Goal: Task Accomplishment & Management: Use online tool/utility

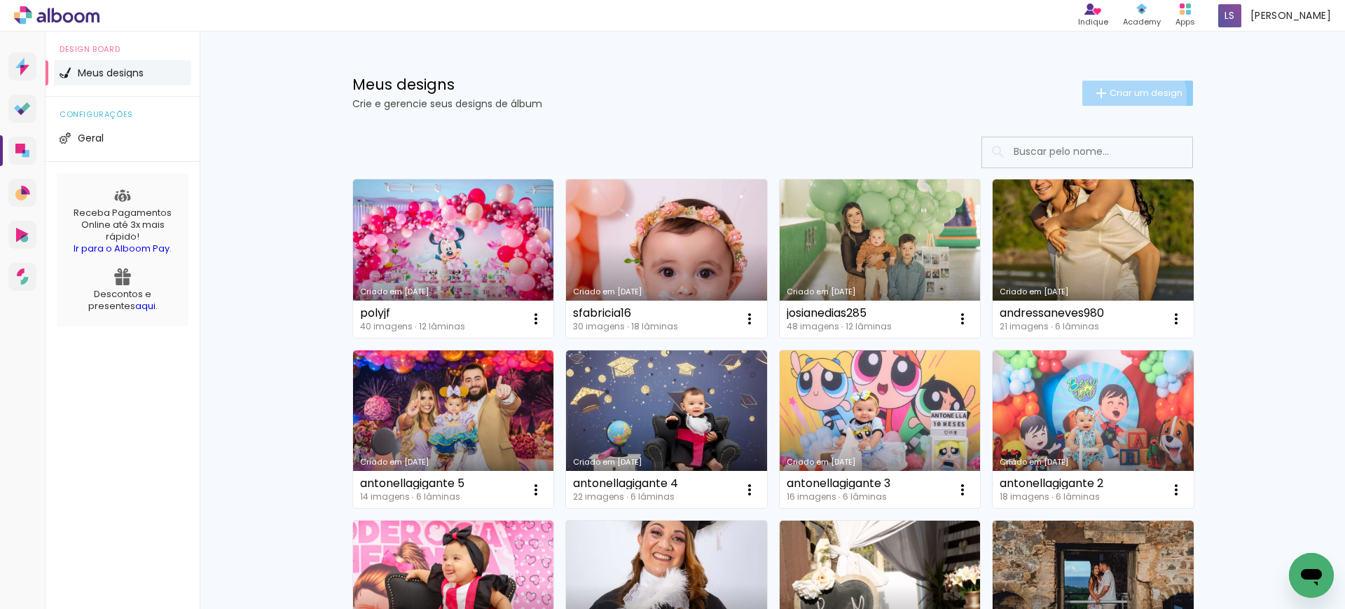
click at [1123, 95] on span "Criar um design" at bounding box center [1145, 92] width 73 height 9
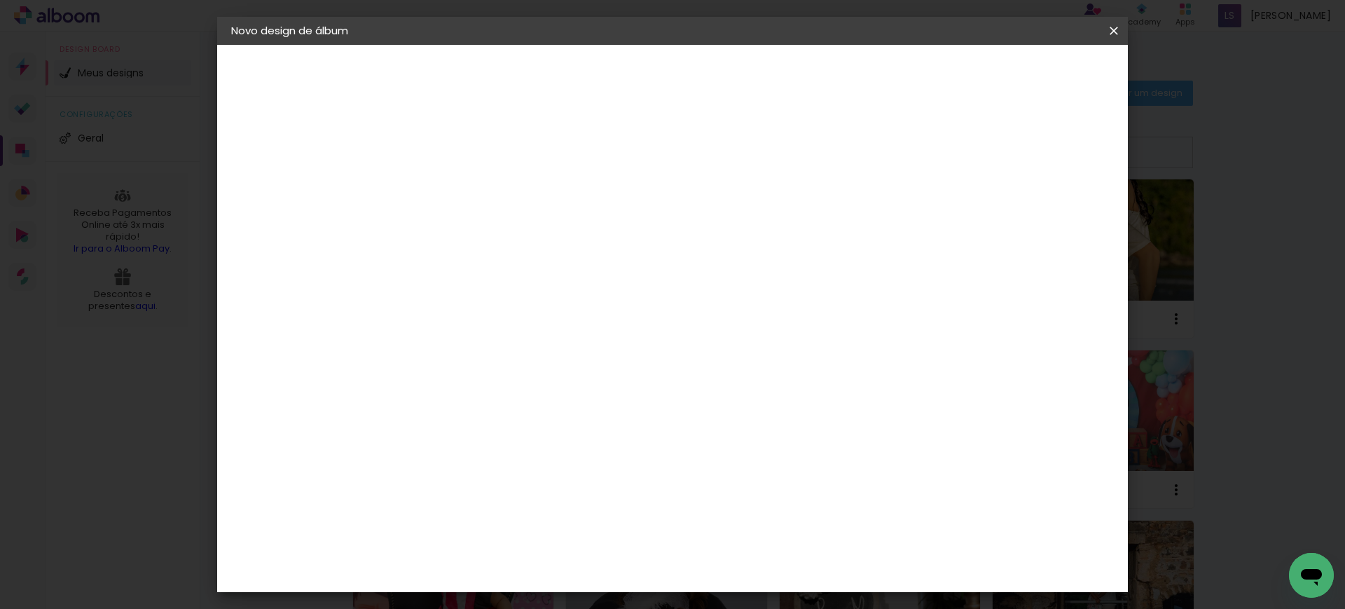
click at [460, 186] on input at bounding box center [460, 188] width 0 height 22
paste input "luurnau13"
type input "luurnau13"
type paper-input "luurnau13"
click at [0, 0] on slot "Avançar" at bounding box center [0, 0] width 0 height 0
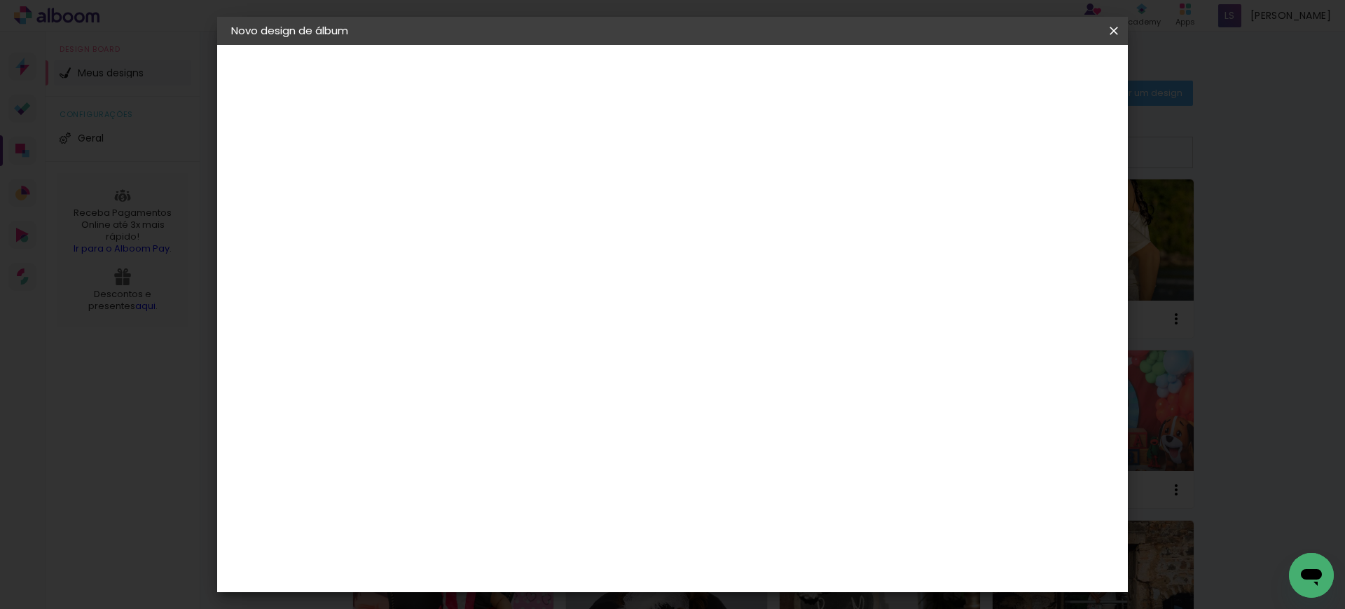
click at [723, 209] on paper-item "Tamanho Livre" at bounding box center [655, 213] width 134 height 31
click at [0, 0] on slot "Avançar" at bounding box center [0, 0] width 0 height 0
click at [431, 398] on input "30" at bounding box center [416, 397] width 36 height 21
click at [429, 398] on input "30" at bounding box center [416, 397] width 36 height 21
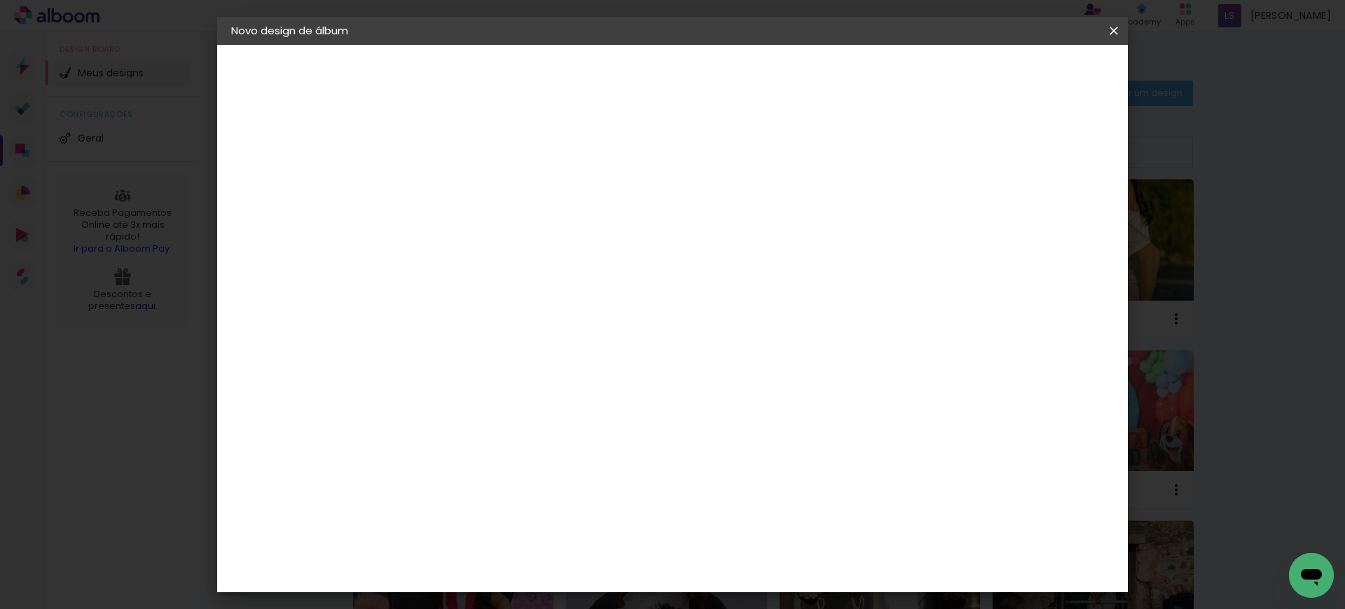
click at [423, 397] on input "30" at bounding box center [416, 397] width 36 height 21
type input "20"
type paper-input "20"
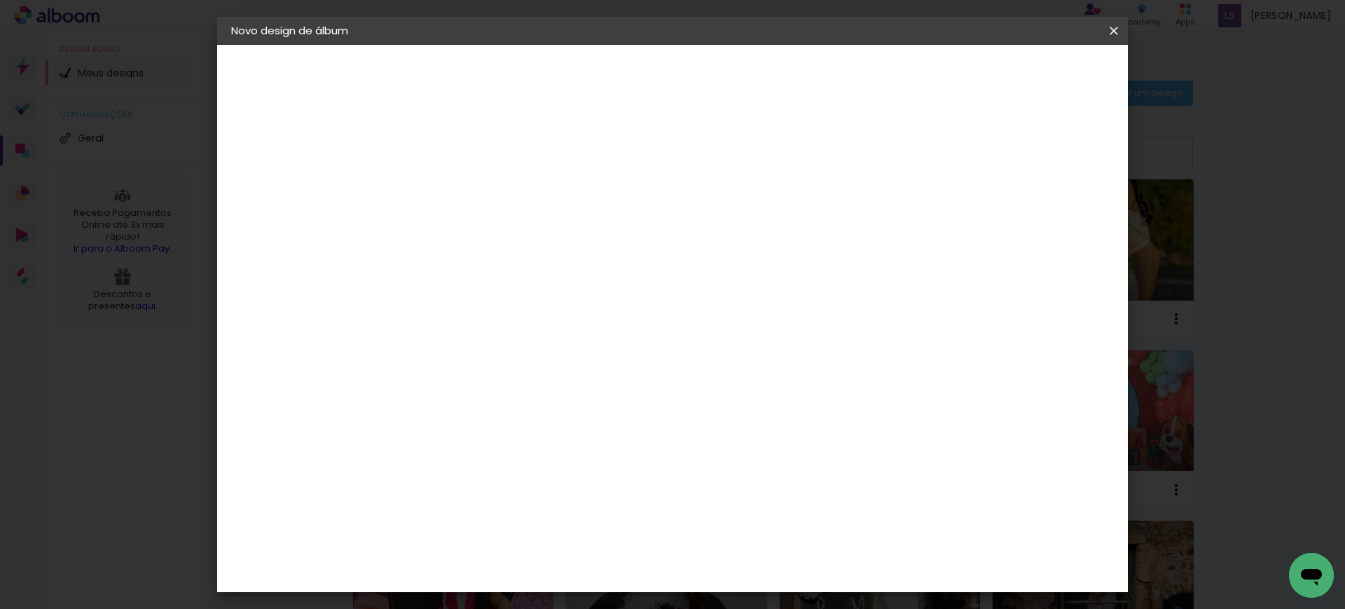
click at [759, 489] on input "60" at bounding box center [749, 491] width 36 height 21
type input "40"
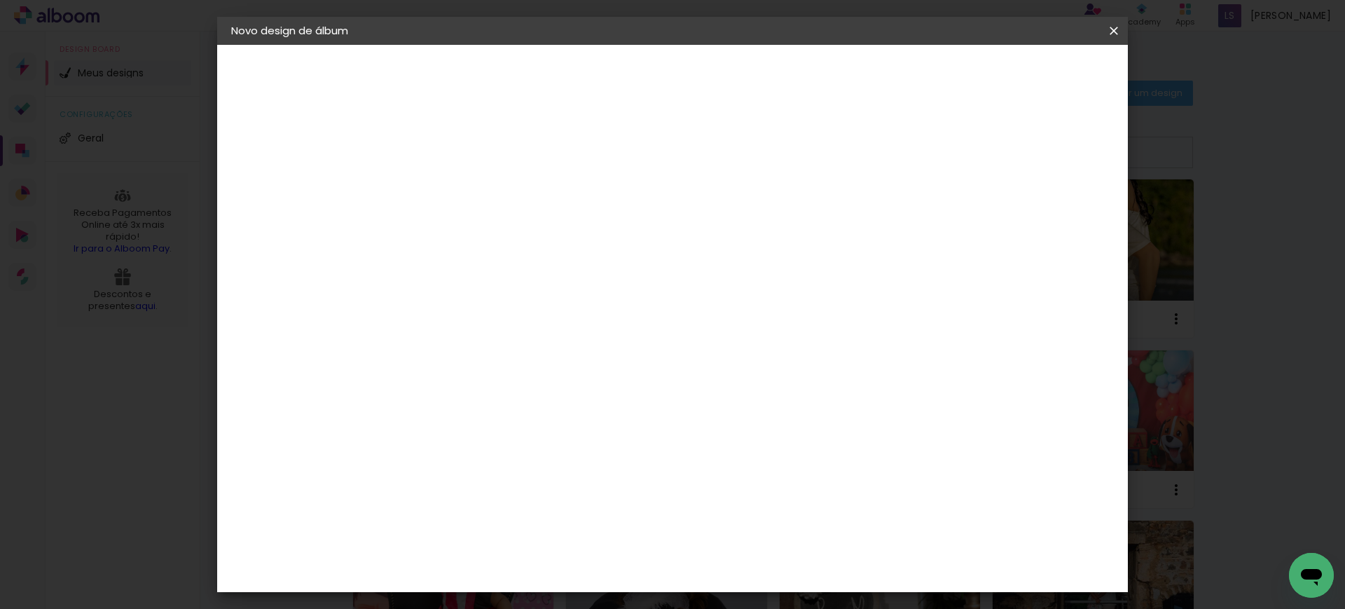
type paper-input "40"
drag, startPoint x: 1040, startPoint y: 205, endPoint x: 1025, endPoint y: 205, distance: 15.4
type input "14"
type paper-input "14"
click at [1025, 205] on input "14" at bounding box center [1017, 211] width 25 height 21
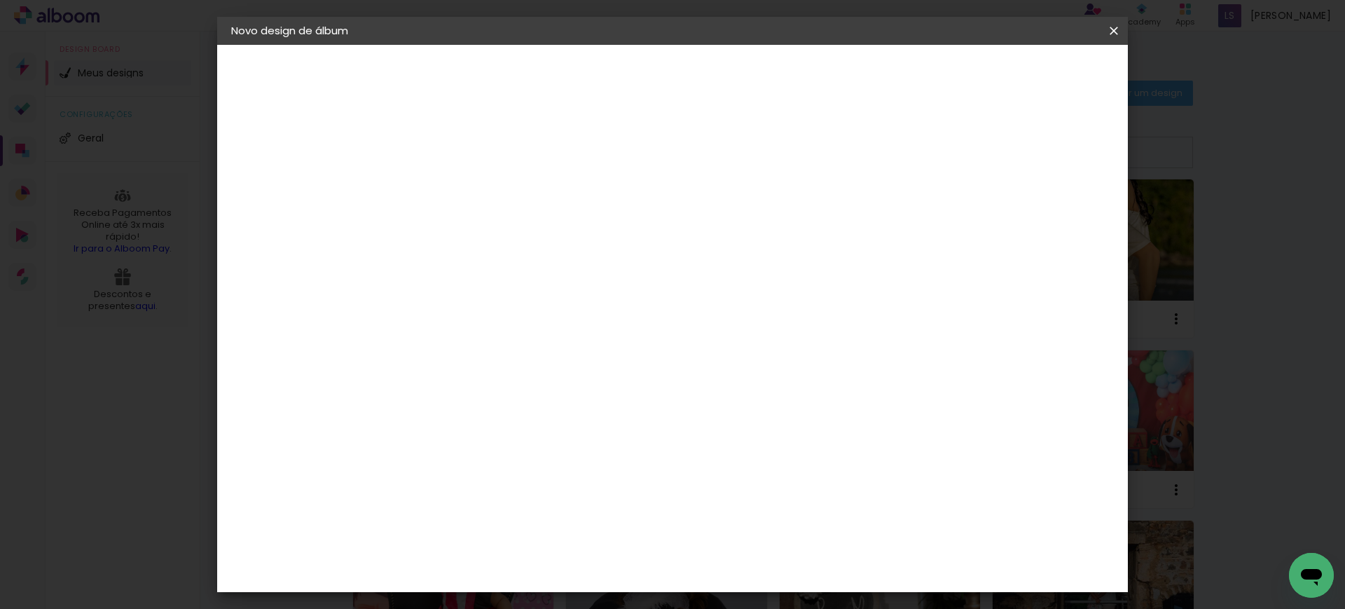
type input "15"
type paper-input "15"
click at [1016, 203] on input "15" at bounding box center [1009, 211] width 25 height 21
type input "1"
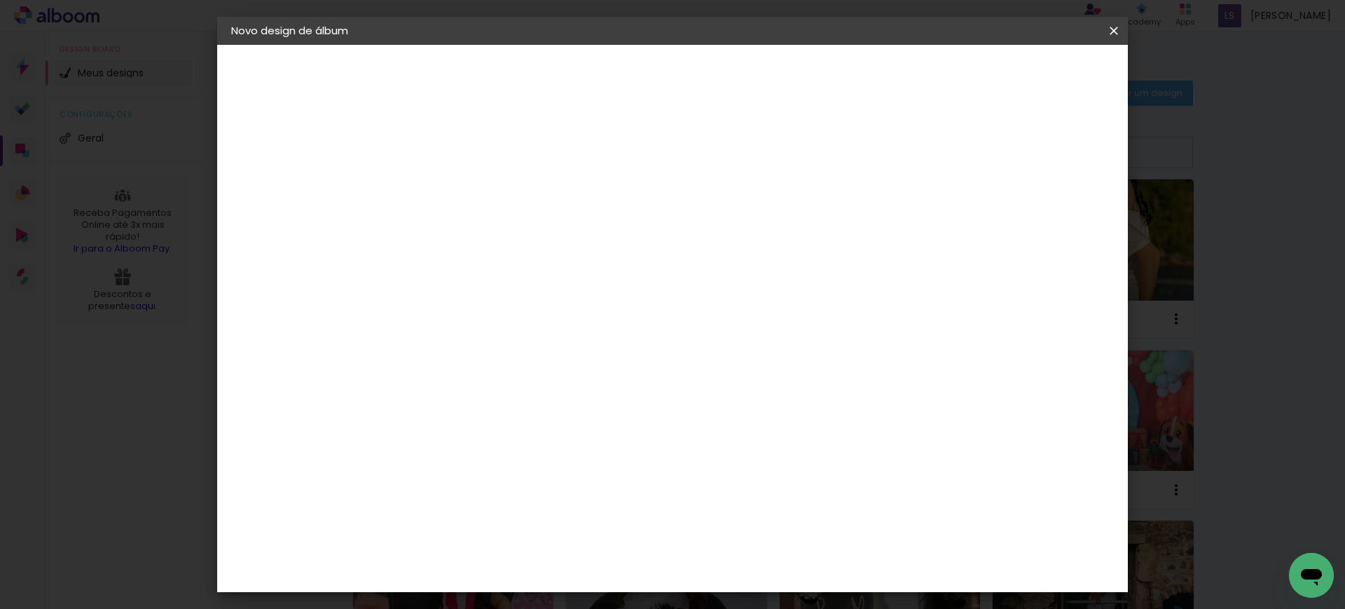
type paper-input "1"
click at [470, 163] on input "1" at bounding box center [451, 161] width 48 height 18
click at [1023, 69] on span "Iniciar design" at bounding box center [992, 74] width 64 height 10
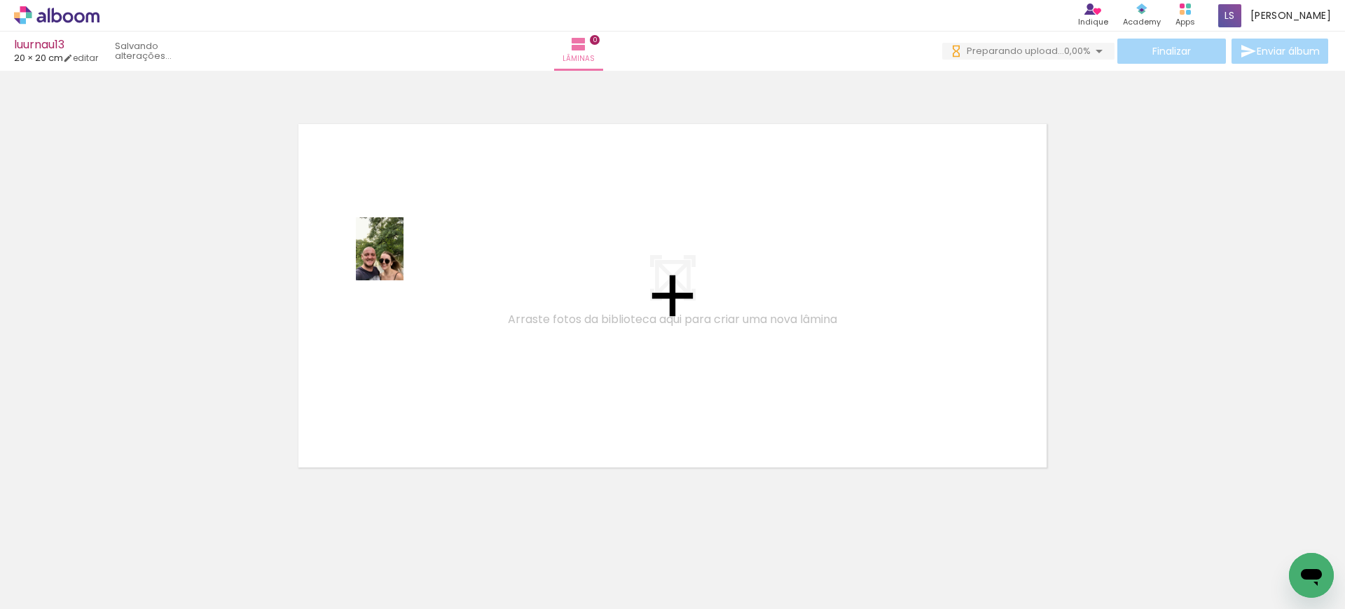
drag, startPoint x: 155, startPoint y: 567, endPoint x: 378, endPoint y: 378, distance: 292.7
click at [432, 225] on quentale-workspace at bounding box center [672, 304] width 1345 height 609
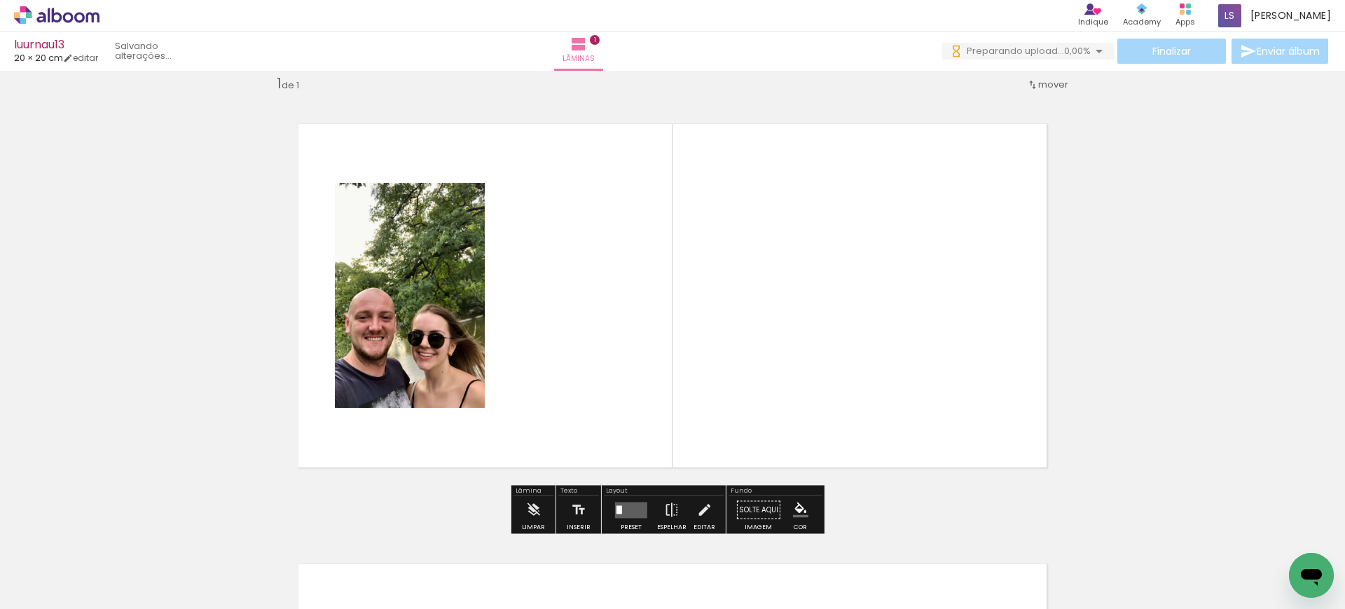
scroll to position [18, 0]
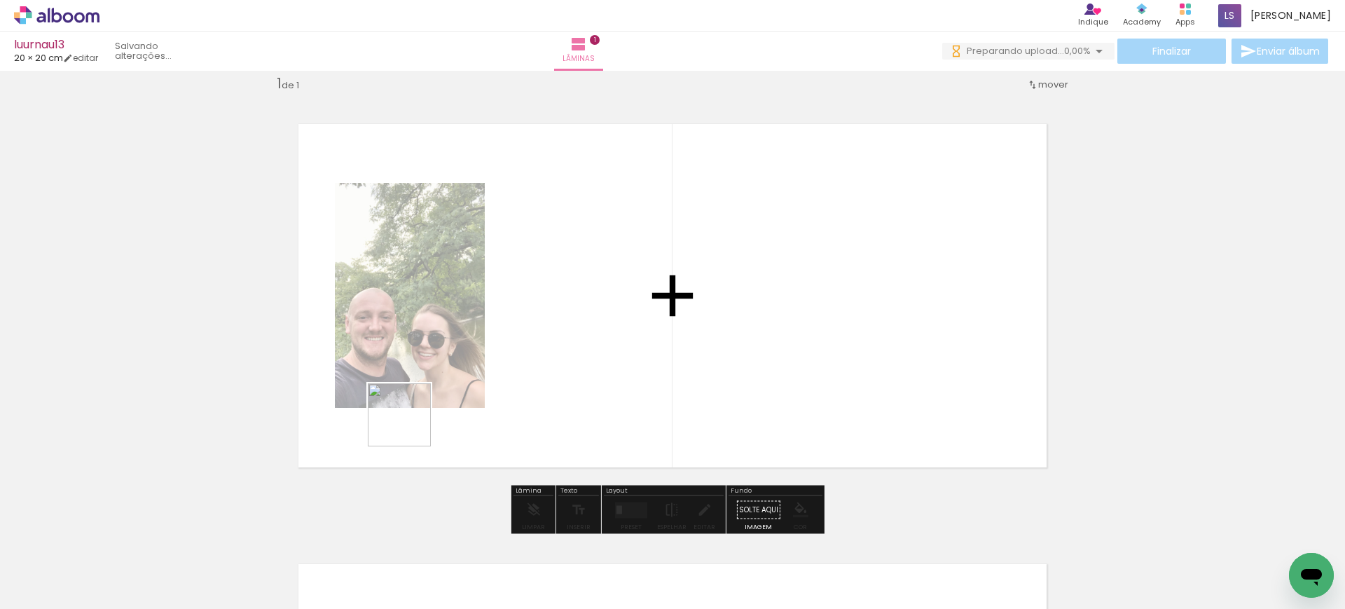
drag, startPoint x: 232, startPoint y: 570, endPoint x: 587, endPoint y: 279, distance: 459.4
click at [587, 279] on quentale-workspace at bounding box center [672, 304] width 1345 height 609
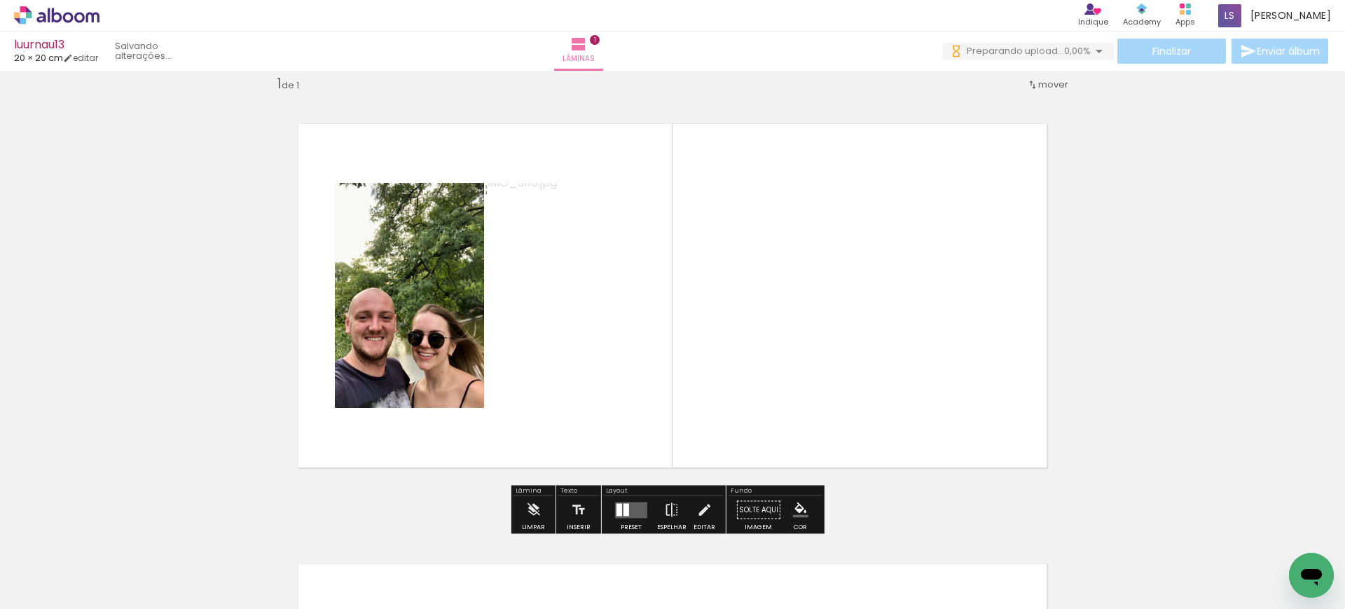
scroll to position [0, 0]
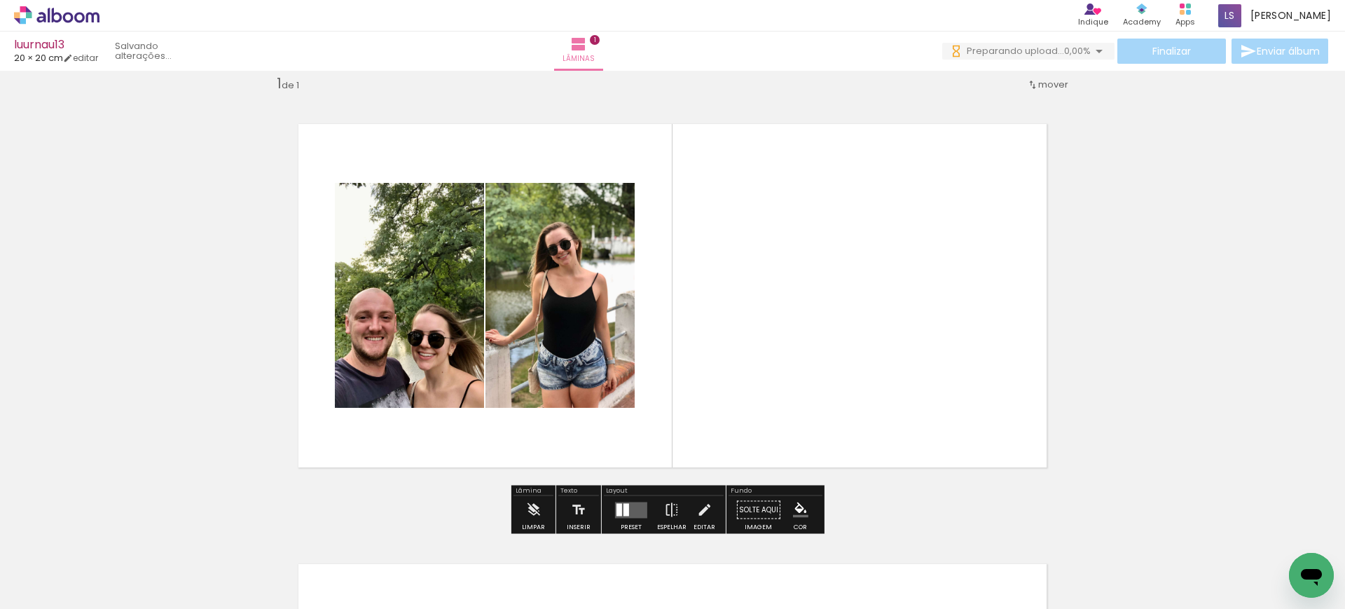
click at [724, 272] on quentale-layouter at bounding box center [673, 295] width 810 height 405
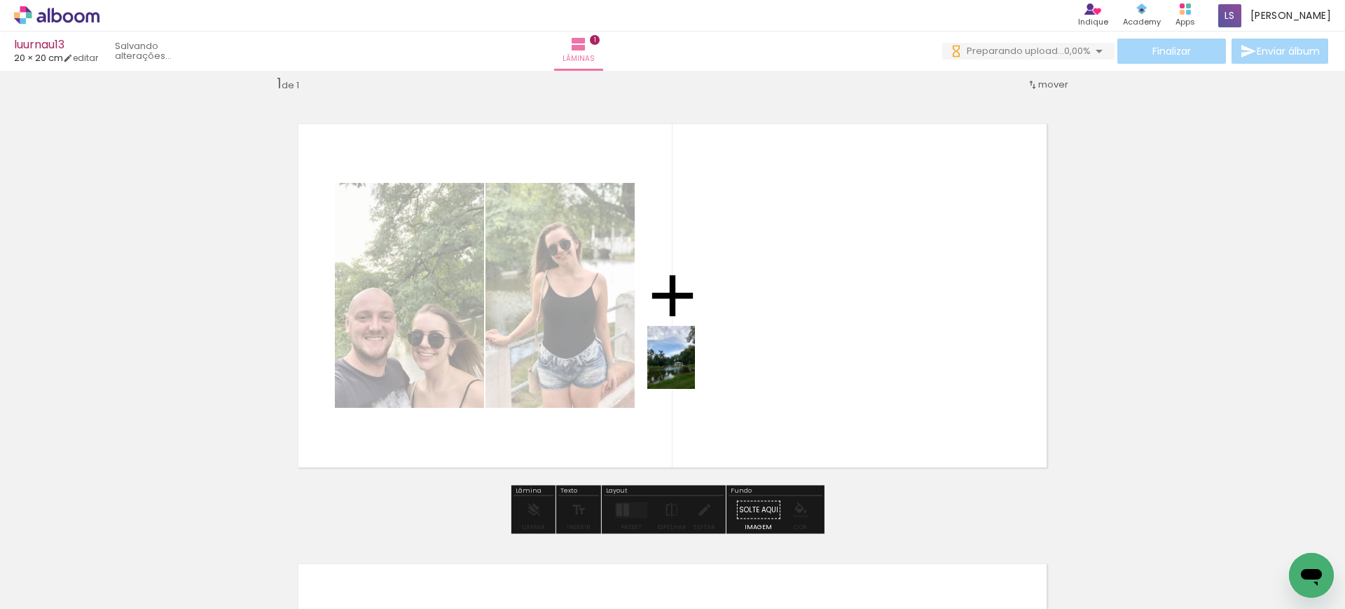
drag, startPoint x: 317, startPoint y: 572, endPoint x: 714, endPoint y: 350, distance: 454.7
click at [714, 350] on quentale-workspace at bounding box center [672, 304] width 1345 height 609
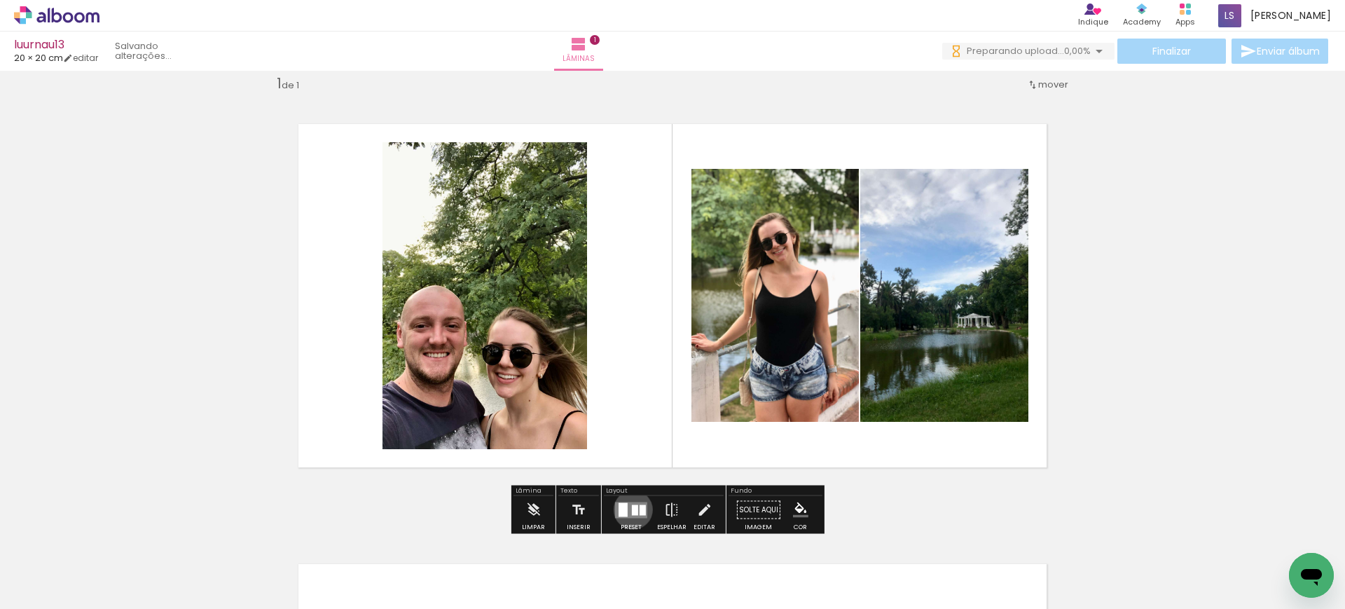
click at [632, 509] on div at bounding box center [635, 509] width 6 height 11
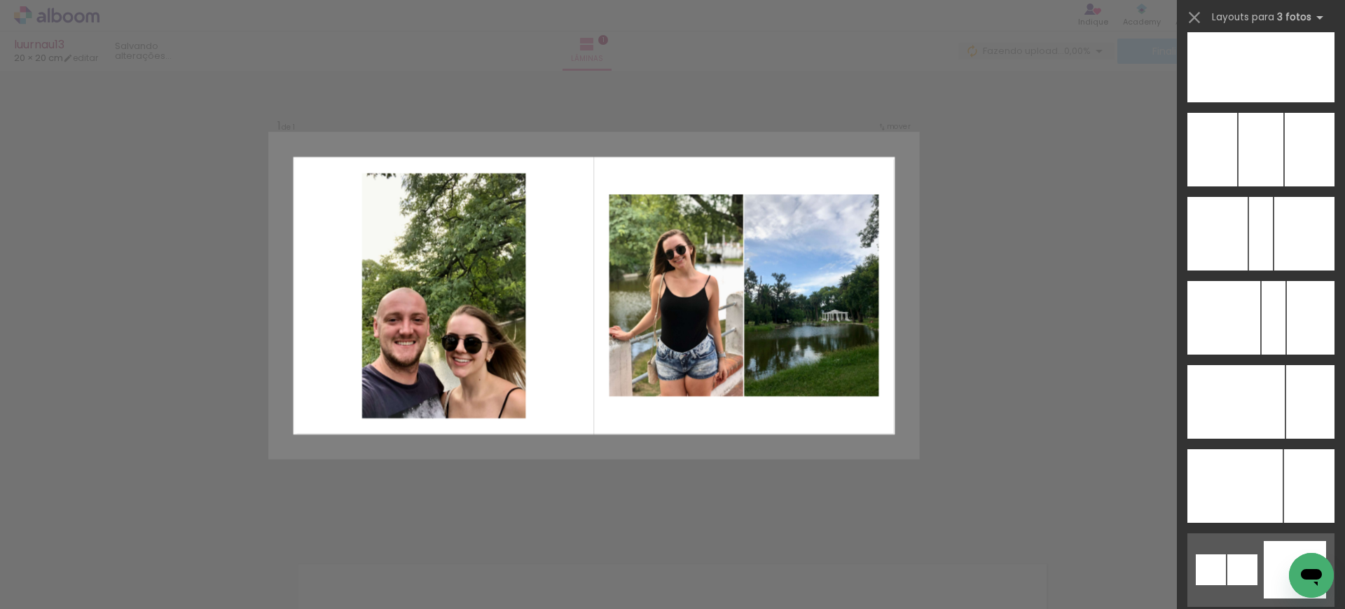
scroll to position [10329, 0]
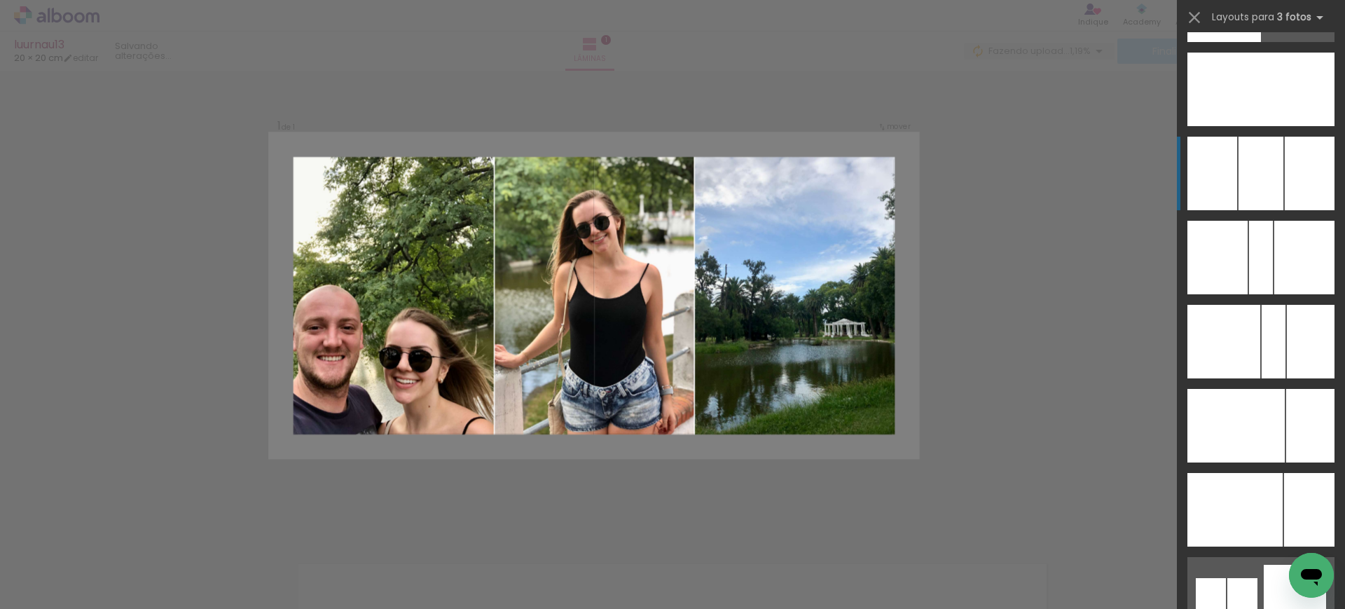
click at [1270, 126] on div at bounding box center [1261, 90] width 48 height 74
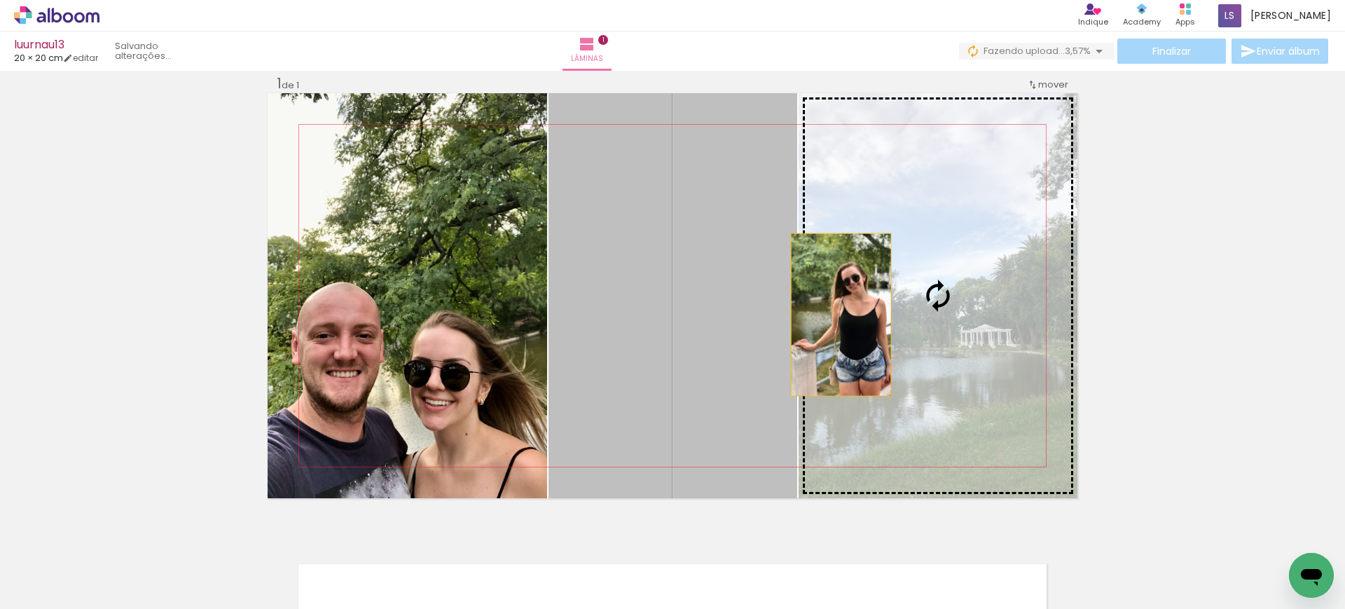
drag, startPoint x: 716, startPoint y: 317, endPoint x: 893, endPoint y: 313, distance: 177.2
click at [0, 0] on slot at bounding box center [0, 0] width 0 height 0
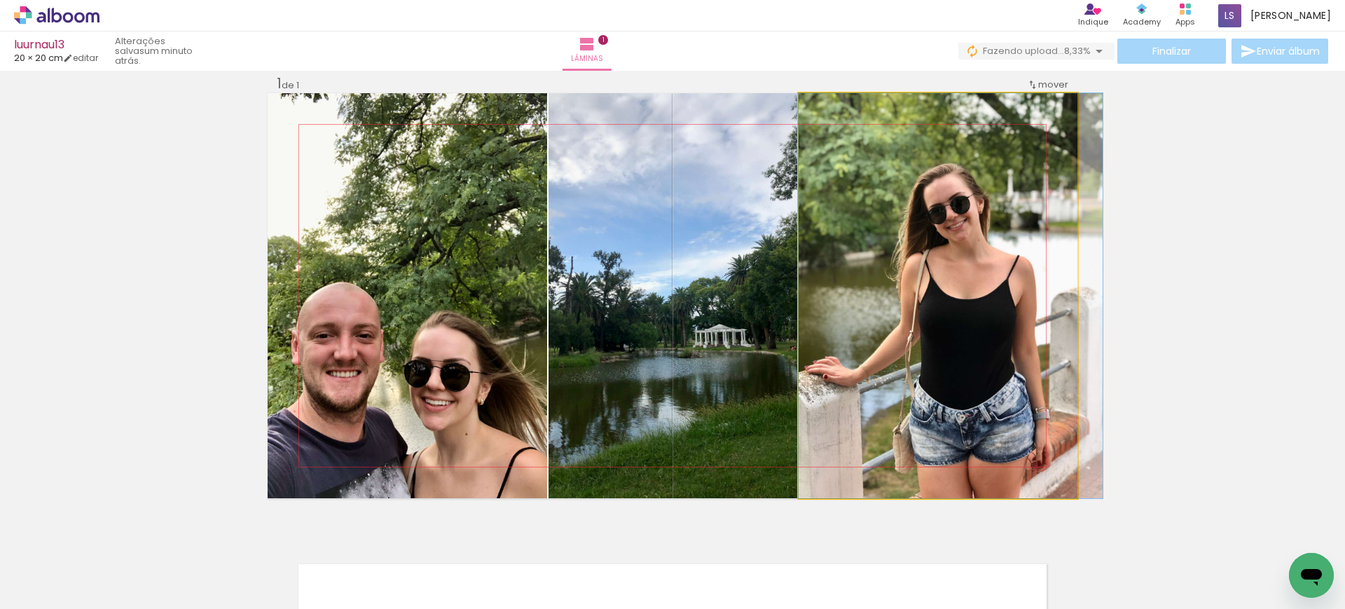
drag, startPoint x: 859, startPoint y: 287, endPoint x: 877, endPoint y: 287, distance: 17.5
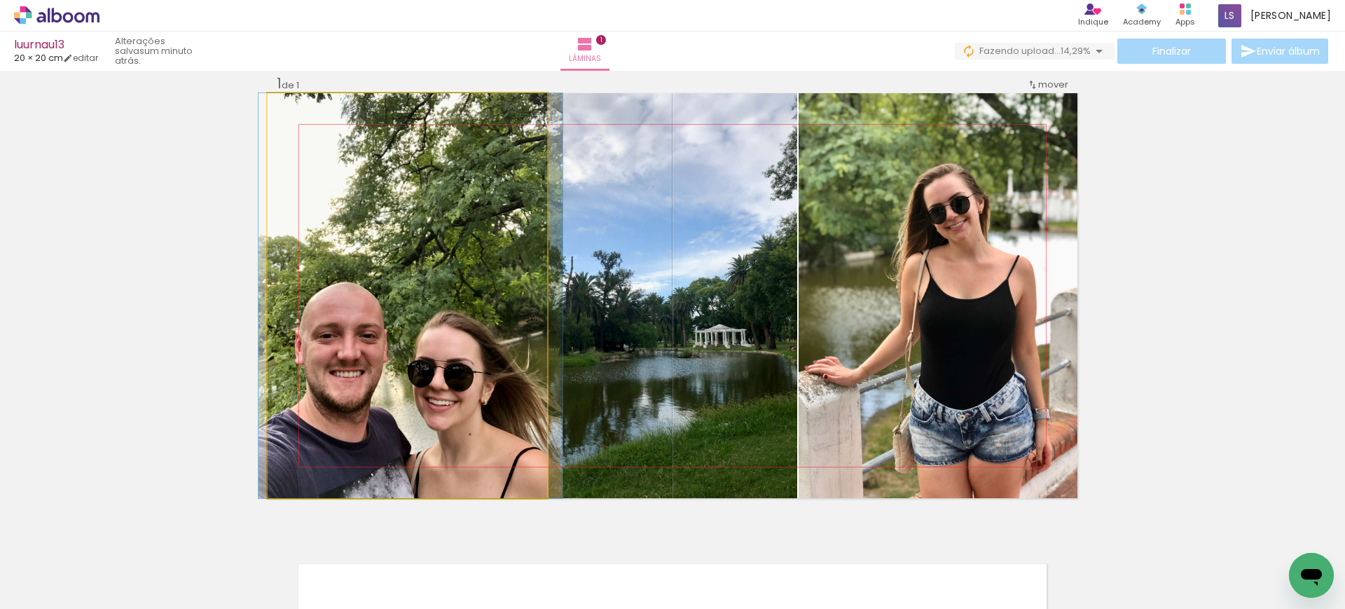
drag, startPoint x: 392, startPoint y: 285, endPoint x: 395, endPoint y: 266, distance: 19.2
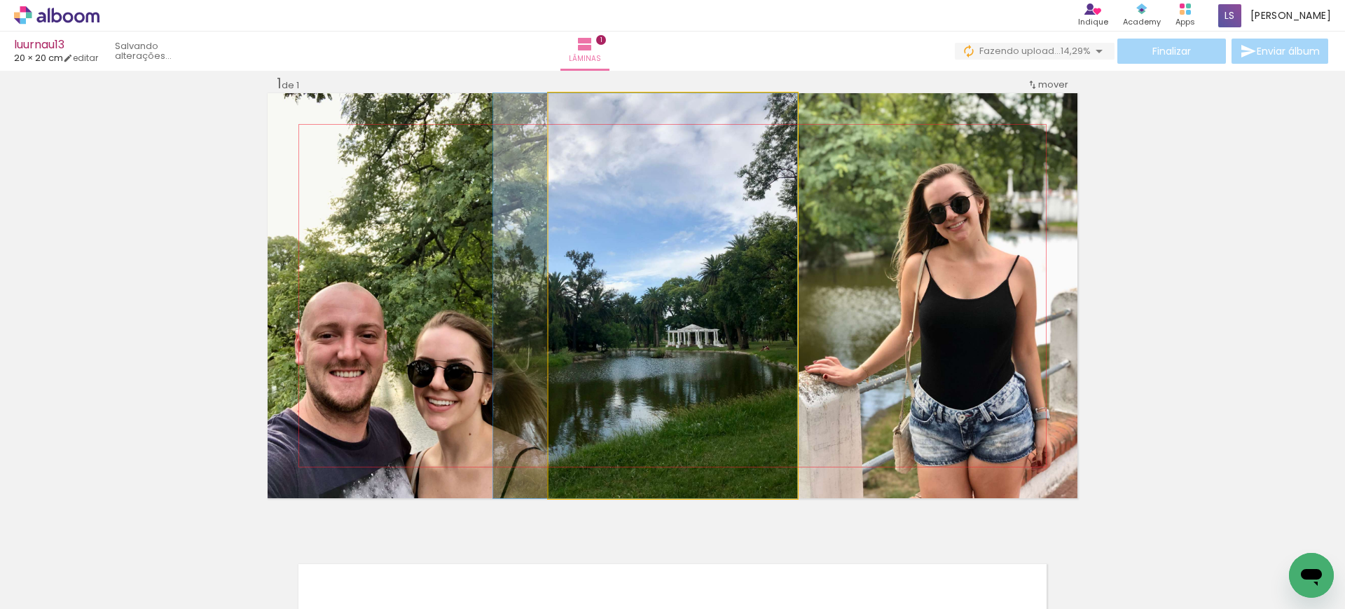
drag, startPoint x: 642, startPoint y: 274, endPoint x: 612, endPoint y: 255, distance: 35.0
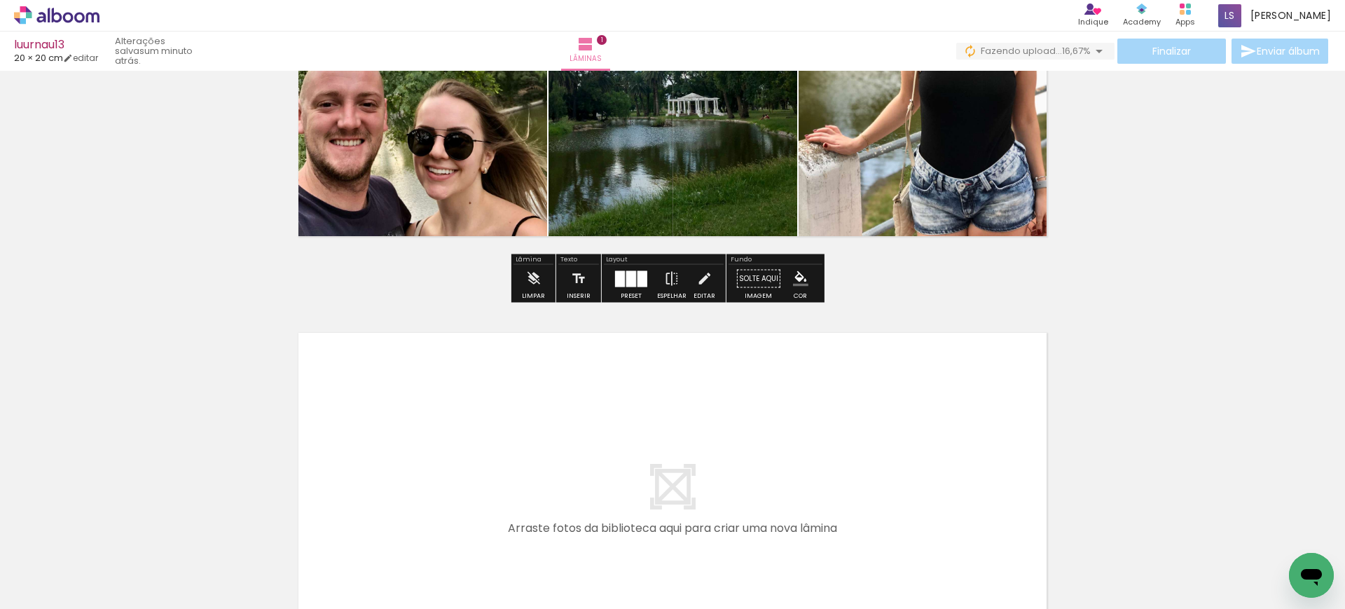
scroll to position [250, 0]
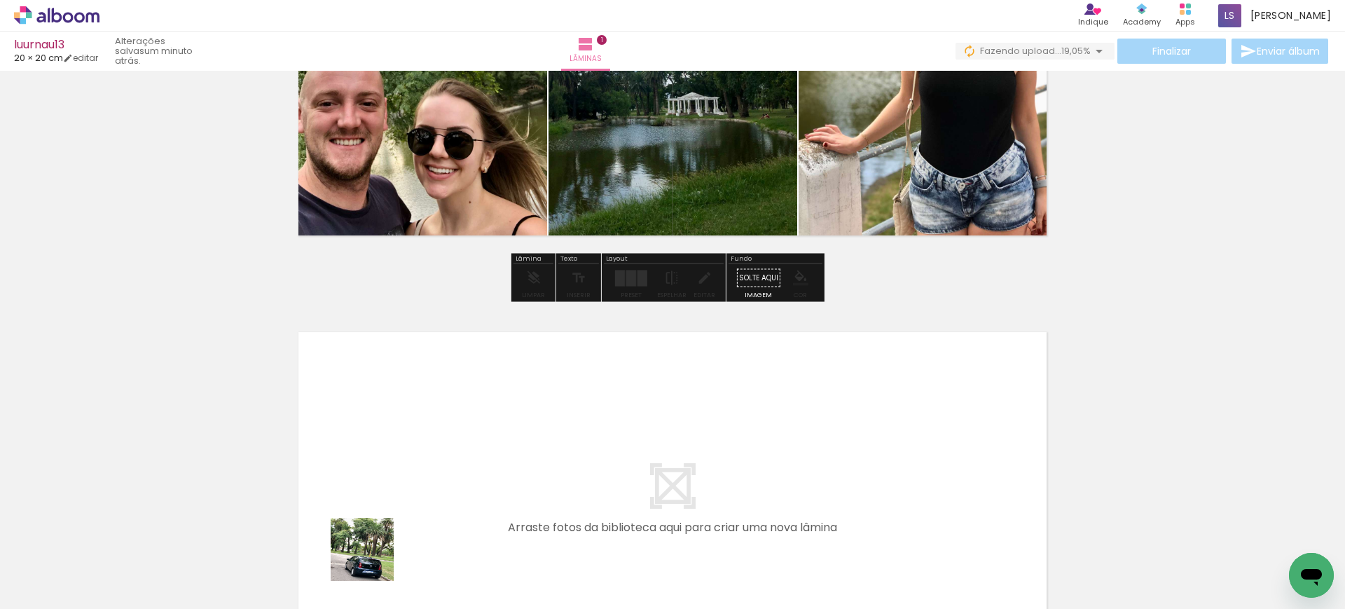
drag, startPoint x: 373, startPoint y: 570, endPoint x: 373, endPoint y: 421, distance: 149.2
click at [373, 421] on quentale-workspace at bounding box center [672, 304] width 1345 height 609
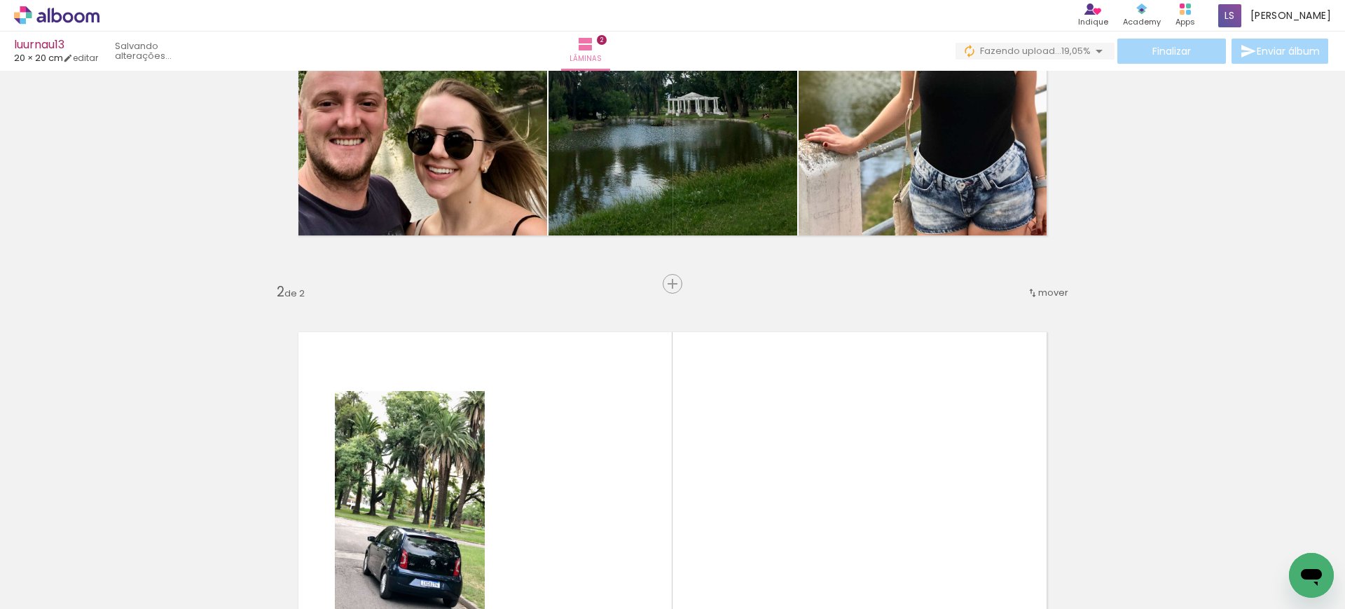
scroll to position [458, 0]
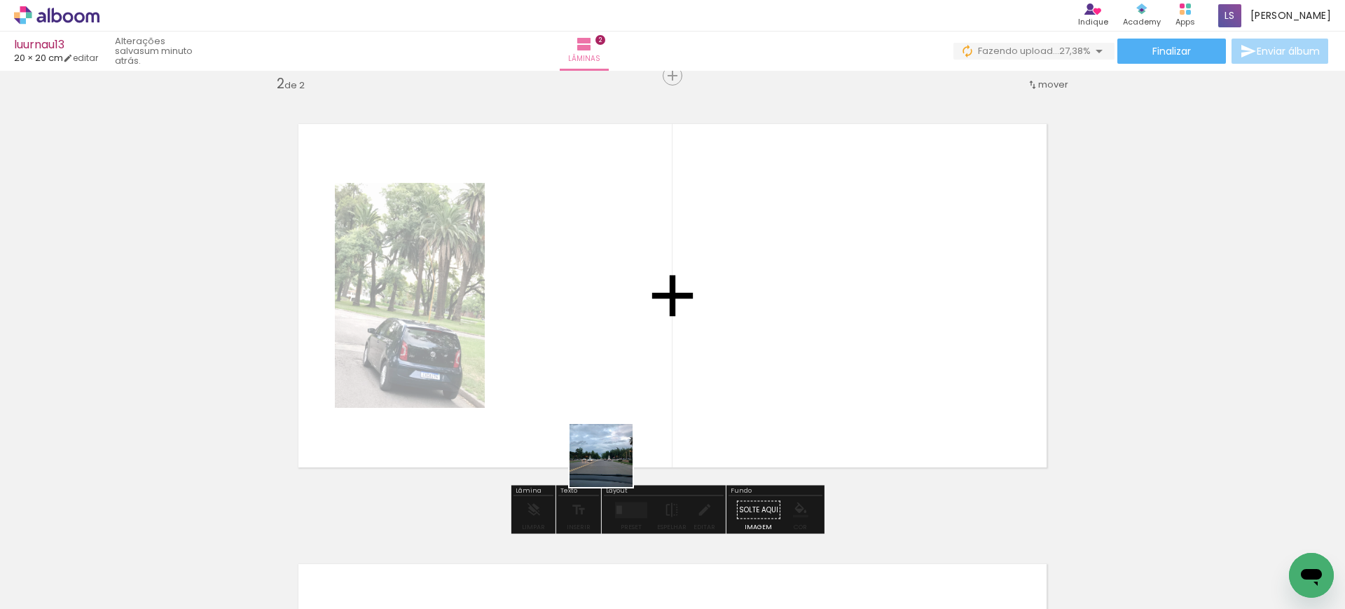
drag, startPoint x: 622, startPoint y: 558, endPoint x: 595, endPoint y: 357, distance: 202.9
click at [595, 357] on quentale-workspace at bounding box center [672, 304] width 1345 height 609
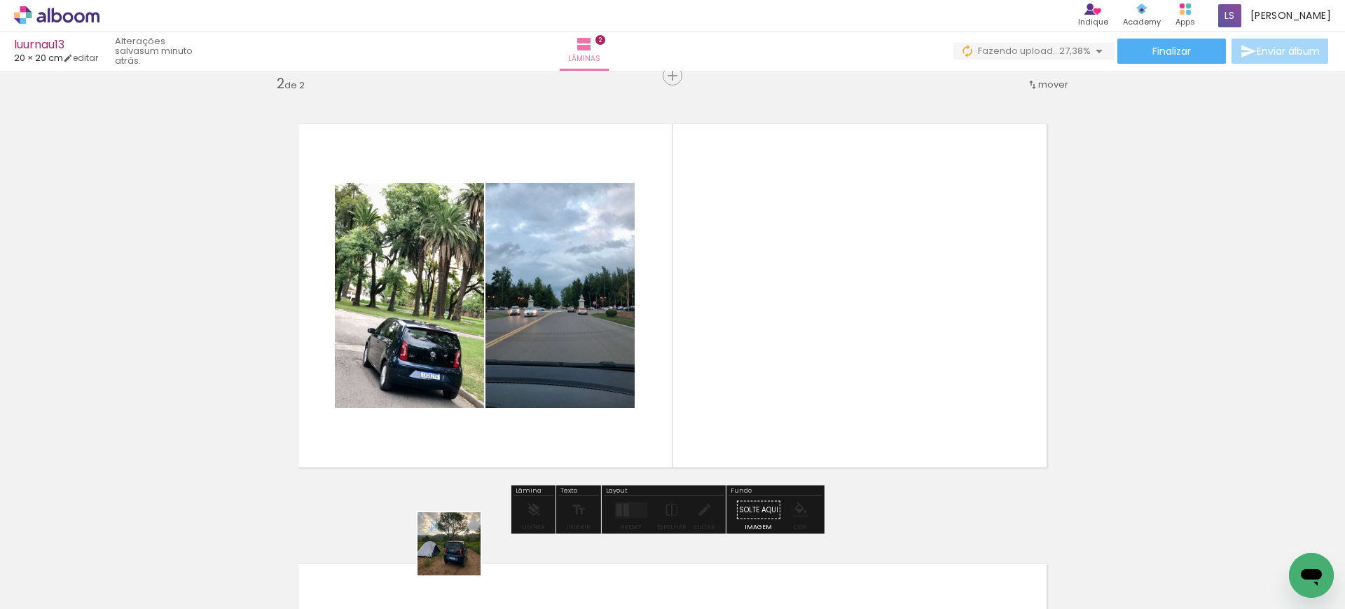
drag, startPoint x: 455, startPoint y: 558, endPoint x: 531, endPoint y: 509, distance: 90.1
click at [516, 378] on quentale-workspace at bounding box center [672, 304] width 1345 height 609
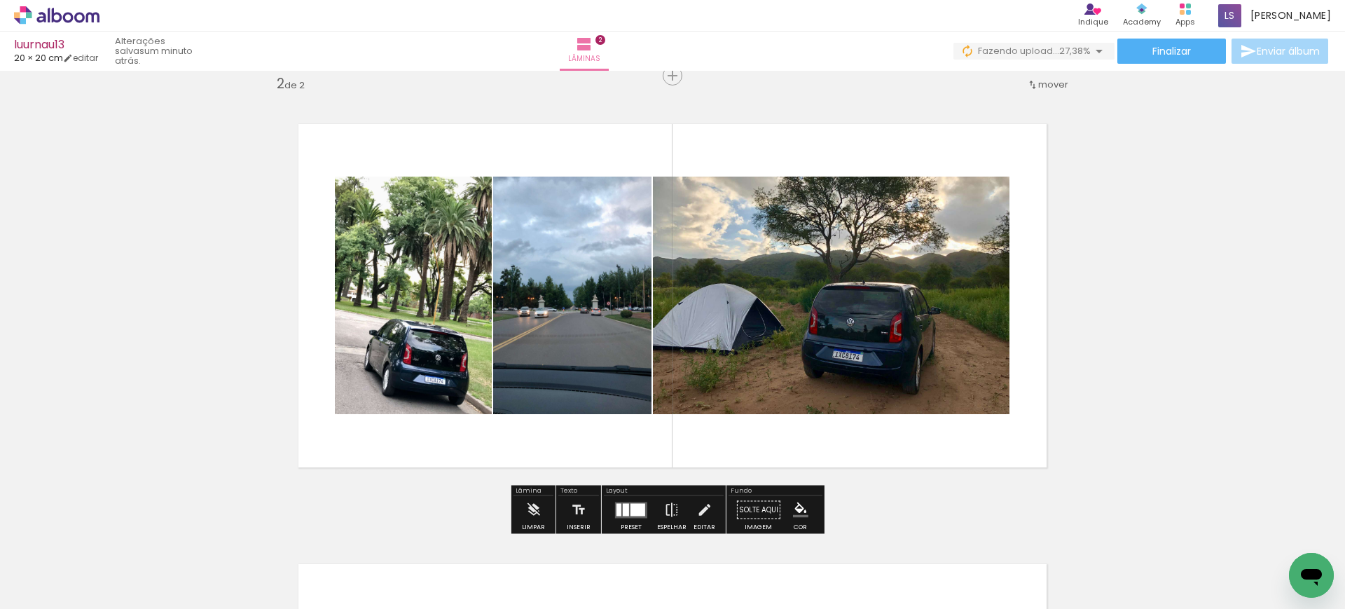
drag, startPoint x: 532, startPoint y: 562, endPoint x: 622, endPoint y: 373, distance: 209.9
click at [586, 361] on quentale-workspace at bounding box center [672, 304] width 1345 height 609
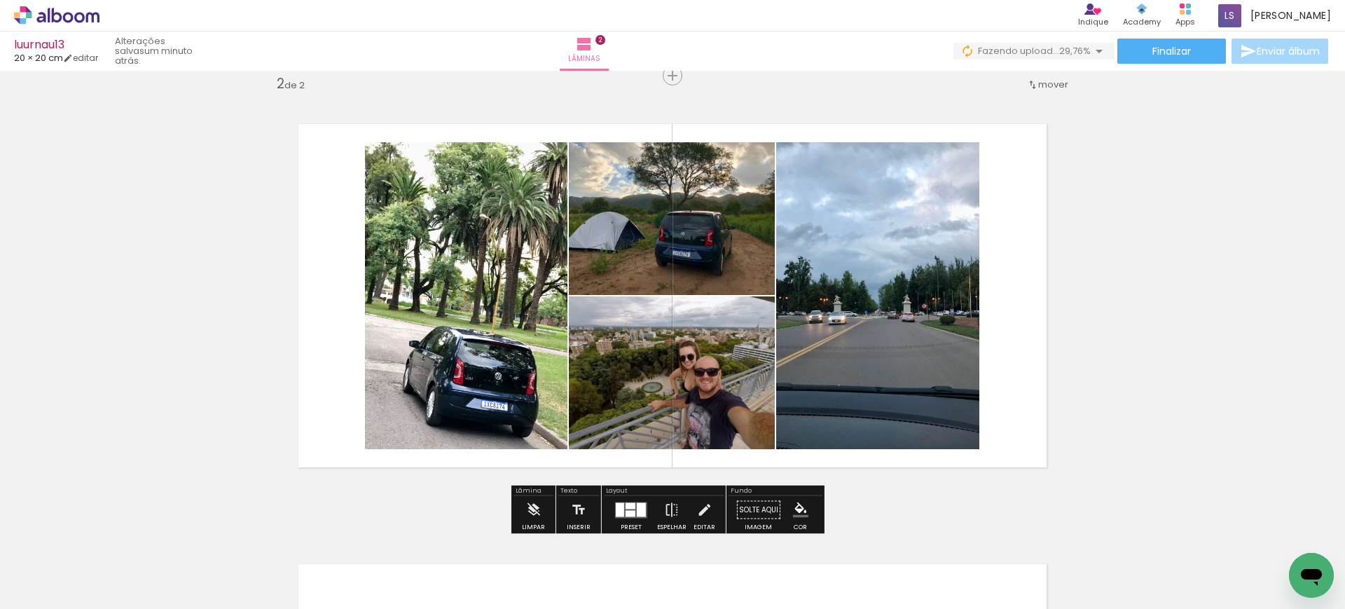
click at [628, 513] on div at bounding box center [630, 513] width 10 height 6
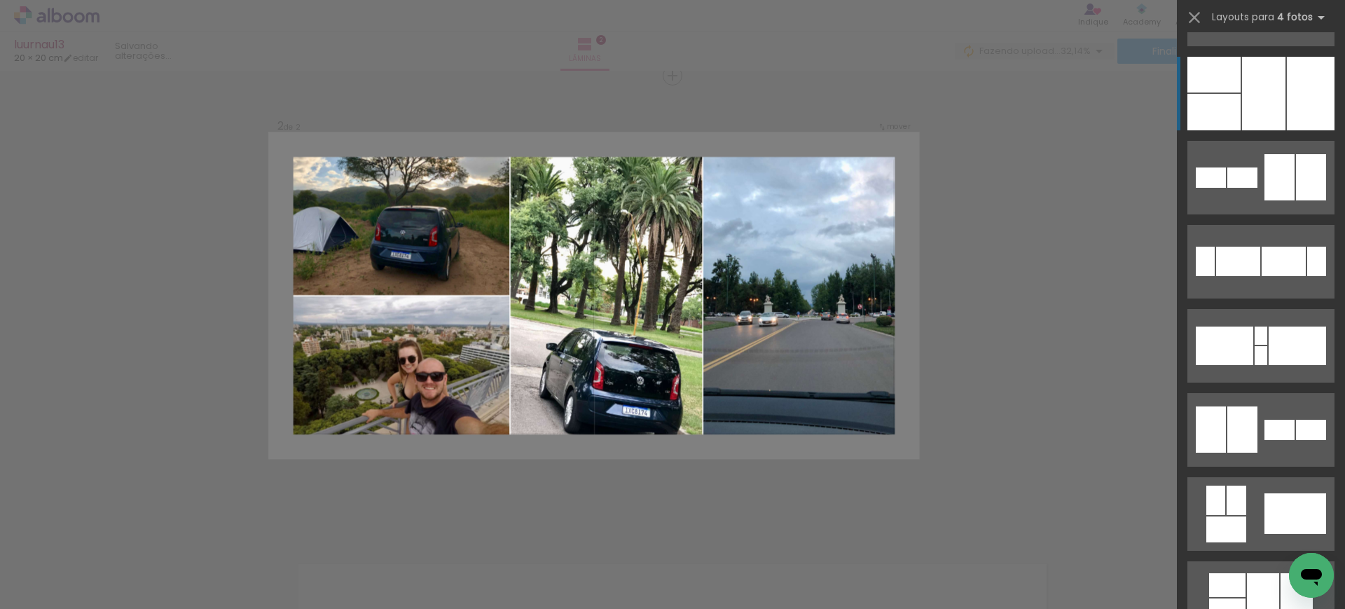
scroll to position [789, 0]
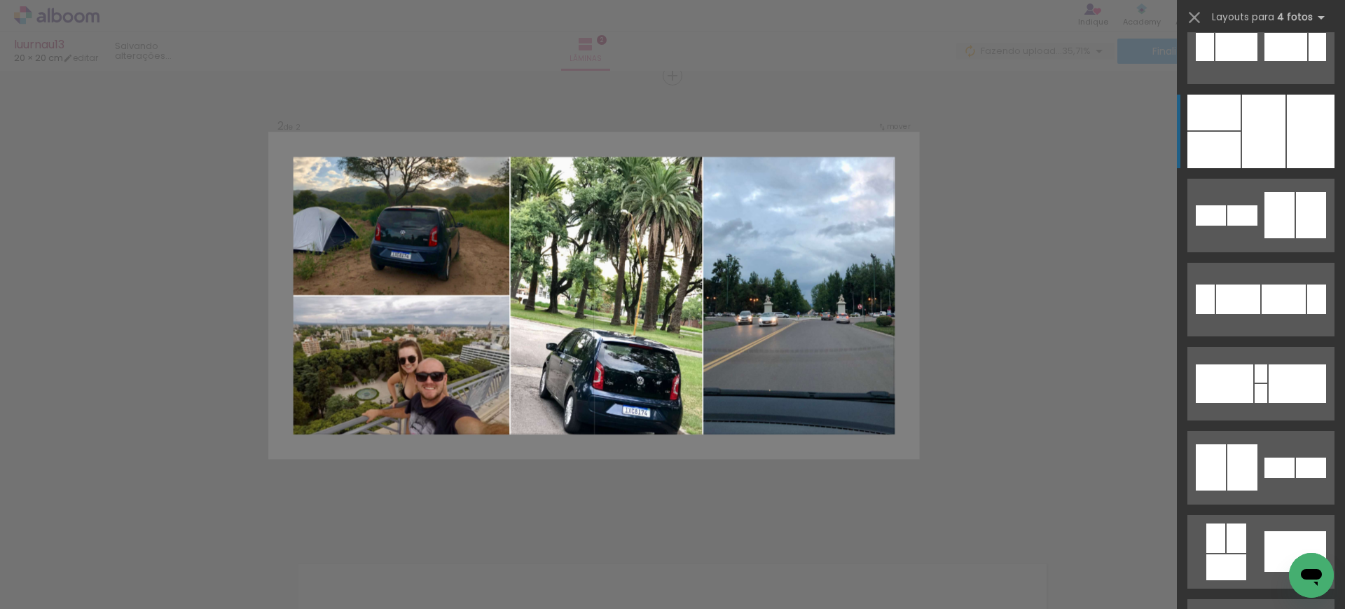
click at [1264, 144] on div at bounding box center [1263, 132] width 43 height 74
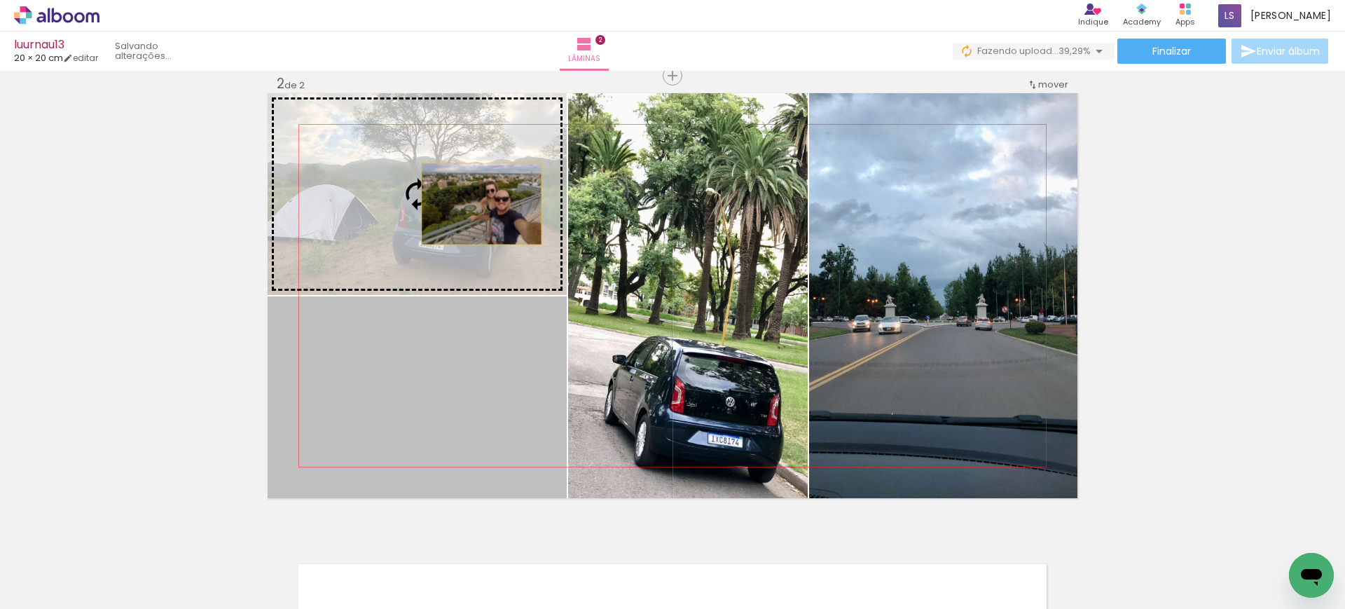
drag, startPoint x: 488, startPoint y: 387, endPoint x: 476, endPoint y: 200, distance: 188.1
click at [0, 0] on slot at bounding box center [0, 0] width 0 height 0
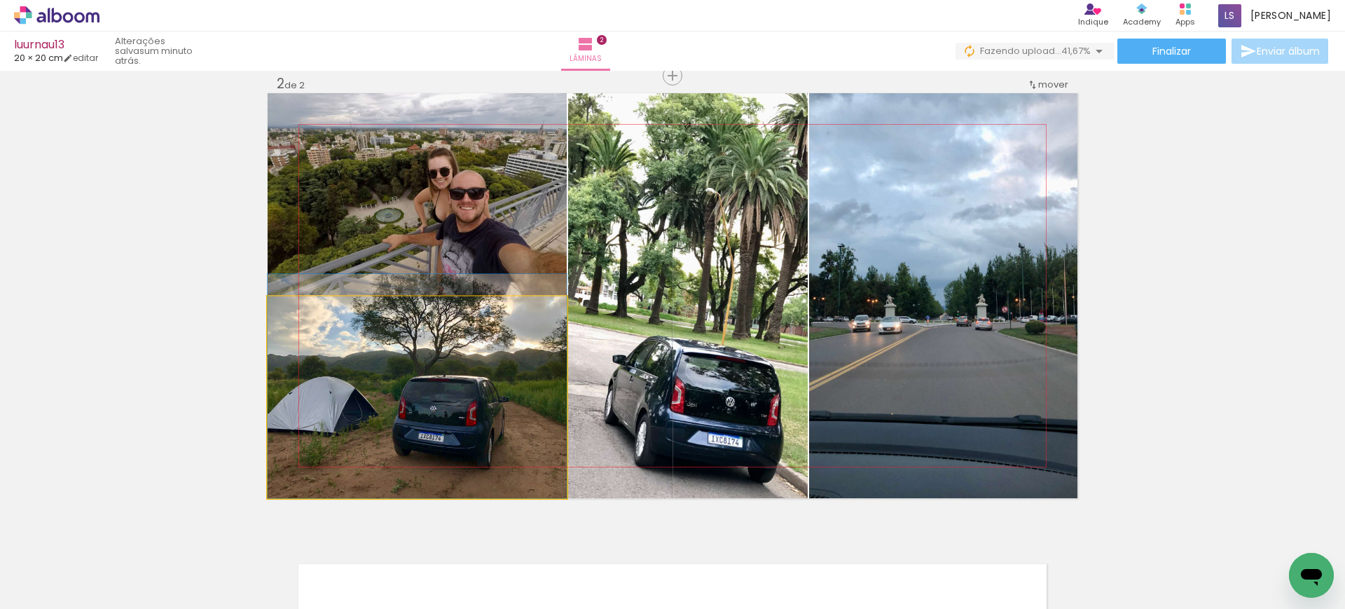
drag, startPoint x: 422, startPoint y: 390, endPoint x: 473, endPoint y: 349, distance: 65.7
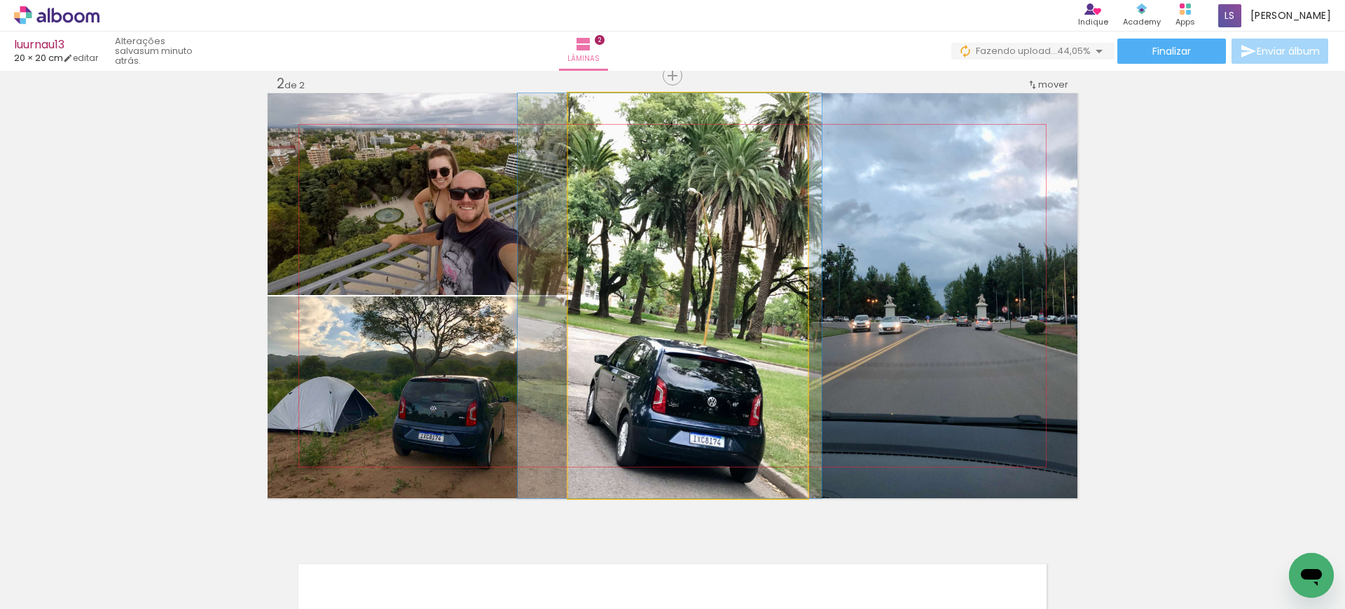
drag, startPoint x: 722, startPoint y: 345, endPoint x: 703, endPoint y: 334, distance: 22.2
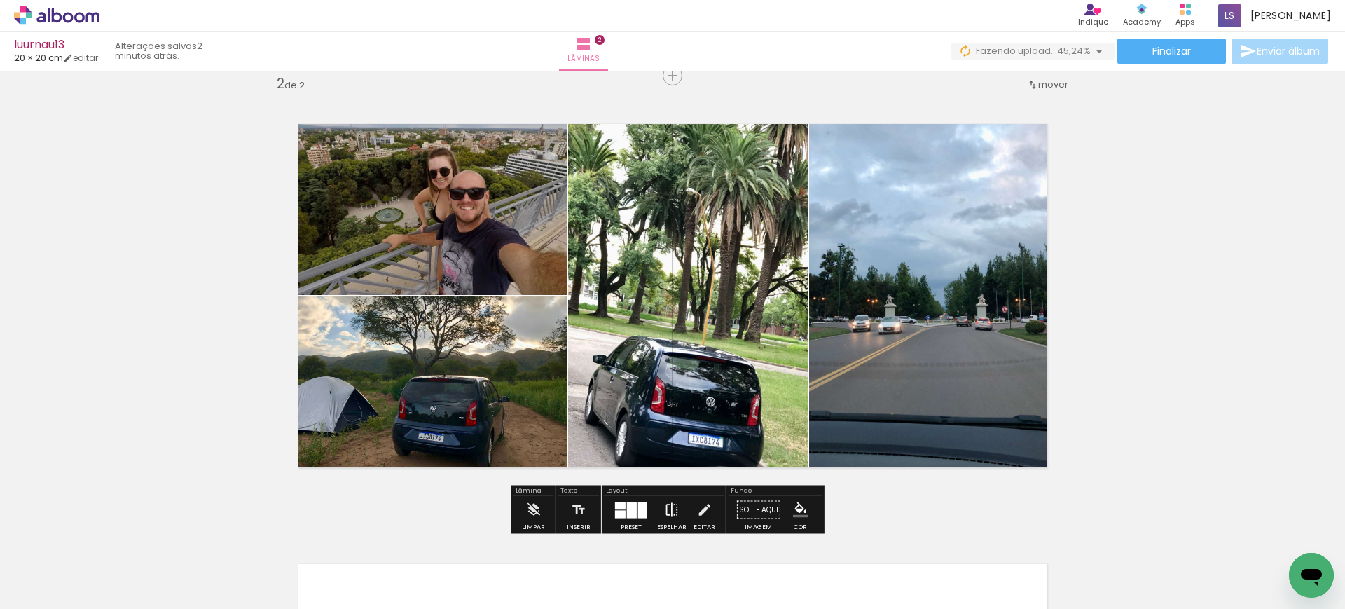
click at [664, 505] on iron-icon at bounding box center [671, 510] width 15 height 28
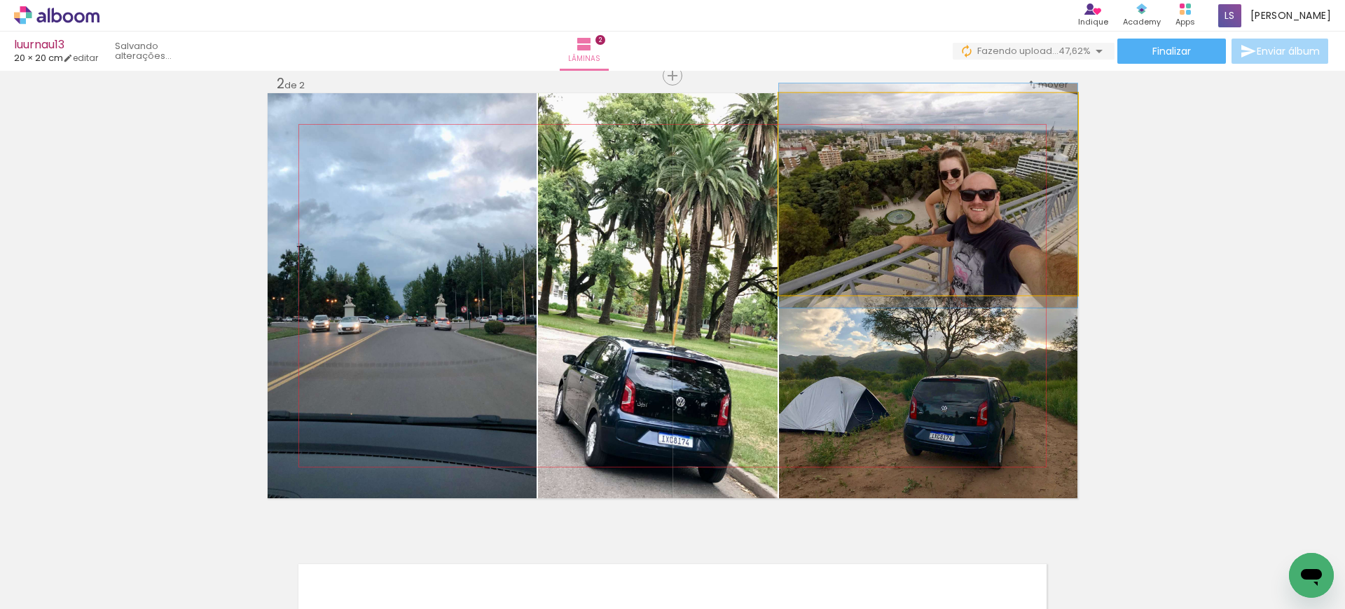
drag, startPoint x: 928, startPoint y: 197, endPoint x: 869, endPoint y: 198, distance: 58.8
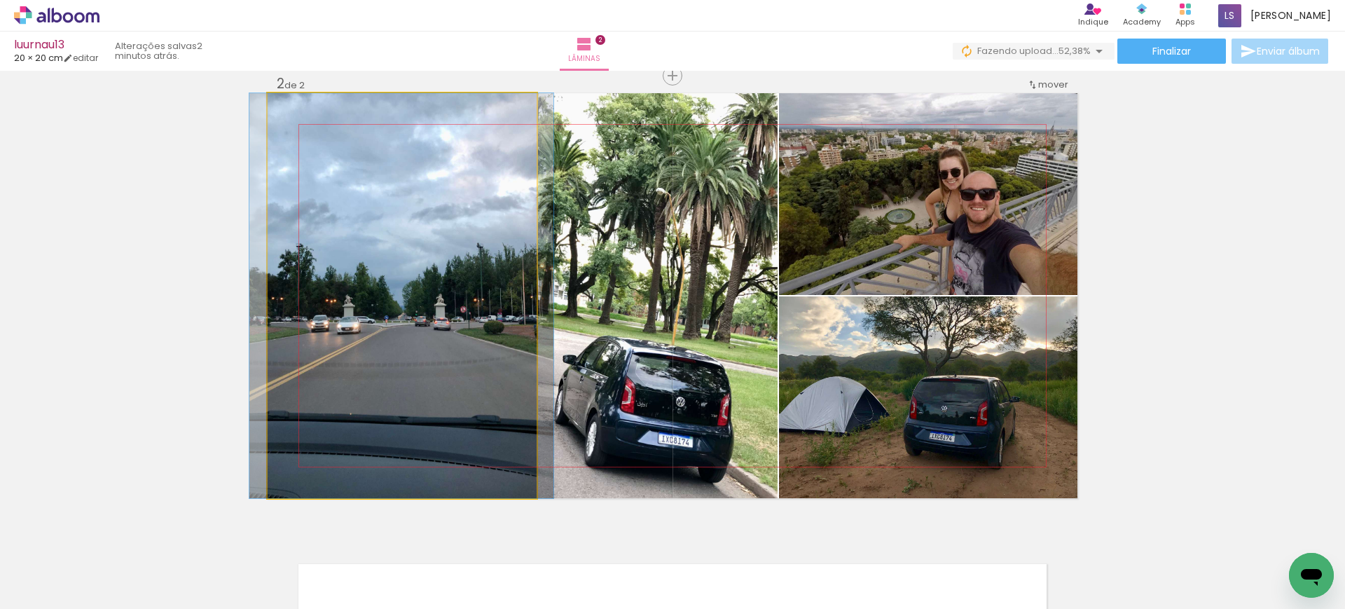
drag, startPoint x: 435, startPoint y: 347, endPoint x: 434, endPoint y: 337, distance: 9.8
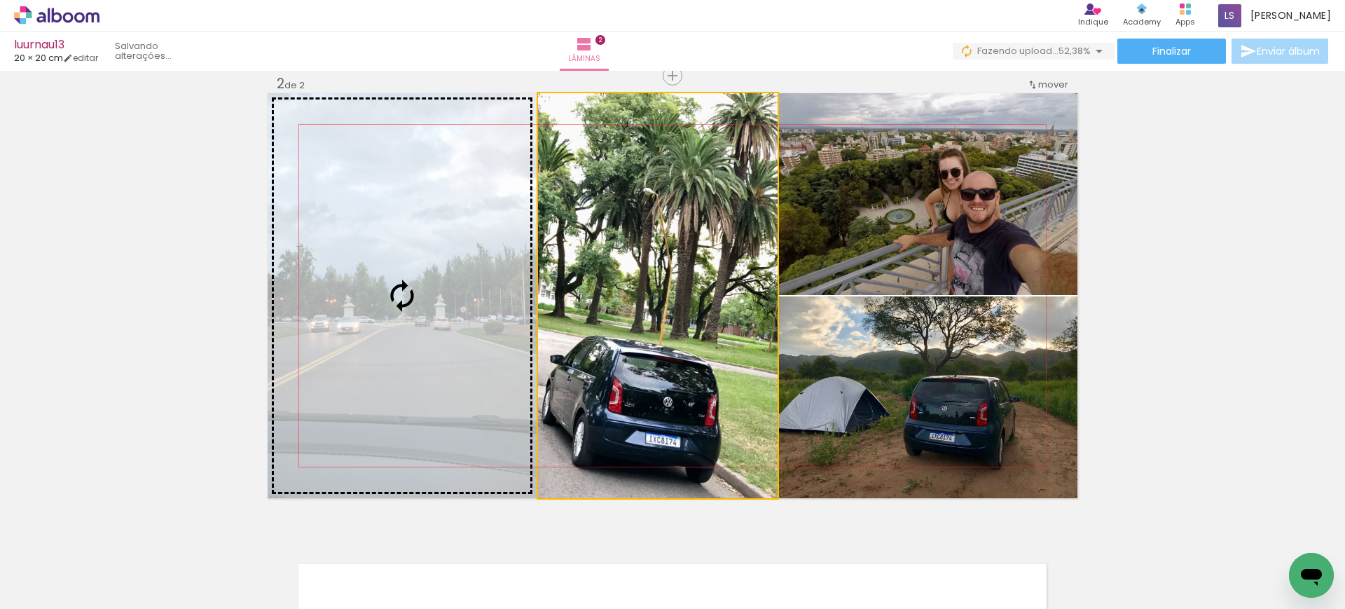
drag, startPoint x: 681, startPoint y: 337, endPoint x: 445, endPoint y: 282, distance: 241.6
click at [0, 0] on slot at bounding box center [0, 0] width 0 height 0
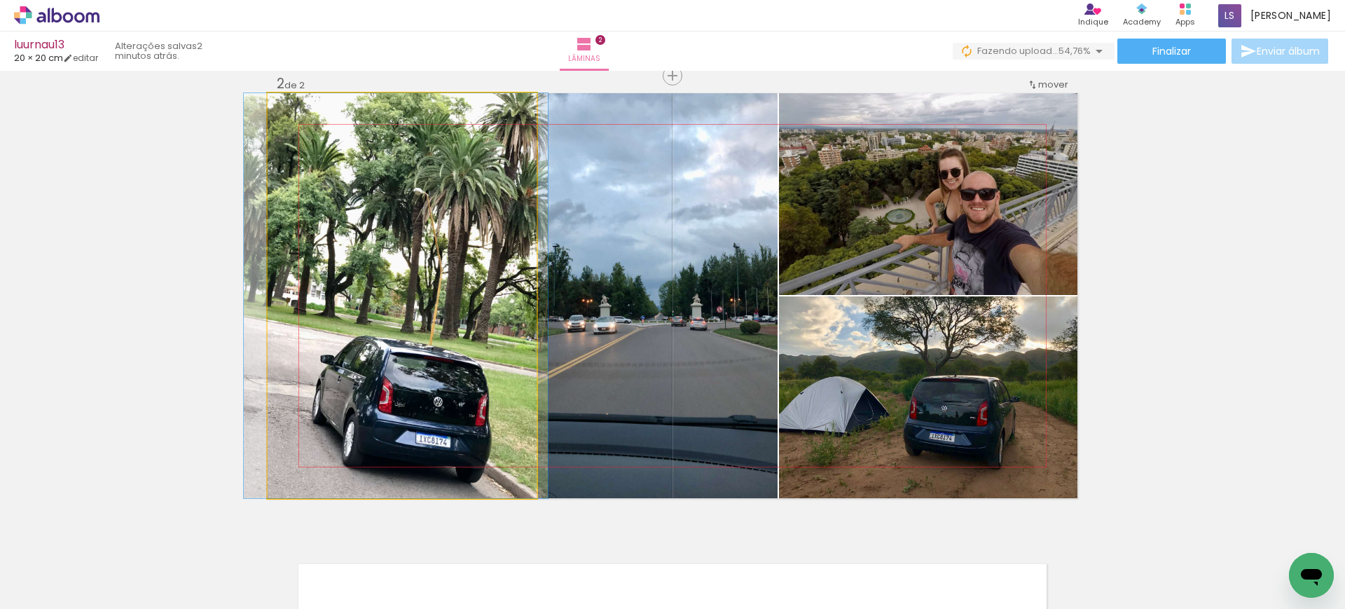
drag, startPoint x: 410, startPoint y: 322, endPoint x: 404, endPoint y: 311, distance: 11.9
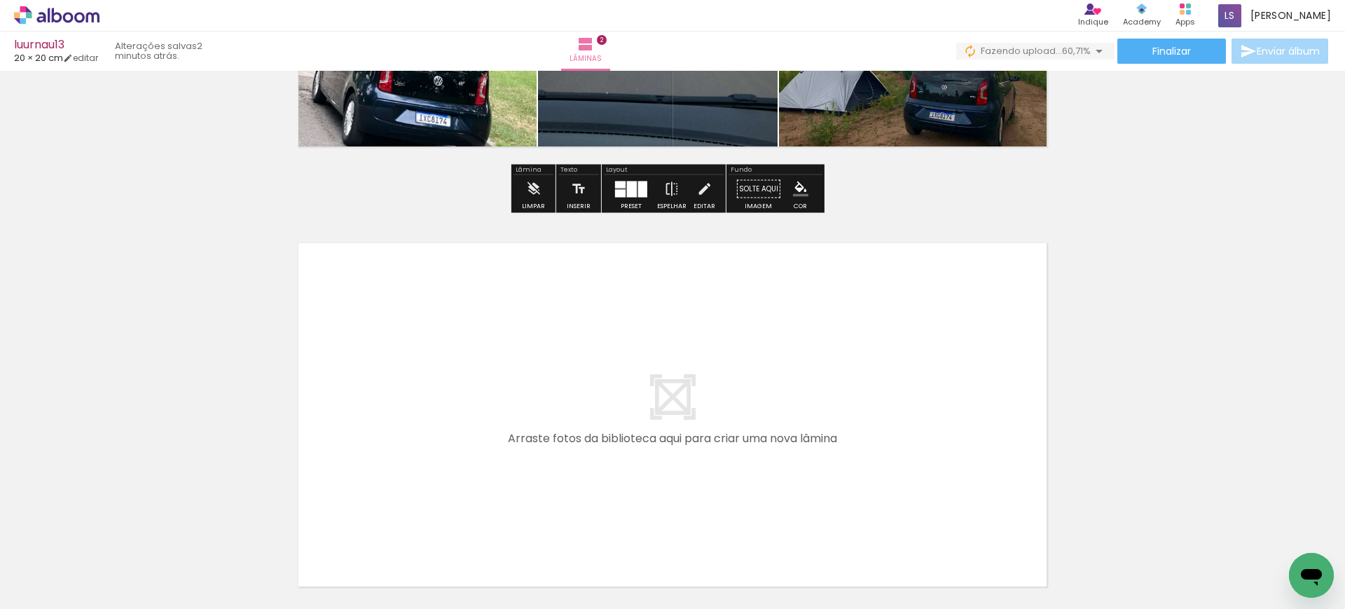
scroll to position [0, 380]
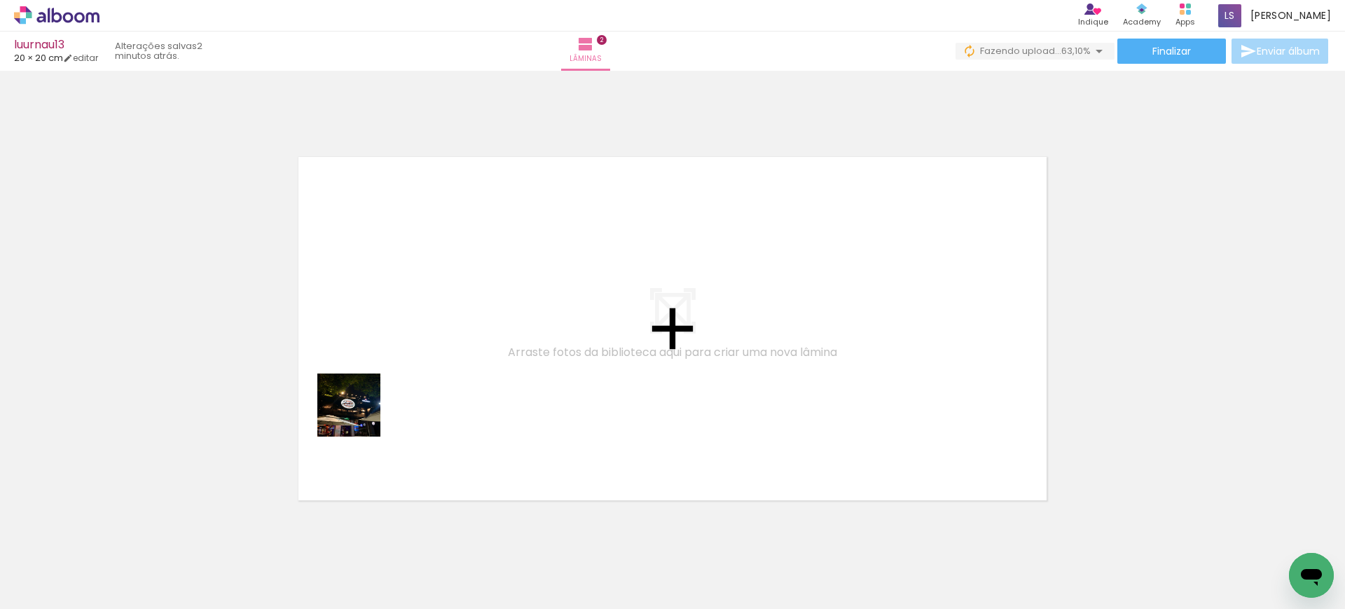
drag, startPoint x: 313, startPoint y: 558, endPoint x: 388, endPoint y: 352, distance: 218.5
click at [388, 352] on quentale-workspace at bounding box center [672, 304] width 1345 height 609
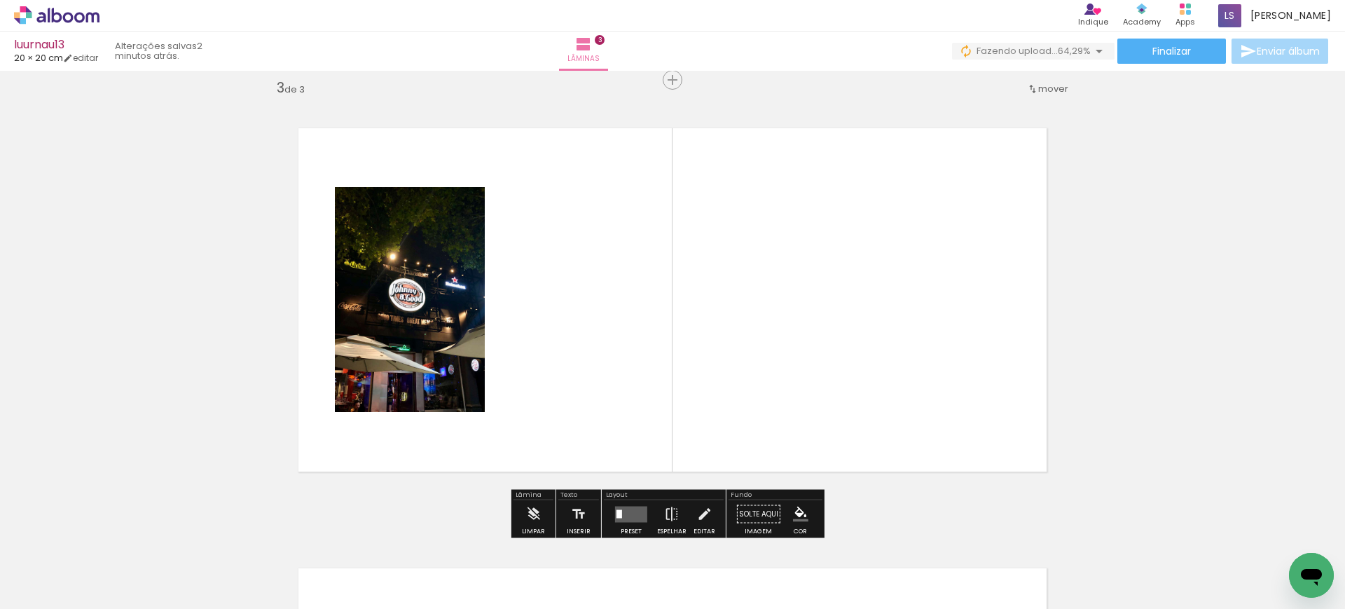
scroll to position [898, 0]
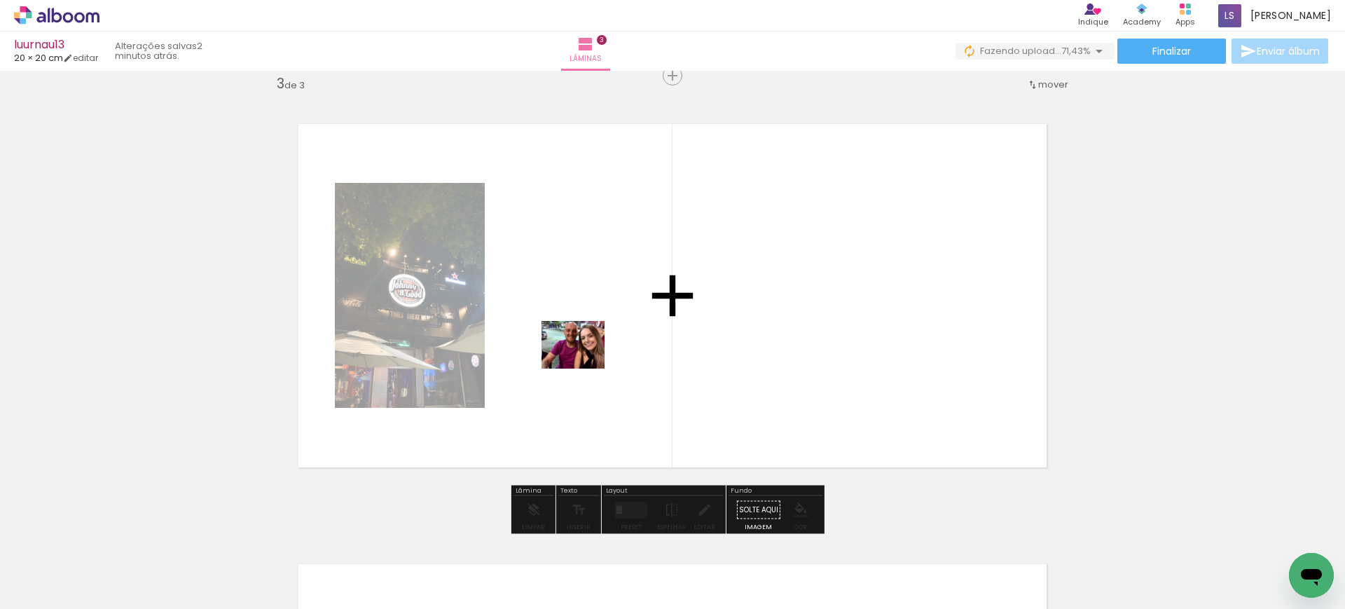
drag, startPoint x: 410, startPoint y: 572, endPoint x: 604, endPoint y: 337, distance: 305.0
click at [604, 337] on quentale-workspace at bounding box center [672, 304] width 1345 height 609
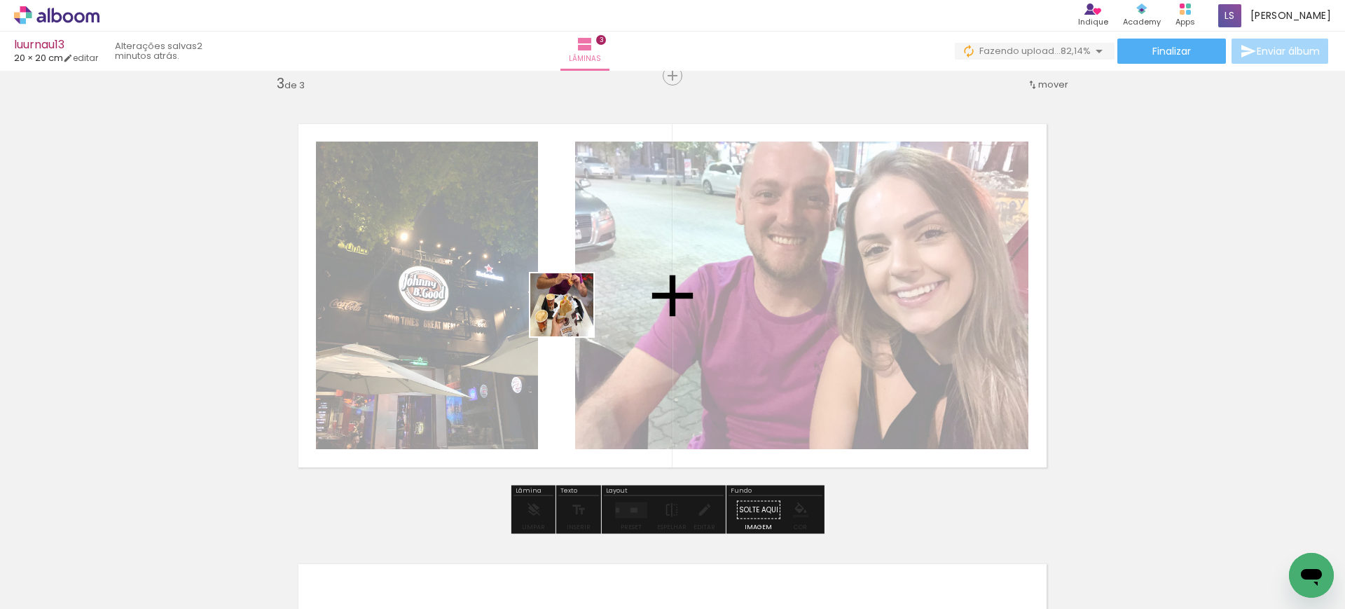
drag, startPoint x: 466, startPoint y: 559, endPoint x: 587, endPoint y: 292, distance: 293.1
click at [586, 293] on quentale-workspace at bounding box center [672, 304] width 1345 height 609
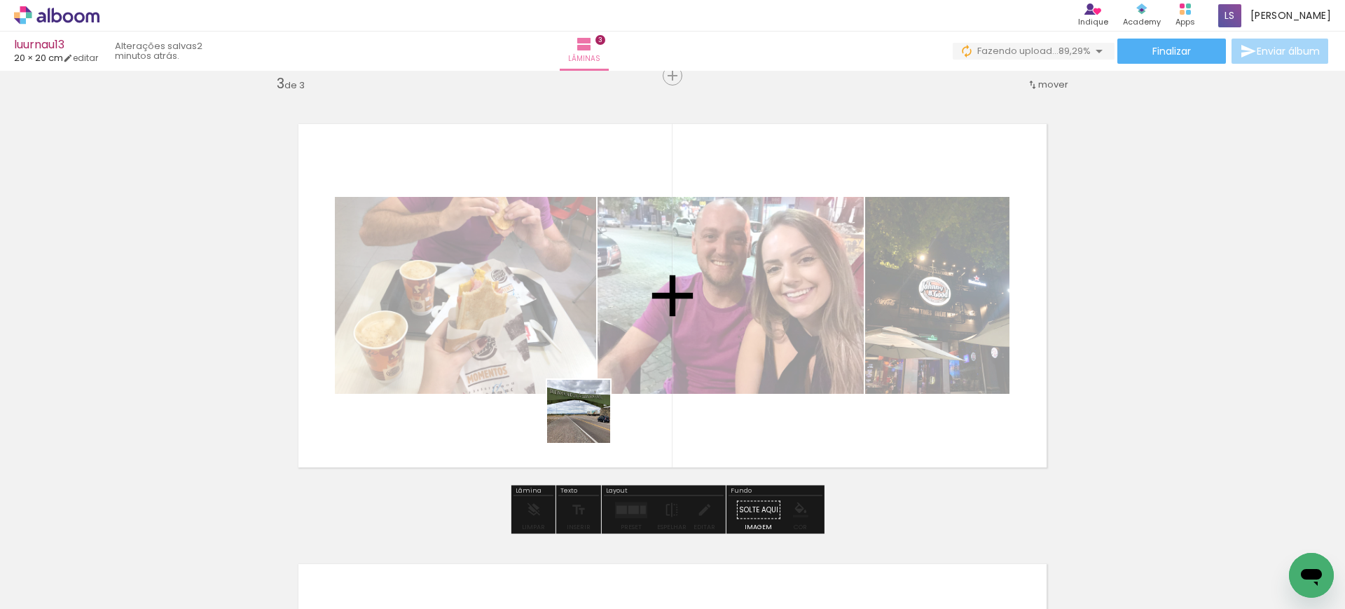
drag, startPoint x: 558, startPoint y: 565, endPoint x: 597, endPoint y: 406, distance: 164.3
click at [595, 411] on quentale-workspace at bounding box center [672, 304] width 1345 height 609
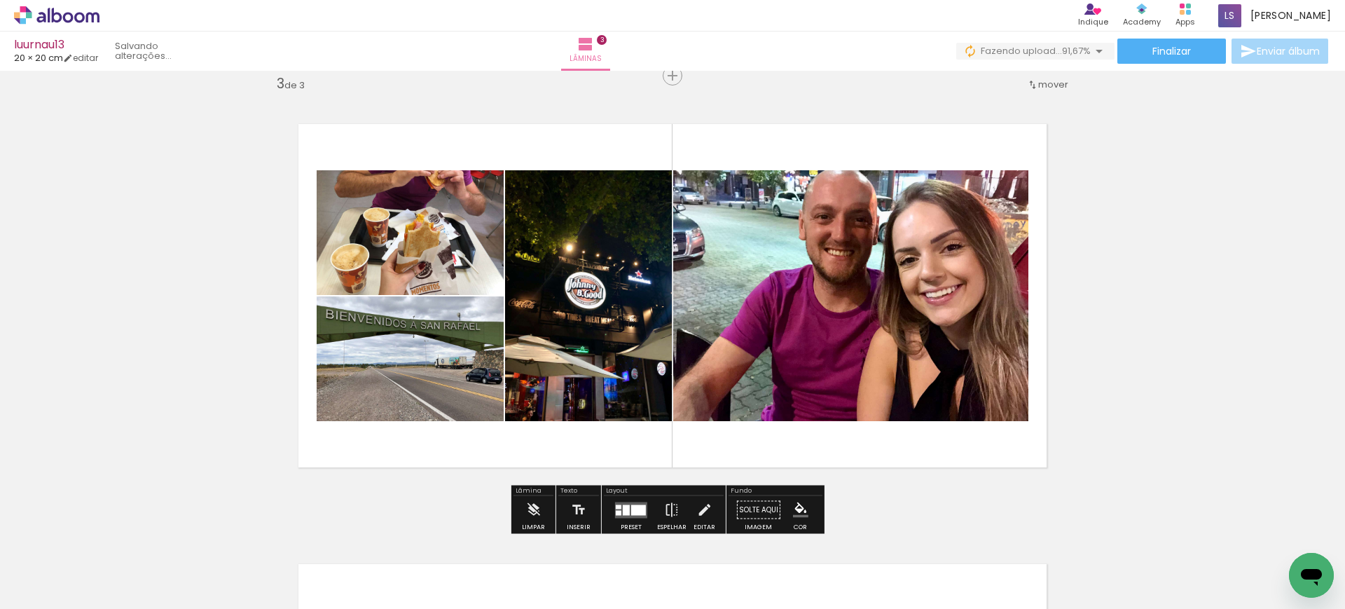
drag, startPoint x: 630, startPoint y: 506, endPoint x: 623, endPoint y: 492, distance: 16.6
click at [631, 507] on div at bounding box center [638, 509] width 15 height 11
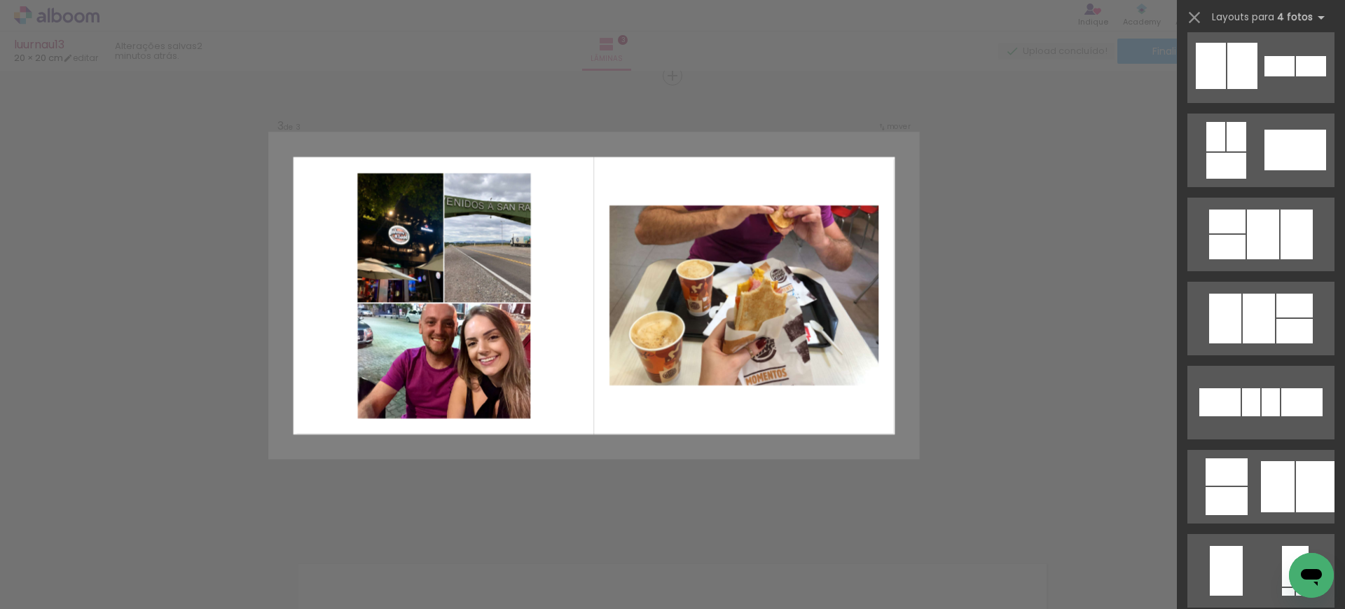
scroll to position [6318, 0]
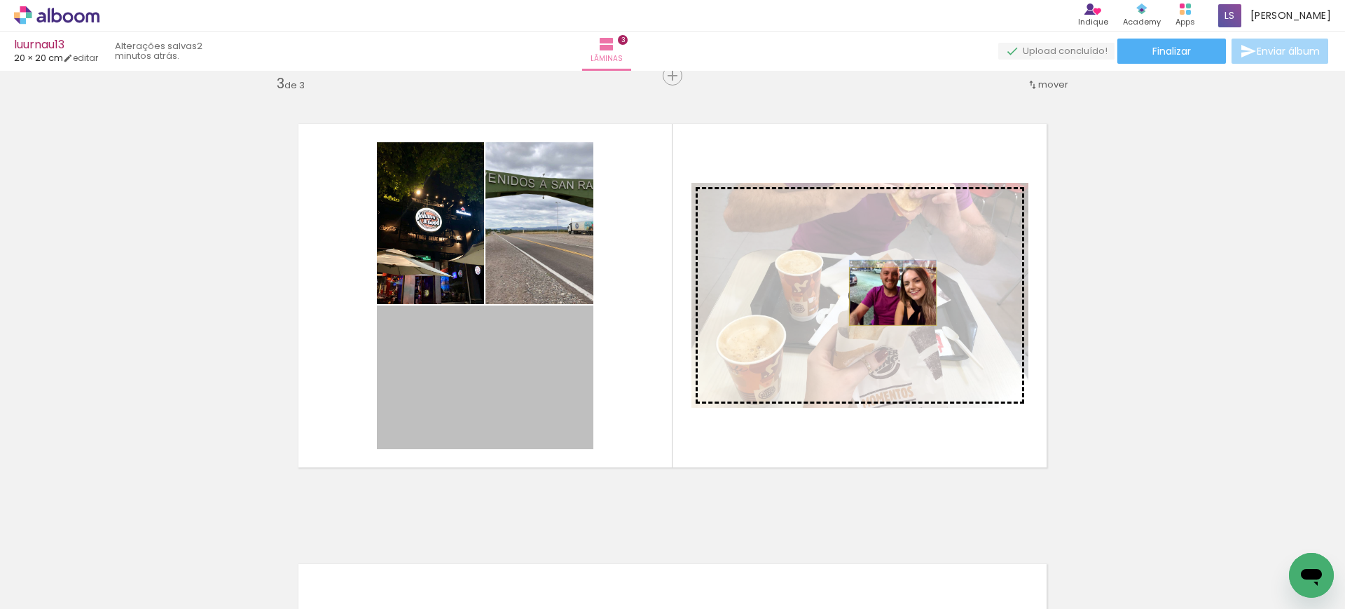
drag, startPoint x: 523, startPoint y: 387, endPoint x: 886, endPoint y: 296, distance: 374.1
click at [0, 0] on slot at bounding box center [0, 0] width 0 height 0
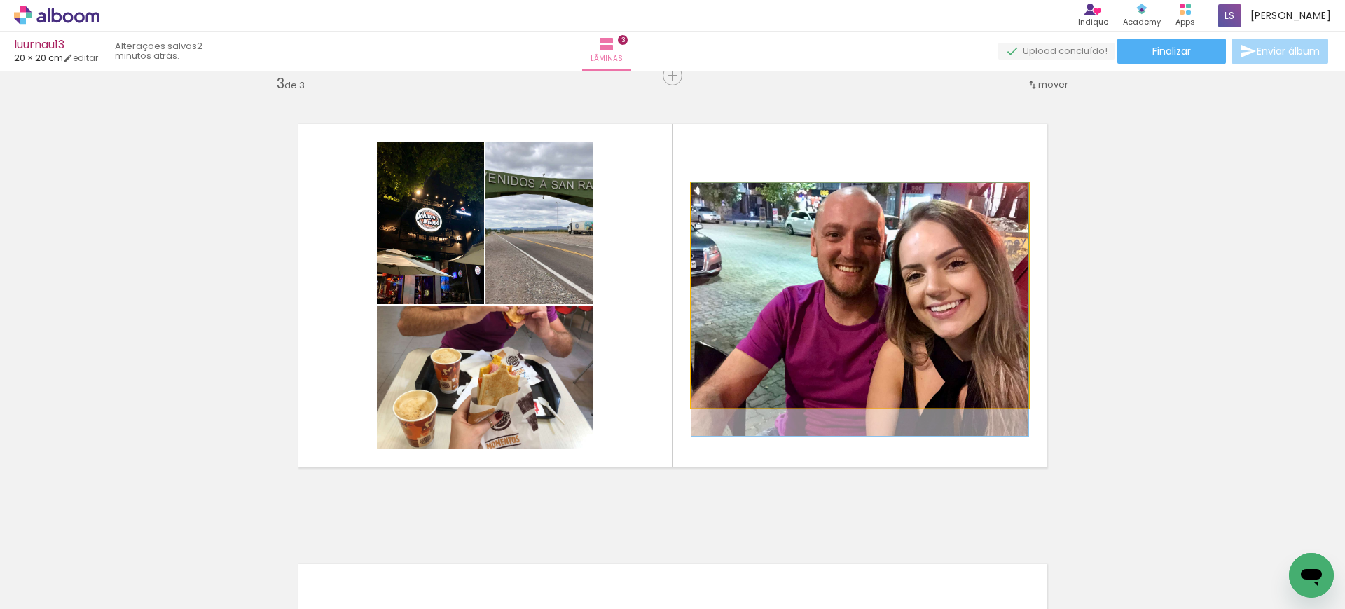
drag, startPoint x: 875, startPoint y: 309, endPoint x: 877, endPoint y: 324, distance: 15.6
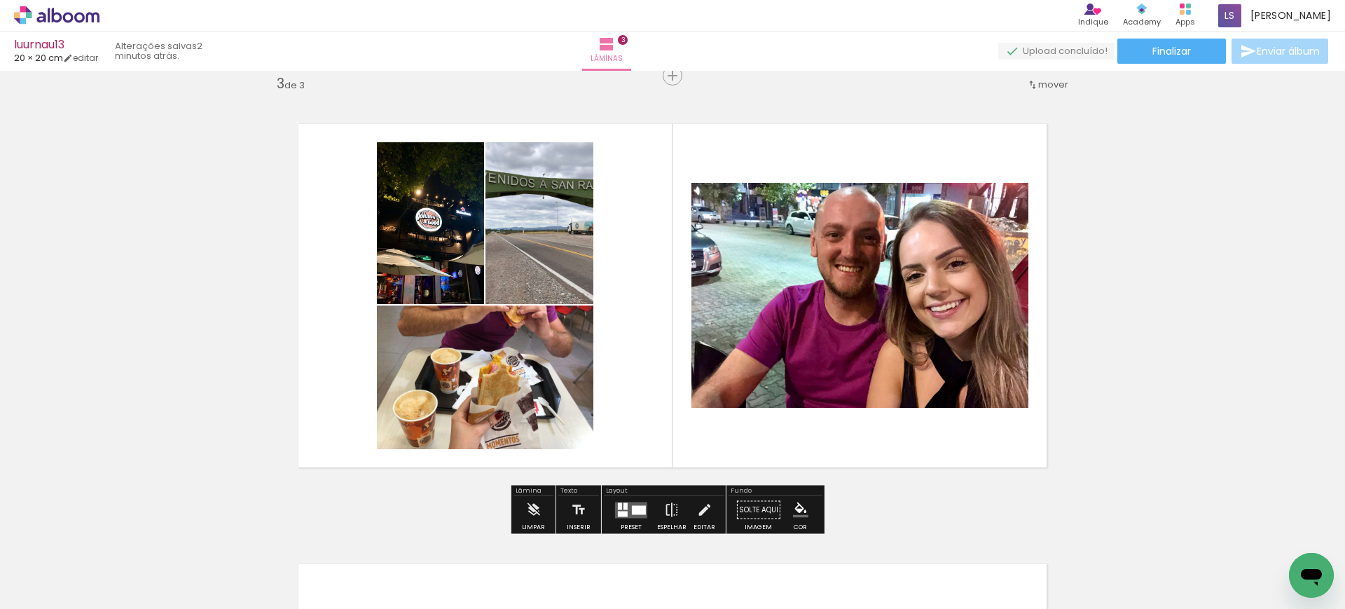
click at [882, 318] on quentale-photo at bounding box center [859, 295] width 337 height 225
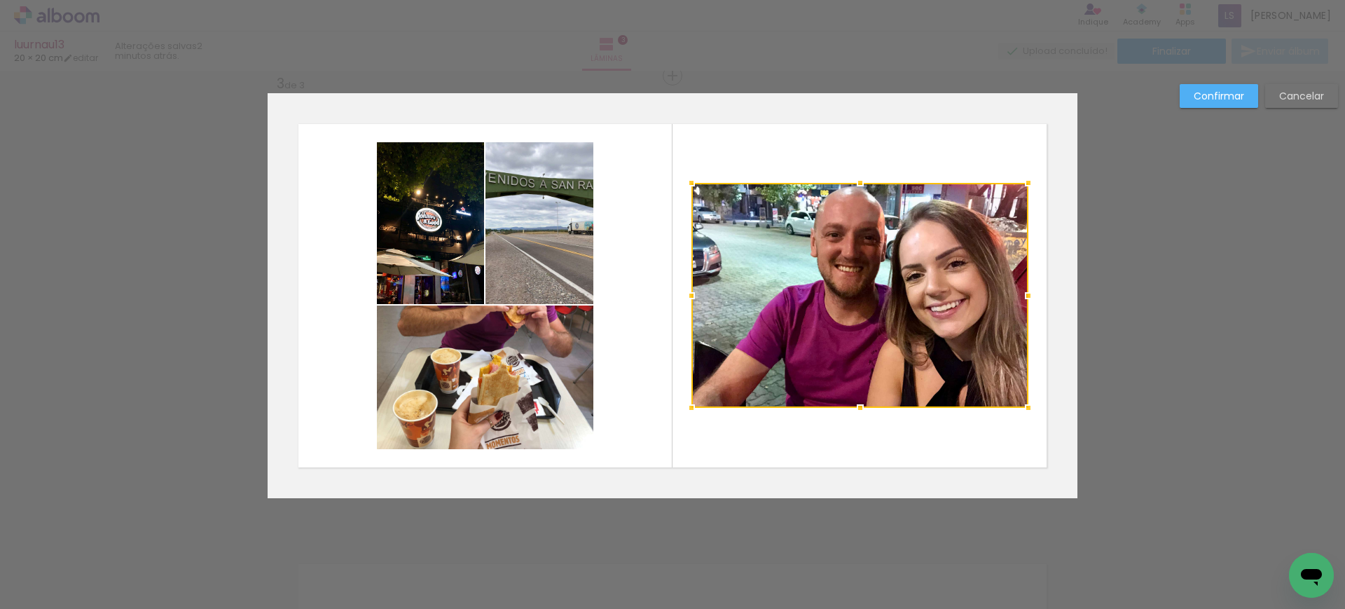
click at [882, 318] on div at bounding box center [859, 295] width 337 height 225
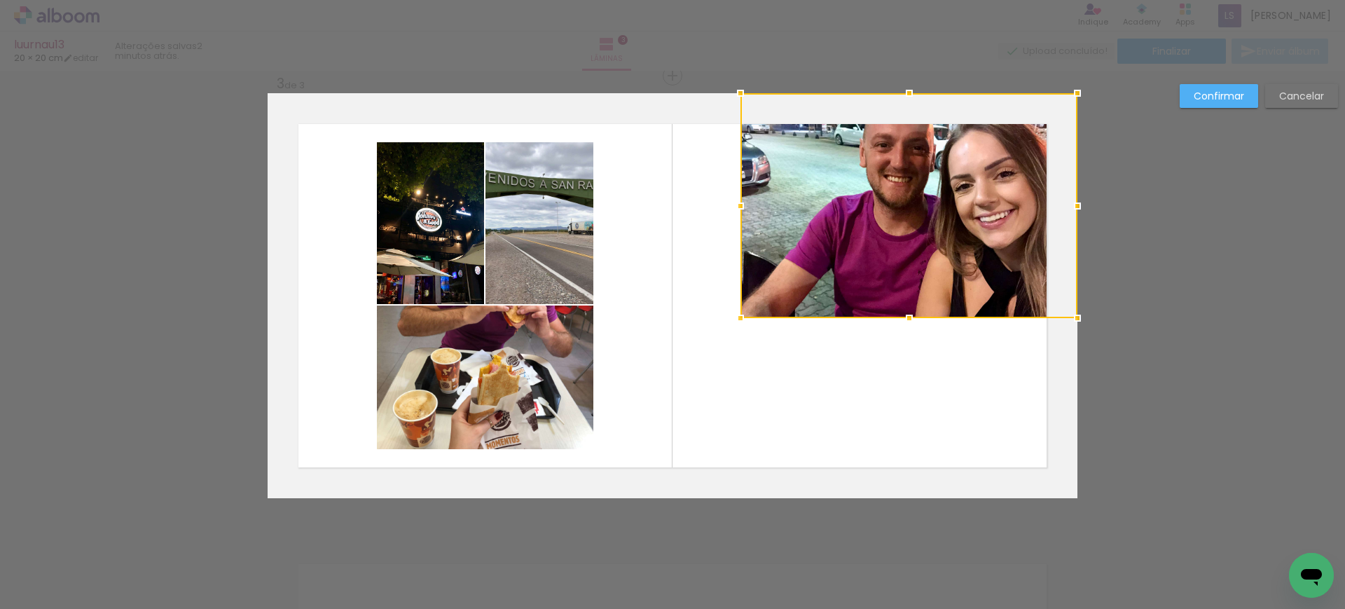
drag, startPoint x: 879, startPoint y: 321, endPoint x: 943, endPoint y: 207, distance: 131.1
click at [943, 207] on div at bounding box center [908, 205] width 337 height 225
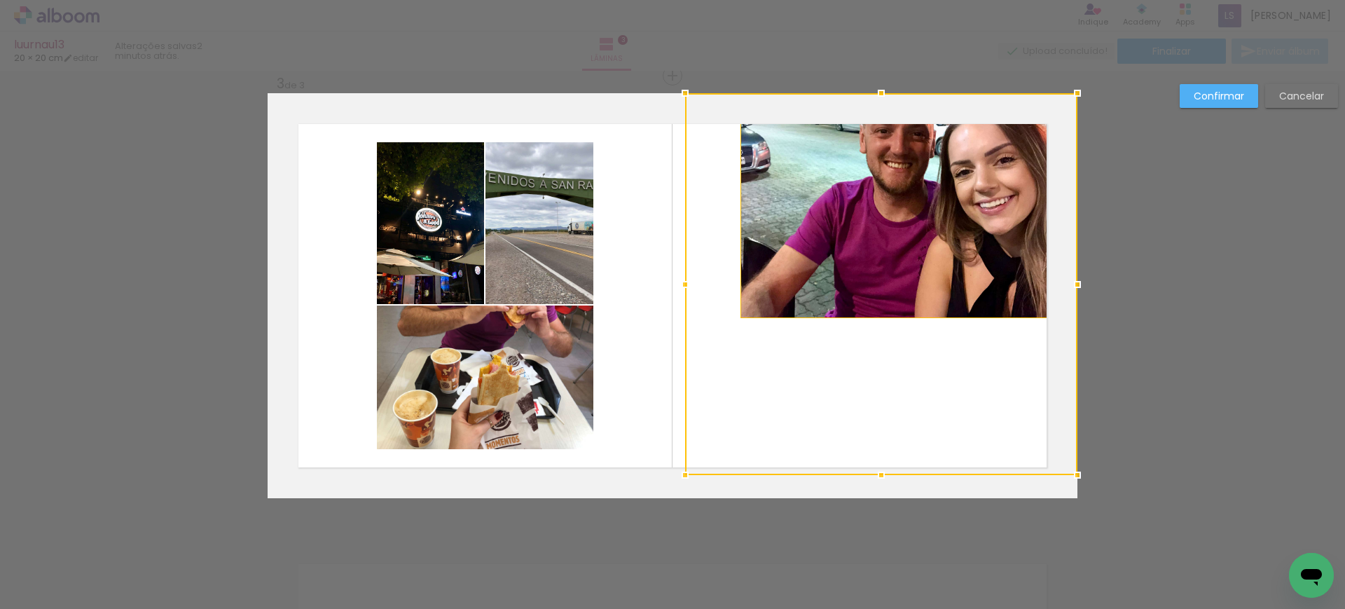
drag, startPoint x: 739, startPoint y: 316, endPoint x: 669, endPoint y: 509, distance: 205.0
click at [669, 509] on div "Inserir lâmina 1 de 3 Inserir lâmina 2 de 3 Inserir lâmina 3 de 3 Confirmar Can…" at bounding box center [672, 69] width 1345 height 1793
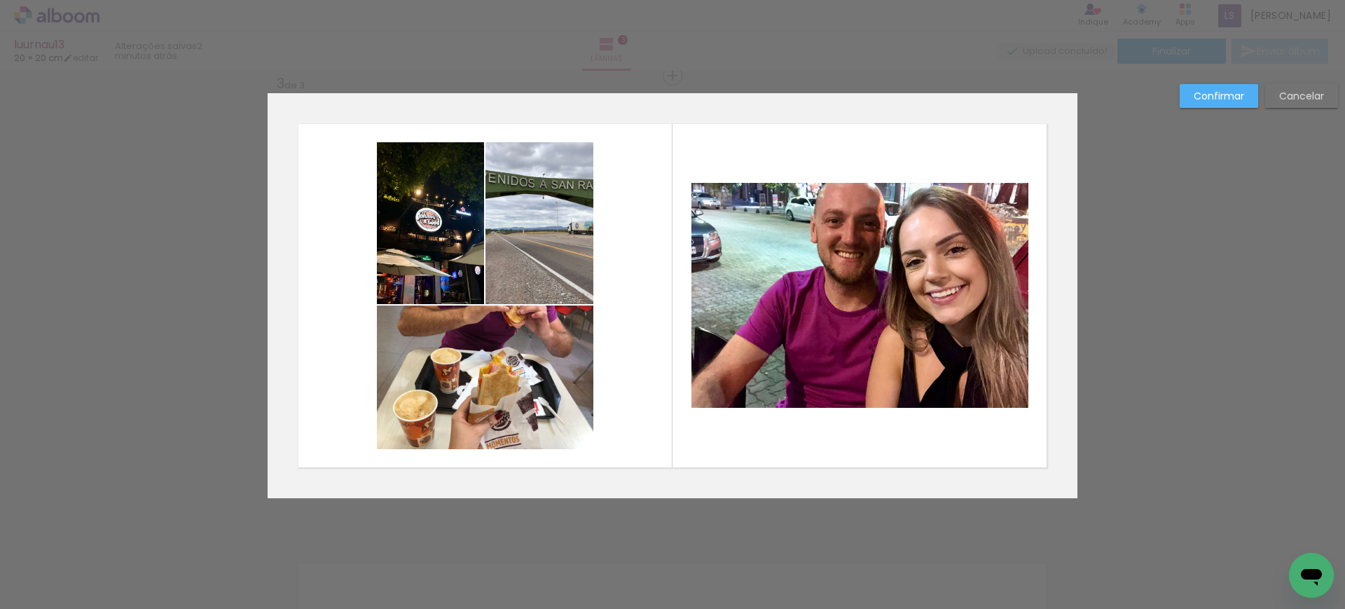
click at [798, 279] on quentale-photo at bounding box center [859, 295] width 337 height 225
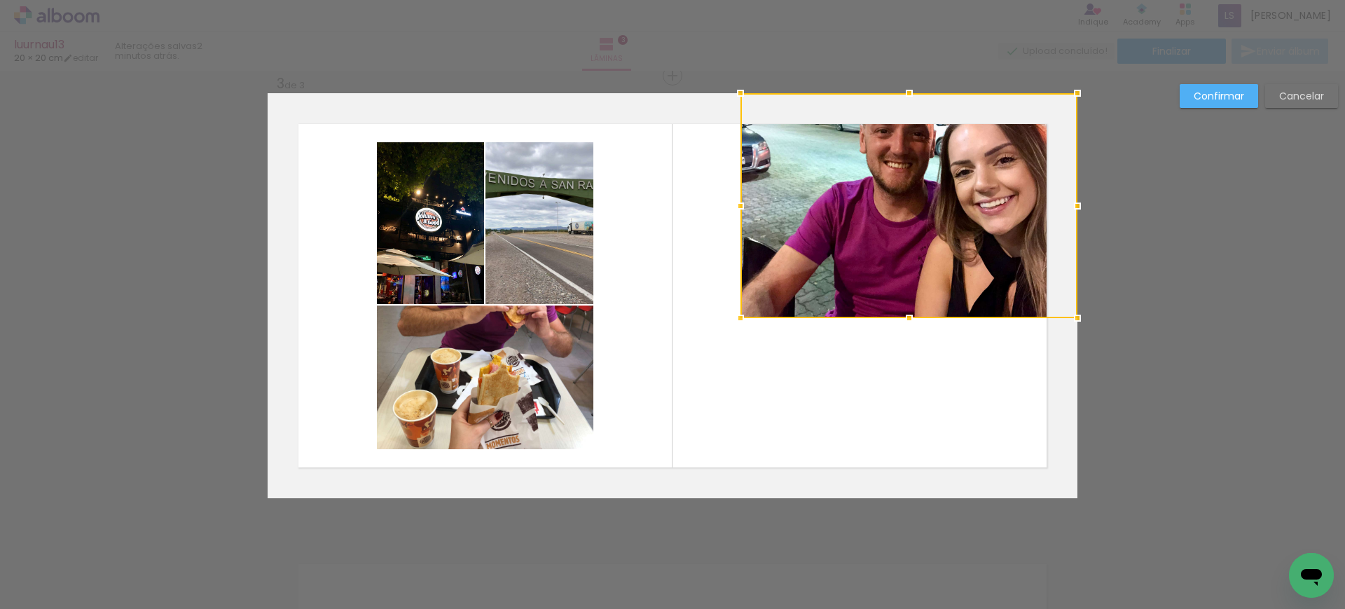
drag, startPoint x: 804, startPoint y: 307, endPoint x: 922, endPoint y: 137, distance: 207.9
click at [923, 131] on div at bounding box center [908, 205] width 337 height 225
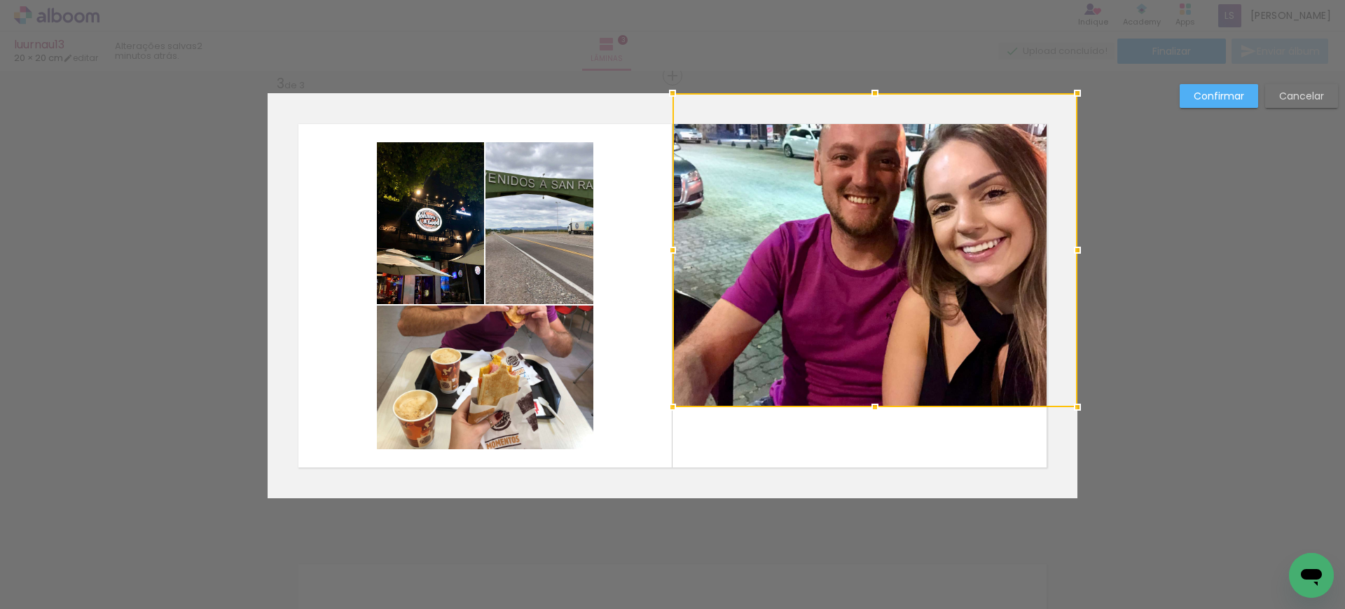
drag, startPoint x: 698, startPoint y: 365, endPoint x: 600, endPoint y: 589, distance: 244.4
click at [600, 589] on div "Inserir lâmina 1 de 3 Inserir lâmina 2 de 3 Inserir lâmina 3 de 3 Confirmar Can…" at bounding box center [672, 69] width 1345 height 1793
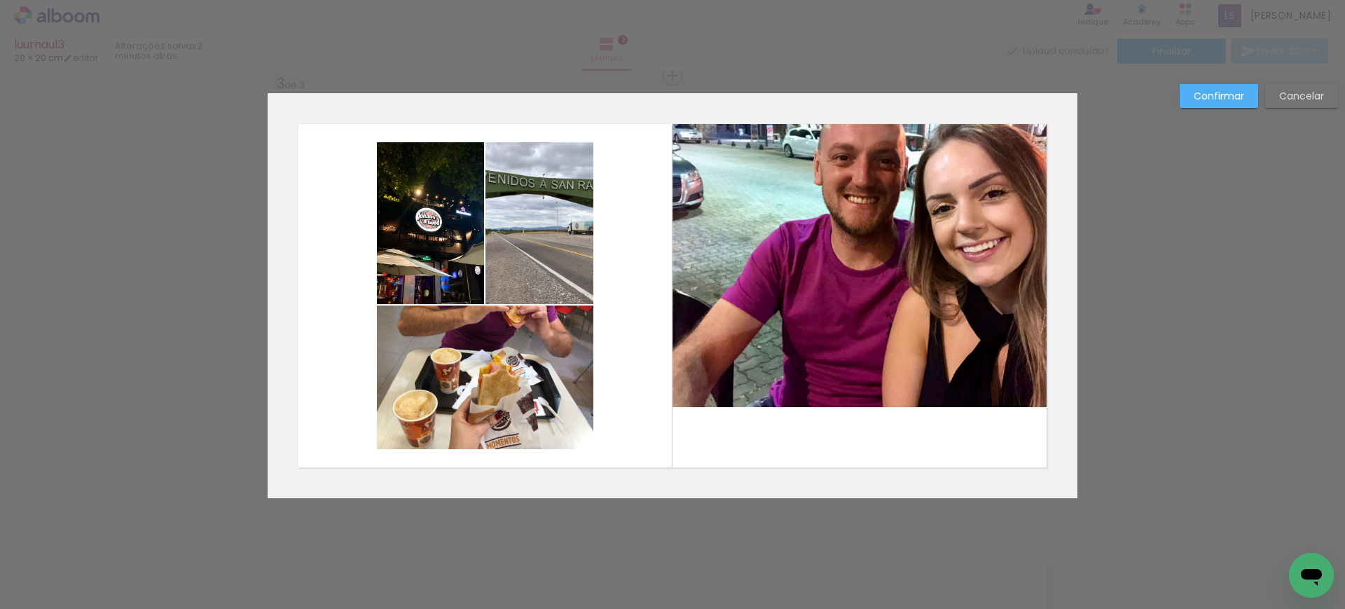
click at [841, 249] on quentale-photo at bounding box center [874, 250] width 405 height 314
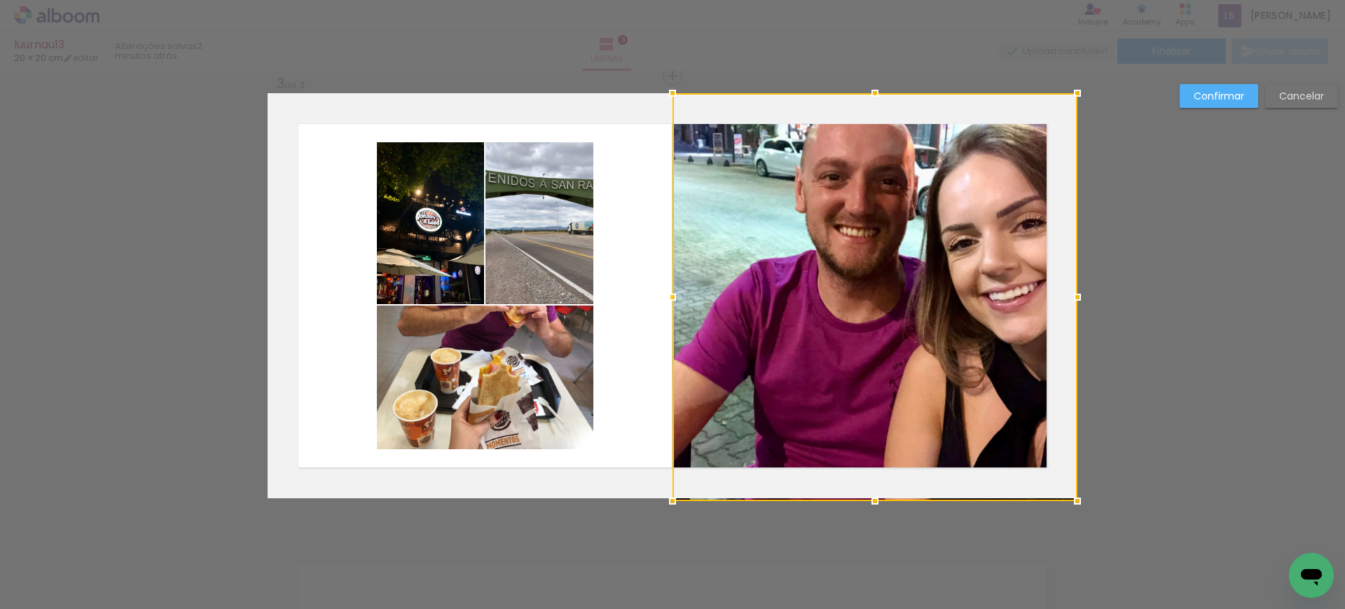
drag, startPoint x: 873, startPoint y: 431, endPoint x: 883, endPoint y: 402, distance: 30.3
click at [883, 402] on div at bounding box center [874, 297] width 405 height 408
click at [0, 0] on slot "Confirmar" at bounding box center [0, 0] width 0 height 0
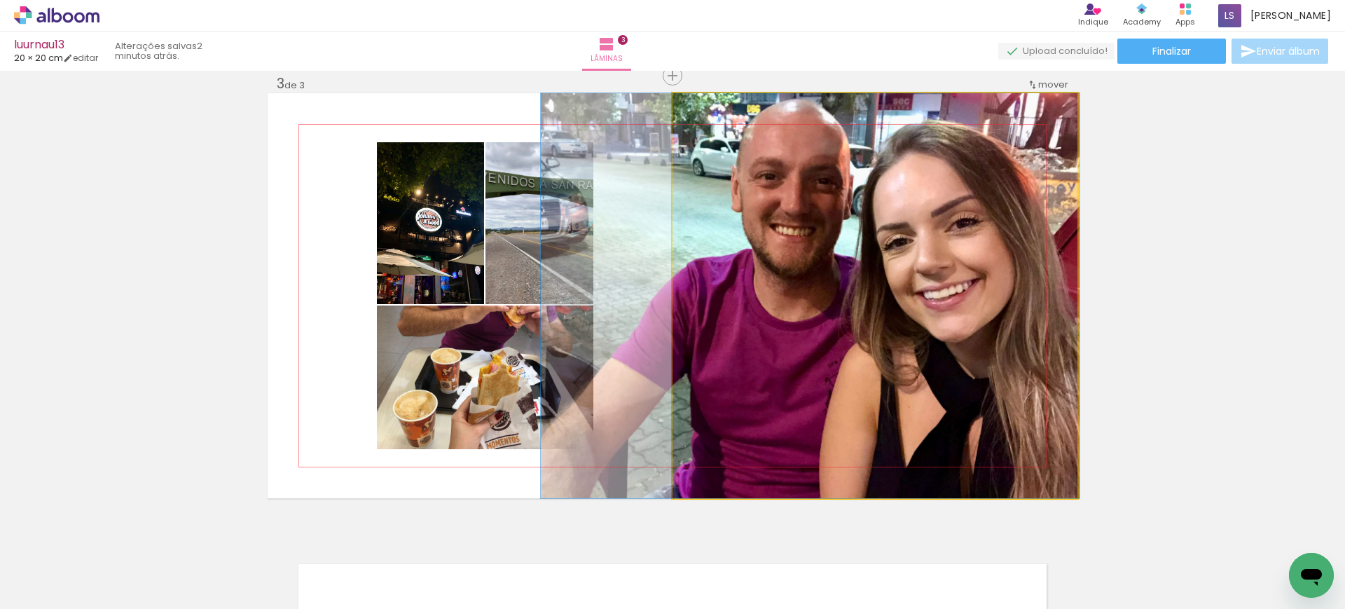
drag, startPoint x: 979, startPoint y: 258, endPoint x: 920, endPoint y: 283, distance: 63.7
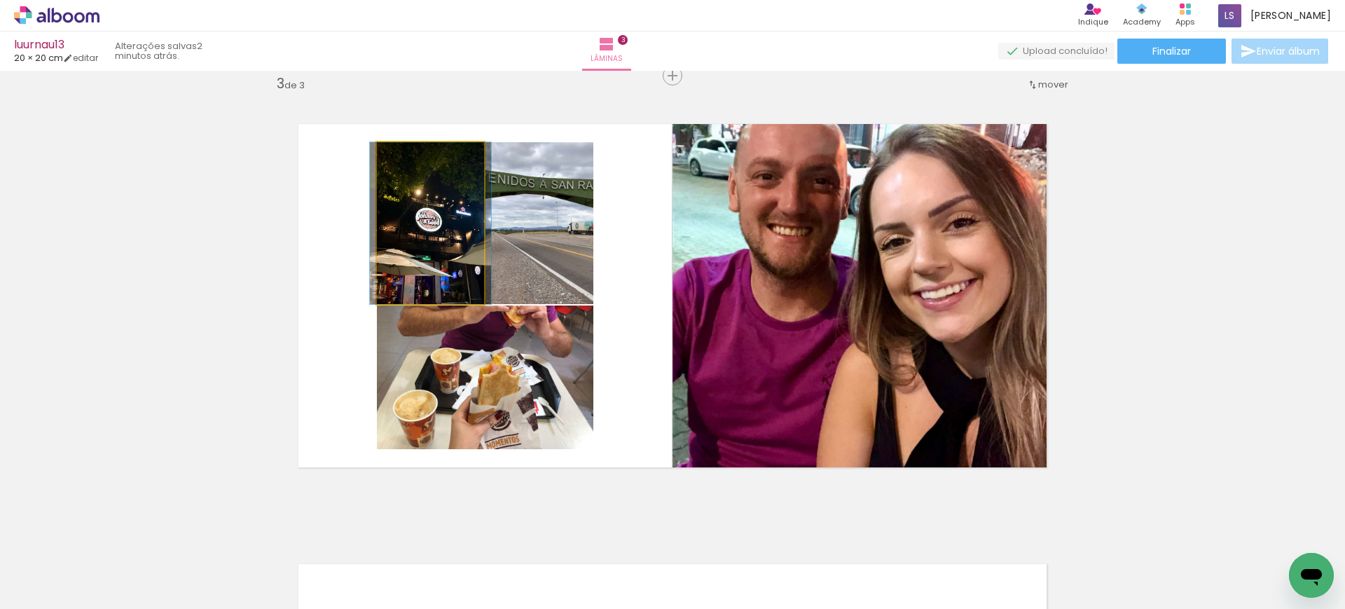
click at [424, 244] on quentale-photo at bounding box center [430, 223] width 107 height 162
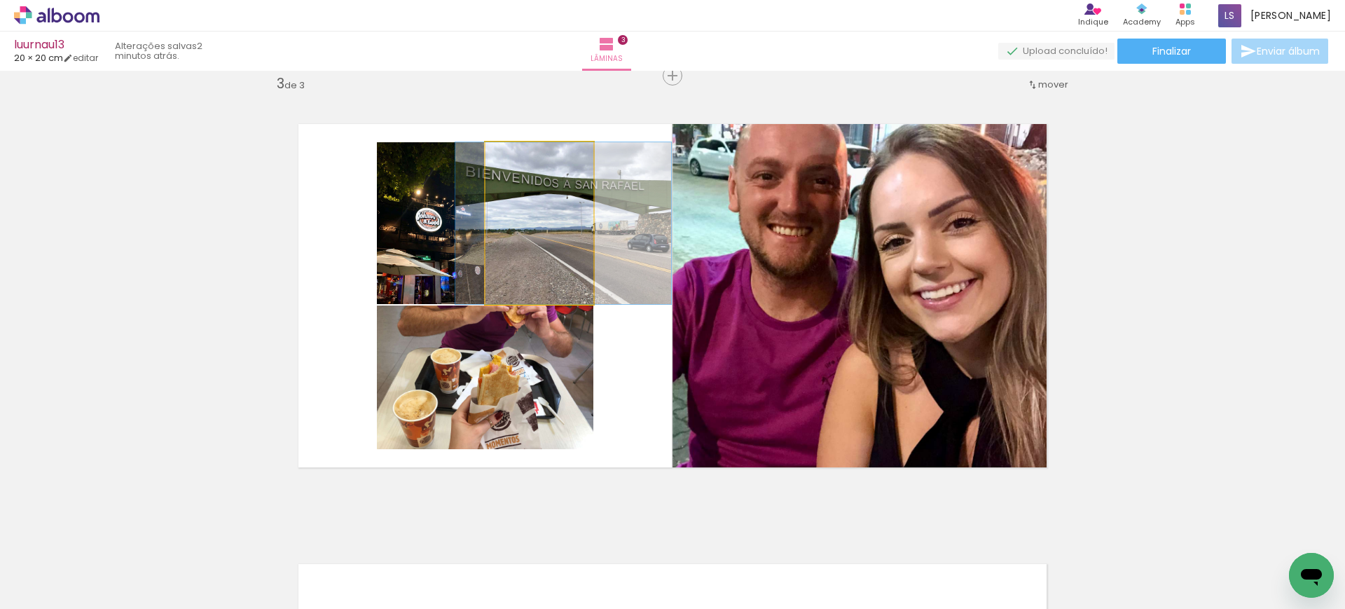
drag, startPoint x: 523, startPoint y: 233, endPoint x: 545, endPoint y: 235, distance: 21.8
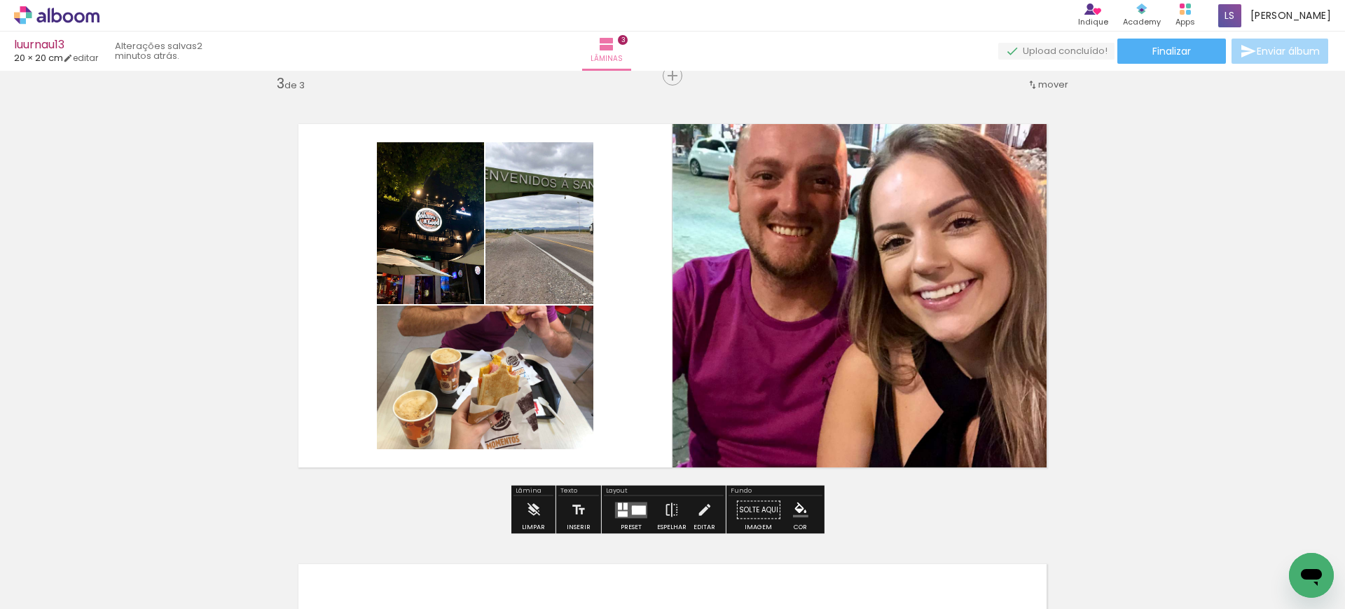
click at [632, 508] on div at bounding box center [639, 509] width 14 height 9
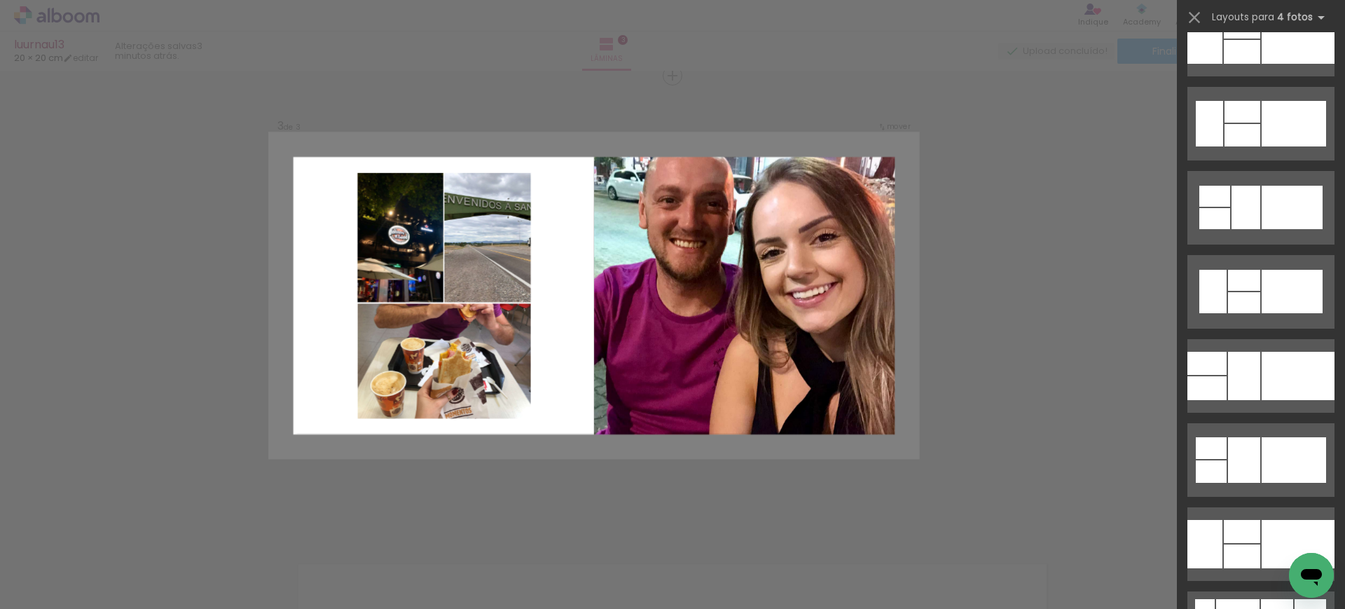
scroll to position [251, 0]
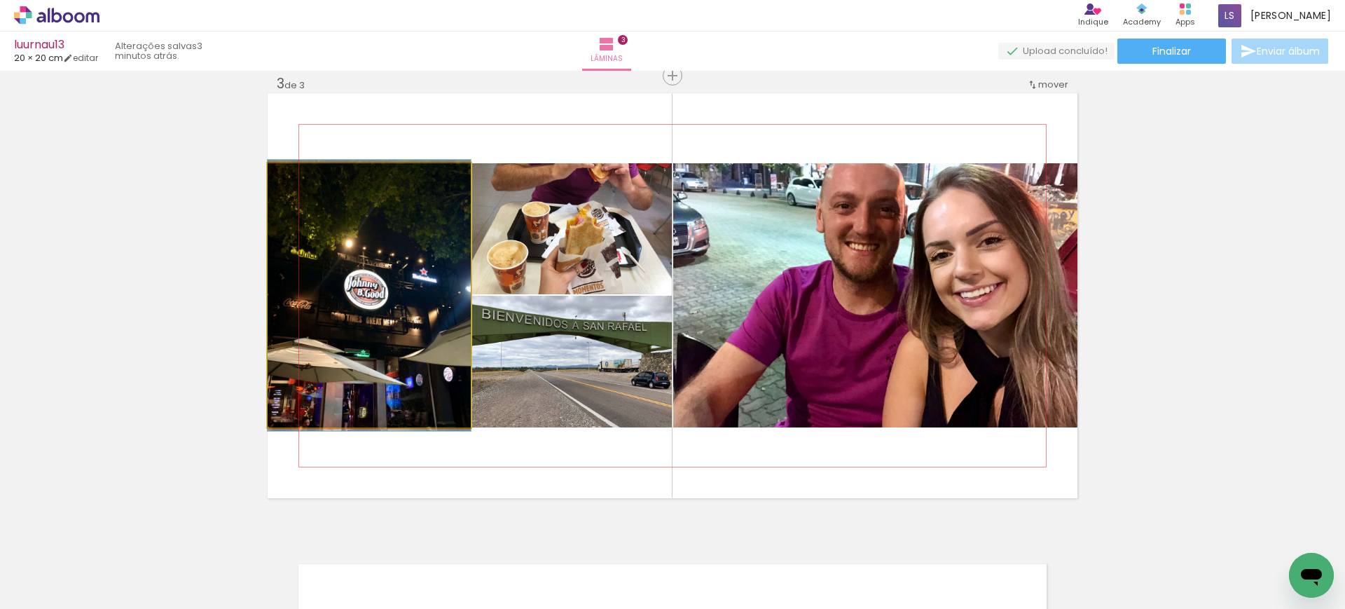
drag, startPoint x: 353, startPoint y: 310, endPoint x: 377, endPoint y: 310, distance: 23.8
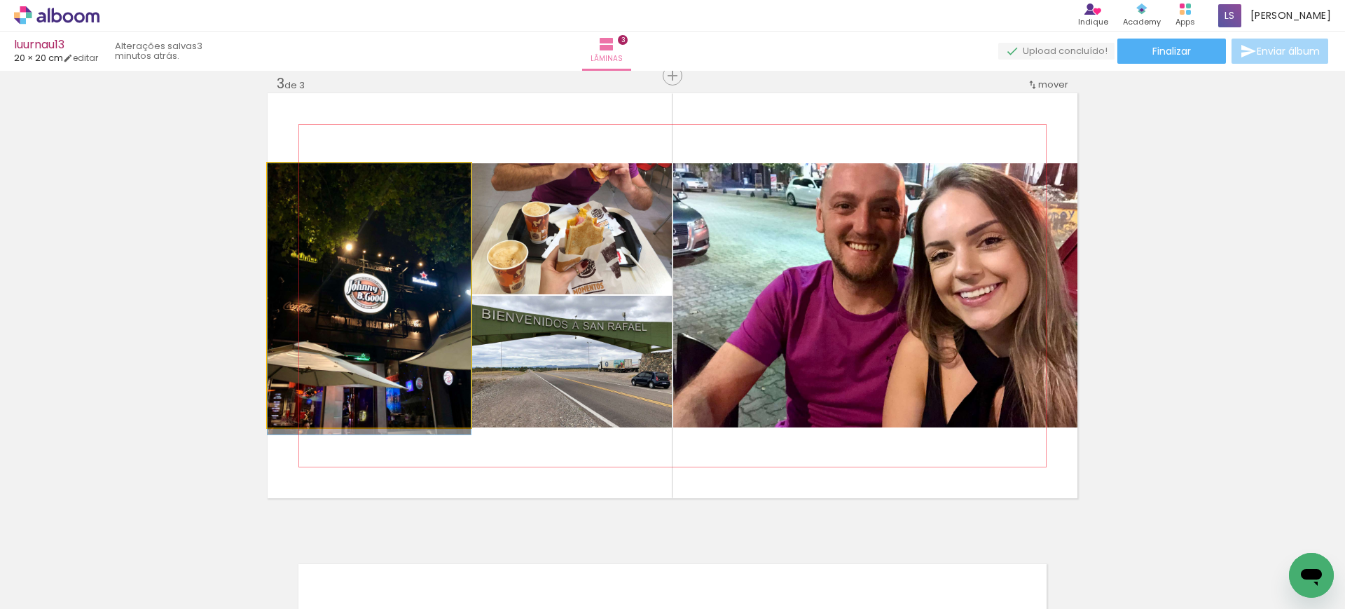
drag, startPoint x: 372, startPoint y: 303, endPoint x: 357, endPoint y: 317, distance: 20.3
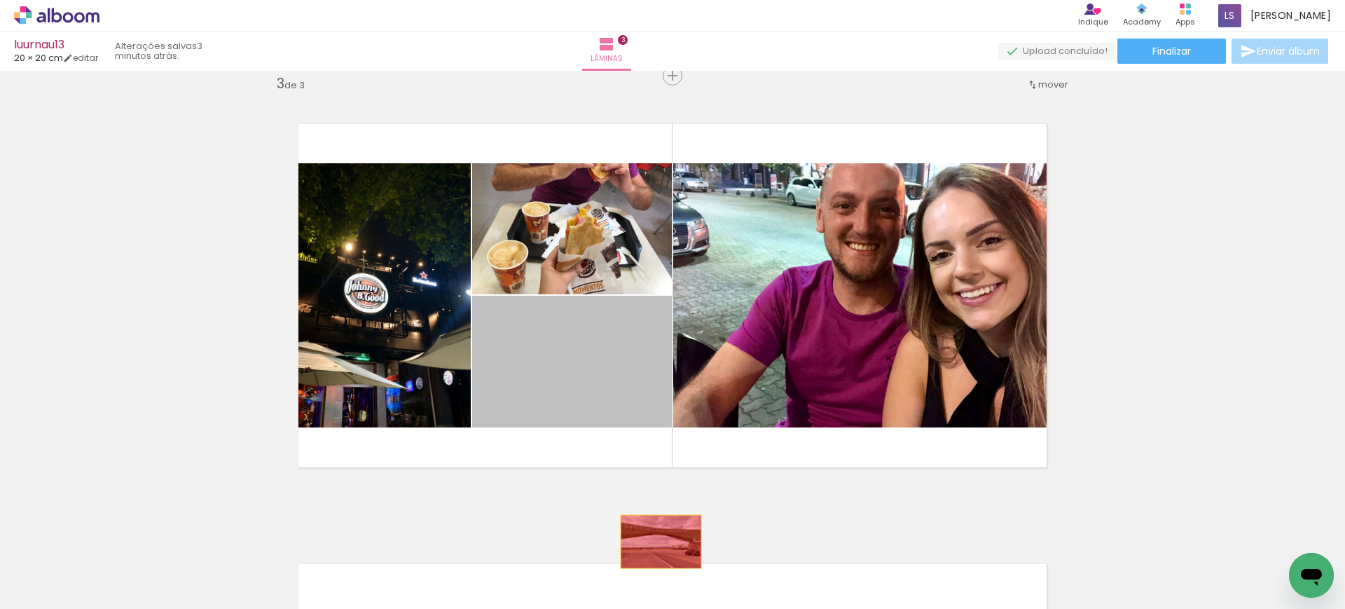
drag, startPoint x: 556, startPoint y: 353, endPoint x: 654, endPoint y: 541, distance: 212.4
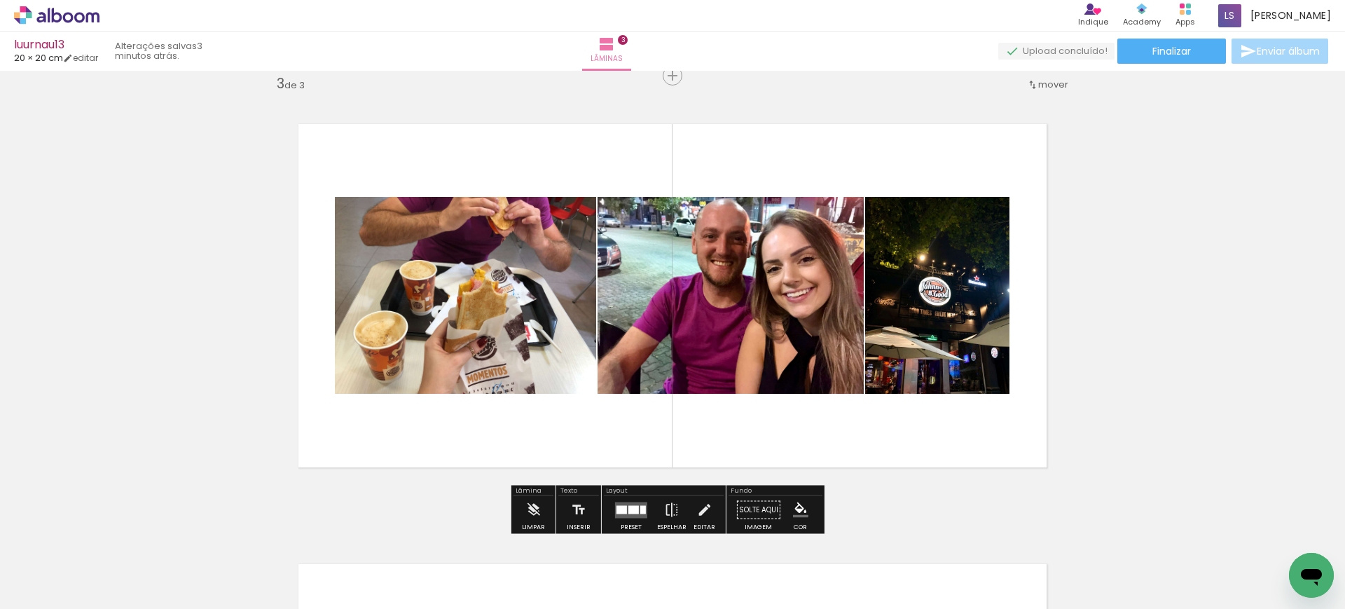
click at [618, 506] on div at bounding box center [621, 509] width 11 height 8
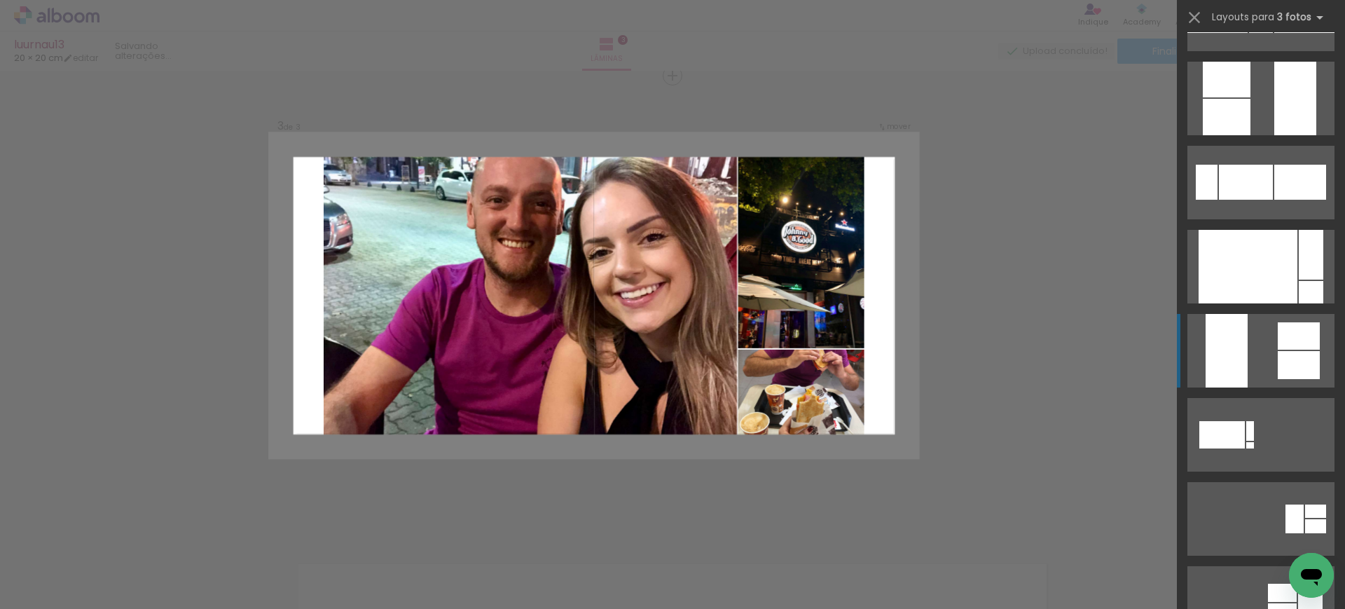
scroll to position [736, 0]
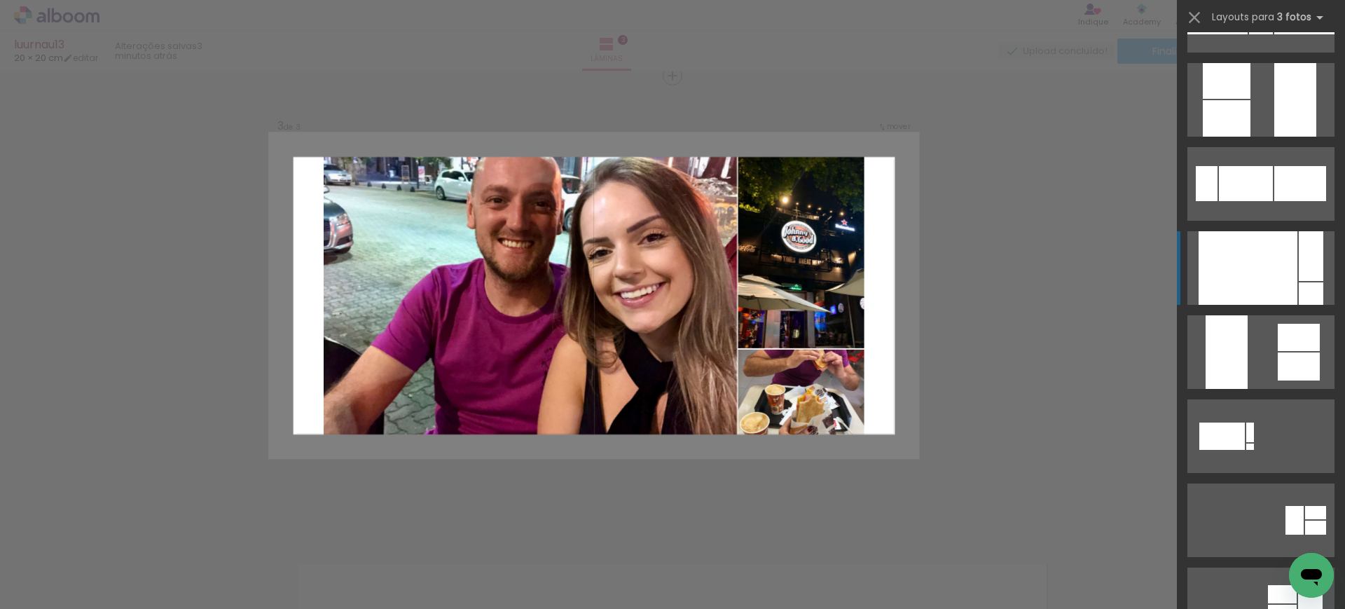
click at [1254, 272] on div at bounding box center [1247, 268] width 99 height 74
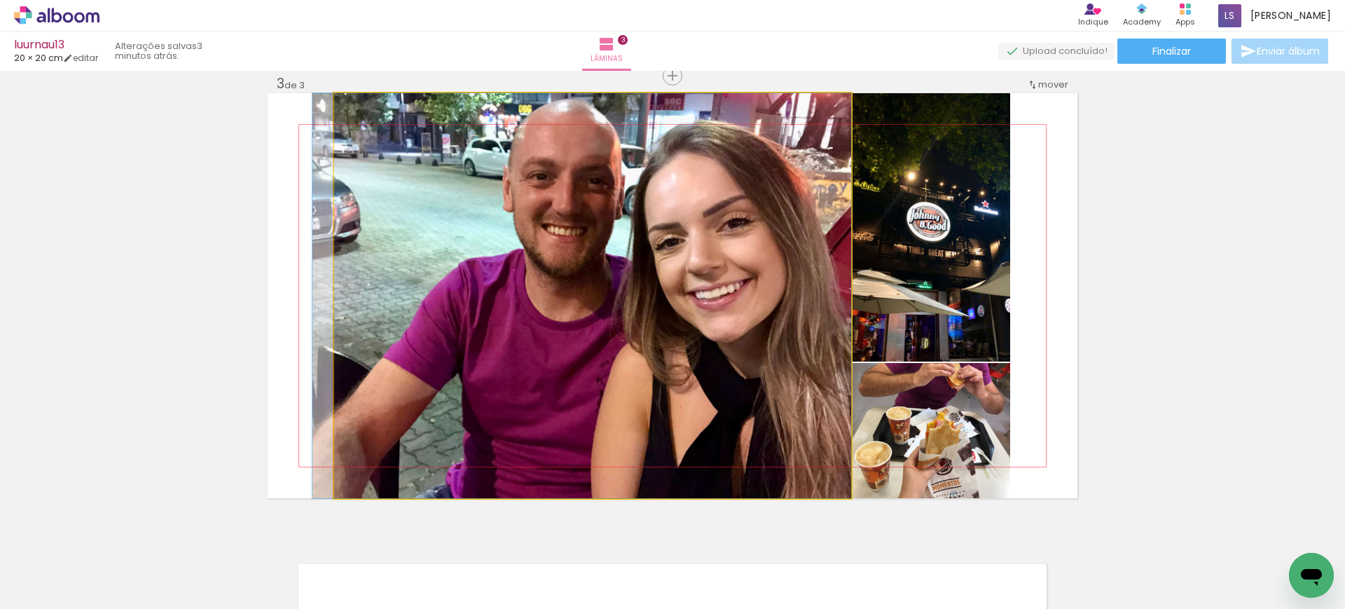
drag, startPoint x: 635, startPoint y: 291, endPoint x: 607, endPoint y: 288, distance: 27.5
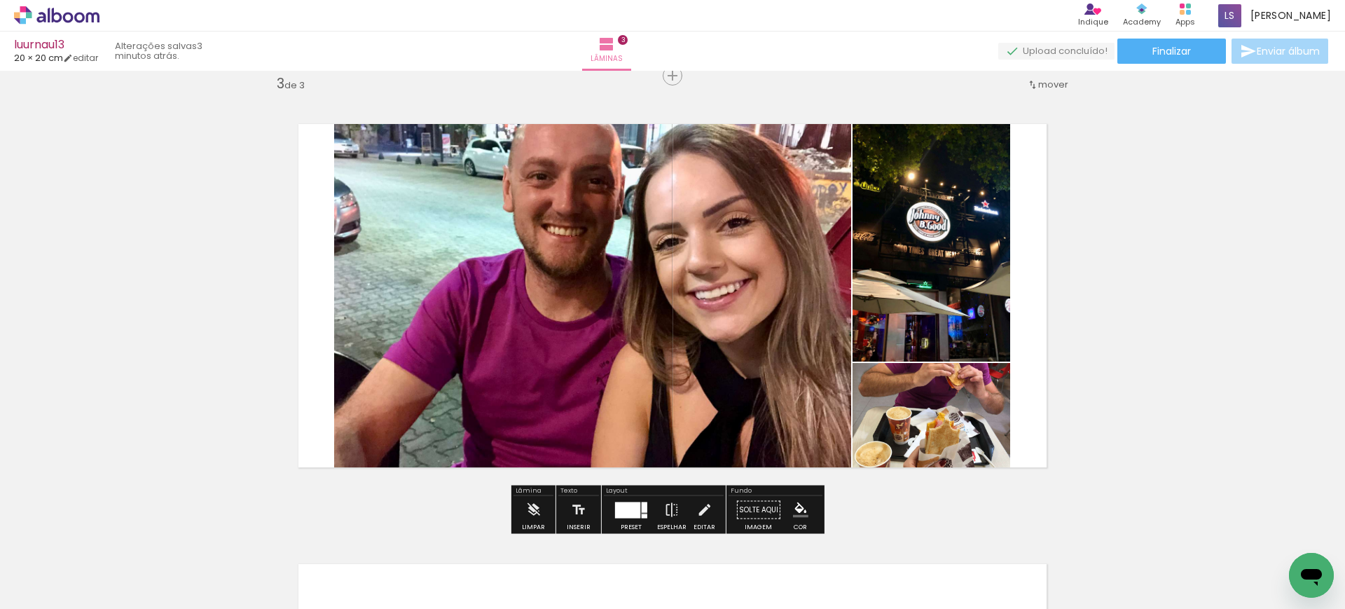
click at [664, 310] on quentale-photo at bounding box center [592, 295] width 517 height 405
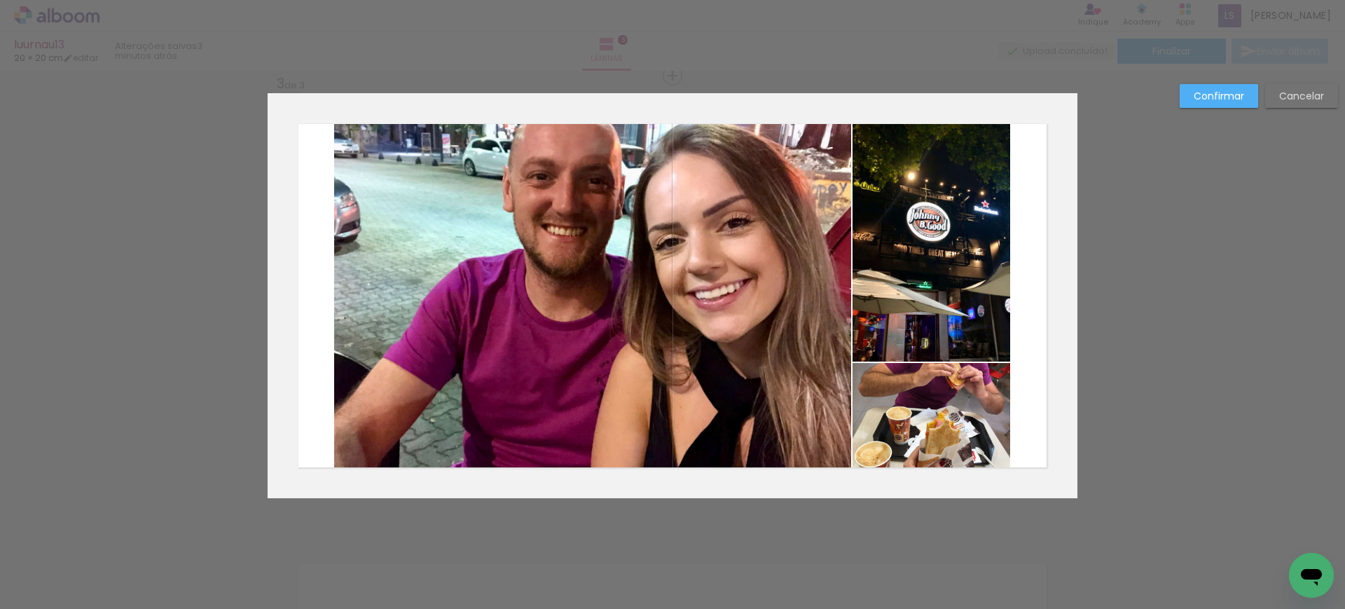
click at [664, 310] on quentale-photo at bounding box center [592, 295] width 517 height 405
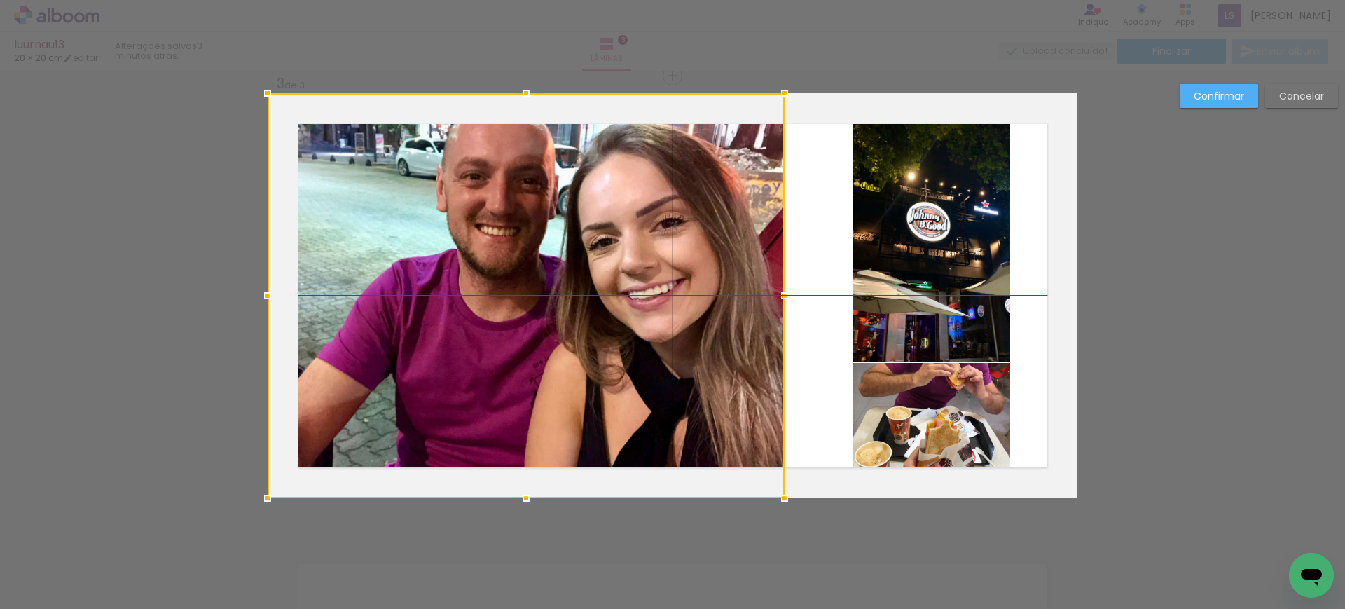
drag, startPoint x: 686, startPoint y: 335, endPoint x: 562, endPoint y: 319, distance: 125.7
click at [562, 319] on div at bounding box center [526, 295] width 517 height 405
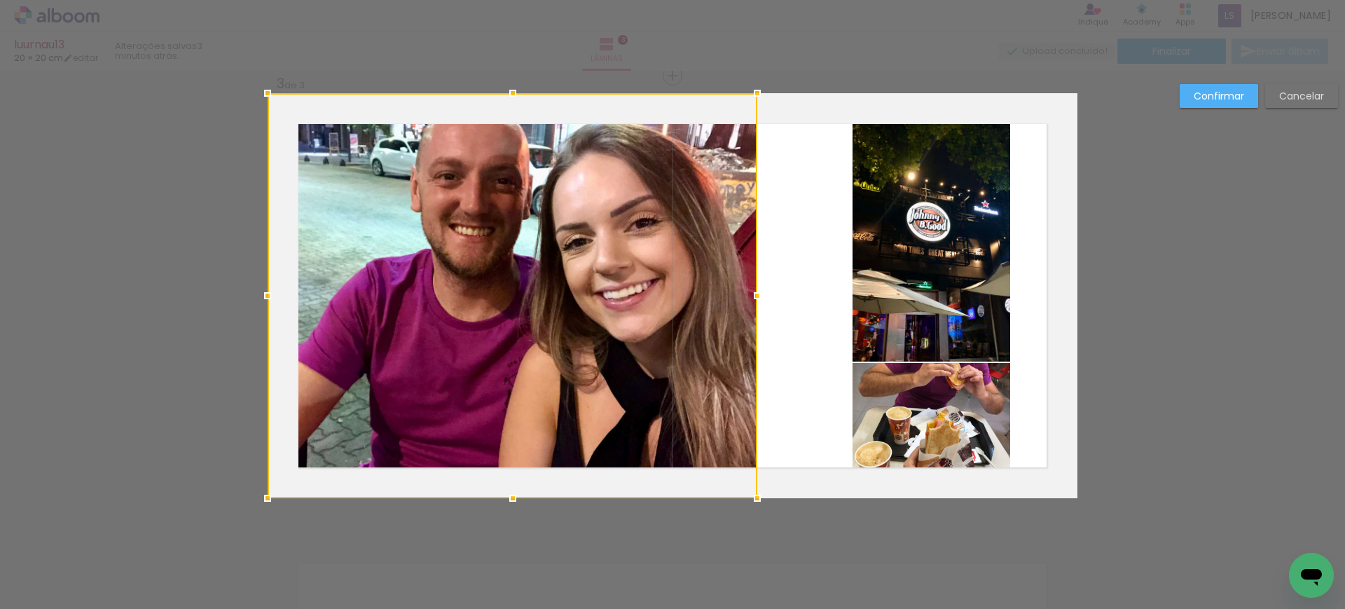
drag, startPoint x: 784, startPoint y: 293, endPoint x: 815, endPoint y: 290, distance: 30.9
click at [815, 290] on album-spread "3 de 3" at bounding box center [673, 295] width 810 height 405
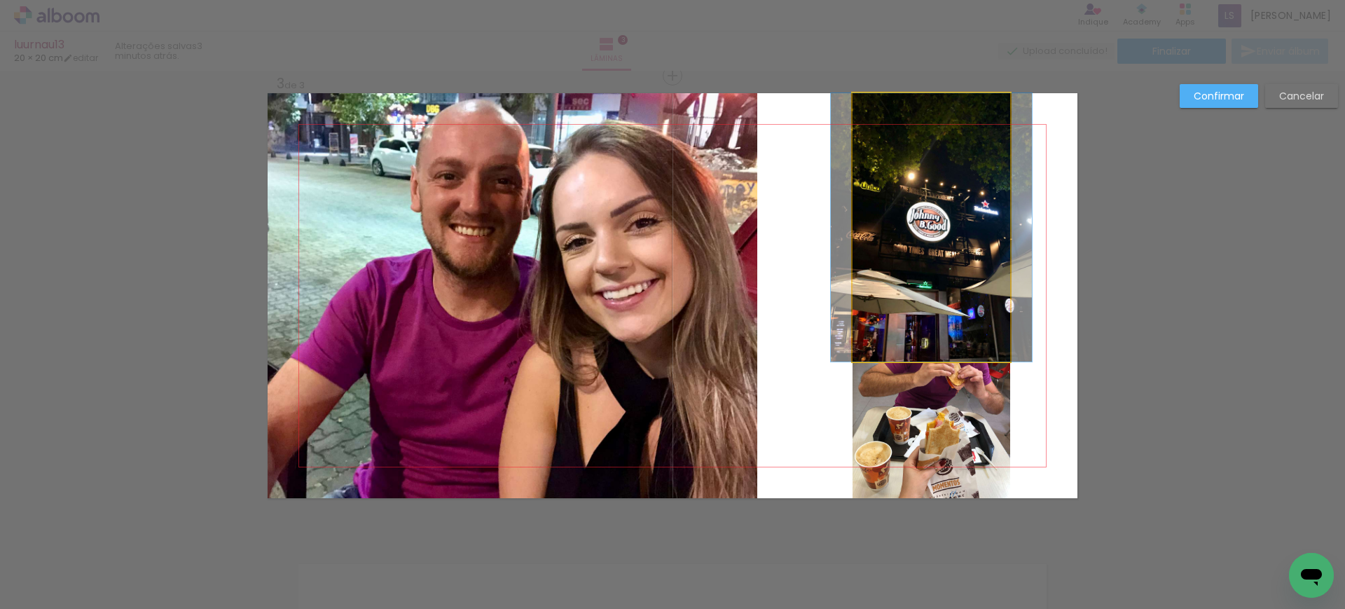
click at [915, 272] on quentale-photo at bounding box center [931, 227] width 158 height 268
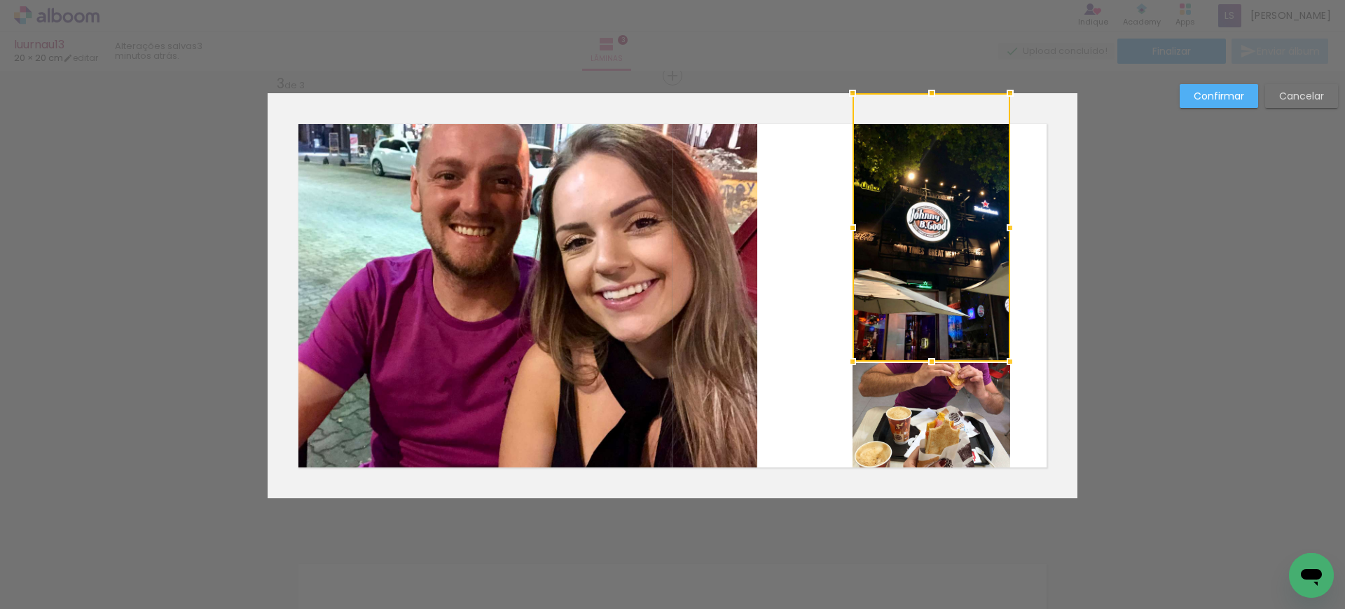
click at [898, 395] on quentale-photo at bounding box center [931, 430] width 158 height 135
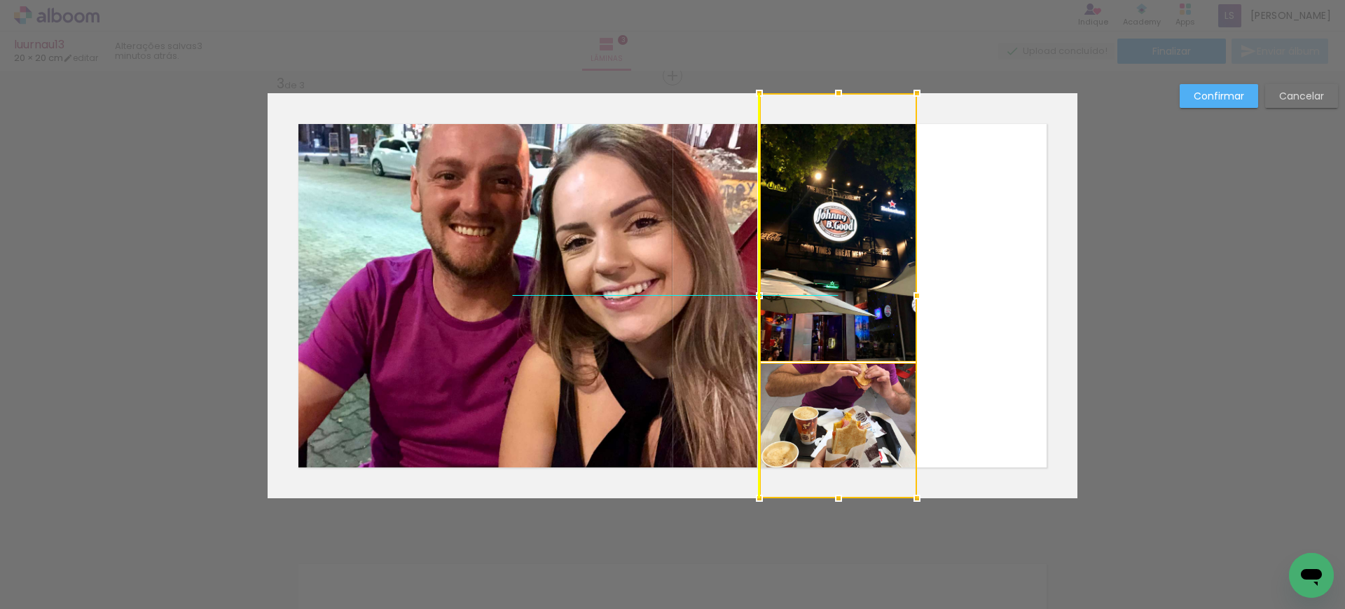
drag, startPoint x: 892, startPoint y: 318, endPoint x: 797, endPoint y: 307, distance: 95.1
click at [797, 307] on div at bounding box center [838, 295] width 158 height 405
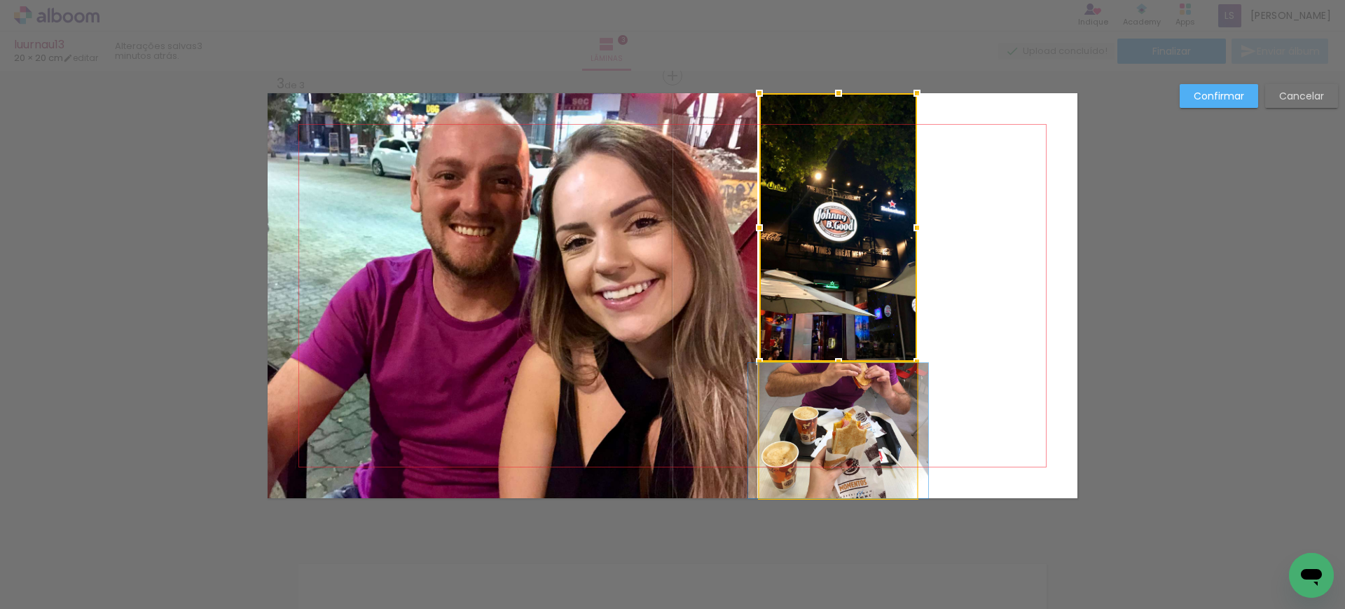
click at [811, 405] on quentale-photo at bounding box center [838, 430] width 158 height 135
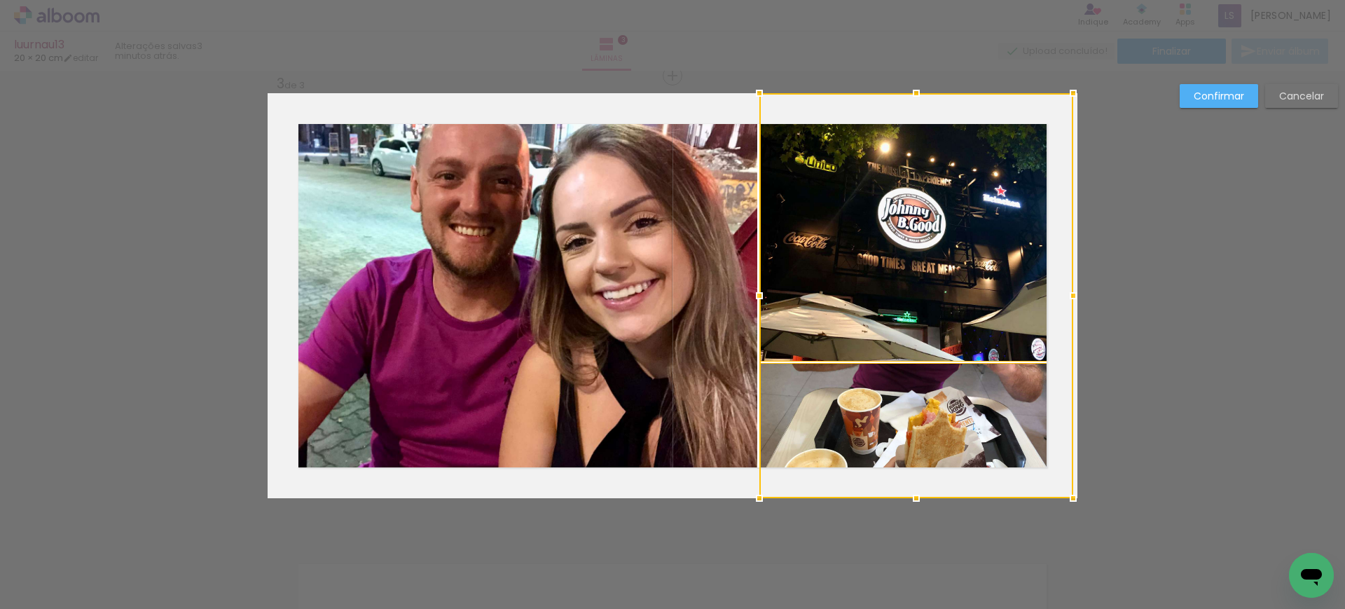
drag, startPoint x: 914, startPoint y: 288, endPoint x: 1199, endPoint y: 270, distance: 285.7
click at [1199, 270] on div "Inserir lâmina 1 de 3 Inserir lâmina 2 de 3 Inserir lâmina 3 de 3 Confirmar Can…" at bounding box center [672, 69] width 1345 height 1793
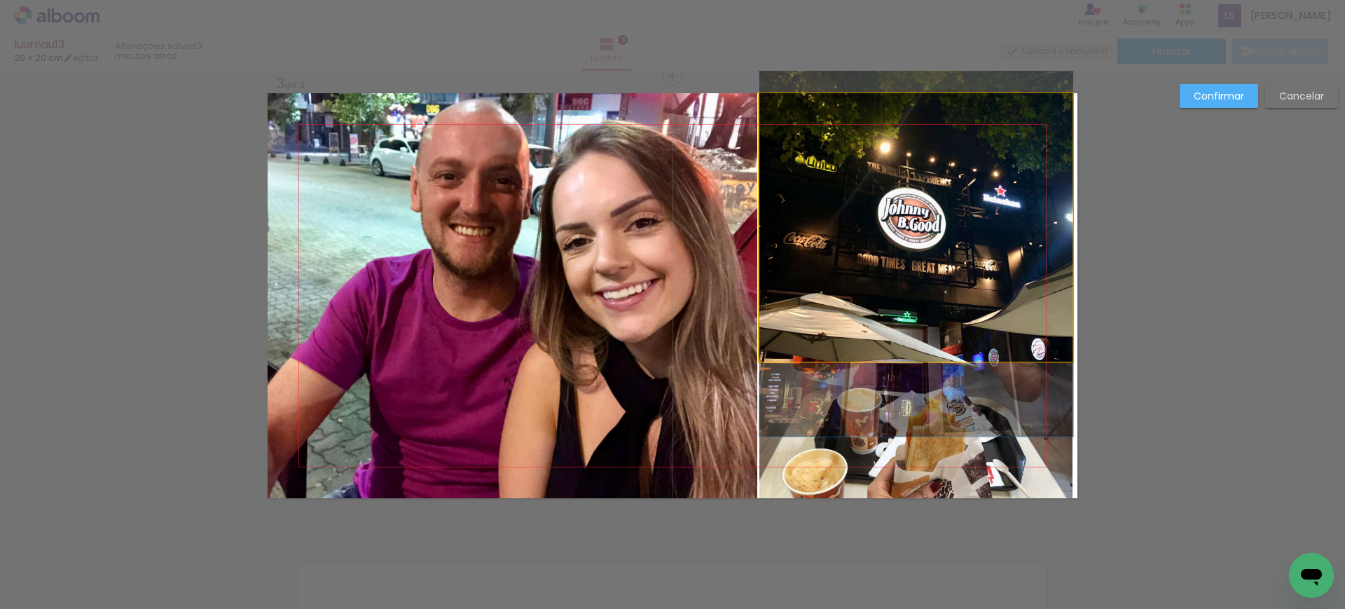
click at [955, 287] on quentale-photo at bounding box center [916, 227] width 314 height 268
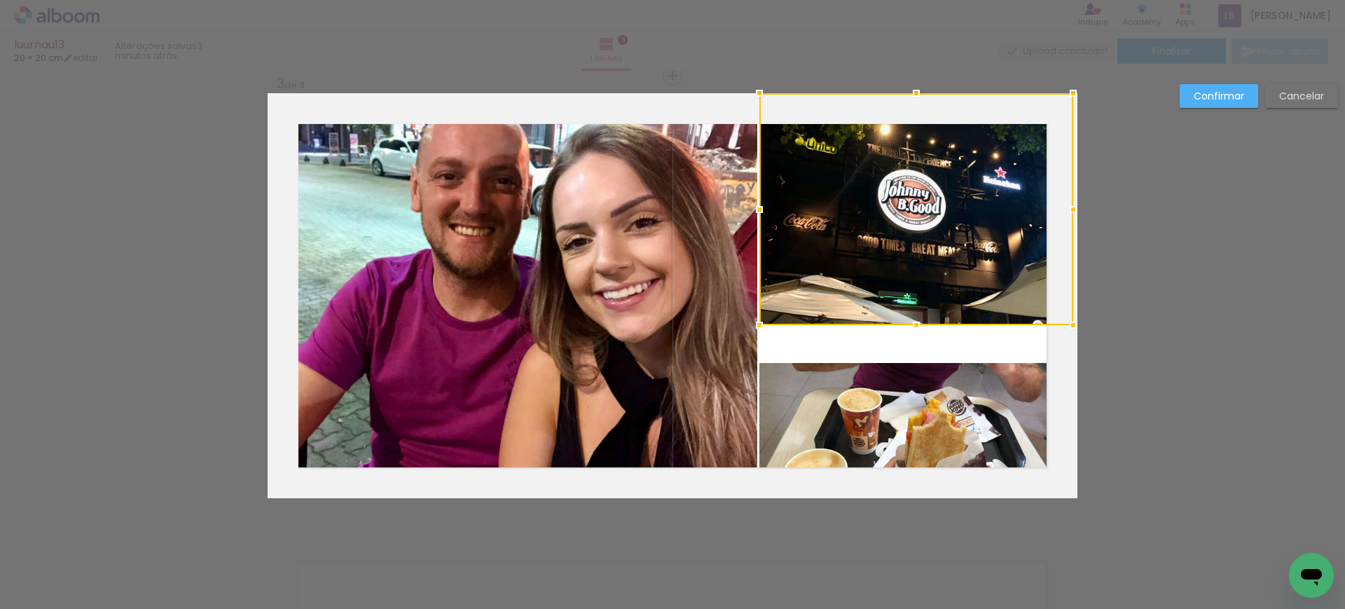
drag, startPoint x: 908, startPoint y: 361, endPoint x: 908, endPoint y: 325, distance: 36.4
click at [908, 325] on div at bounding box center [916, 325] width 28 height 28
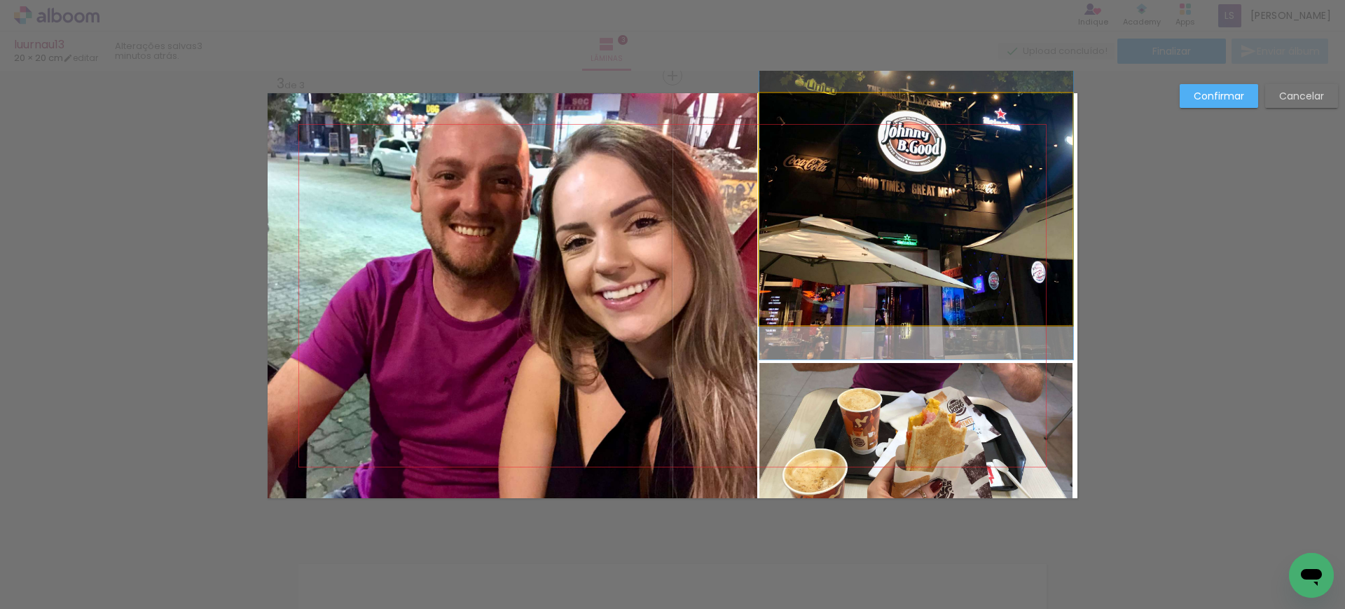
drag, startPoint x: 922, startPoint y: 270, endPoint x: 934, endPoint y: 214, distance: 56.8
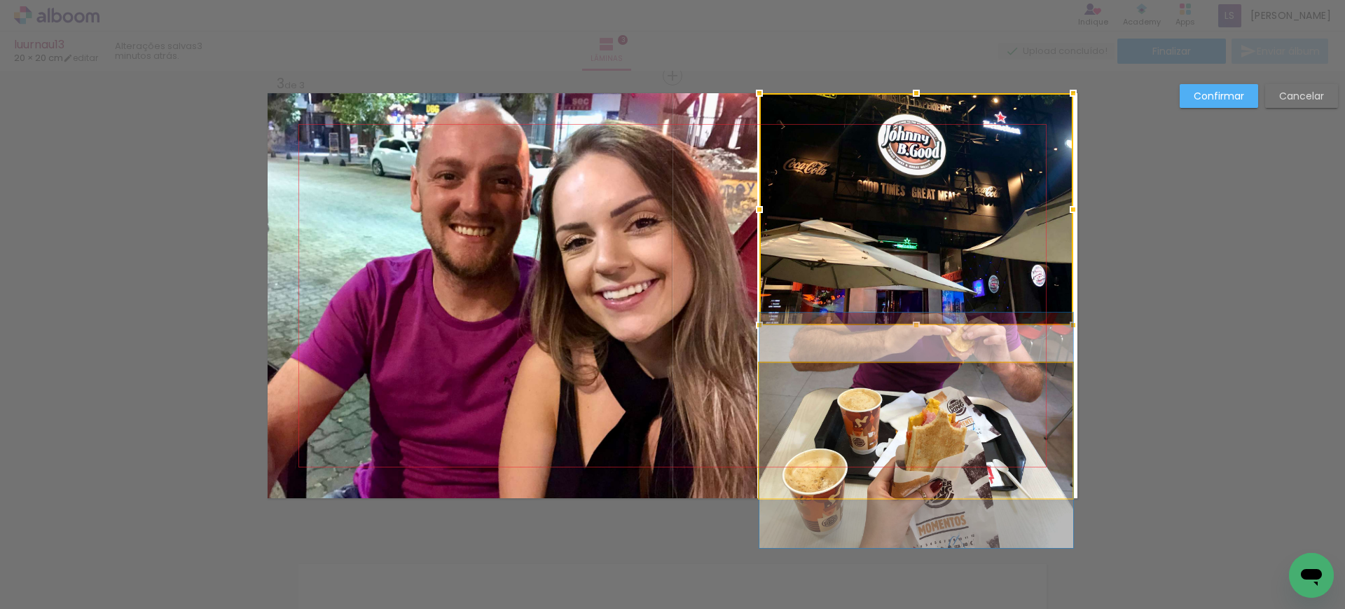
click at [836, 400] on quentale-photo at bounding box center [916, 430] width 314 height 135
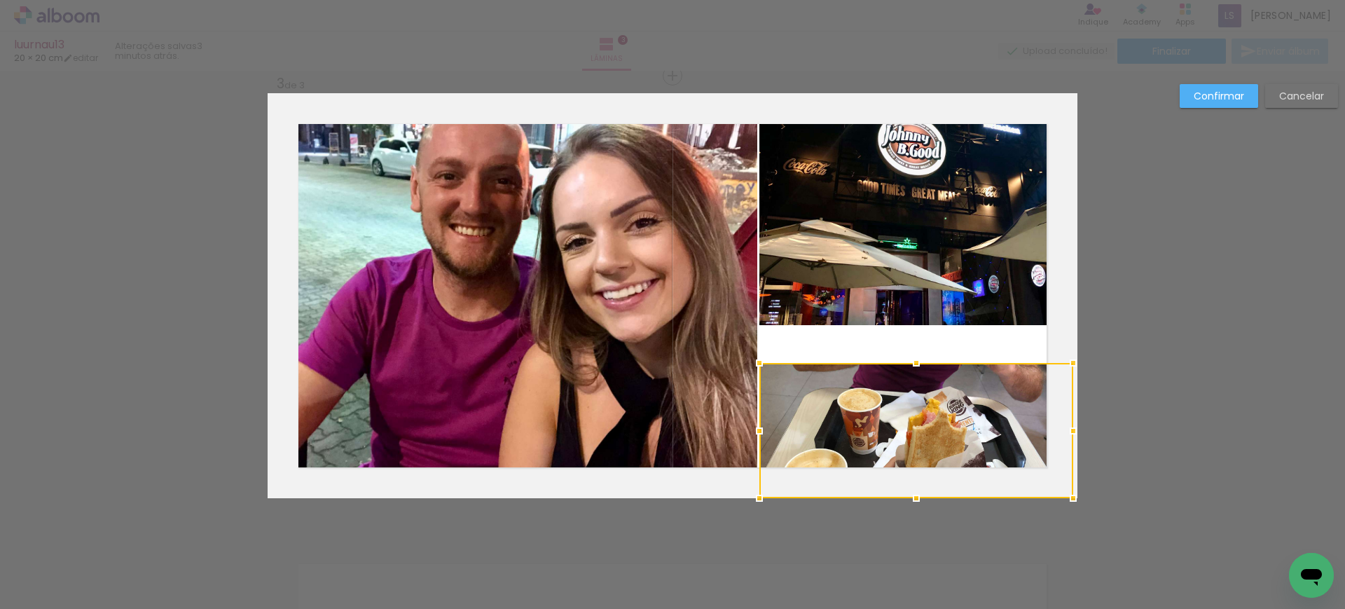
click at [1271, 91] on paper-button "Cancelar" at bounding box center [1301, 96] width 73 height 24
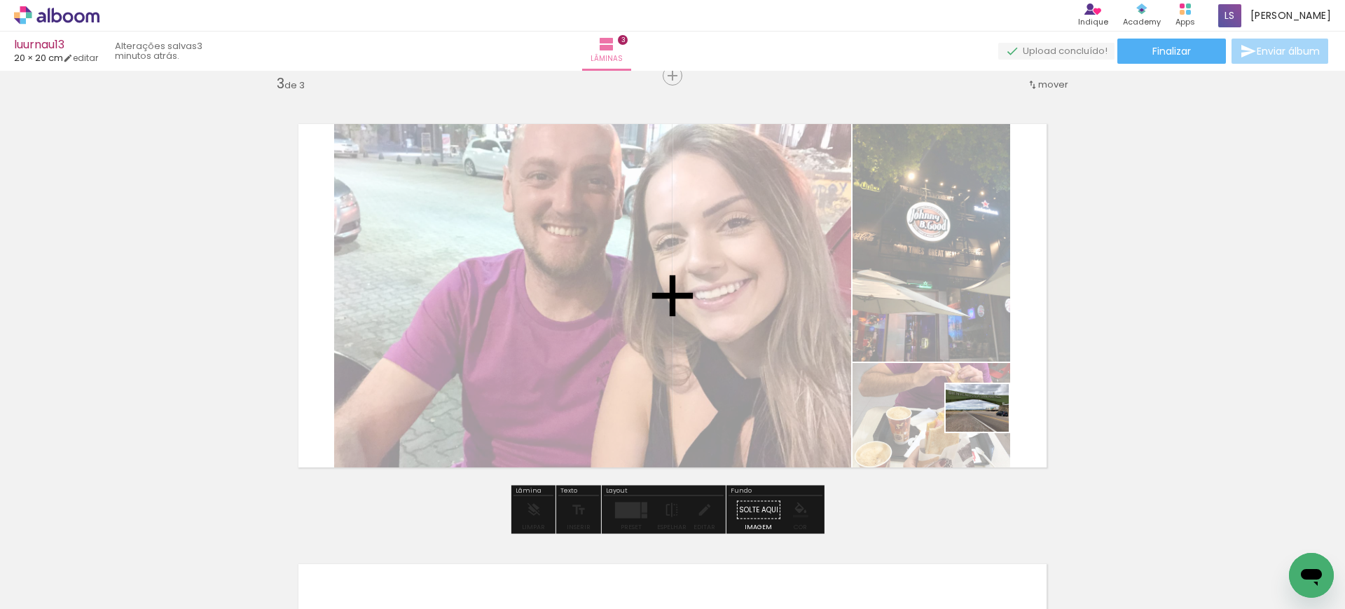
drag, startPoint x: 541, startPoint y: 566, endPoint x: 989, endPoint y: 424, distance: 469.4
click at [989, 425] on quentale-workspace at bounding box center [672, 304] width 1345 height 609
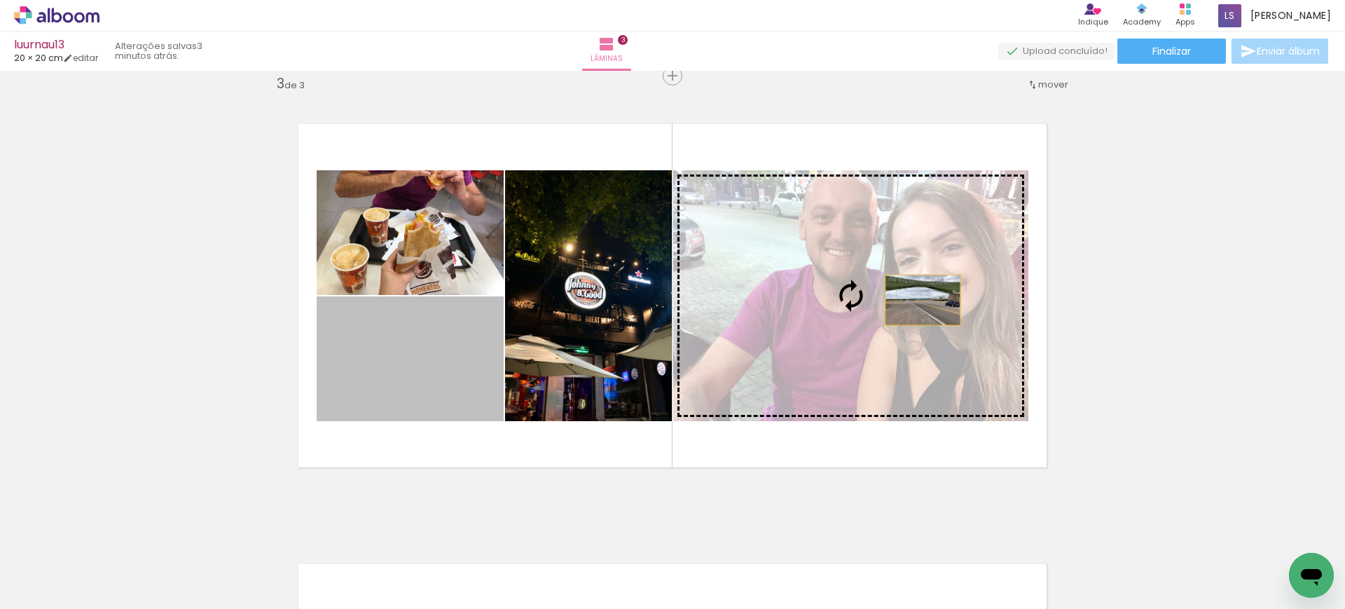
drag, startPoint x: 420, startPoint y: 369, endPoint x: 916, endPoint y: 300, distance: 501.4
click at [0, 0] on slot at bounding box center [0, 0] width 0 height 0
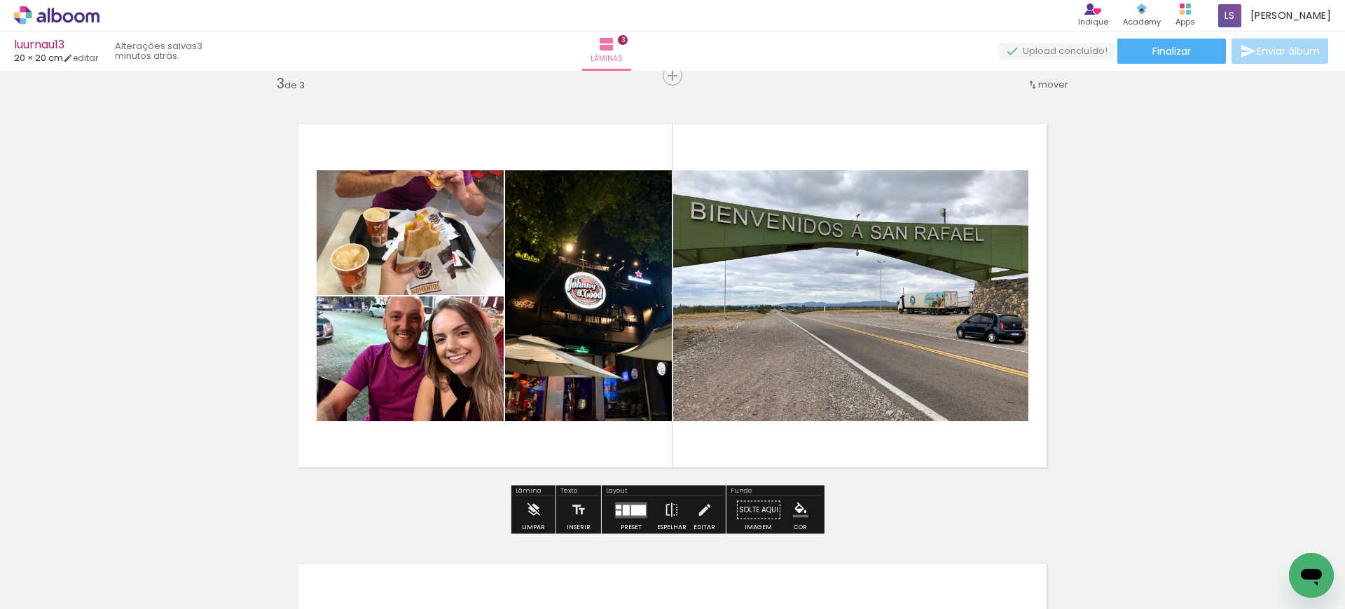
click at [631, 507] on div at bounding box center [638, 509] width 15 height 11
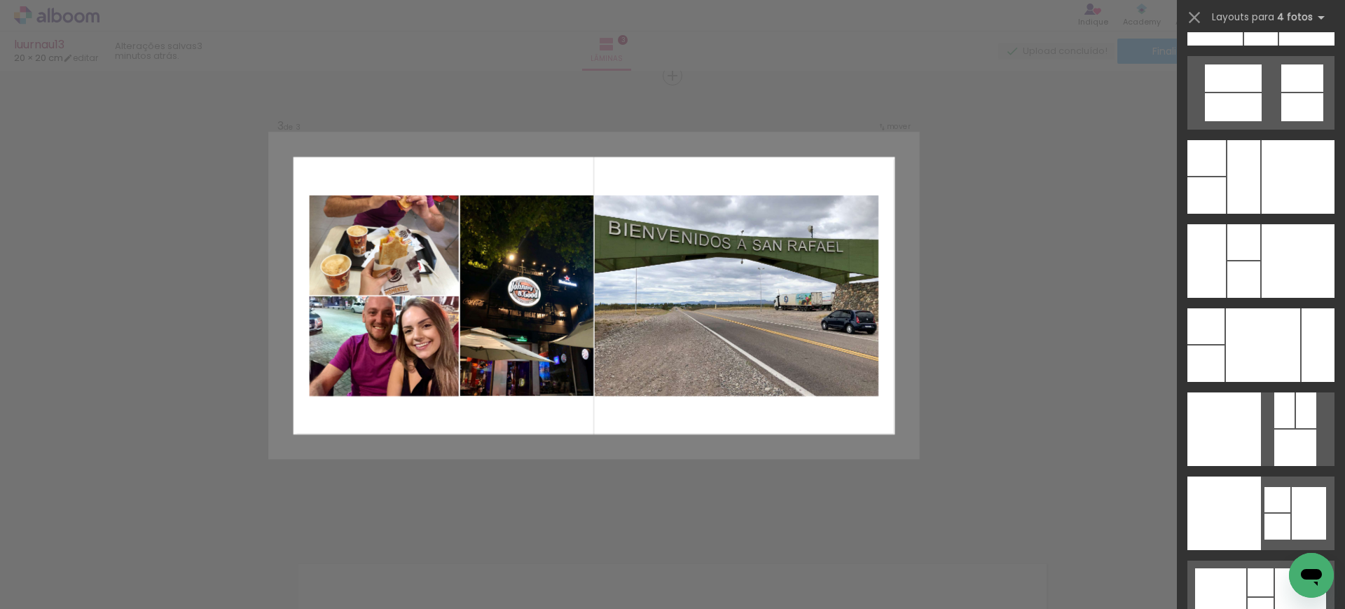
scroll to position [28099, 0]
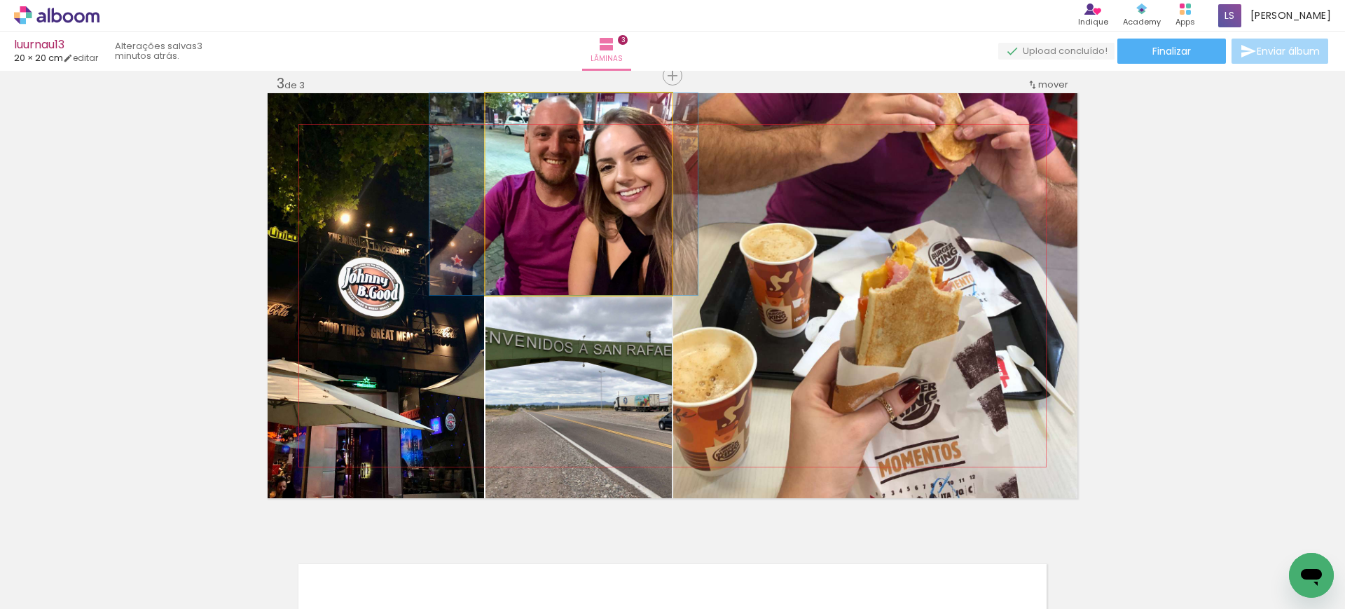
drag, startPoint x: 624, startPoint y: 213, endPoint x: 609, endPoint y: 229, distance: 21.8
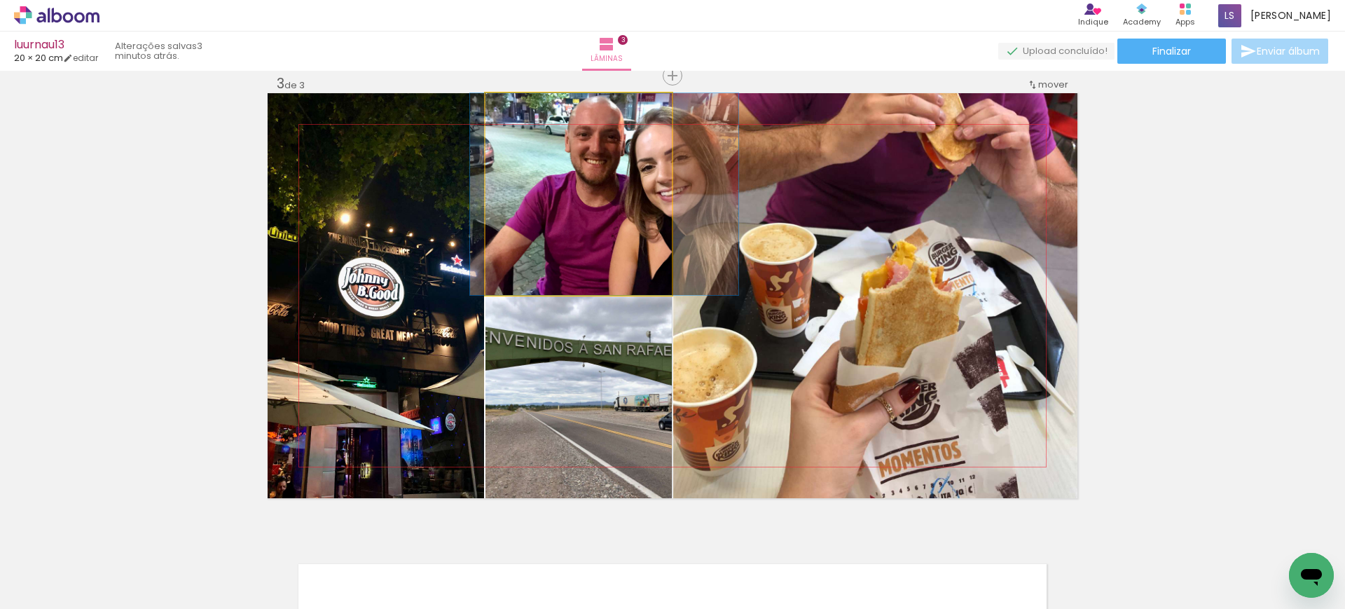
drag, startPoint x: 607, startPoint y: 231, endPoint x: 816, endPoint y: 304, distance: 221.7
click at [0, 0] on slot at bounding box center [0, 0] width 0 height 0
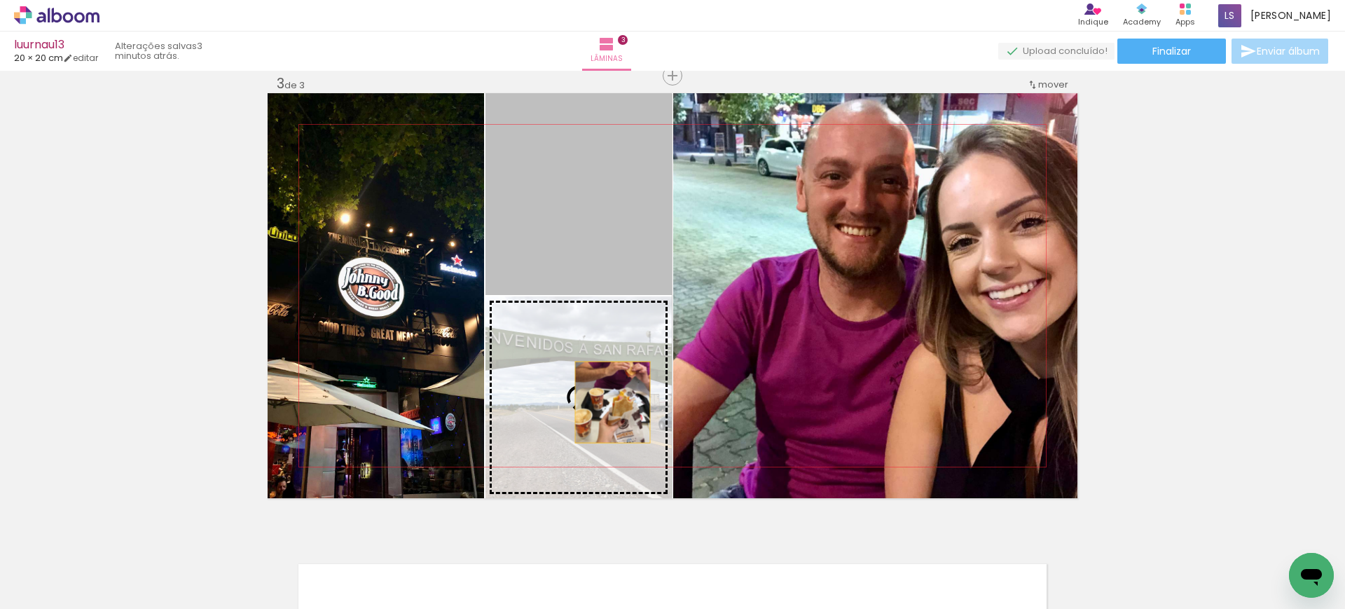
drag, startPoint x: 594, startPoint y: 235, endPoint x: 606, endPoint y: 403, distance: 169.2
click at [0, 0] on slot at bounding box center [0, 0] width 0 height 0
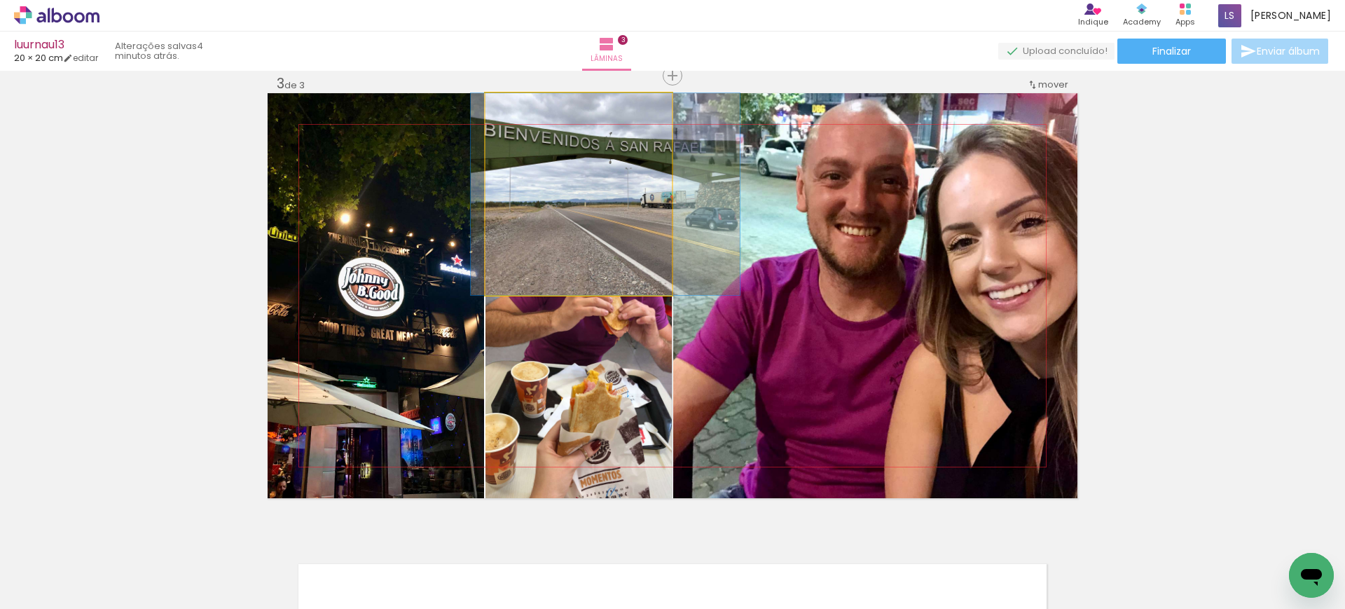
drag, startPoint x: 610, startPoint y: 224, endPoint x: 904, endPoint y: 242, distance: 294.0
click at [0, 0] on slot at bounding box center [0, 0] width 0 height 0
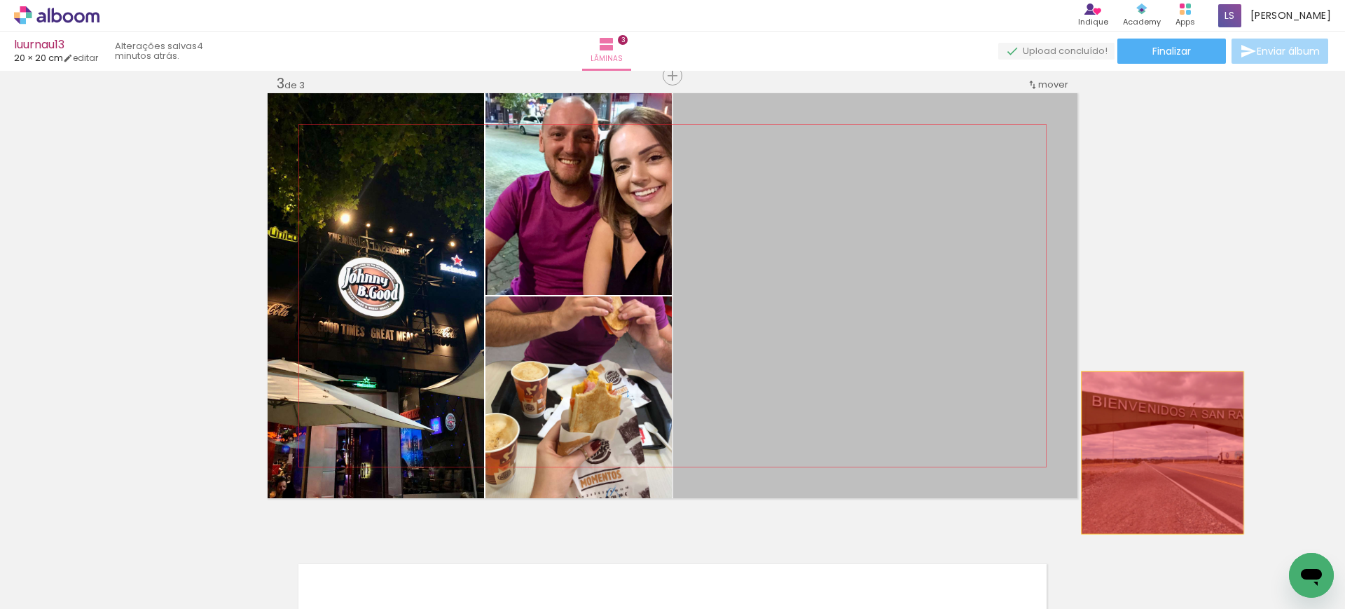
drag, startPoint x: 887, startPoint y: 242, endPoint x: 1158, endPoint y: 451, distance: 342.1
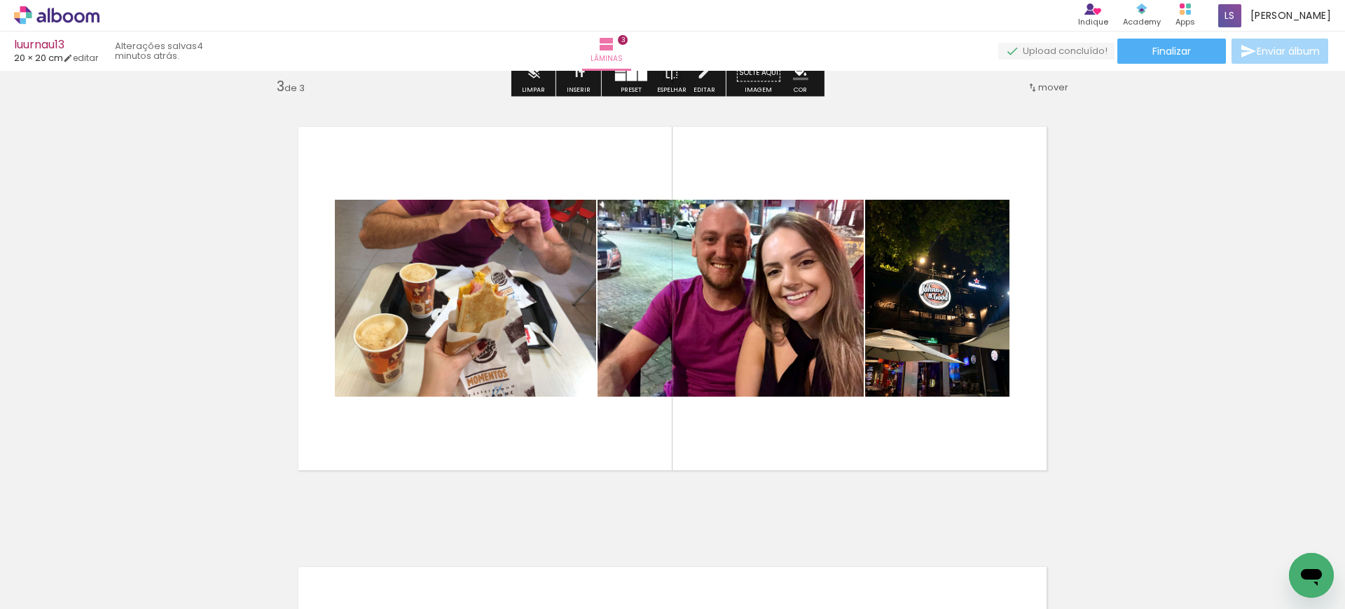
scroll to position [897, 0]
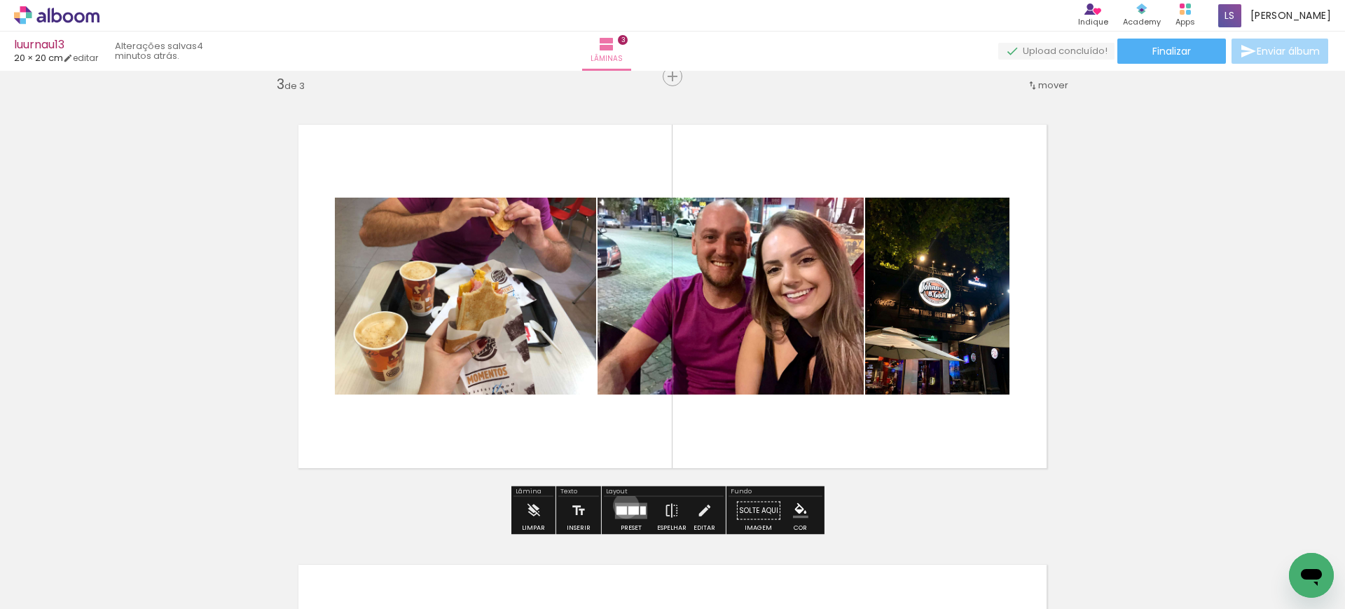
click at [623, 506] on div at bounding box center [621, 510] width 11 height 8
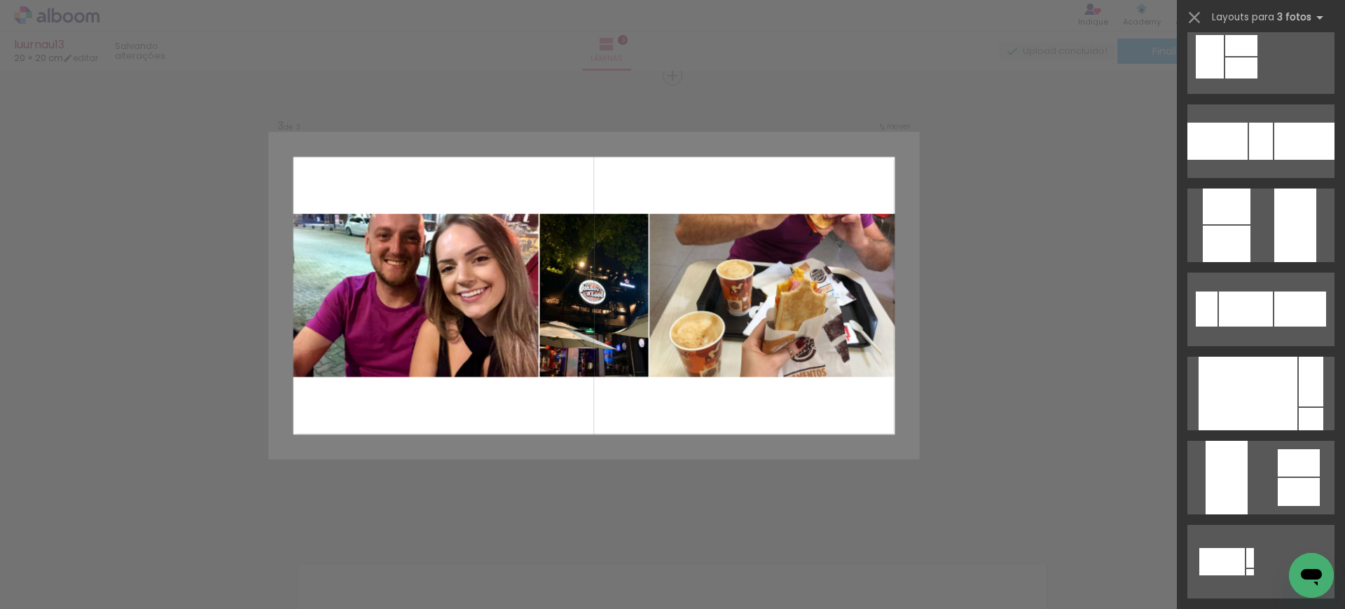
scroll to position [612, 0]
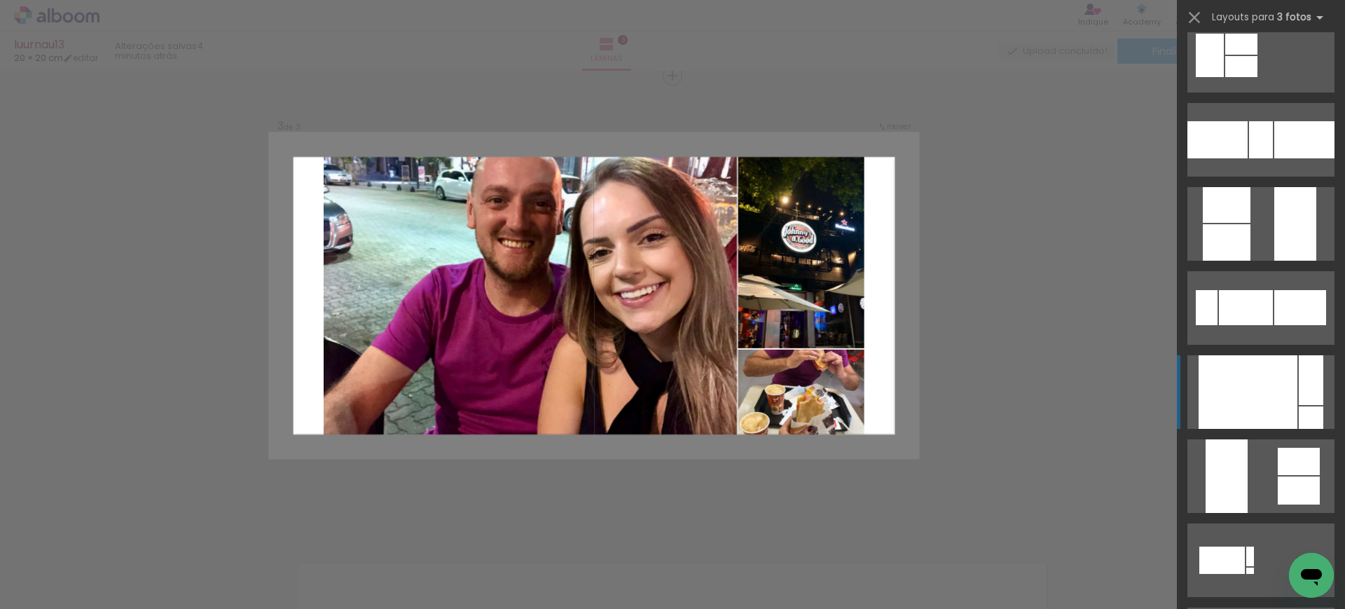
click at [1227, 370] on div at bounding box center [1247, 392] width 99 height 74
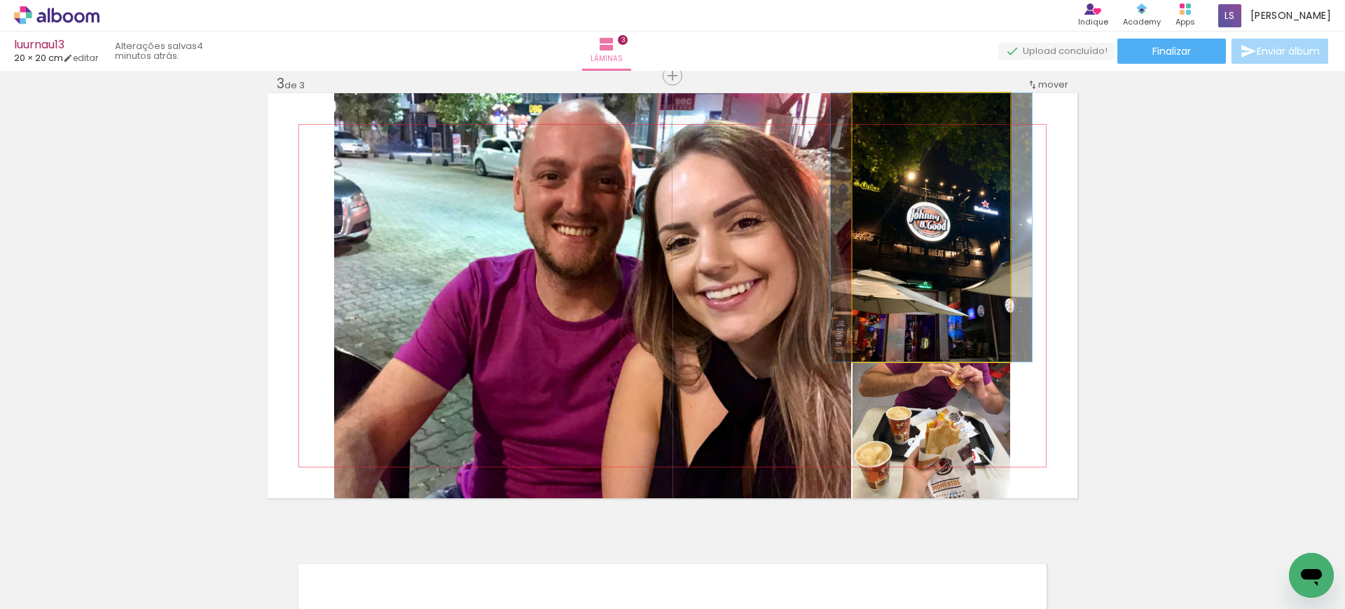
click at [925, 293] on quentale-photo at bounding box center [931, 227] width 158 height 268
click at [0, 0] on div at bounding box center [0, 0] width 0 height 0
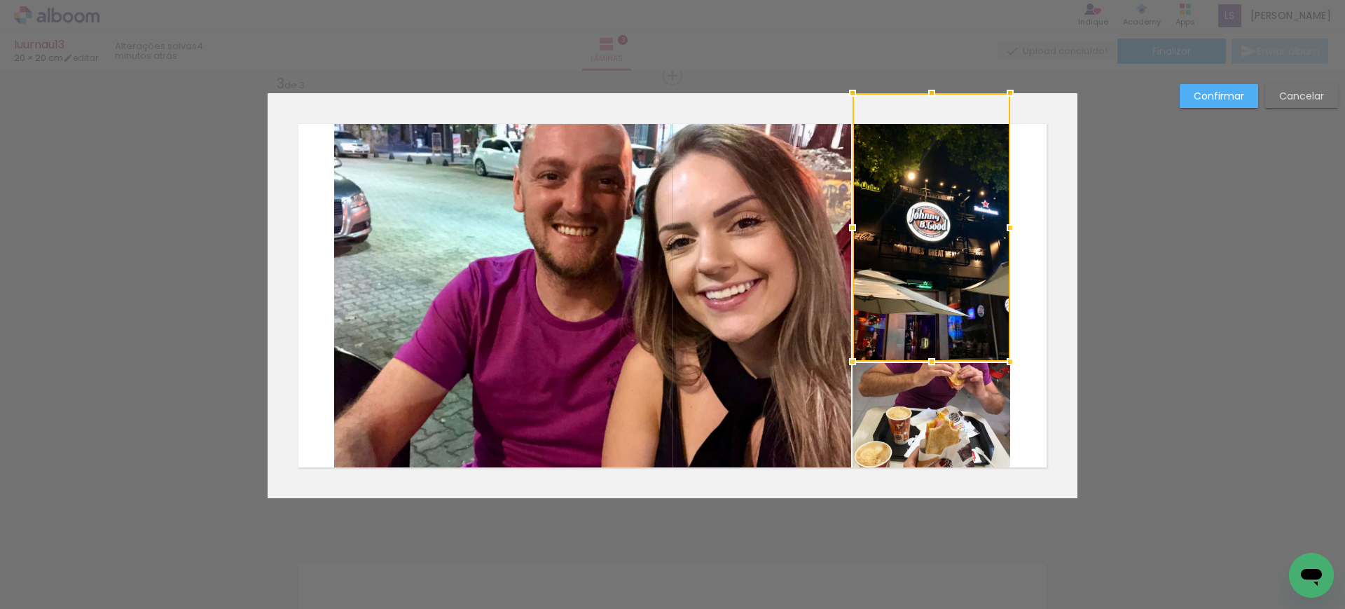
click at [925, 293] on div at bounding box center [931, 227] width 158 height 268
click at [955, 418] on quentale-photo at bounding box center [931, 430] width 158 height 135
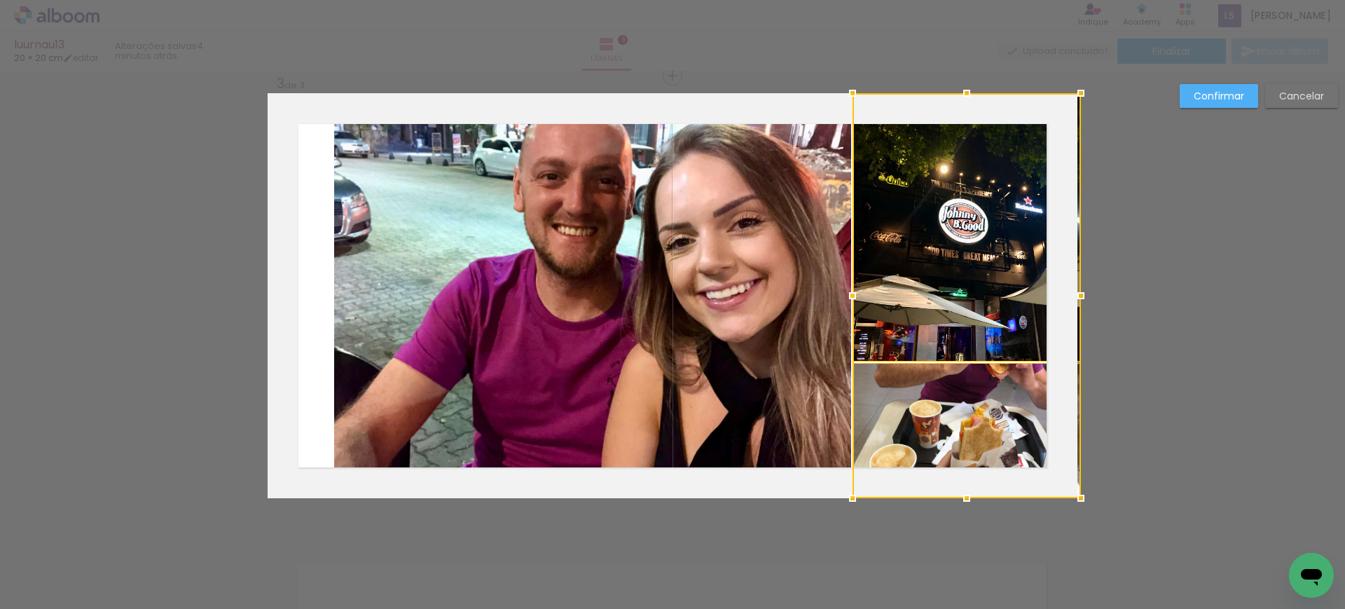
drag, startPoint x: 1017, startPoint y: 296, endPoint x: 1088, endPoint y: 291, distance: 70.9
click at [1088, 291] on div at bounding box center [1081, 296] width 28 height 28
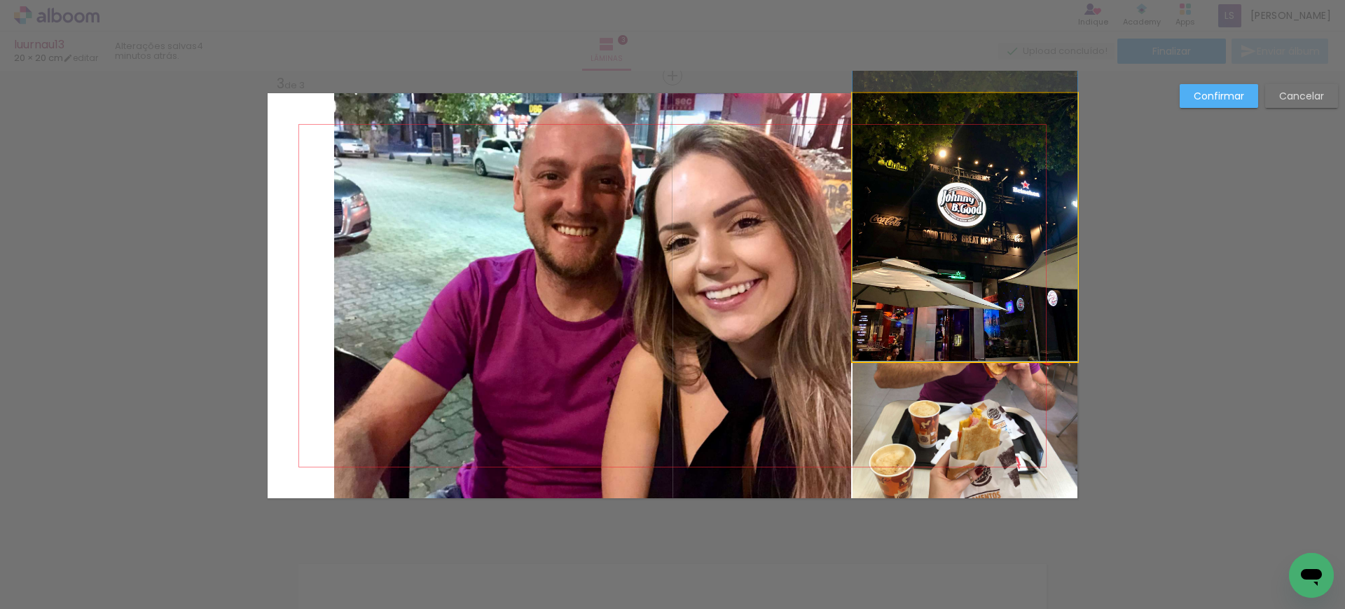
drag, startPoint x: 988, startPoint y: 270, endPoint x: 983, endPoint y: 234, distance: 36.1
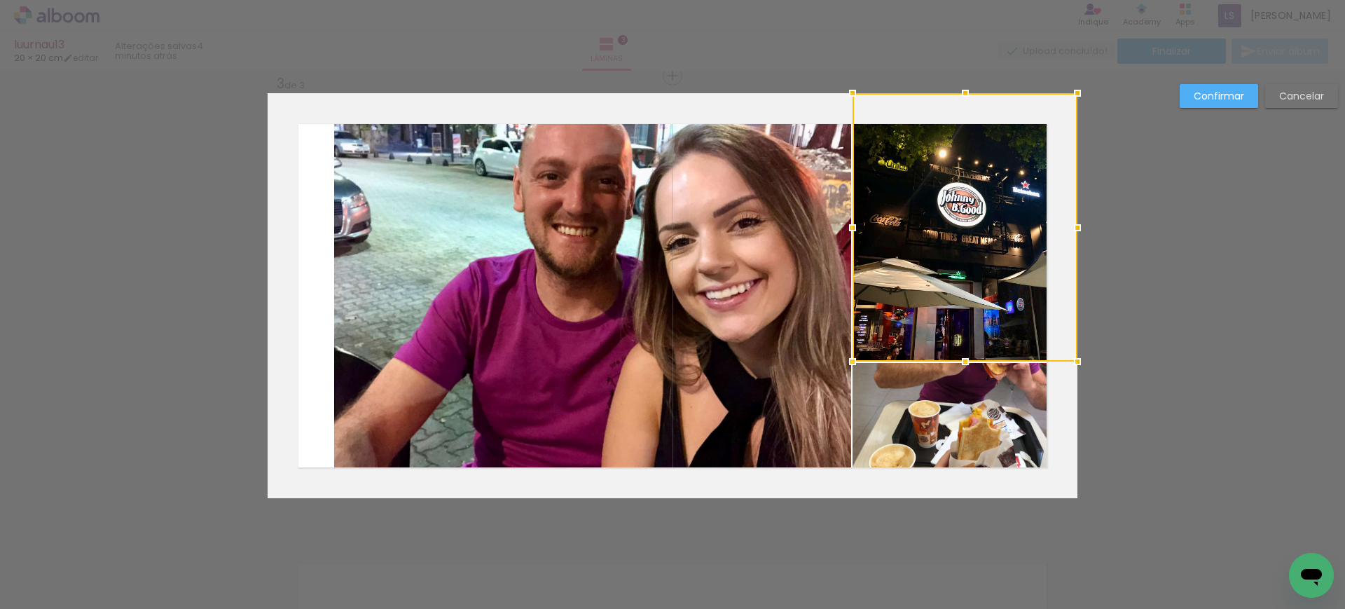
click at [698, 263] on quentale-photo at bounding box center [592, 295] width 517 height 405
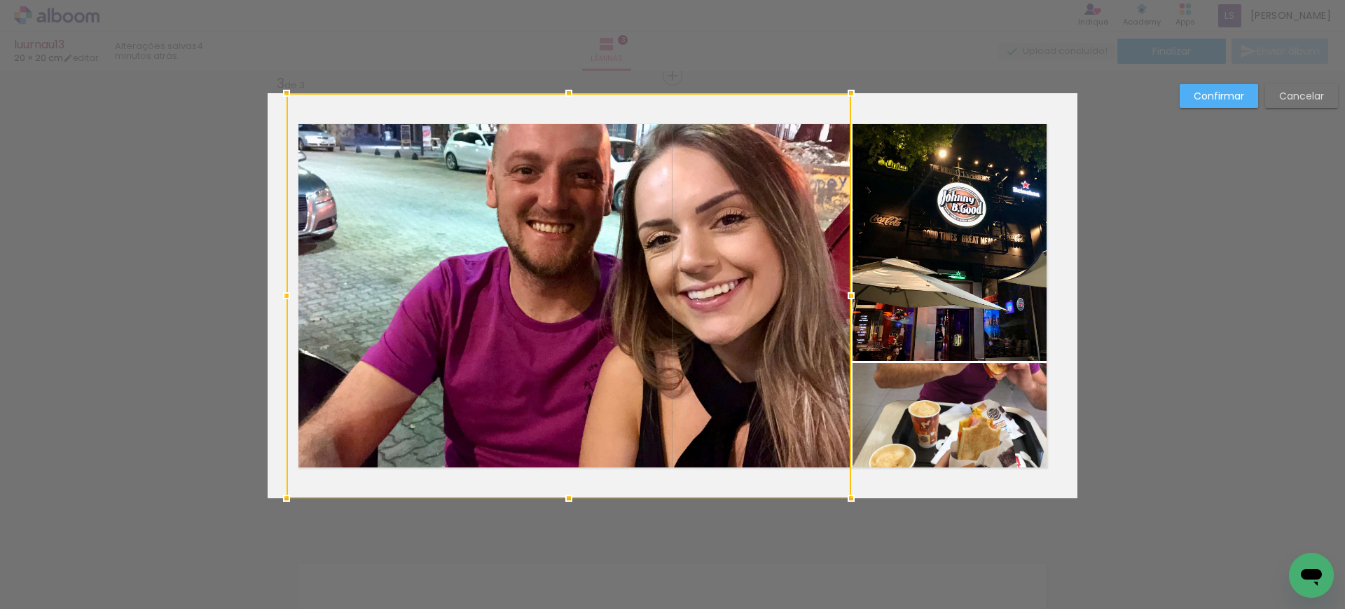
drag, startPoint x: 326, startPoint y: 297, endPoint x: 249, endPoint y: 289, distance: 78.1
click at [242, 291] on div "Inserir lâmina 1 de 3 Inserir lâmina 2 de 3 Inserir lâmina 3 de 3 Confirmar Can…" at bounding box center [672, 69] width 1345 height 1793
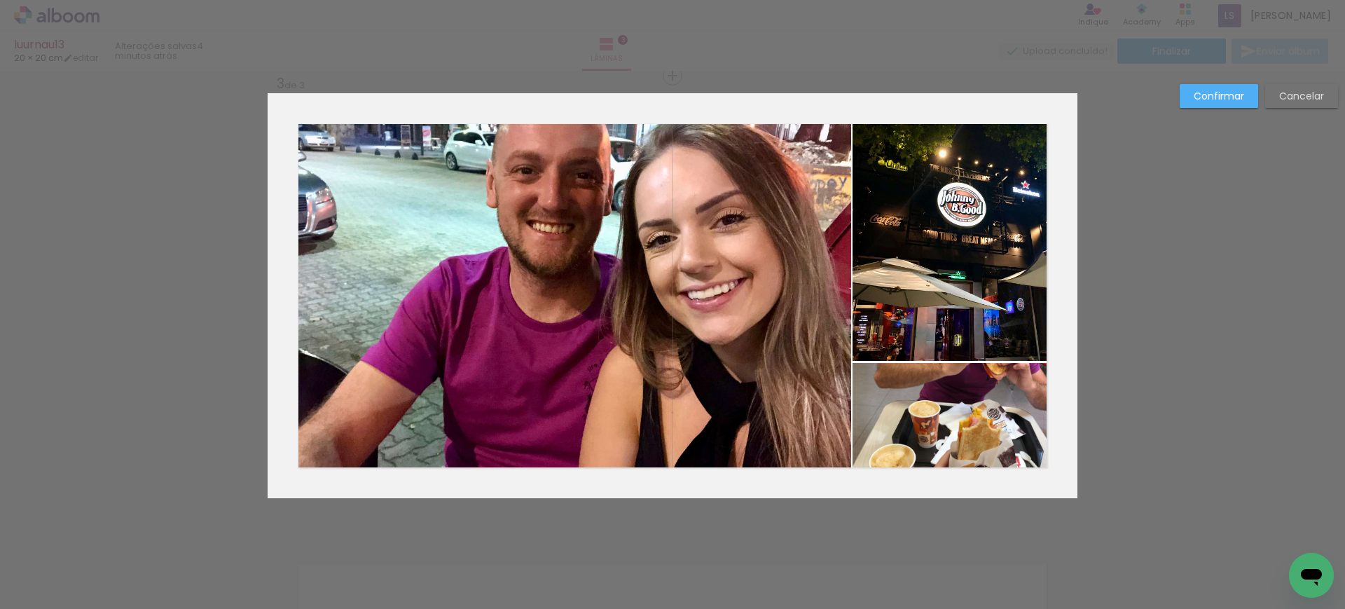
click at [0, 0] on slot "Confirmar" at bounding box center [0, 0] width 0 height 0
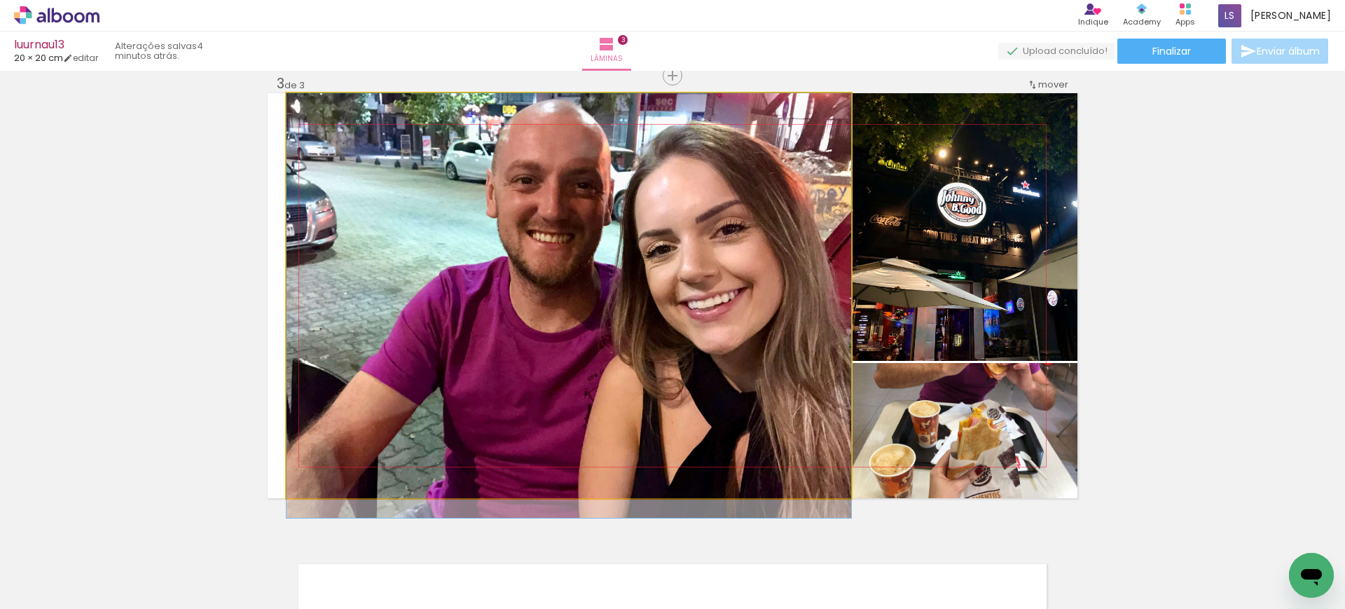
drag, startPoint x: 698, startPoint y: 209, endPoint x: 687, endPoint y: 256, distance: 47.6
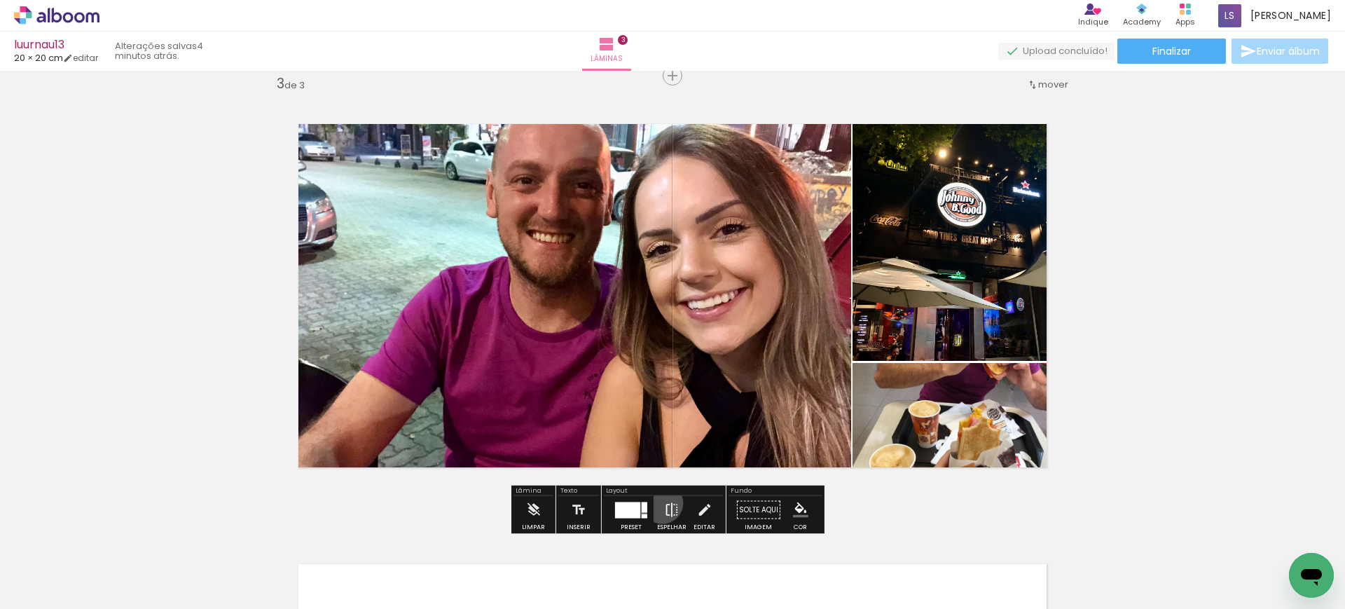
click at [660, 503] on paper-button "Espelhar" at bounding box center [672, 514] width 36 height 36
click at [630, 506] on div at bounding box center [627, 510] width 25 height 16
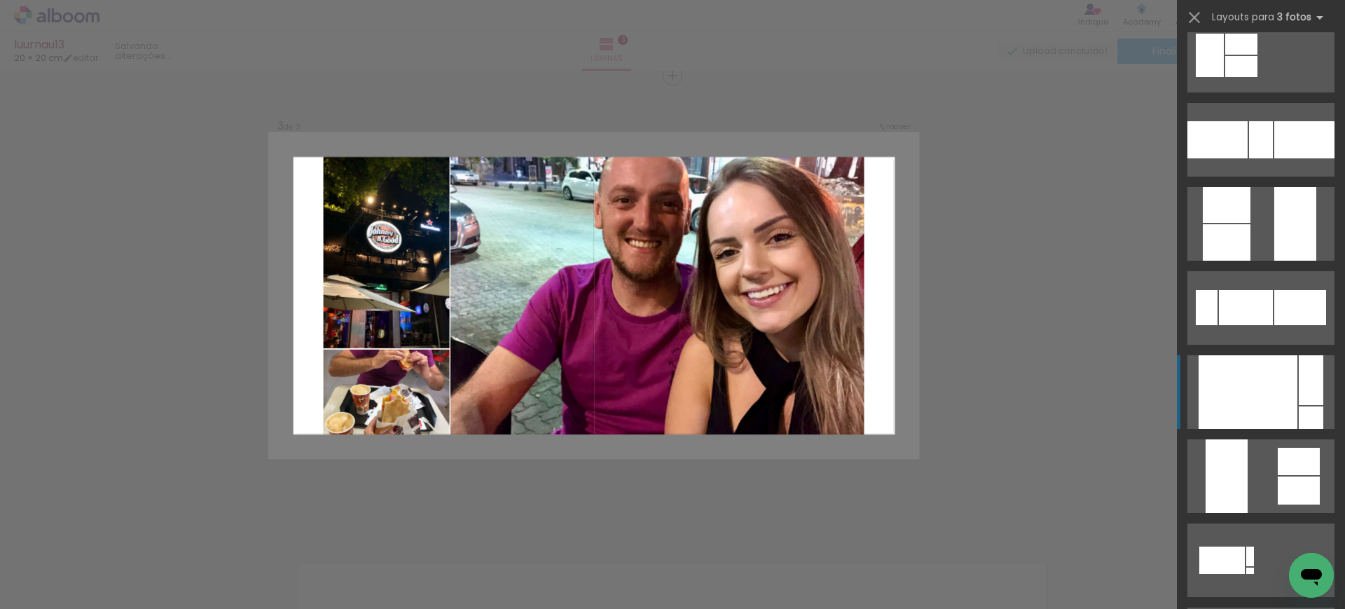
scroll to position [925, 0]
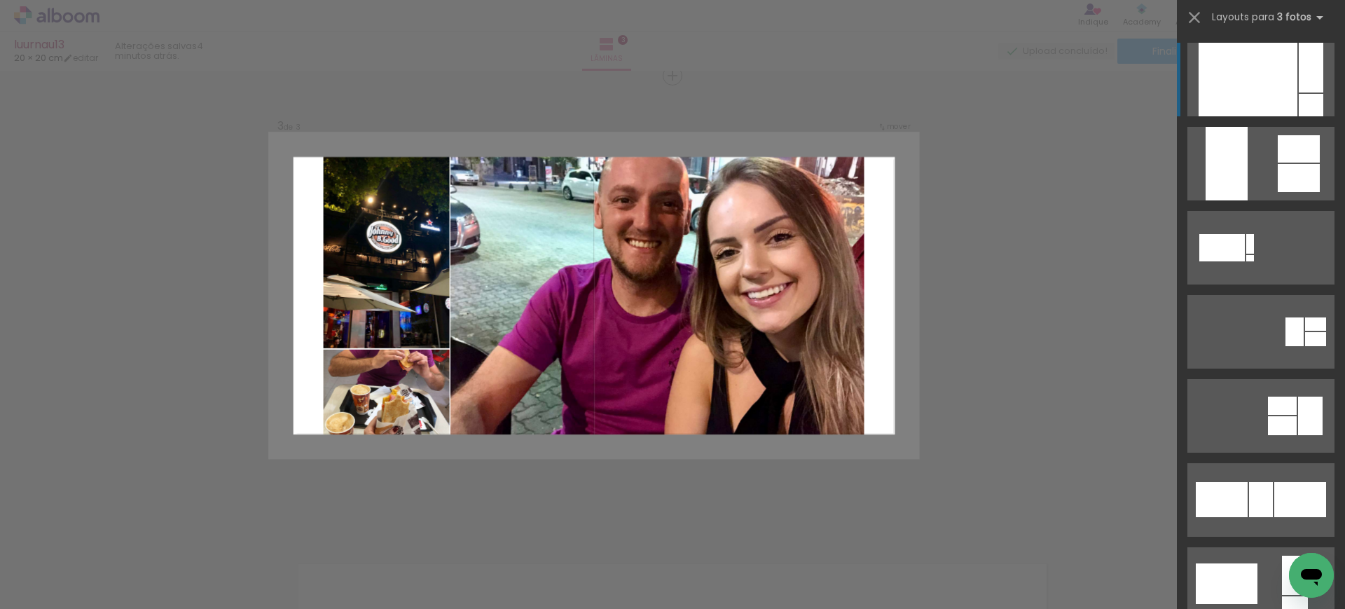
click at [1260, 76] on div at bounding box center [1247, 80] width 99 height 74
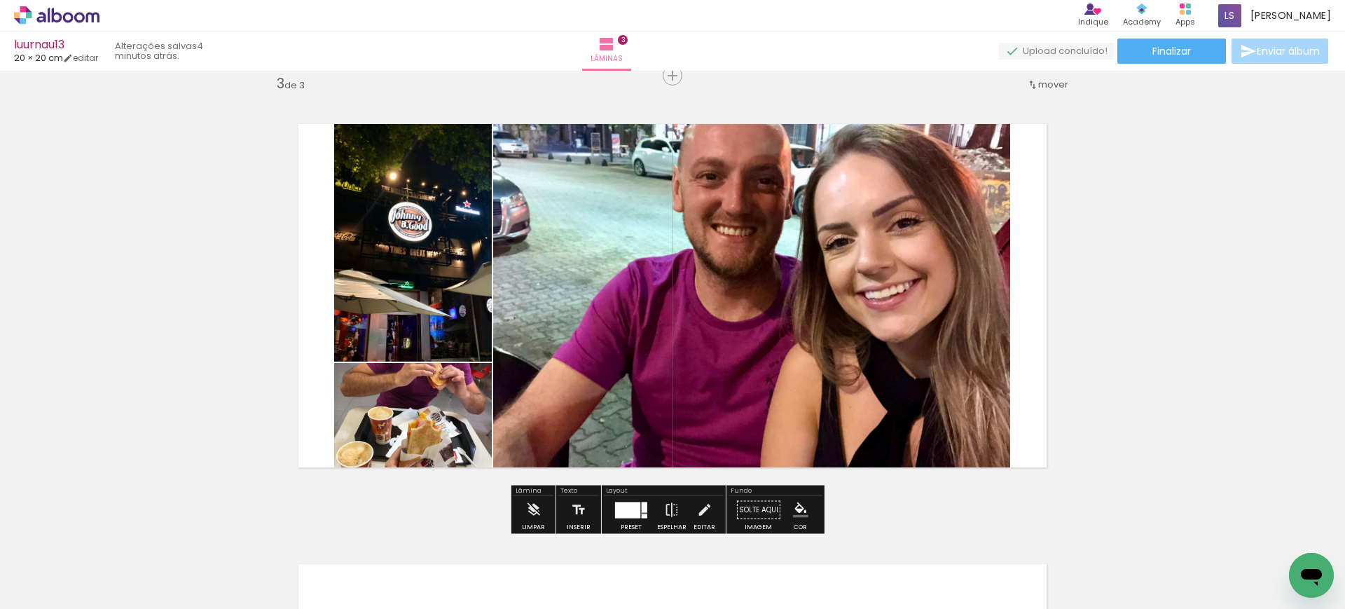
click at [744, 347] on quentale-photo at bounding box center [751, 295] width 517 height 405
click at [440, 301] on quentale-photo at bounding box center [413, 227] width 158 height 268
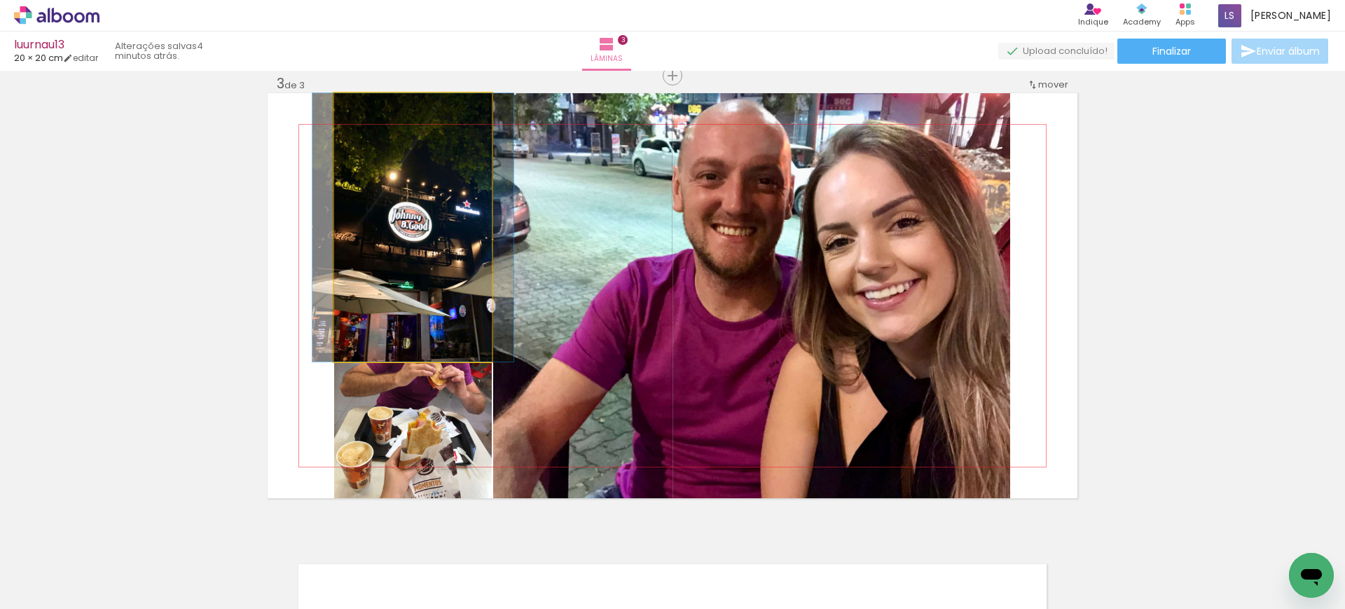
click at [440, 301] on quentale-photo at bounding box center [413, 227] width 158 height 268
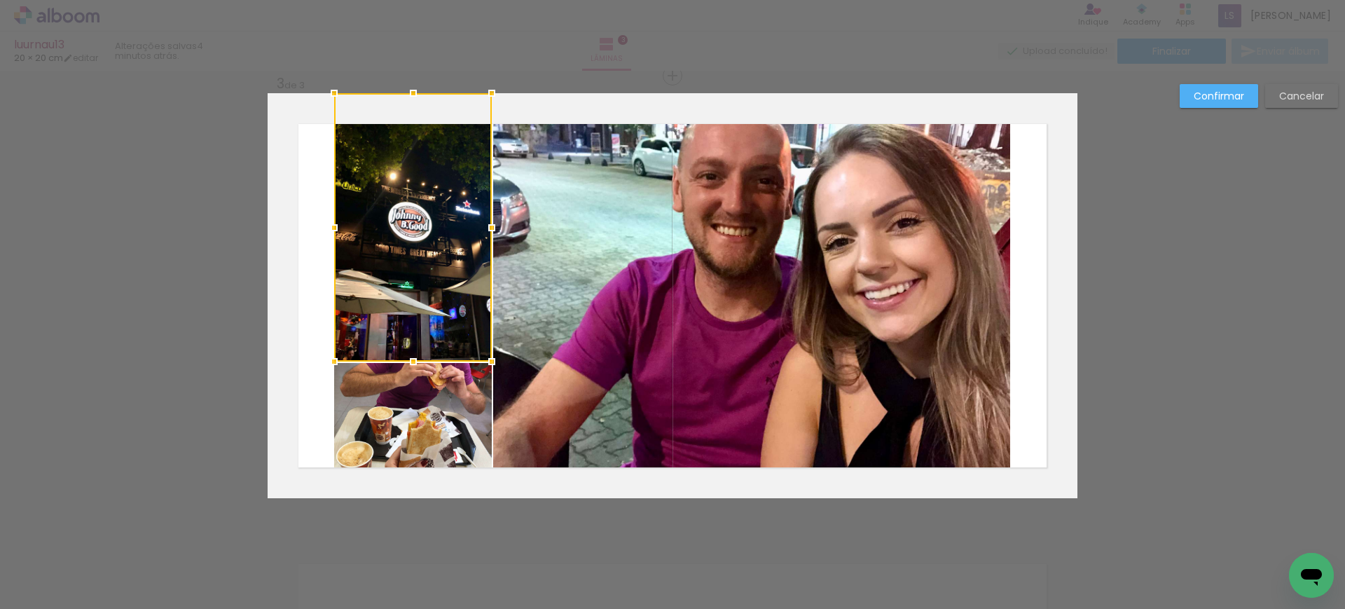
click at [440, 417] on quentale-photo at bounding box center [413, 430] width 158 height 135
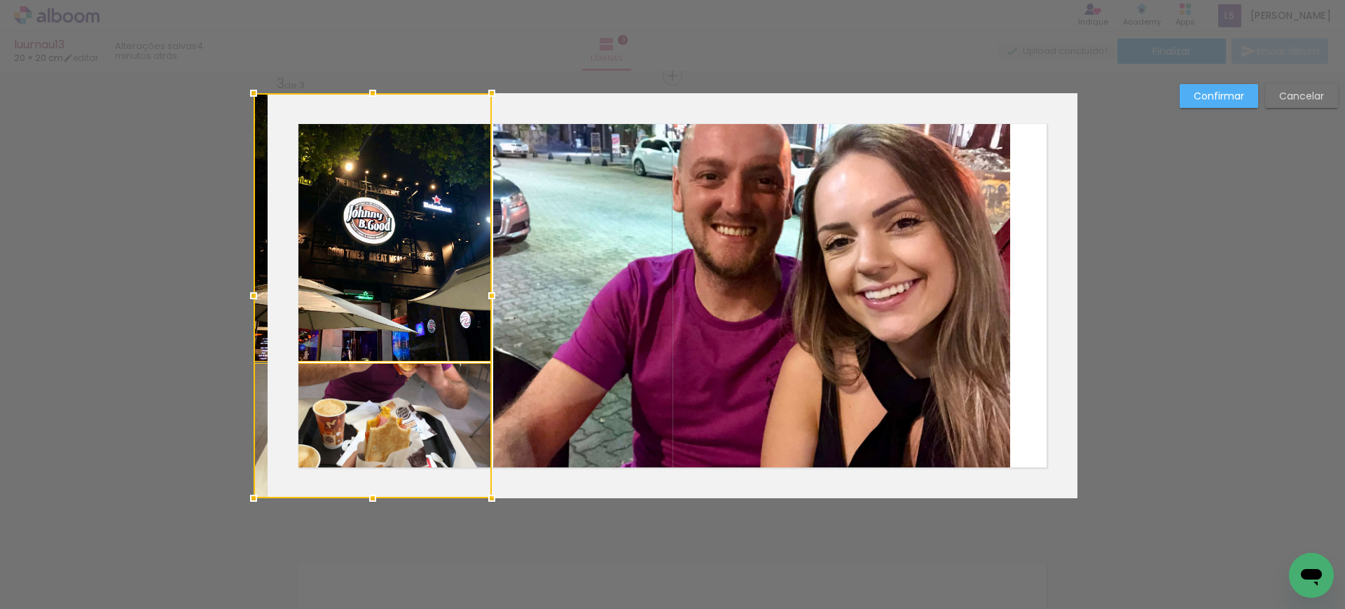
drag, startPoint x: 322, startPoint y: 294, endPoint x: 230, endPoint y: 282, distance: 92.5
click at [230, 282] on div "Inserir lâmina 1 de 3 Inserir lâmina 2 de 3 Inserir lâmina 3 de 3 Confirmar Can…" at bounding box center [672, 69] width 1345 height 1793
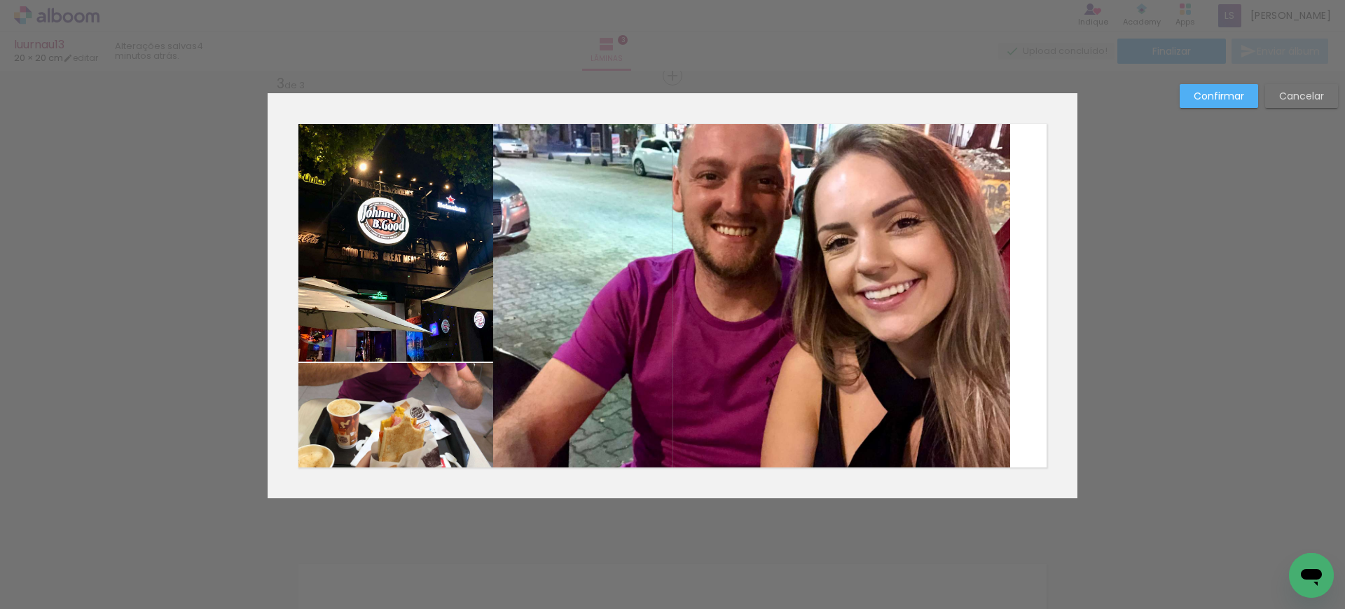
click at [566, 287] on quentale-photo at bounding box center [751, 295] width 517 height 405
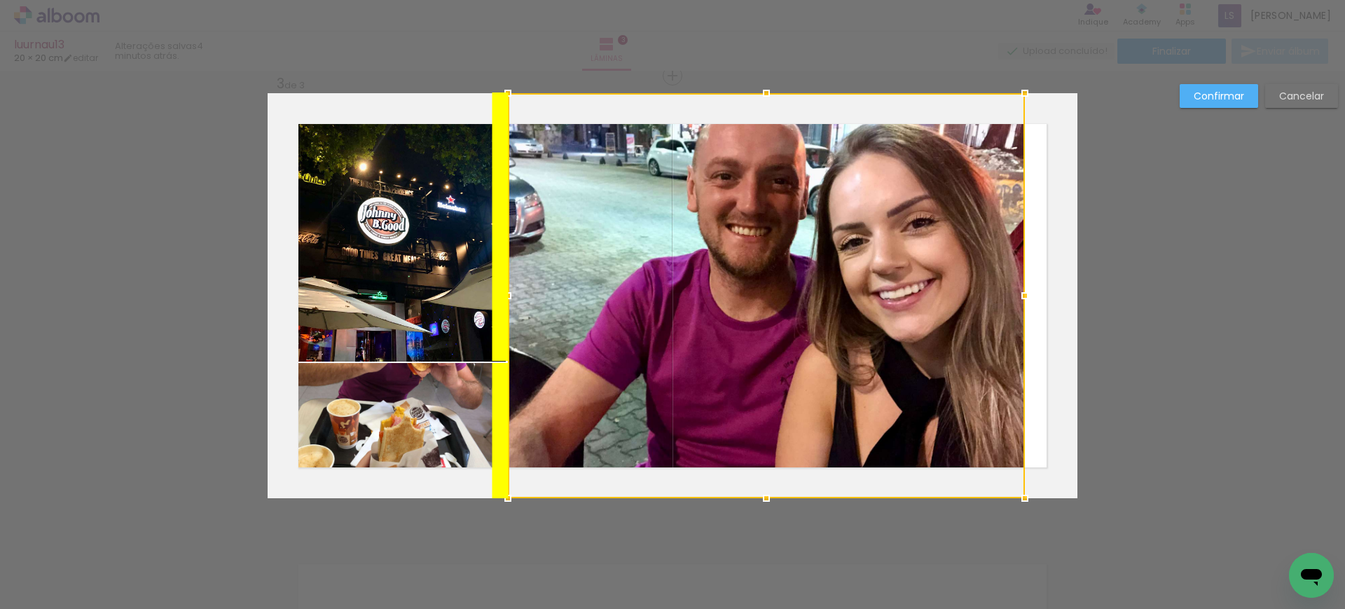
drag, startPoint x: 555, startPoint y: 303, endPoint x: 572, endPoint y: 306, distance: 17.2
click at [572, 306] on div at bounding box center [766, 295] width 517 height 405
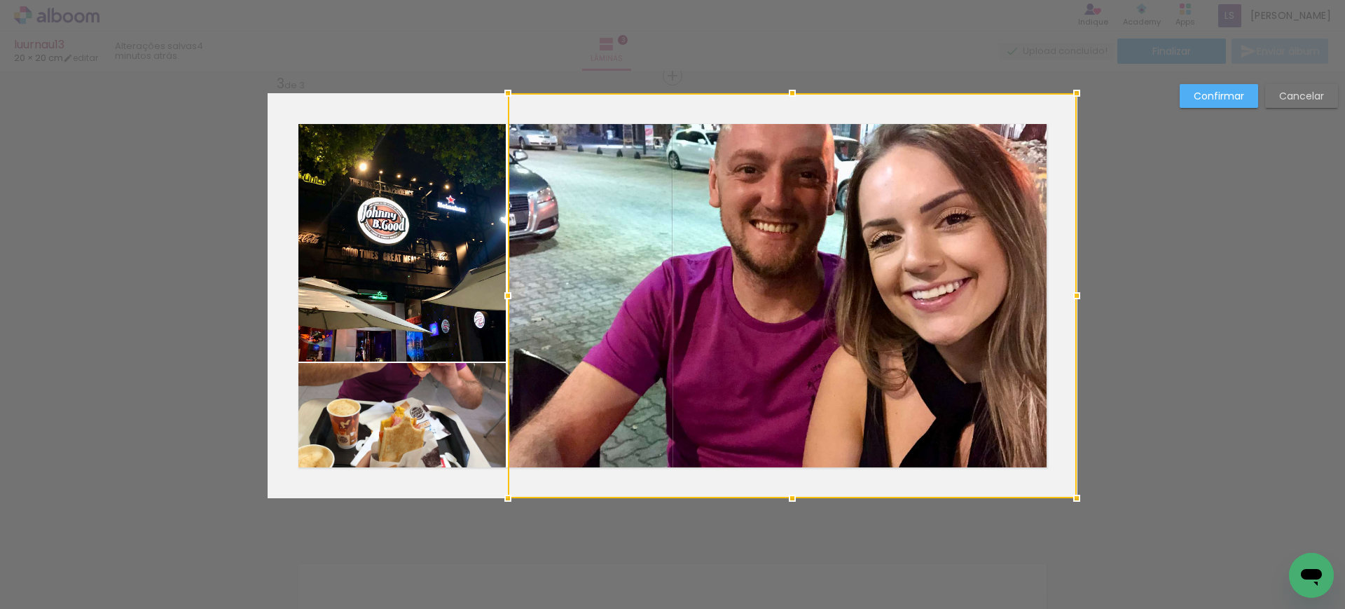
drag, startPoint x: 1045, startPoint y: 296, endPoint x: 1060, endPoint y: 299, distance: 15.7
click at [1063, 298] on div at bounding box center [1077, 296] width 28 height 28
click at [0, 0] on slot "Confirmar" at bounding box center [0, 0] width 0 height 0
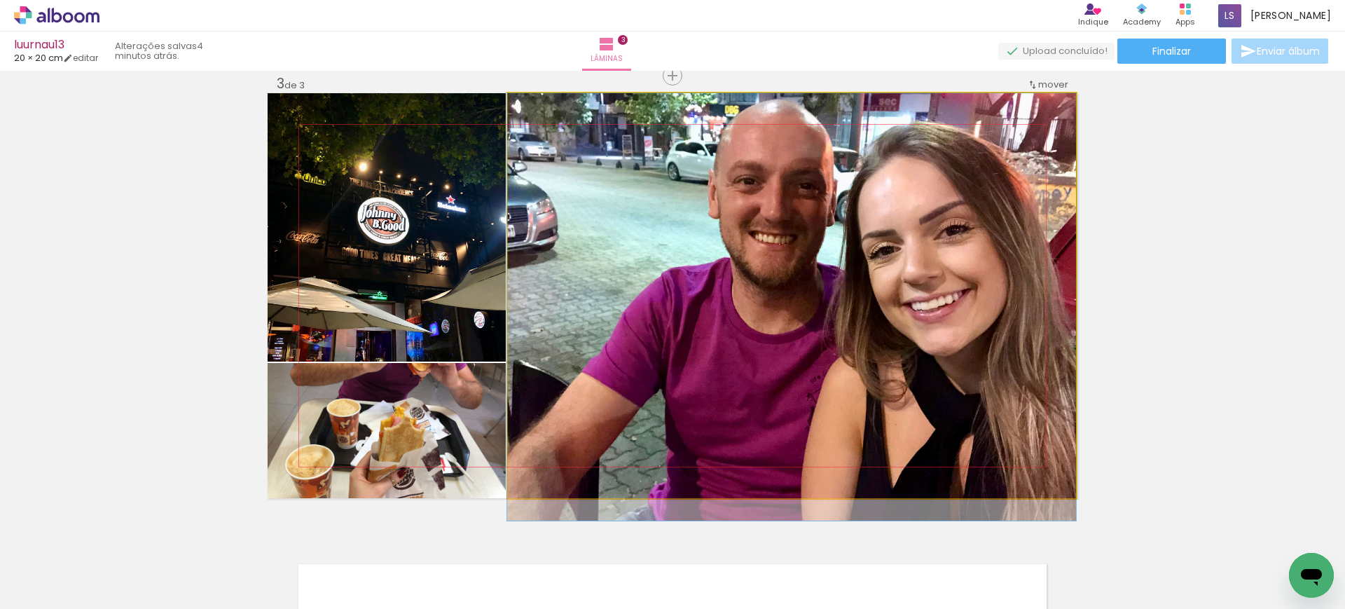
drag, startPoint x: 1000, startPoint y: 219, endPoint x: 998, endPoint y: 261, distance: 42.1
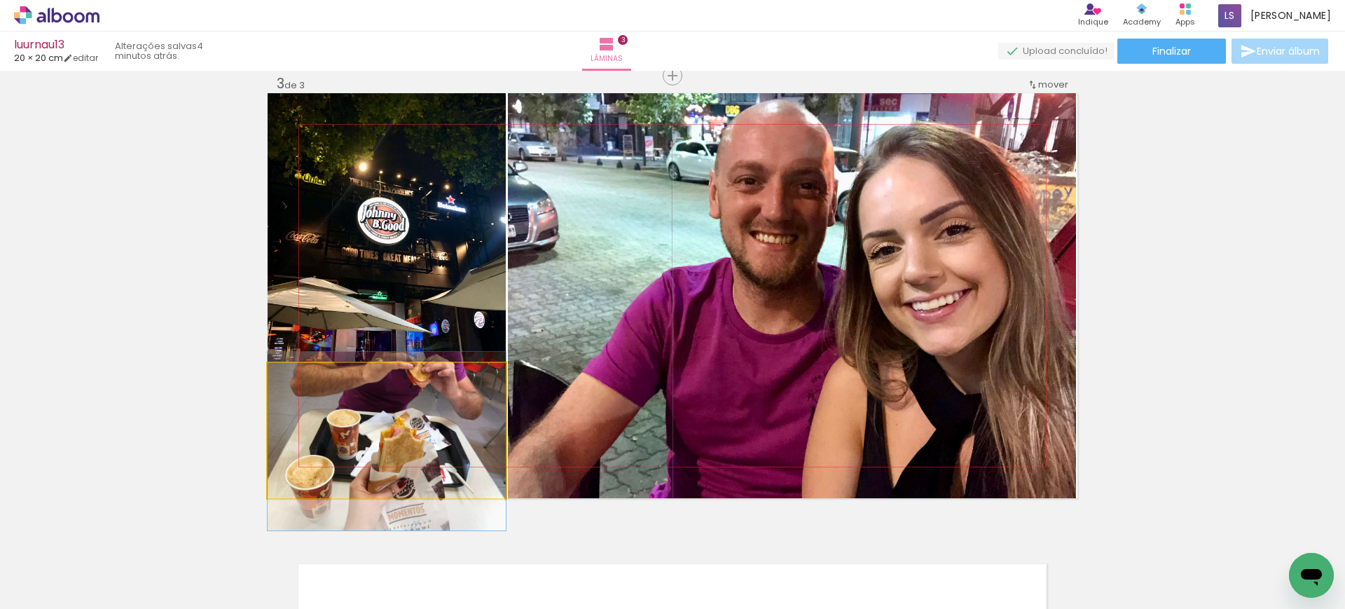
drag, startPoint x: 446, startPoint y: 440, endPoint x: 457, endPoint y: 450, distance: 14.9
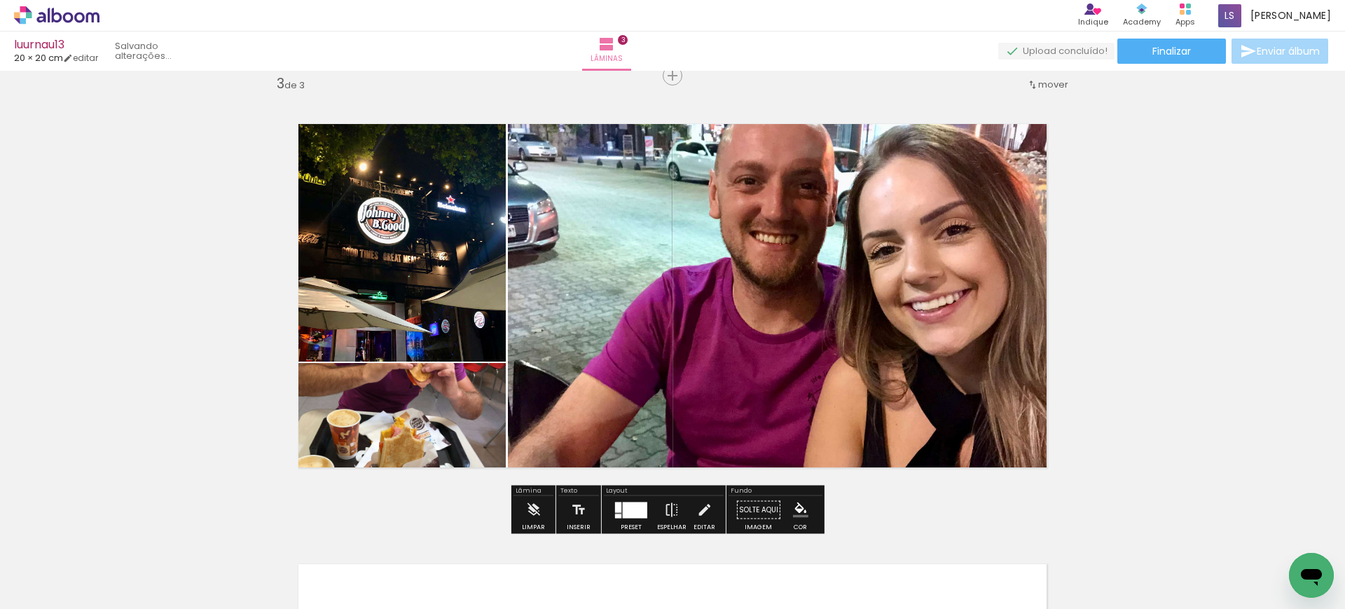
click at [439, 338] on quentale-photo at bounding box center [387, 227] width 238 height 268
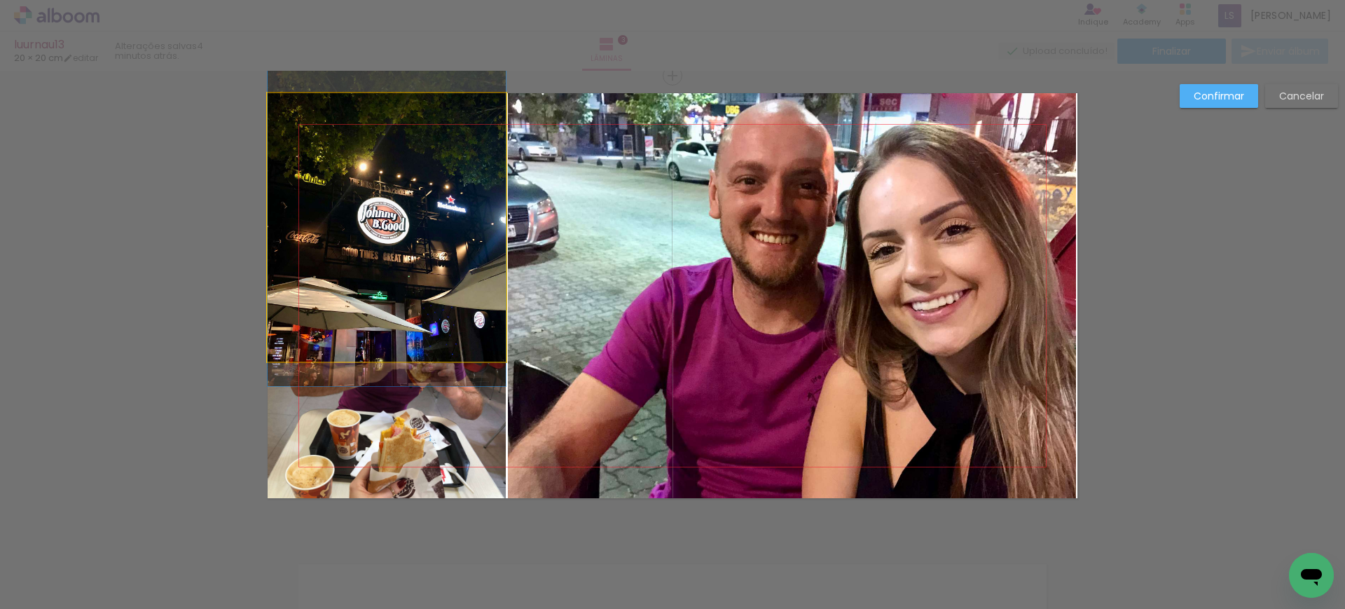
click at [439, 338] on quentale-photo at bounding box center [387, 227] width 238 height 268
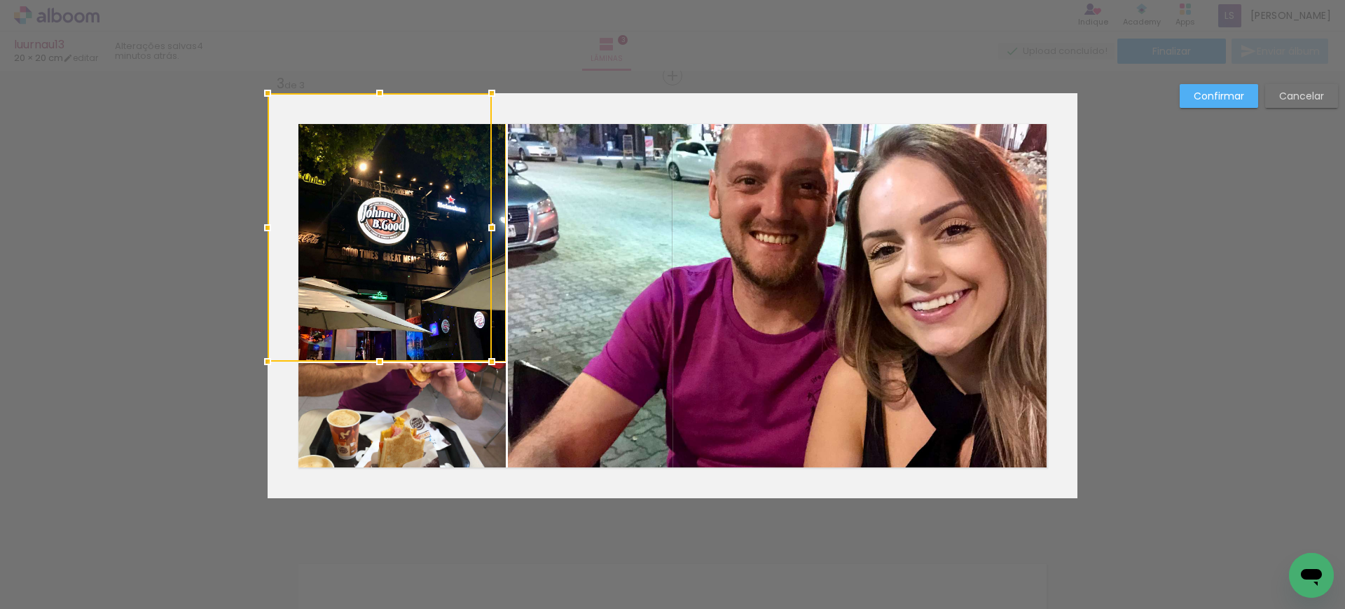
click at [0, 0] on slot "Confirmar" at bounding box center [0, 0] width 0 height 0
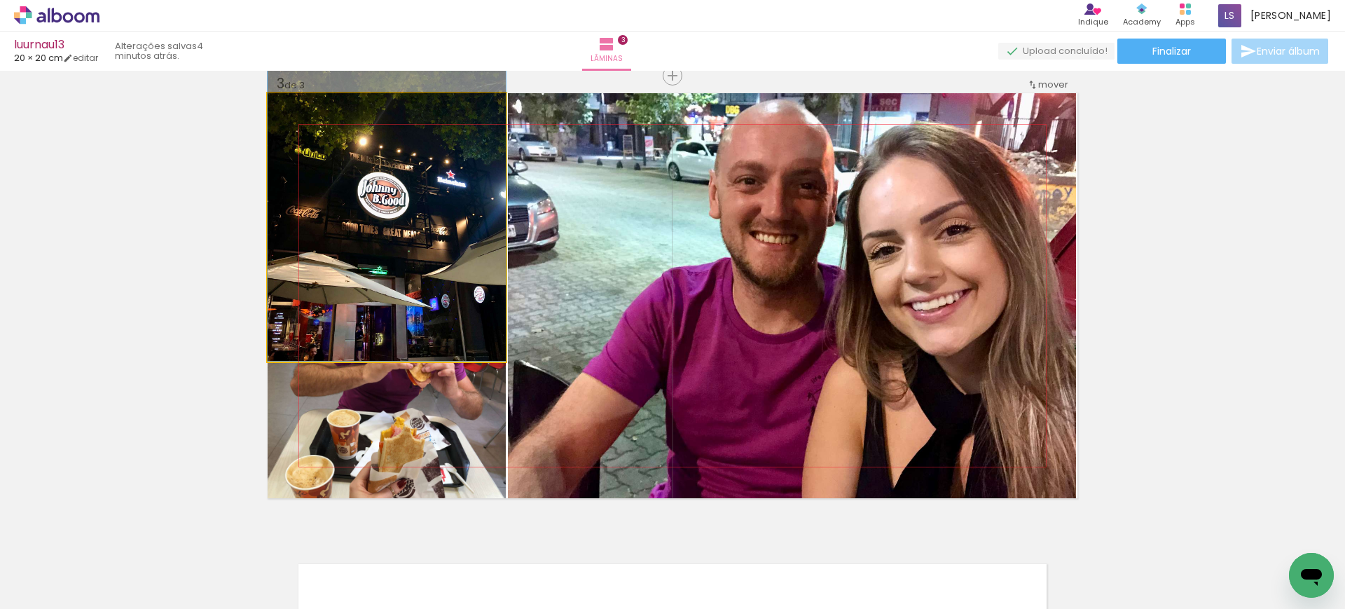
drag, startPoint x: 439, startPoint y: 257, endPoint x: 448, endPoint y: 214, distance: 43.5
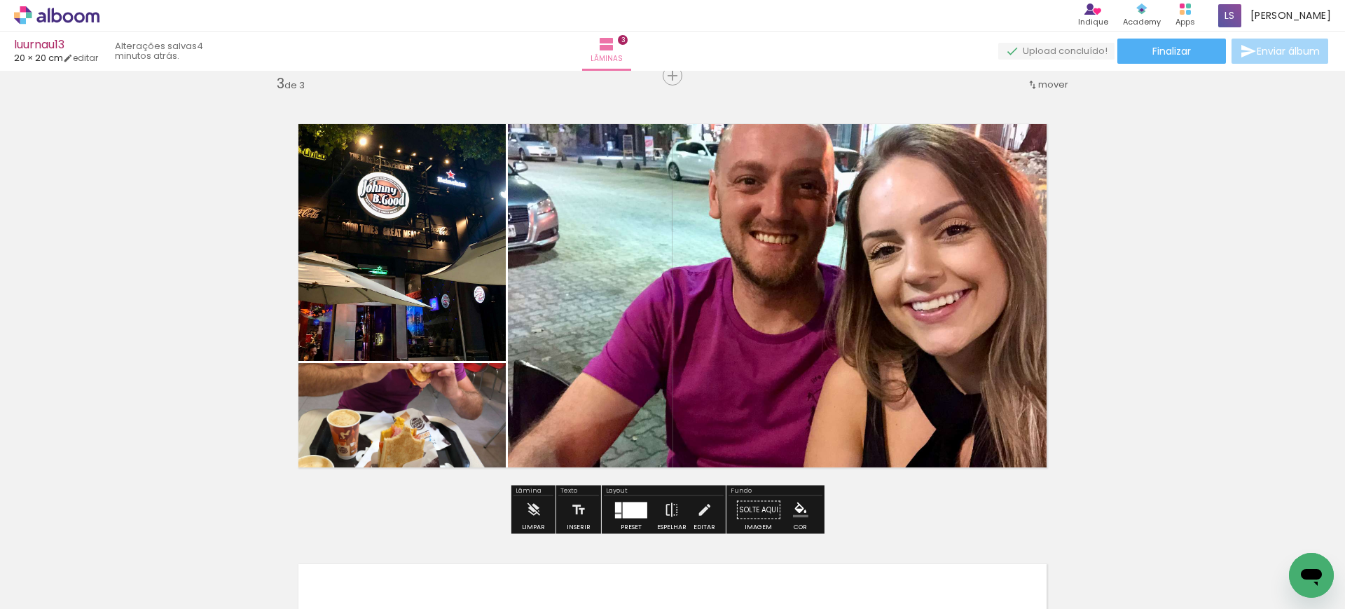
click at [417, 313] on quentale-photo at bounding box center [387, 227] width 238 height 268
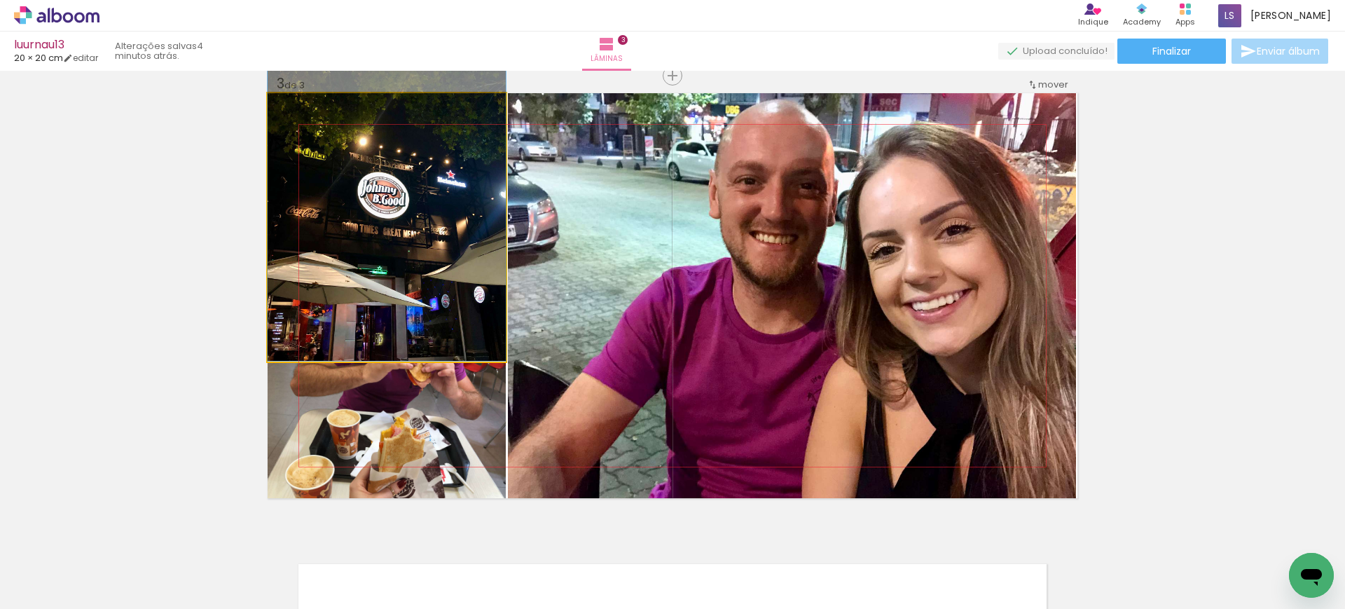
click at [417, 313] on quentale-photo at bounding box center [387, 227] width 238 height 268
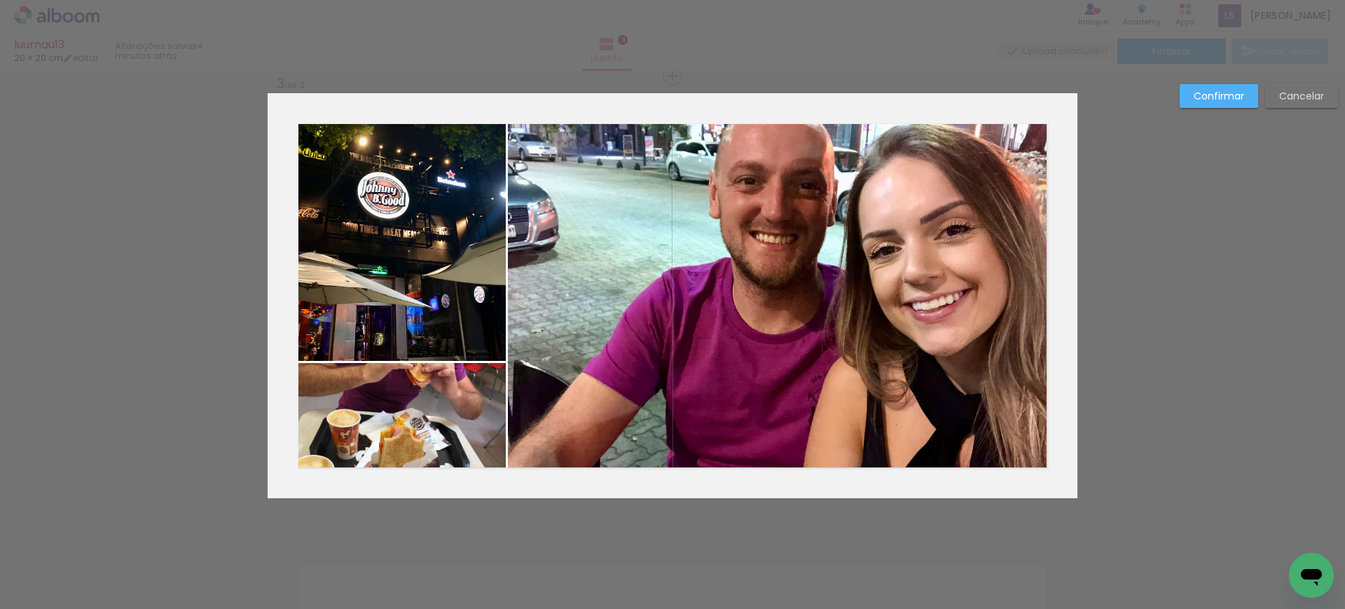
click at [417, 313] on quentale-photo at bounding box center [387, 227] width 238 height 268
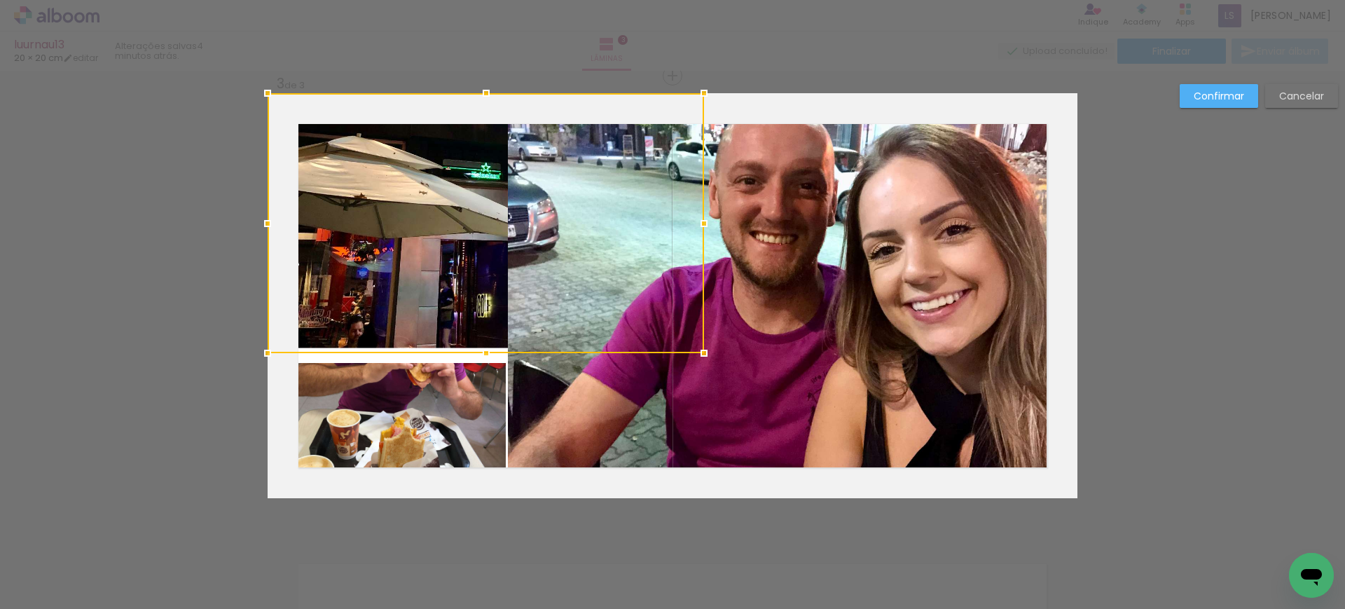
drag, startPoint x: 378, startPoint y: 359, endPoint x: 376, endPoint y: 351, distance: 8.5
click at [376, 351] on div at bounding box center [486, 223] width 436 height 260
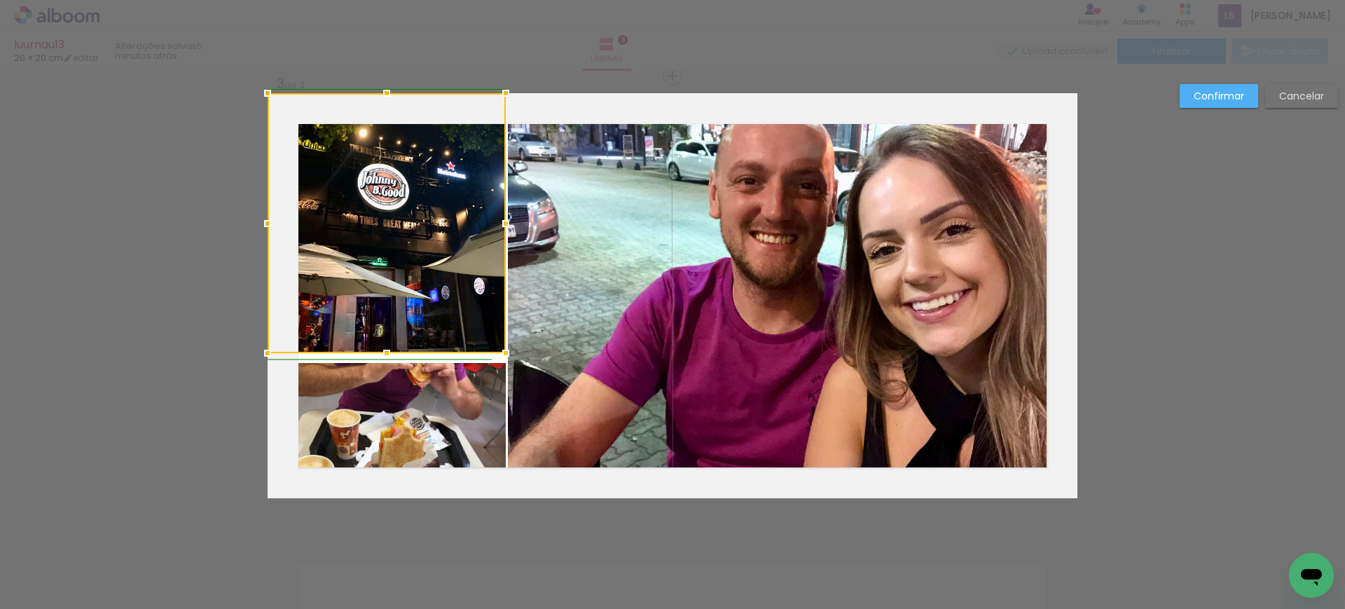
drag, startPoint x: 725, startPoint y: 214, endPoint x: 500, endPoint y: 225, distance: 225.1
click at [500, 225] on div at bounding box center [506, 223] width 28 height 28
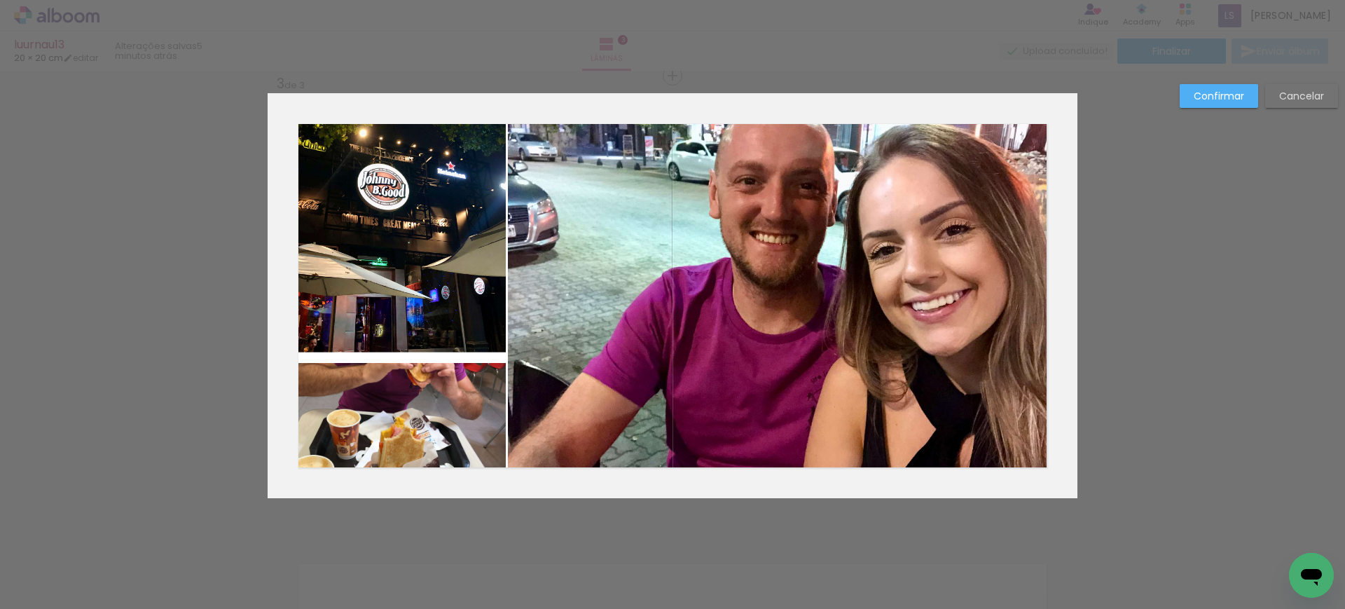
click at [388, 319] on quentale-photo at bounding box center [387, 223] width 238 height 260
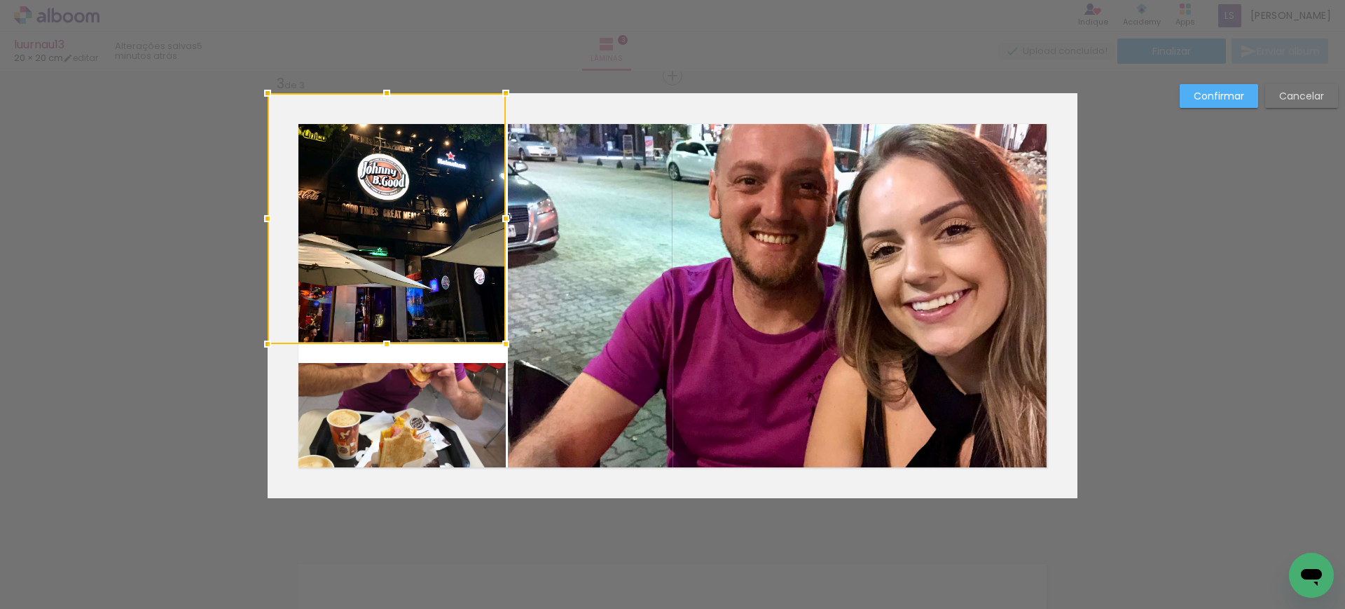
drag, startPoint x: 382, startPoint y: 350, endPoint x: 378, endPoint y: 340, distance: 10.0
click at [378, 340] on div at bounding box center [387, 344] width 28 height 28
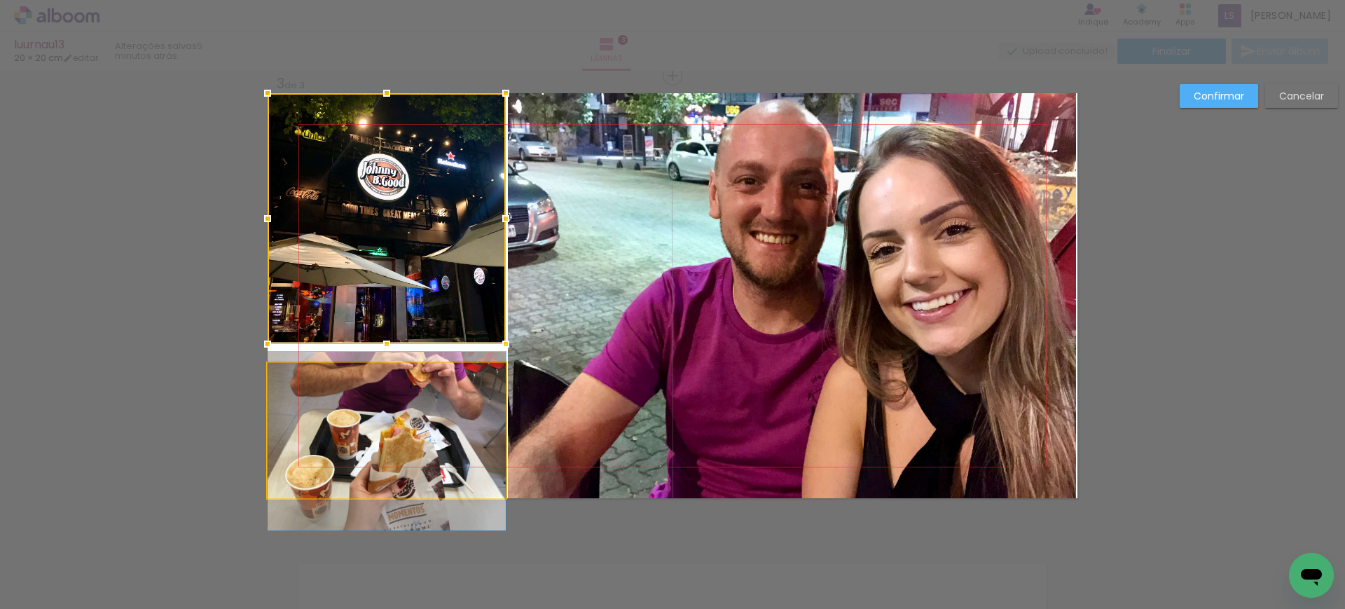
click at [379, 395] on quentale-photo at bounding box center [387, 430] width 238 height 135
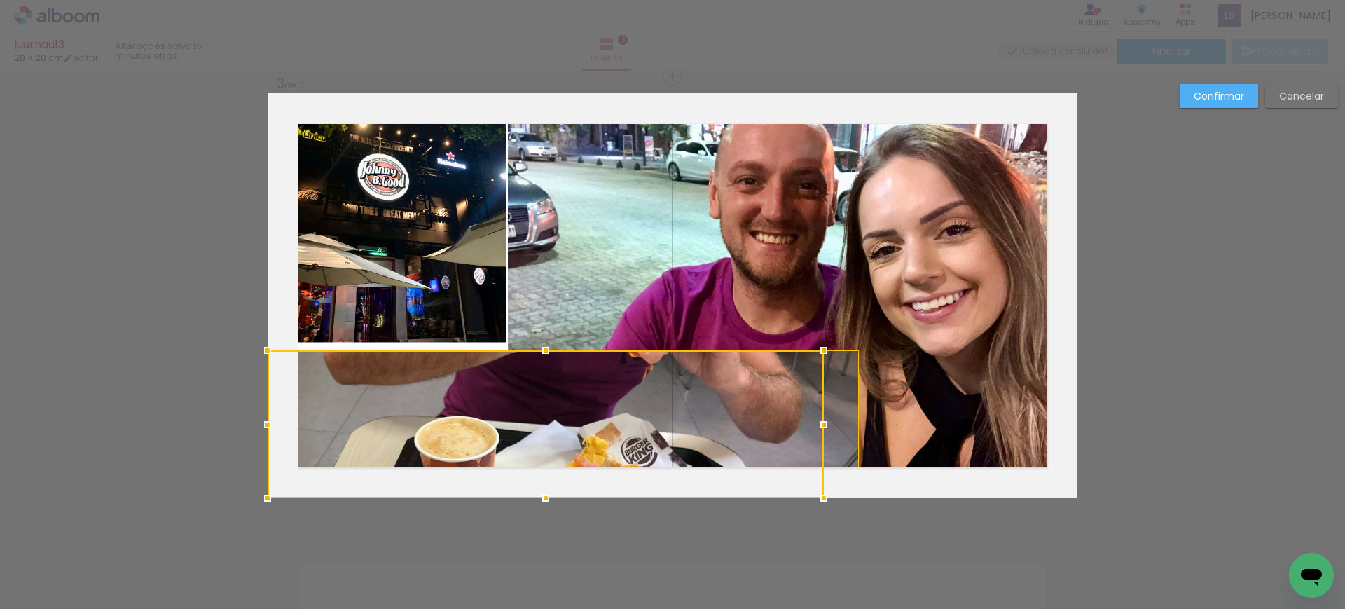
drag, startPoint x: 373, startPoint y: 363, endPoint x: 374, endPoint y: 350, distance: 12.6
click at [374, 350] on div at bounding box center [546, 424] width 556 height 148
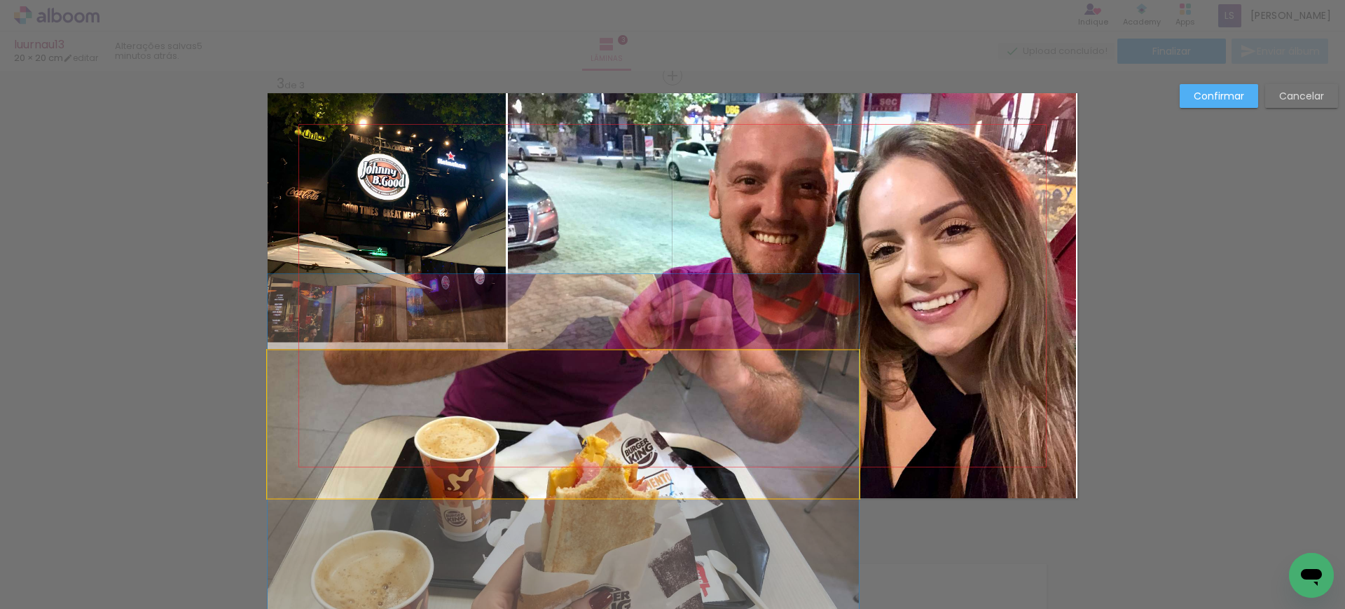
click at [825, 389] on quentale-photo at bounding box center [563, 424] width 591 height 148
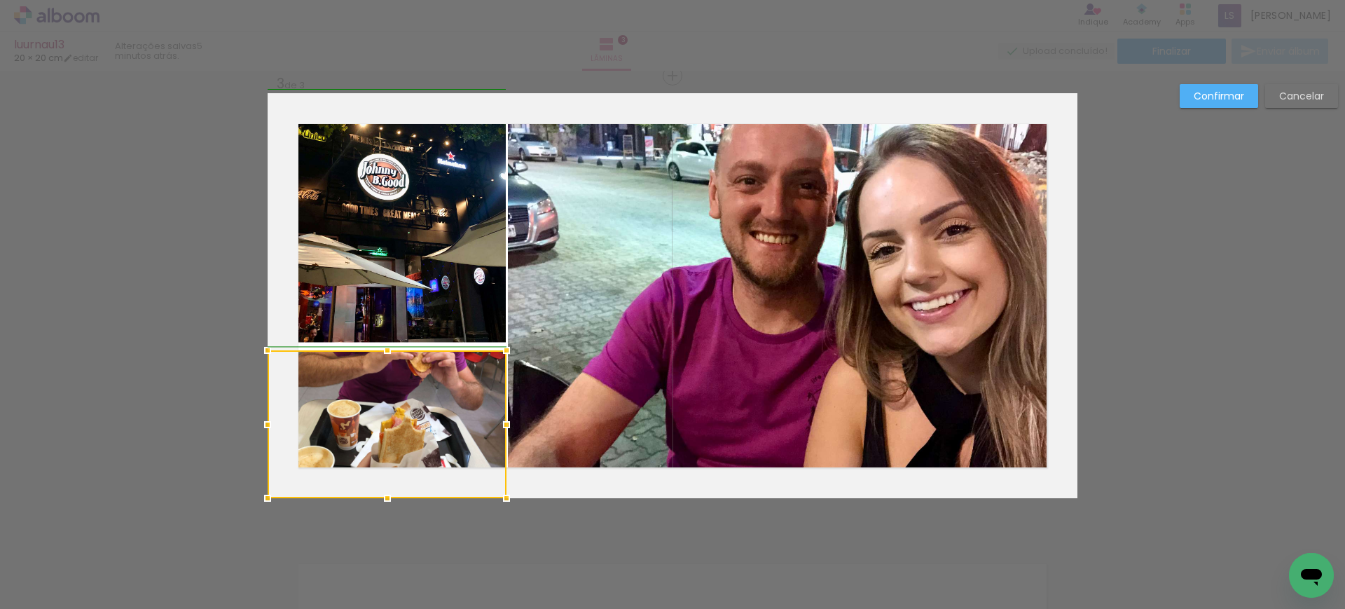
drag, startPoint x: 853, startPoint y: 426, endPoint x: 498, endPoint y: 368, distance: 359.7
click at [498, 368] on div at bounding box center [387, 424] width 239 height 148
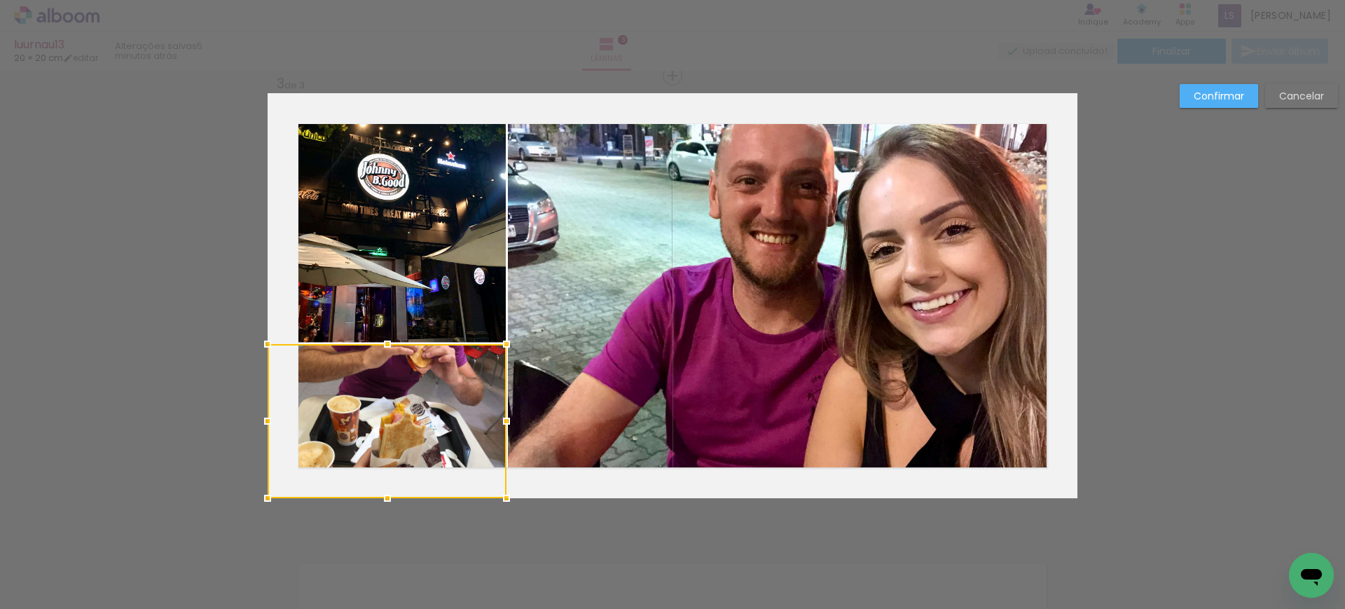
click at [379, 345] on div at bounding box center [387, 344] width 28 height 28
click at [604, 324] on quentale-photo at bounding box center [792, 295] width 569 height 405
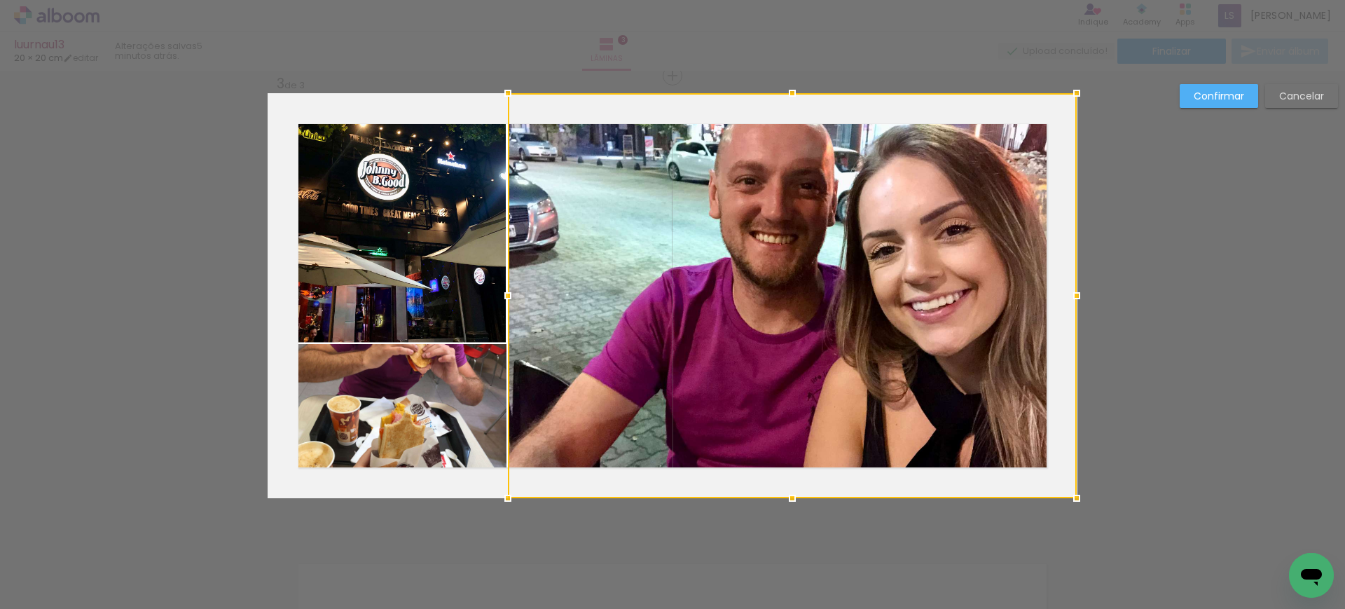
click at [0, 0] on slot "Confirmar" at bounding box center [0, 0] width 0 height 0
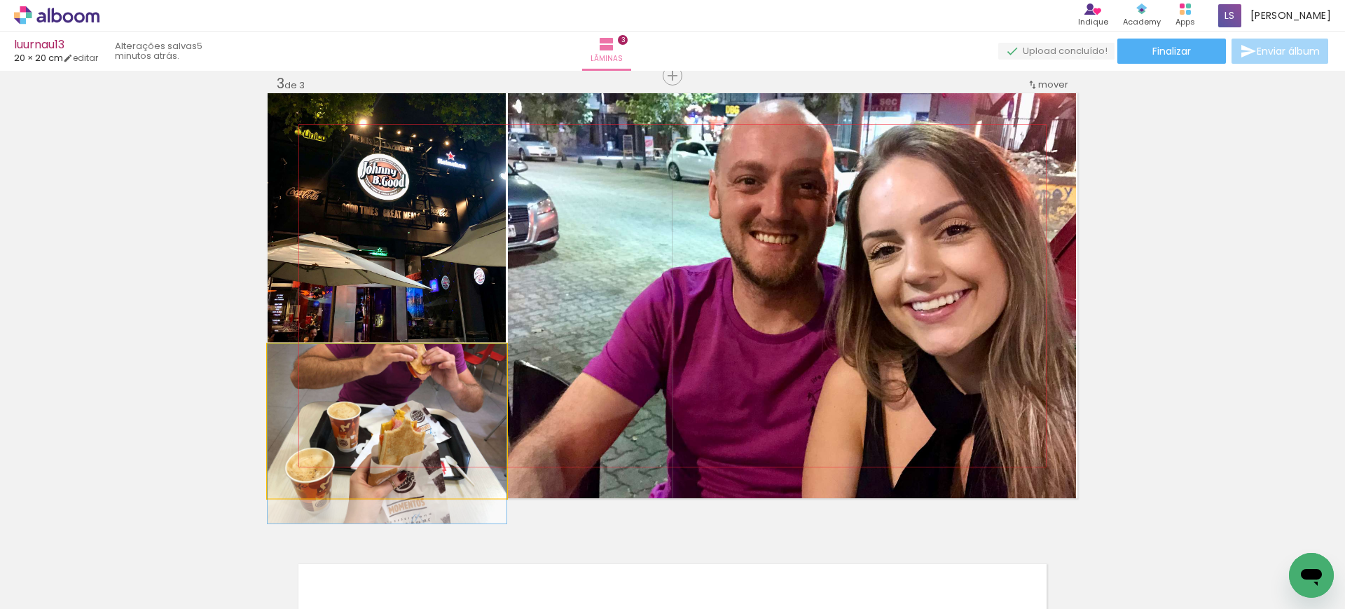
drag, startPoint x: 383, startPoint y: 417, endPoint x: 387, endPoint y: 423, distance: 7.2
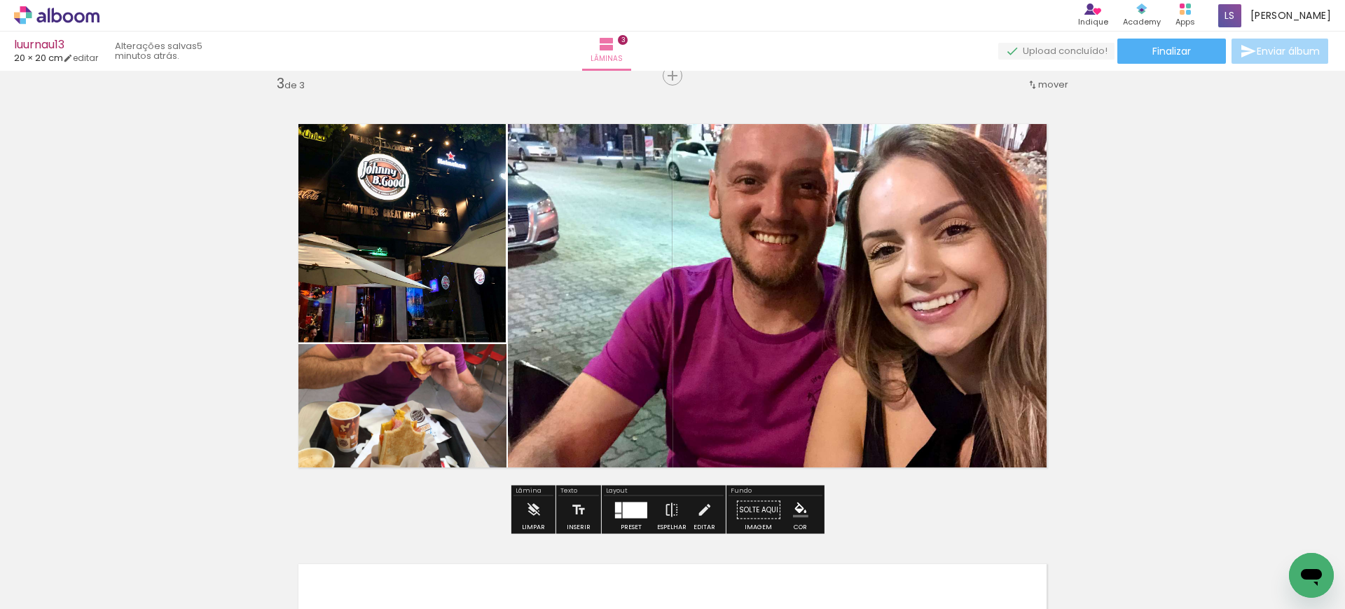
click at [387, 423] on quentale-photo at bounding box center [387, 421] width 239 height 154
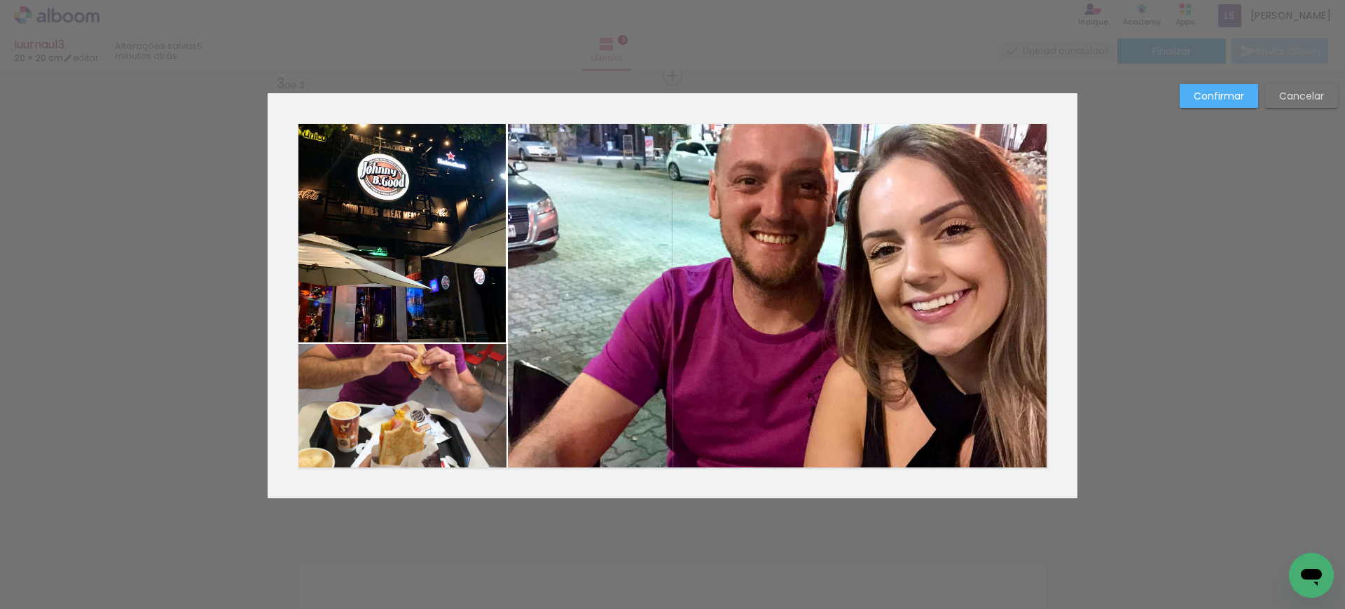
click at [387, 423] on quentale-photo at bounding box center [387, 421] width 239 height 154
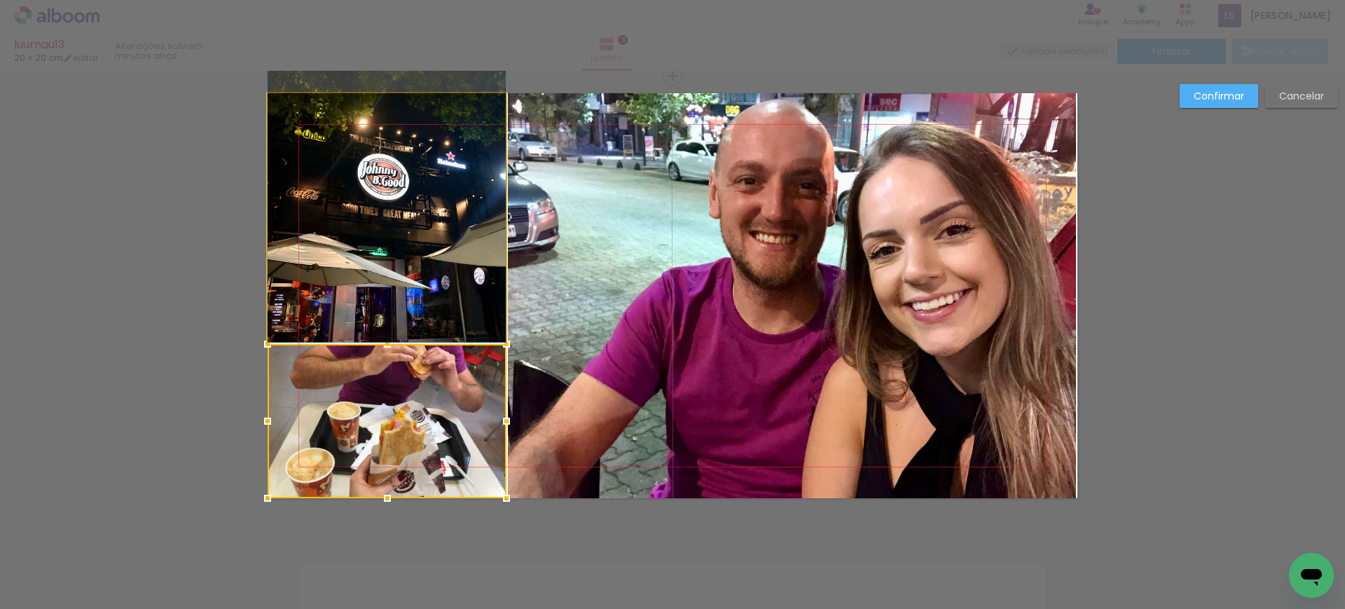
click at [413, 291] on quentale-photo at bounding box center [387, 218] width 238 height 251
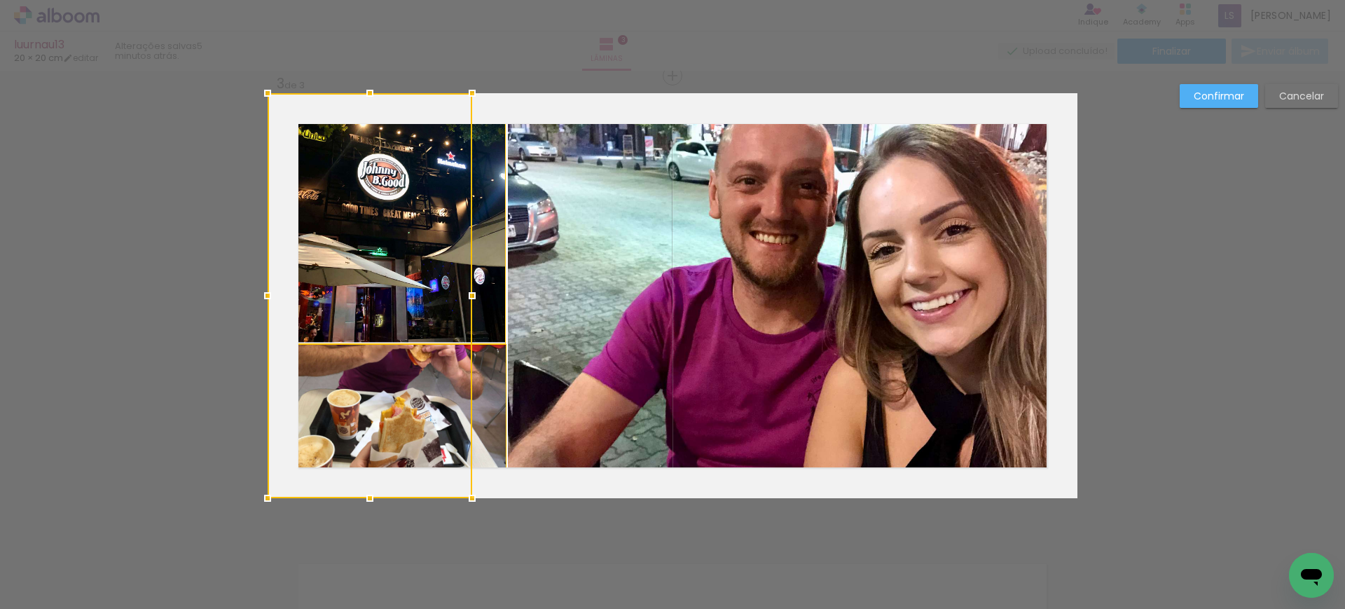
drag, startPoint x: 504, startPoint y: 293, endPoint x: 471, endPoint y: 291, distance: 33.7
click at [471, 291] on div at bounding box center [472, 296] width 28 height 28
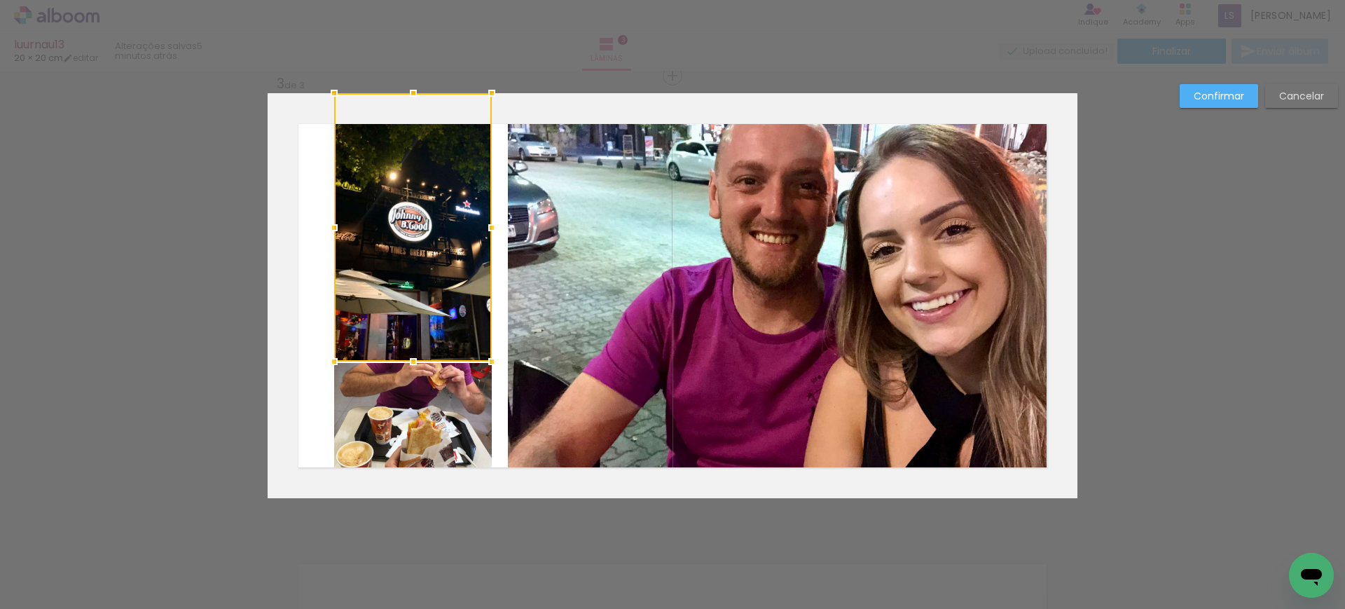
click at [368, 414] on quentale-photo at bounding box center [413, 430] width 158 height 135
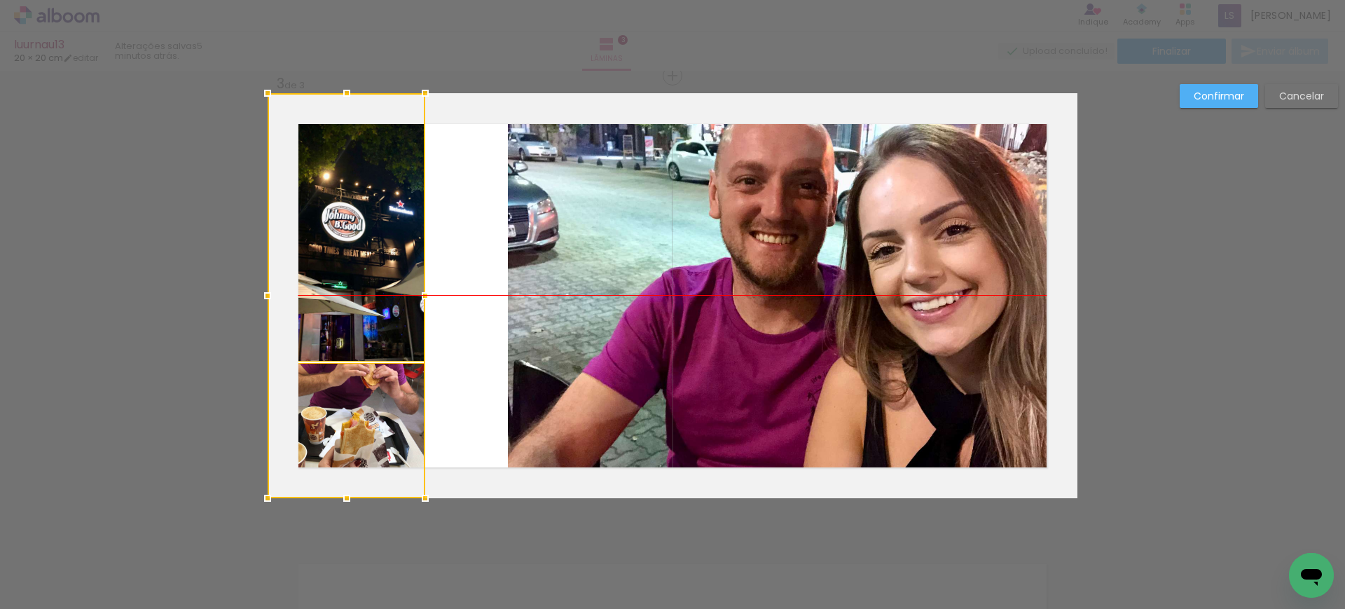
drag, startPoint x: 408, startPoint y: 428, endPoint x: 300, endPoint y: 417, distance: 108.4
click at [300, 417] on div at bounding box center [347, 295] width 158 height 405
click at [329, 414] on quentale-photo at bounding box center [347, 430] width 158 height 135
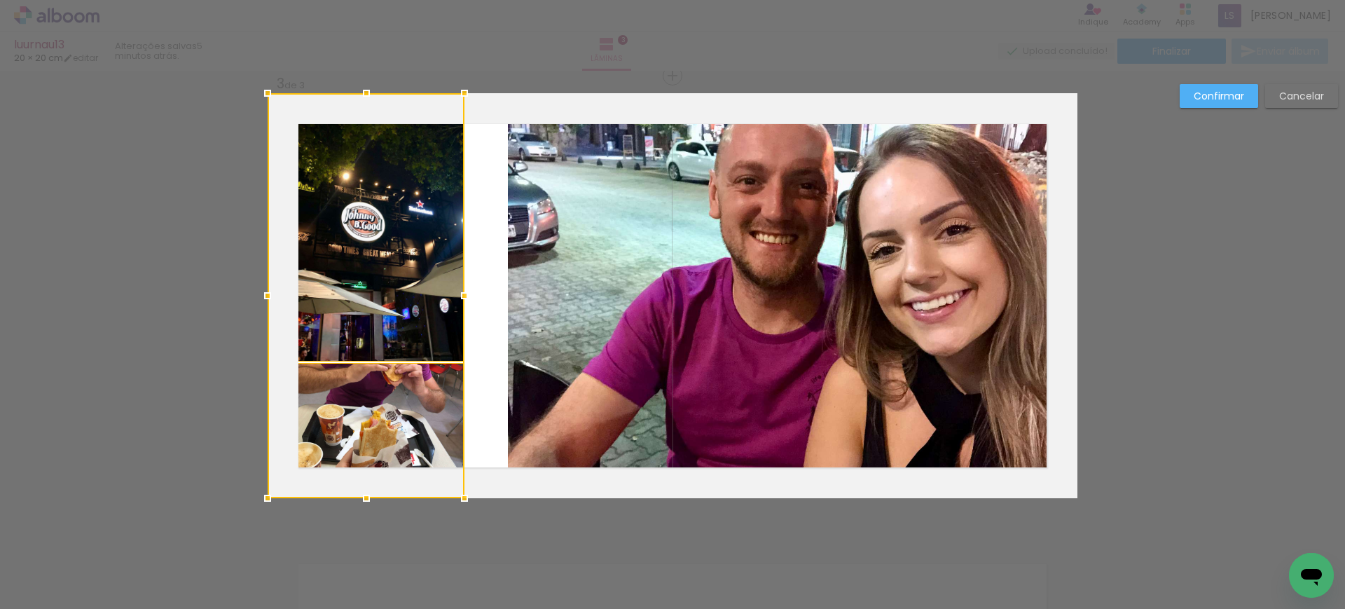
drag, startPoint x: 418, startPoint y: 296, endPoint x: 499, endPoint y: 293, distance: 80.6
click at [499, 293] on album-spread "3 de 3" at bounding box center [673, 295] width 810 height 405
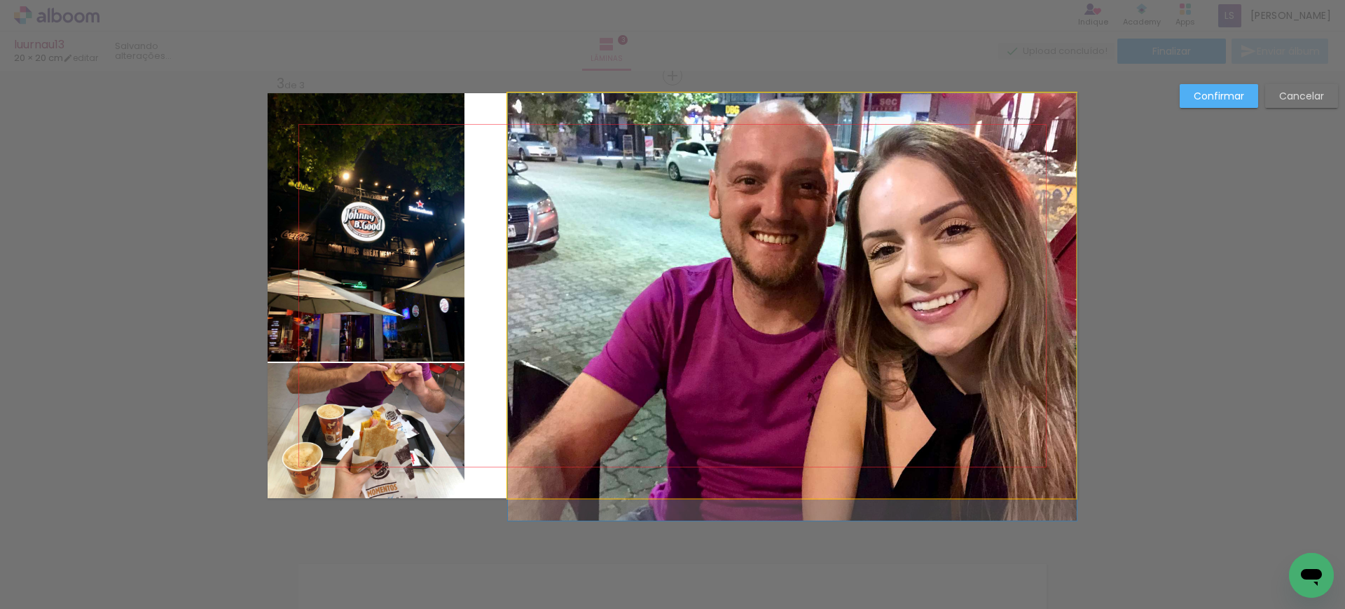
click at [523, 291] on quentale-photo at bounding box center [792, 295] width 569 height 405
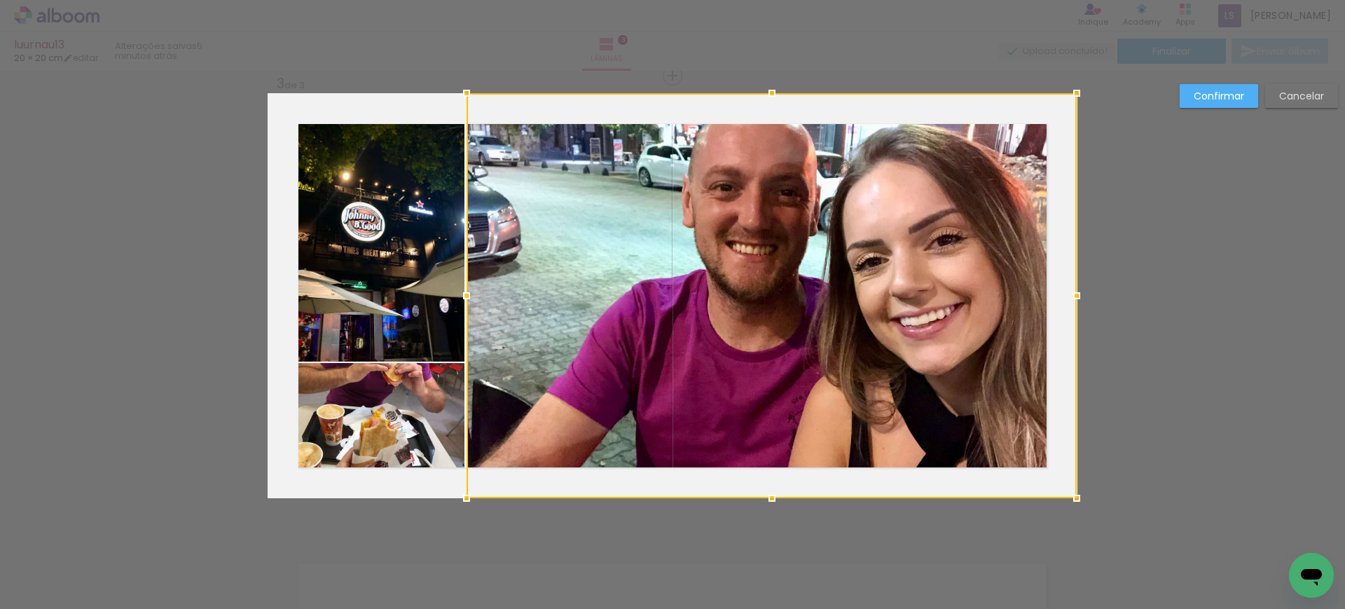
drag, startPoint x: 499, startPoint y: 296, endPoint x: 458, endPoint y: 300, distance: 41.5
click at [458, 300] on div at bounding box center [466, 296] width 28 height 28
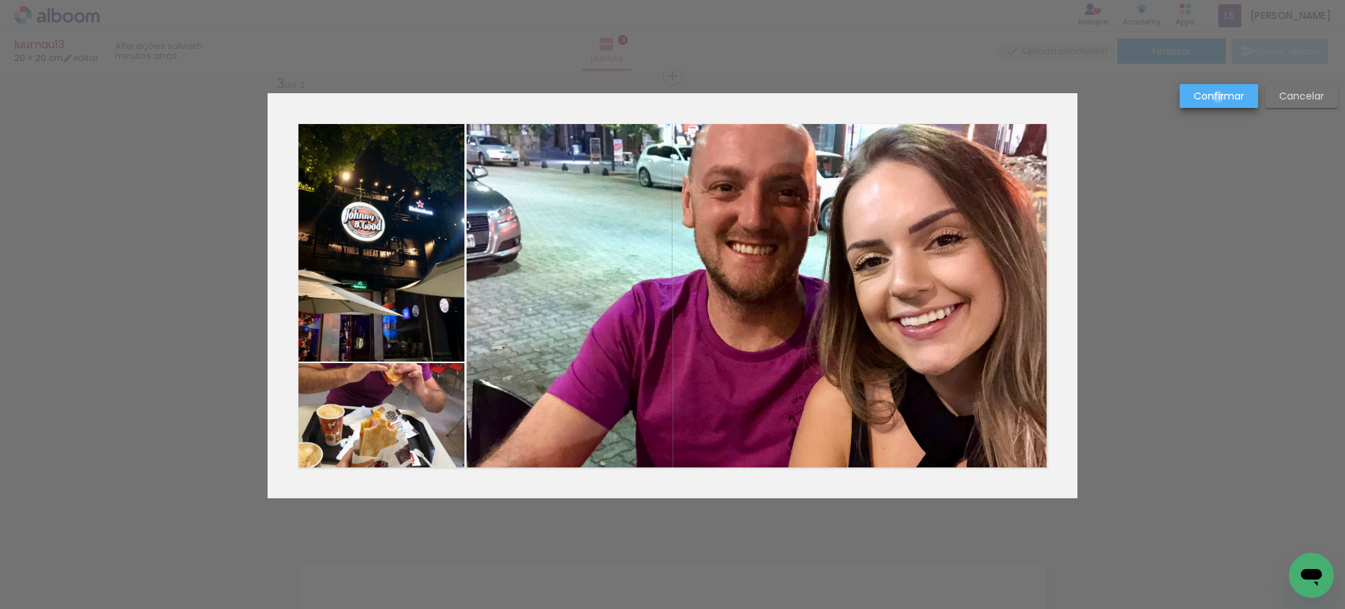
click at [0, 0] on slot "Confirmar" at bounding box center [0, 0] width 0 height 0
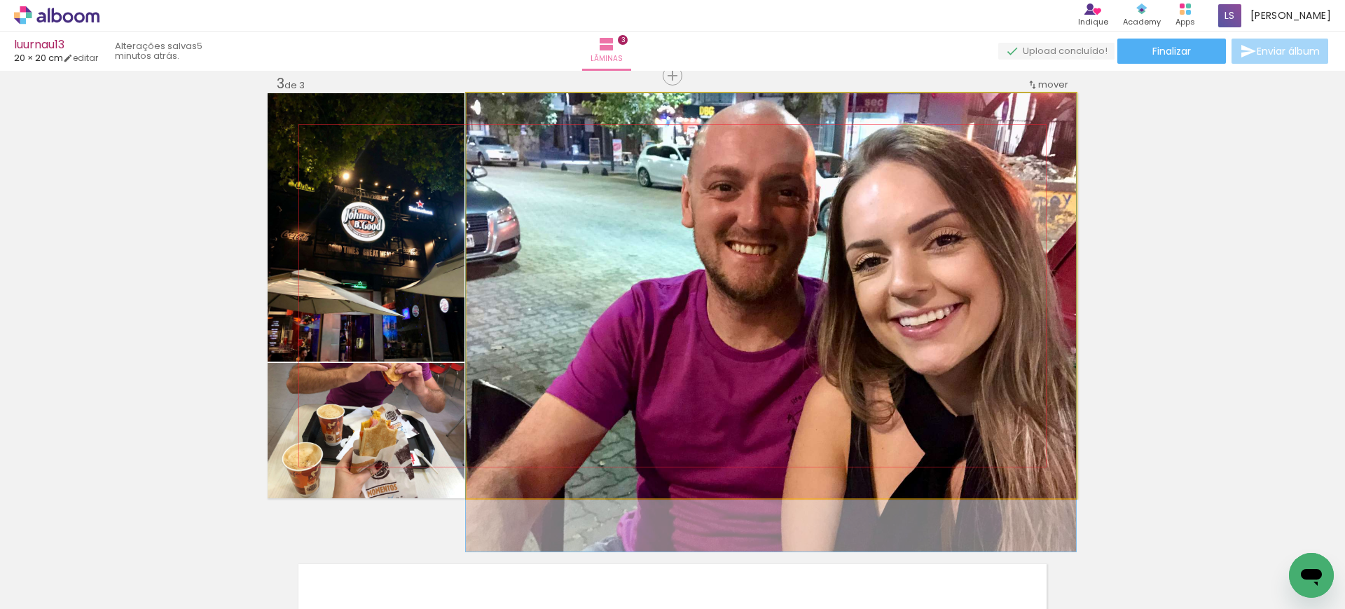
drag, startPoint x: 967, startPoint y: 236, endPoint x: 966, endPoint y: 256, distance: 19.7
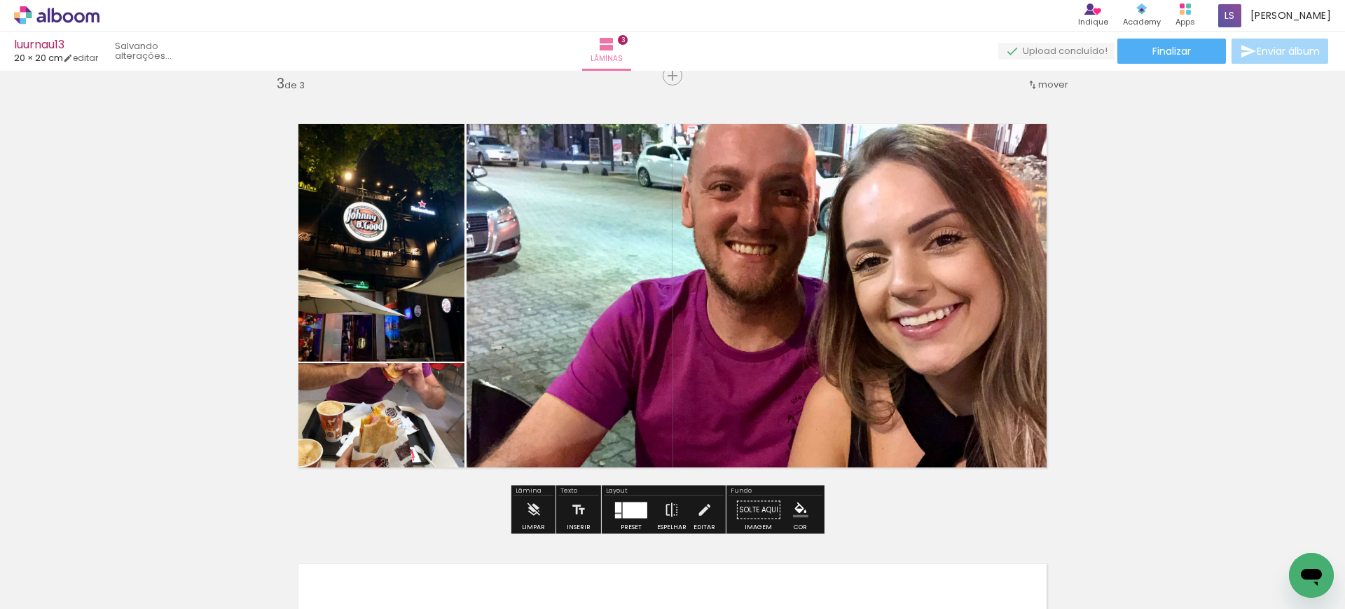
click at [406, 318] on quentale-photo at bounding box center [366, 227] width 197 height 268
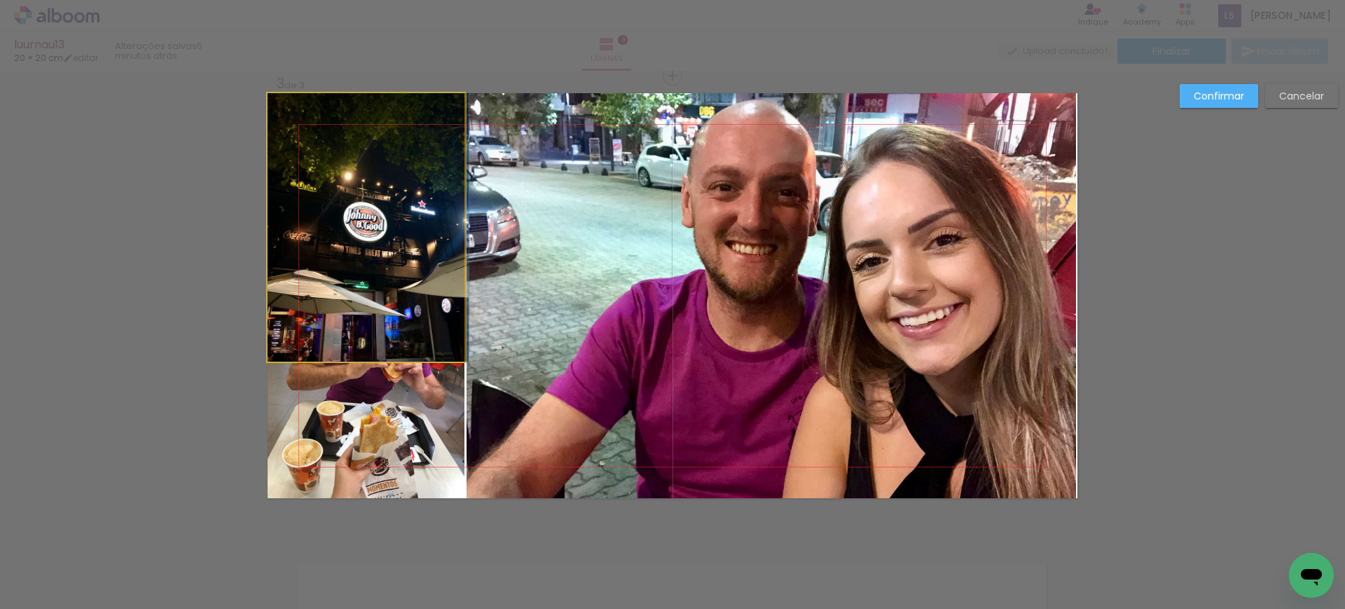
click at [406, 318] on quentale-photo at bounding box center [366, 227] width 197 height 268
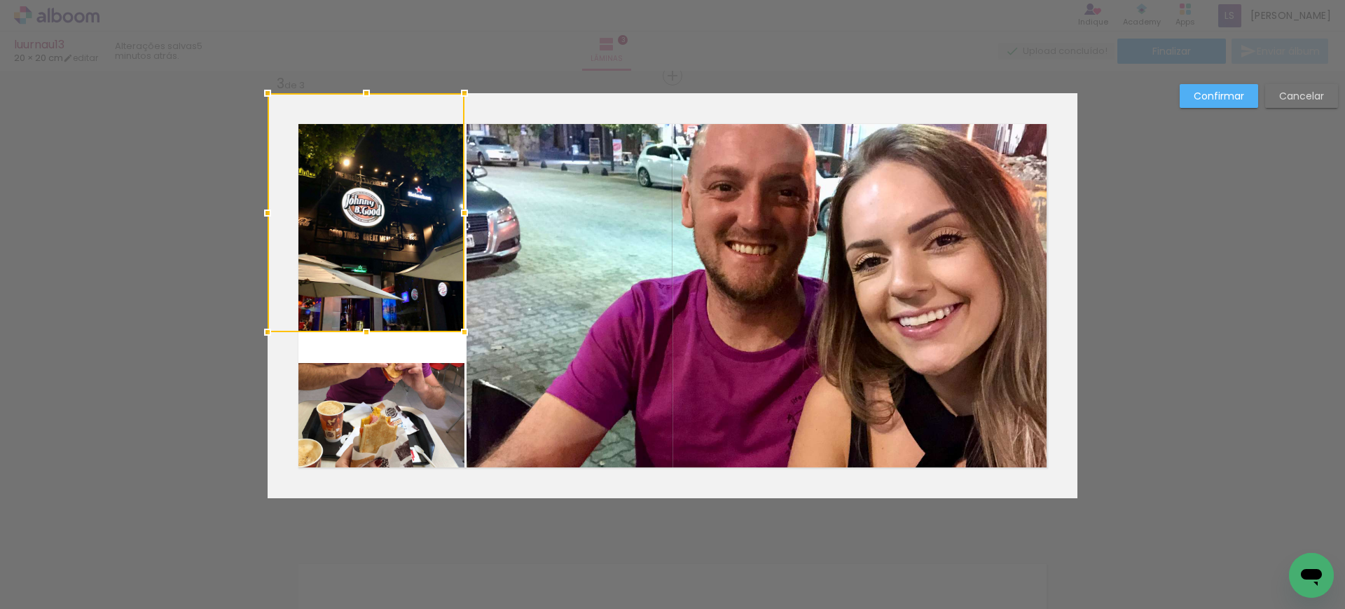
drag, startPoint x: 361, startPoint y: 367, endPoint x: 371, endPoint y: 337, distance: 31.7
click at [371, 337] on div at bounding box center [366, 332] width 28 height 28
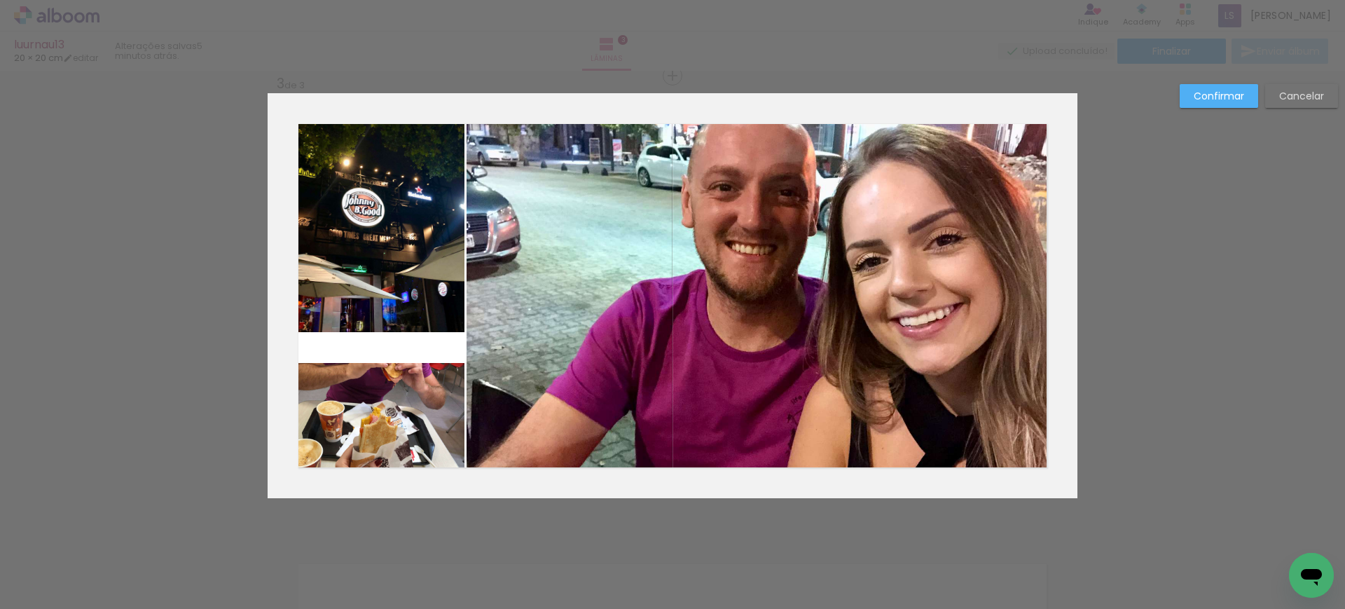
click at [367, 373] on quentale-photo at bounding box center [366, 430] width 197 height 135
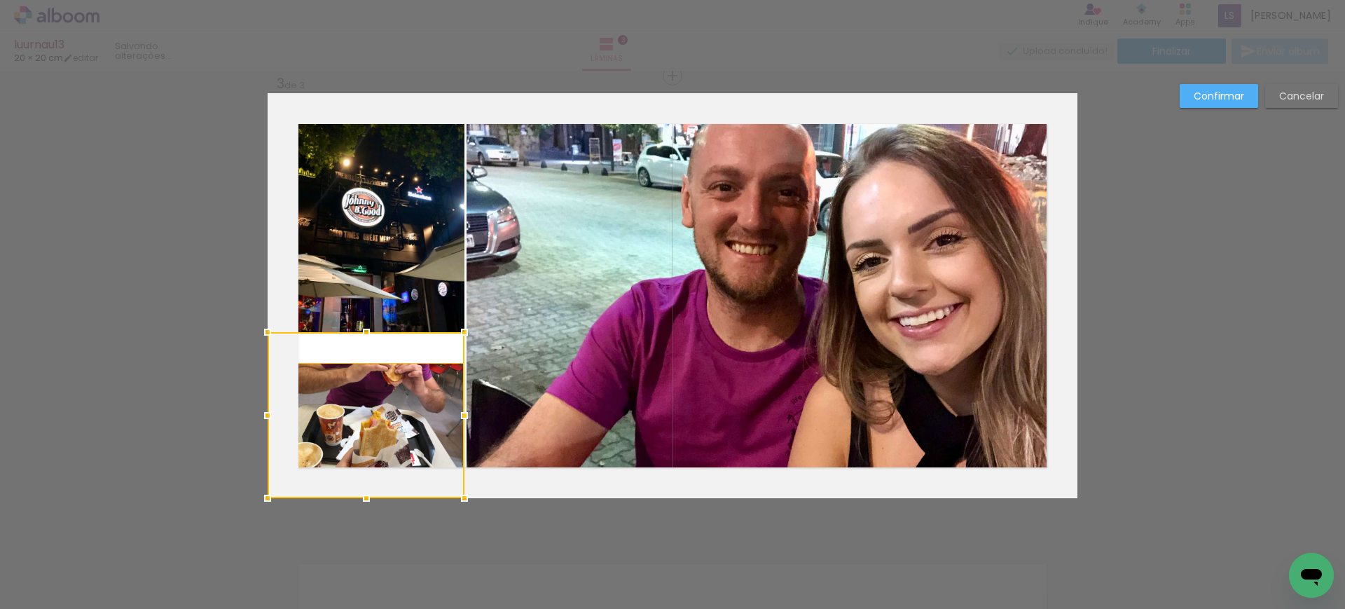
drag, startPoint x: 368, startPoint y: 367, endPoint x: 375, endPoint y: 336, distance: 31.5
click at [375, 336] on div at bounding box center [366, 415] width 197 height 166
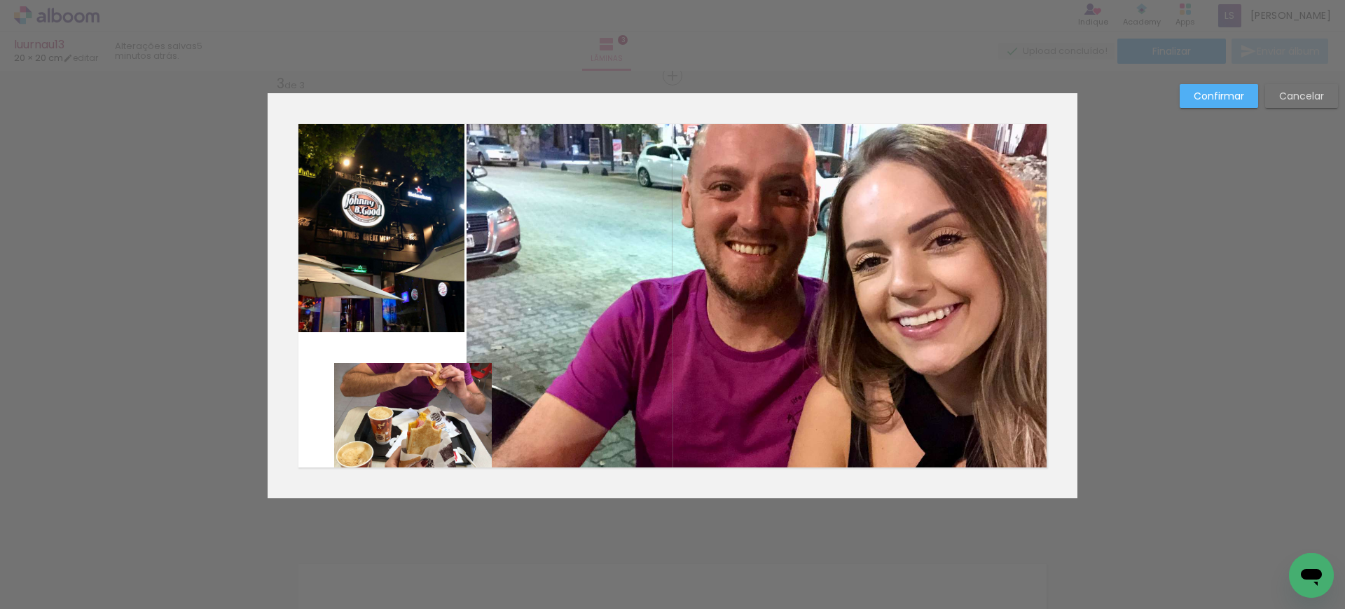
click at [410, 396] on quentale-photo at bounding box center [413, 430] width 158 height 135
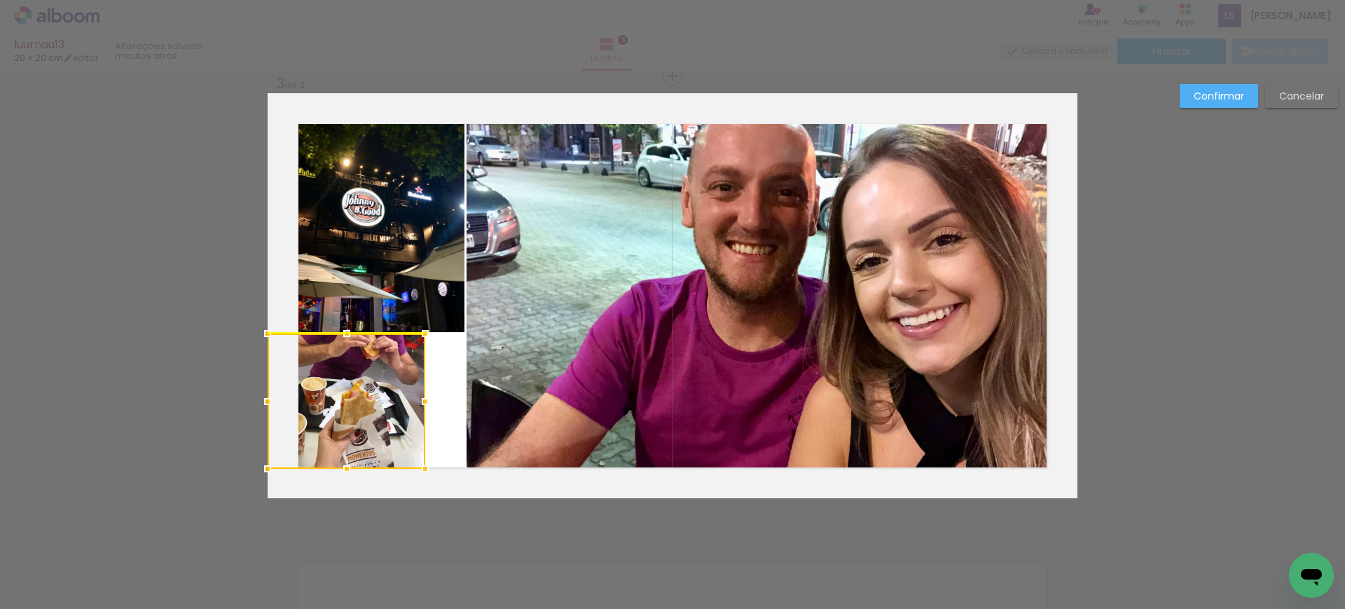
drag, startPoint x: 399, startPoint y: 409, endPoint x: 319, endPoint y: 375, distance: 86.3
click at [319, 375] on div at bounding box center [347, 400] width 158 height 135
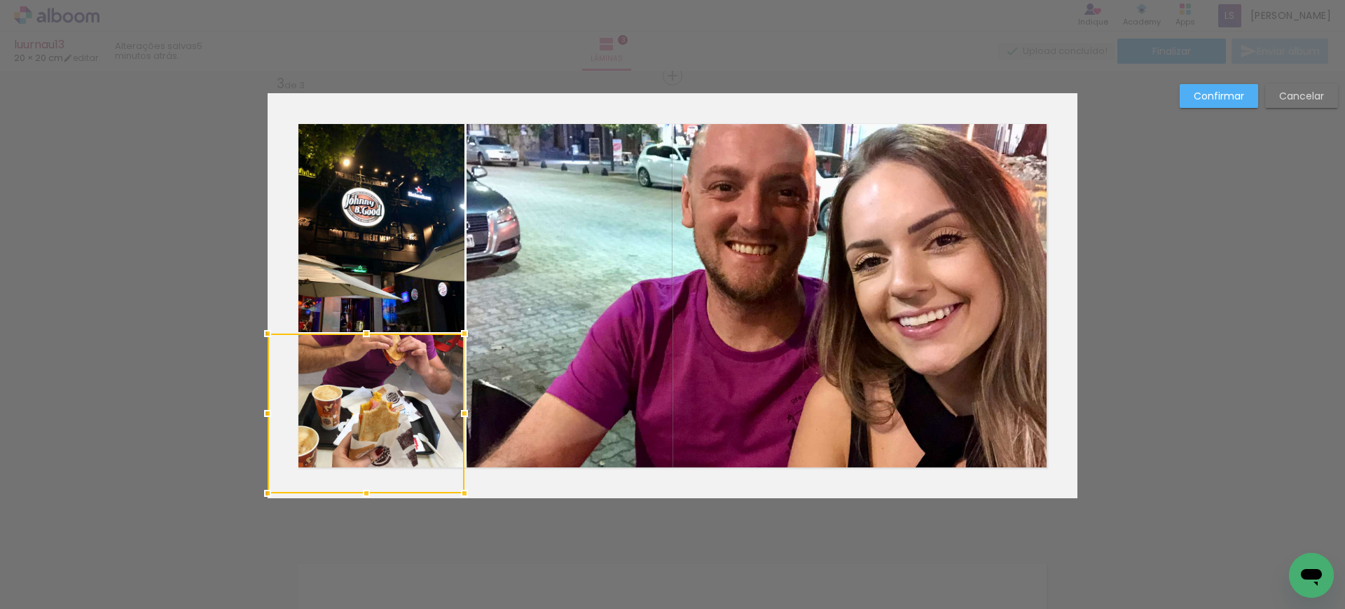
drag, startPoint x: 415, startPoint y: 468, endPoint x: 469, endPoint y: 532, distance: 84.0
click at [469, 532] on div "Inserir lâmina 1 de 3 Inserir lâmina 2 de 3 Inserir lâmina 3 de 3 Confirmar Can…" at bounding box center [672, 69] width 1345 height 1793
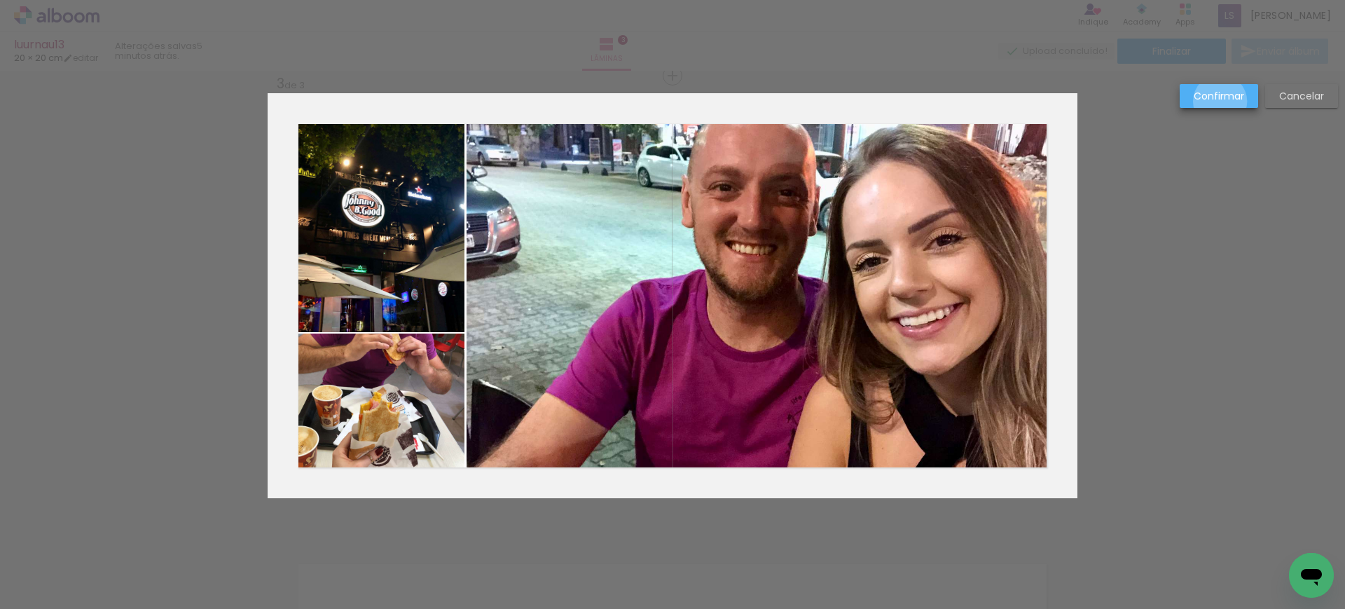
click at [0, 0] on slot "Confirmar" at bounding box center [0, 0] width 0 height 0
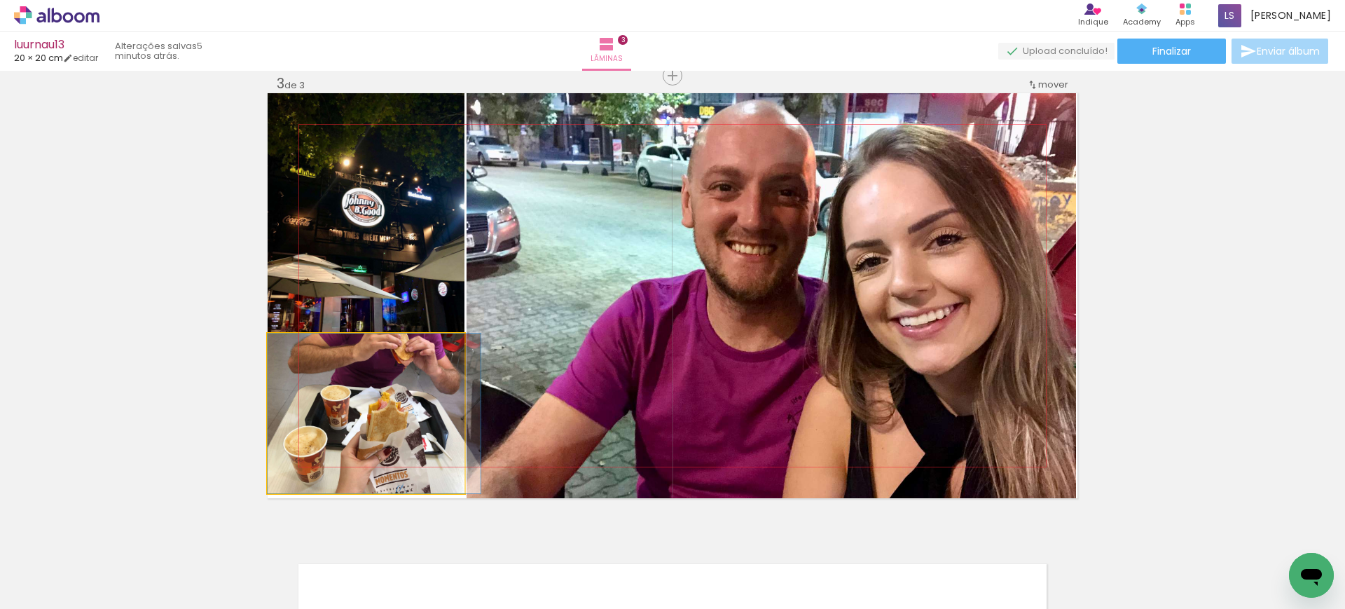
drag, startPoint x: 404, startPoint y: 424, endPoint x: 417, endPoint y: 448, distance: 26.7
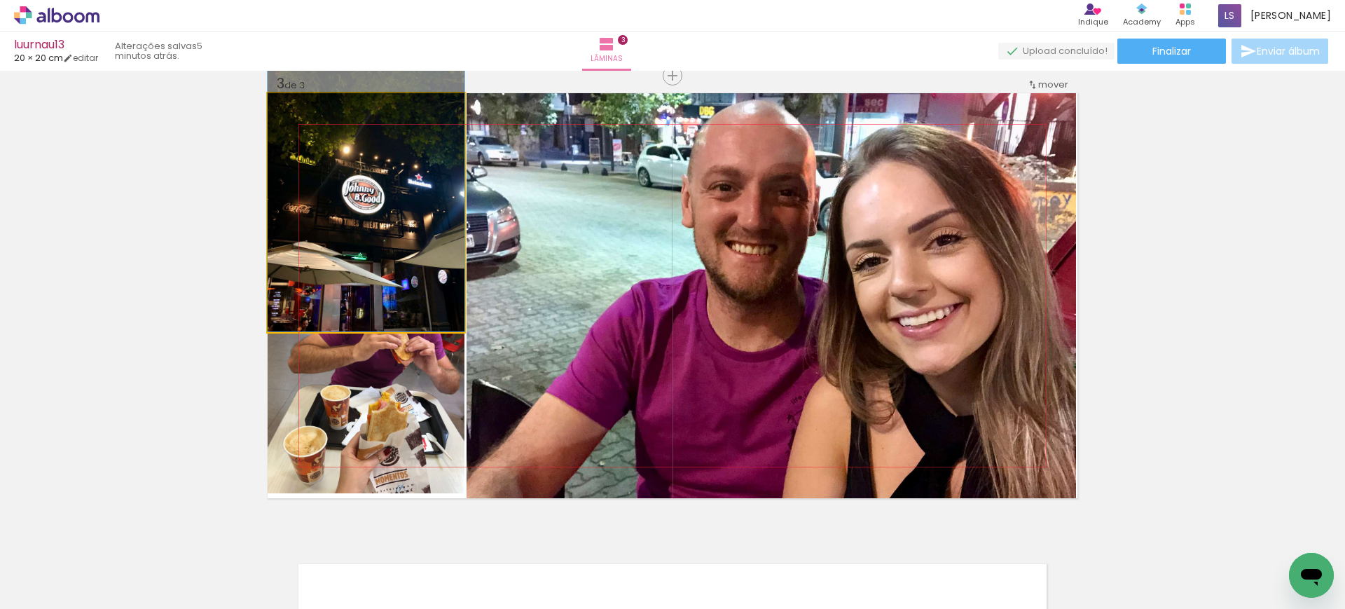
drag, startPoint x: 359, startPoint y: 230, endPoint x: 377, endPoint y: 209, distance: 27.8
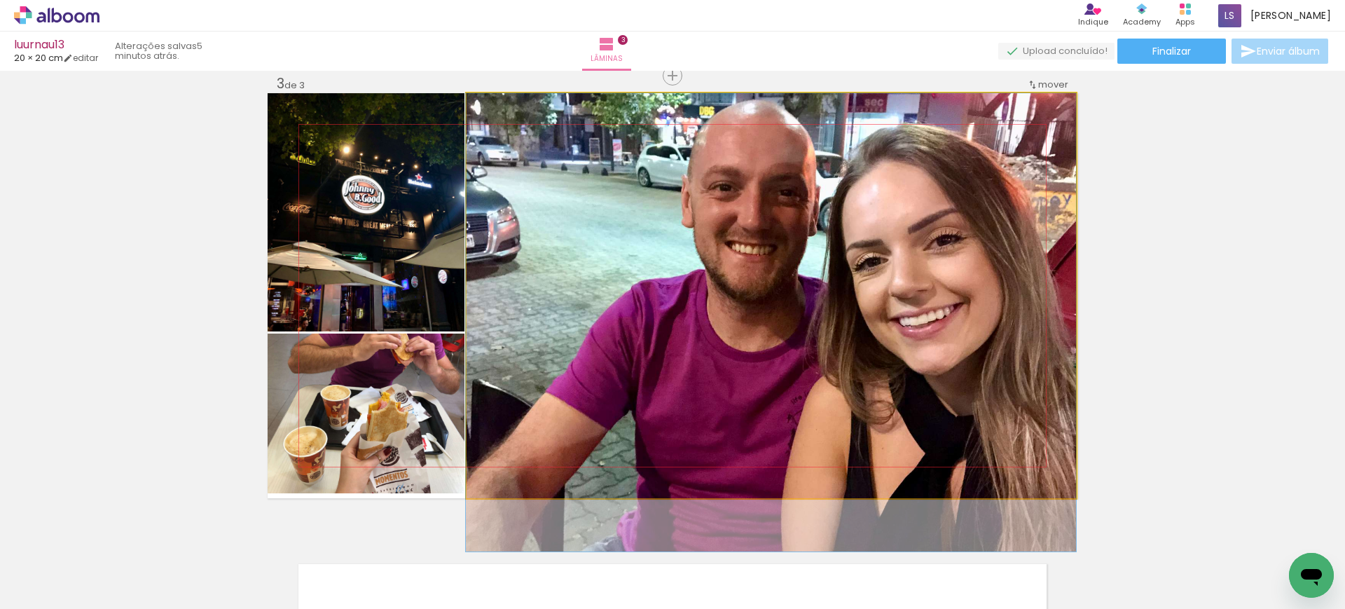
drag, startPoint x: 663, startPoint y: 316, endPoint x: 654, endPoint y: 334, distance: 20.1
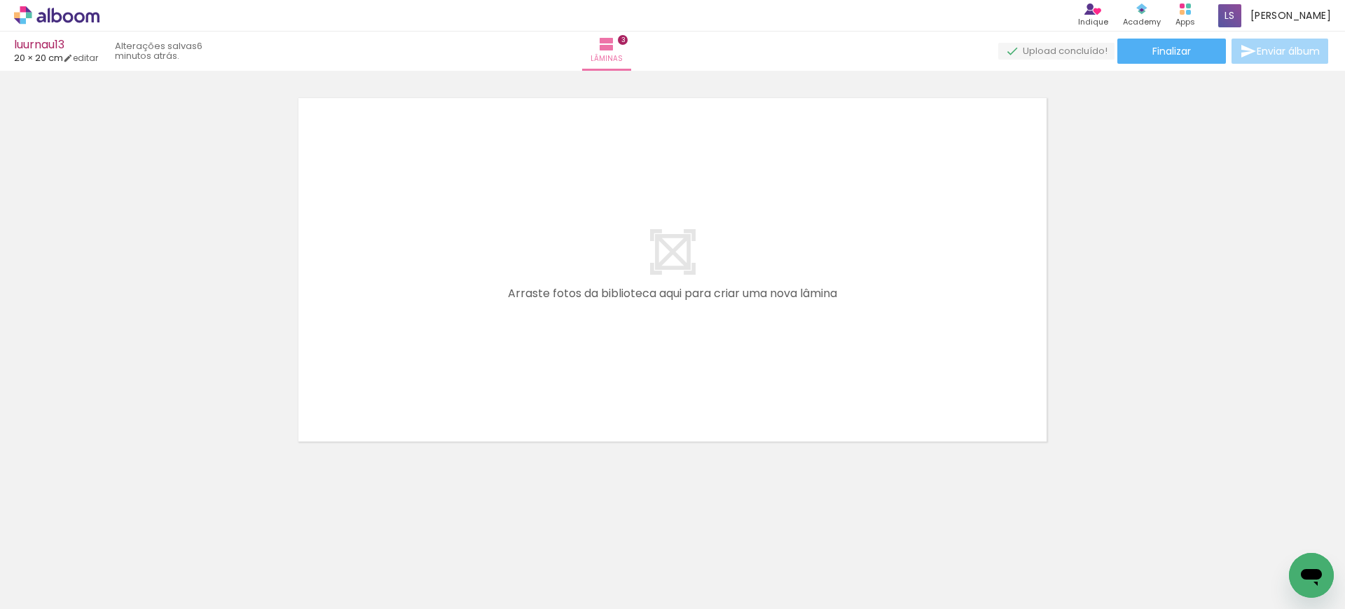
scroll to position [0, 600]
drag, startPoint x: 340, startPoint y: 560, endPoint x: 478, endPoint y: 240, distance: 348.3
click at [478, 240] on quentale-workspace at bounding box center [672, 304] width 1345 height 609
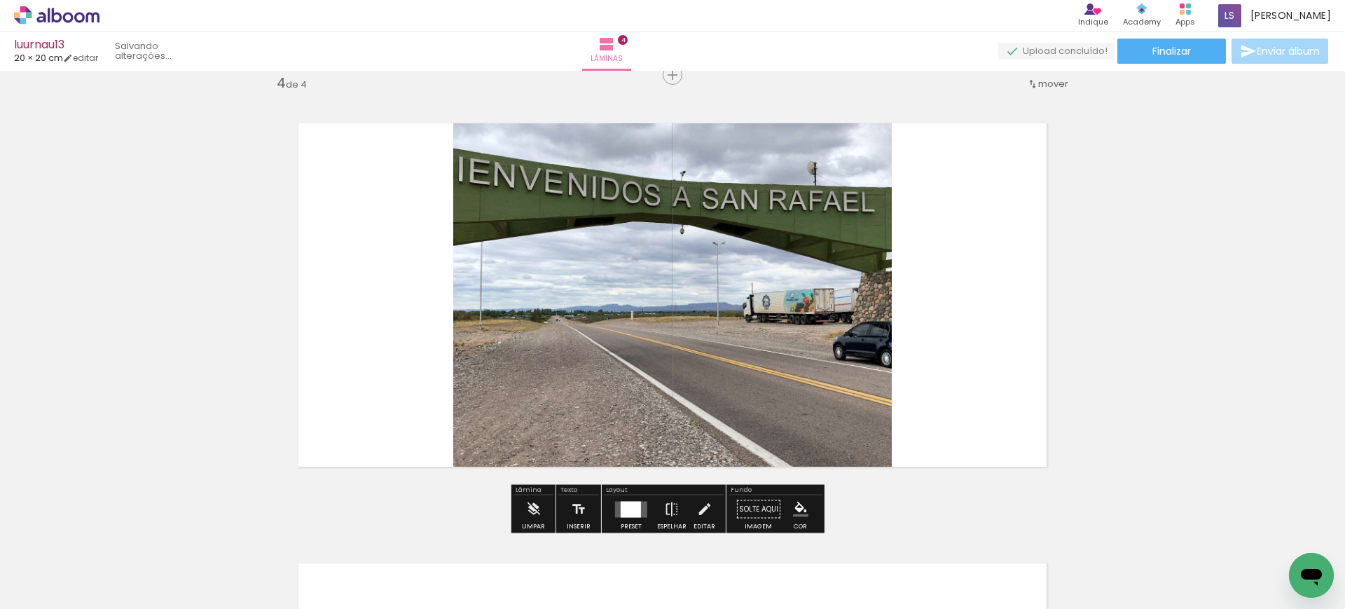
scroll to position [1338, 0]
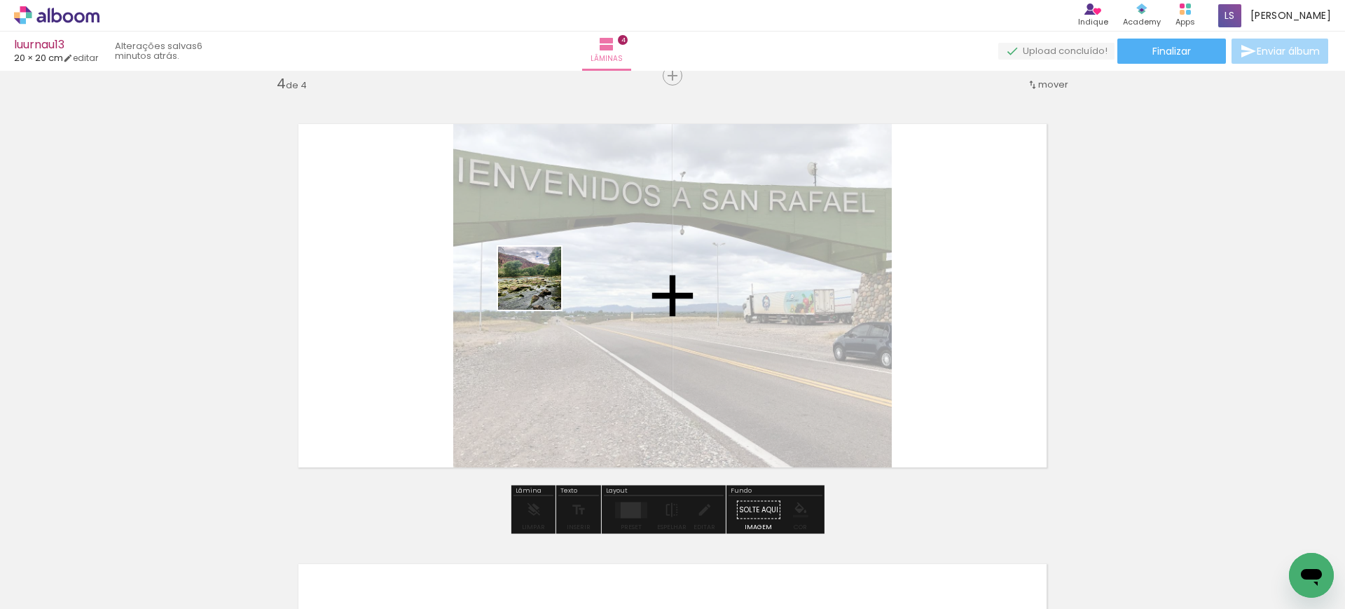
drag, startPoint x: 404, startPoint y: 565, endPoint x: 553, endPoint y: 249, distance: 349.1
click at [552, 254] on quentale-workspace at bounding box center [672, 304] width 1345 height 609
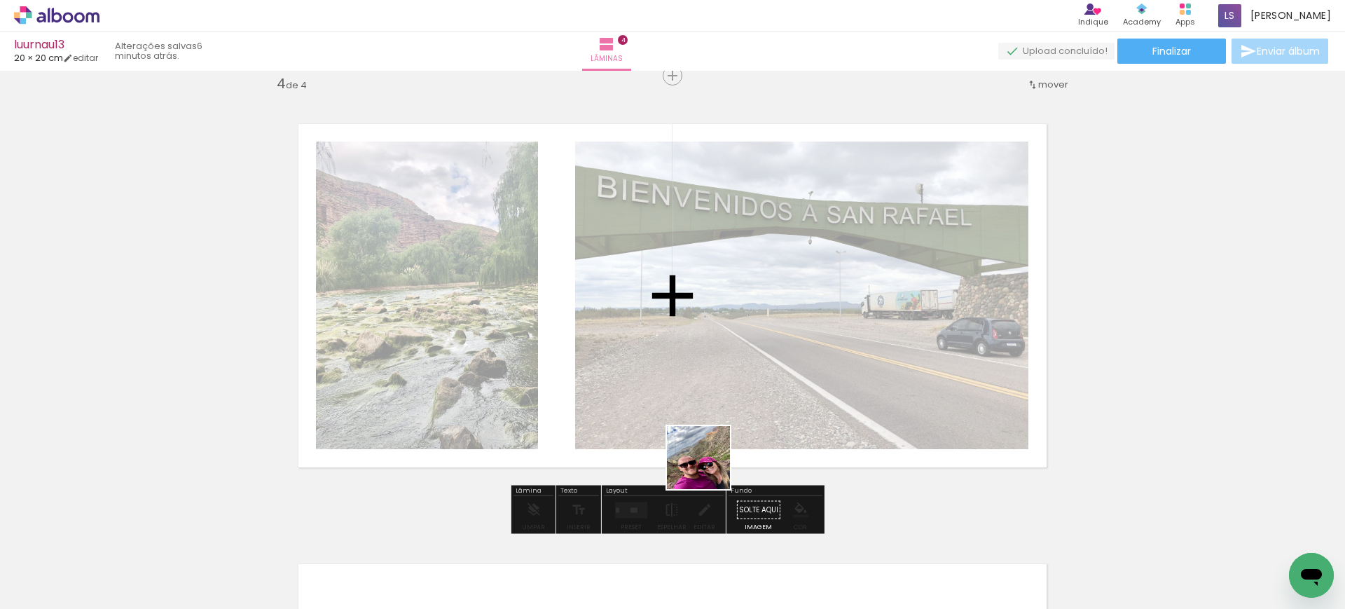
drag, startPoint x: 712, startPoint y: 573, endPoint x: 698, endPoint y: 331, distance: 242.1
click at [699, 334] on quentale-workspace at bounding box center [672, 304] width 1345 height 609
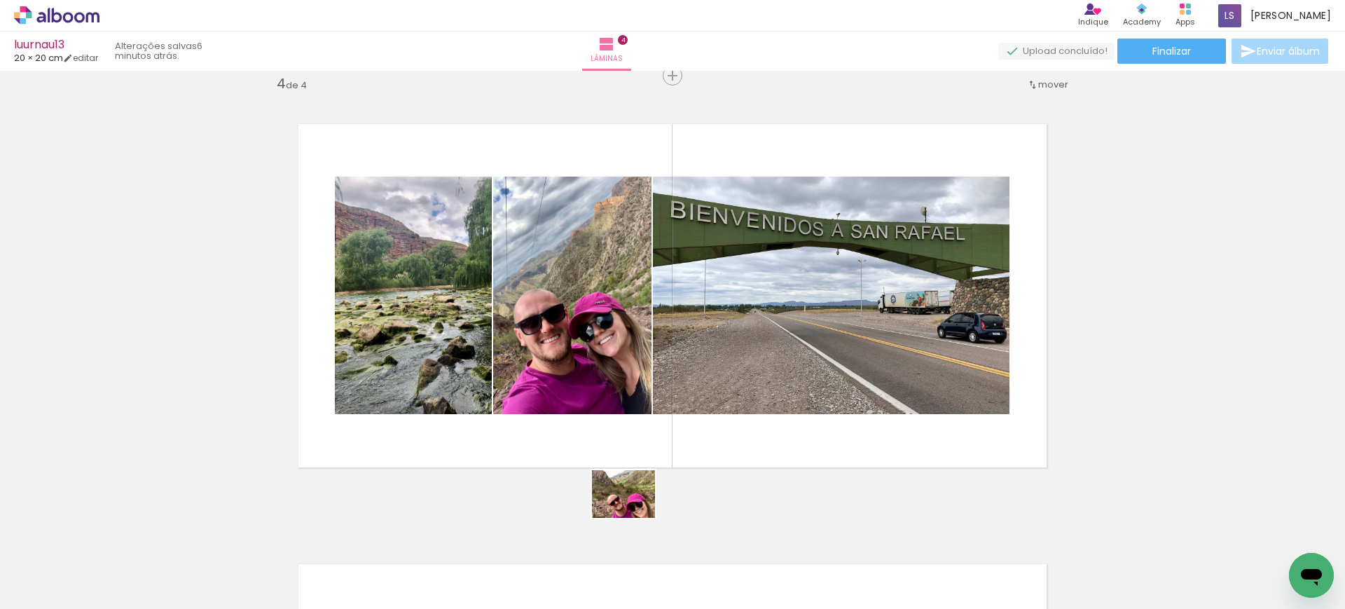
drag, startPoint x: 636, startPoint y: 581, endPoint x: 638, endPoint y: 410, distance: 170.9
click at [637, 413] on quentale-workspace at bounding box center [672, 304] width 1345 height 609
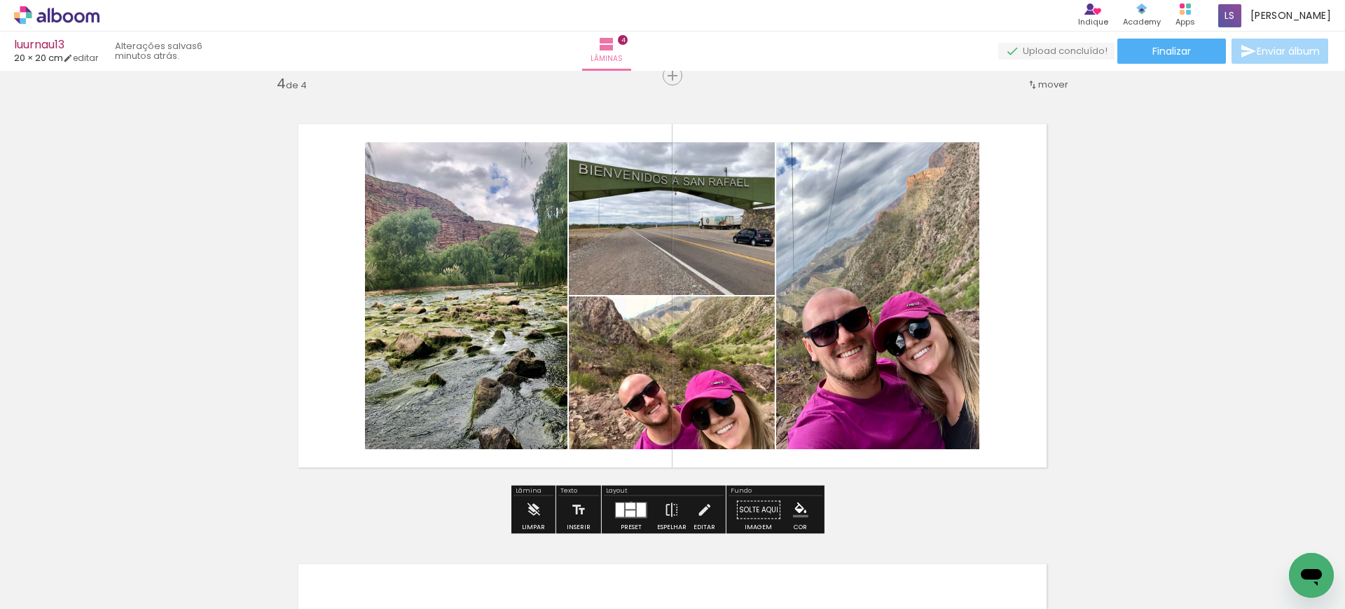
click at [628, 502] on div at bounding box center [630, 505] width 10 height 6
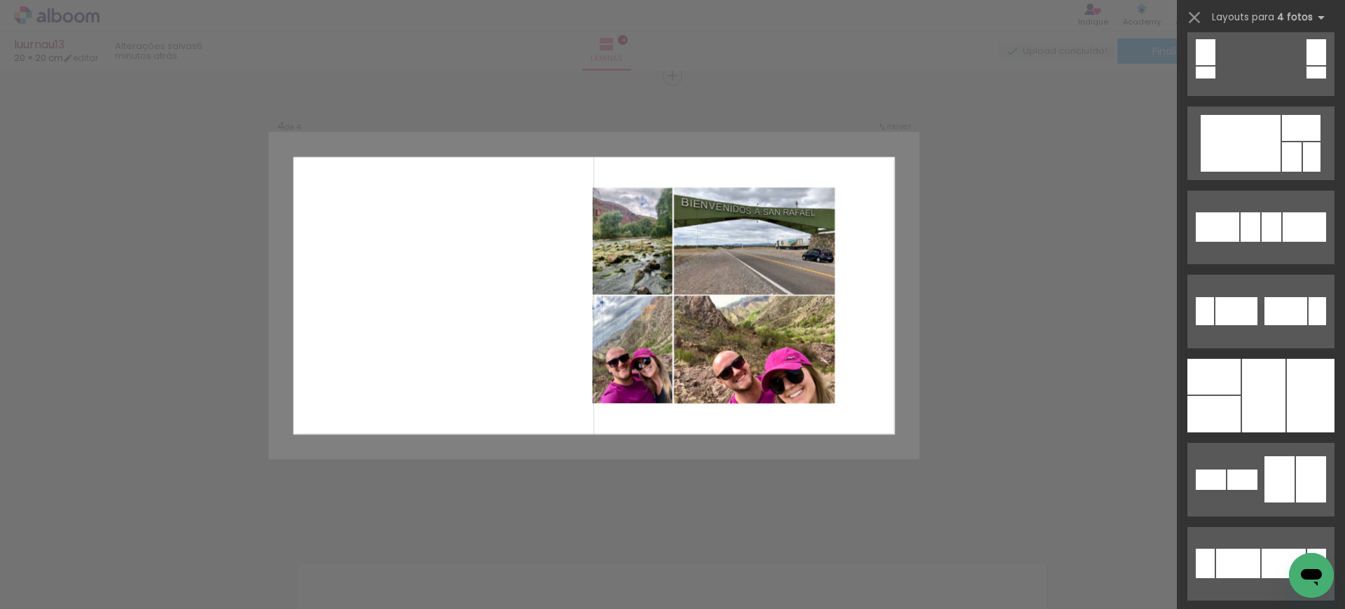
scroll to position [525, 0]
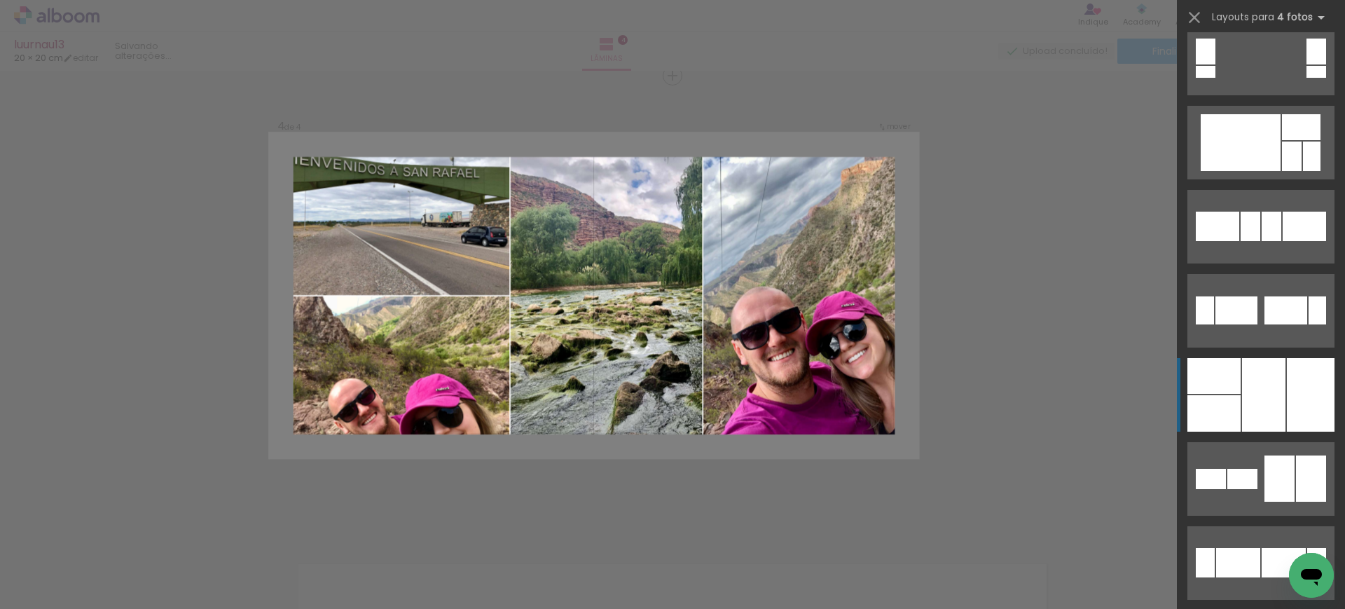
click at [1242, 379] on div at bounding box center [1263, 395] width 43 height 74
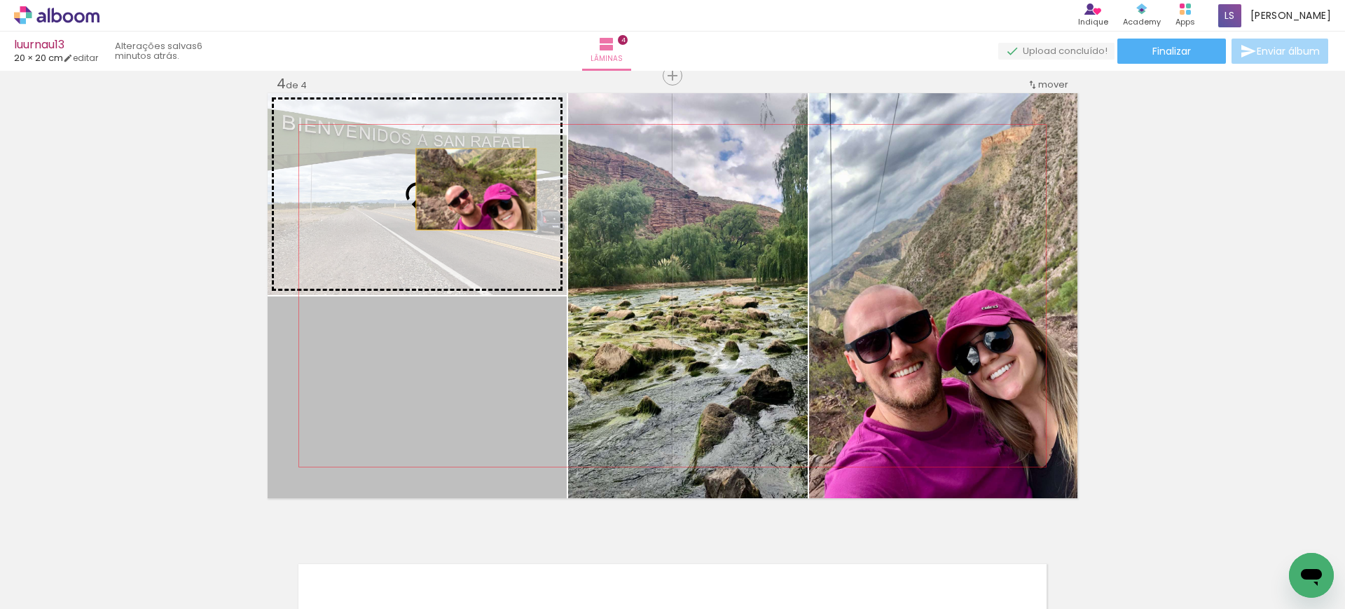
drag, startPoint x: 470, startPoint y: 384, endPoint x: 469, endPoint y: 187, distance: 196.8
click at [0, 0] on slot at bounding box center [0, 0] width 0 height 0
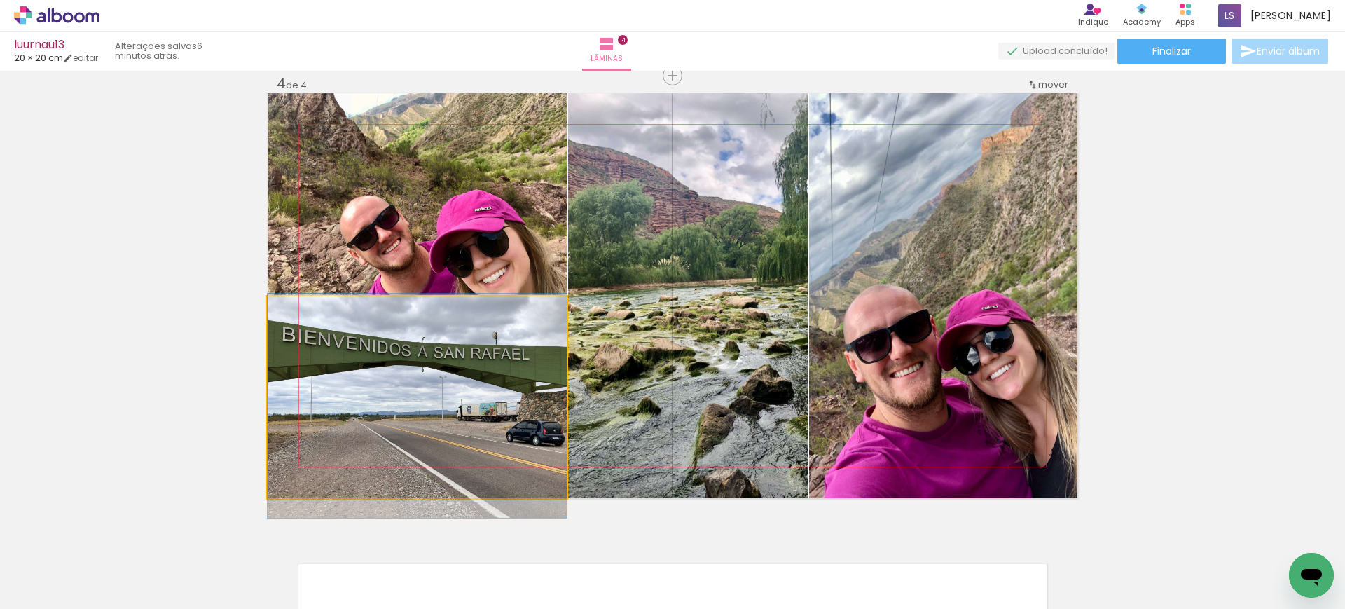
drag, startPoint x: 437, startPoint y: 413, endPoint x: 485, endPoint y: 422, distance: 48.4
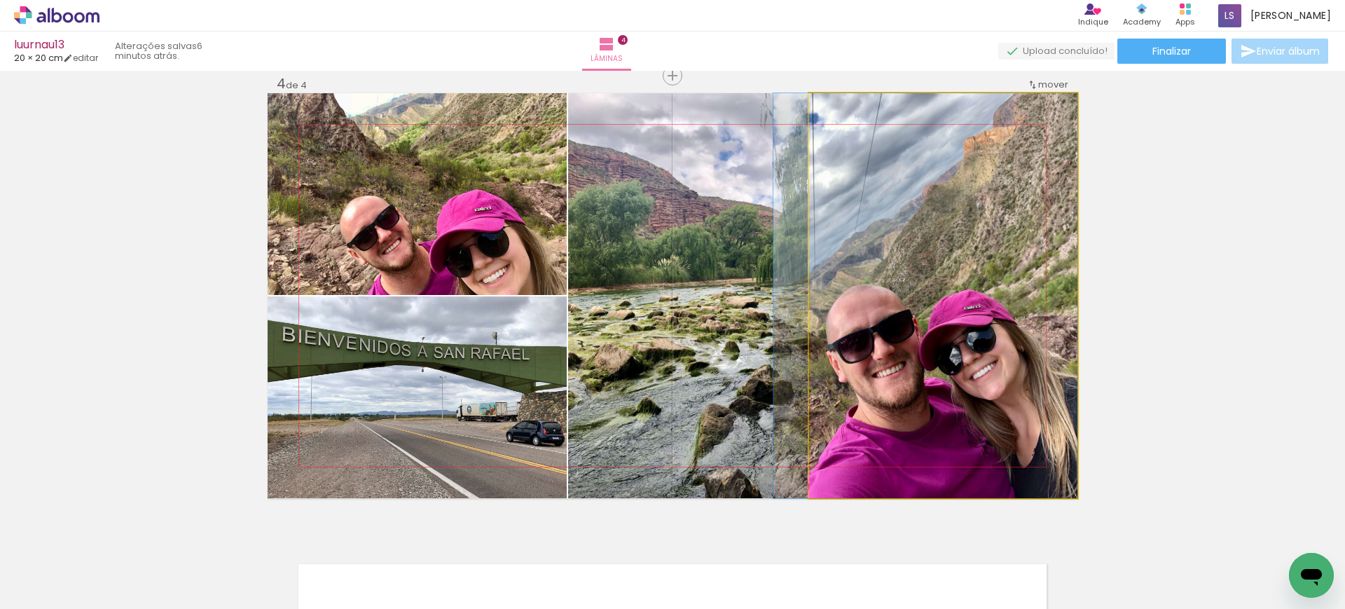
drag, startPoint x: 1002, startPoint y: 322, endPoint x: 962, endPoint y: 259, distance: 73.7
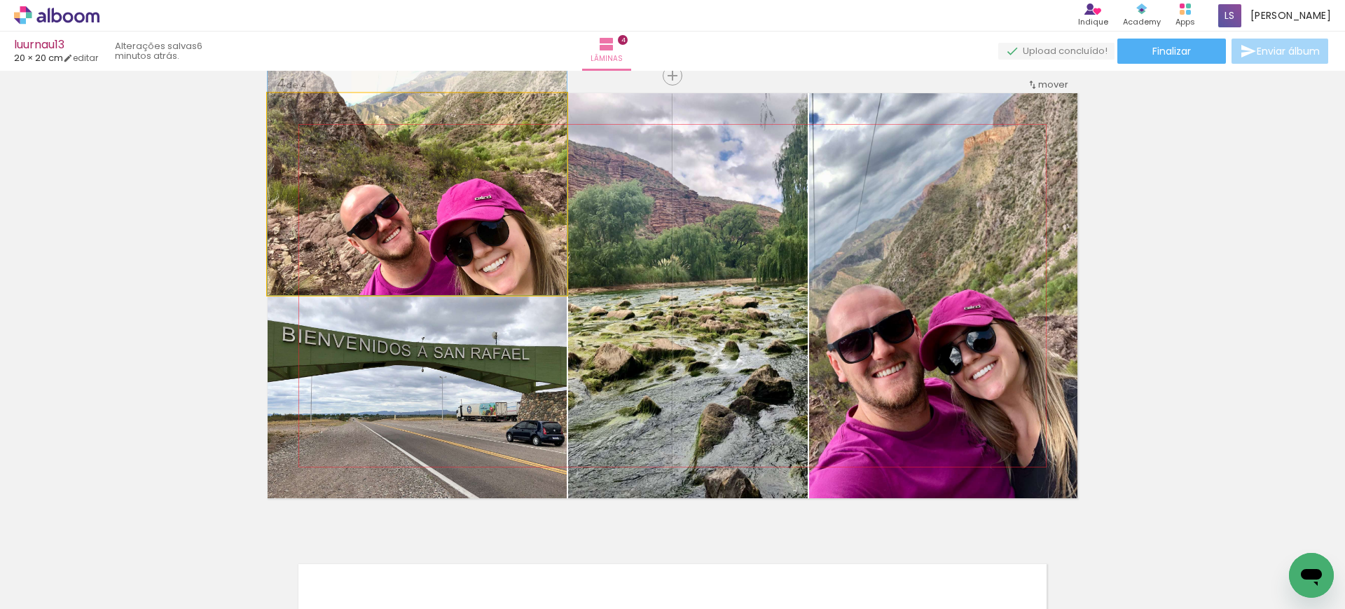
drag, startPoint x: 468, startPoint y: 237, endPoint x: 469, endPoint y: 201, distance: 36.4
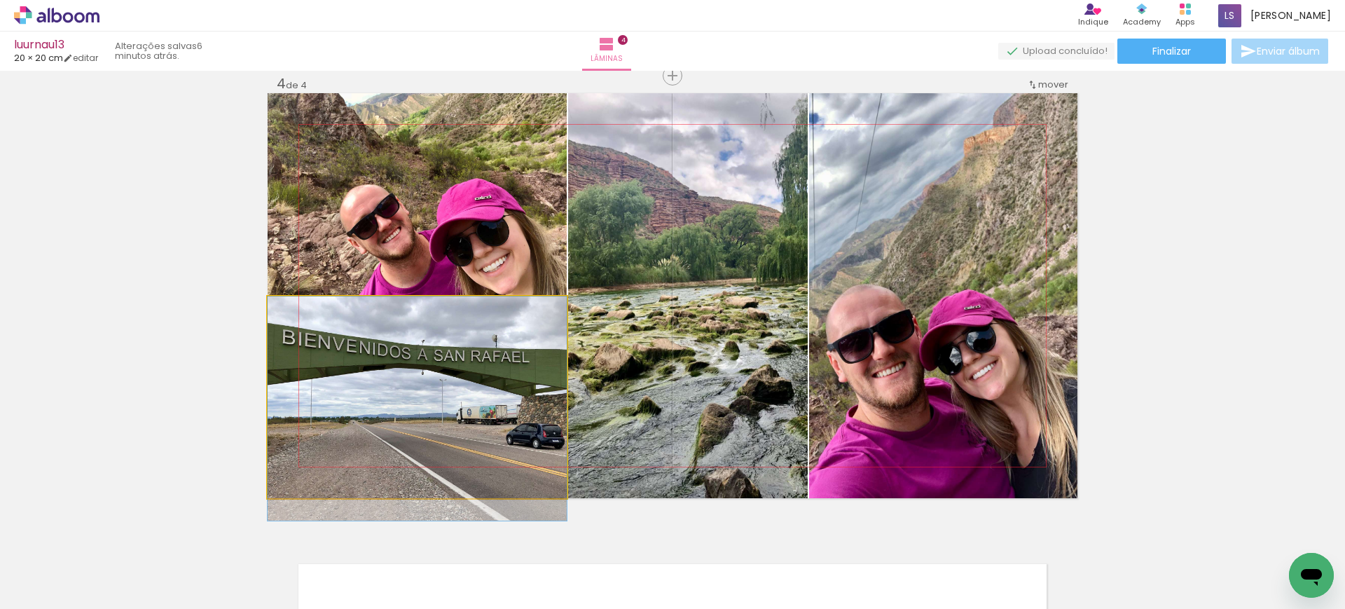
drag, startPoint x: 501, startPoint y: 389, endPoint x: 493, endPoint y: 393, distance: 8.8
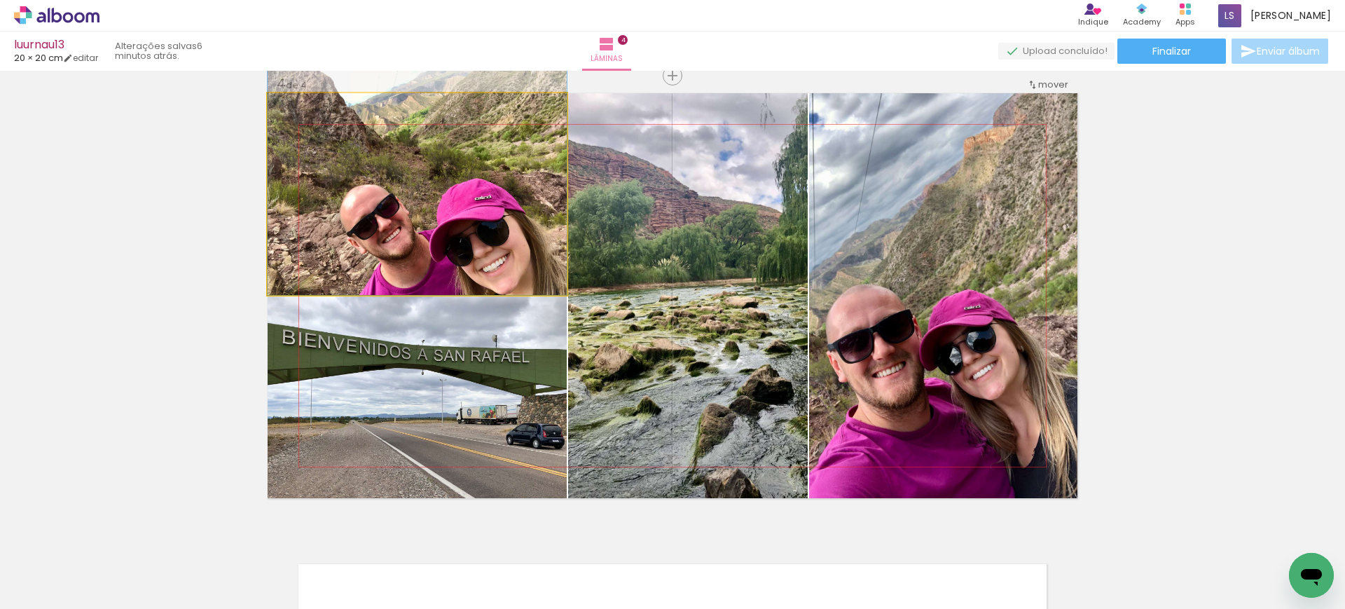
drag, startPoint x: 483, startPoint y: 234, endPoint x: 485, endPoint y: 206, distance: 28.1
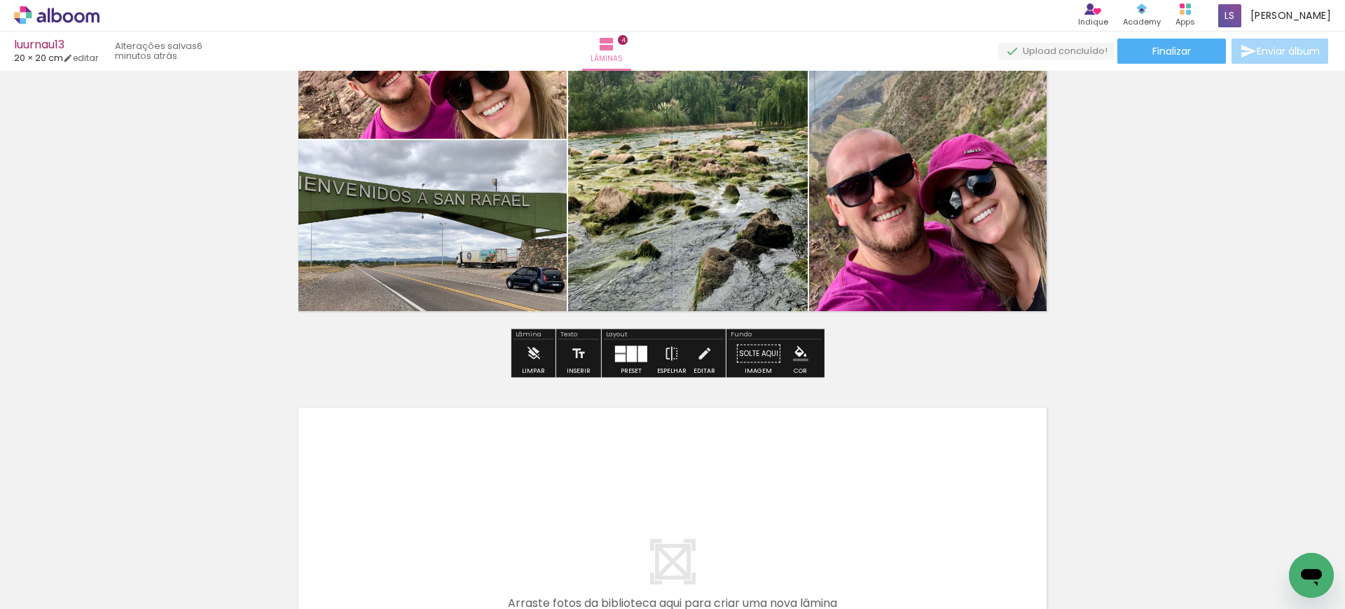
scroll to position [1512, 0]
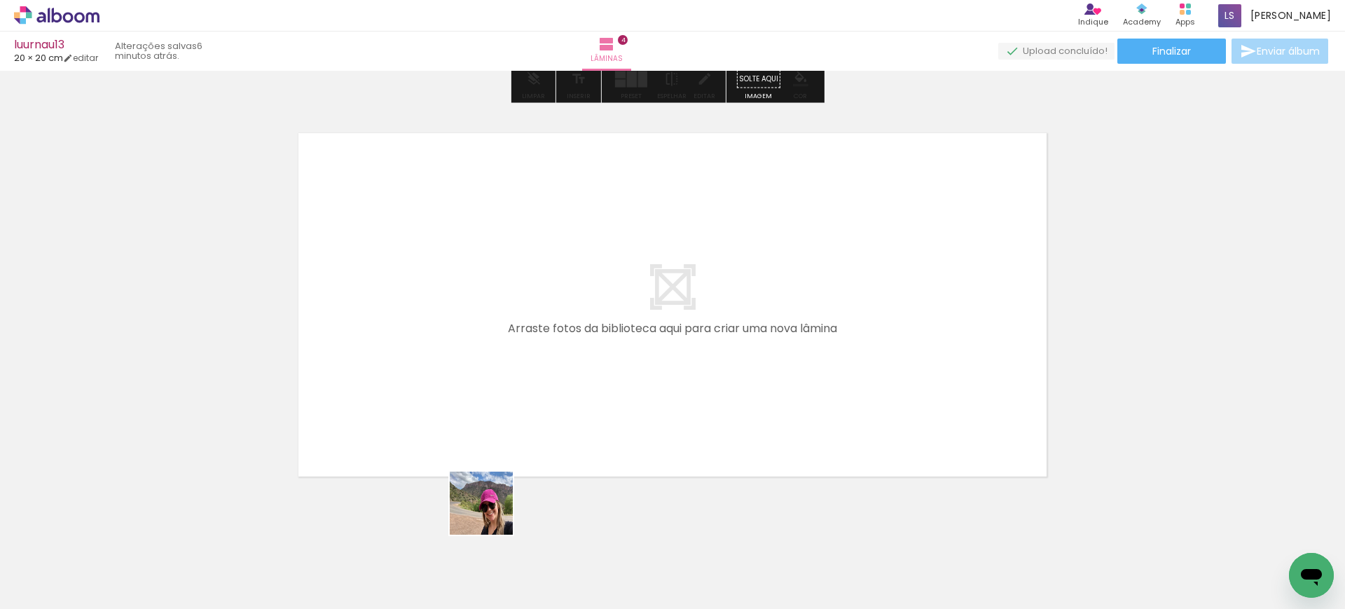
drag, startPoint x: 495, startPoint y: 557, endPoint x: 493, endPoint y: 389, distance: 167.4
click at [493, 389] on quentale-workspace at bounding box center [672, 304] width 1345 height 609
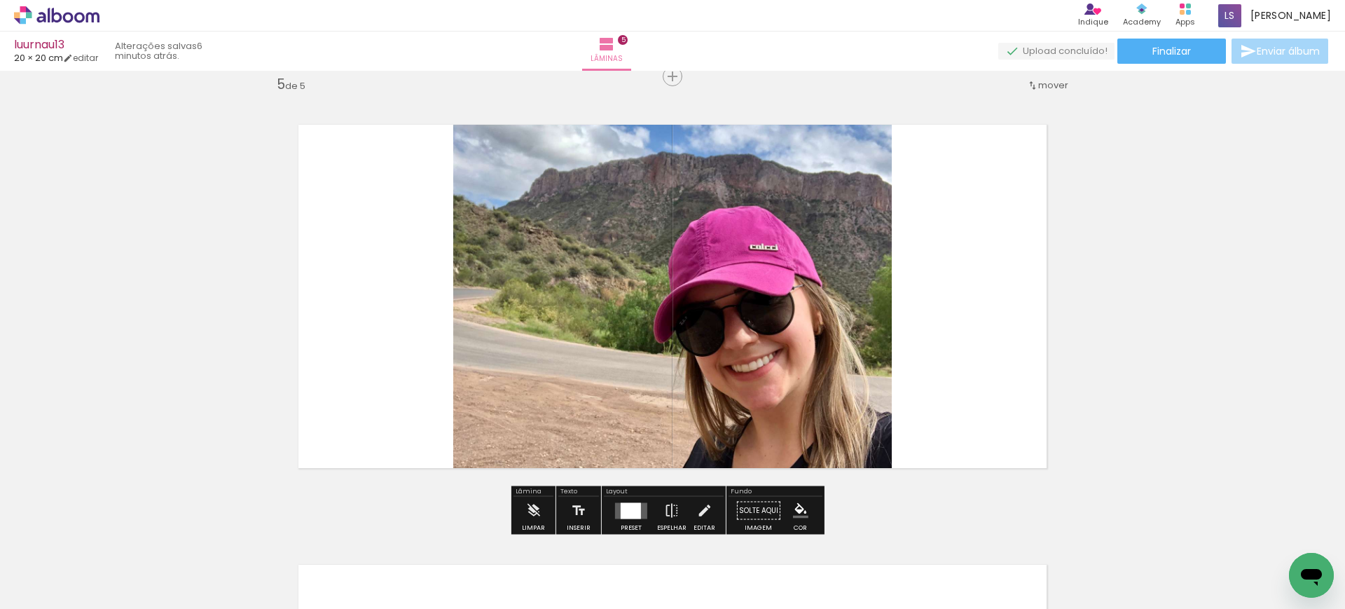
scroll to position [1778, 0]
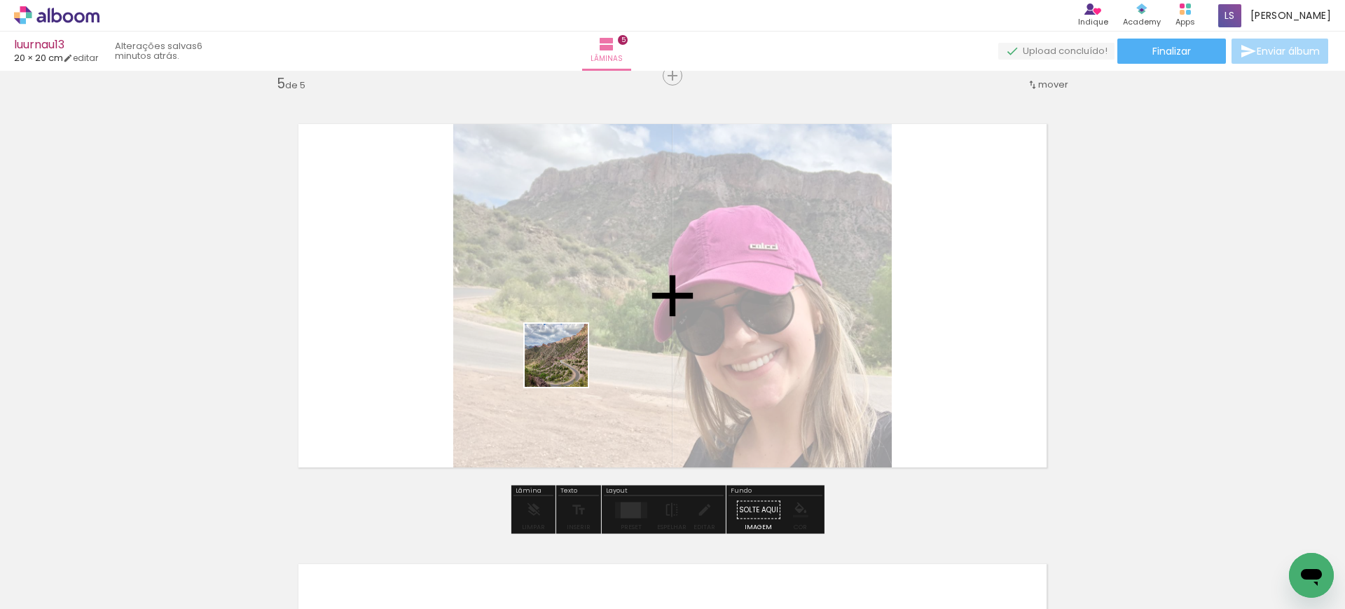
drag, startPoint x: 549, startPoint y: 540, endPoint x: 567, endPoint y: 360, distance: 180.9
click at [567, 364] on quentale-workspace at bounding box center [672, 304] width 1345 height 609
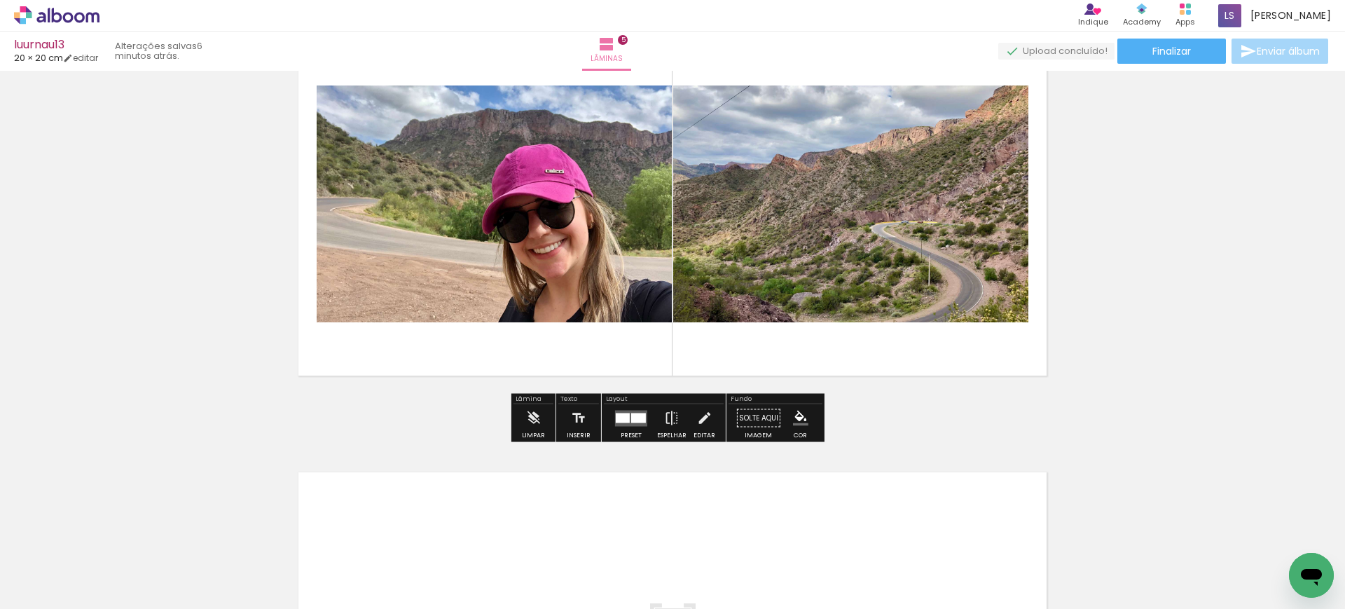
scroll to position [1870, 0]
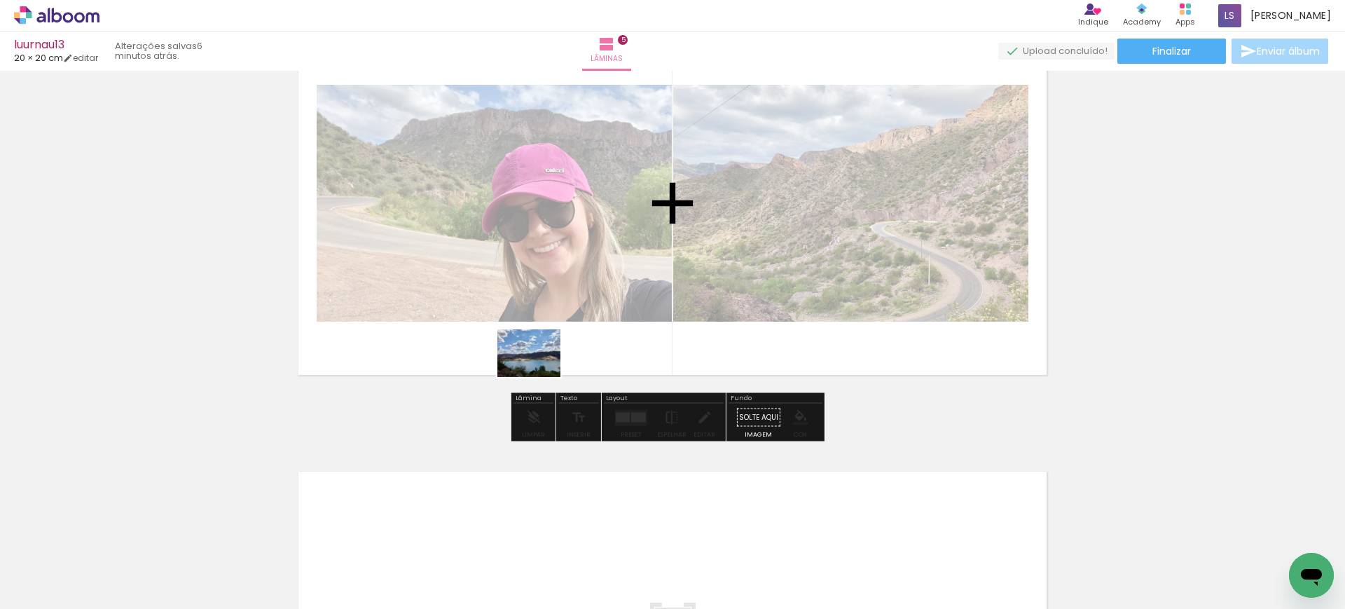
drag, startPoint x: 496, startPoint y: 559, endPoint x: 539, endPoint y: 371, distance: 192.7
click at [539, 371] on quentale-workspace at bounding box center [672, 304] width 1345 height 609
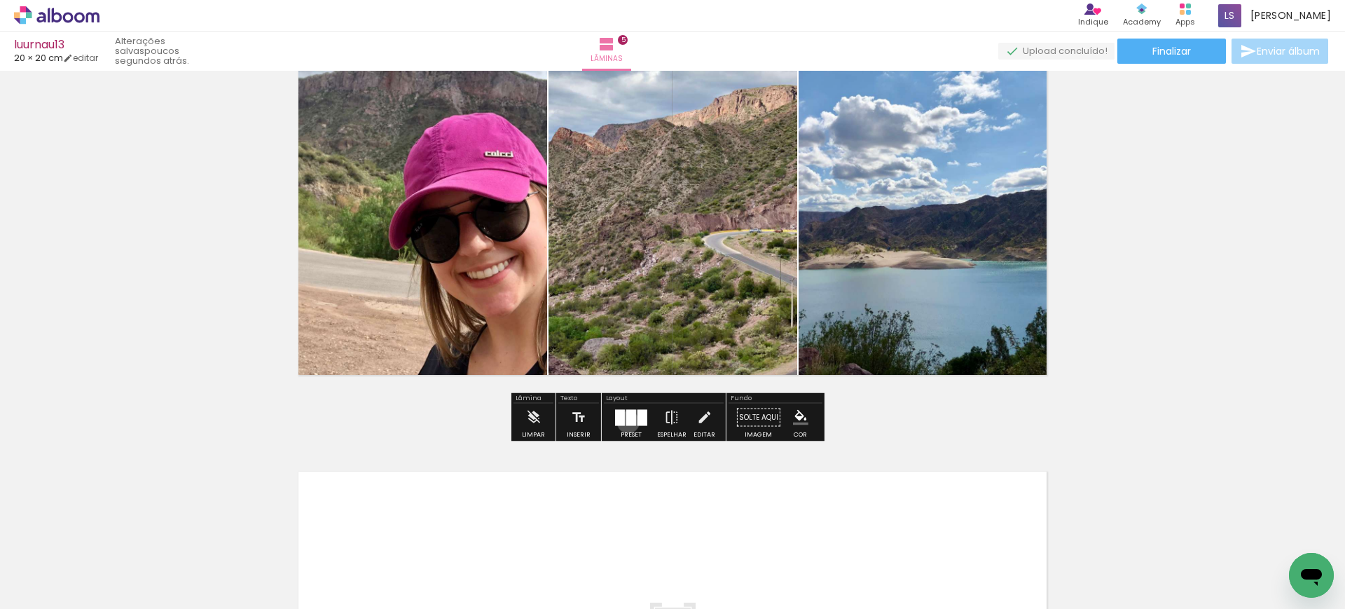
click at [626, 422] on div at bounding box center [631, 417] width 10 height 16
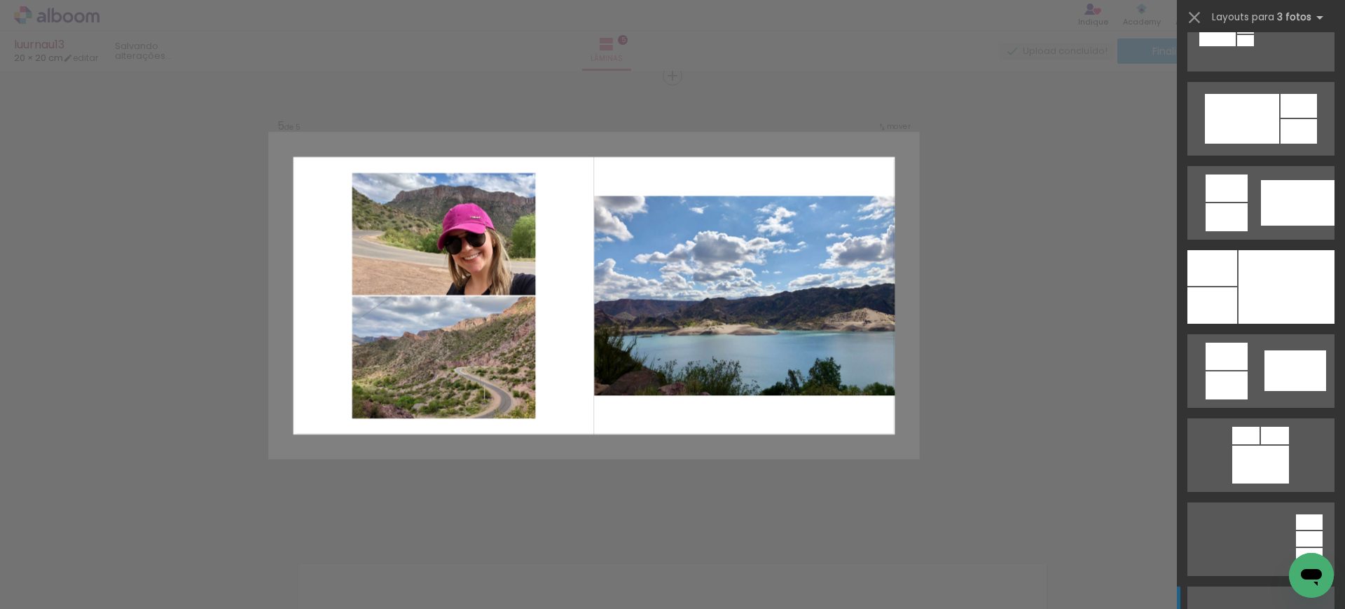
scroll to position [1138, 0]
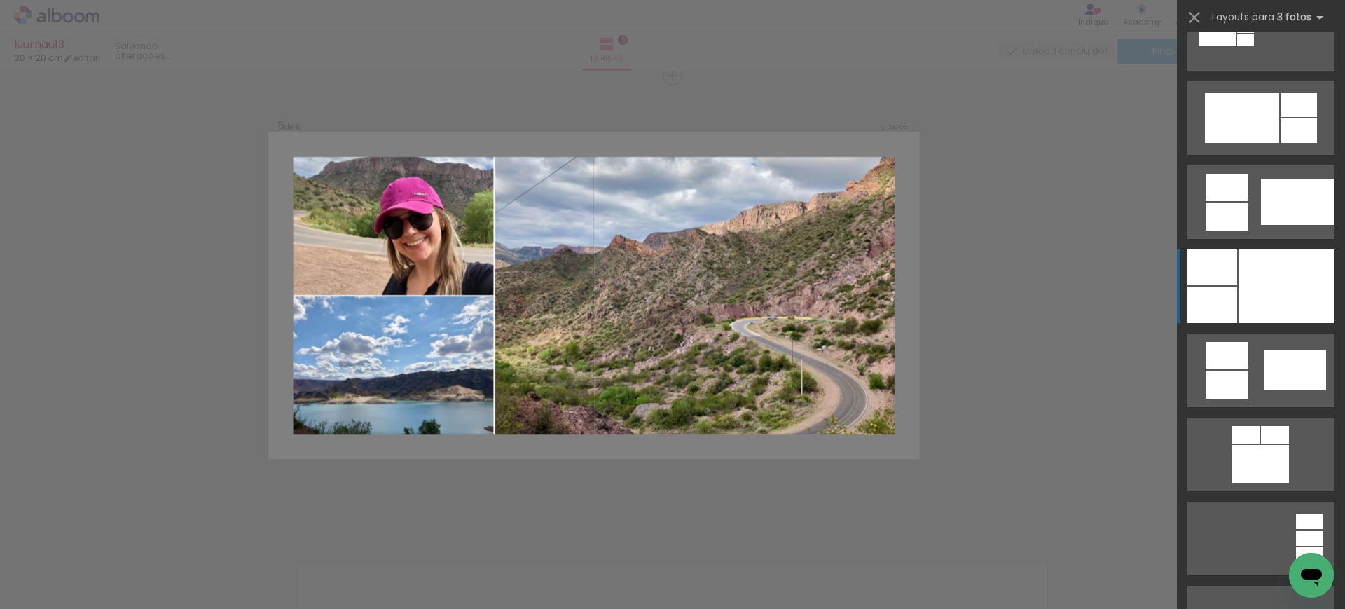
click at [1244, 275] on div at bounding box center [1286, 286] width 96 height 74
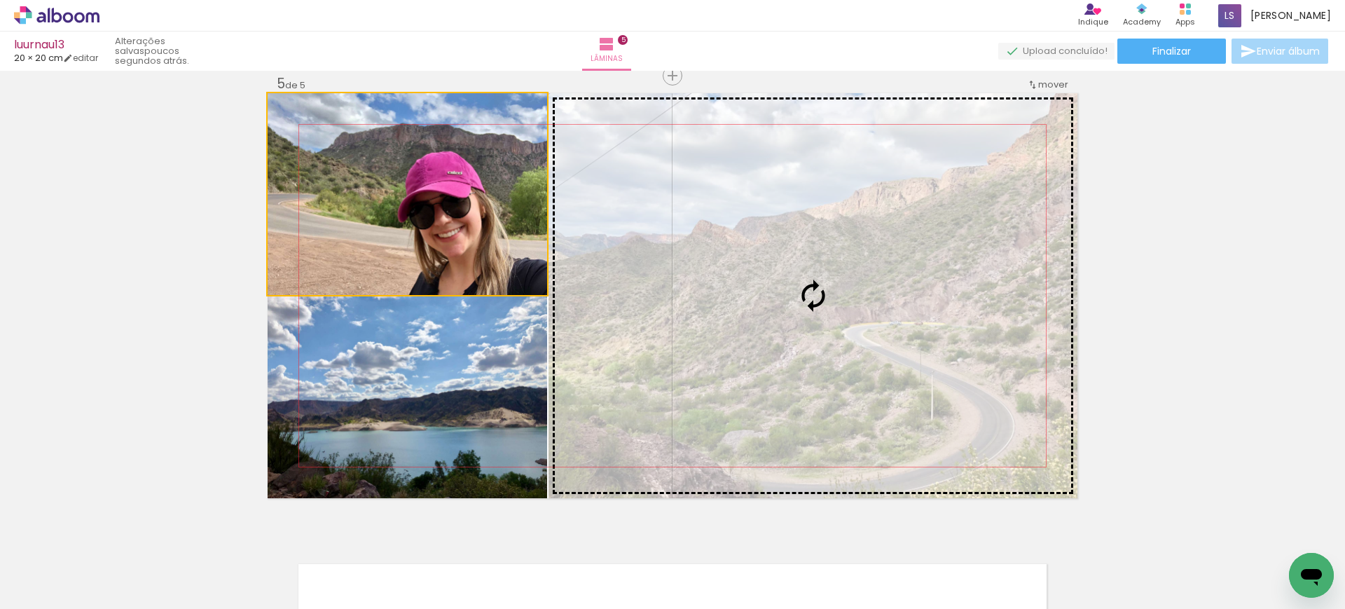
drag, startPoint x: 430, startPoint y: 205, endPoint x: 718, endPoint y: 255, distance: 292.1
click at [0, 0] on slot at bounding box center [0, 0] width 0 height 0
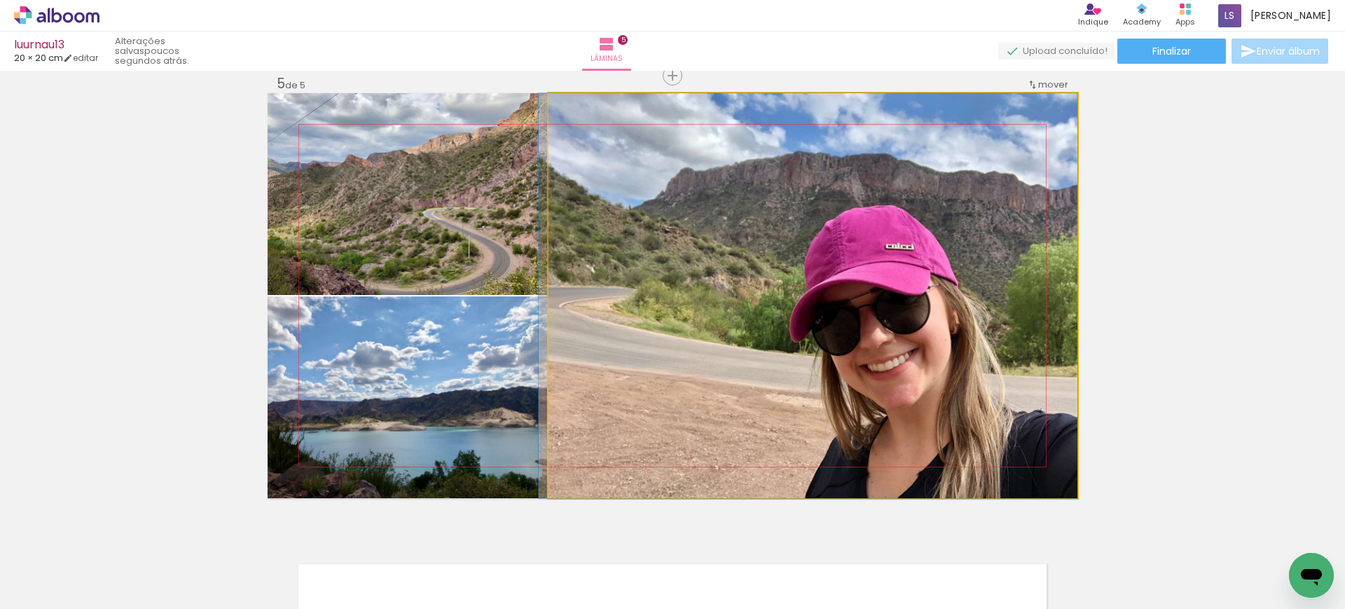
drag, startPoint x: 843, startPoint y: 344, endPoint x: 775, endPoint y: 274, distance: 98.1
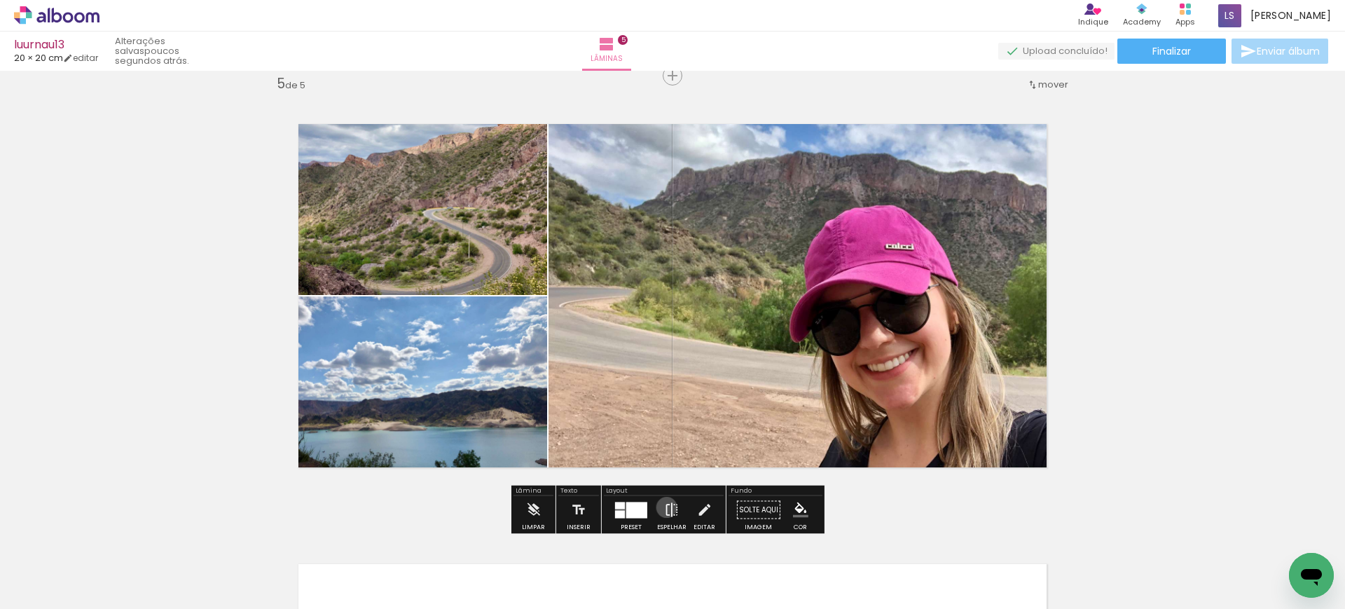
click at [664, 506] on iron-icon at bounding box center [671, 510] width 15 height 28
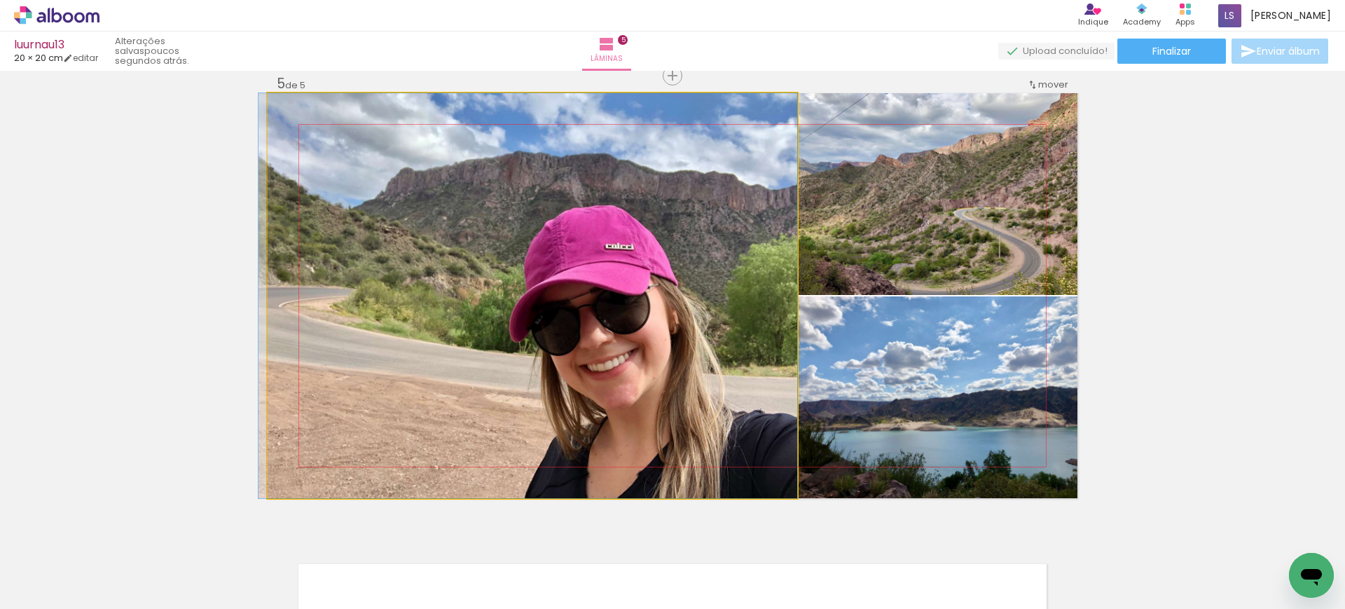
drag, startPoint x: 651, startPoint y: 392, endPoint x: 583, endPoint y: 372, distance: 70.0
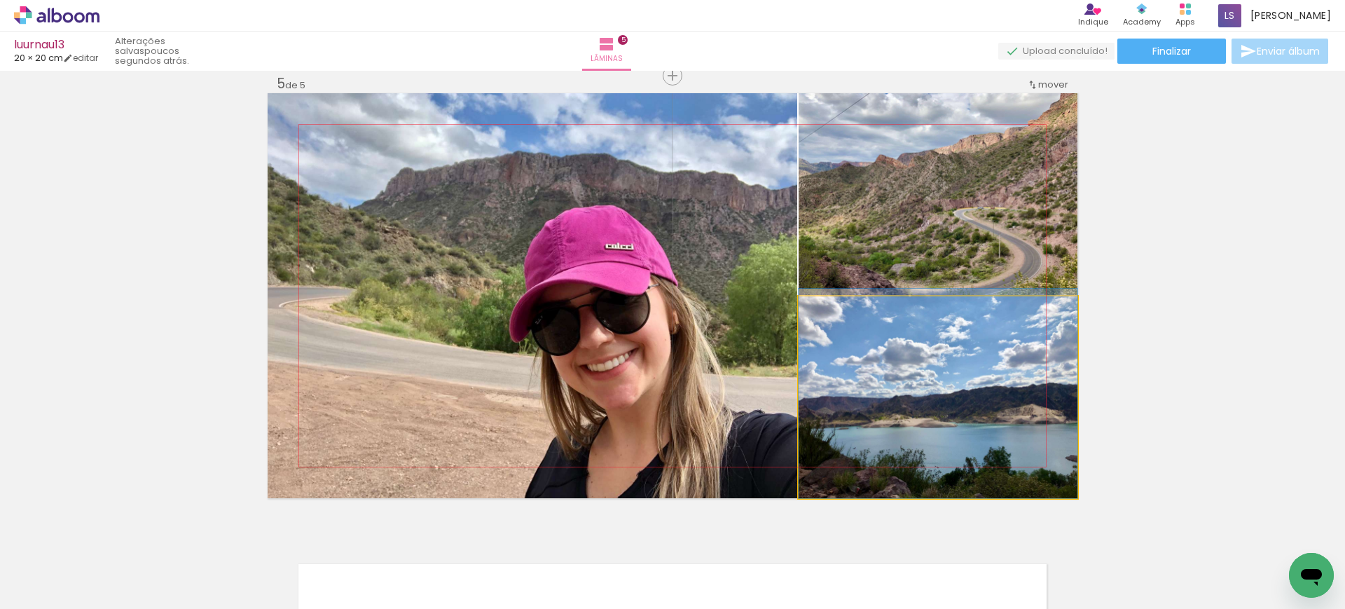
drag, startPoint x: 940, startPoint y: 401, endPoint x: 938, endPoint y: 373, distance: 28.1
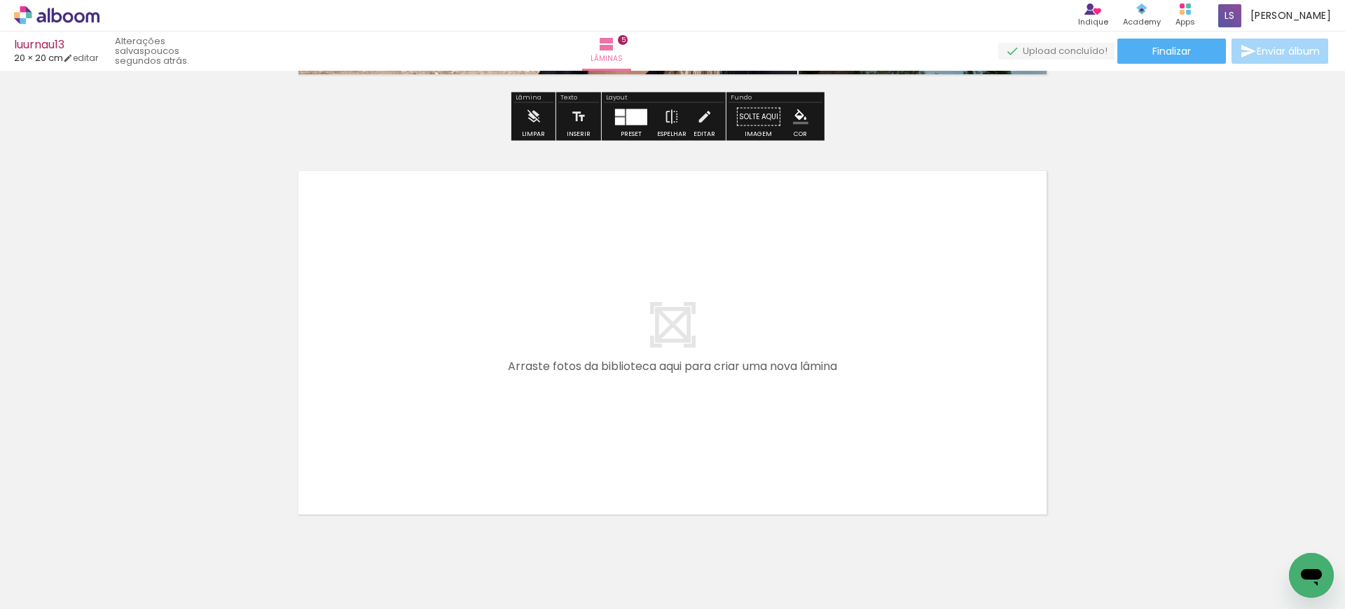
scroll to position [2172, 0]
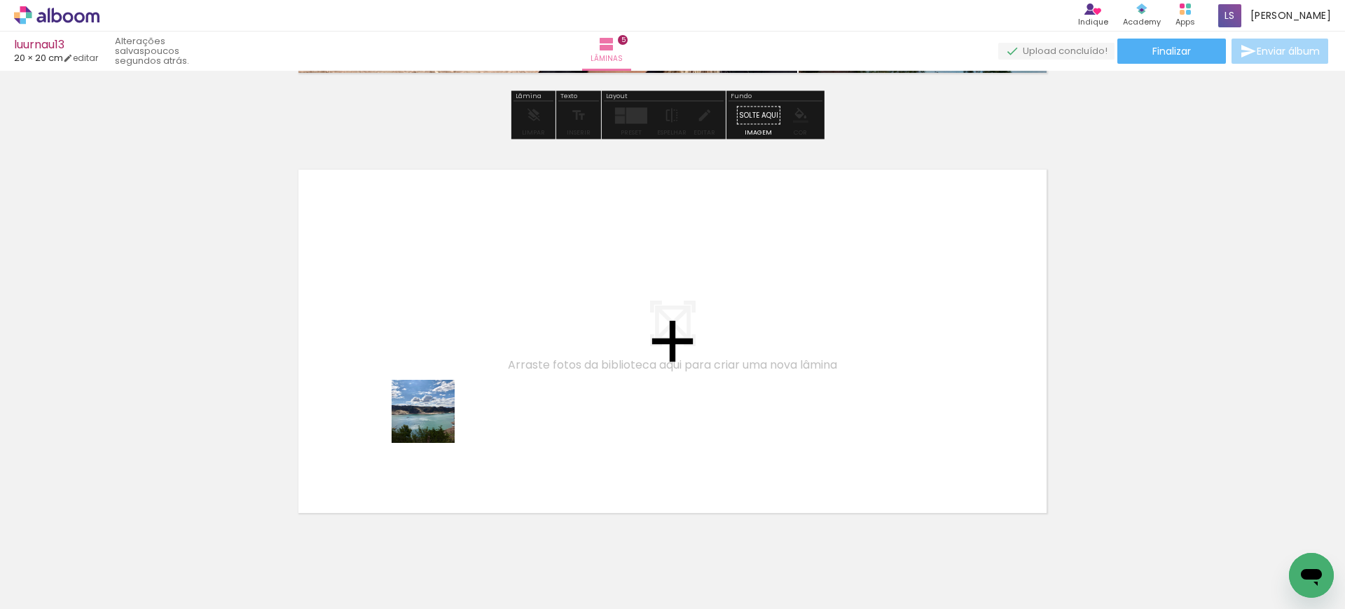
drag, startPoint x: 424, startPoint y: 550, endPoint x: 438, endPoint y: 393, distance: 157.5
click at [438, 393] on quentale-workspace at bounding box center [672, 304] width 1345 height 609
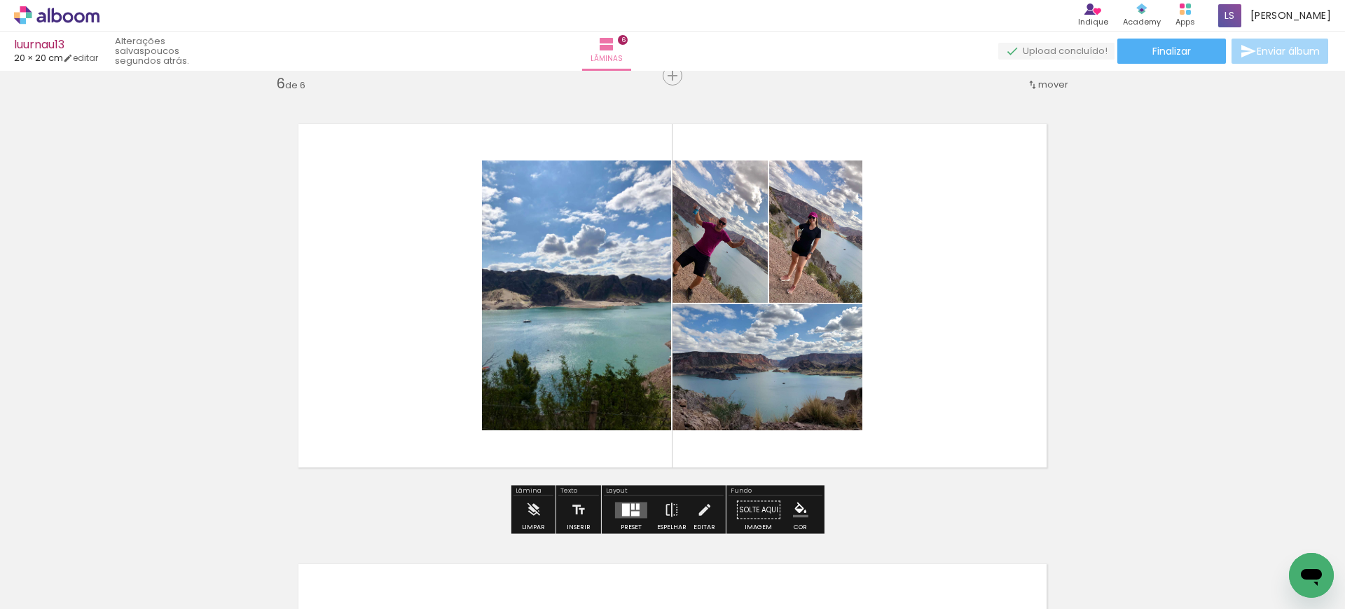
scroll to position [0, 964]
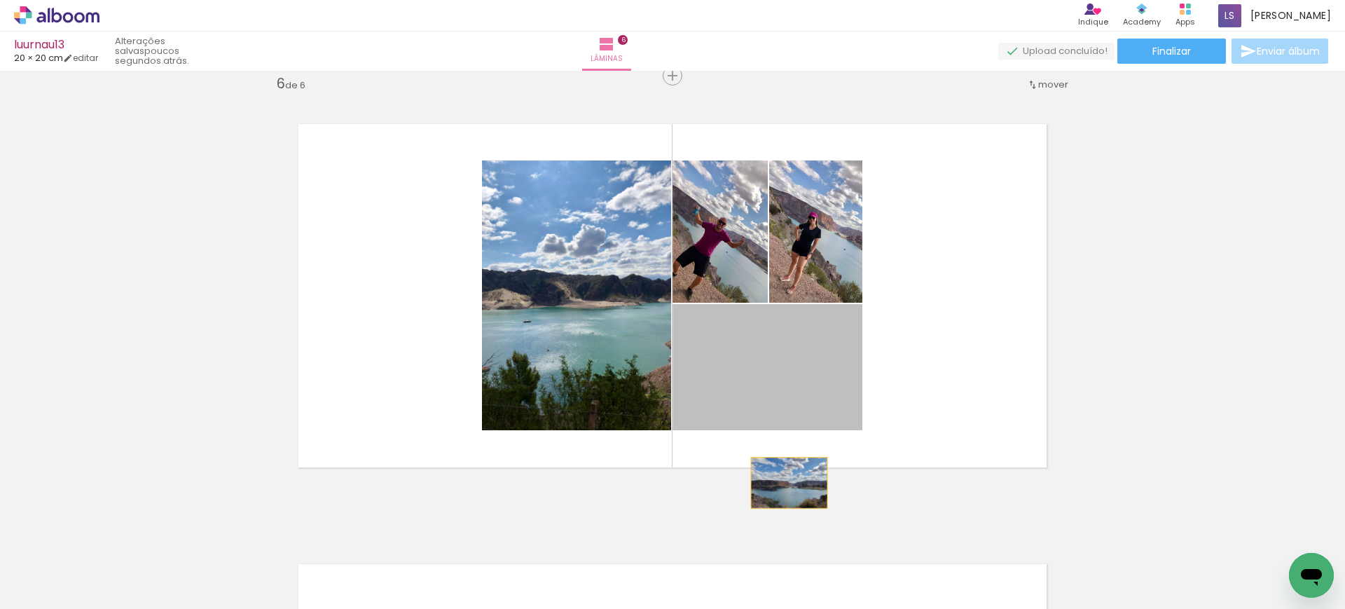
drag, startPoint x: 759, startPoint y: 378, endPoint x: 804, endPoint y: 564, distance: 191.0
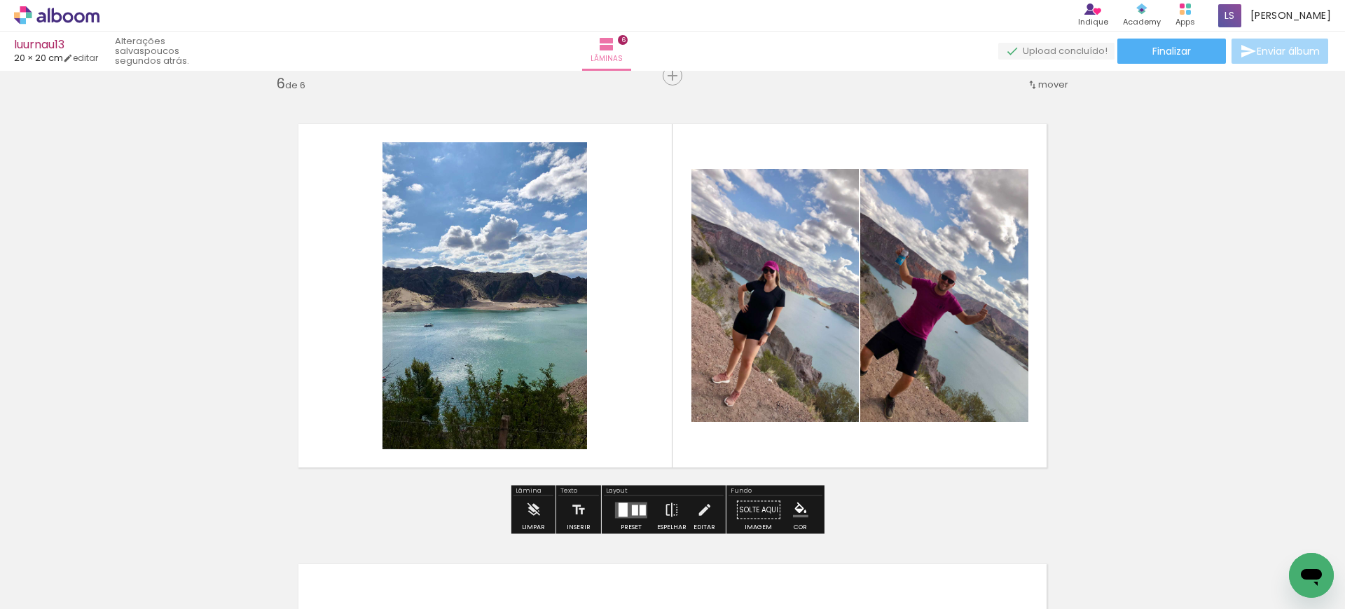
click at [640, 506] on div at bounding box center [643, 509] width 6 height 11
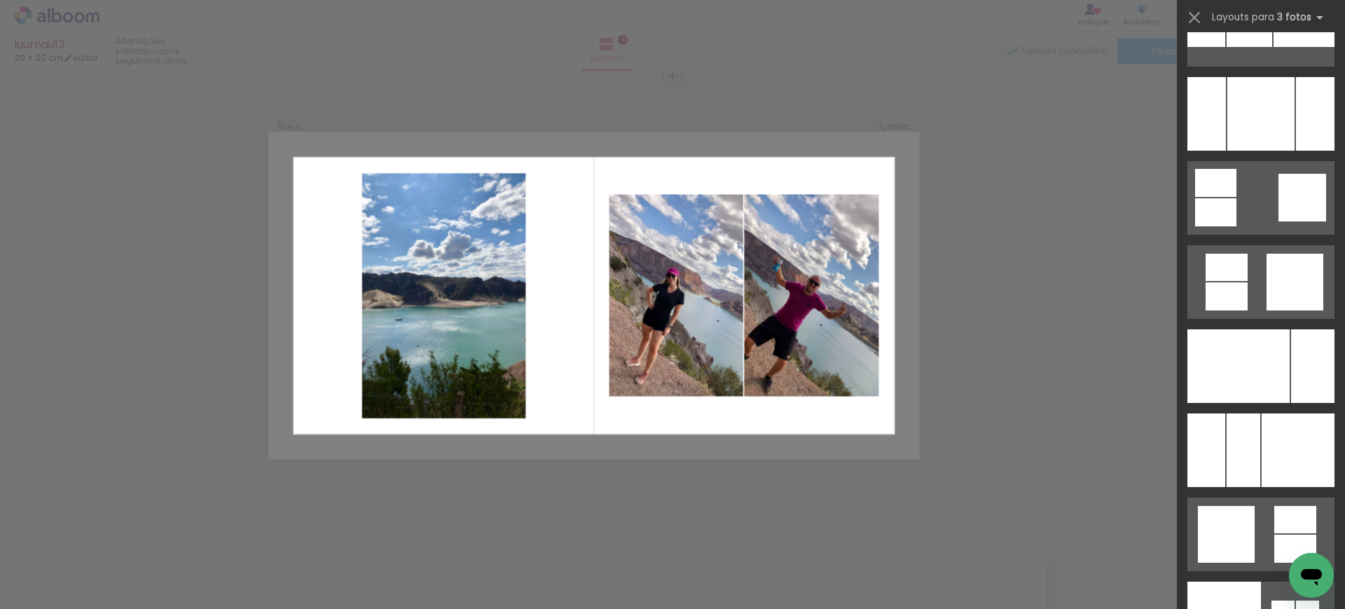
scroll to position [10211, 0]
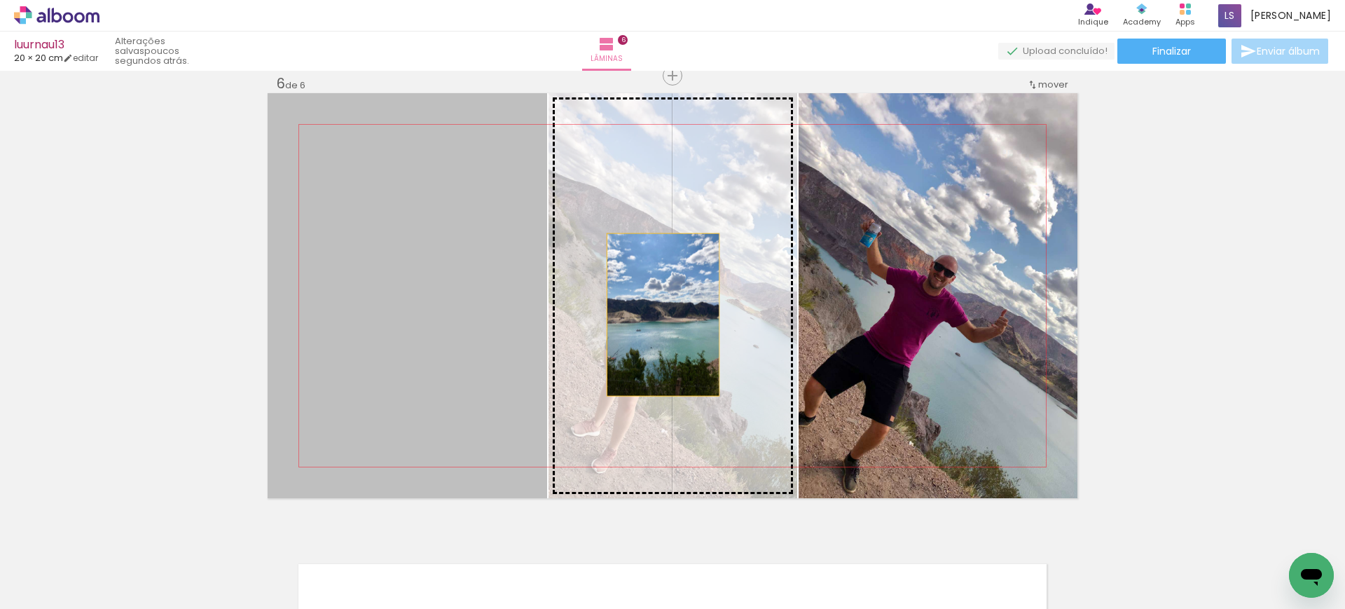
drag, startPoint x: 471, startPoint y: 324, endPoint x: 673, endPoint y: 315, distance: 202.6
click at [0, 0] on slot at bounding box center [0, 0] width 0 height 0
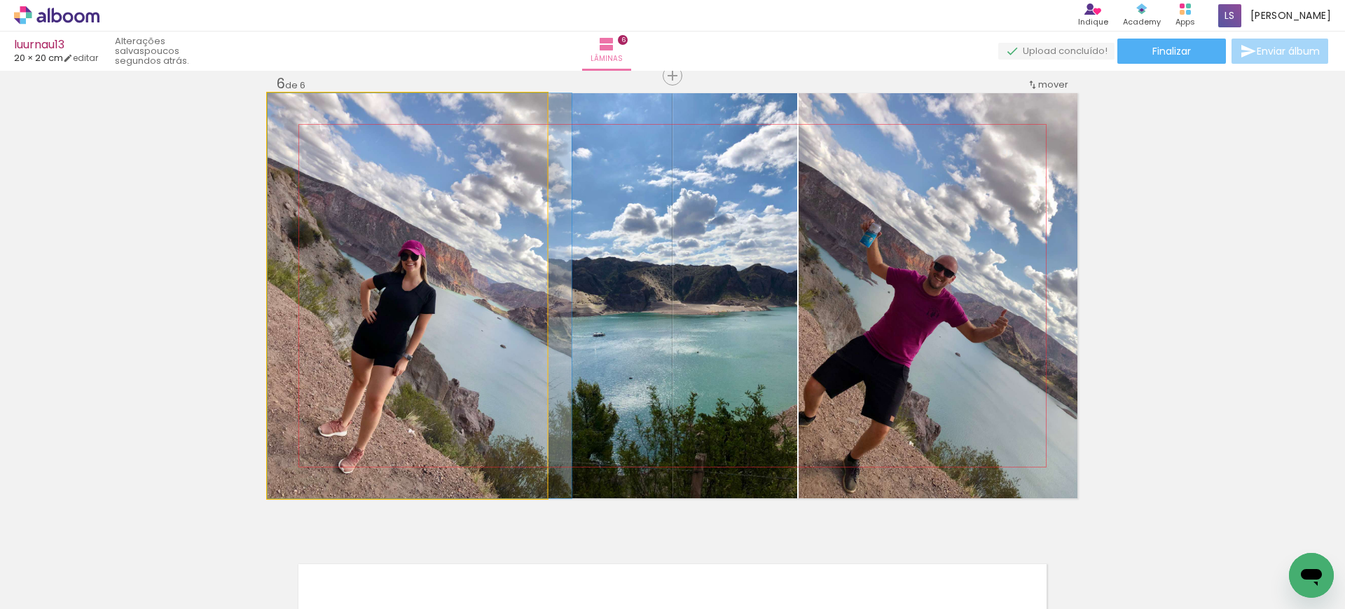
drag, startPoint x: 392, startPoint y: 352, endPoint x: 422, endPoint y: 335, distance: 34.5
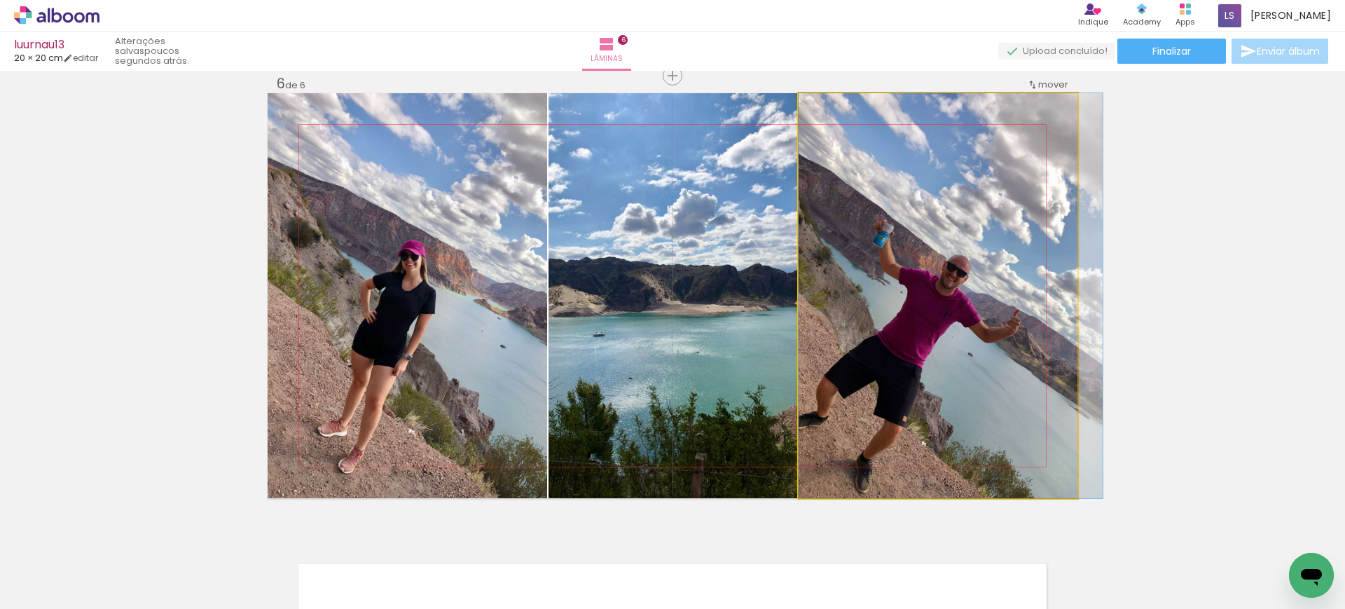
drag, startPoint x: 963, startPoint y: 321, endPoint x: 1003, endPoint y: 278, distance: 58.5
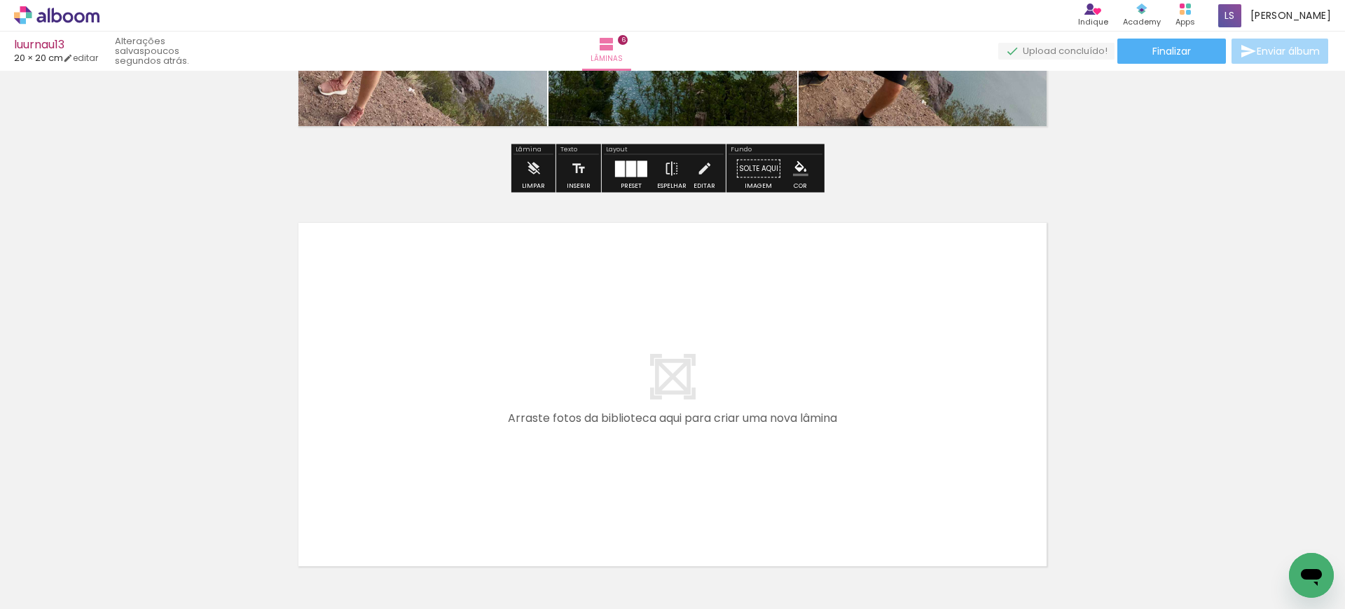
scroll to position [2559, 0]
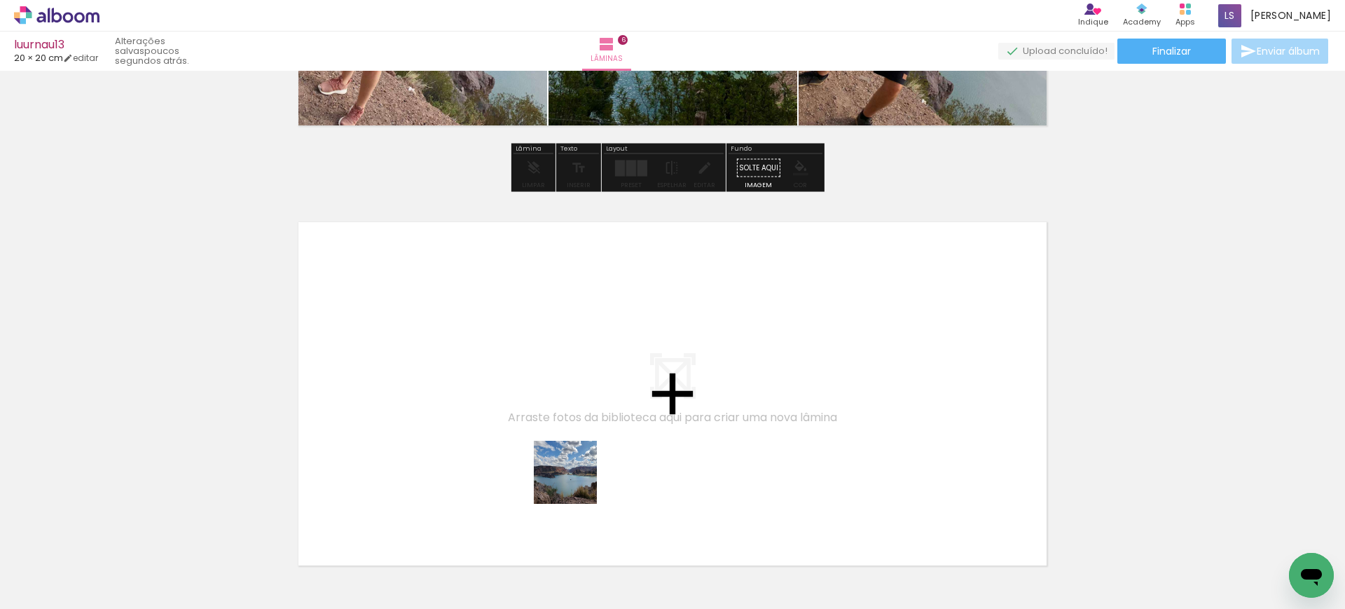
drag, startPoint x: 590, startPoint y: 565, endPoint x: 549, endPoint y: 376, distance: 193.4
click at [549, 376] on quentale-workspace at bounding box center [672, 304] width 1345 height 609
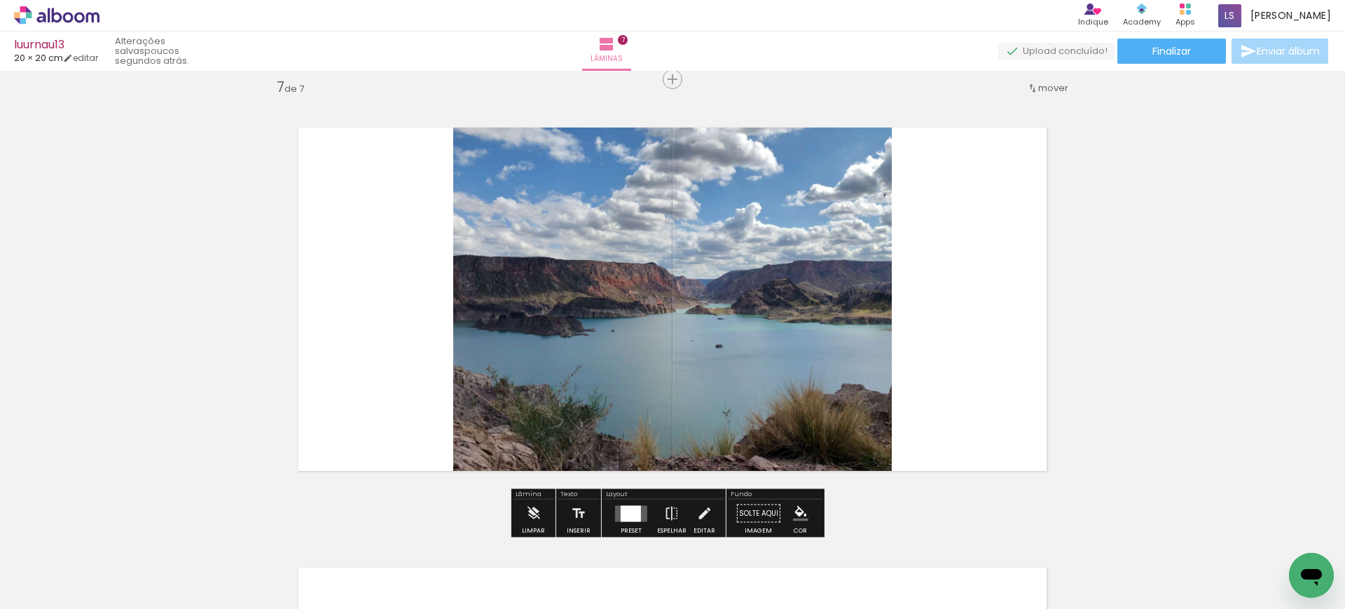
scroll to position [2657, 0]
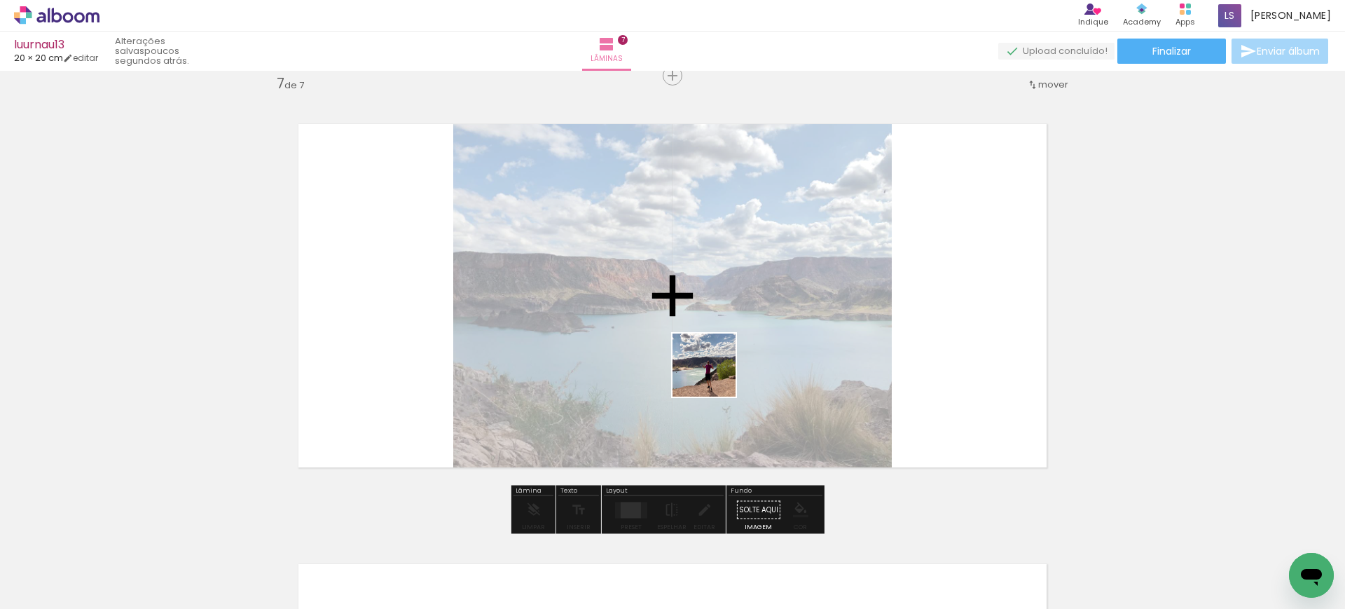
drag, startPoint x: 775, startPoint y: 473, endPoint x: 801, endPoint y: 432, distance: 49.2
click at [711, 369] on quentale-workspace at bounding box center [672, 304] width 1345 height 609
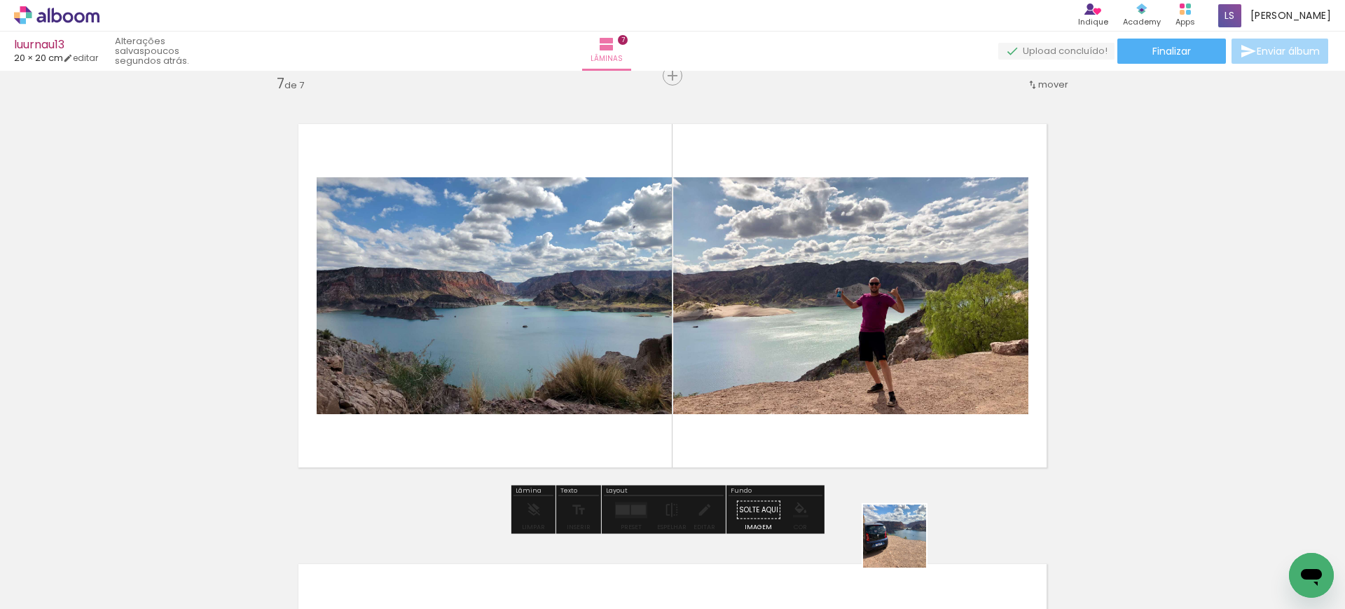
drag, startPoint x: 905, startPoint y: 546, endPoint x: 710, endPoint y: 268, distance: 339.5
click at [714, 274] on quentale-workspace at bounding box center [672, 304] width 1345 height 609
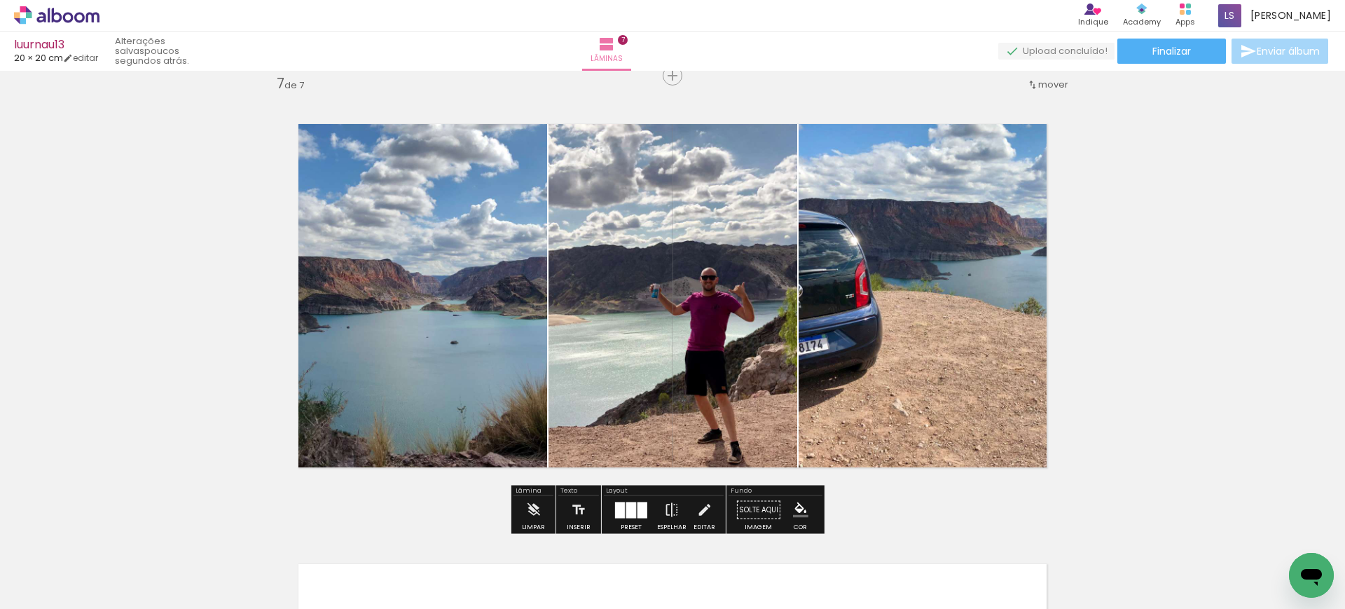
click at [636, 521] on quentale-thumb at bounding box center [667, 561] width 78 height 81
click at [618, 506] on div at bounding box center [620, 510] width 10 height 16
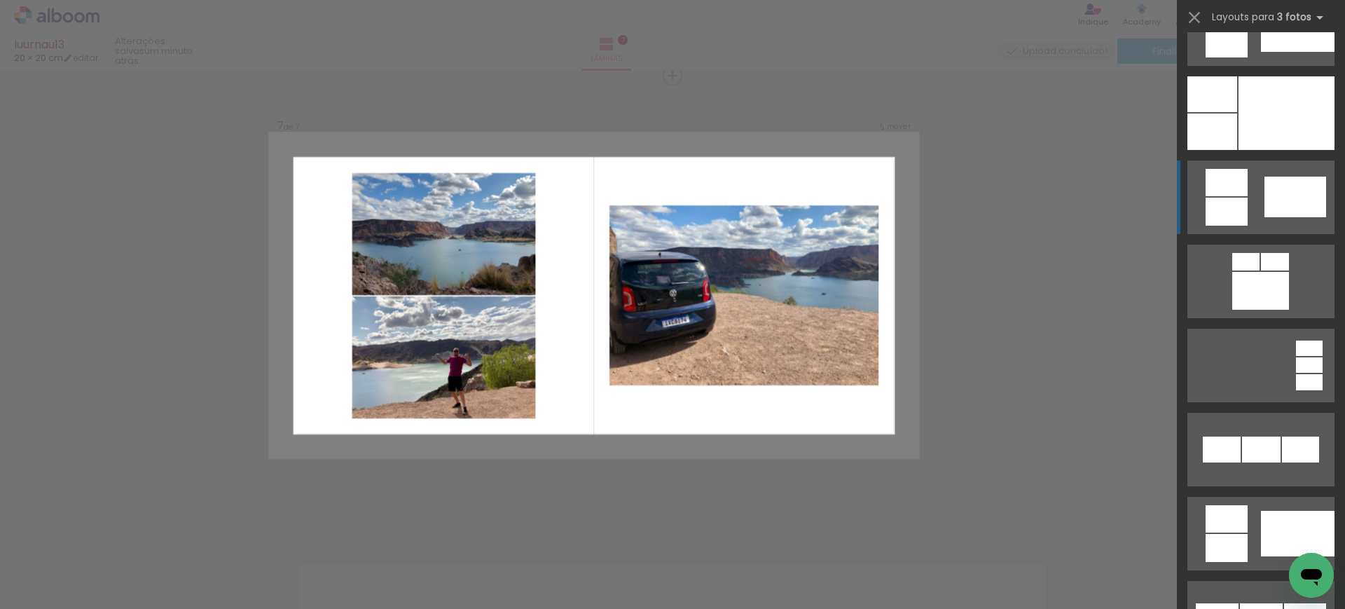
scroll to position [1313, 0]
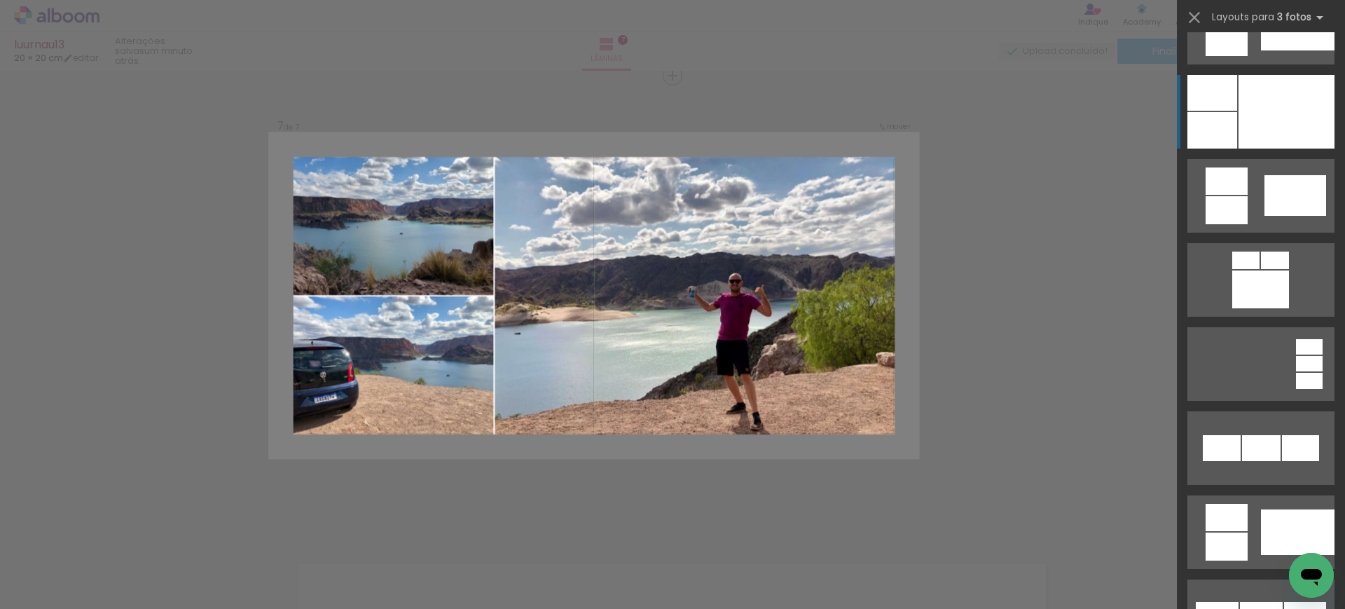
click at [1247, 111] on div at bounding box center [1286, 112] width 96 height 74
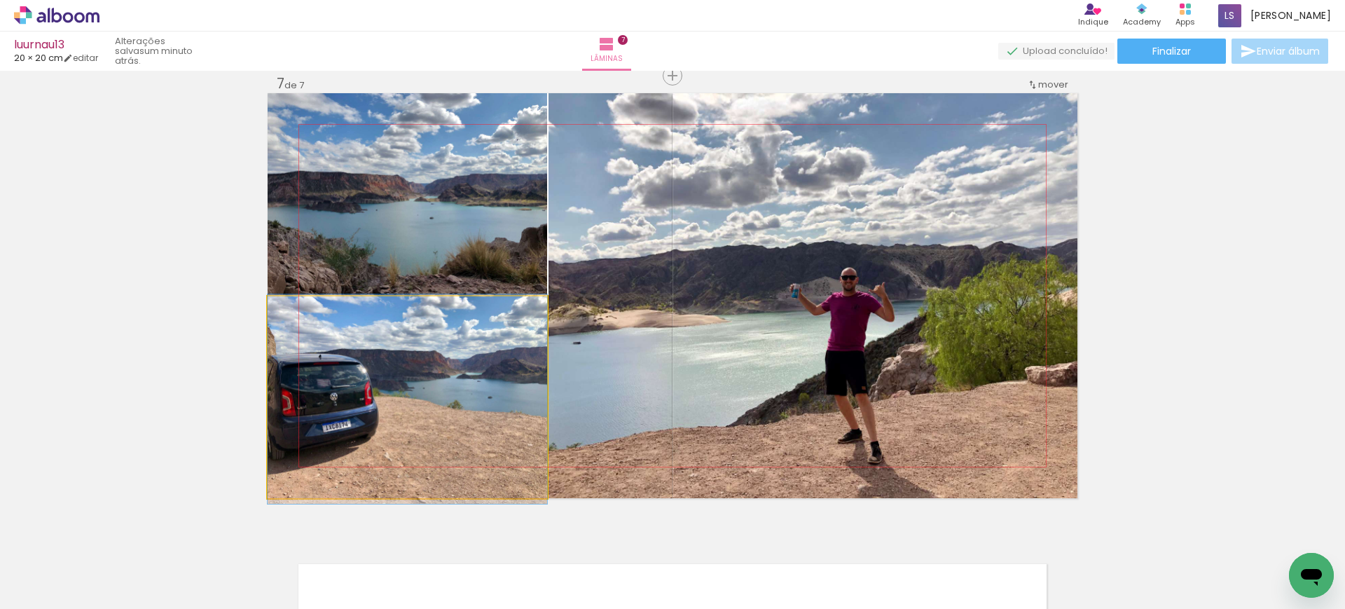
drag, startPoint x: 358, startPoint y: 370, endPoint x: 436, endPoint y: 372, distance: 77.8
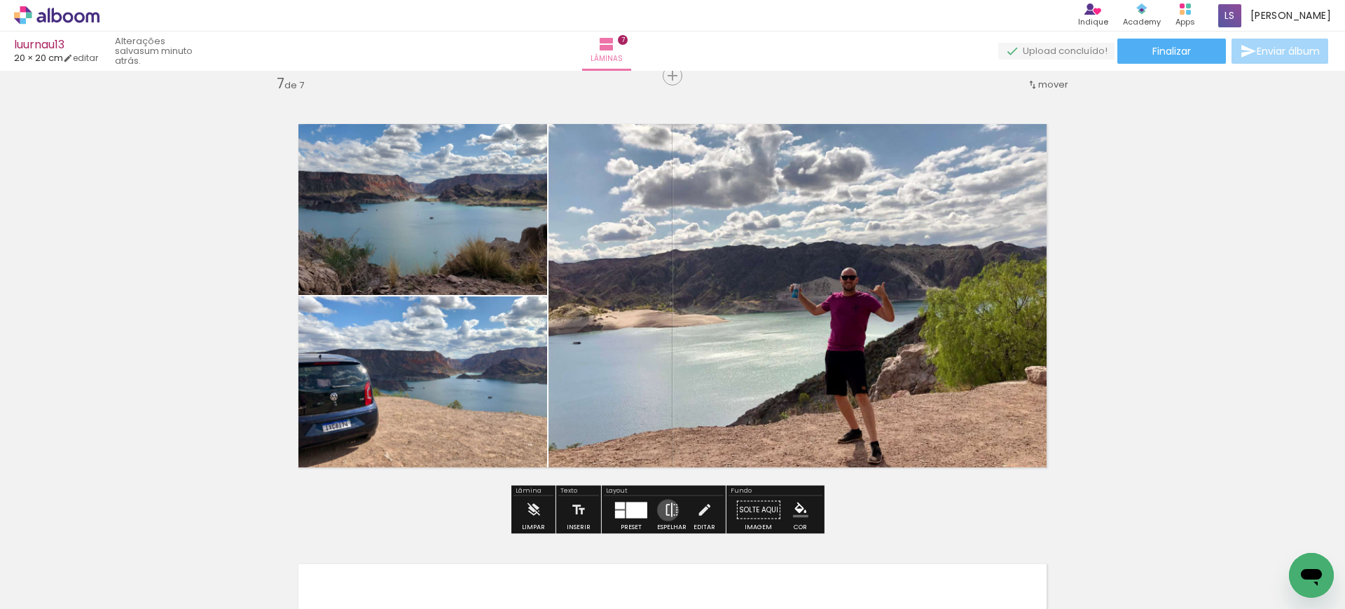
click at [665, 510] on iron-icon at bounding box center [671, 510] width 15 height 28
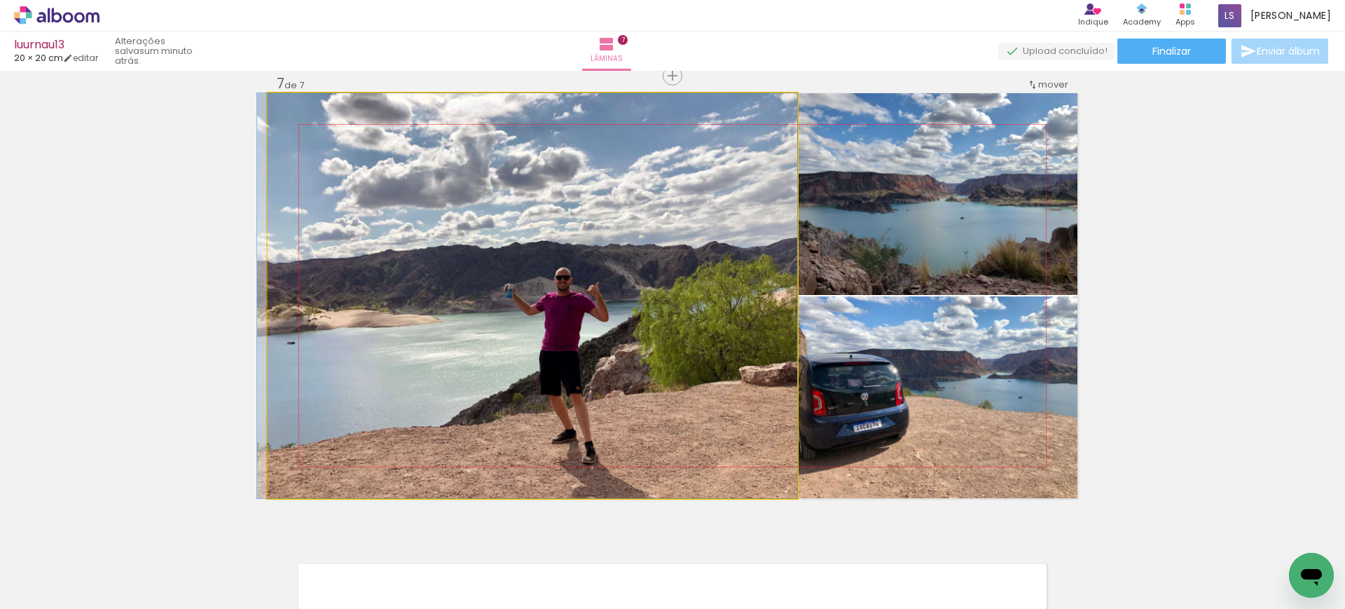
drag, startPoint x: 604, startPoint y: 427, endPoint x: 574, endPoint y: 395, distance: 44.1
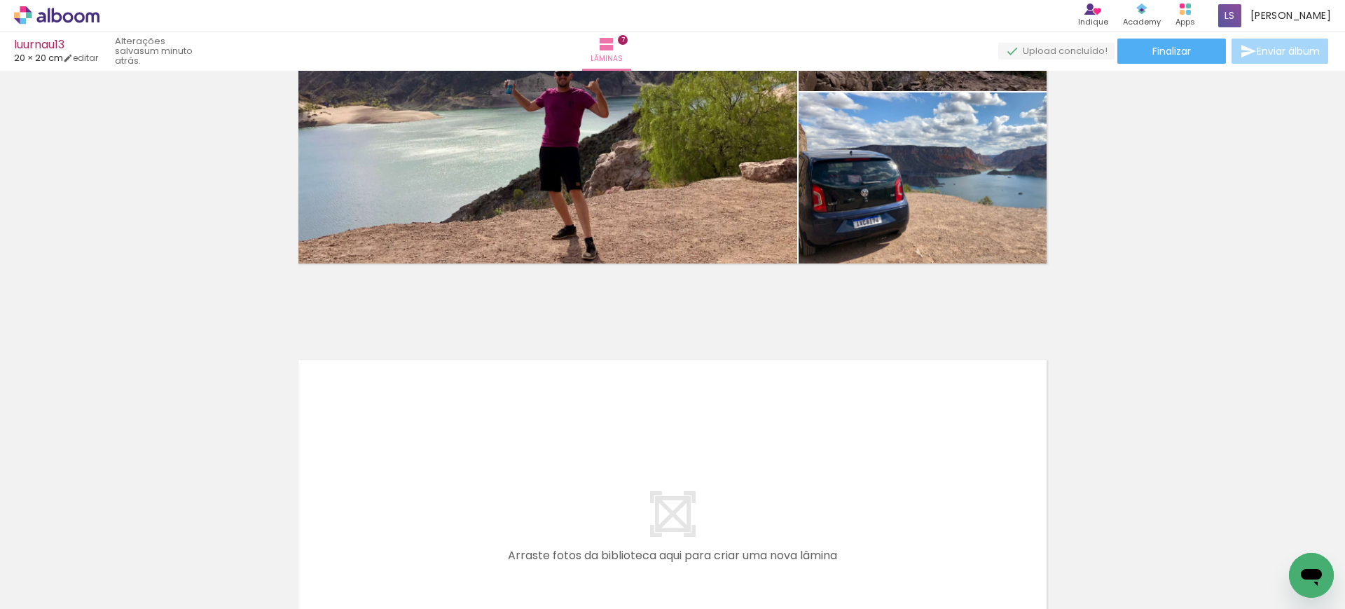
scroll to position [0, 1460]
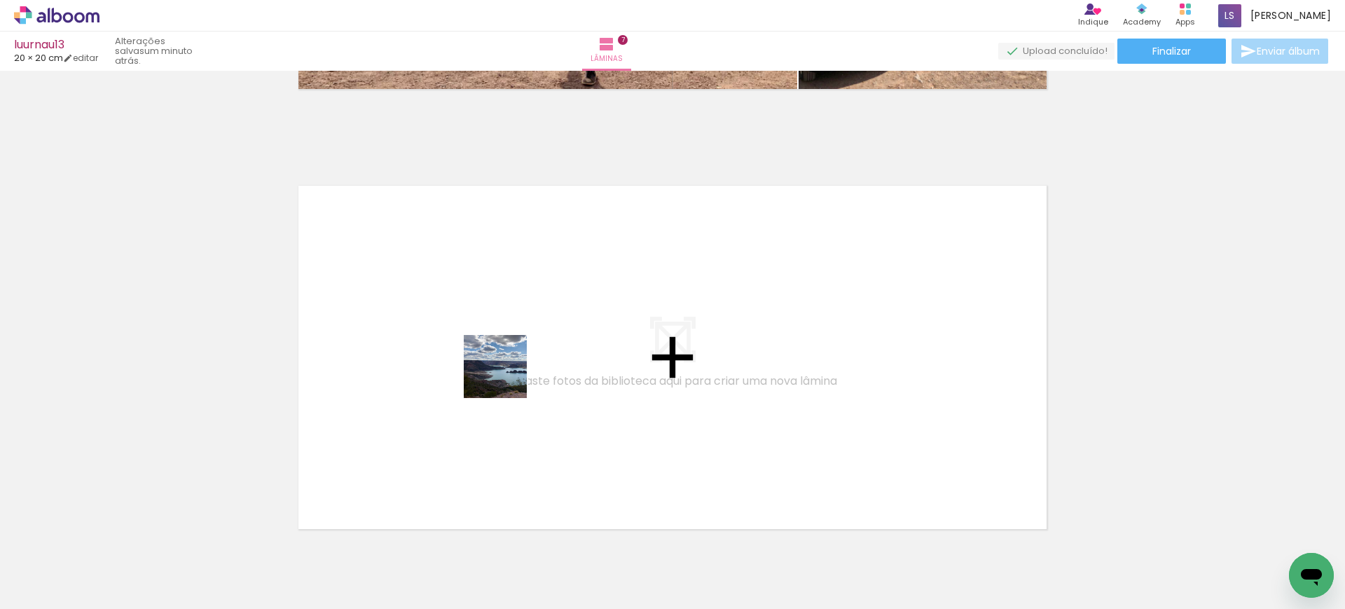
drag, startPoint x: 495, startPoint y: 557, endPoint x: 506, endPoint y: 373, distance: 184.6
click at [506, 373] on quentale-workspace at bounding box center [672, 304] width 1345 height 609
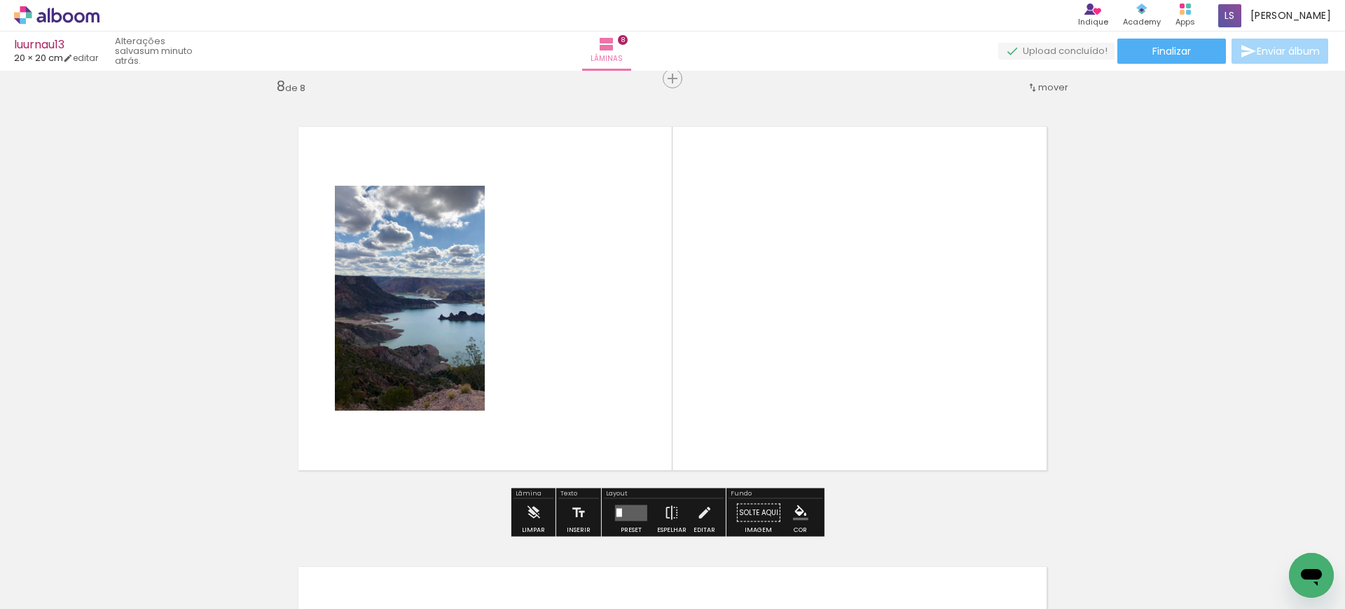
scroll to position [3097, 0]
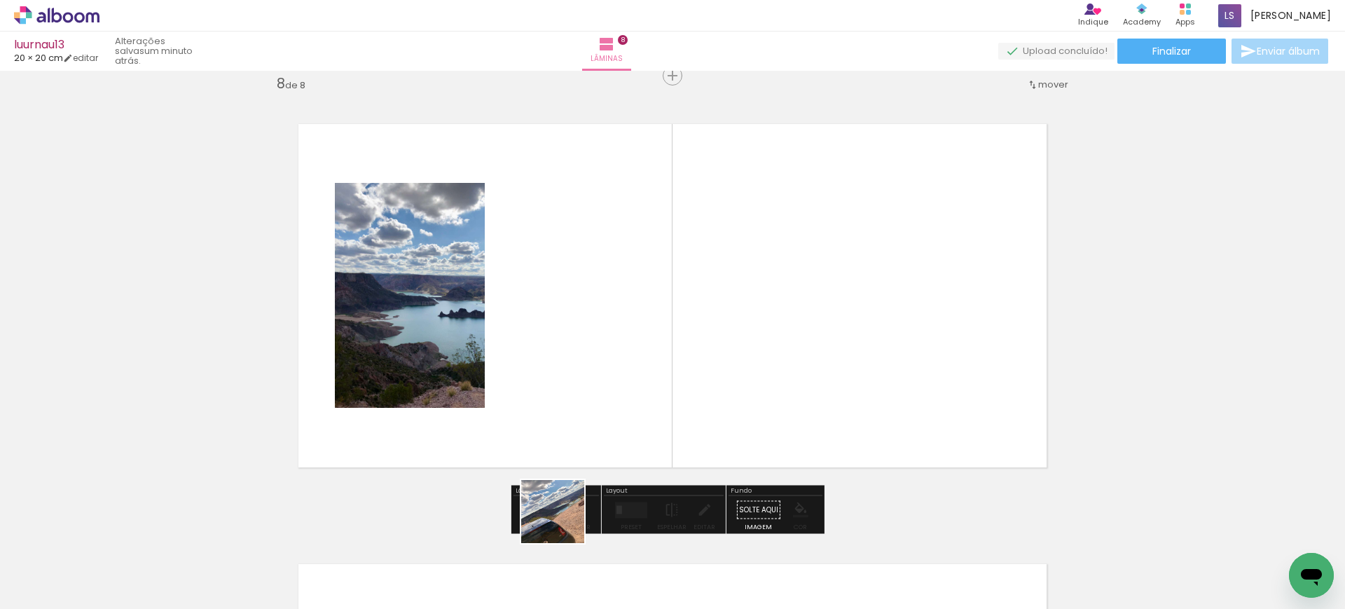
drag, startPoint x: 563, startPoint y: 548, endPoint x: 568, endPoint y: 309, distance: 239.6
click at [568, 309] on quentale-workspace at bounding box center [672, 304] width 1345 height 609
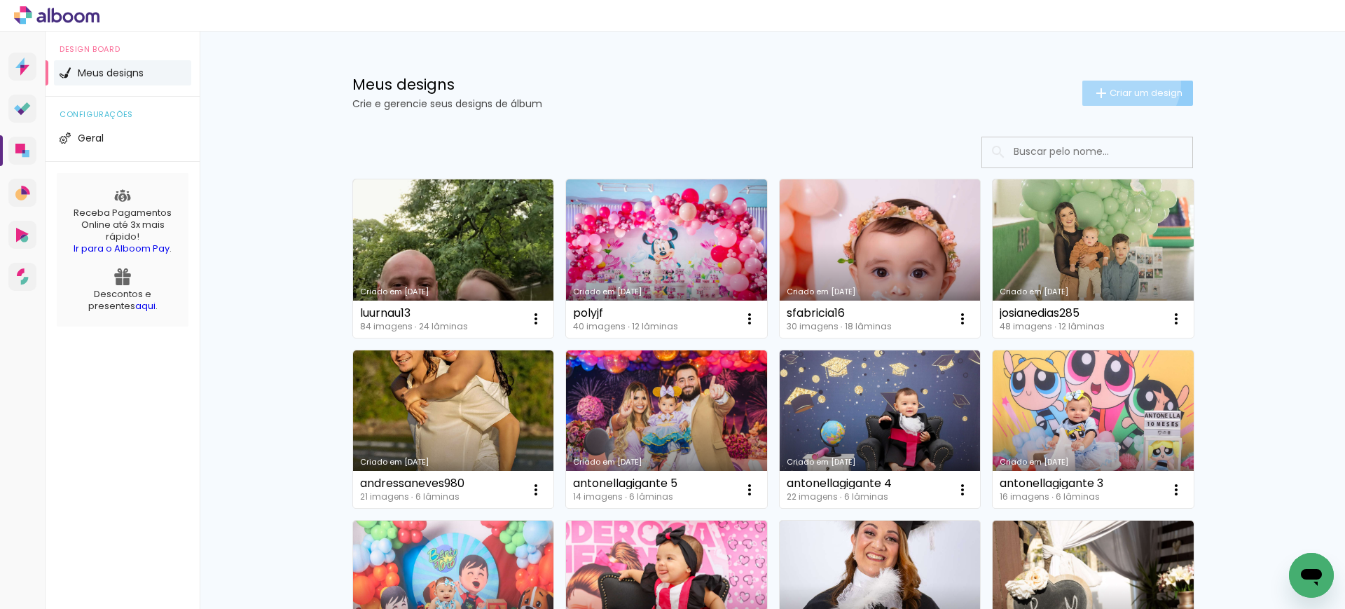
click at [1119, 83] on paper-button "Criar um design" at bounding box center [1137, 93] width 111 height 25
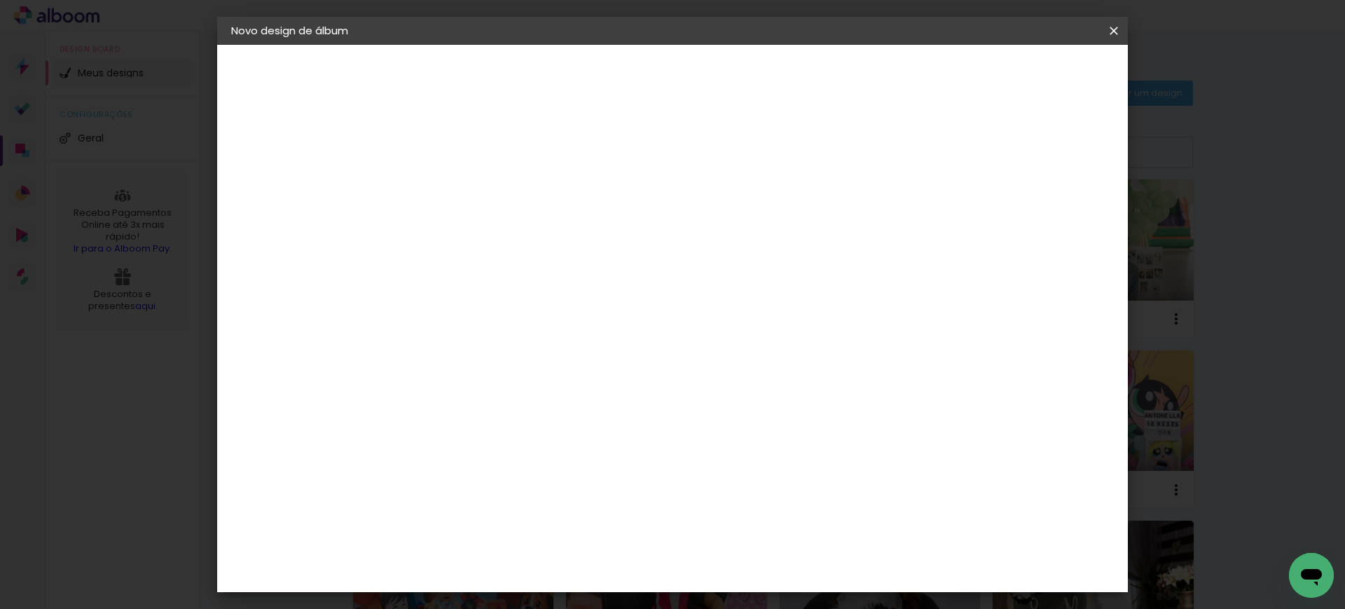
click at [460, 184] on input at bounding box center [460, 188] width 0 height 22
type input "luurnau13"
type paper-input "luurnau13"
click at [0, 0] on slot "Avançar" at bounding box center [0, 0] width 0 height 0
click at [723, 209] on paper-item "Tamanho Livre" at bounding box center [655, 213] width 134 height 31
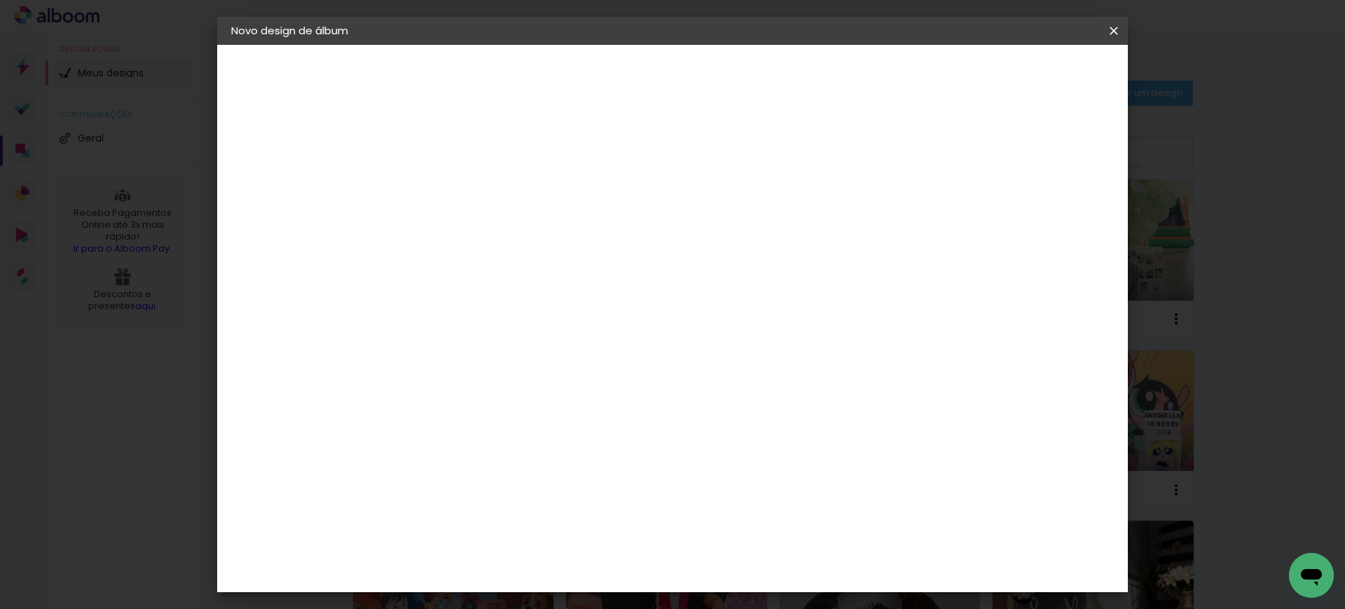
click at [0, 0] on slot "Avançar" at bounding box center [0, 0] width 0 height 0
click at [415, 396] on input "30" at bounding box center [416, 397] width 36 height 21
type input "20"
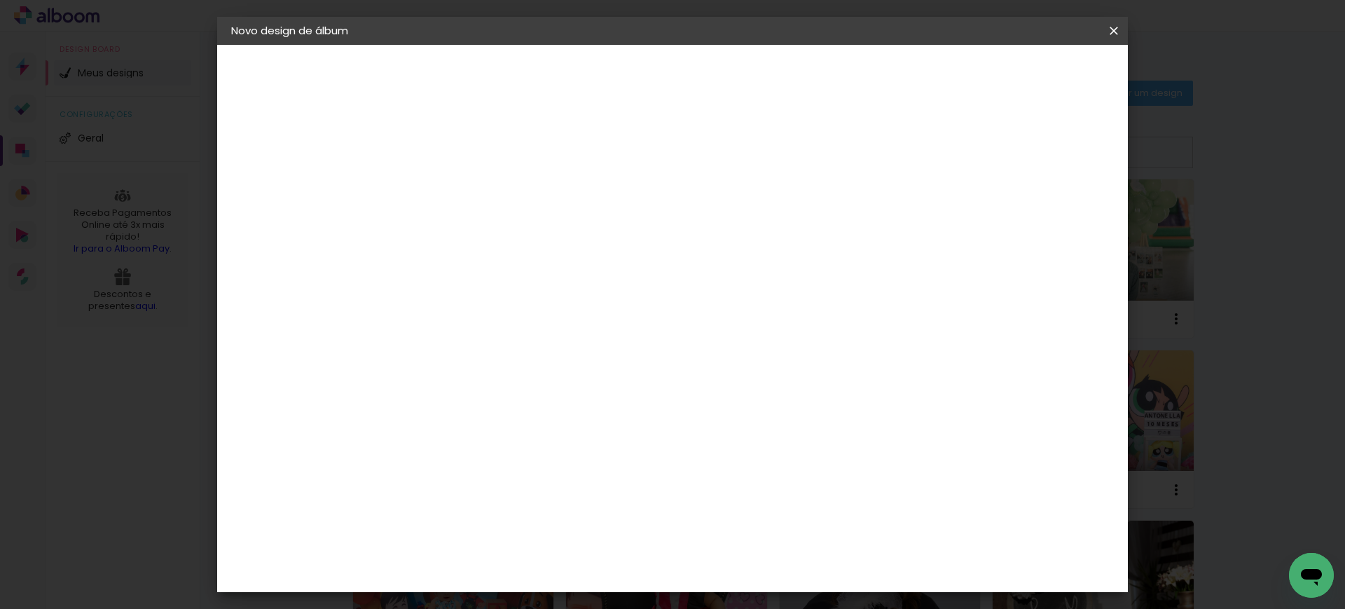
type paper-input "20"
click at [749, 494] on input "60" at bounding box center [749, 491] width 36 height 21
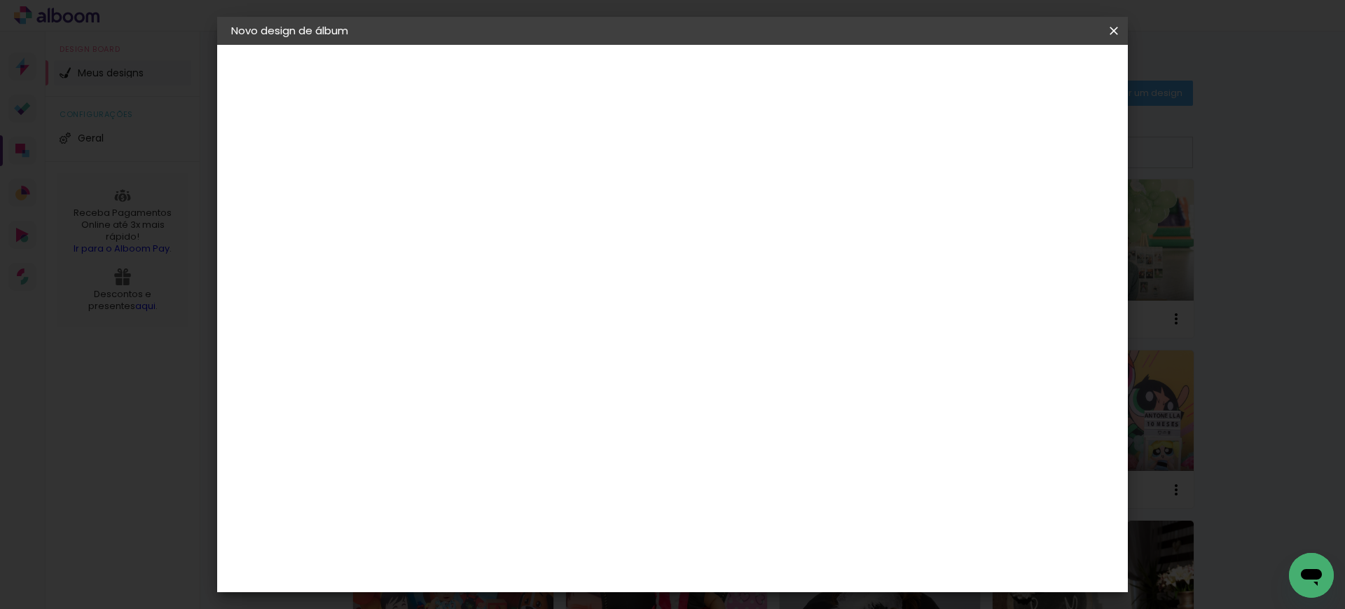
type input "40"
type paper-input "40"
click at [1037, 200] on paper-input-container "5 mm" at bounding box center [1044, 212] width 56 height 35
type input "6"
type paper-input "6"
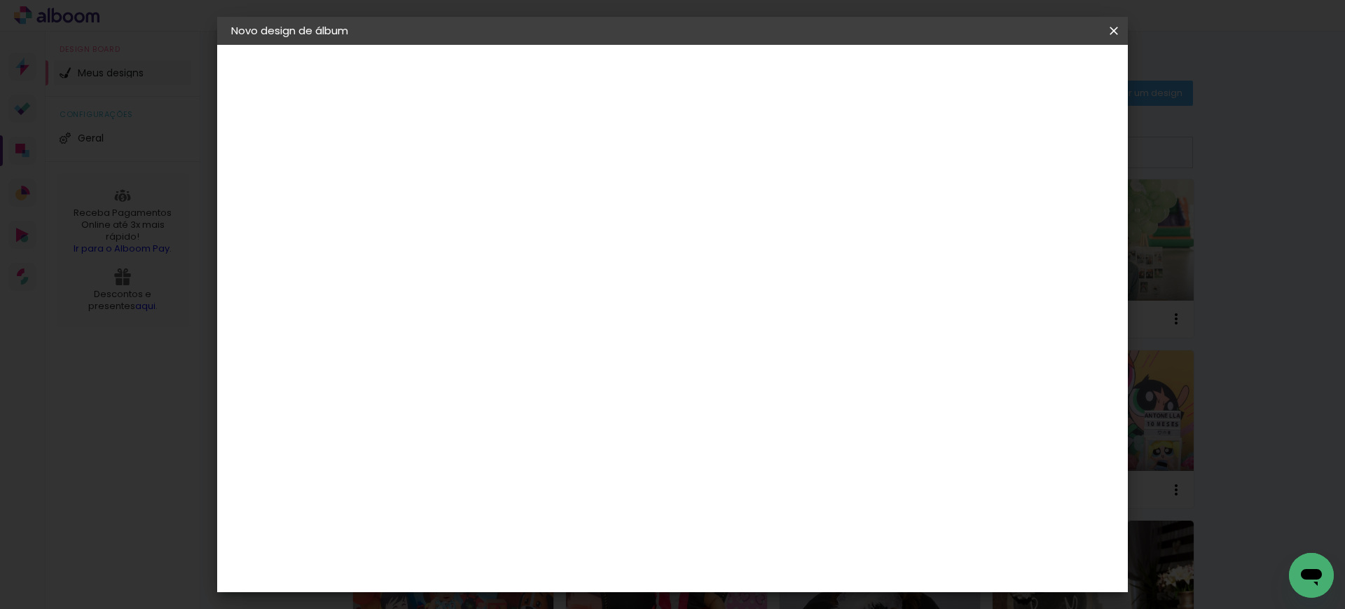
click at [1037, 205] on input "6" at bounding box center [1031, 211] width 25 height 21
type input "7"
type paper-input "7"
click at [1037, 205] on input "7" at bounding box center [1028, 211] width 25 height 21
type input "8"
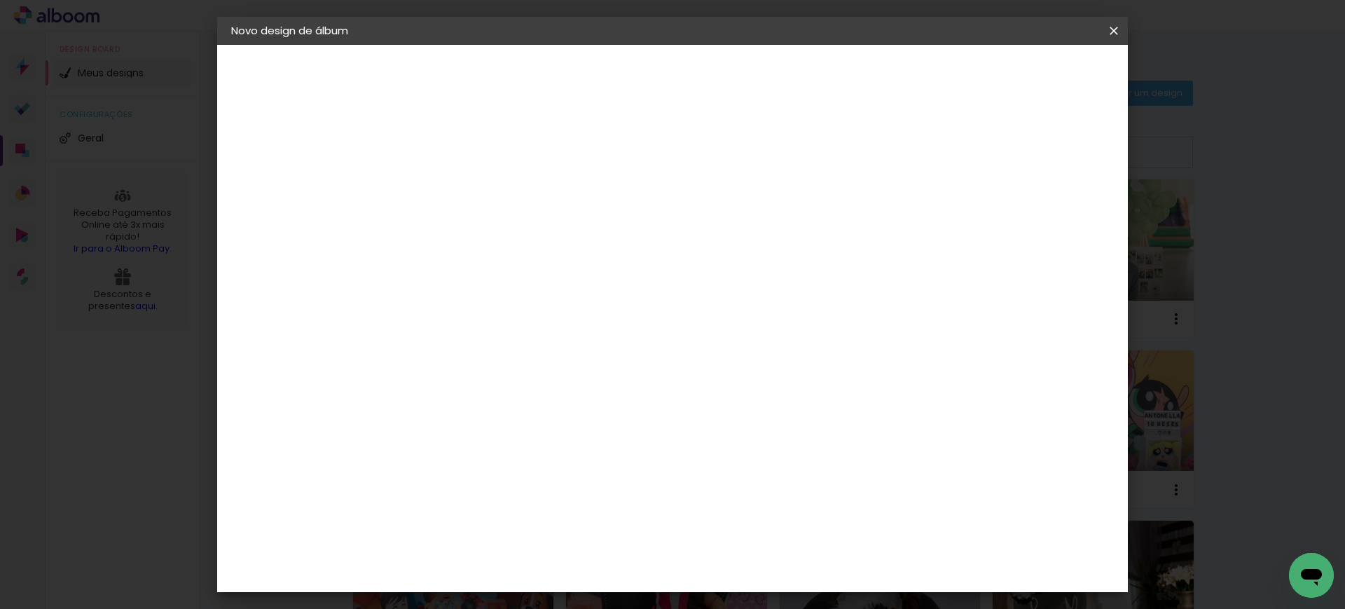
type paper-input "8"
click at [1037, 205] on input "8" at bounding box center [1028, 211] width 25 height 21
type input "9"
type paper-input "9"
click at [1037, 205] on input "9" at bounding box center [1026, 211] width 25 height 21
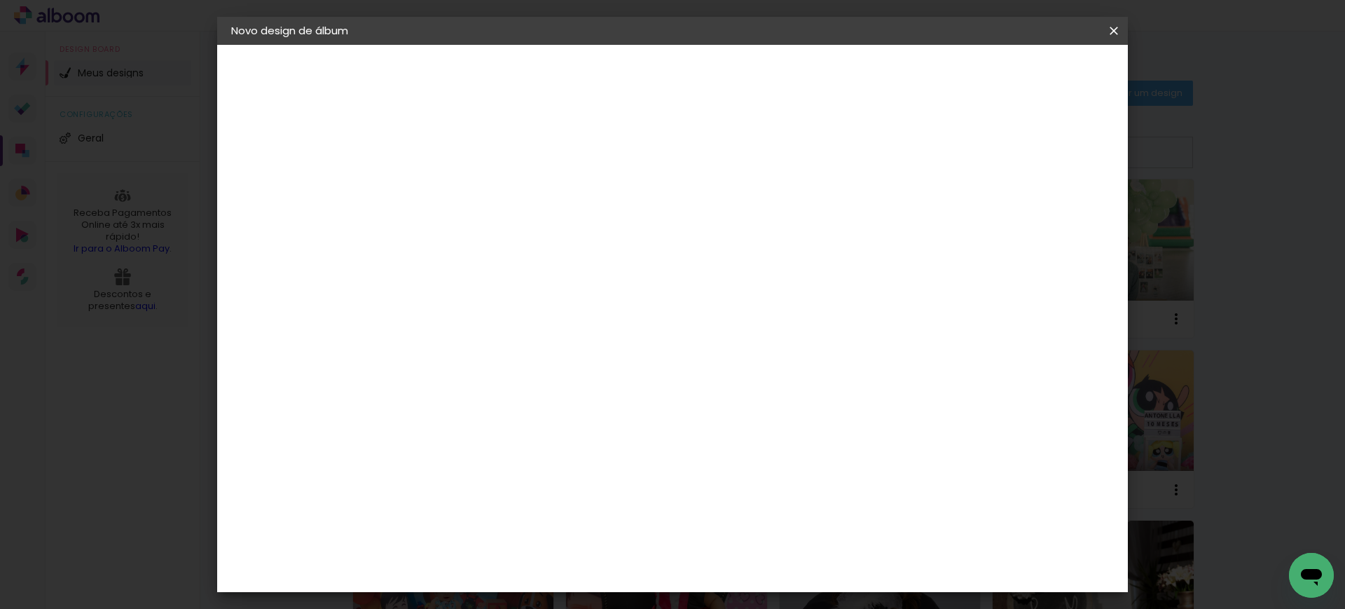
type input "10"
type paper-input "10"
click at [1028, 205] on input "10" at bounding box center [1023, 211] width 25 height 21
type input "11"
type paper-input "11"
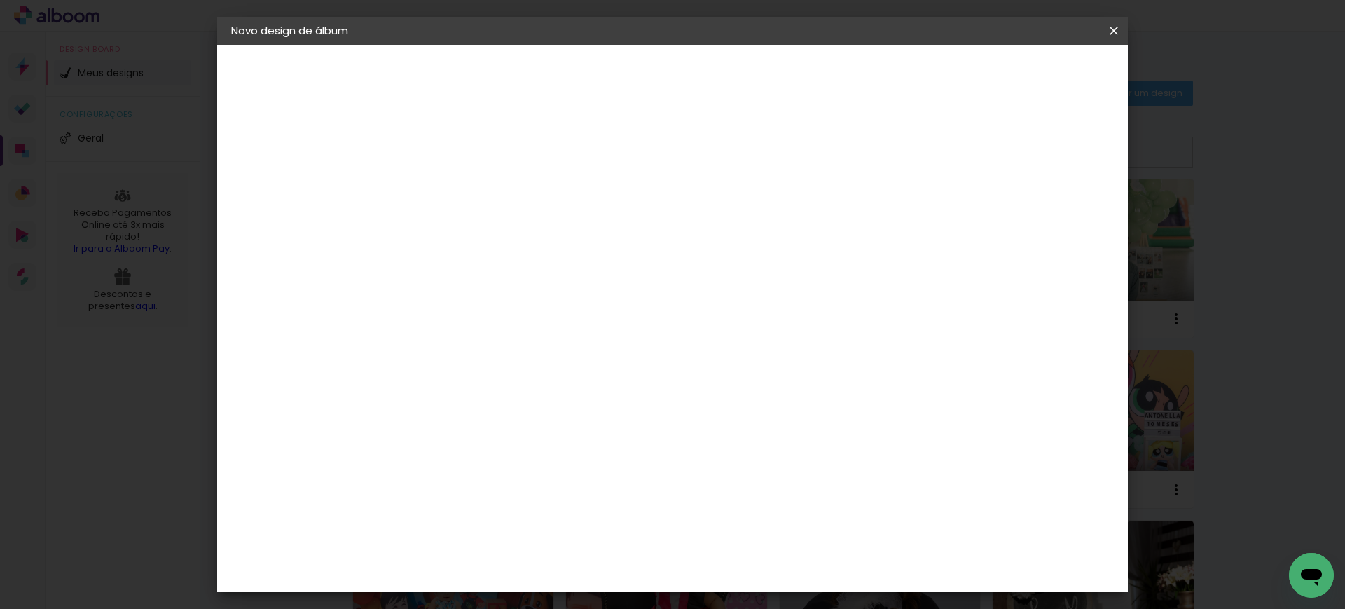
click at [1027, 204] on input "11" at bounding box center [1017, 211] width 25 height 21
type input "12"
type paper-input "12"
click at [1027, 204] on input "12" at bounding box center [1017, 211] width 25 height 21
type input "13"
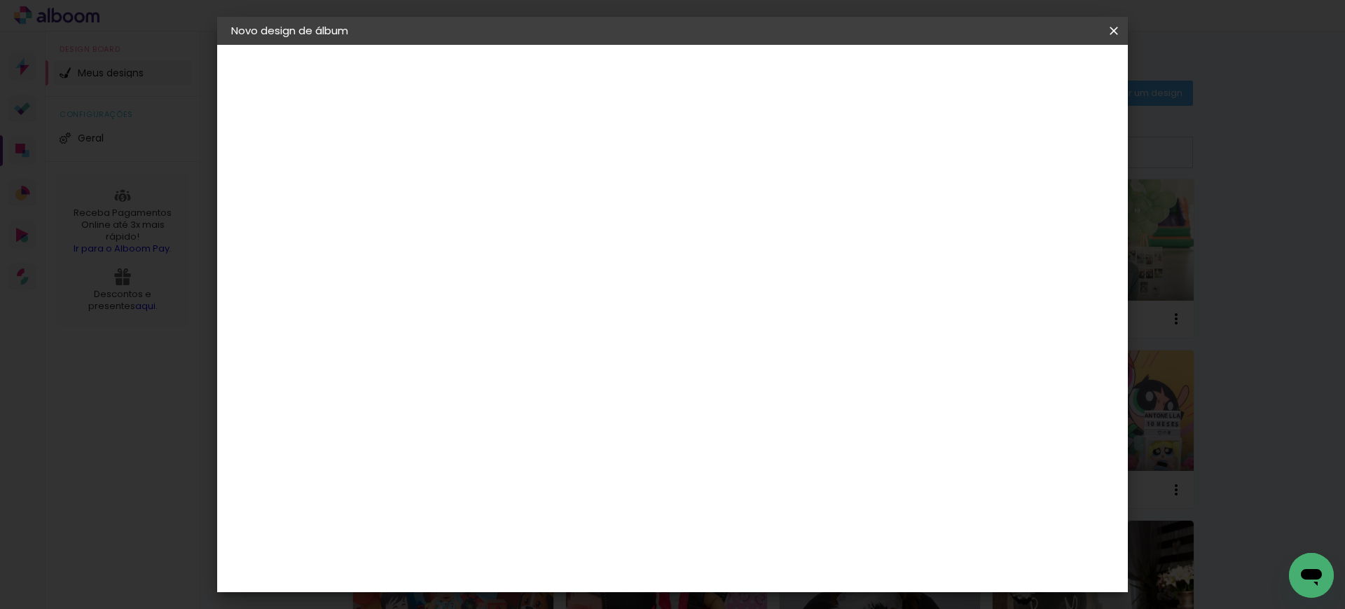
type paper-input "13"
click at [1027, 204] on input "13" at bounding box center [1014, 211] width 25 height 21
click at [1023, 203] on div "13" at bounding box center [1023, 211] width 46 height 21
type input "14"
type paper-input "14"
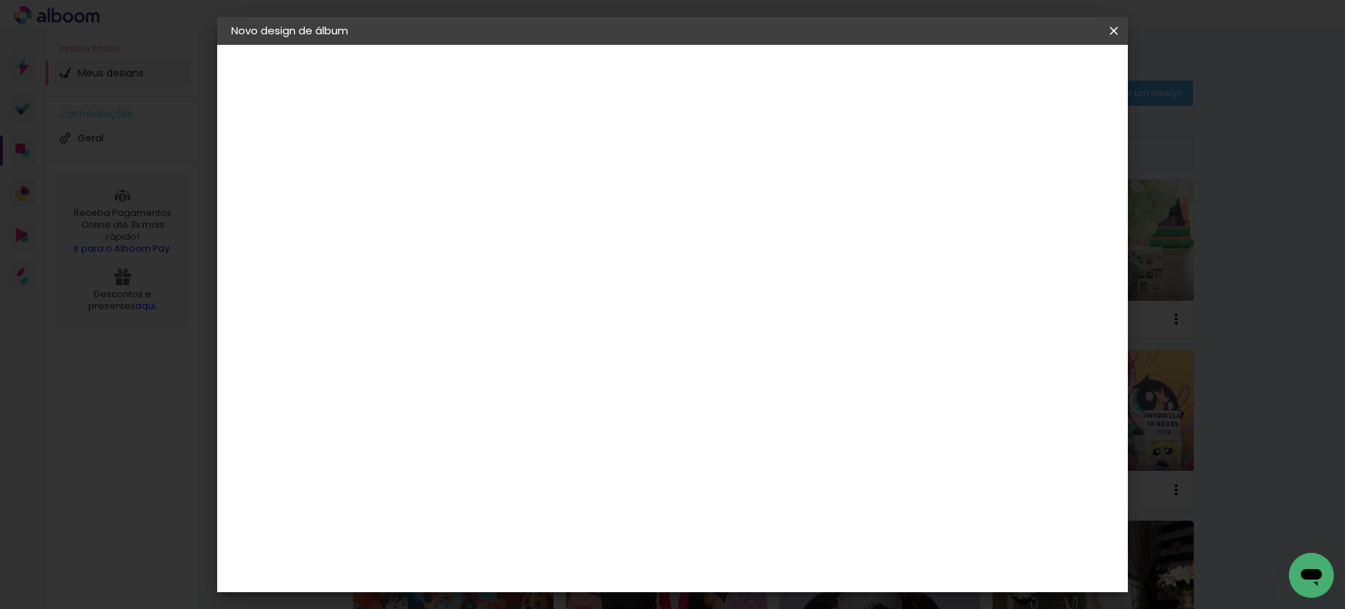
click at [1019, 202] on input "14" at bounding box center [1009, 211] width 25 height 21
type input "15"
type paper-input "15"
click at [1016, 310] on input "15" at bounding box center [1009, 317] width 25 height 21
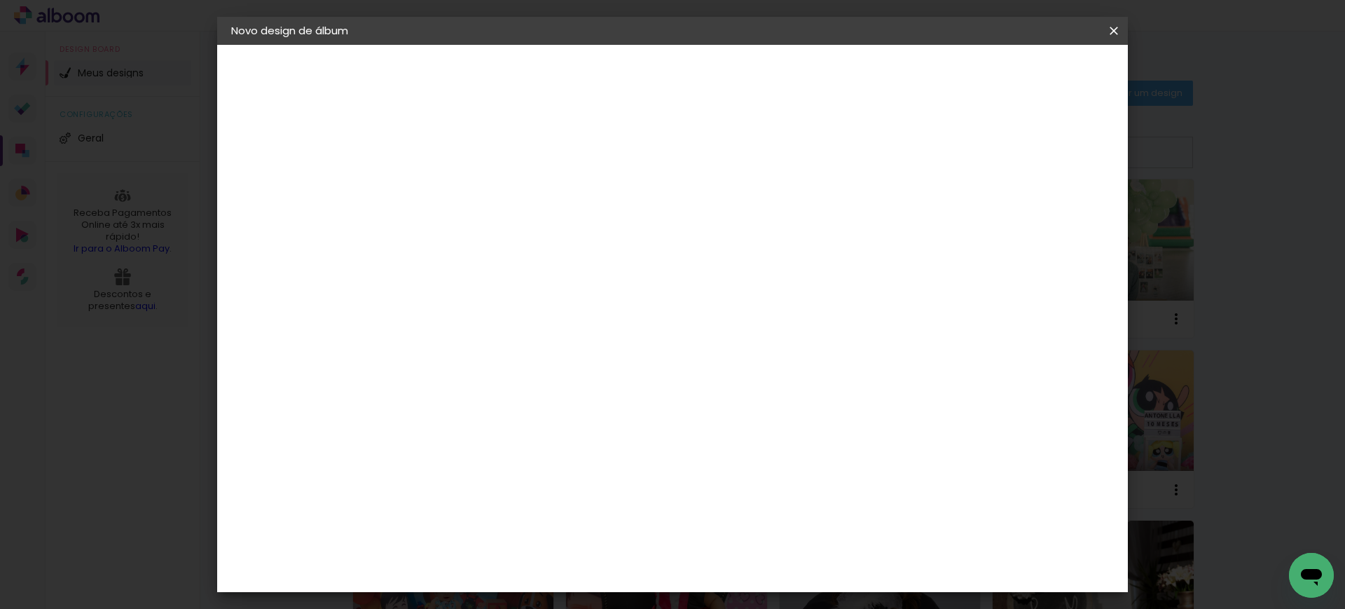
type input "1"
type paper-input "1"
click at [469, 163] on input "1" at bounding box center [451, 161] width 48 height 18
click at [1023, 78] on span "Iniciar design" at bounding box center [992, 74] width 64 height 10
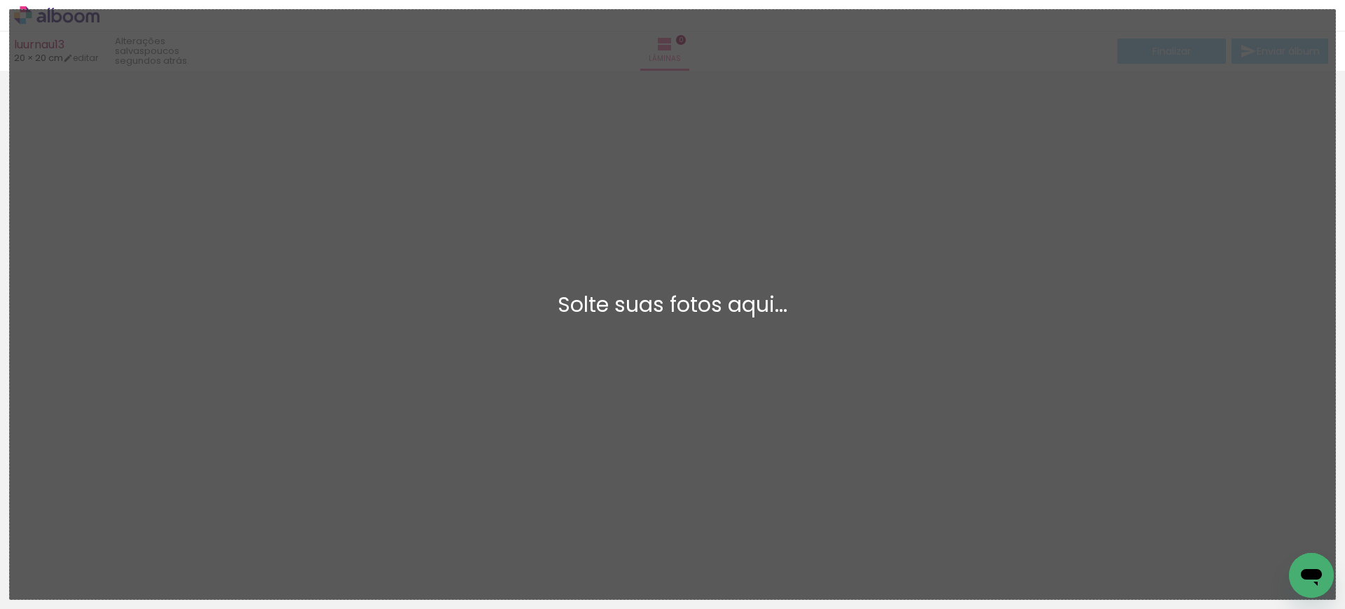
scroll to position [18, 0]
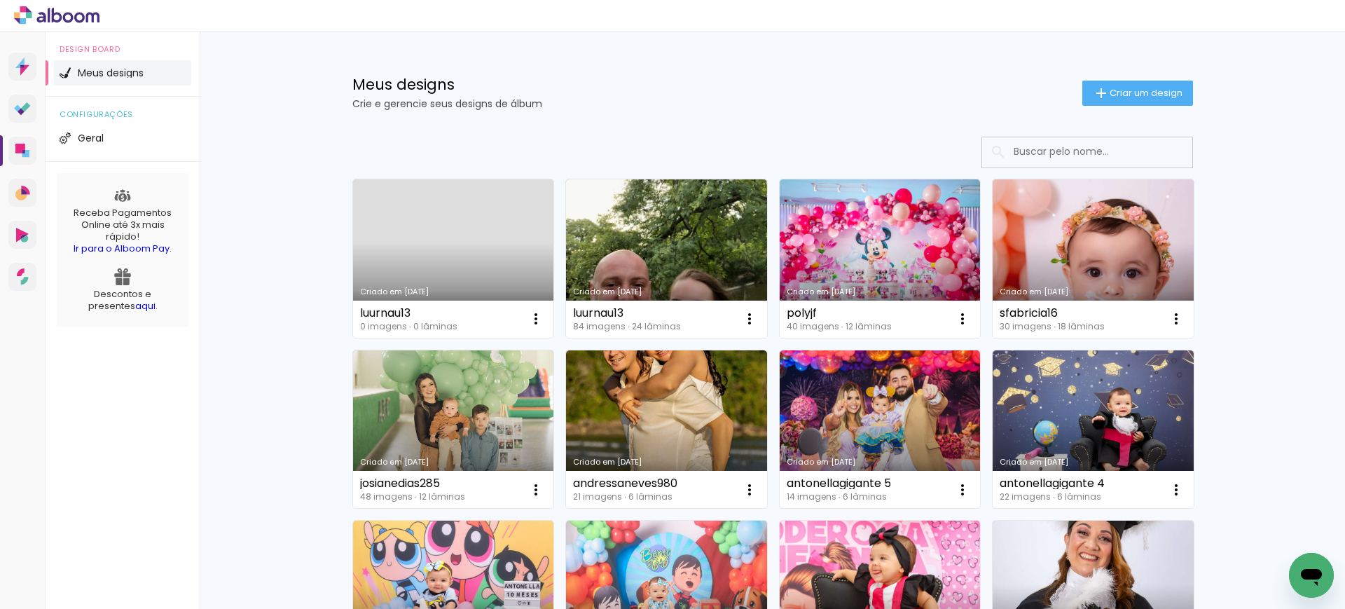
click at [465, 253] on link "Criado em [DATE]" at bounding box center [453, 258] width 201 height 158
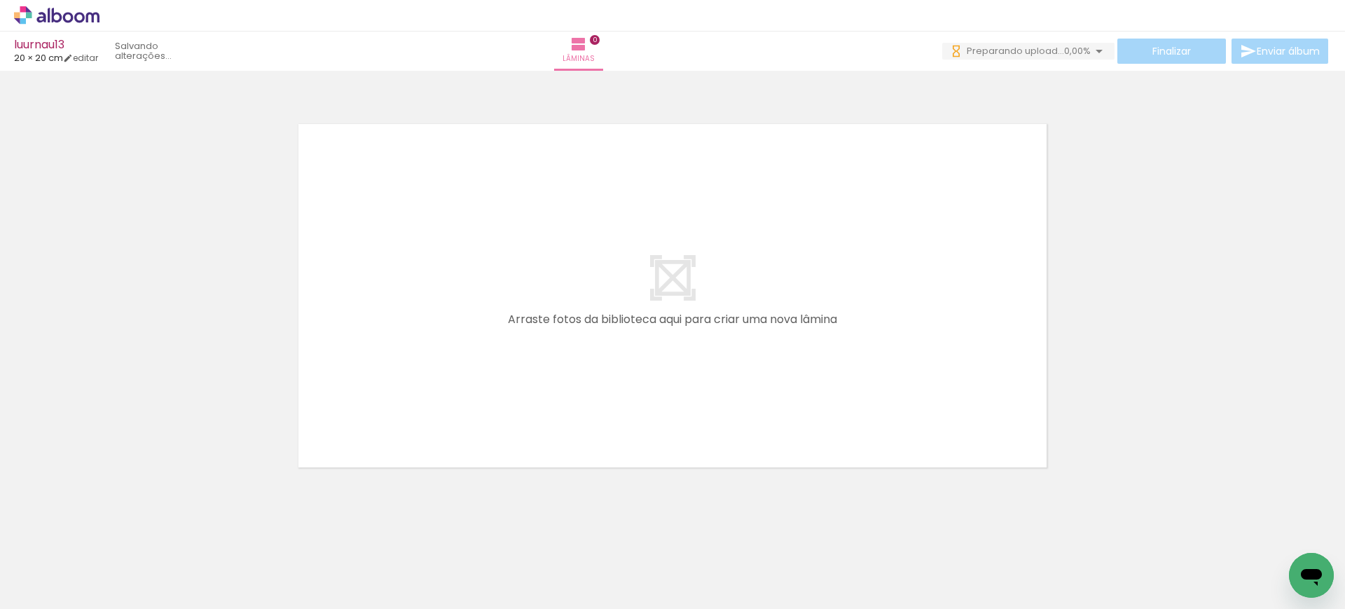
click at [719, 354] on quentale-layouter at bounding box center [673, 295] width 810 height 405
drag, startPoint x: 139, startPoint y: 548, endPoint x: 439, endPoint y: 299, distance: 389.9
click at [439, 299] on quentale-workspace at bounding box center [672, 304] width 1345 height 609
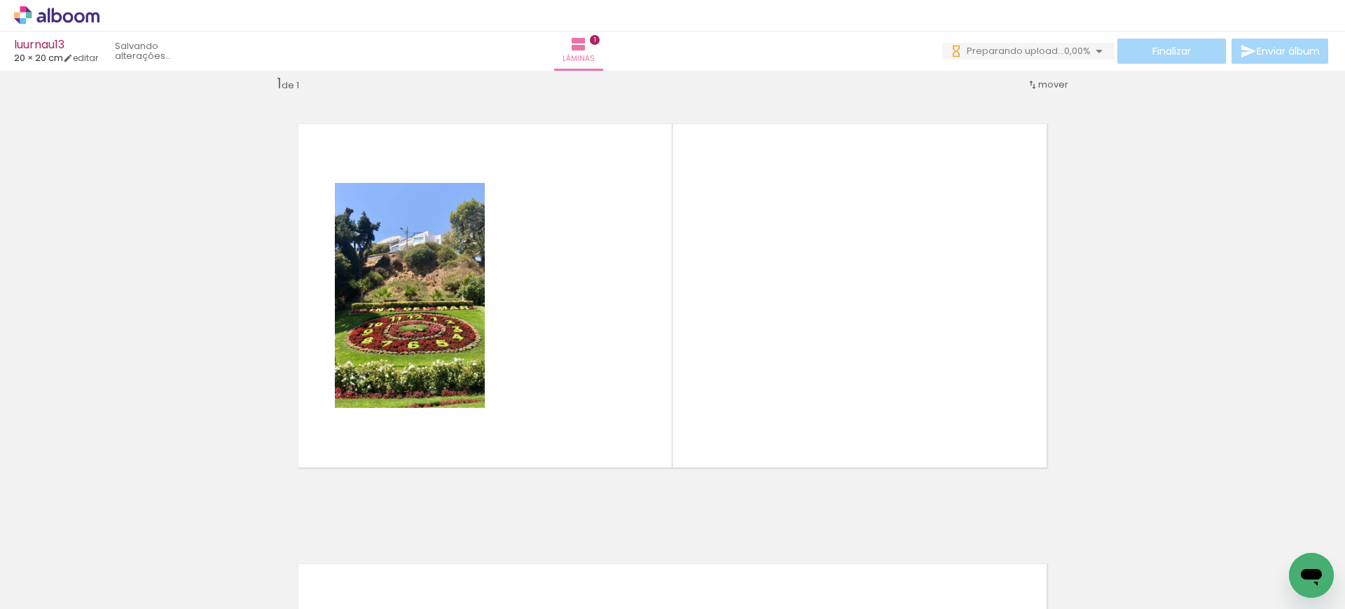
scroll to position [18, 0]
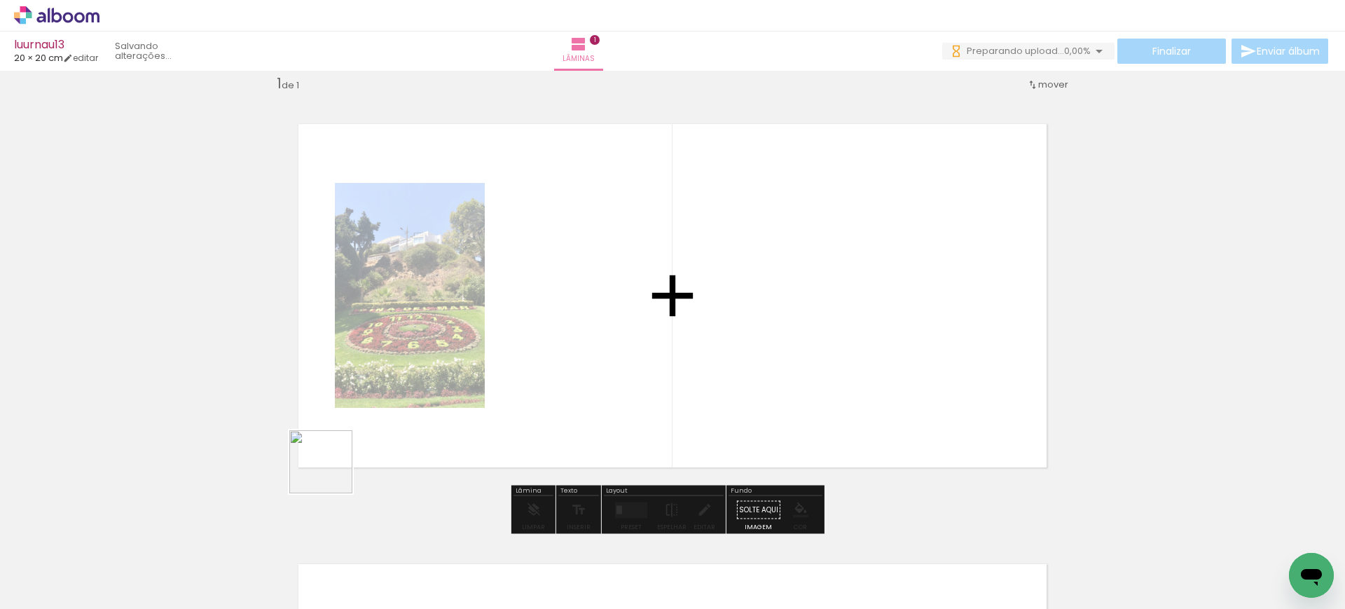
drag, startPoint x: 221, startPoint y: 555, endPoint x: 620, endPoint y: 306, distance: 469.8
click at [620, 306] on quentale-workspace at bounding box center [672, 304] width 1345 height 609
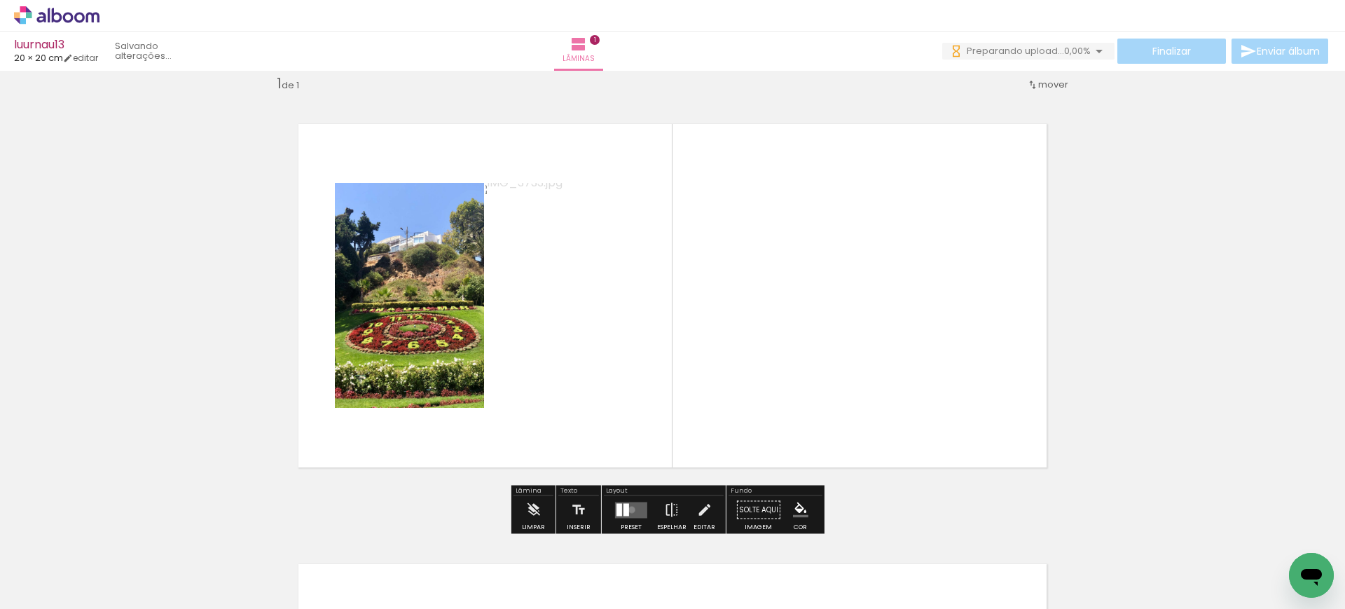
click at [628, 509] on quentale-layouter at bounding box center [631, 510] width 32 height 16
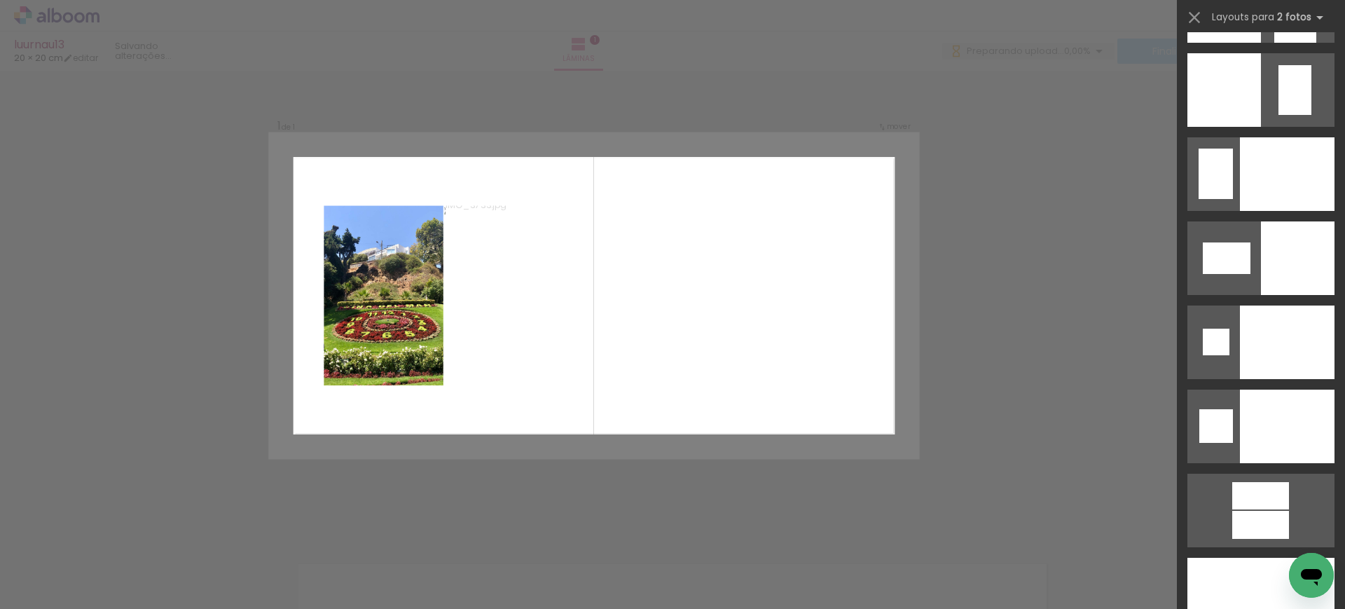
scroll to position [6096, 0]
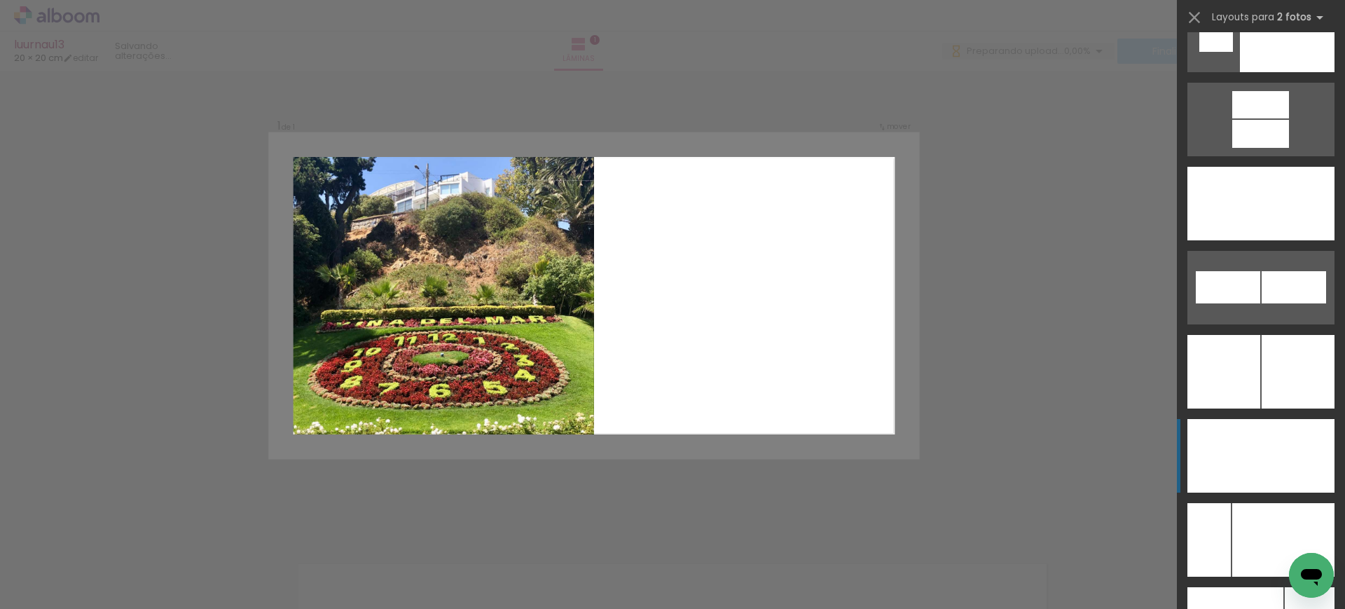
click at [1238, 240] on div at bounding box center [1212, 204] width 51 height 74
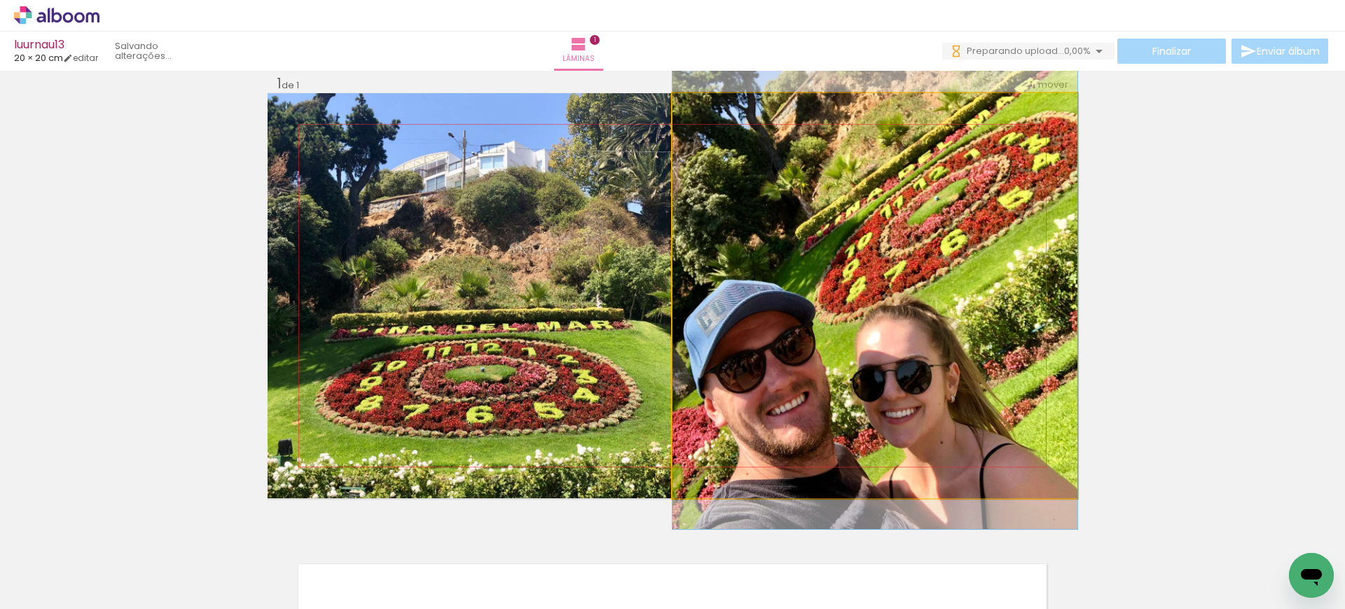
drag, startPoint x: 899, startPoint y: 353, endPoint x: 901, endPoint y: 317, distance: 35.7
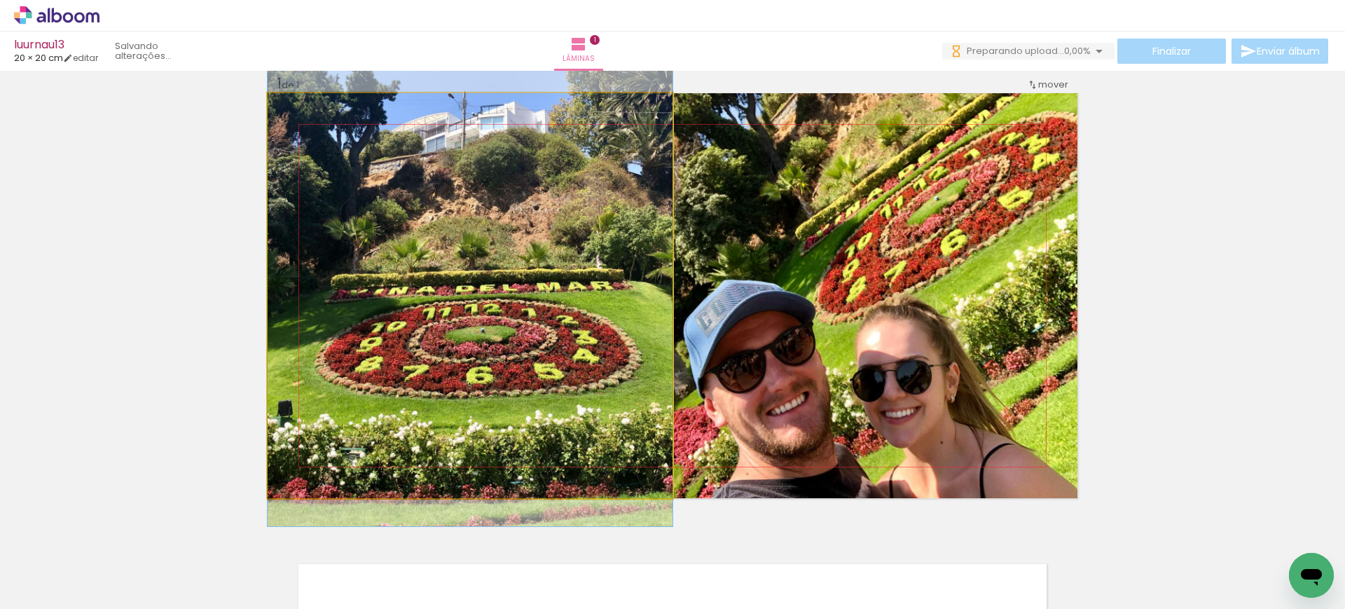
drag, startPoint x: 597, startPoint y: 291, endPoint x: 600, endPoint y: 259, distance: 31.7
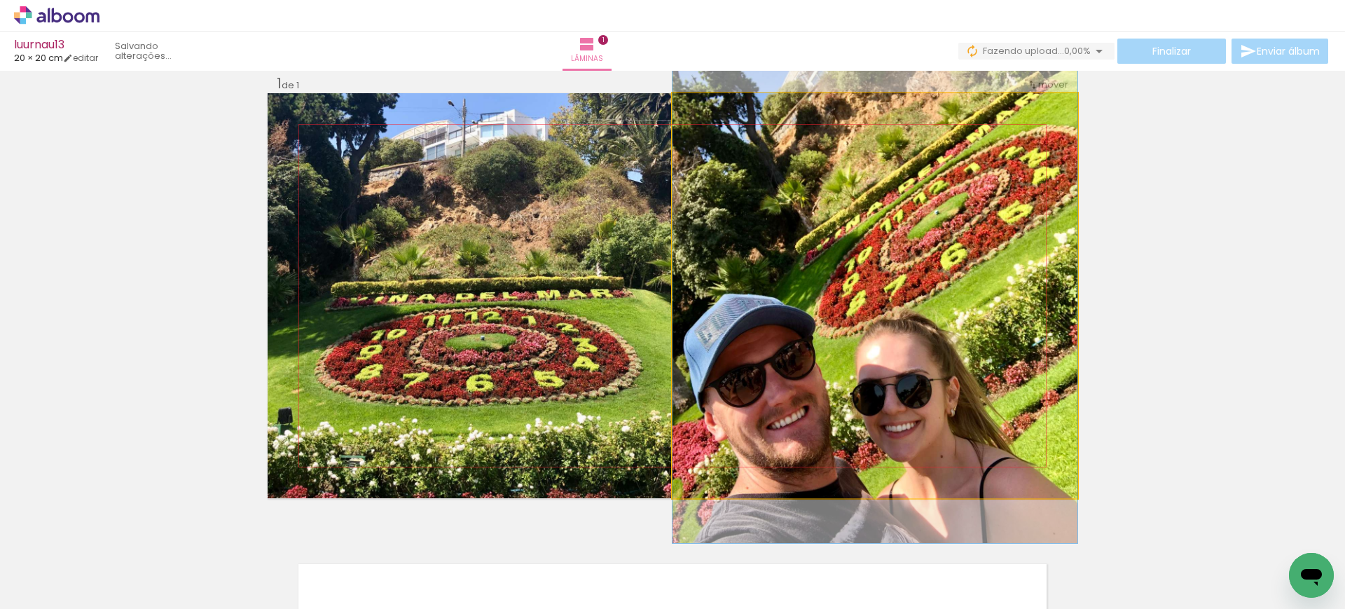
drag, startPoint x: 869, startPoint y: 289, endPoint x: 876, endPoint y: 303, distance: 15.0
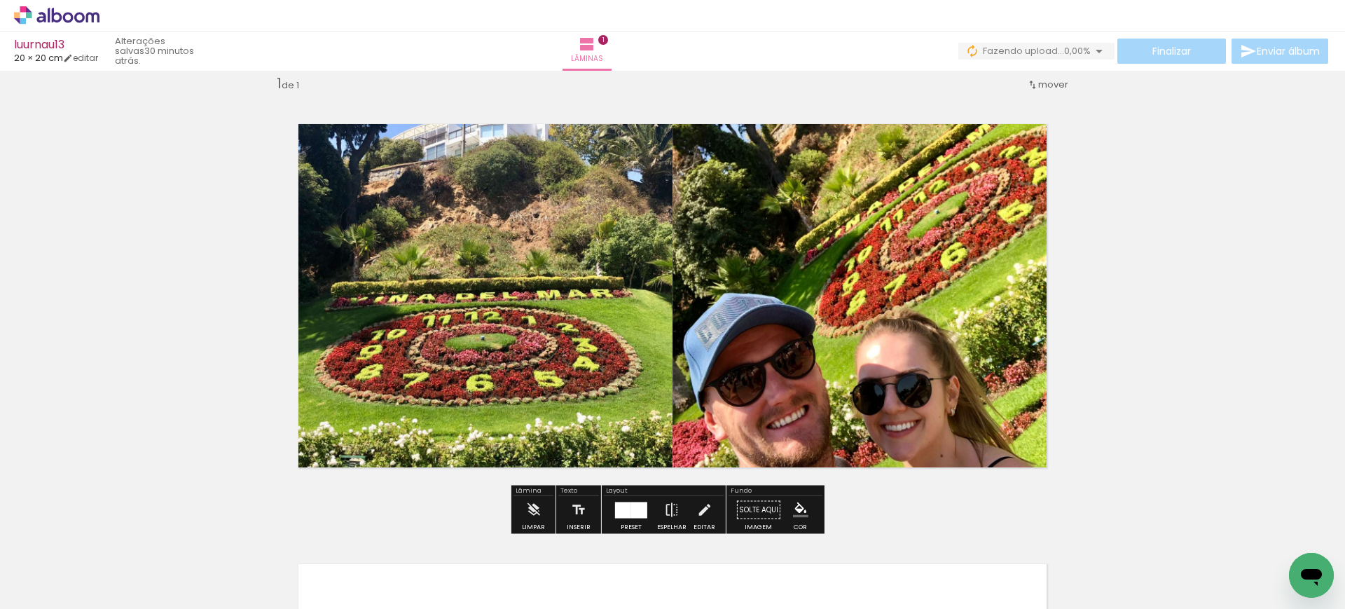
click at [876, 303] on quentale-photo at bounding box center [874, 295] width 405 height 405
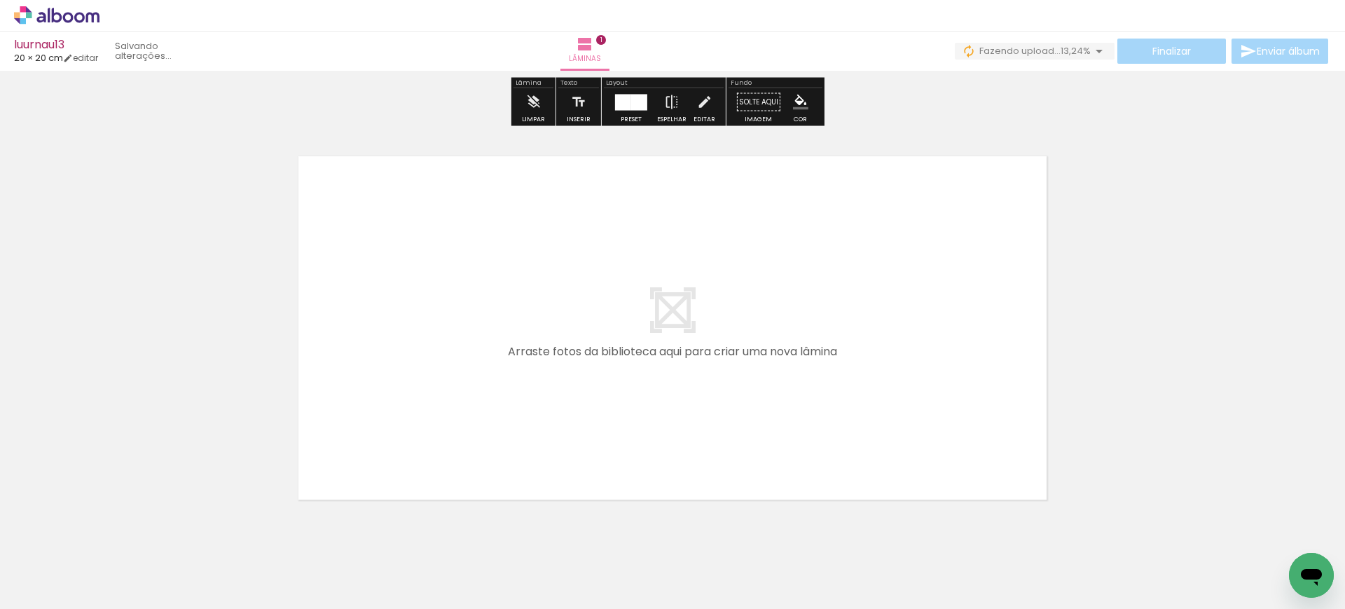
scroll to position [427, 0]
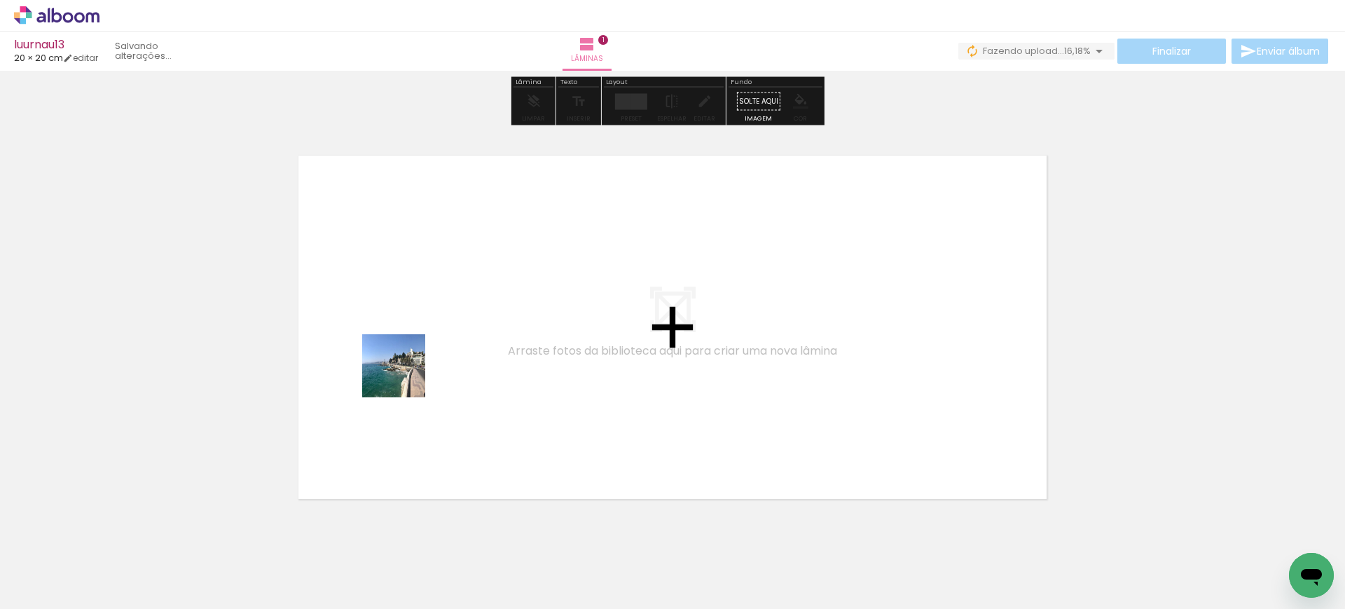
drag, startPoint x: 319, startPoint y: 555, endPoint x: 407, endPoint y: 370, distance: 204.6
click at [407, 370] on quentale-workspace at bounding box center [672, 304] width 1345 height 609
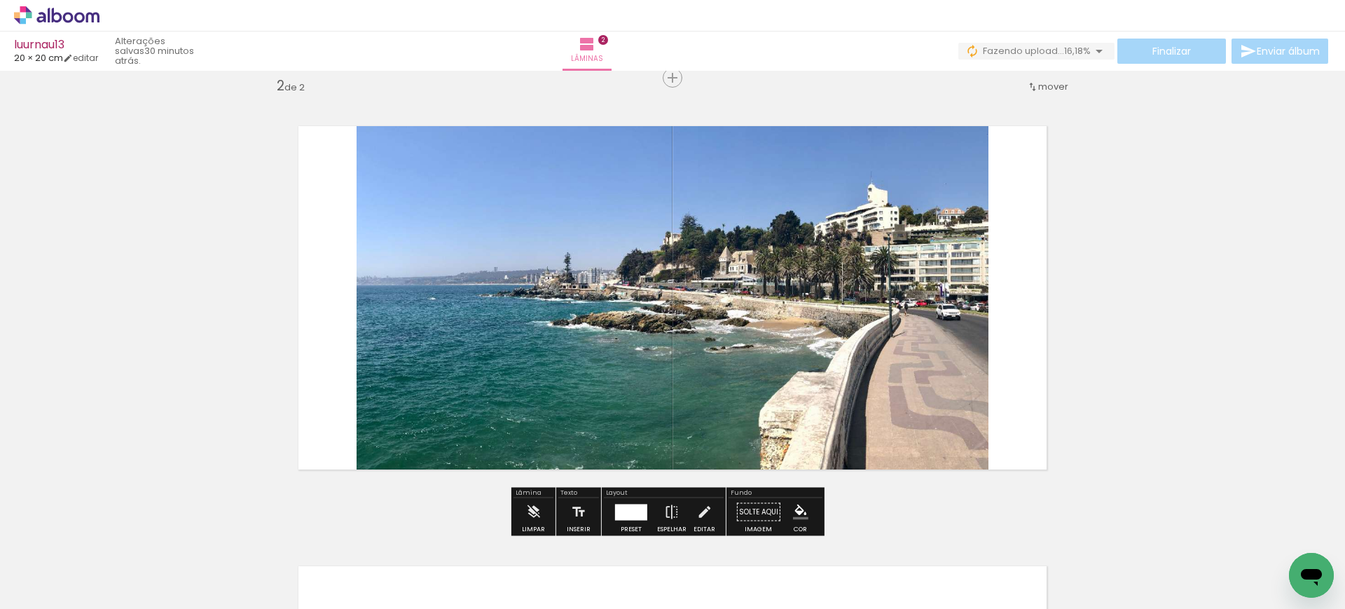
scroll to position [458, 0]
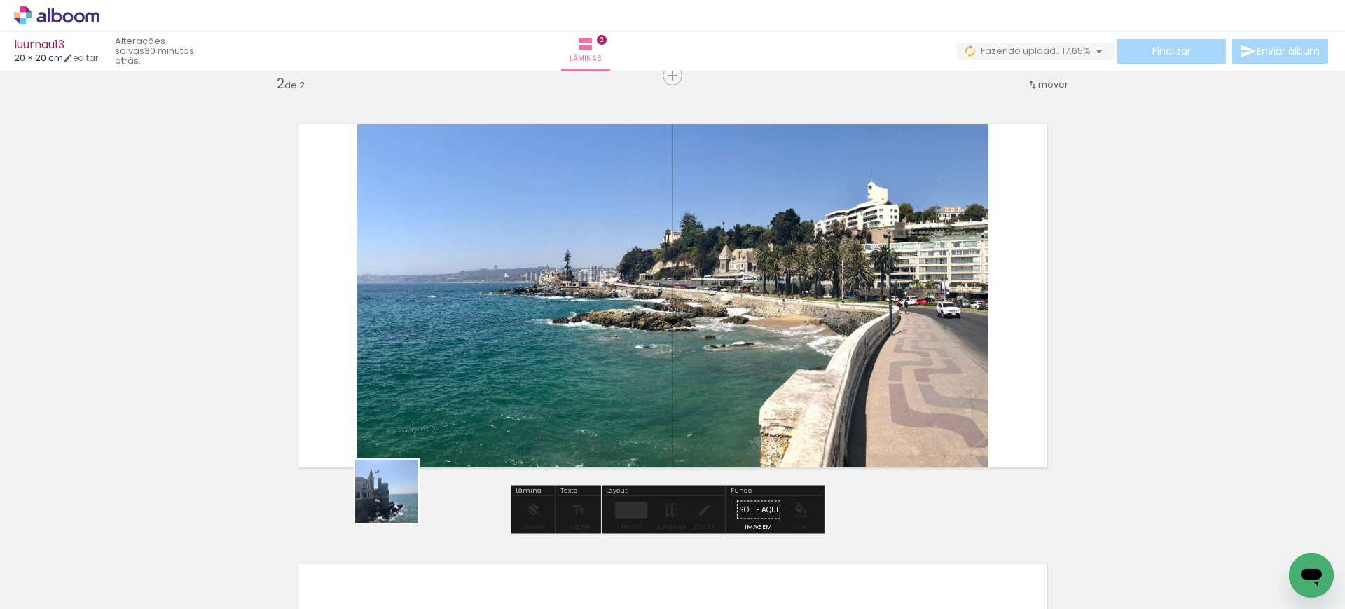
drag, startPoint x: 391, startPoint y: 531, endPoint x: 455, endPoint y: 371, distance: 172.6
click at [455, 371] on quentale-workspace at bounding box center [672, 304] width 1345 height 609
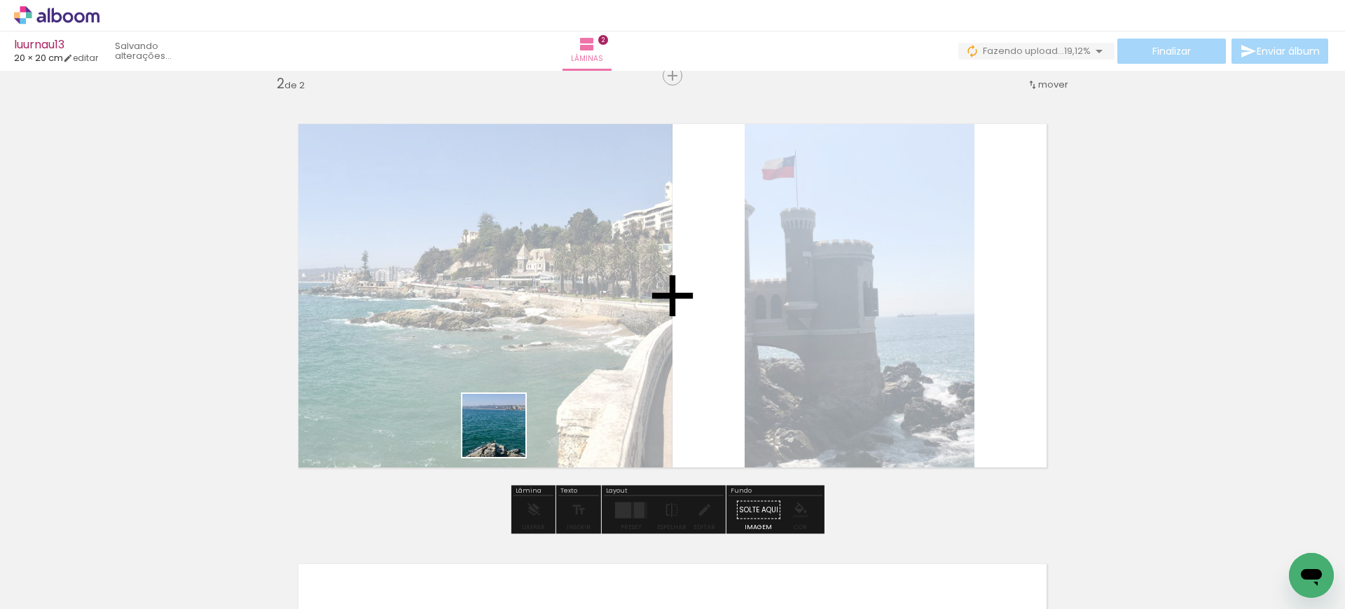
drag, startPoint x: 459, startPoint y: 552, endPoint x: 532, endPoint y: 375, distance: 191.9
click at [532, 377] on quentale-workspace at bounding box center [672, 304] width 1345 height 609
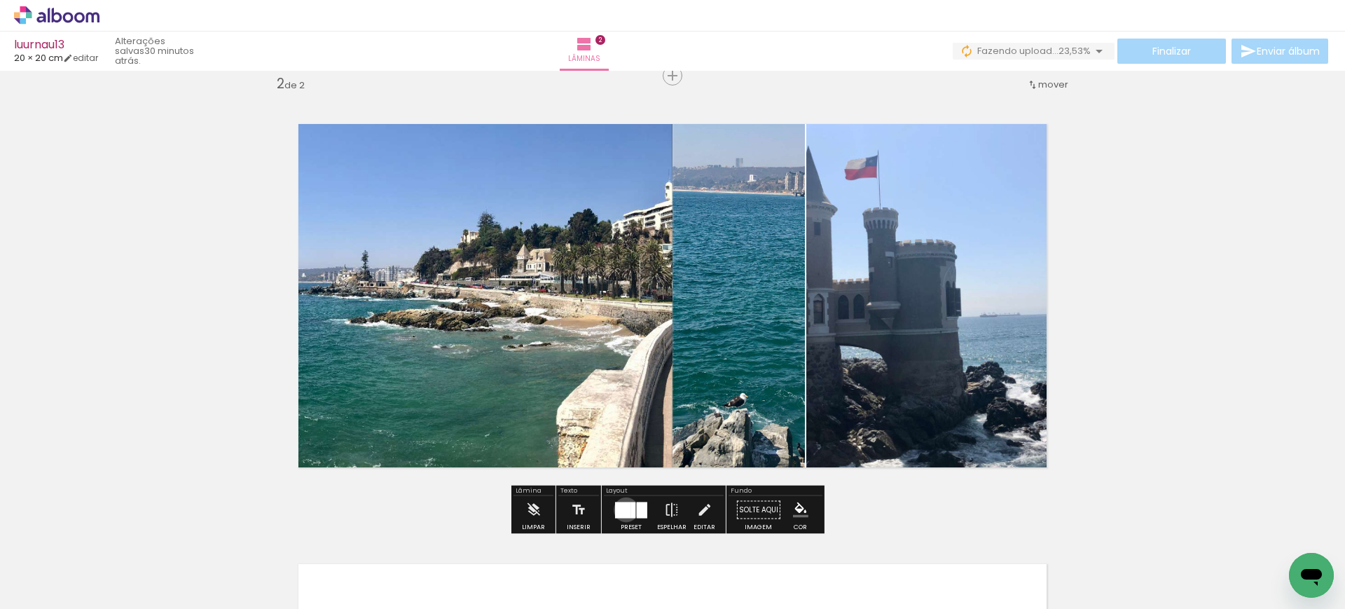
click at [623, 509] on div at bounding box center [623, 510] width 16 height 16
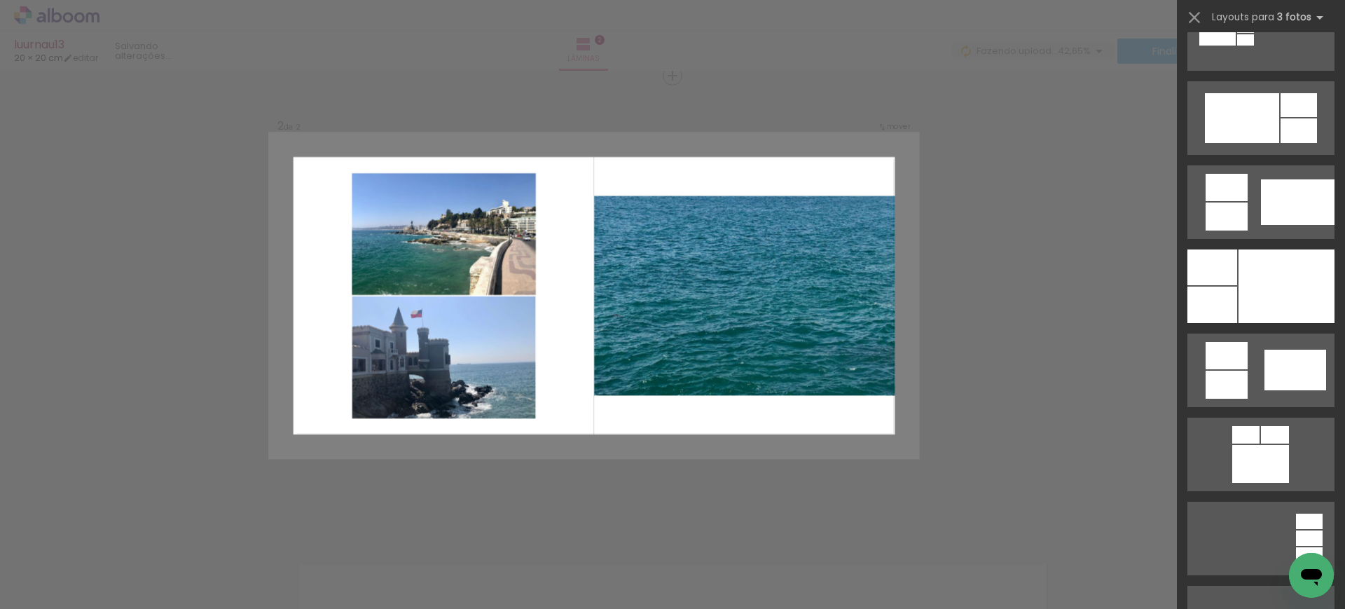
scroll to position [9796, 0]
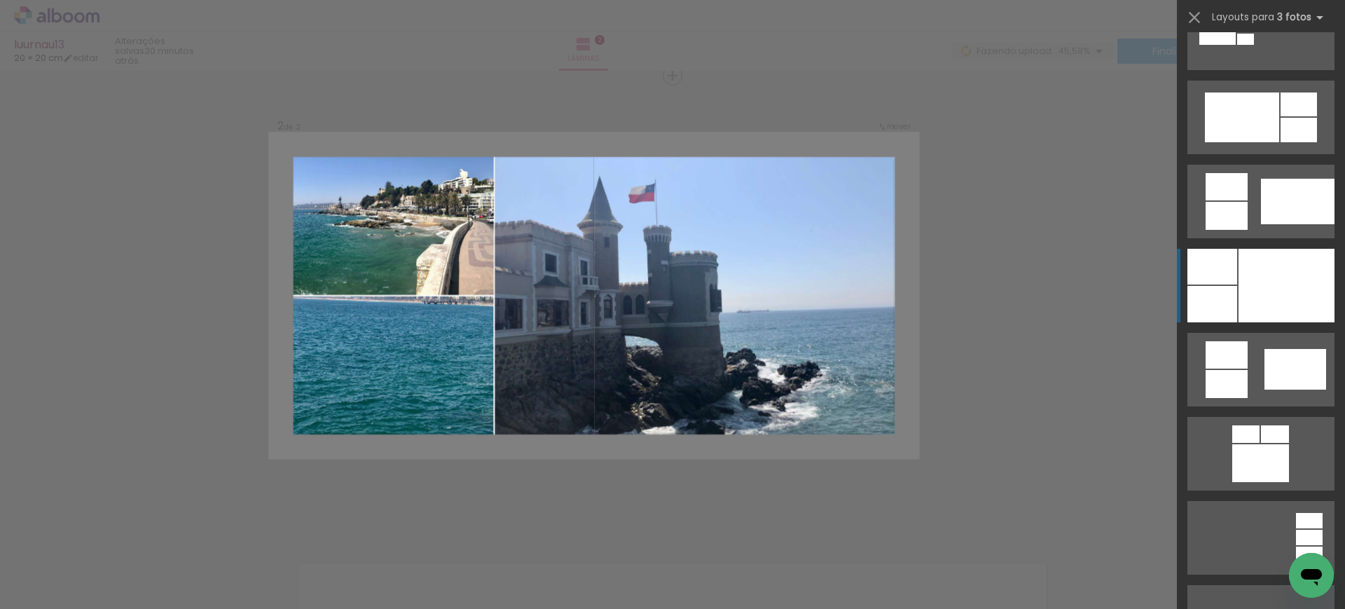
click at [1306, 249] on div at bounding box center [1286, 286] width 96 height 74
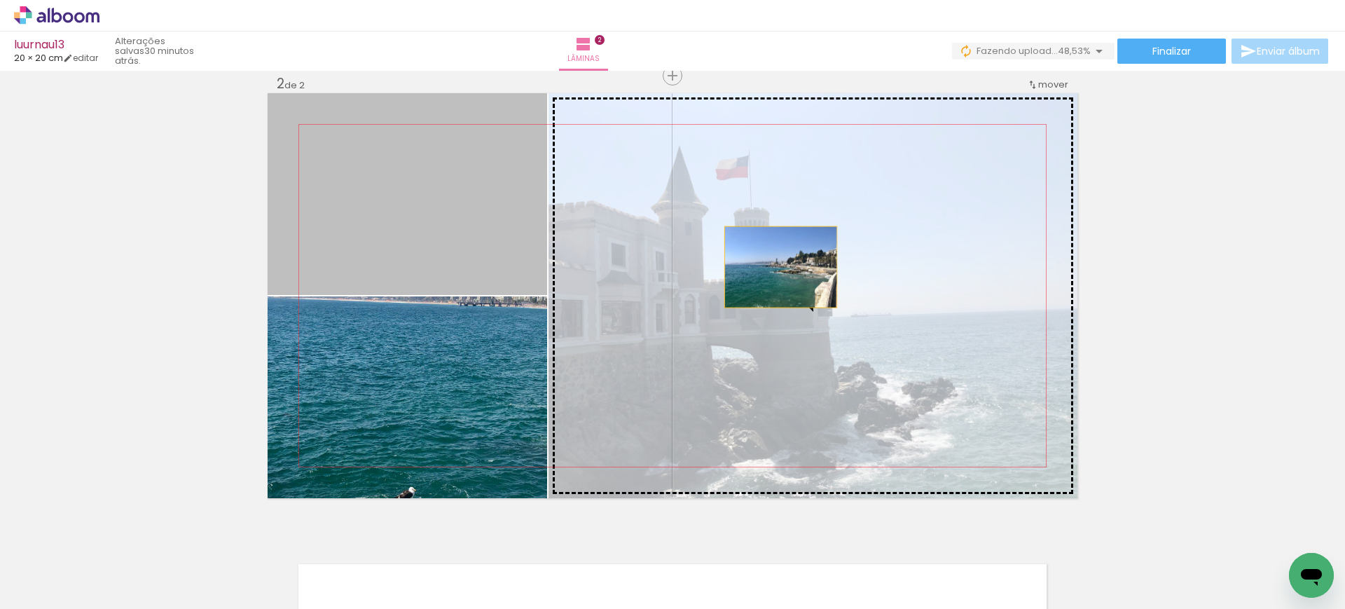
drag, startPoint x: 454, startPoint y: 181, endPoint x: 726, endPoint y: 306, distance: 299.6
click at [0, 0] on slot at bounding box center [0, 0] width 0 height 0
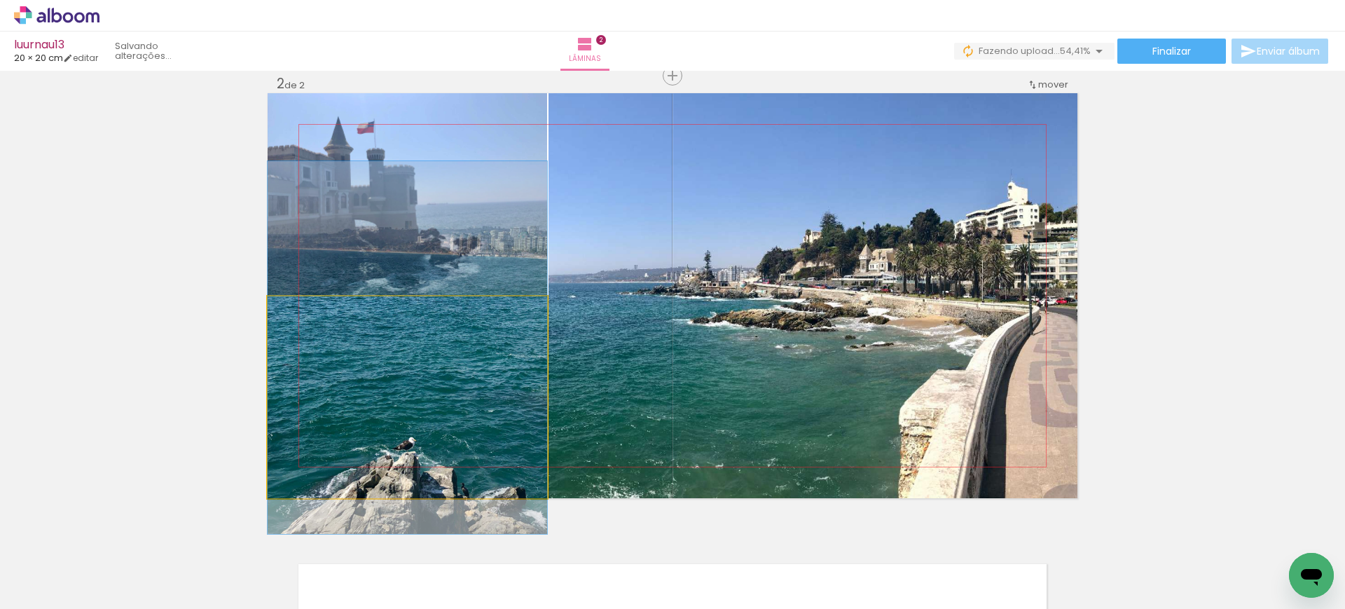
drag, startPoint x: 447, startPoint y: 361, endPoint x: 454, endPoint y: 312, distance: 50.2
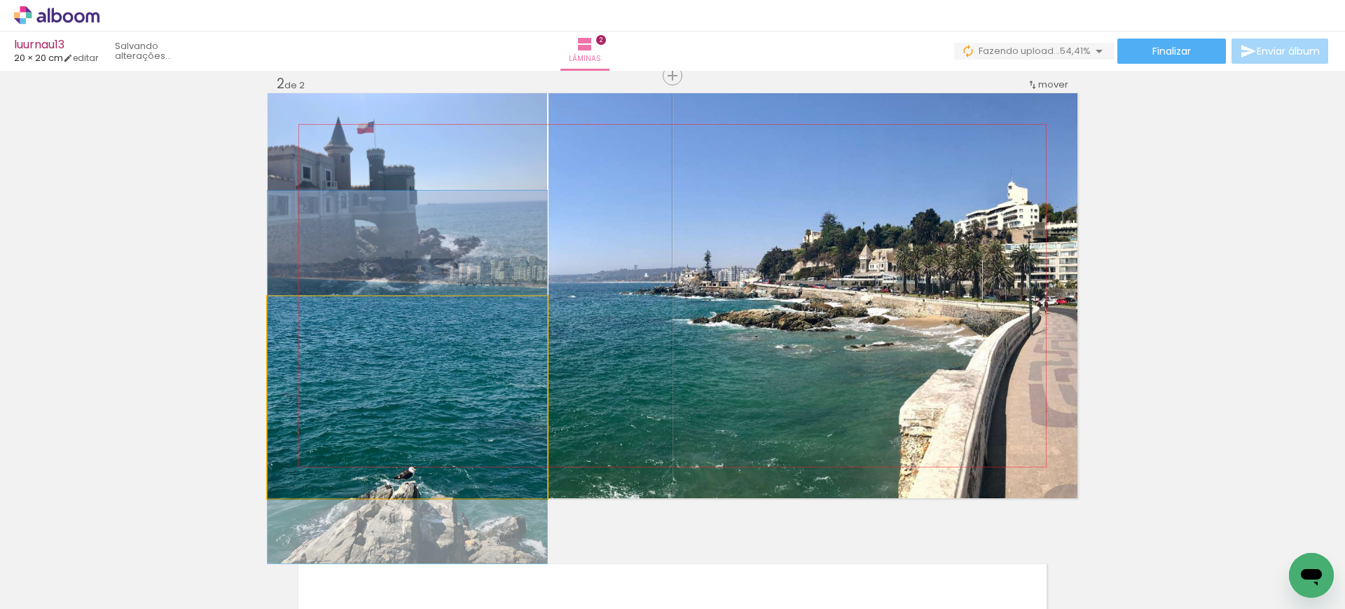
drag, startPoint x: 427, startPoint y: 382, endPoint x: 428, endPoint y: 417, distance: 35.1
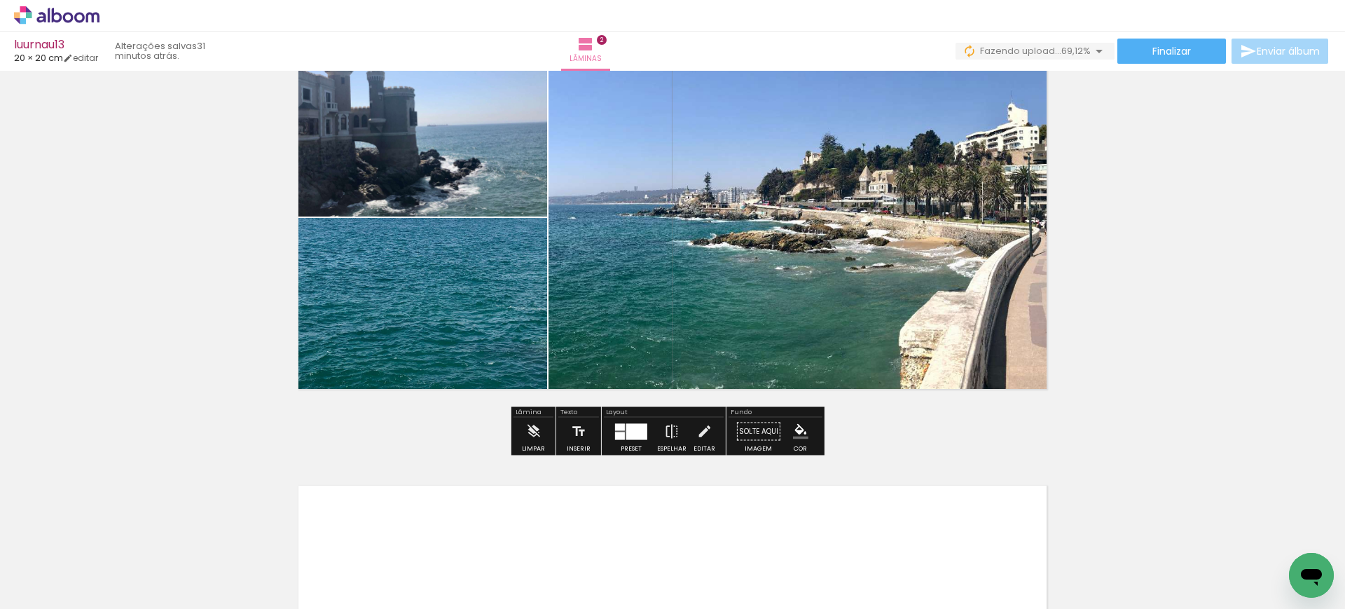
scroll to position [537, 0]
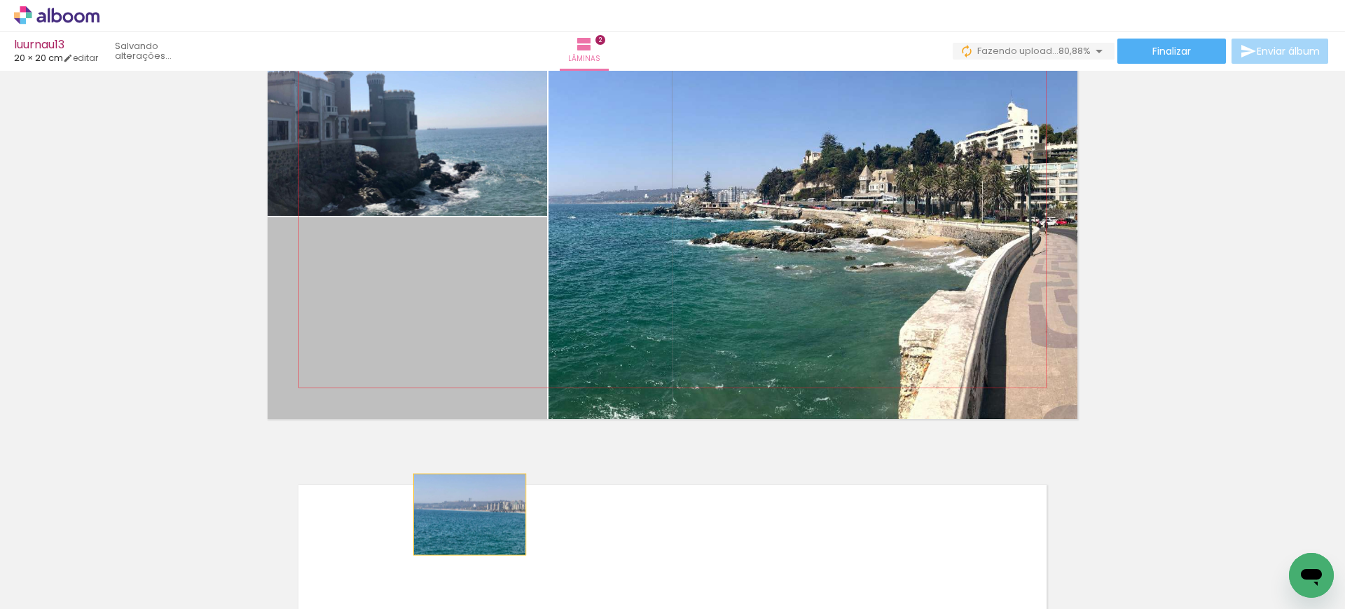
drag, startPoint x: 445, startPoint y: 256, endPoint x: 463, endPoint y: 514, distance: 258.4
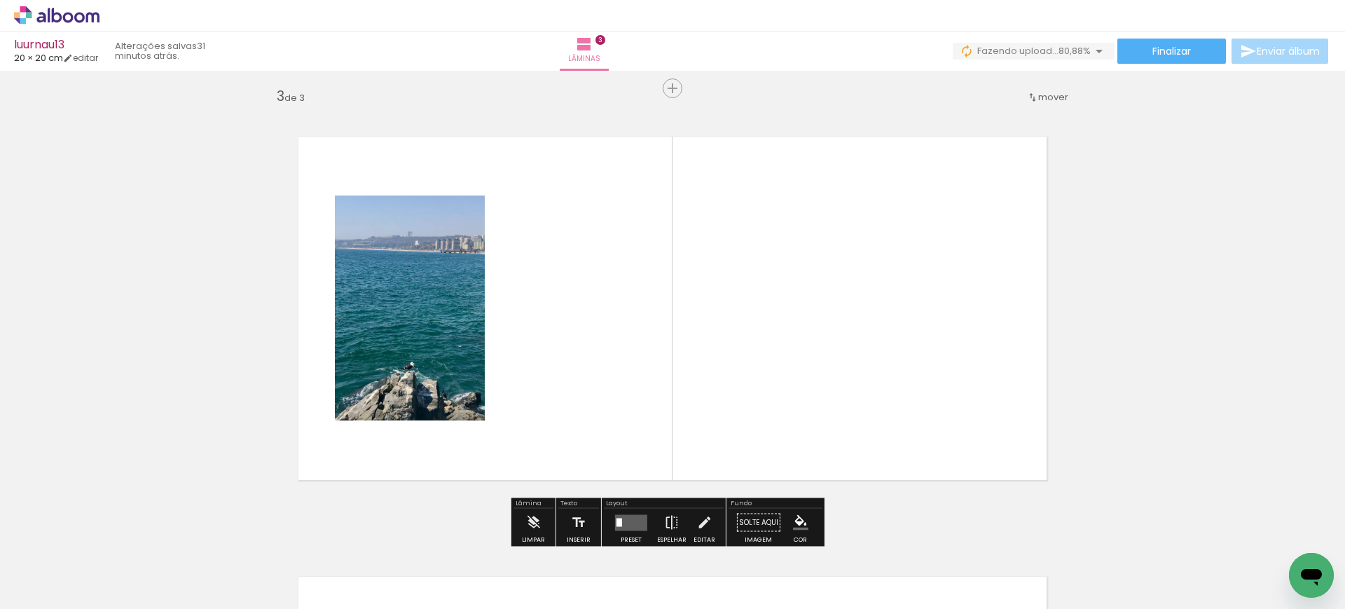
scroll to position [898, 0]
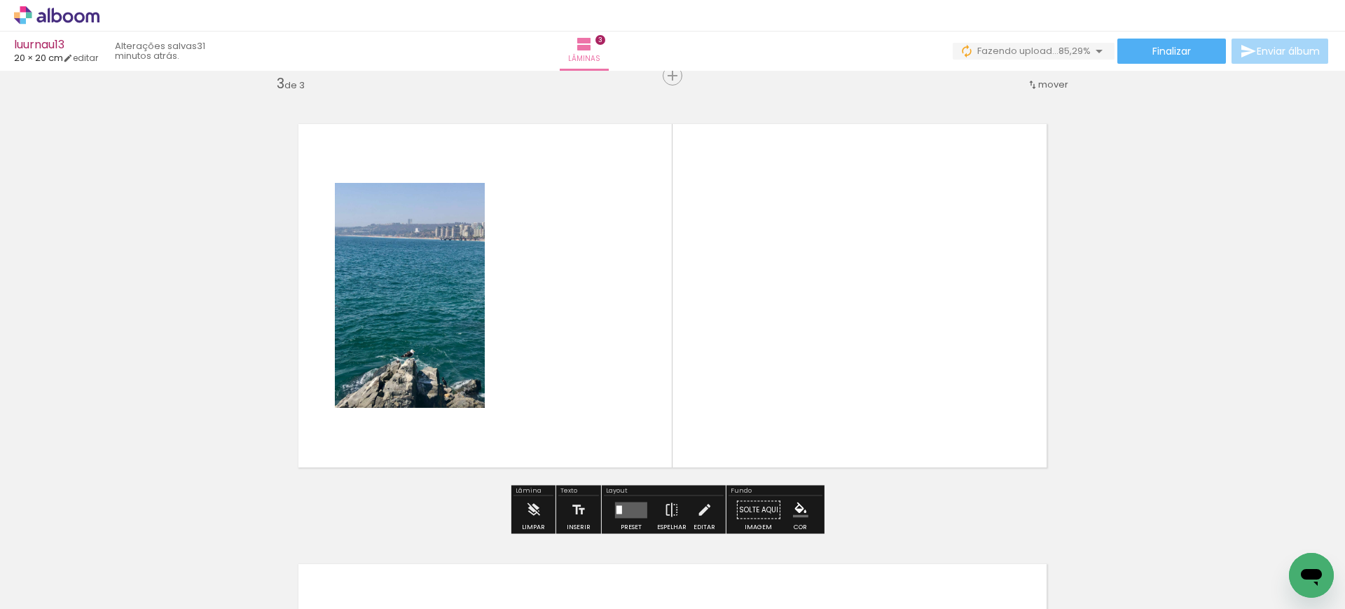
drag, startPoint x: 547, startPoint y: 560, endPoint x: 581, endPoint y: 380, distance: 182.4
click at [581, 380] on quentale-workspace at bounding box center [672, 304] width 1345 height 609
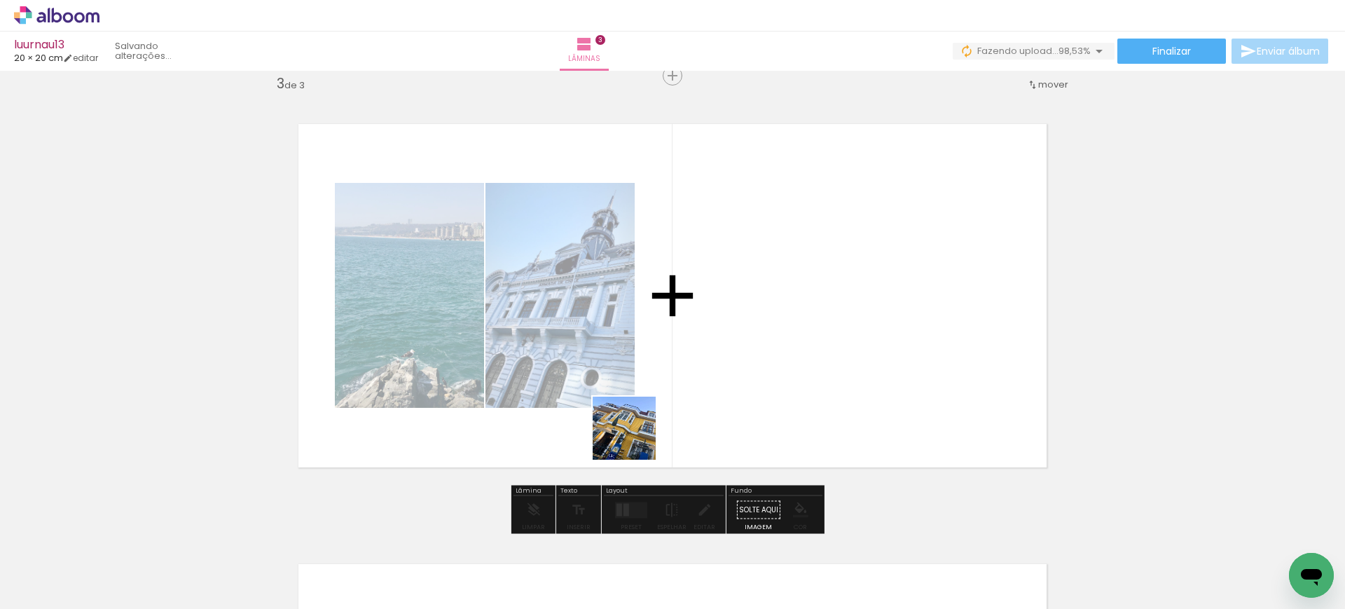
drag, startPoint x: 618, startPoint y: 551, endPoint x: 685, endPoint y: 325, distance: 235.2
click at [681, 329] on quentale-workspace at bounding box center [672, 304] width 1345 height 609
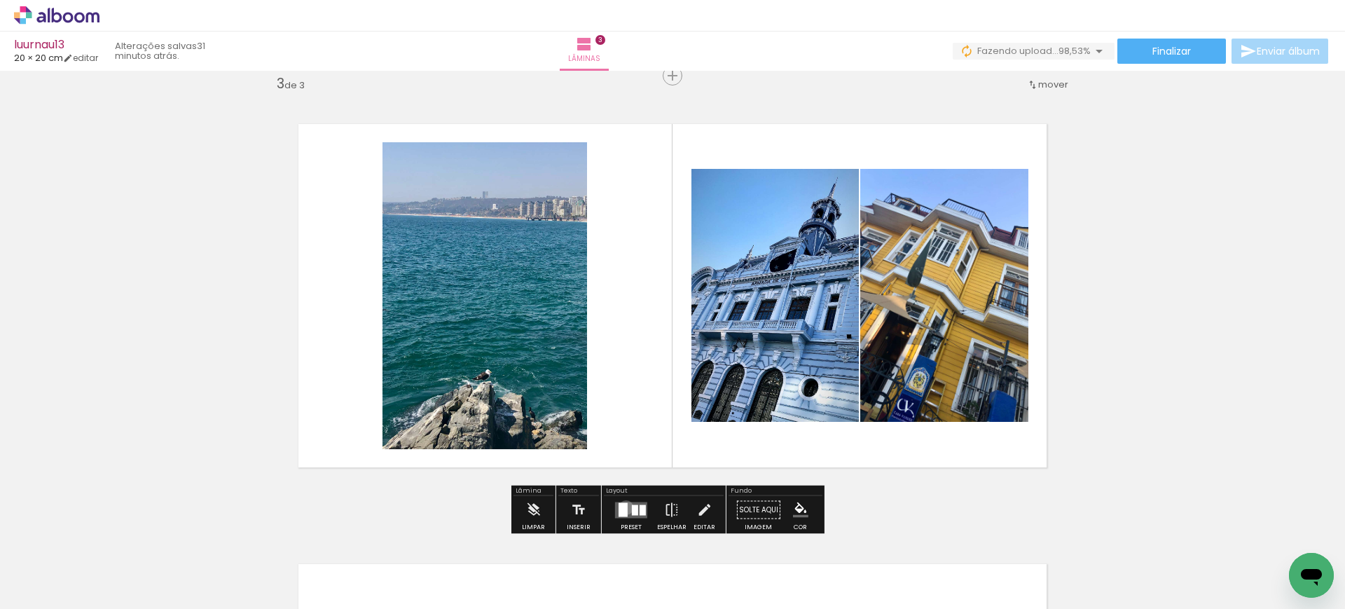
click at [622, 507] on div at bounding box center [622, 509] width 9 height 14
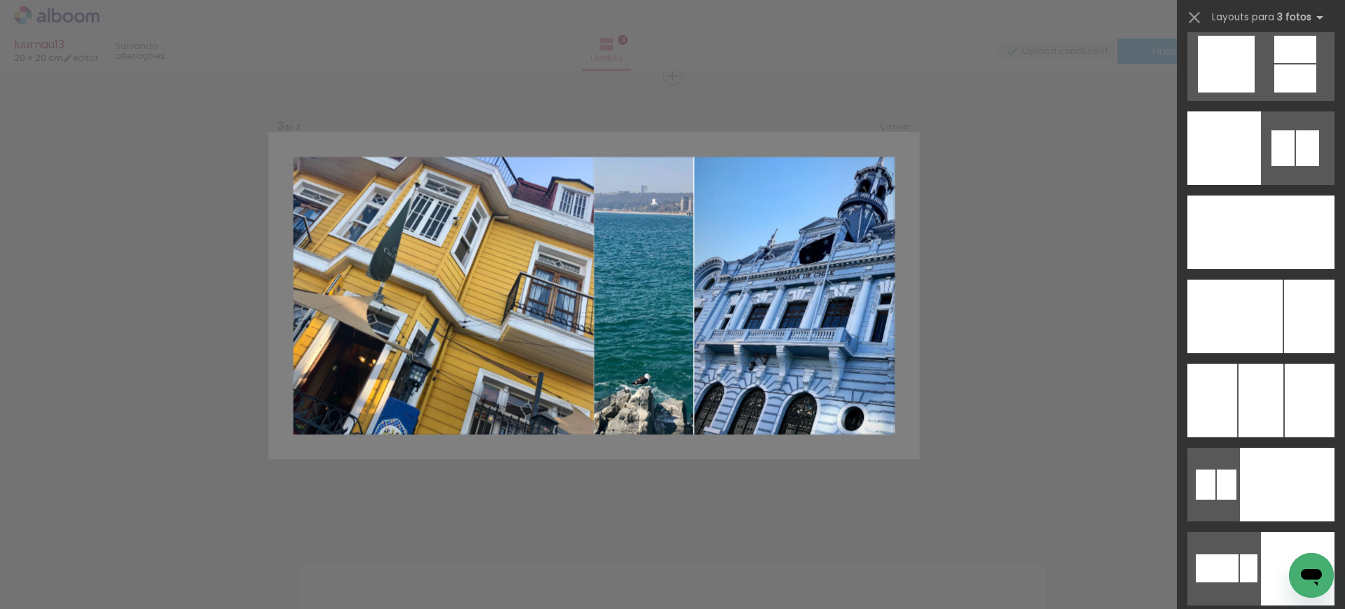
scroll to position [10534, 0]
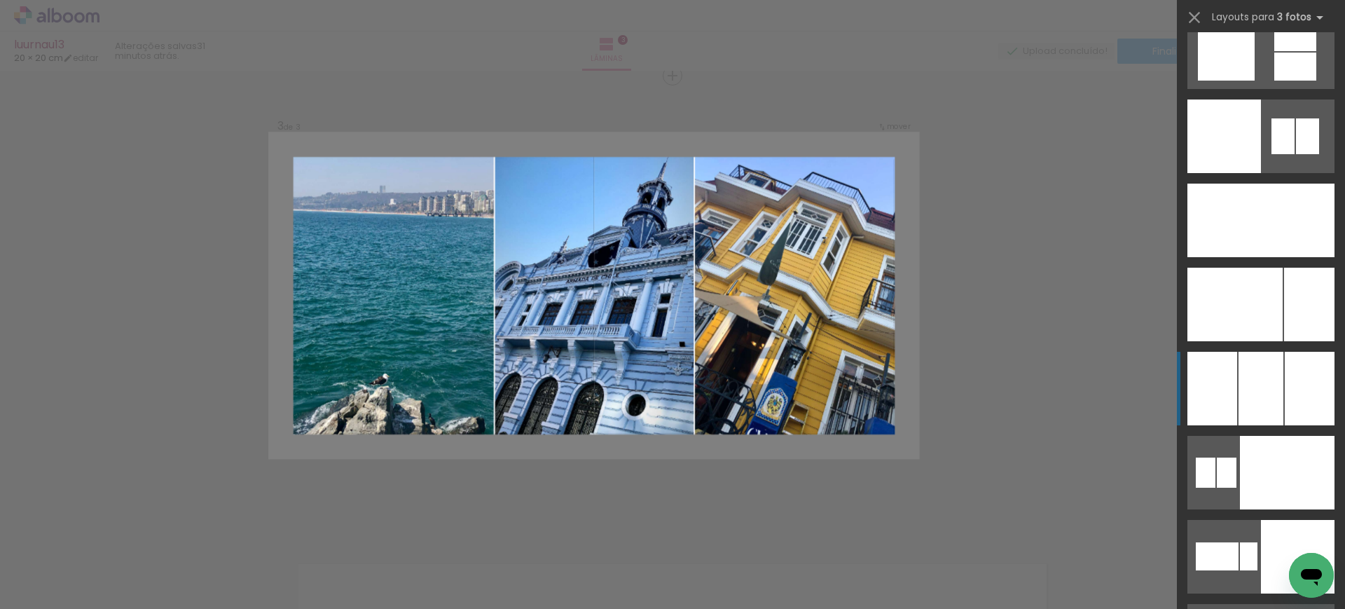
click at [1237, 257] on div at bounding box center [1261, 221] width 48 height 74
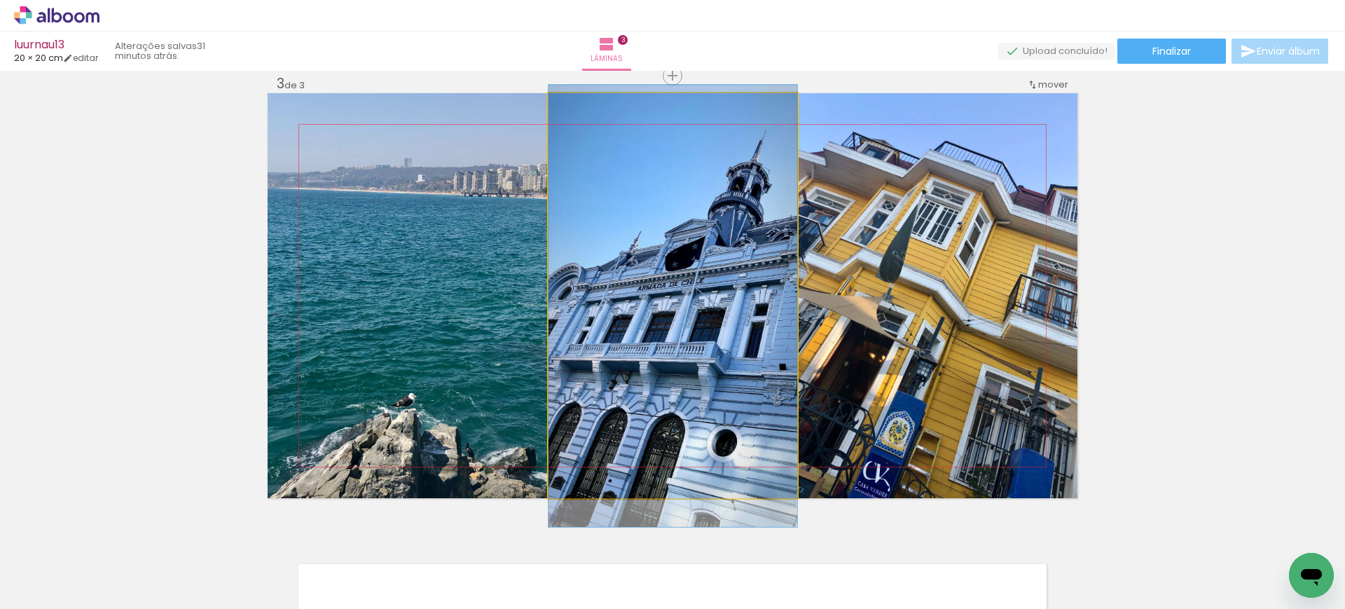
drag, startPoint x: 700, startPoint y: 298, endPoint x: 717, endPoint y: 309, distance: 19.8
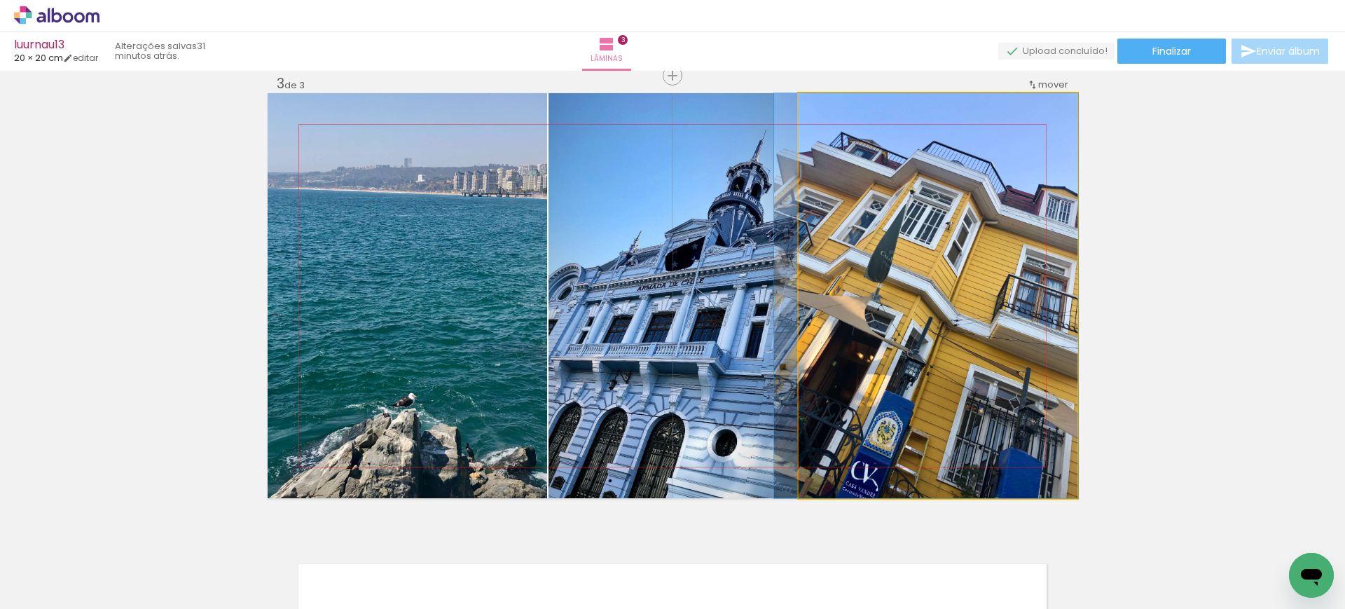
drag, startPoint x: 942, startPoint y: 305, endPoint x: 930, endPoint y: 338, distance: 35.7
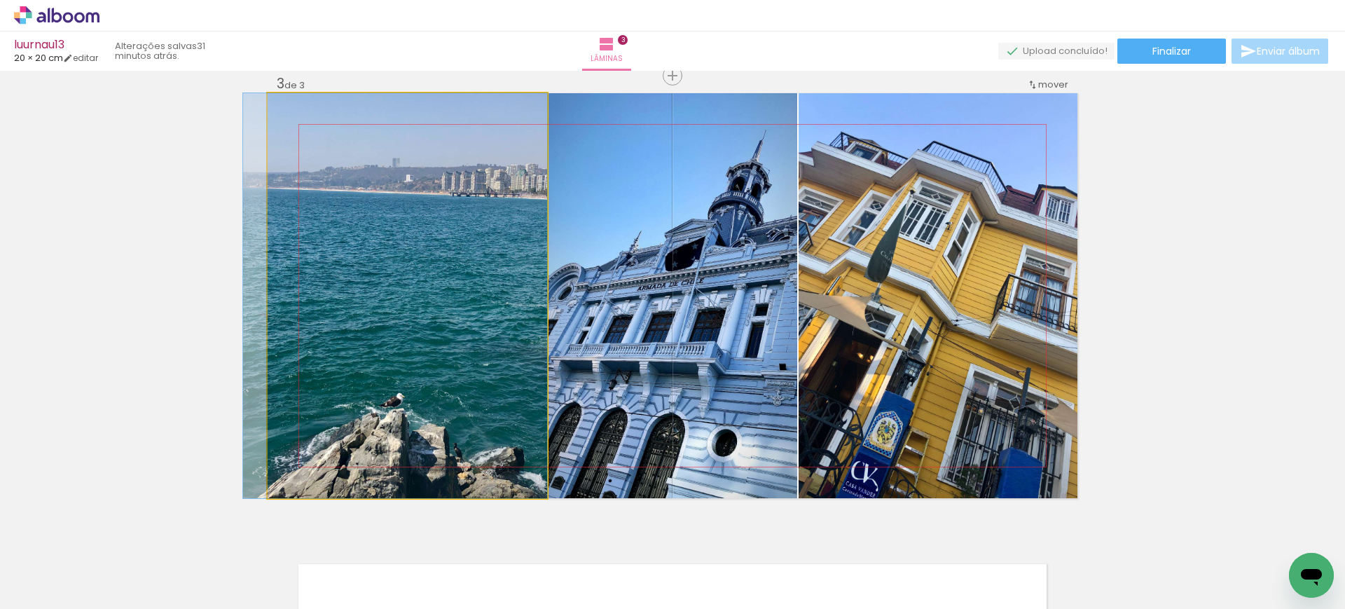
drag, startPoint x: 456, startPoint y: 296, endPoint x: 443, endPoint y: 325, distance: 32.3
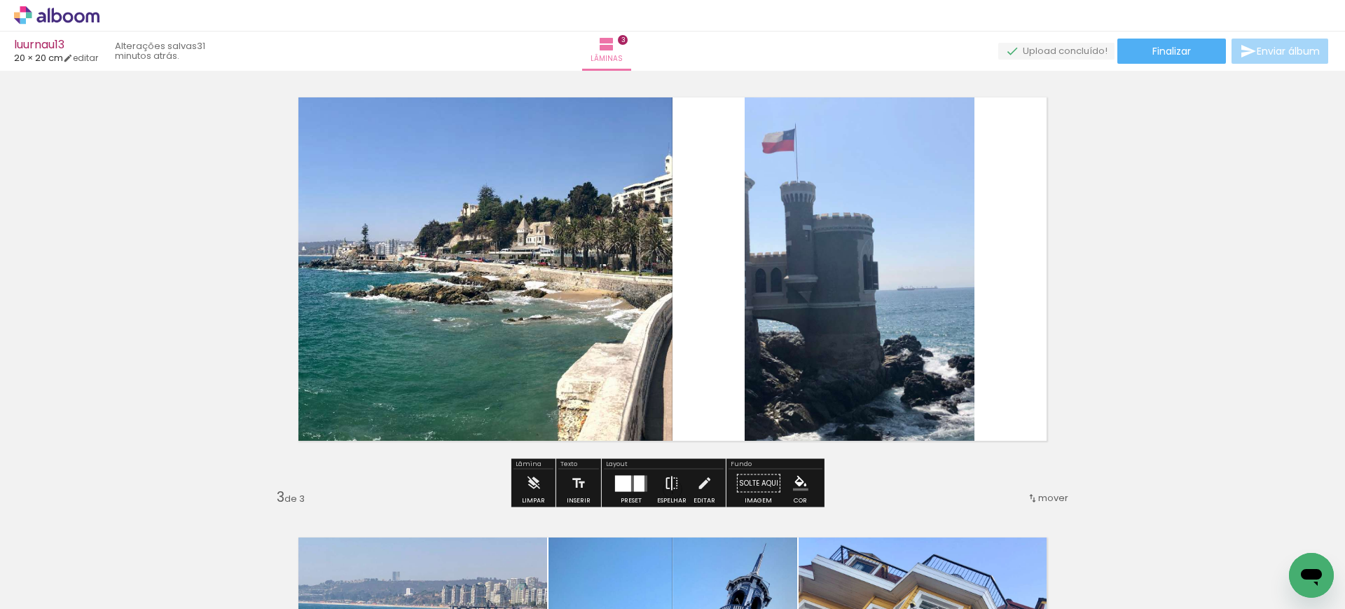
scroll to position [484, 0]
click at [629, 478] on quentale-layouter at bounding box center [631, 484] width 32 height 16
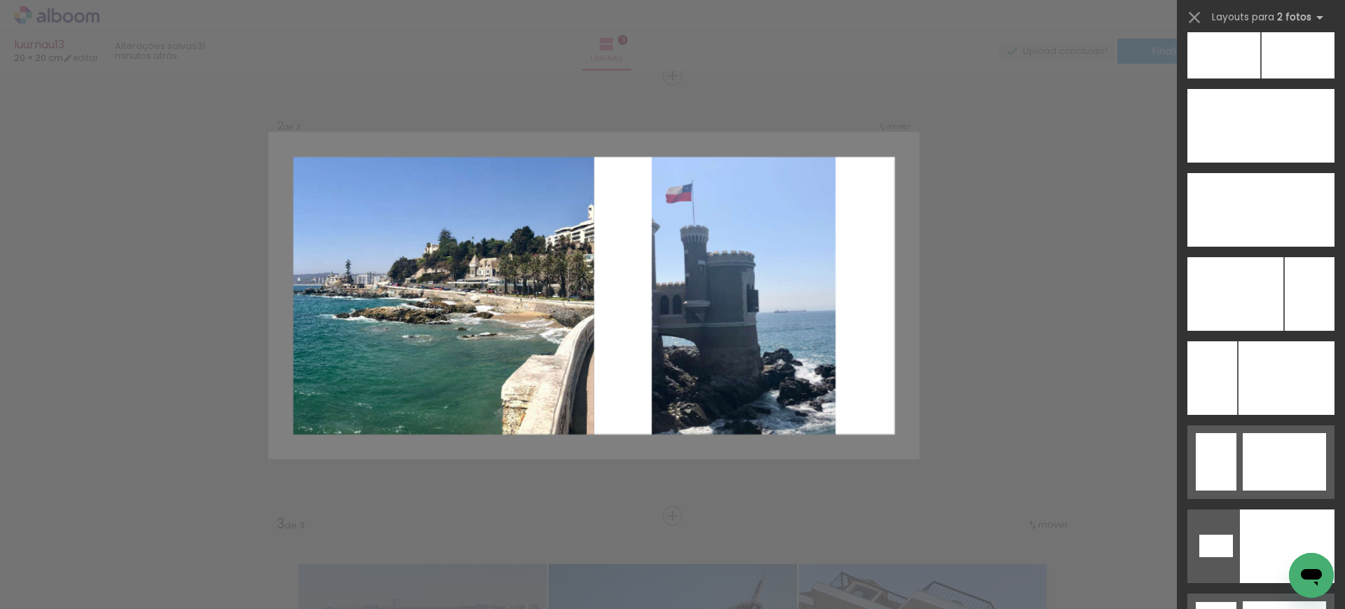
scroll to position [2633, 0]
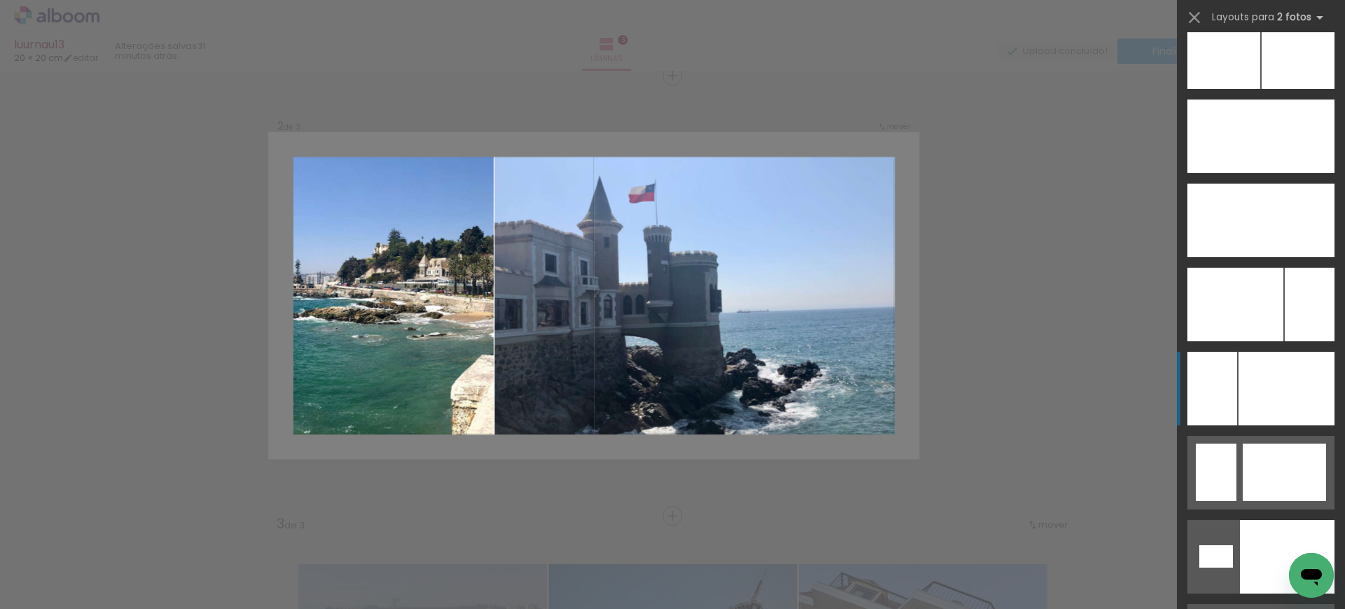
click at [1245, 520] on div at bounding box center [1287, 557] width 95 height 74
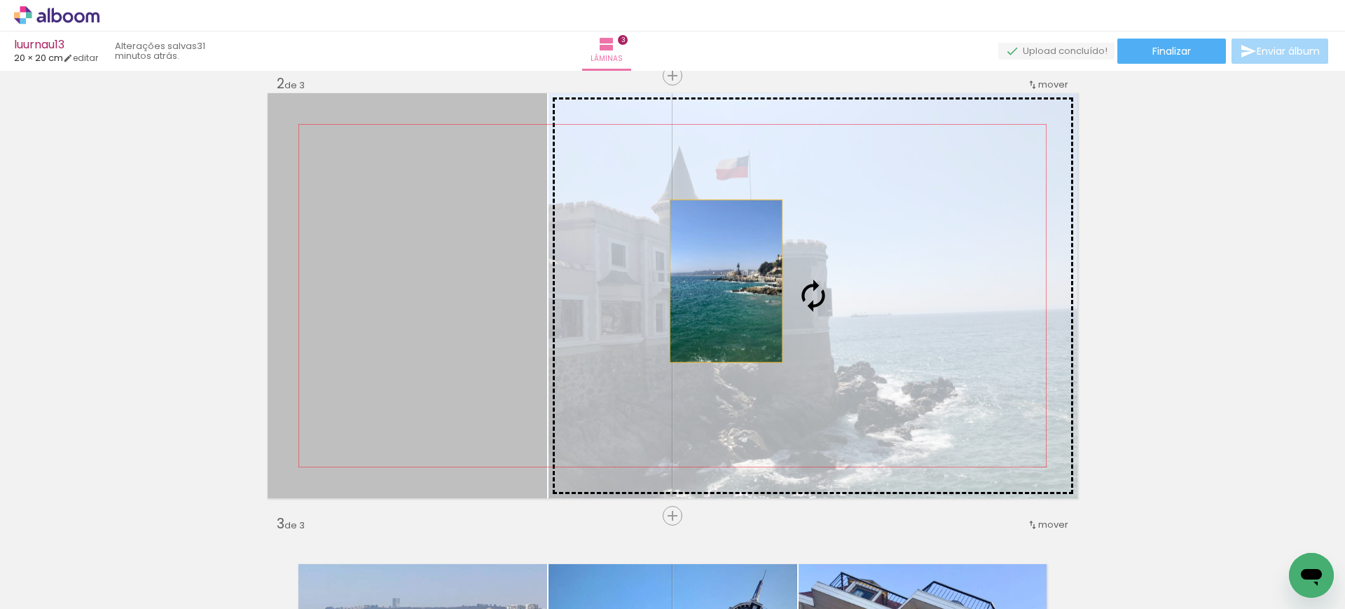
drag, startPoint x: 405, startPoint y: 270, endPoint x: 741, endPoint y: 280, distance: 336.4
click at [0, 0] on slot at bounding box center [0, 0] width 0 height 0
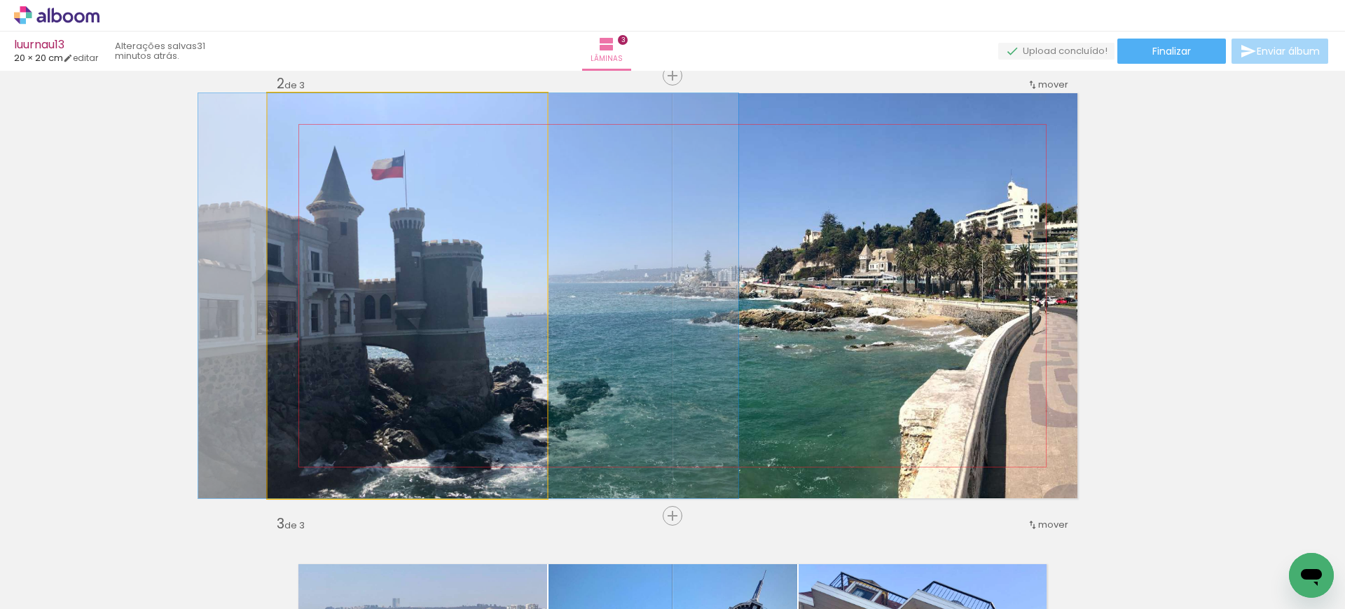
drag, startPoint x: 456, startPoint y: 282, endPoint x: 513, endPoint y: 292, distance: 58.4
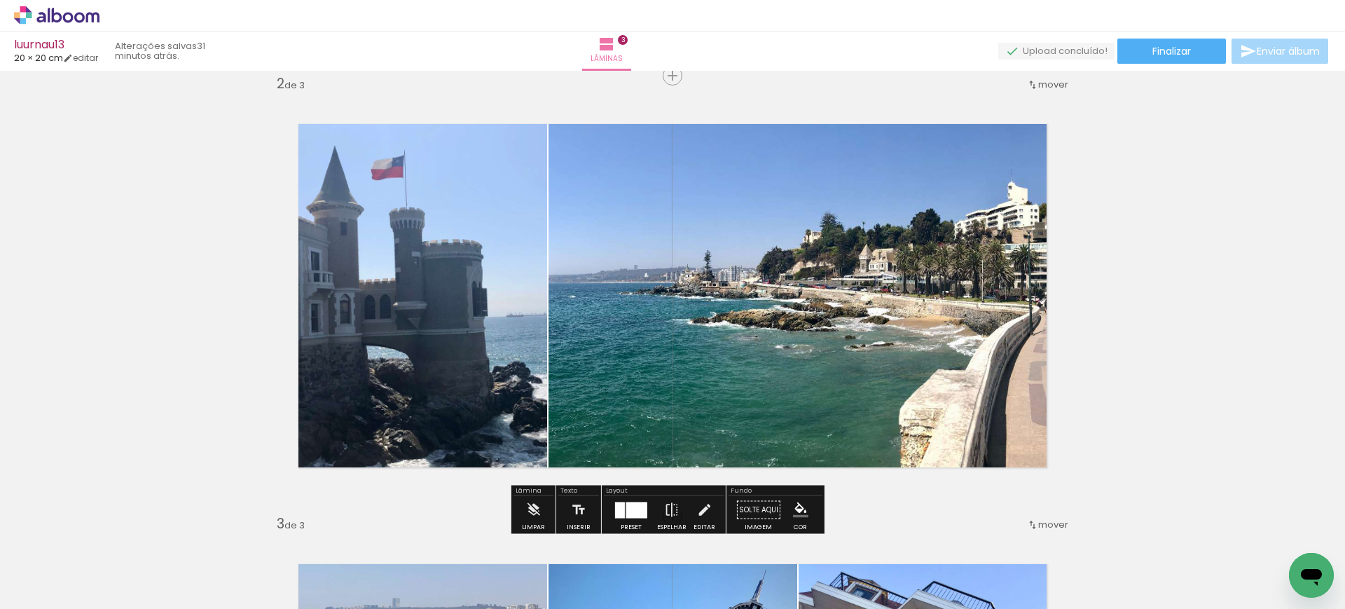
click at [630, 512] on div at bounding box center [636, 510] width 21 height 16
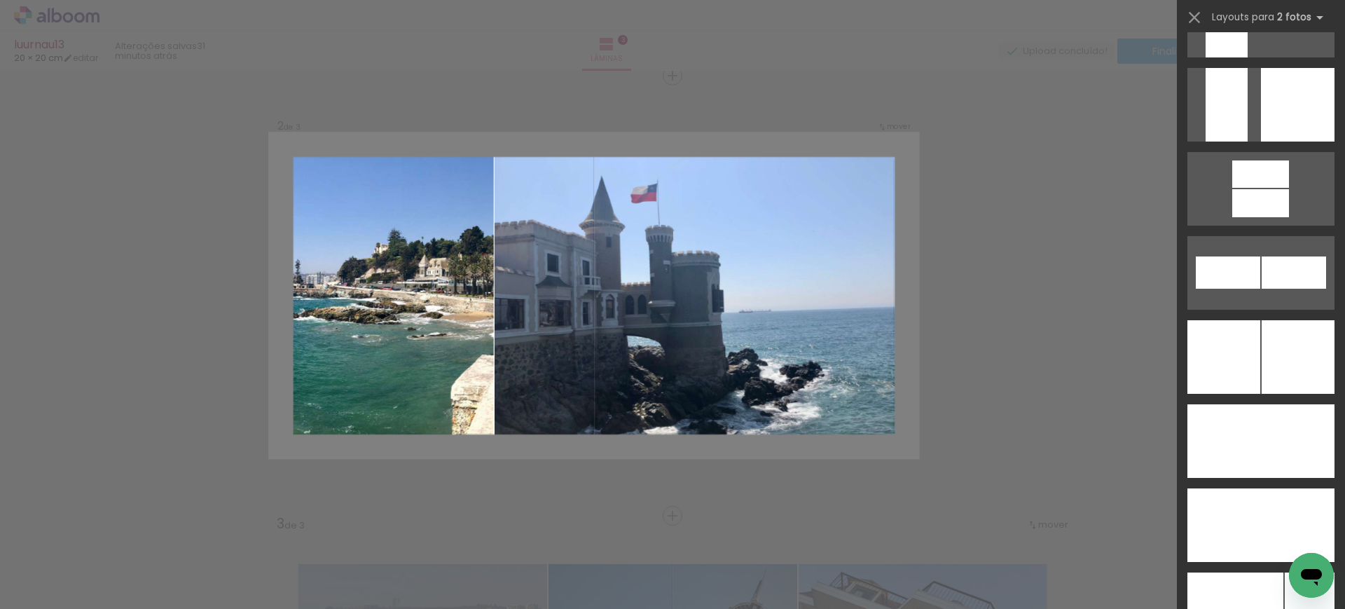
scroll to position [2307, 0]
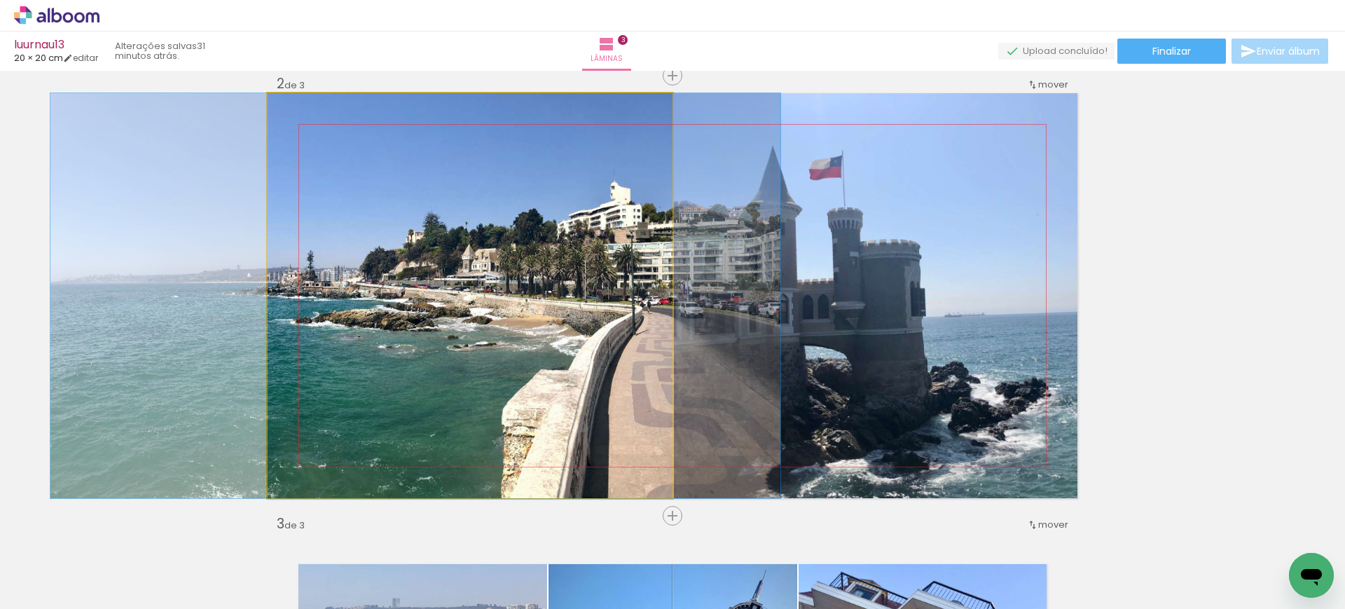
drag, startPoint x: 512, startPoint y: 303, endPoint x: 457, endPoint y: 294, distance: 55.3
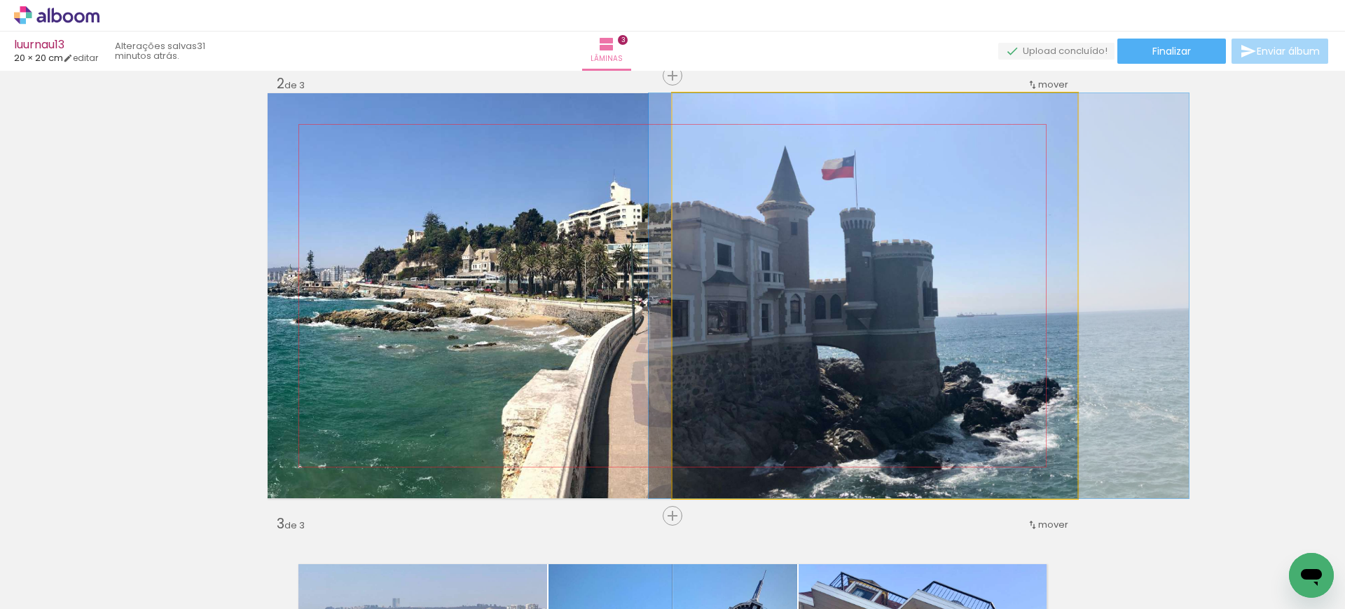
drag, startPoint x: 740, startPoint y: 284, endPoint x: 752, endPoint y: 286, distance: 11.4
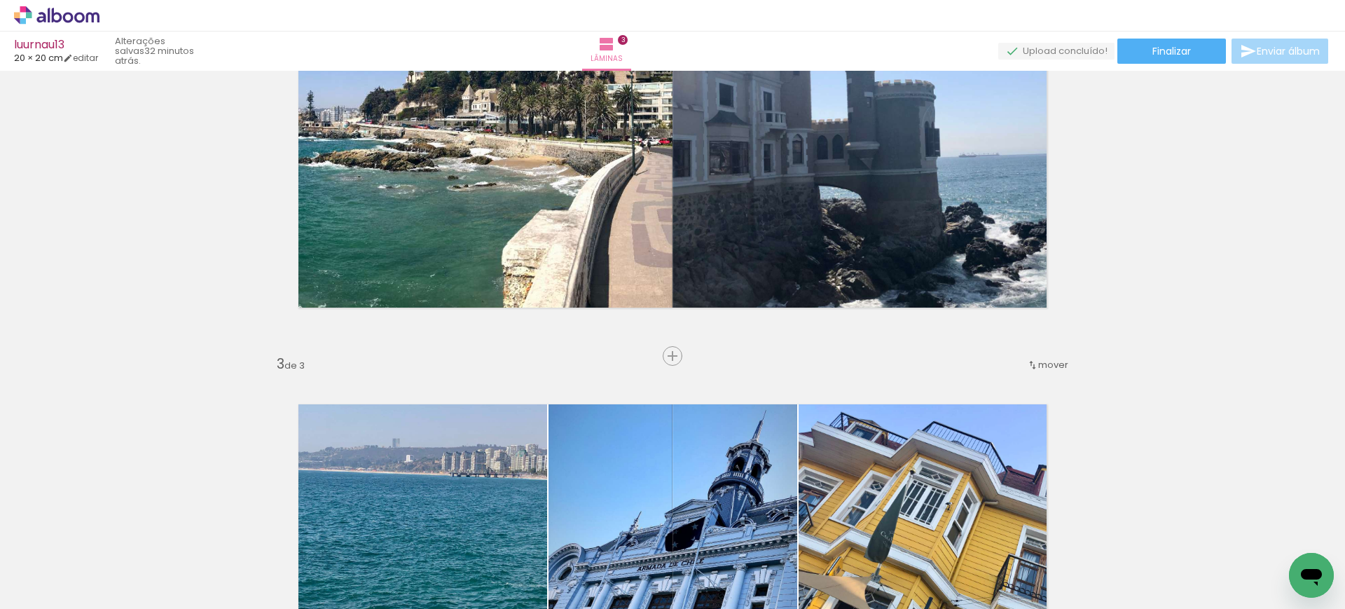
scroll to position [612, 0]
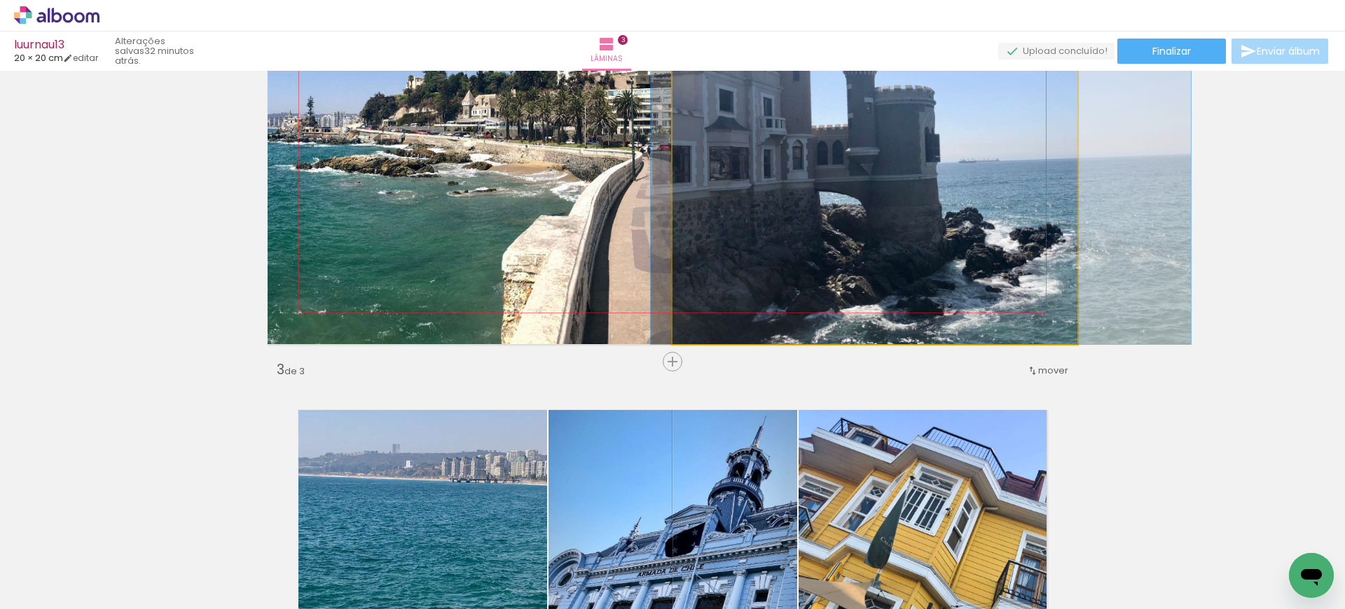
click at [725, 202] on quentale-photo at bounding box center [874, 141] width 405 height 405
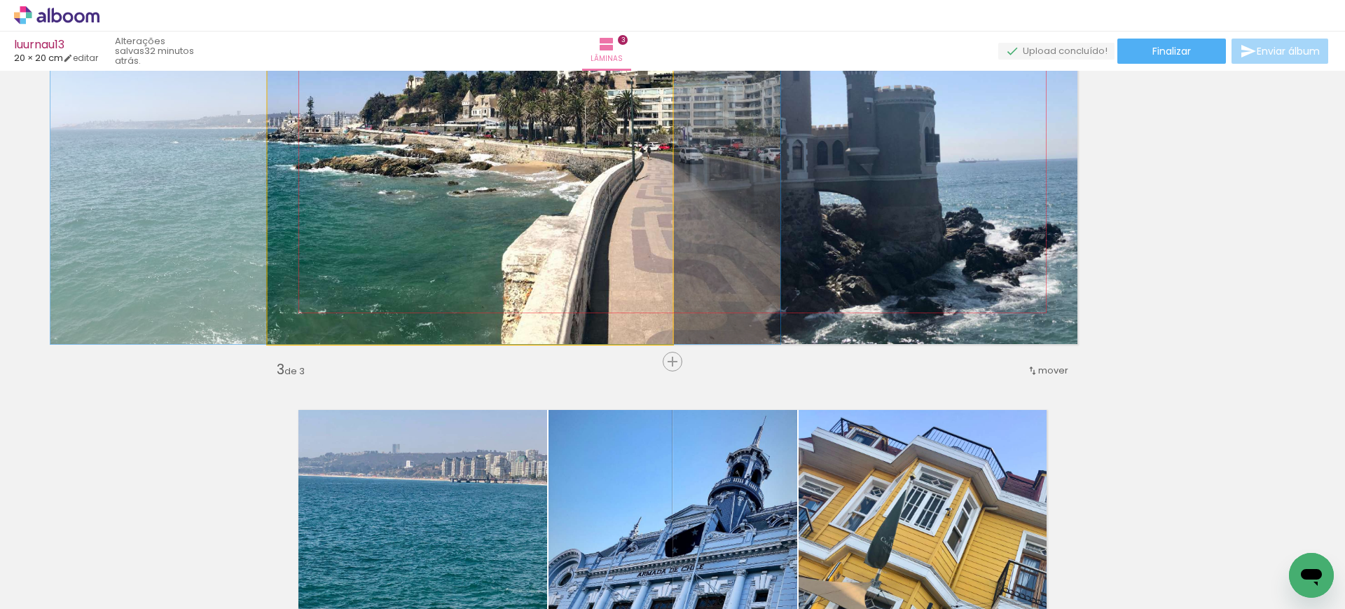
click at [576, 192] on quentale-photo at bounding box center [470, 141] width 405 height 405
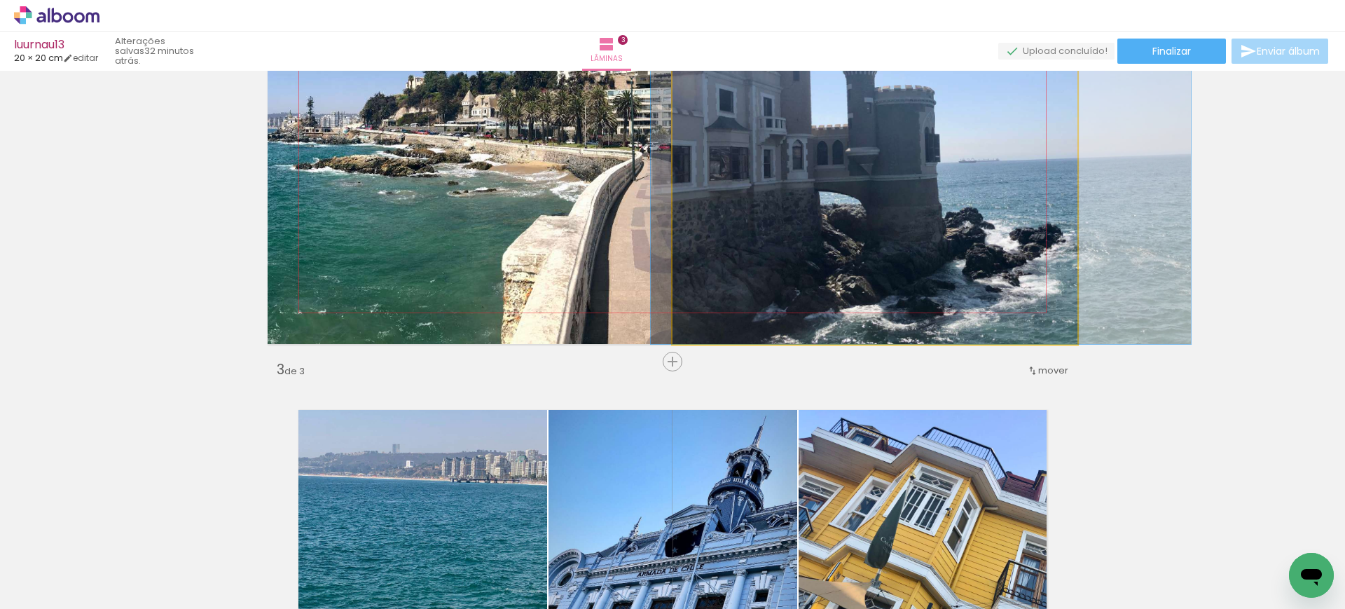
click at [775, 188] on quentale-photo at bounding box center [874, 141] width 405 height 405
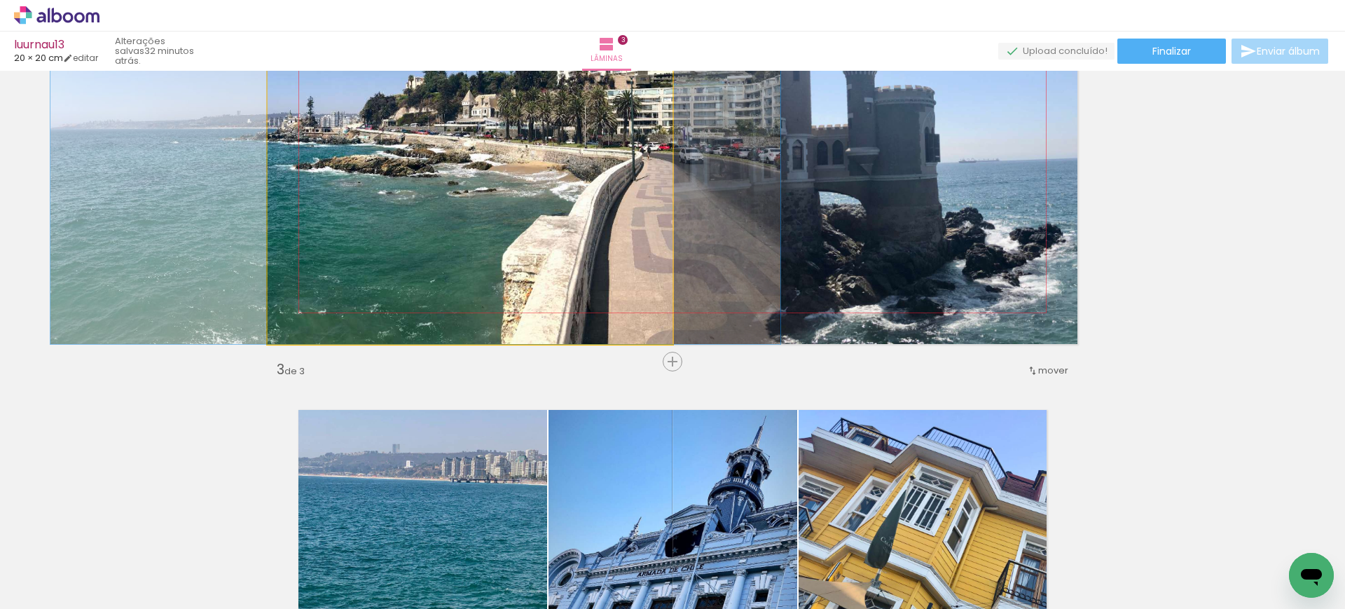
click at [583, 195] on quentale-photo at bounding box center [470, 141] width 405 height 405
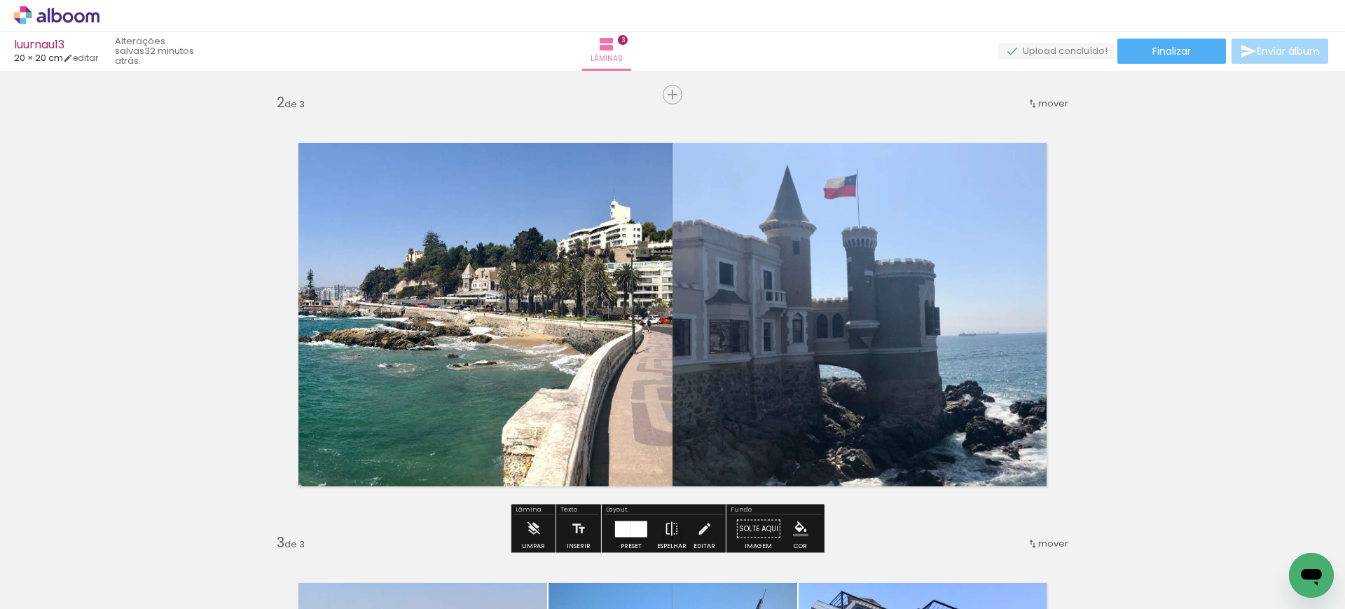
scroll to position [438, 0]
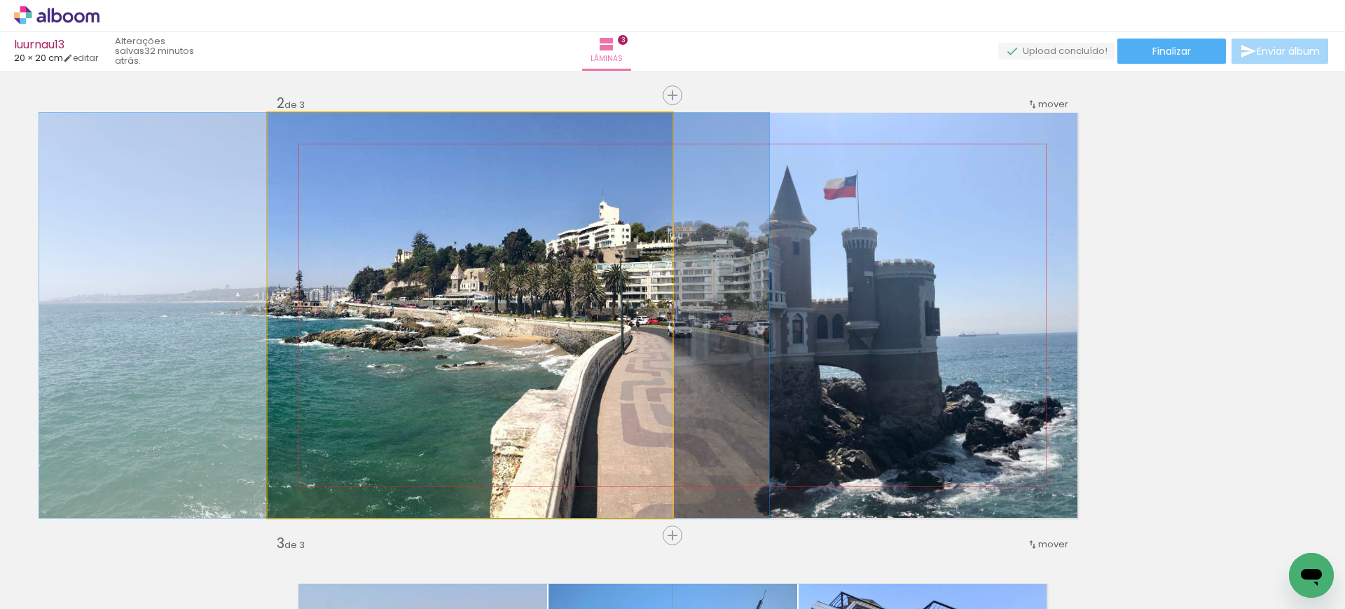
drag, startPoint x: 553, startPoint y: 275, endPoint x: 538, endPoint y: 280, distance: 15.5
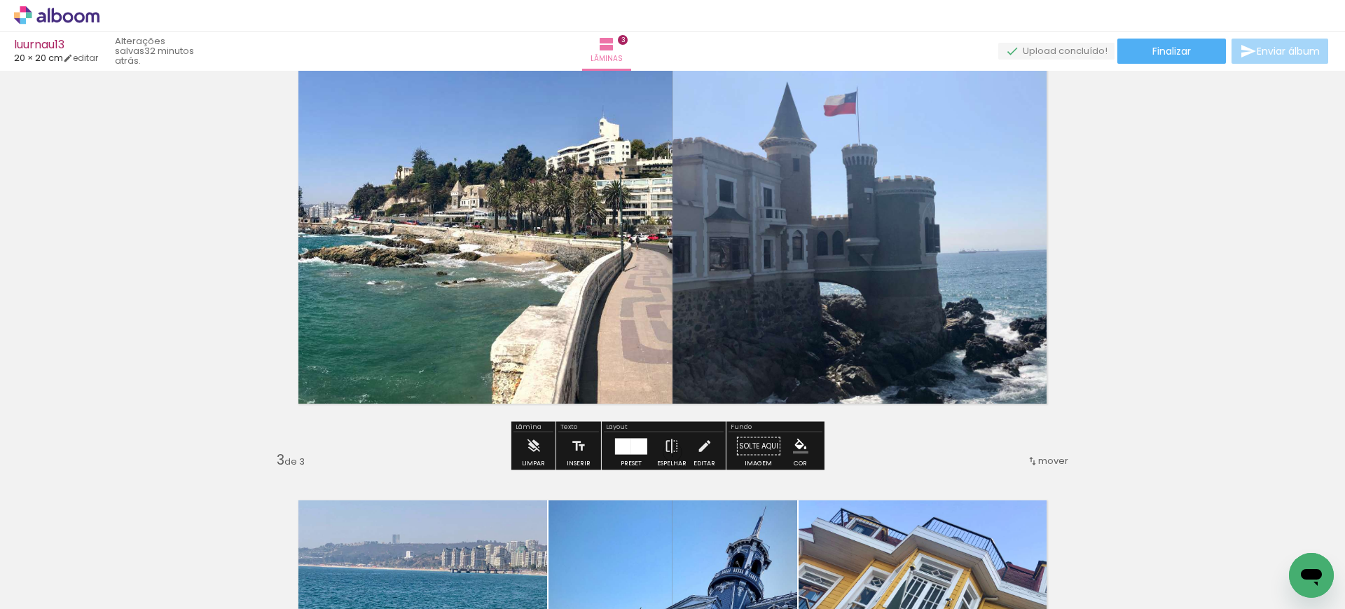
scroll to position [523, 0]
drag, startPoint x: 628, startPoint y: 443, endPoint x: 640, endPoint y: 441, distance: 12.0
click at [631, 443] on div at bounding box center [639, 445] width 16 height 16
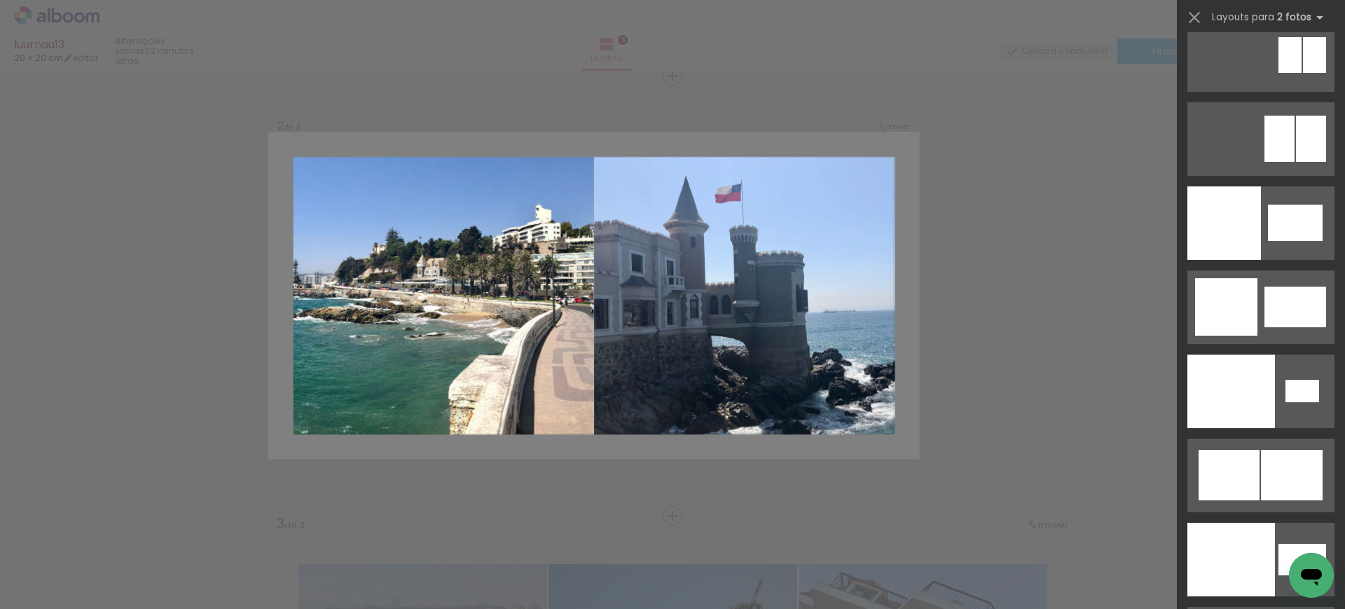
scroll to position [7409, 0]
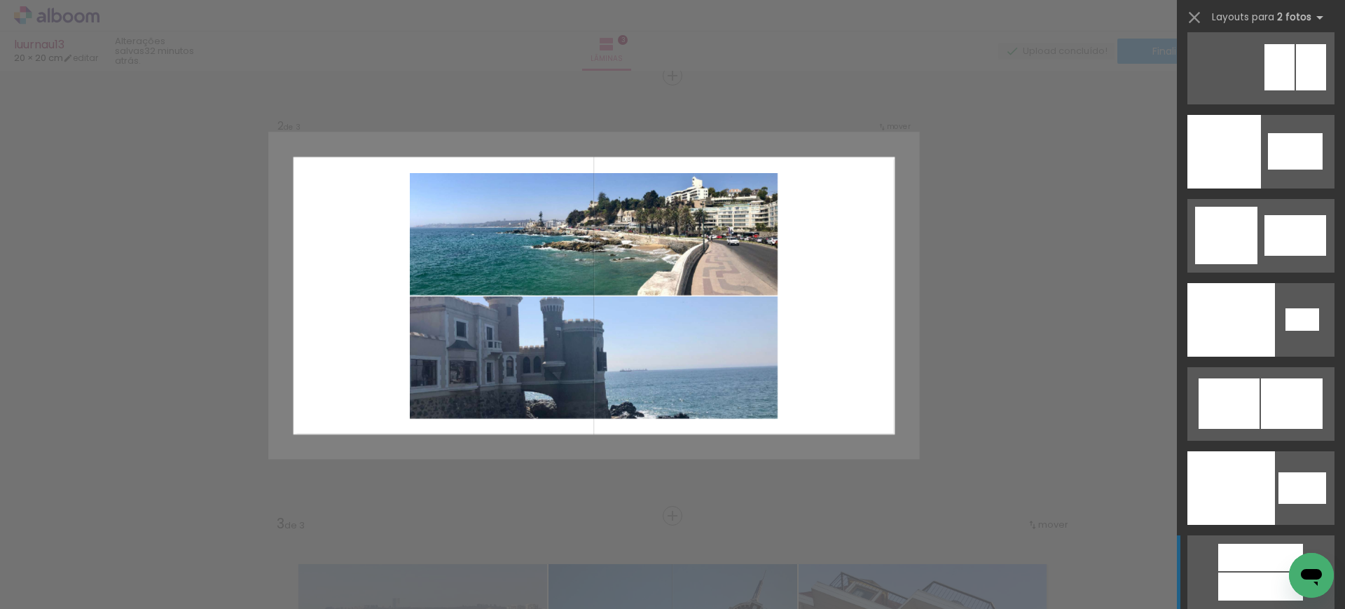
click at [1265, 357] on div at bounding box center [1231, 320] width 88 height 74
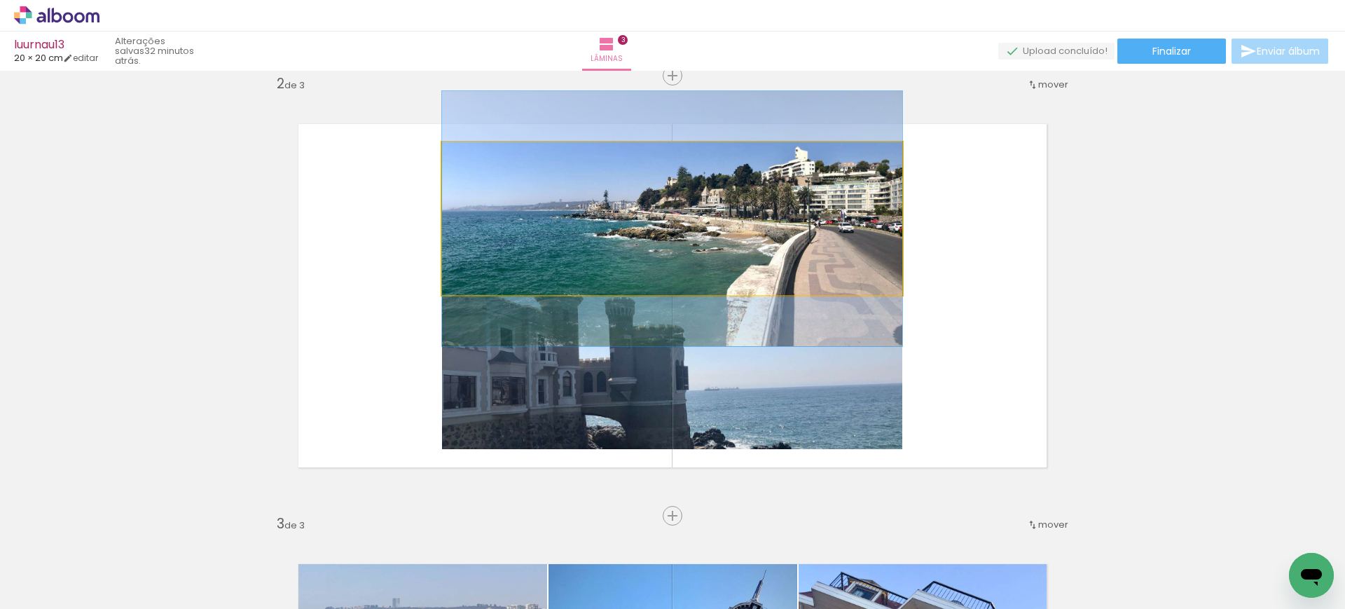
click at [639, 190] on quentale-photo at bounding box center [672, 218] width 460 height 153
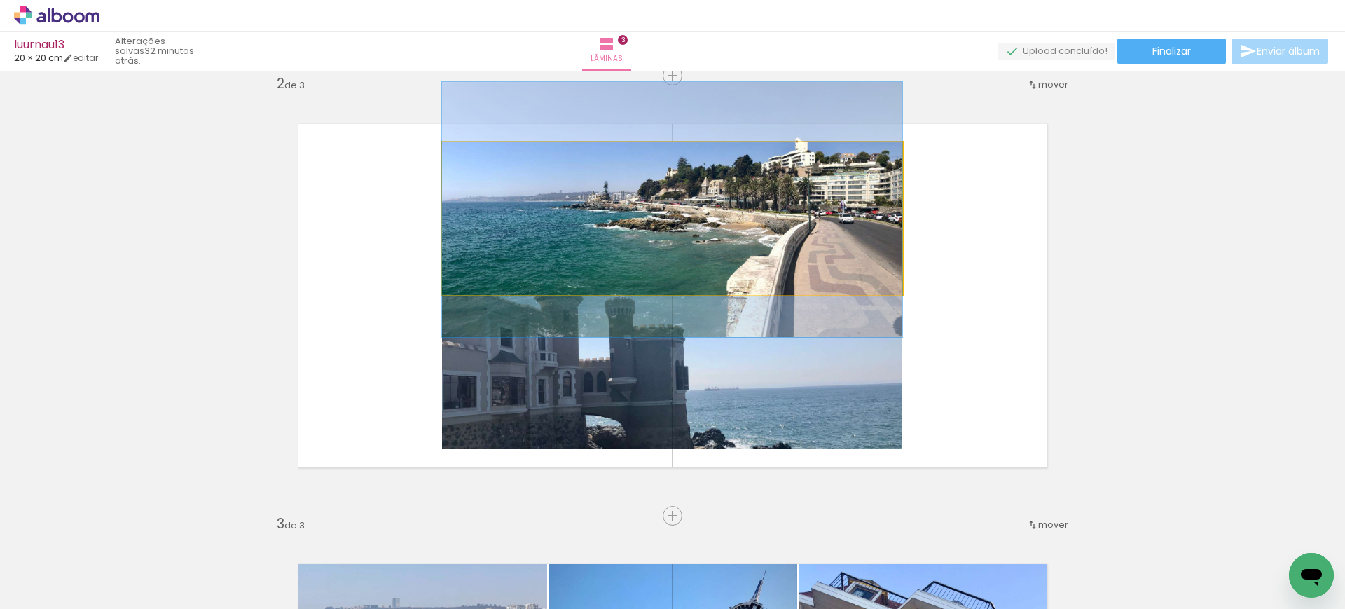
drag, startPoint x: 637, startPoint y: 198, endPoint x: 637, endPoint y: 188, distance: 9.8
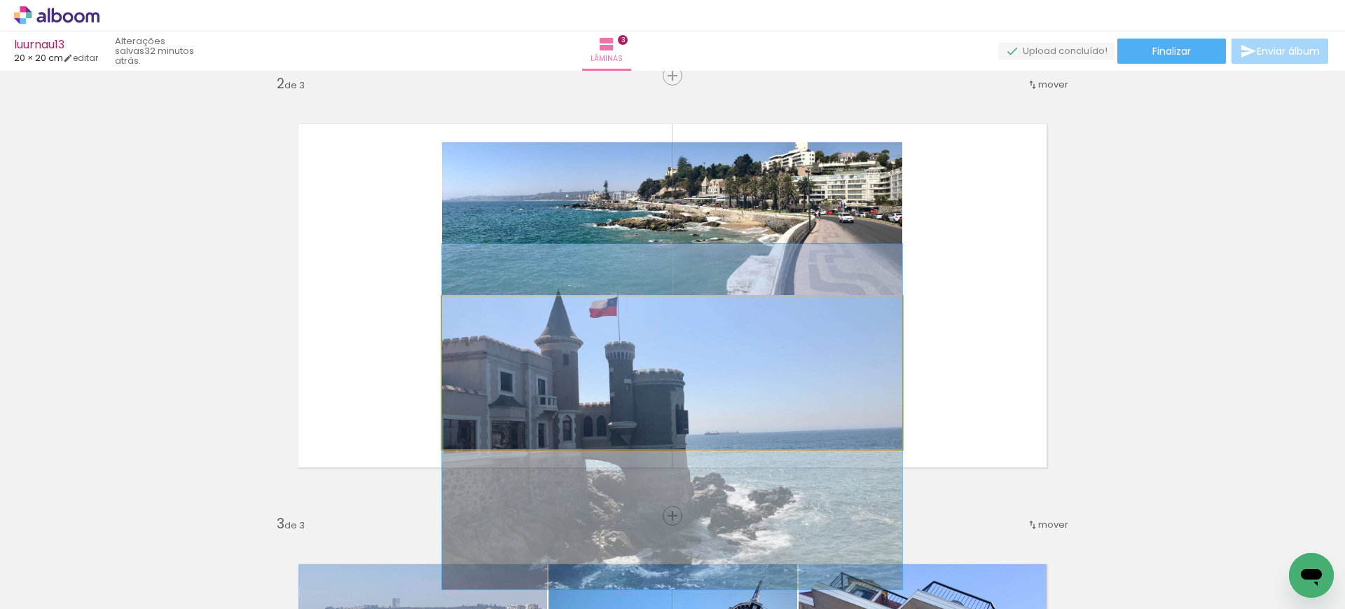
drag, startPoint x: 675, startPoint y: 366, endPoint x: 689, endPoint y: 411, distance: 47.0
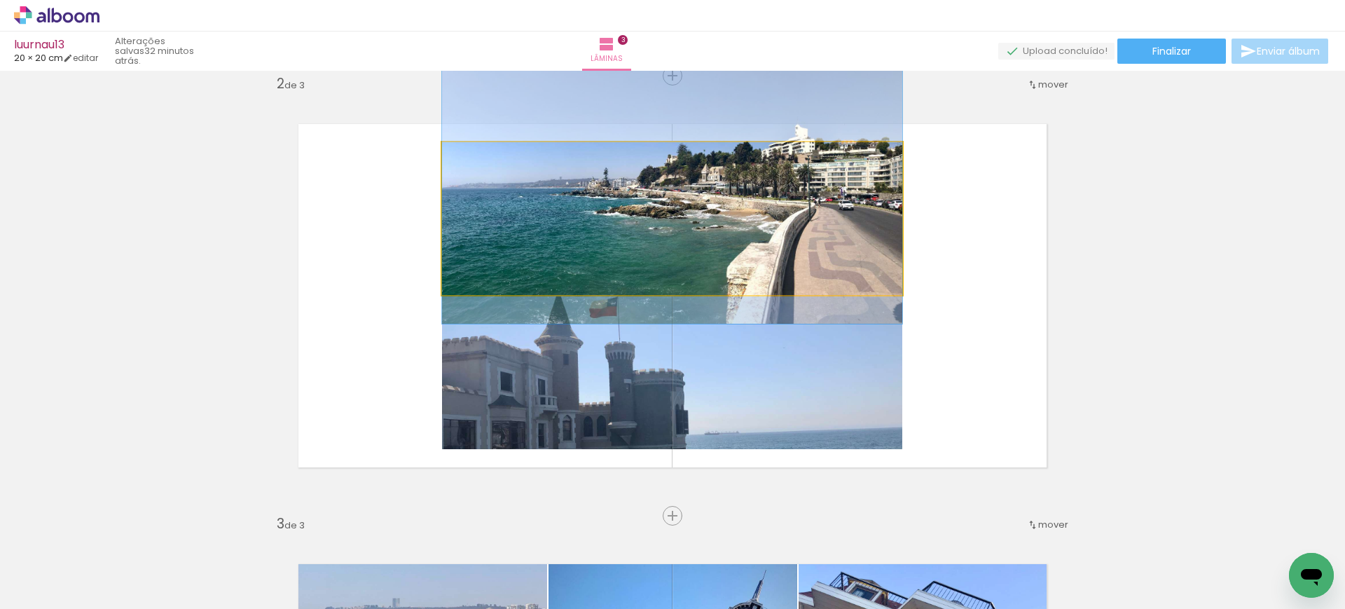
drag, startPoint x: 789, startPoint y: 226, endPoint x: 715, endPoint y: 217, distance: 74.7
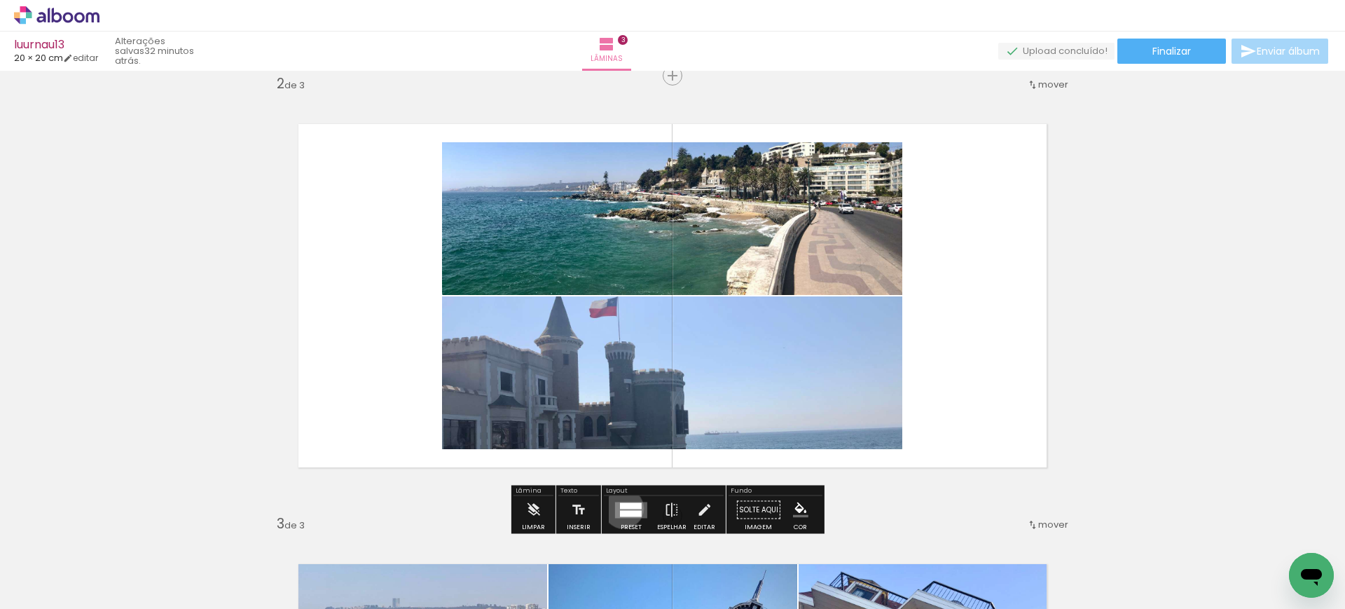
click at [620, 509] on quentale-layouter at bounding box center [631, 510] width 32 height 16
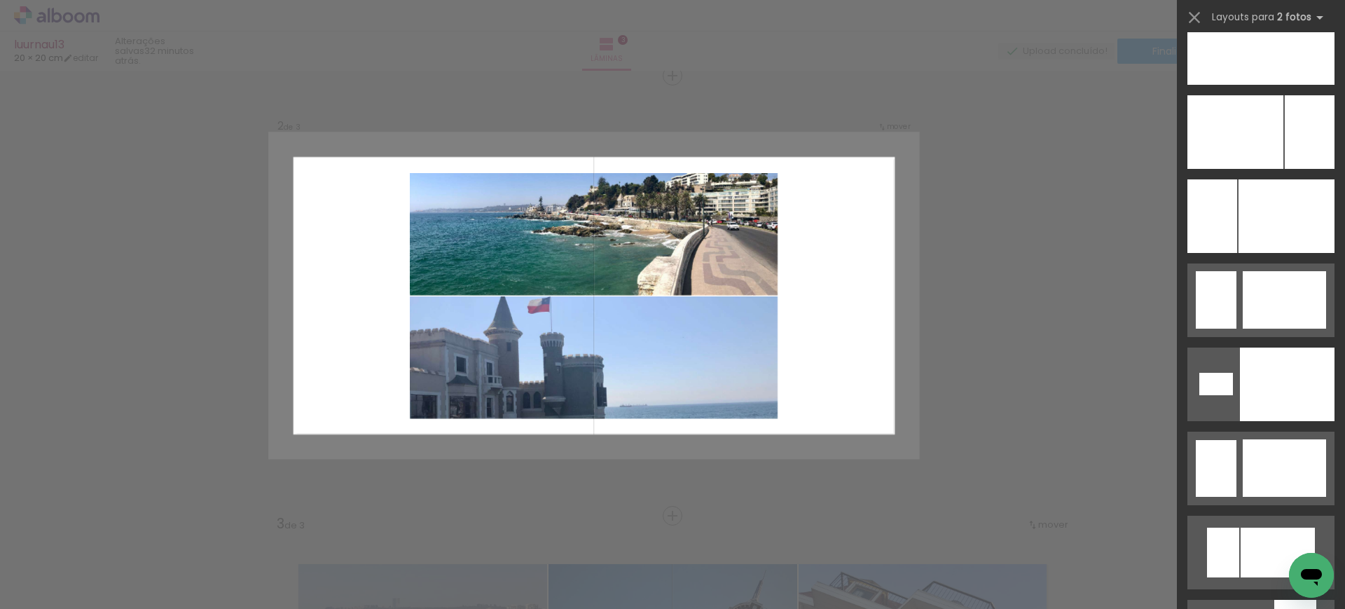
scroll to position [2784, 0]
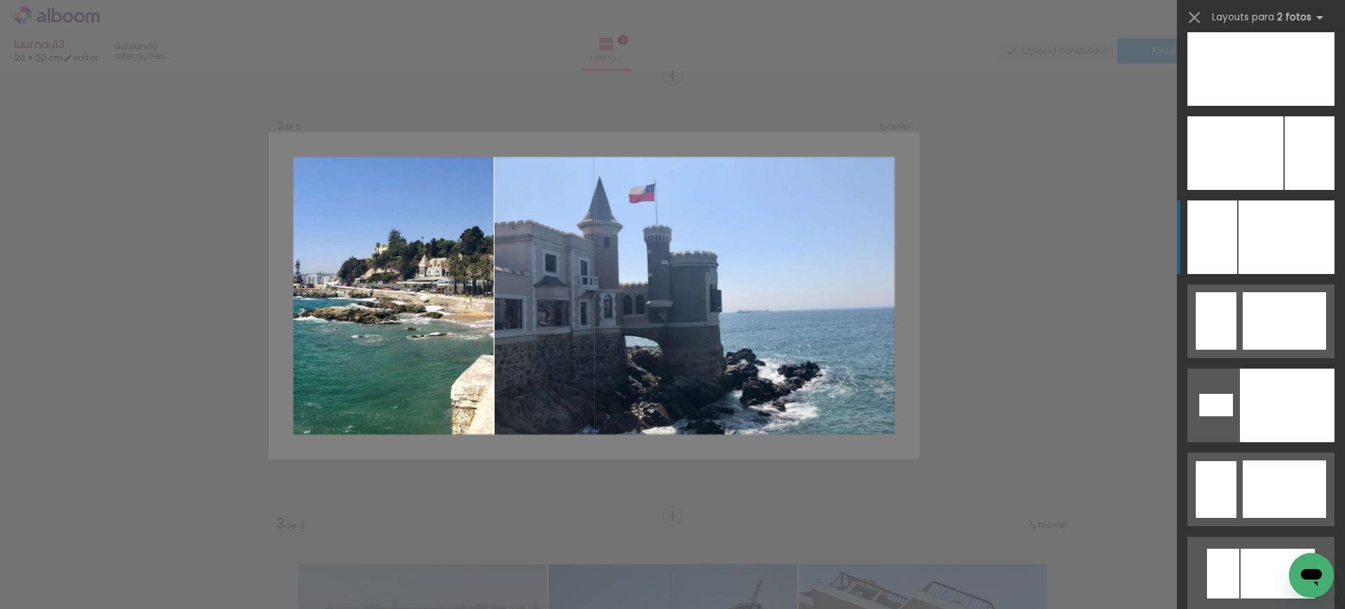
click at [1254, 368] on div at bounding box center [1287, 405] width 95 height 74
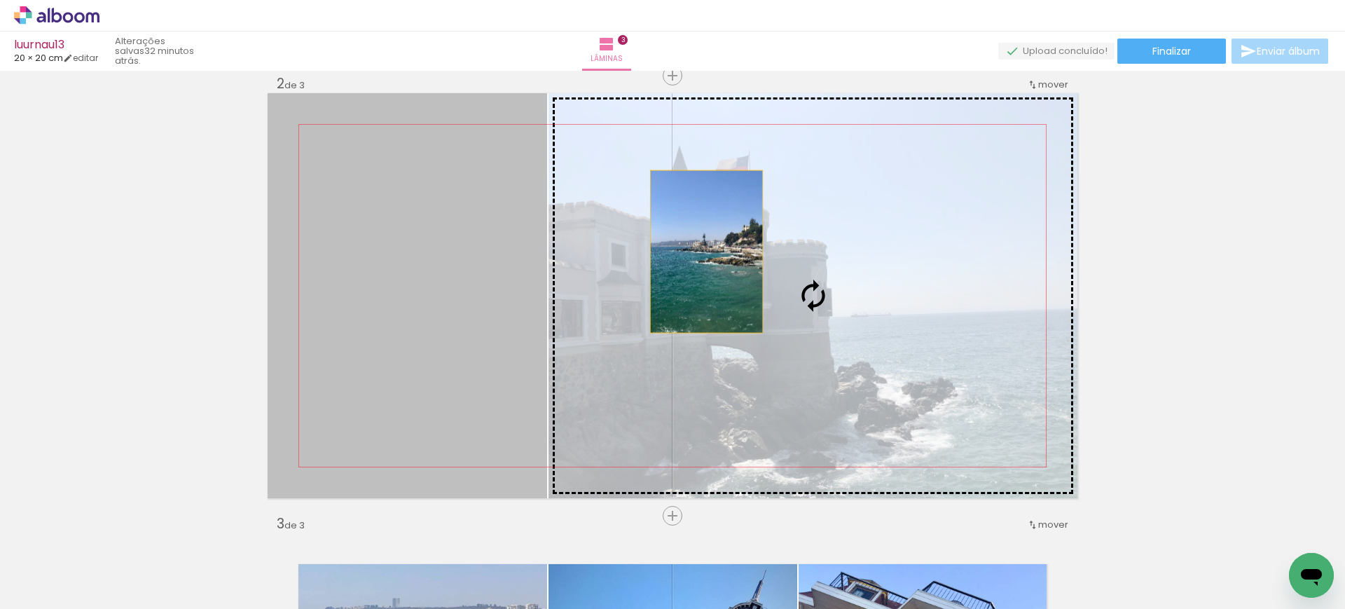
drag, startPoint x: 440, startPoint y: 238, endPoint x: 815, endPoint y: 263, distance: 376.3
click at [0, 0] on slot at bounding box center [0, 0] width 0 height 0
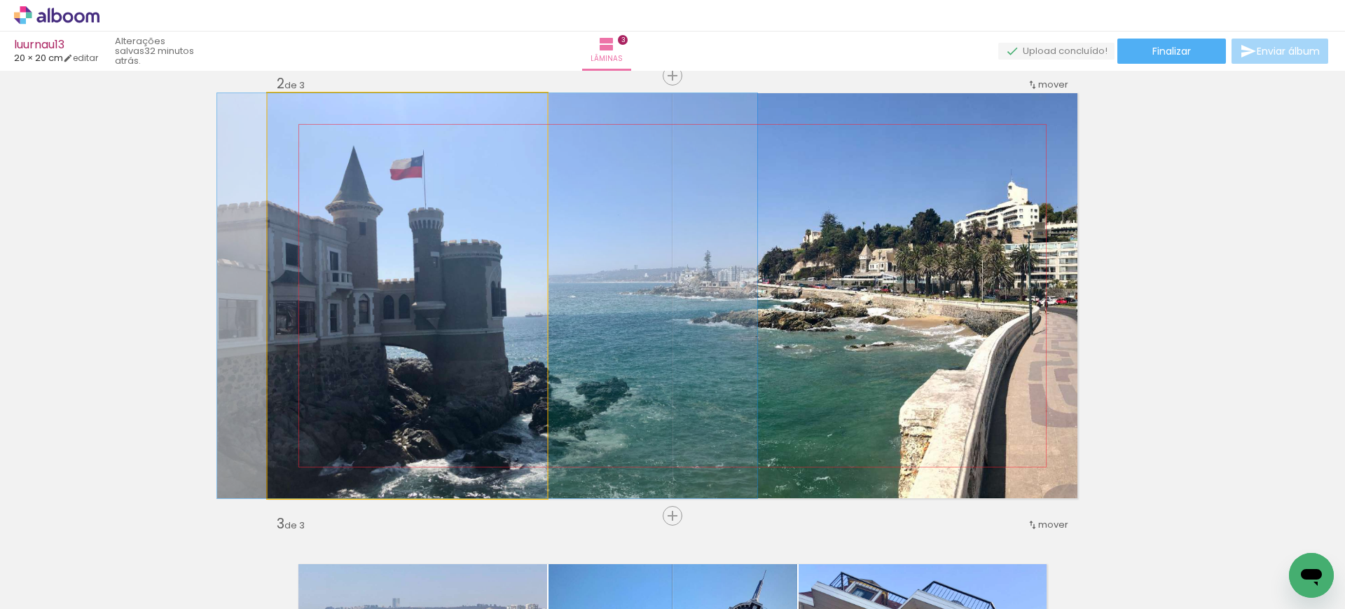
drag, startPoint x: 392, startPoint y: 265, endPoint x: 466, endPoint y: 272, distance: 75.3
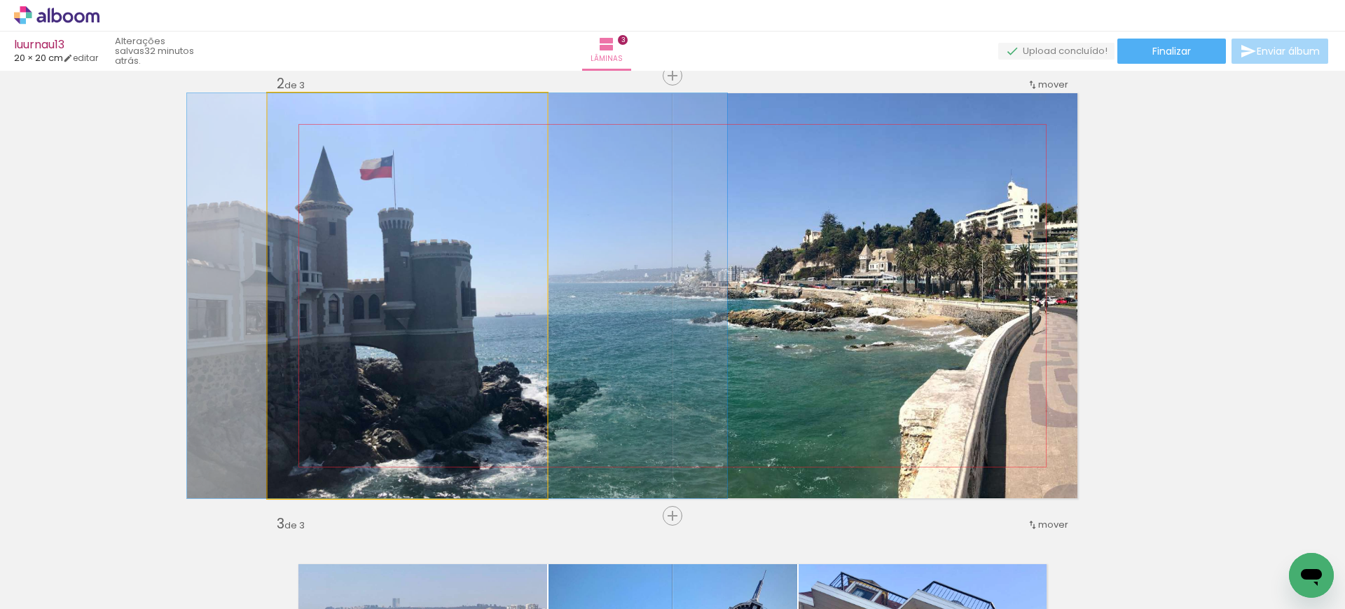
drag, startPoint x: 403, startPoint y: 265, endPoint x: 373, endPoint y: 256, distance: 31.7
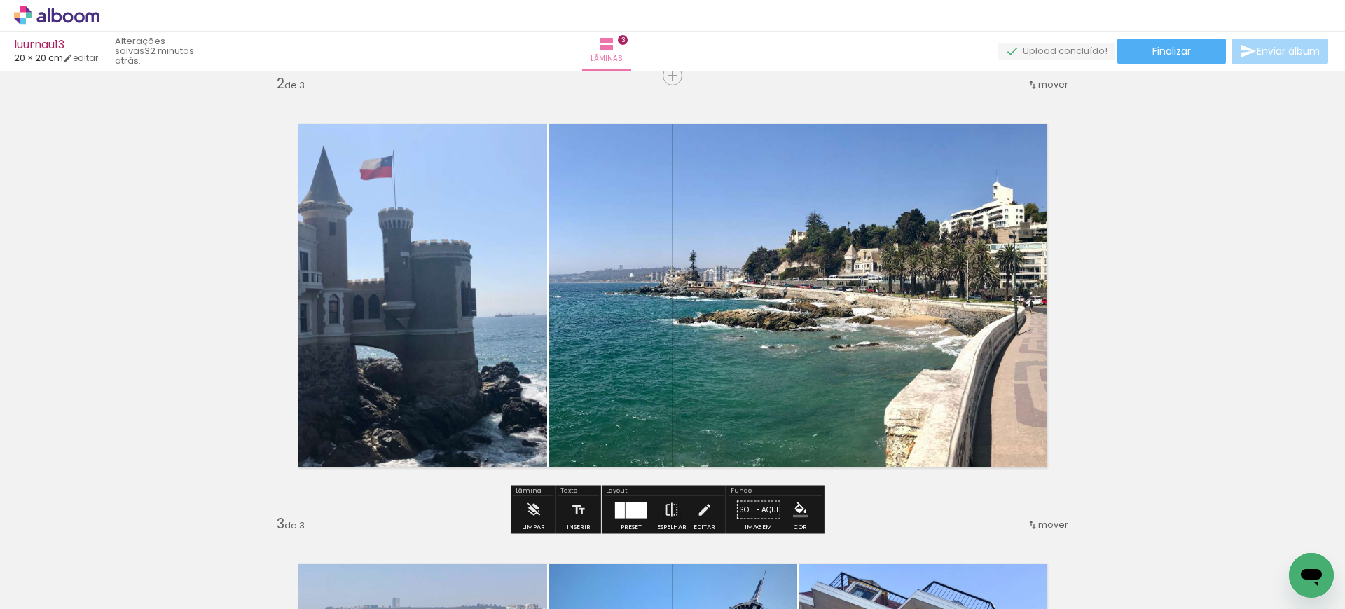
click at [632, 506] on div at bounding box center [636, 510] width 21 height 16
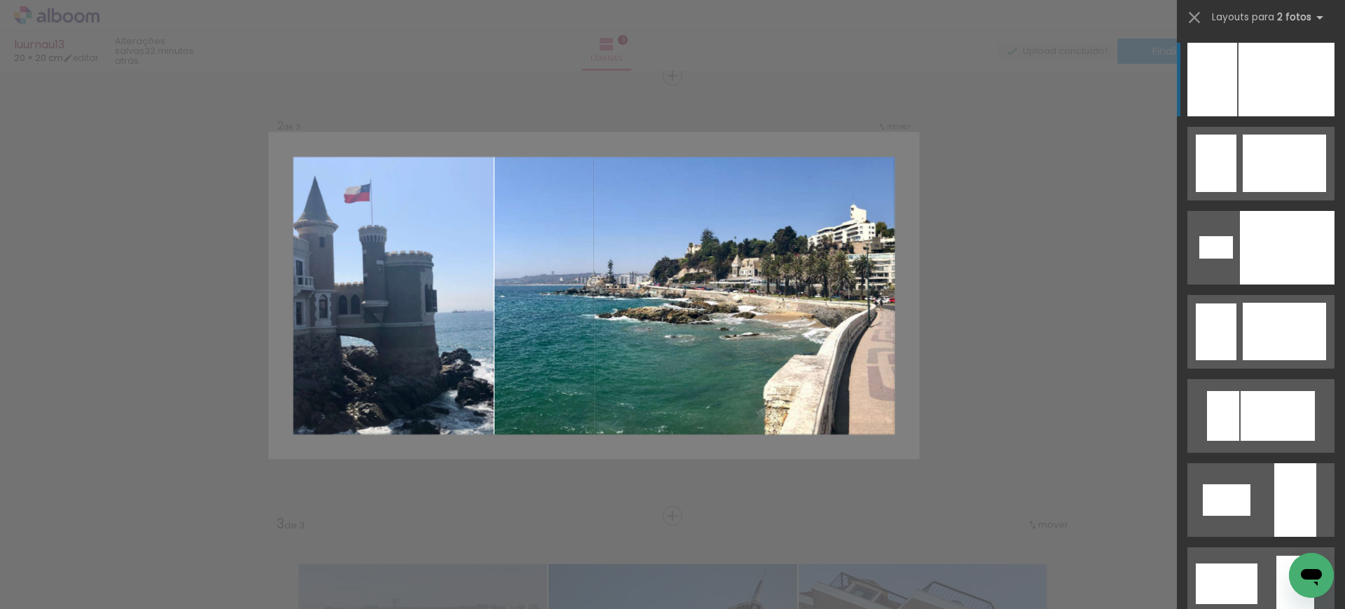
scroll to position [2349, 0]
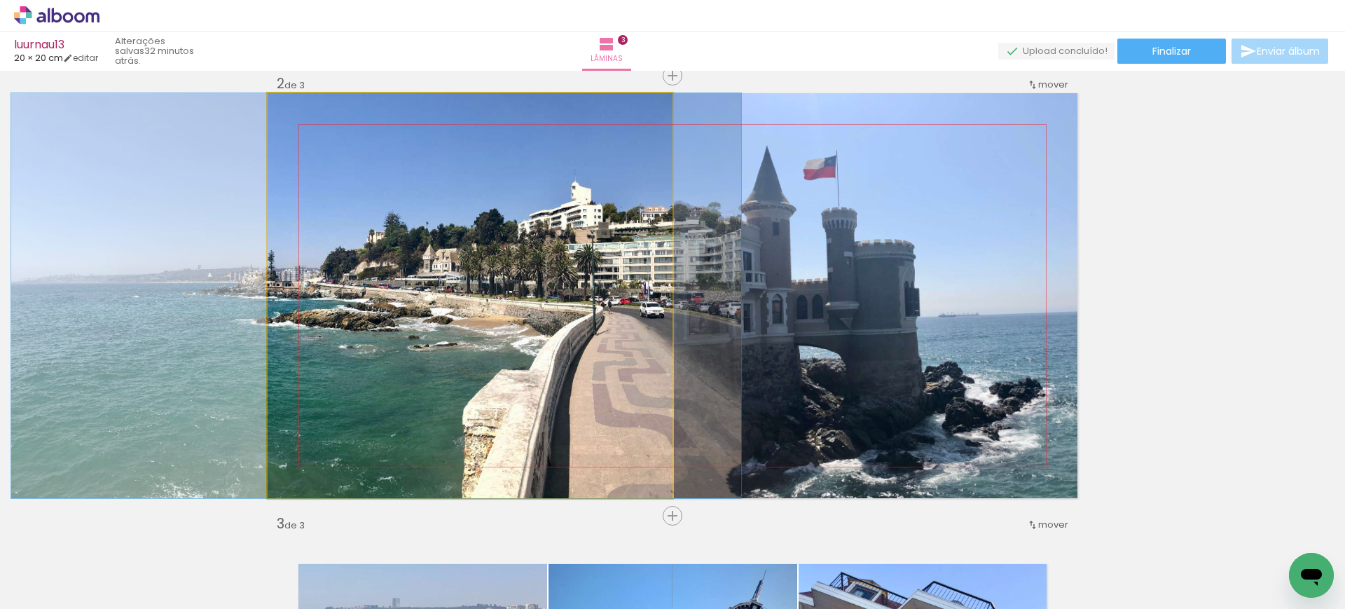
drag, startPoint x: 530, startPoint y: 352, endPoint x: 461, endPoint y: 347, distance: 69.5
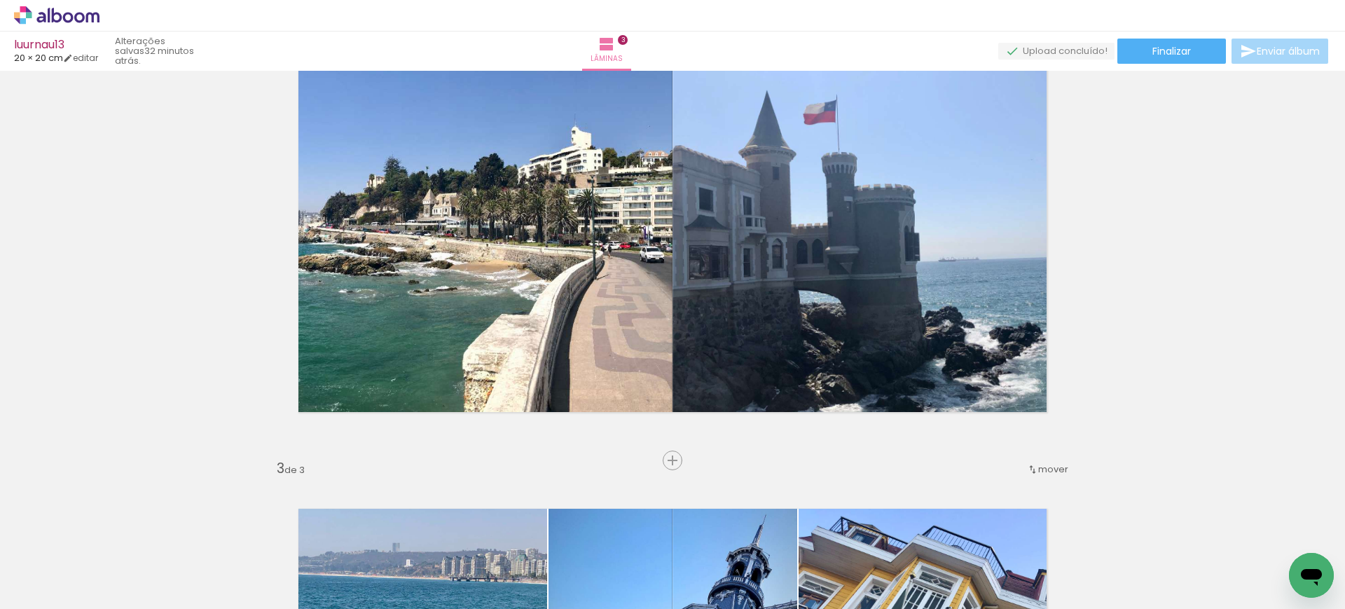
scroll to position [513, 0]
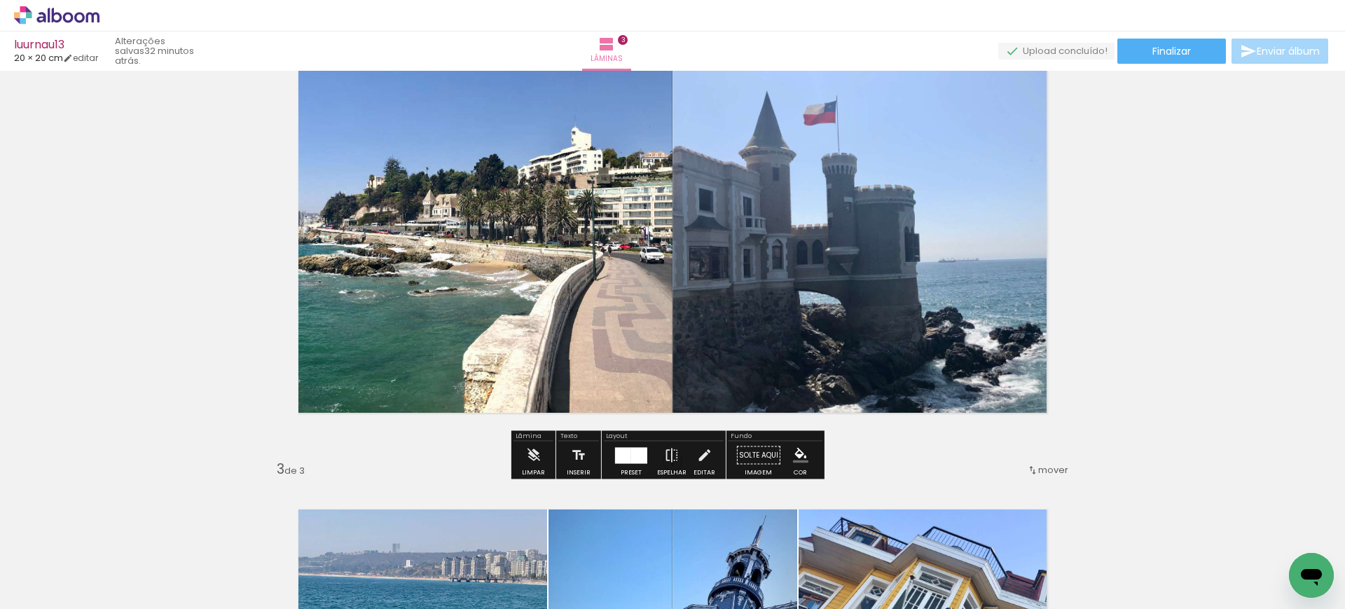
click at [617, 462] on div at bounding box center [623, 455] width 16 height 16
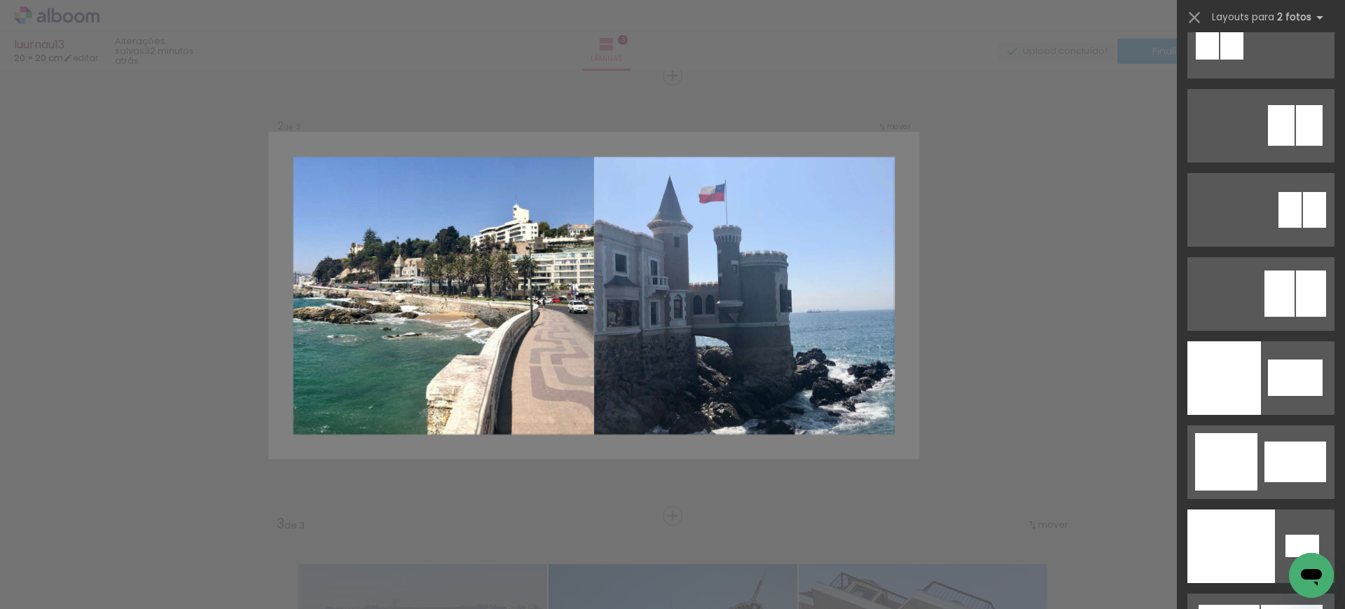
scroll to position [7409, 0]
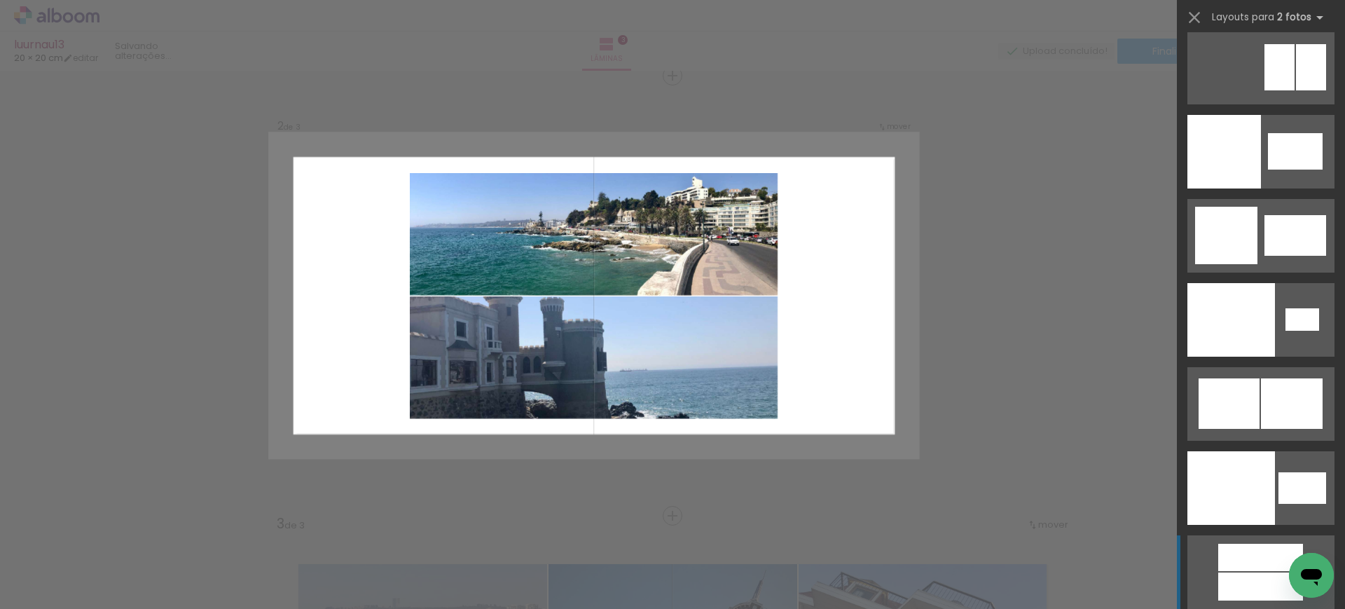
click at [1231, 581] on div at bounding box center [1260, 586] width 85 height 28
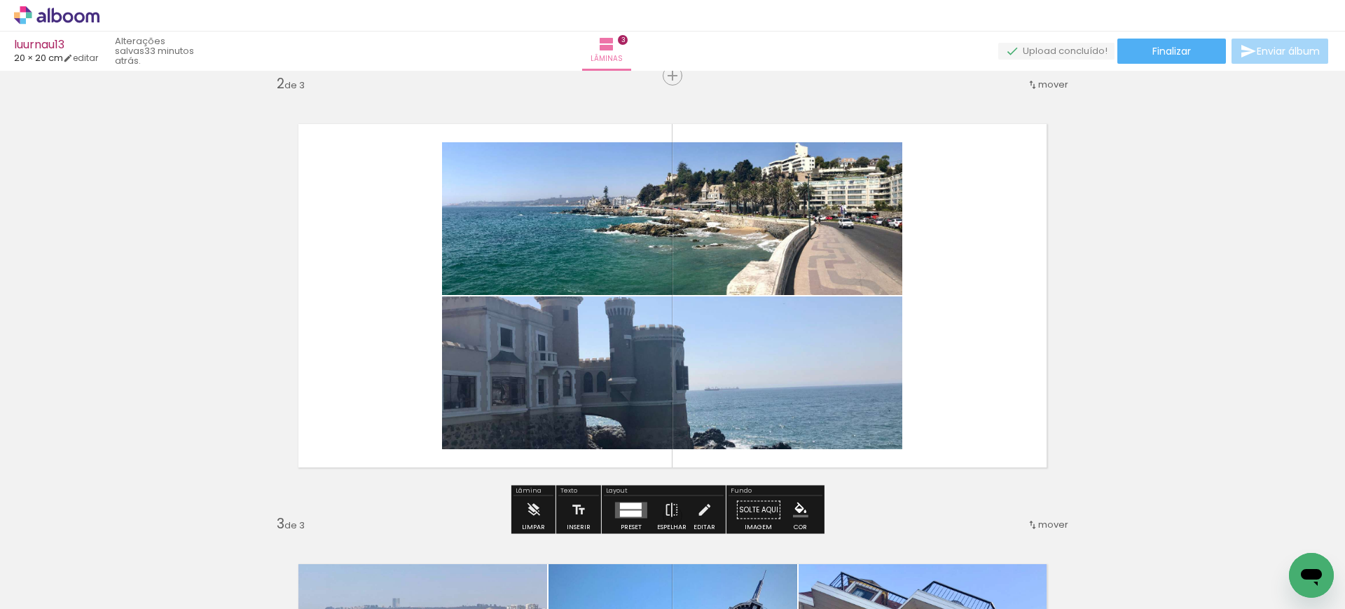
click at [661, 212] on quentale-photo at bounding box center [672, 218] width 460 height 153
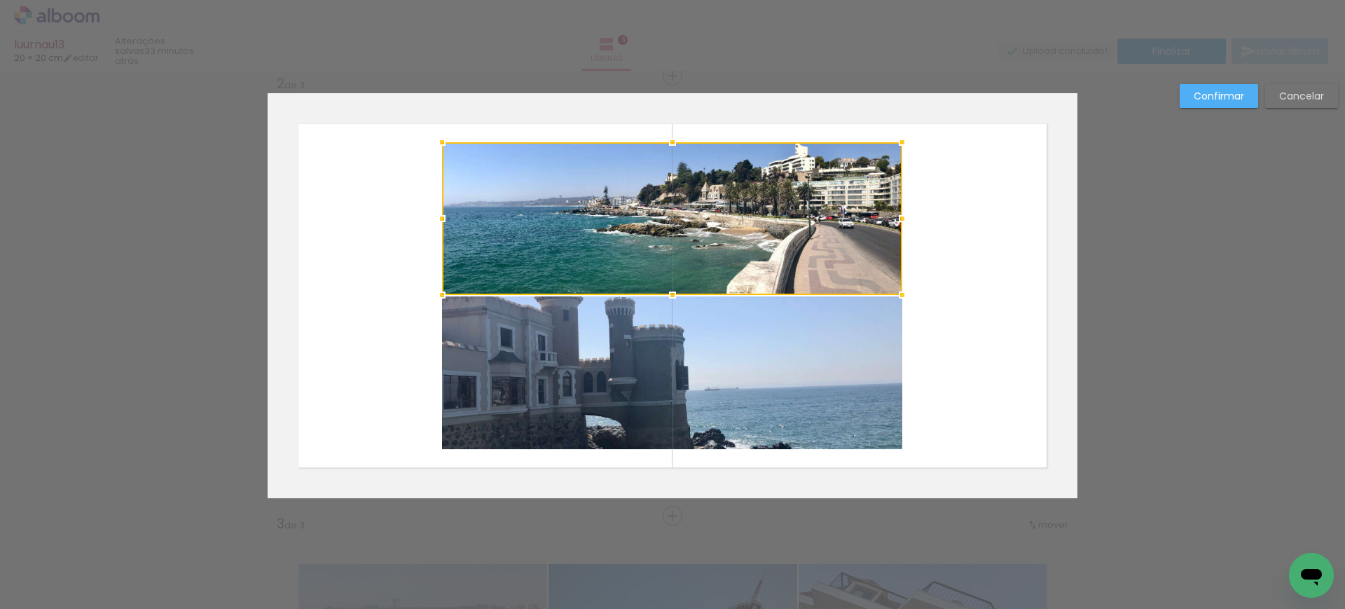
click at [661, 212] on div at bounding box center [672, 218] width 460 height 153
click at [633, 346] on quentale-photo at bounding box center [672, 372] width 460 height 153
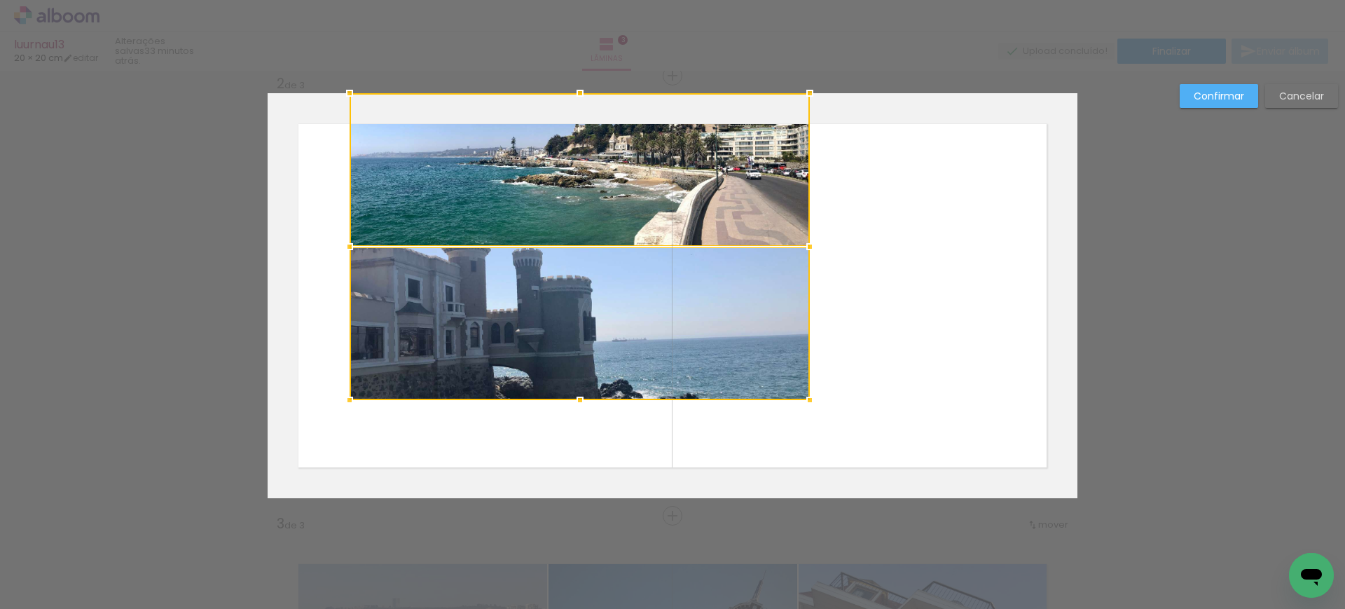
drag, startPoint x: 668, startPoint y: 223, endPoint x: 575, endPoint y: 160, distance: 112.3
click at [575, 160] on div at bounding box center [580, 246] width 460 height 307
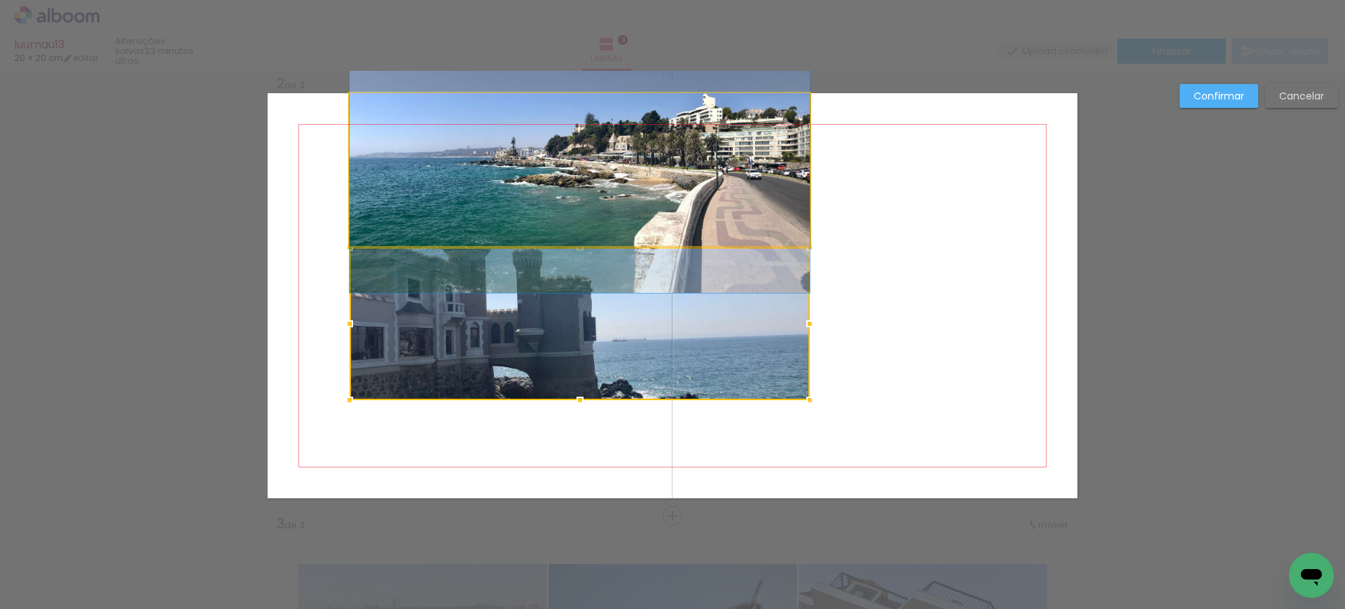
click at [575, 160] on quentale-photo at bounding box center [580, 169] width 460 height 153
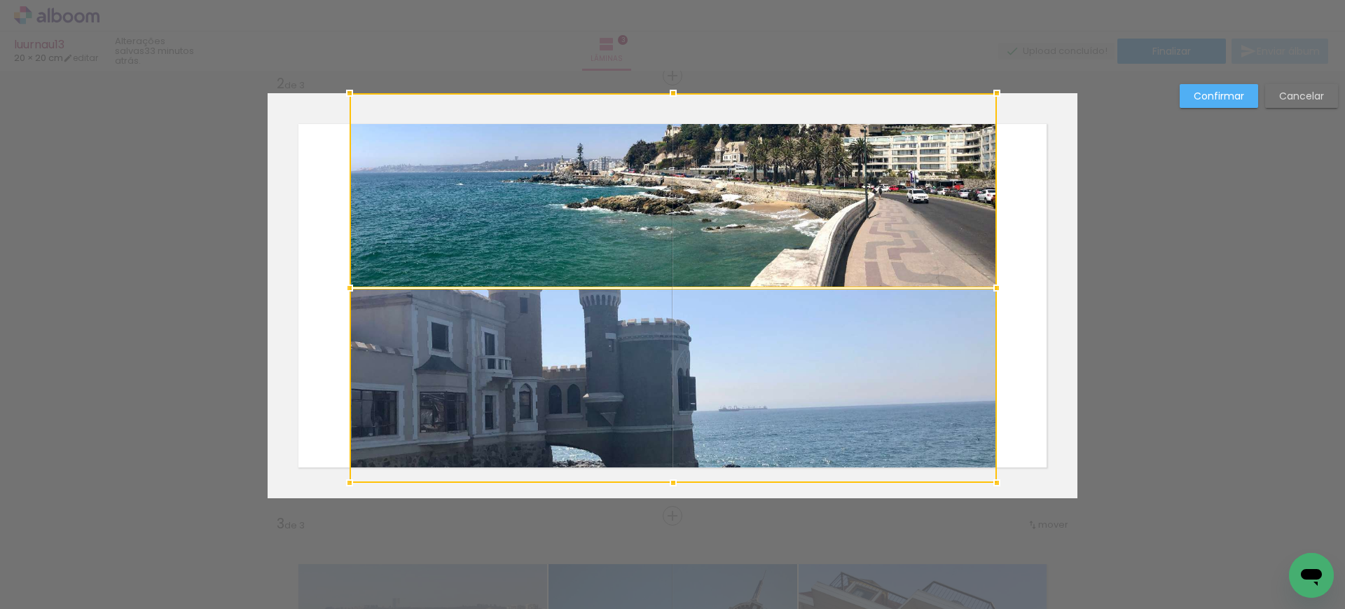
drag, startPoint x: 801, startPoint y: 398, endPoint x: 988, endPoint y: 629, distance: 297.3
click at [988, 608] on html "link( href="../../bower_components/polymer/polymer.html" rel="import" ) picture…" at bounding box center [672, 304] width 1345 height 609
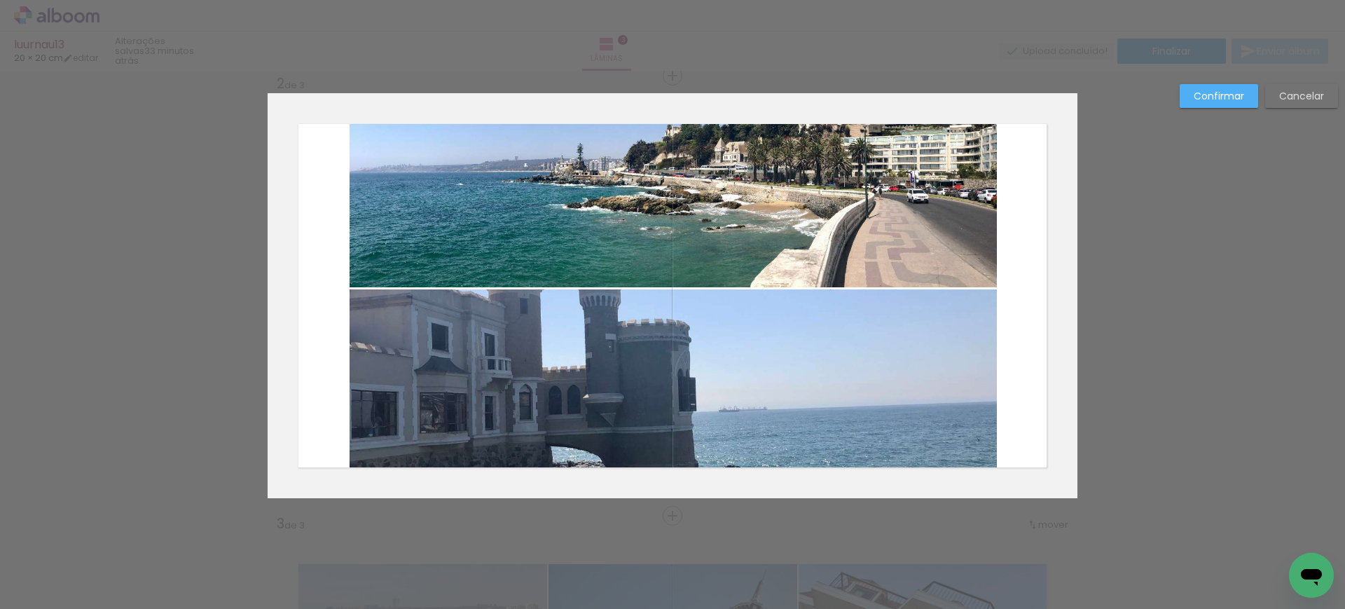
click at [761, 186] on quentale-photo at bounding box center [673, 190] width 647 height 194
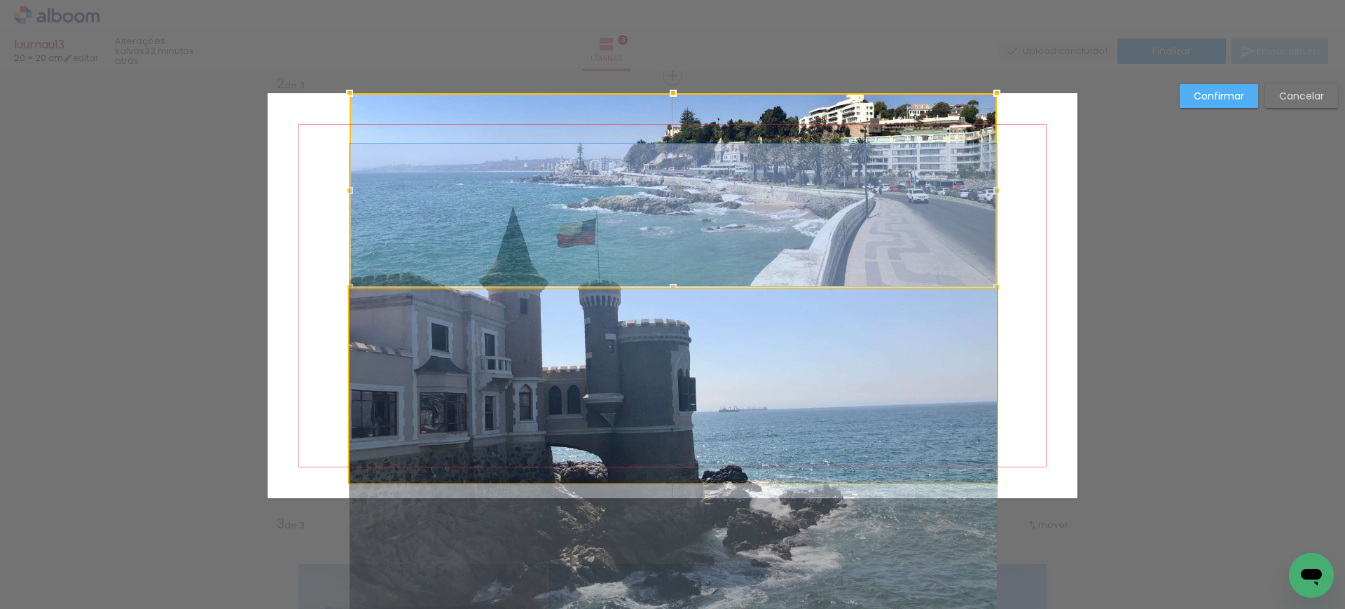
click at [710, 376] on quentale-photo at bounding box center [673, 386] width 647 height 194
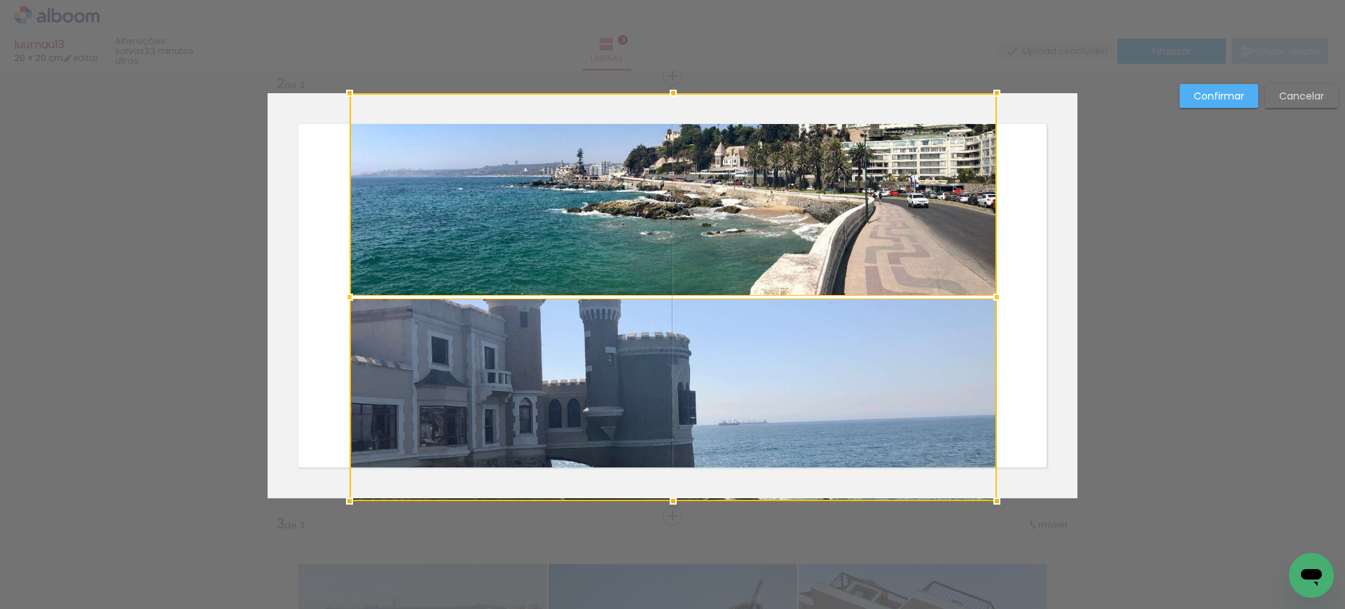
drag, startPoint x: 672, startPoint y: 485, endPoint x: 683, endPoint y: 371, distance: 114.0
click at [683, 371] on div at bounding box center [673, 297] width 647 height 408
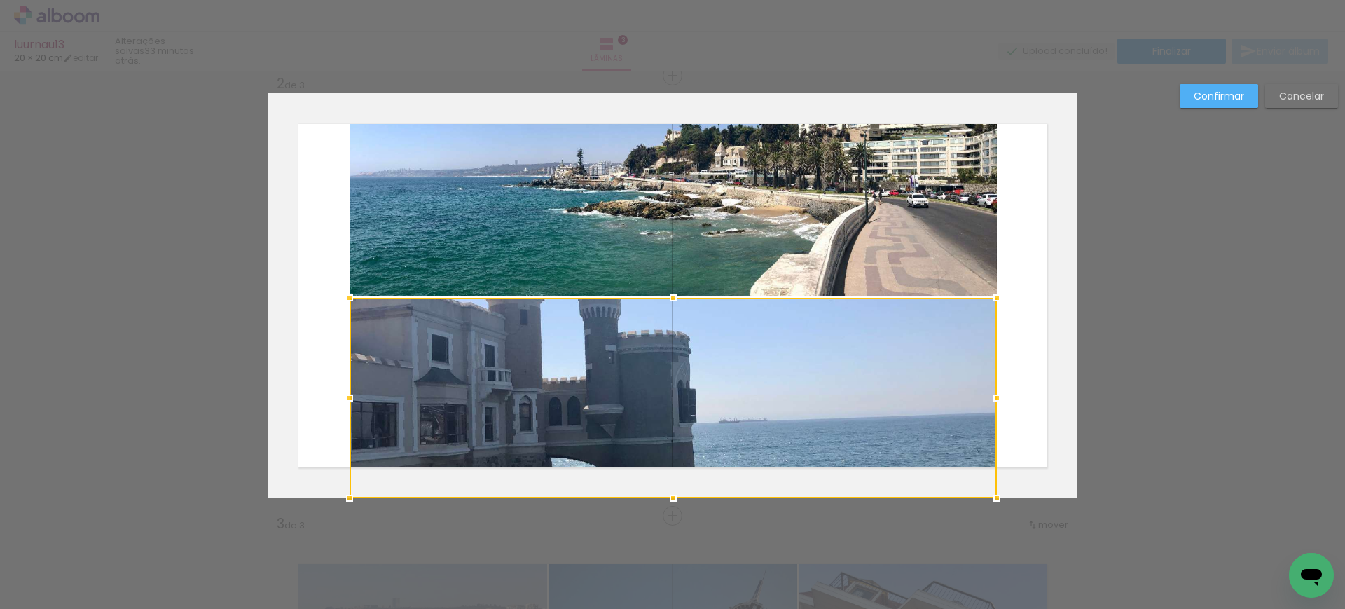
click at [0, 0] on slot "Confirmar" at bounding box center [0, 0] width 0 height 0
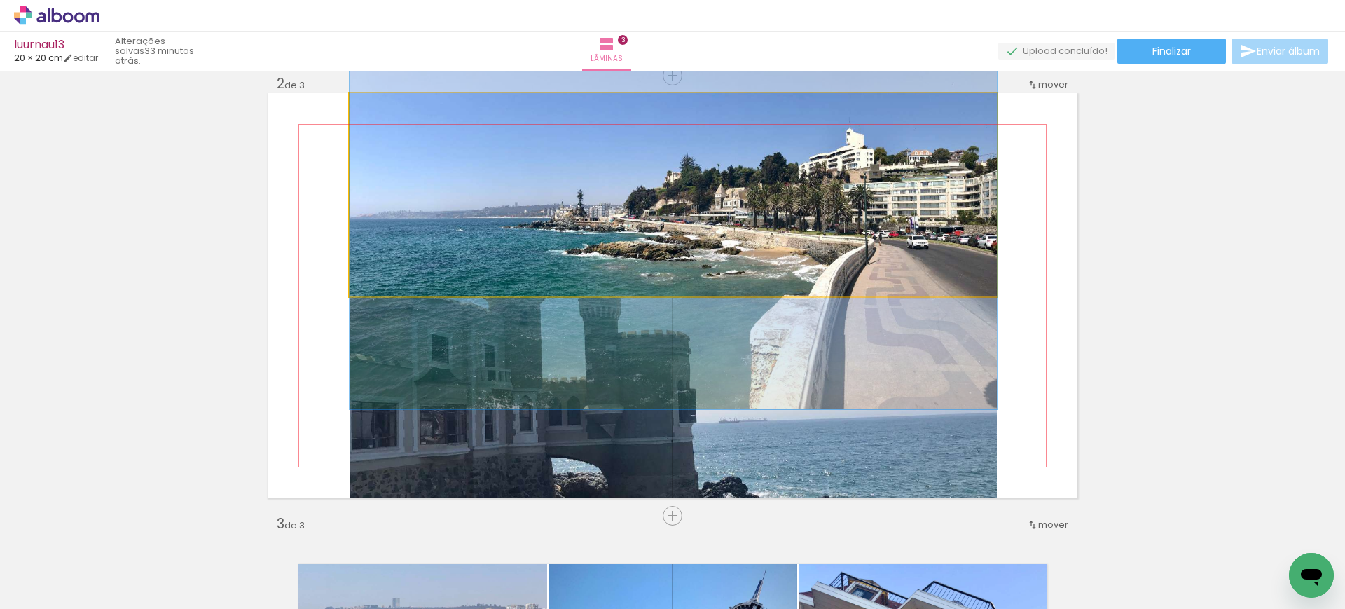
drag, startPoint x: 831, startPoint y: 163, endPoint x: 823, endPoint y: 205, distance: 42.0
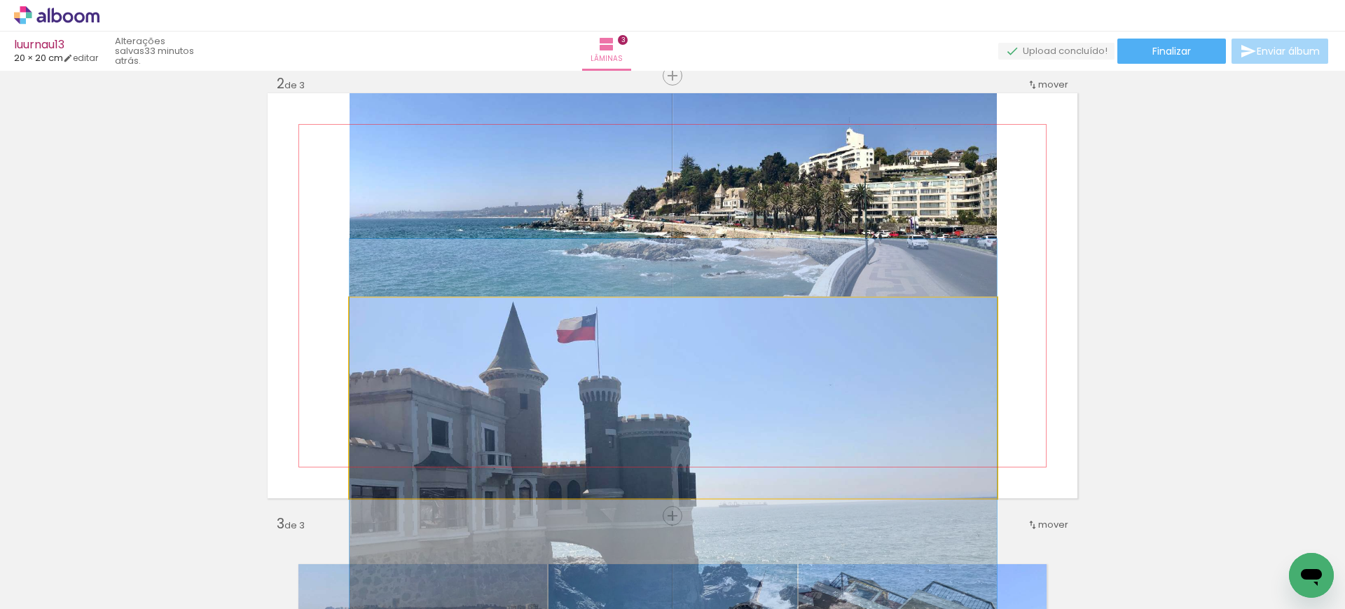
drag, startPoint x: 815, startPoint y: 413, endPoint x: 824, endPoint y: 498, distance: 85.2
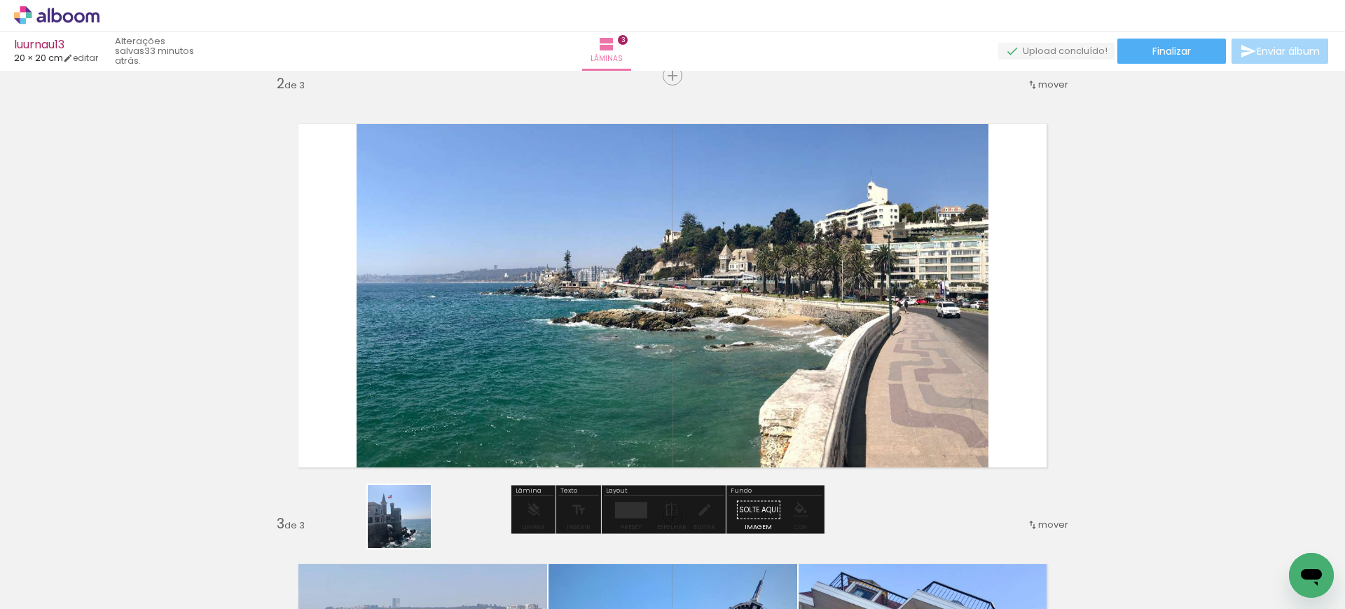
drag, startPoint x: 403, startPoint y: 554, endPoint x: 491, endPoint y: 332, distance: 238.7
click at [488, 343] on quentale-workspace at bounding box center [672, 304] width 1345 height 609
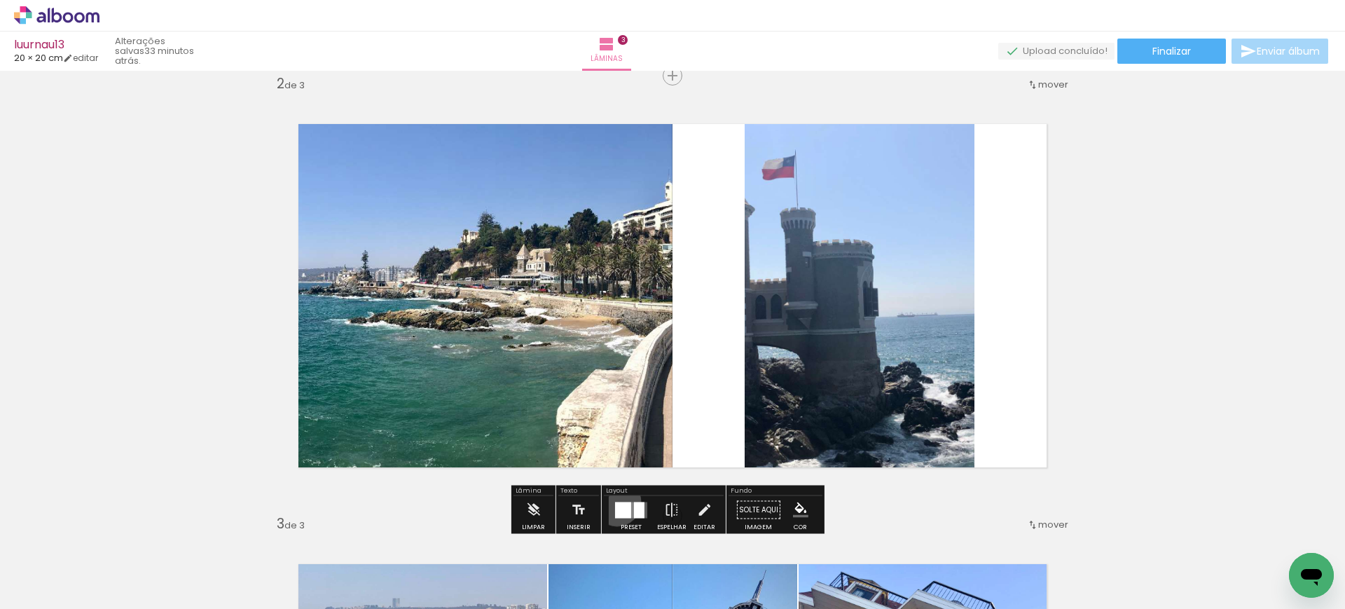
click at [615, 502] on div at bounding box center [623, 510] width 16 height 16
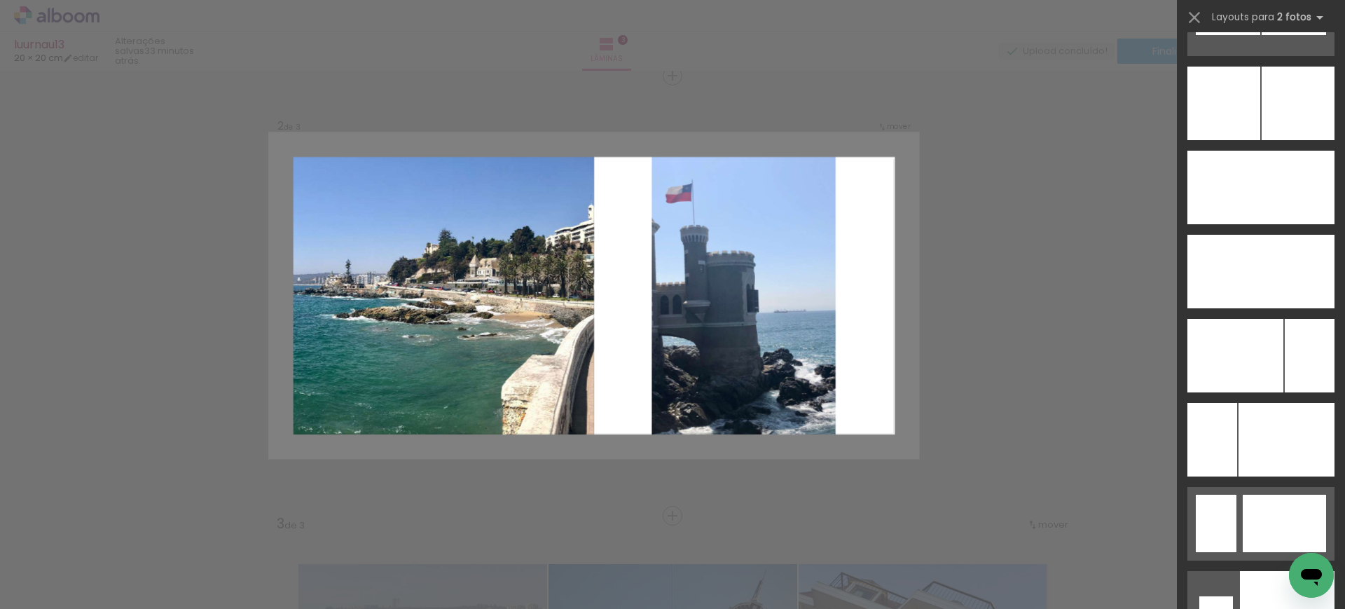
scroll to position [2592, 0]
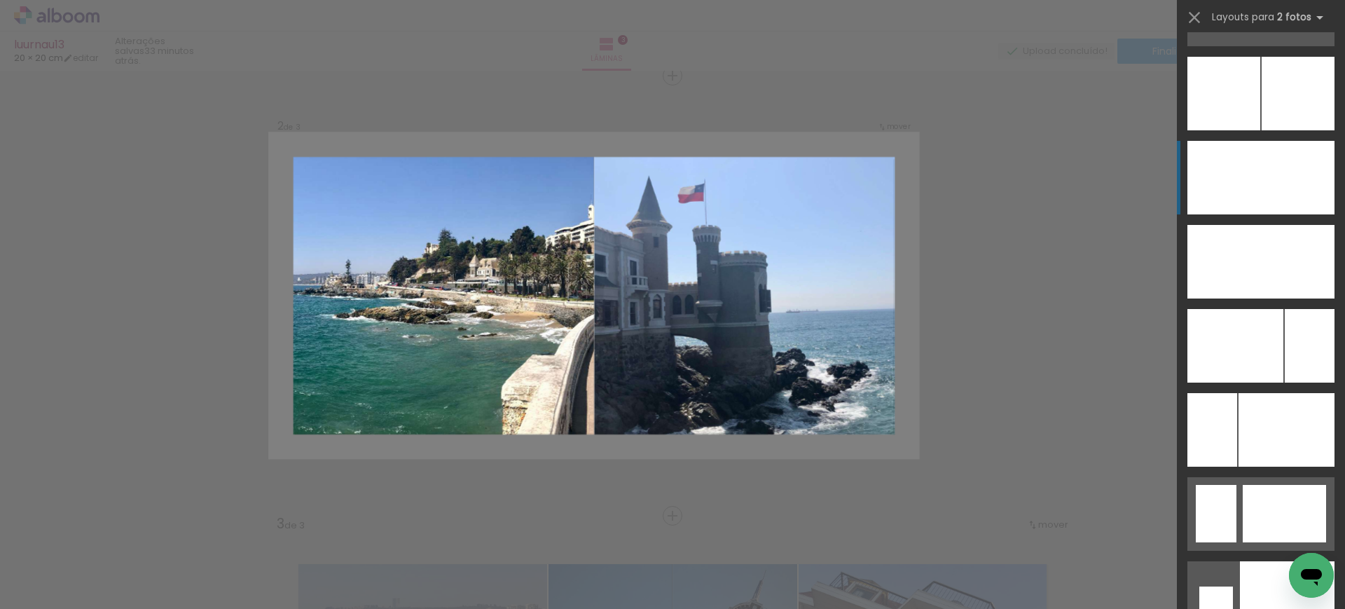
click at [1280, 173] on div at bounding box center [1298, 178] width 74 height 74
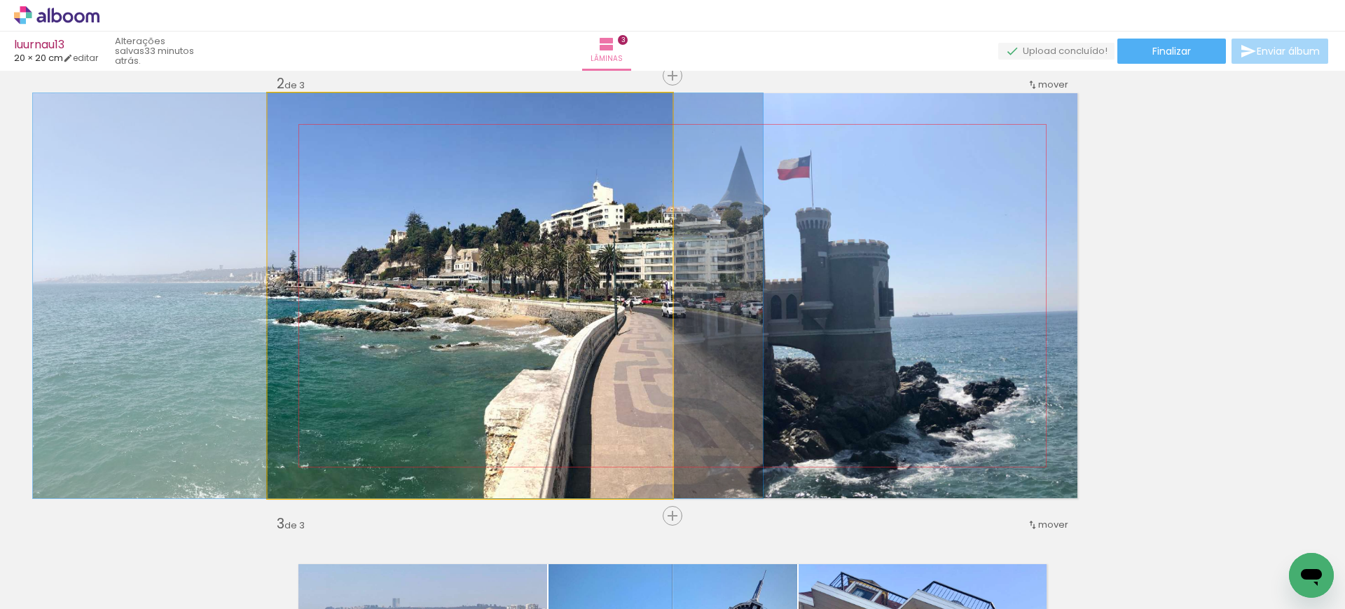
drag, startPoint x: 441, startPoint y: 258, endPoint x: 368, endPoint y: 245, distance: 73.9
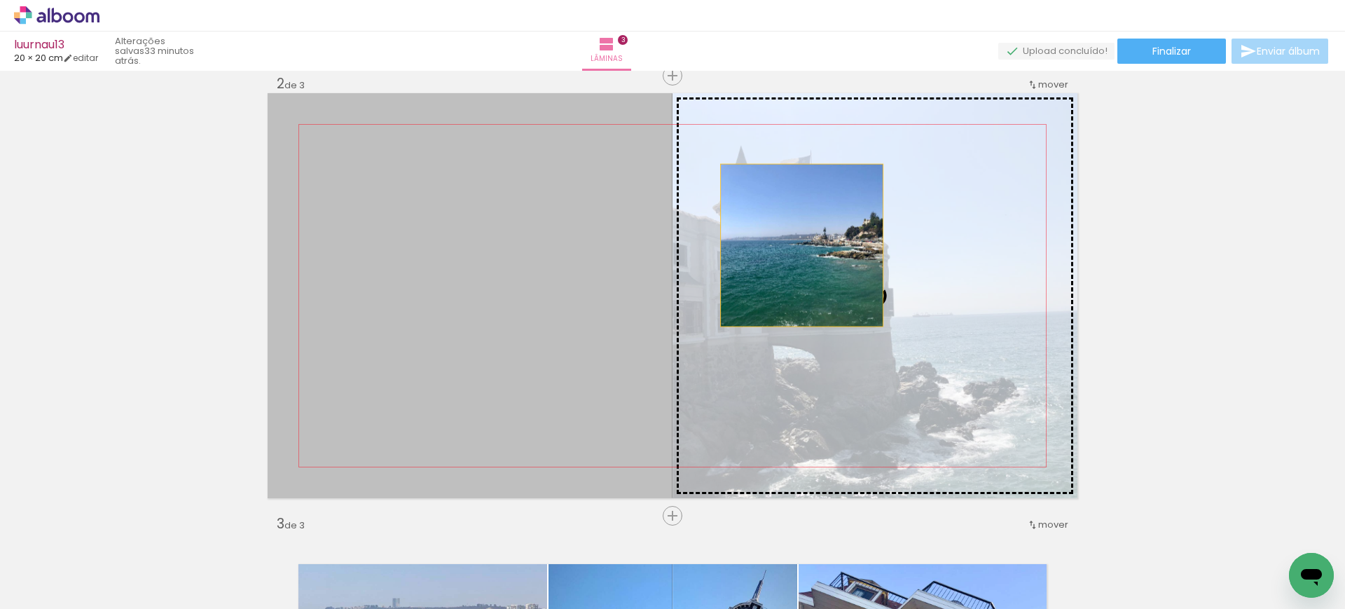
drag, startPoint x: 371, startPoint y: 244, endPoint x: 831, endPoint y: 245, distance: 460.2
click at [0, 0] on slot at bounding box center [0, 0] width 0 height 0
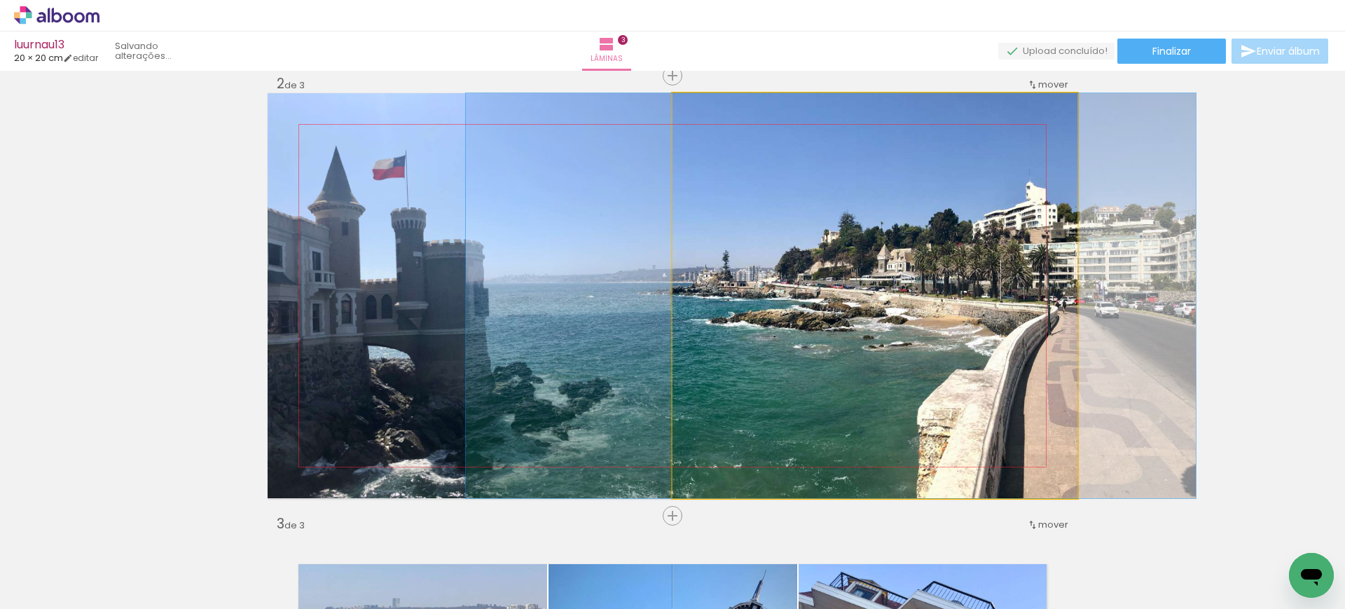
drag, startPoint x: 889, startPoint y: 268, endPoint x: 845, endPoint y: 258, distance: 45.4
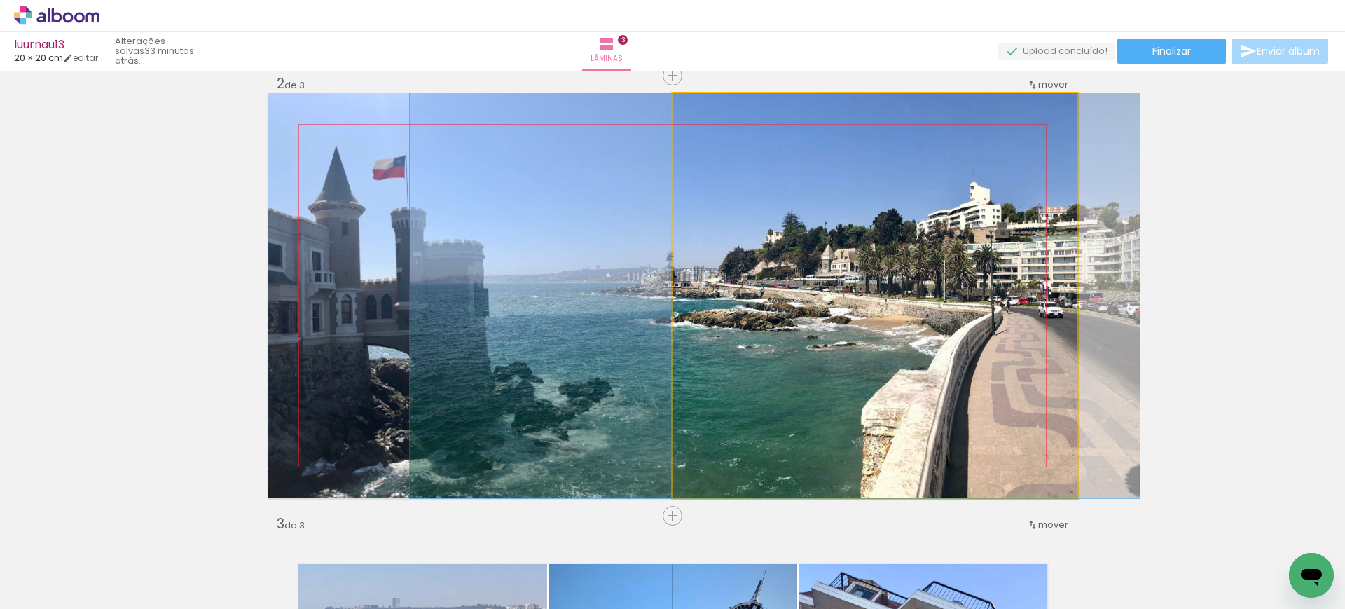
drag, startPoint x: 896, startPoint y: 311, endPoint x: 839, endPoint y: 300, distance: 57.7
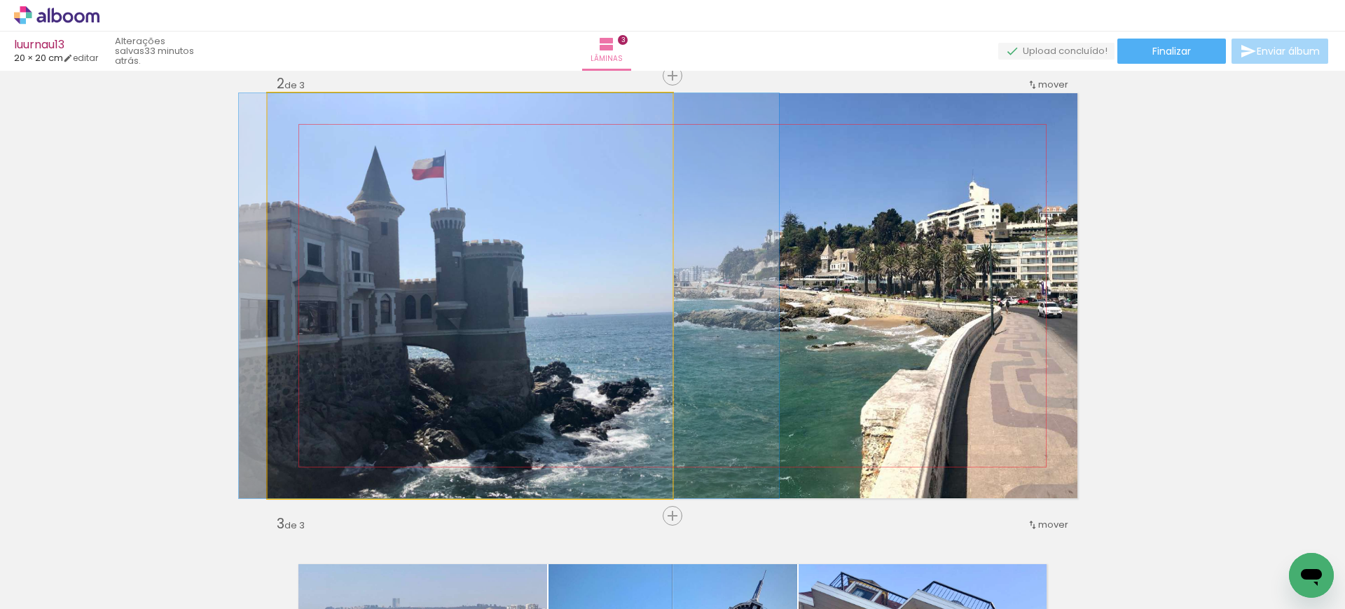
drag, startPoint x: 618, startPoint y: 303, endPoint x: 661, endPoint y: 313, distance: 43.8
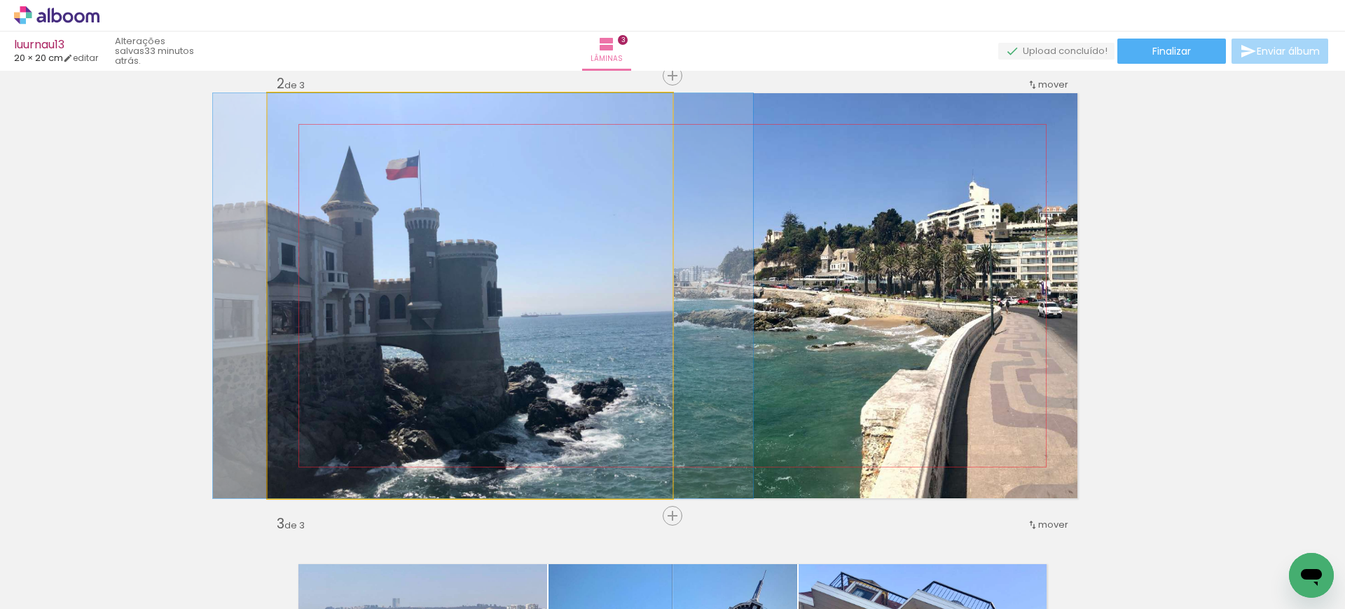
drag, startPoint x: 486, startPoint y: 264, endPoint x: 457, endPoint y: 261, distance: 29.6
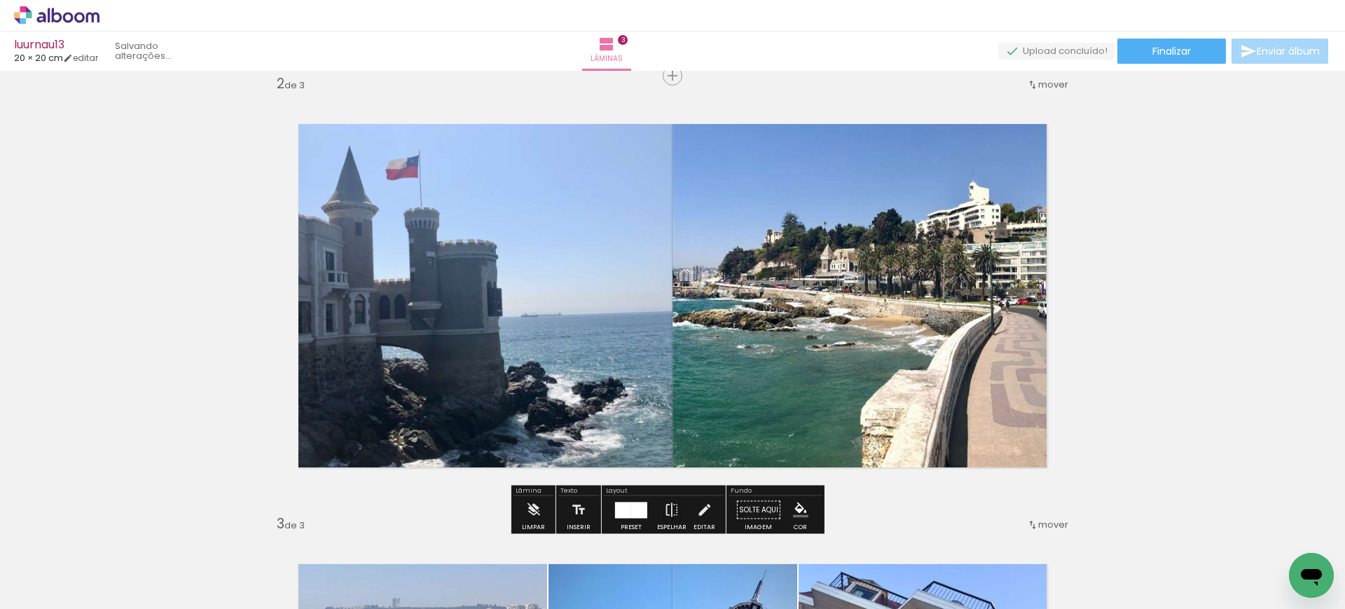
click at [574, 265] on quentale-photo at bounding box center [470, 295] width 405 height 405
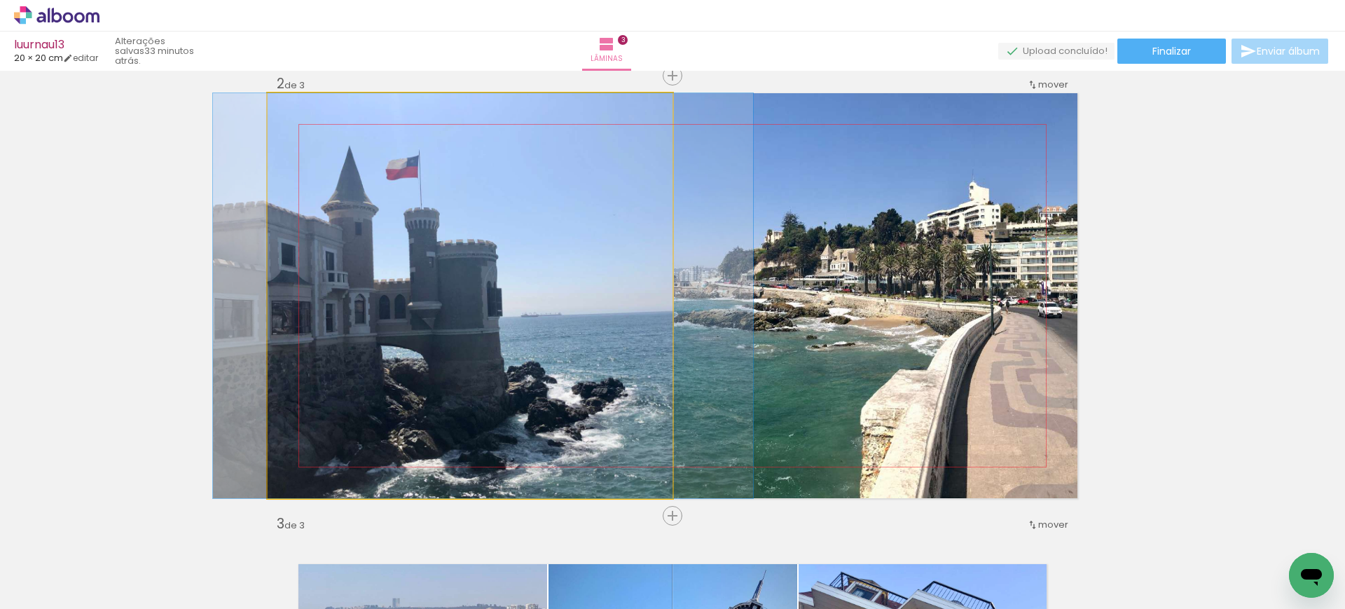
click at [574, 265] on quentale-photo at bounding box center [470, 295] width 405 height 405
click at [572, 265] on quentale-photo at bounding box center [470, 295] width 405 height 405
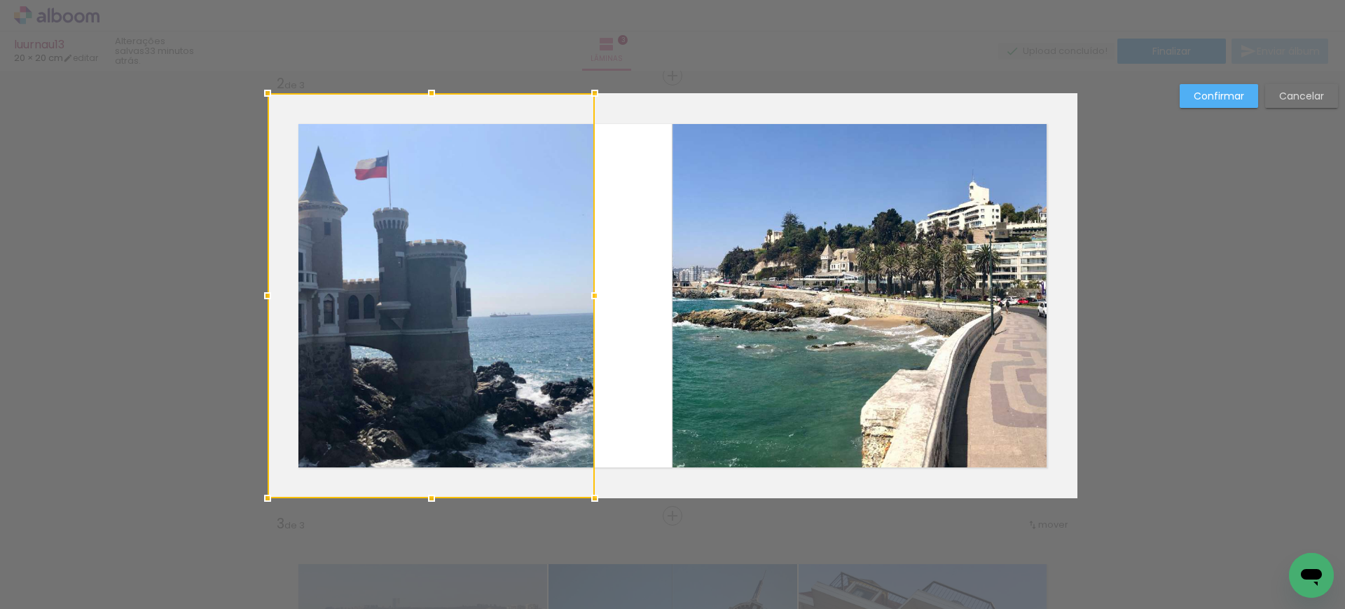
drag, startPoint x: 669, startPoint y: 291, endPoint x: 592, endPoint y: 282, distance: 77.6
click at [590, 282] on div at bounding box center [595, 296] width 28 height 28
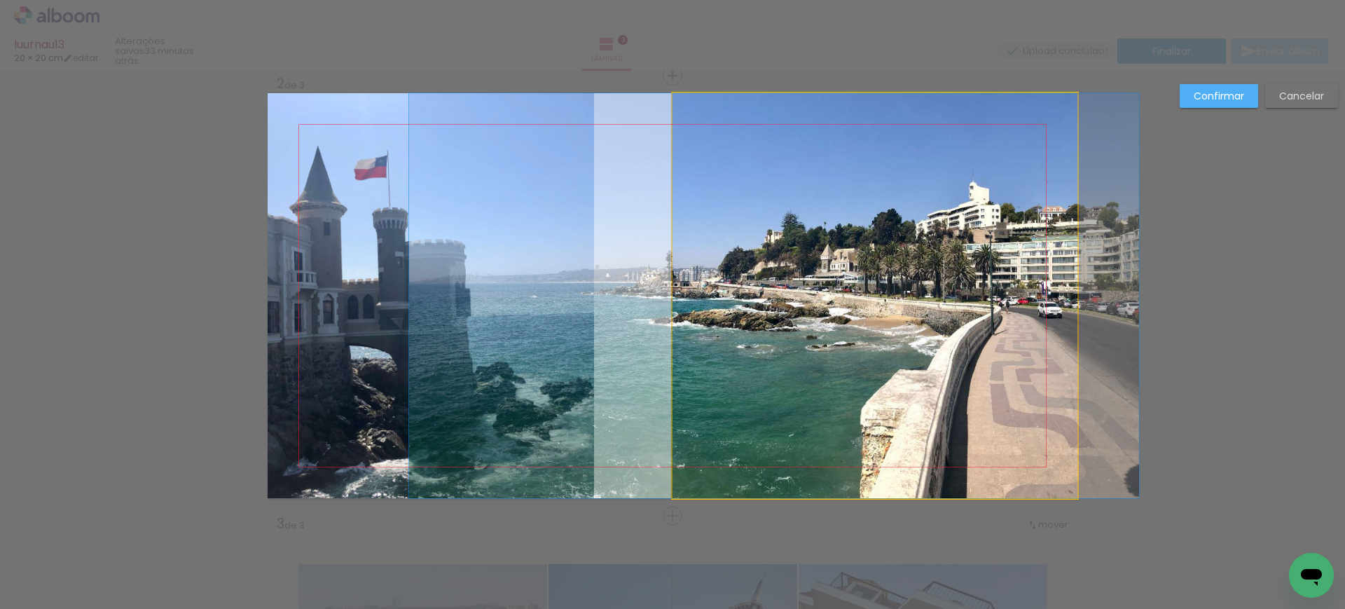
click at [690, 273] on quentale-photo at bounding box center [874, 295] width 405 height 405
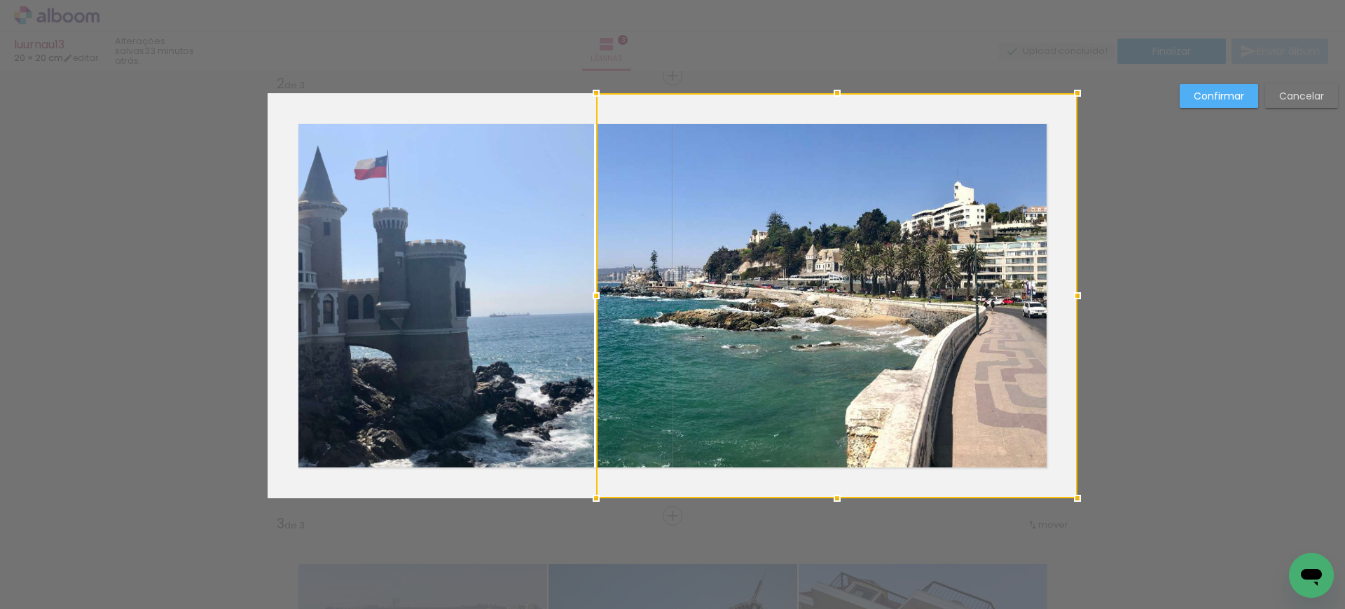
drag, startPoint x: 668, startPoint y: 293, endPoint x: 591, endPoint y: 289, distance: 76.5
click at [591, 289] on div at bounding box center [596, 296] width 28 height 28
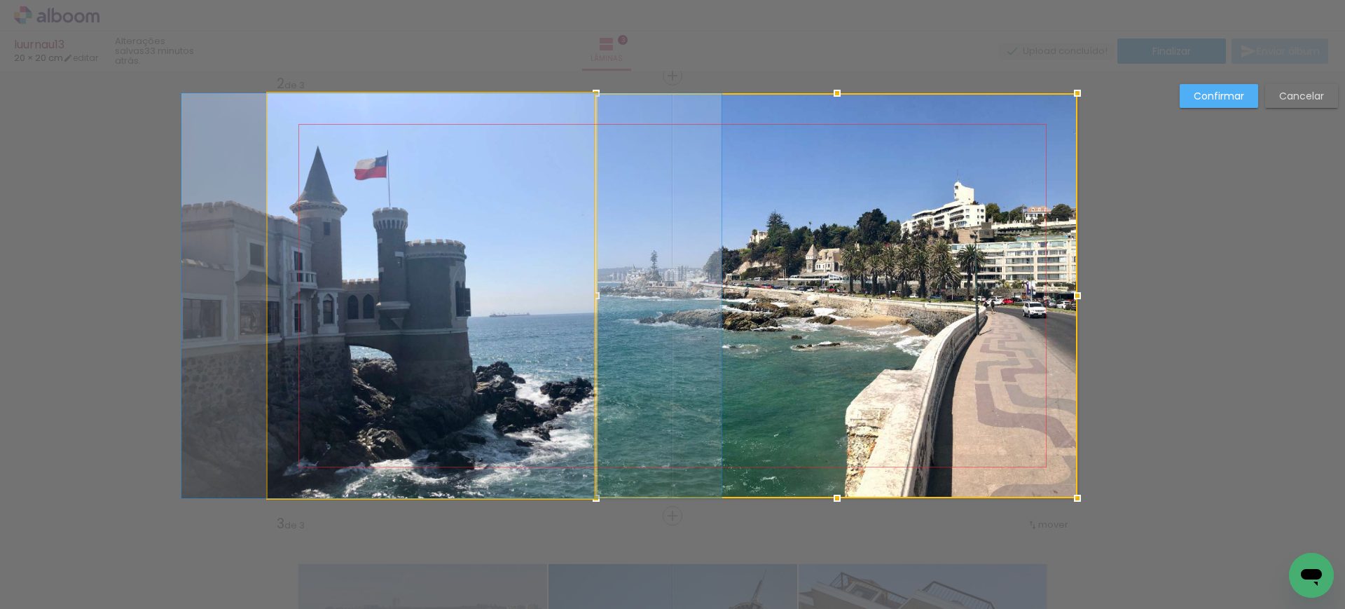
click at [491, 256] on quentale-photo at bounding box center [431, 295] width 326 height 405
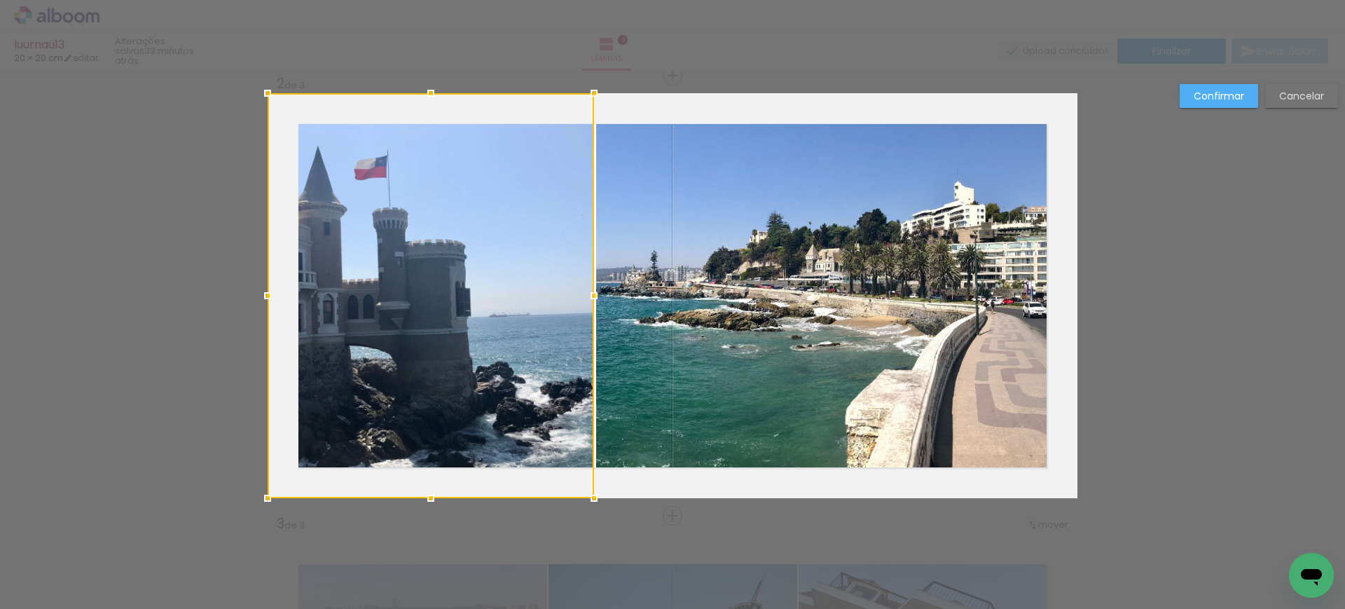
click at [491, 256] on div at bounding box center [431, 295] width 326 height 405
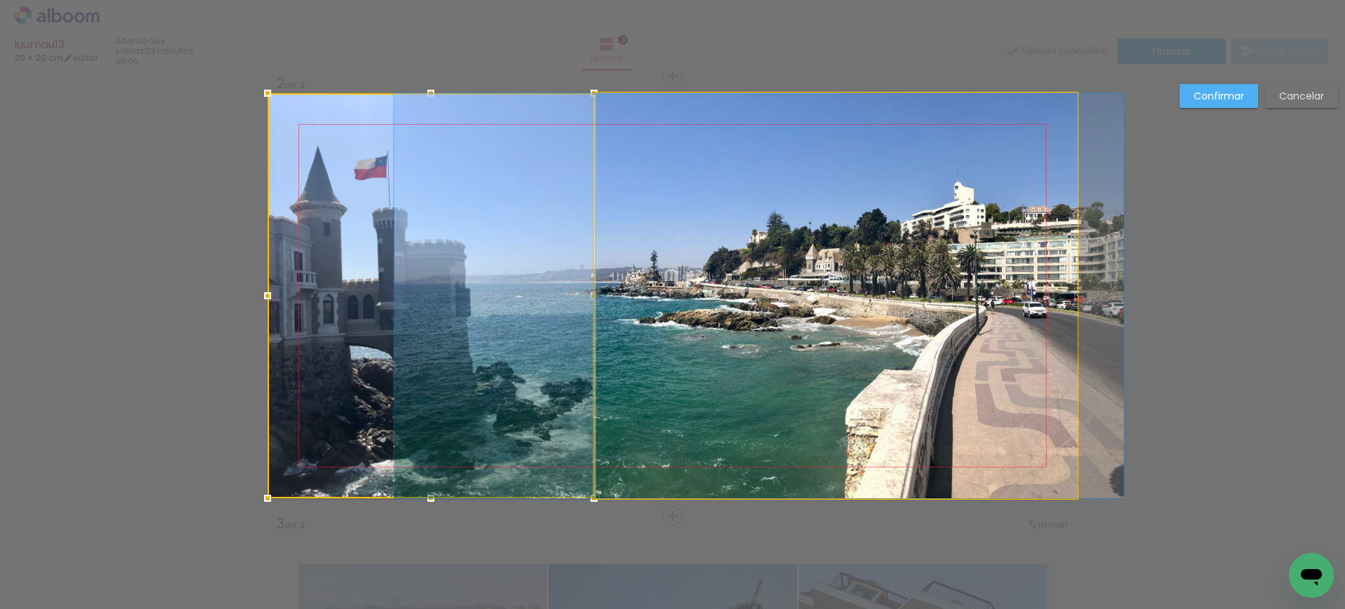
click at [683, 257] on quentale-photo at bounding box center [836, 295] width 481 height 405
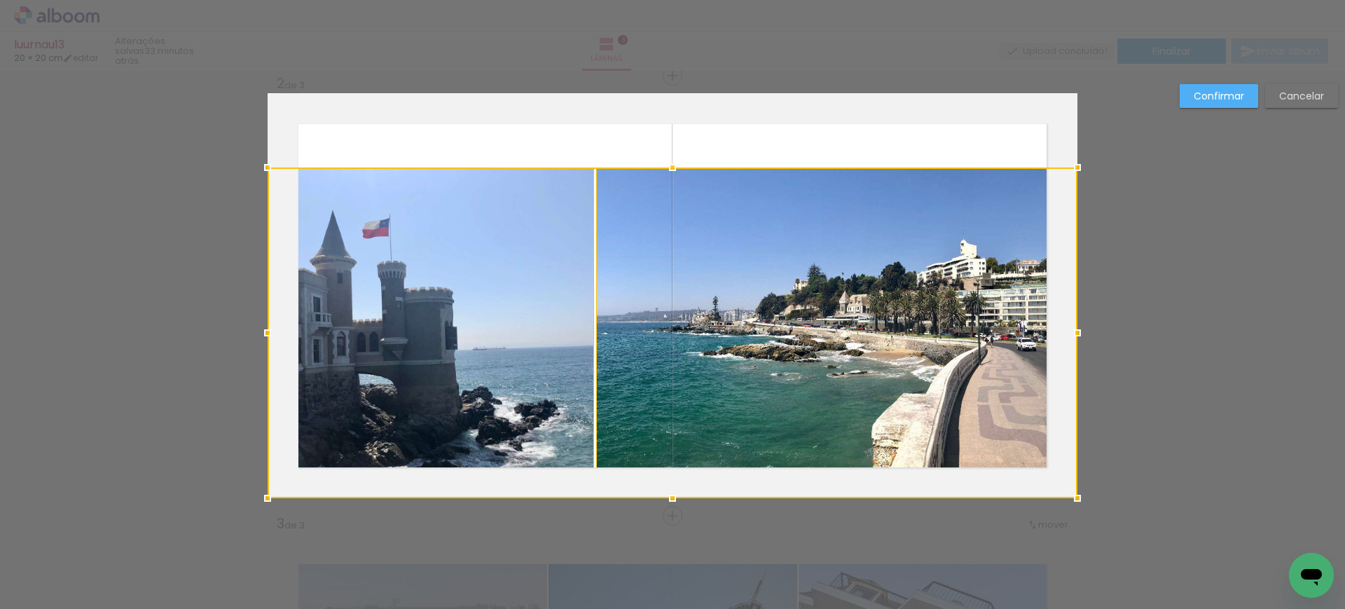
drag, startPoint x: 663, startPoint y: 94, endPoint x: 667, endPoint y: 167, distance: 73.7
click at [667, 167] on div at bounding box center [672, 167] width 28 height 28
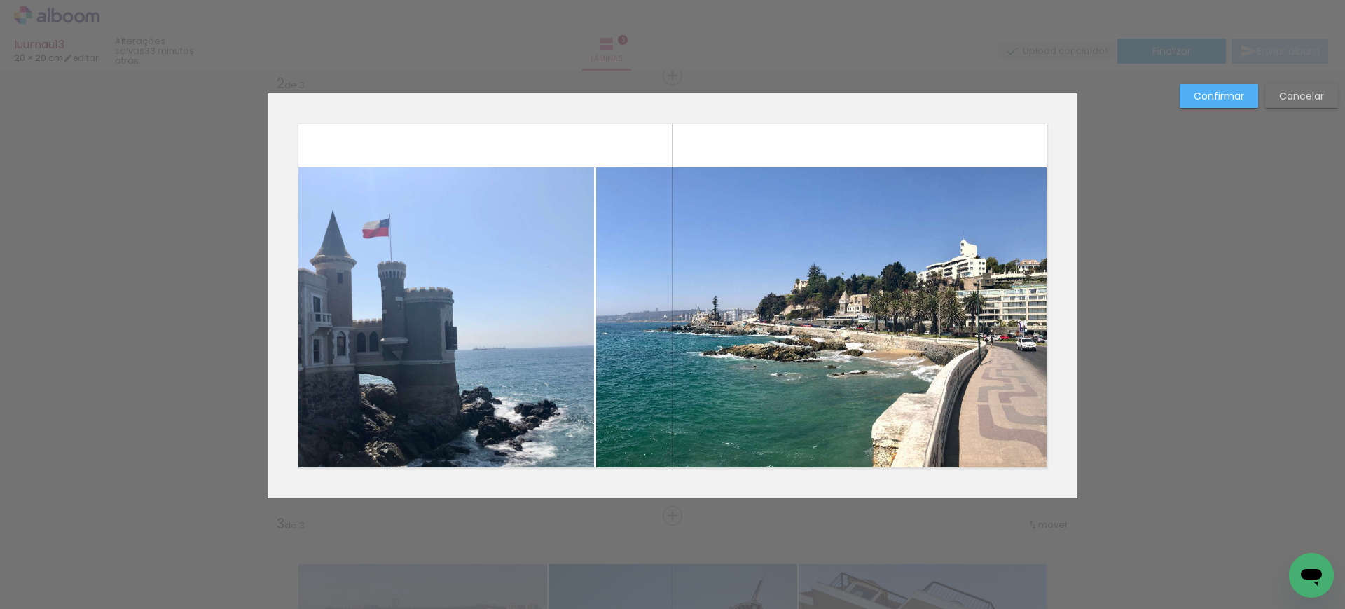
click at [516, 214] on quentale-photo at bounding box center [431, 332] width 326 height 331
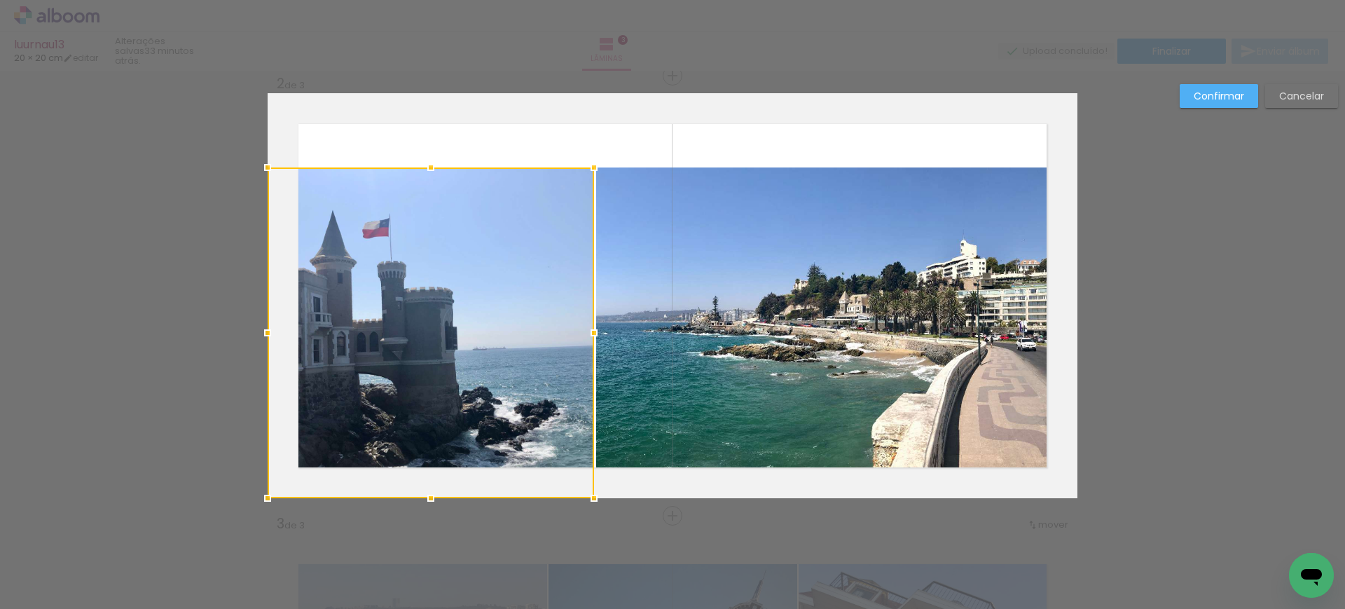
click at [693, 233] on quentale-photo at bounding box center [836, 332] width 481 height 331
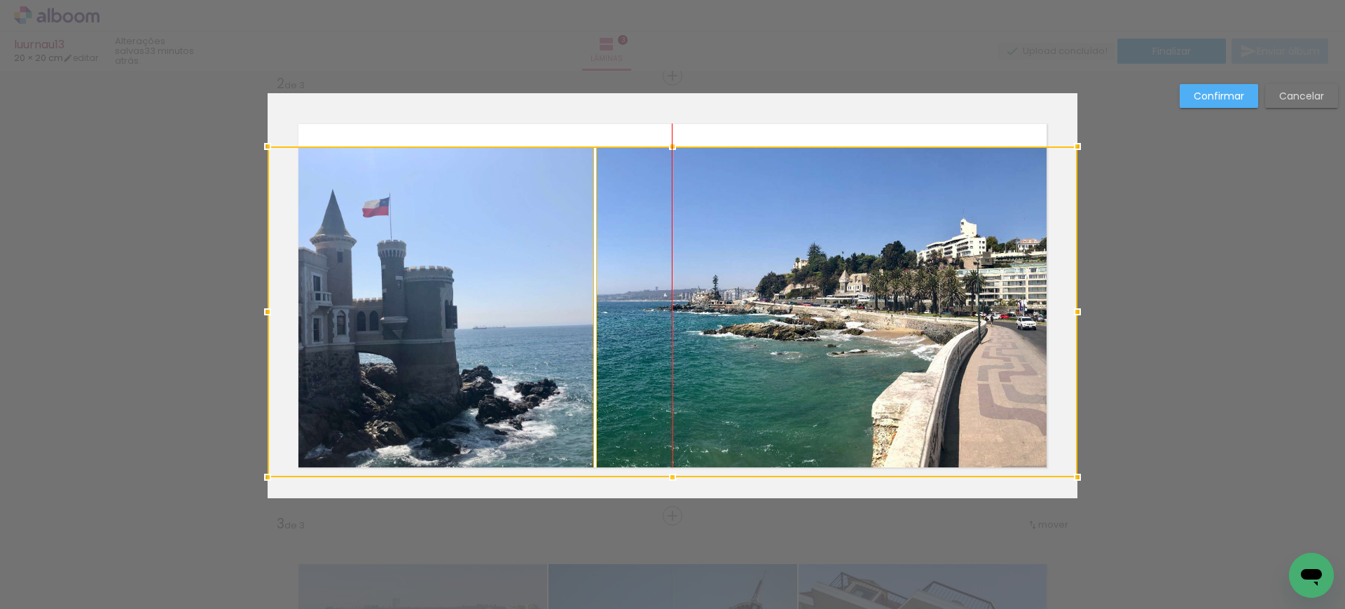
drag, startPoint x: 726, startPoint y: 273, endPoint x: 726, endPoint y: 252, distance: 21.0
click at [726, 252] on div at bounding box center [673, 311] width 810 height 331
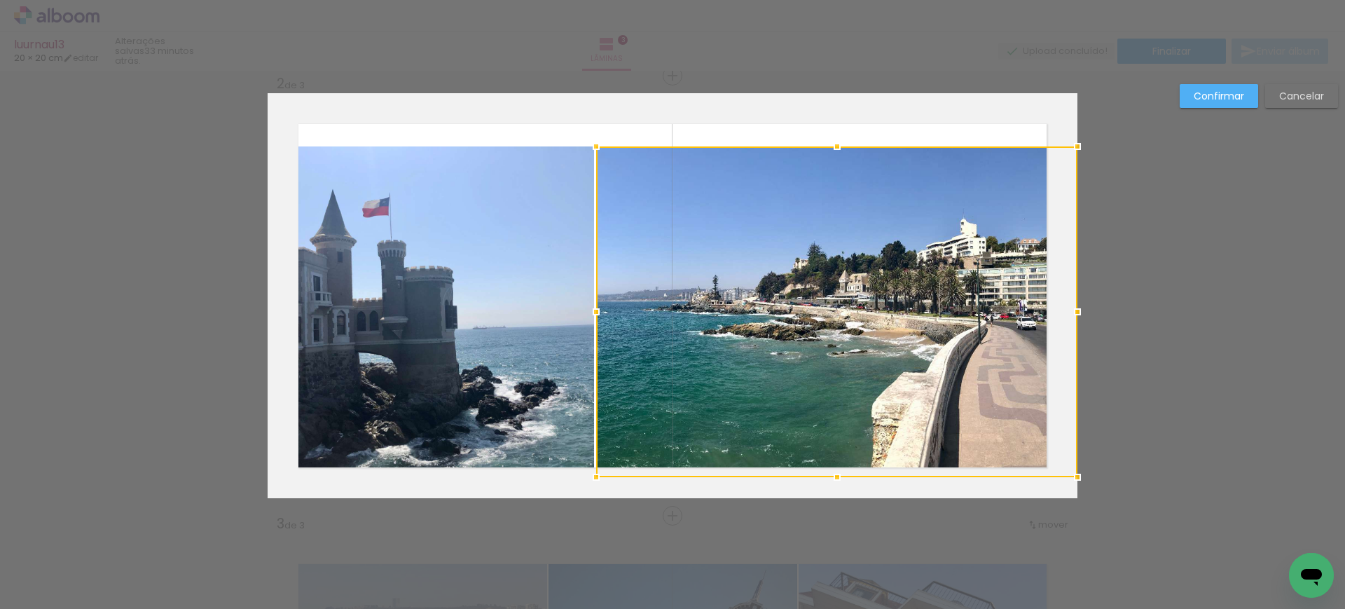
click at [596, 237] on div at bounding box center [836, 311] width 481 height 331
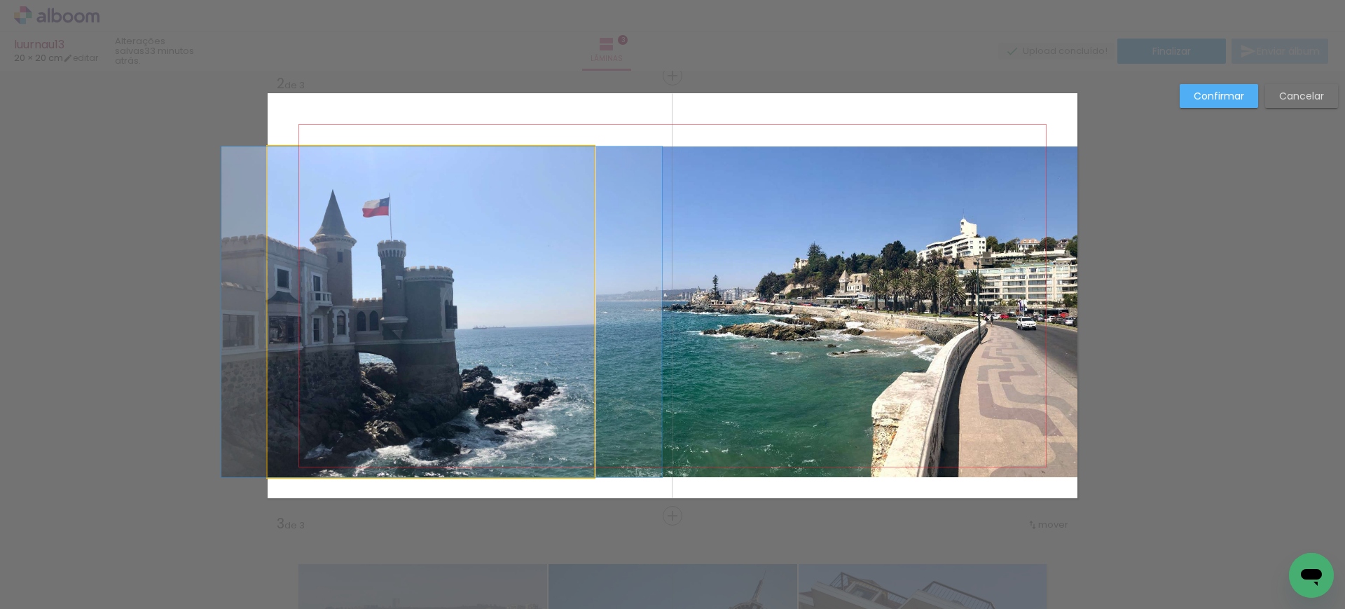
drag, startPoint x: 535, startPoint y: 227, endPoint x: 551, endPoint y: 224, distance: 16.4
click at [534, 227] on quentale-photo at bounding box center [431, 311] width 326 height 331
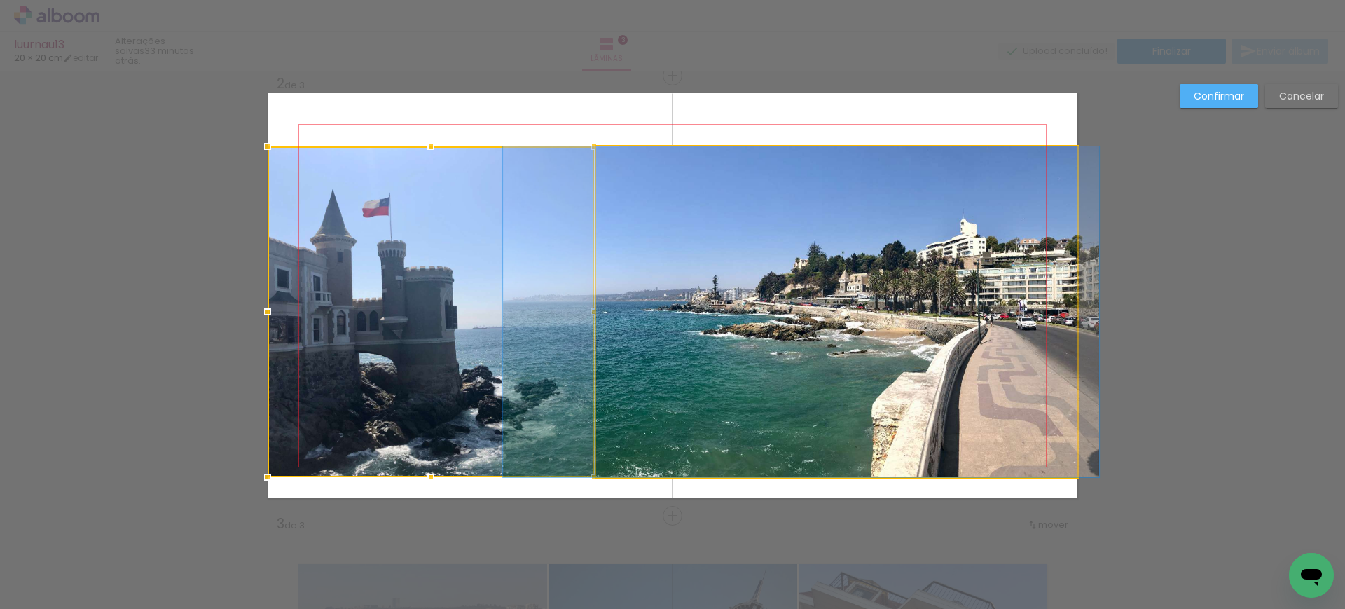
click at [639, 224] on quentale-photo at bounding box center [836, 311] width 481 height 331
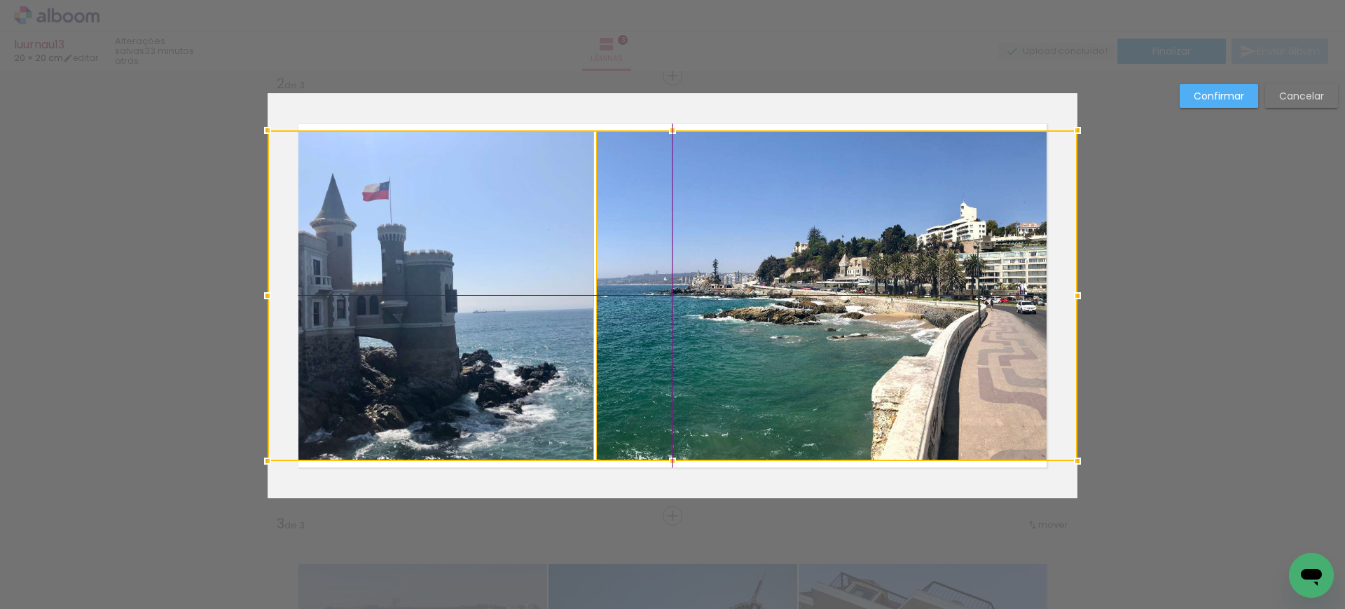
drag, startPoint x: 696, startPoint y: 252, endPoint x: 697, endPoint y: 237, distance: 14.8
click at [697, 237] on div at bounding box center [673, 295] width 810 height 331
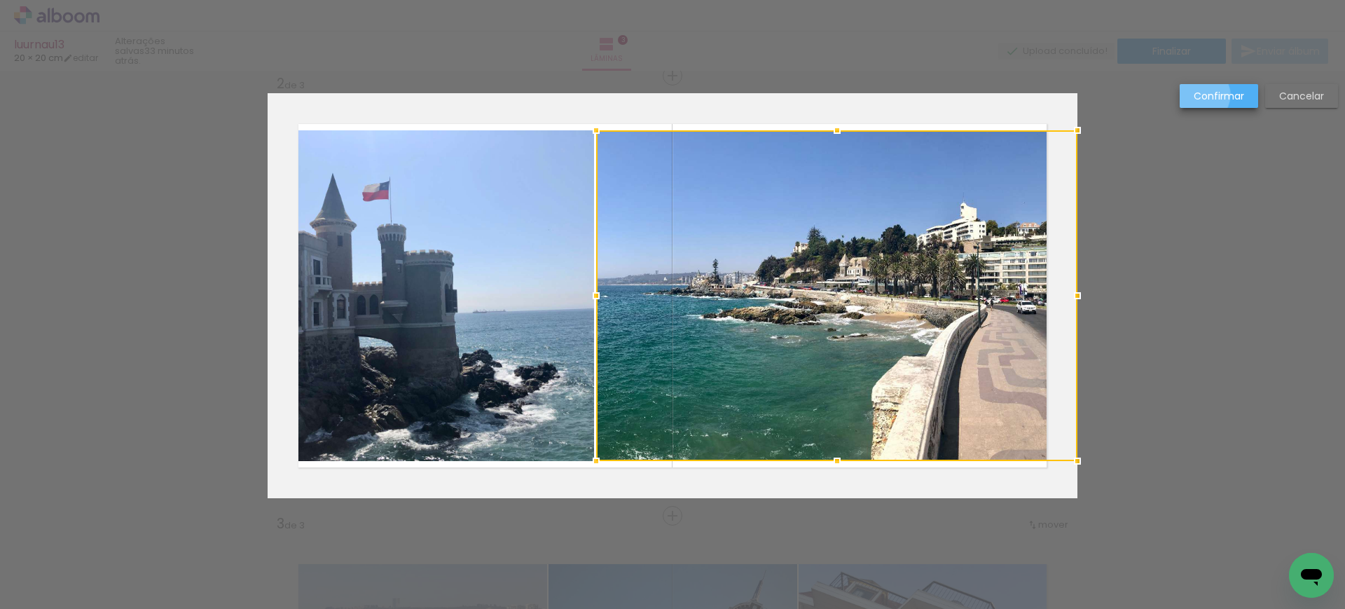
click at [0, 0] on slot "Confirmar" at bounding box center [0, 0] width 0 height 0
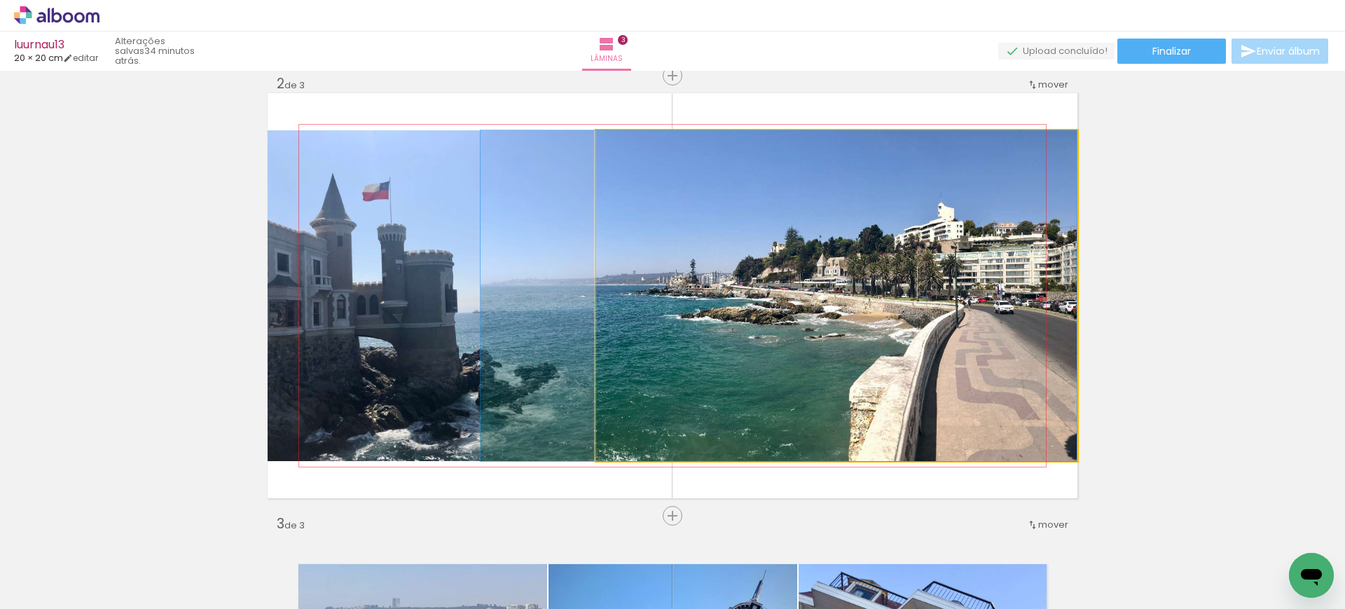
drag, startPoint x: 936, startPoint y: 284, endPoint x: 887, endPoint y: 284, distance: 49.0
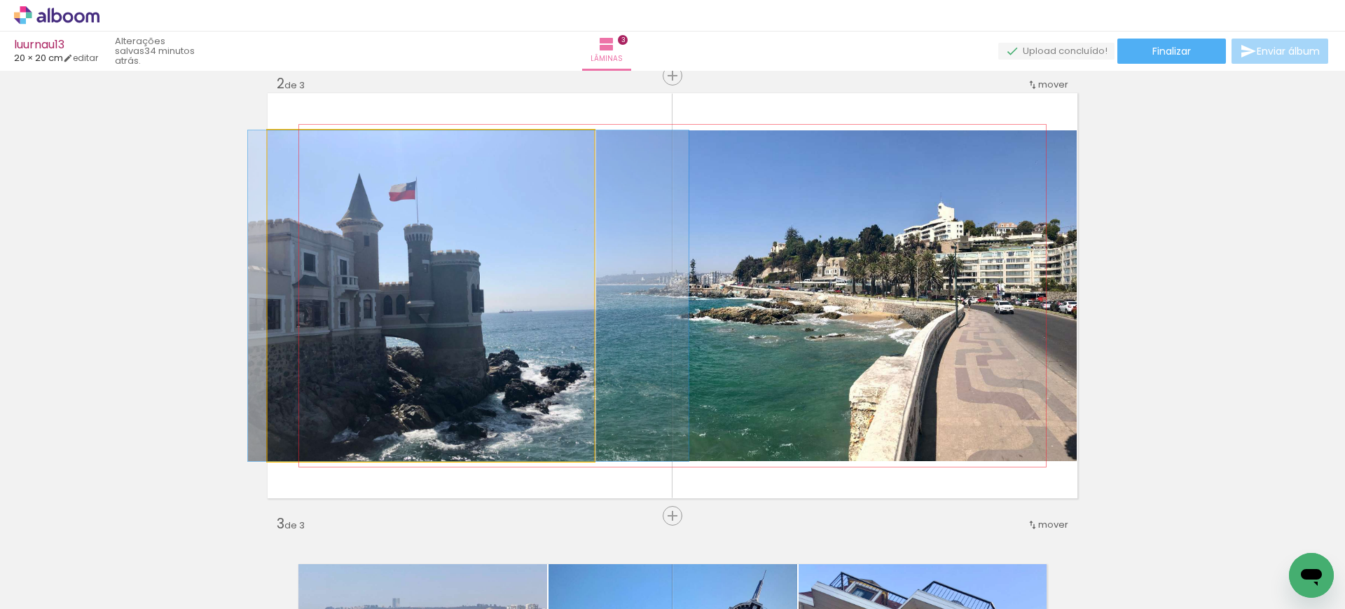
drag, startPoint x: 415, startPoint y: 264, endPoint x: 441, endPoint y: 267, distance: 26.8
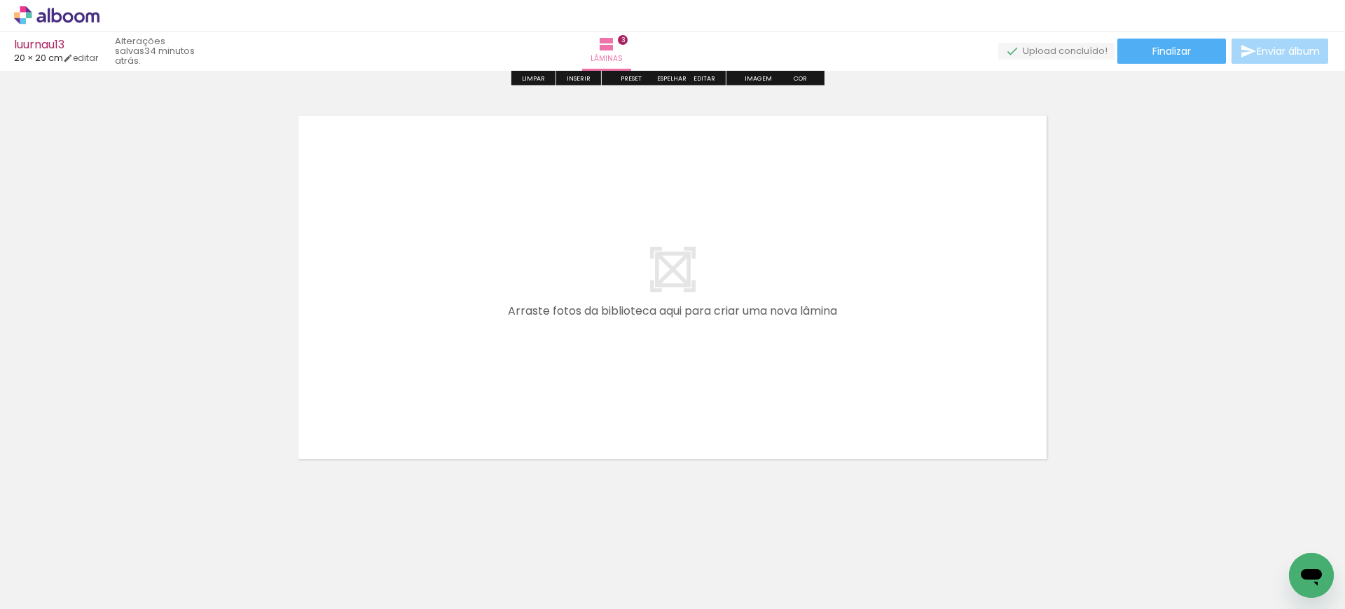
scroll to position [1364, 0]
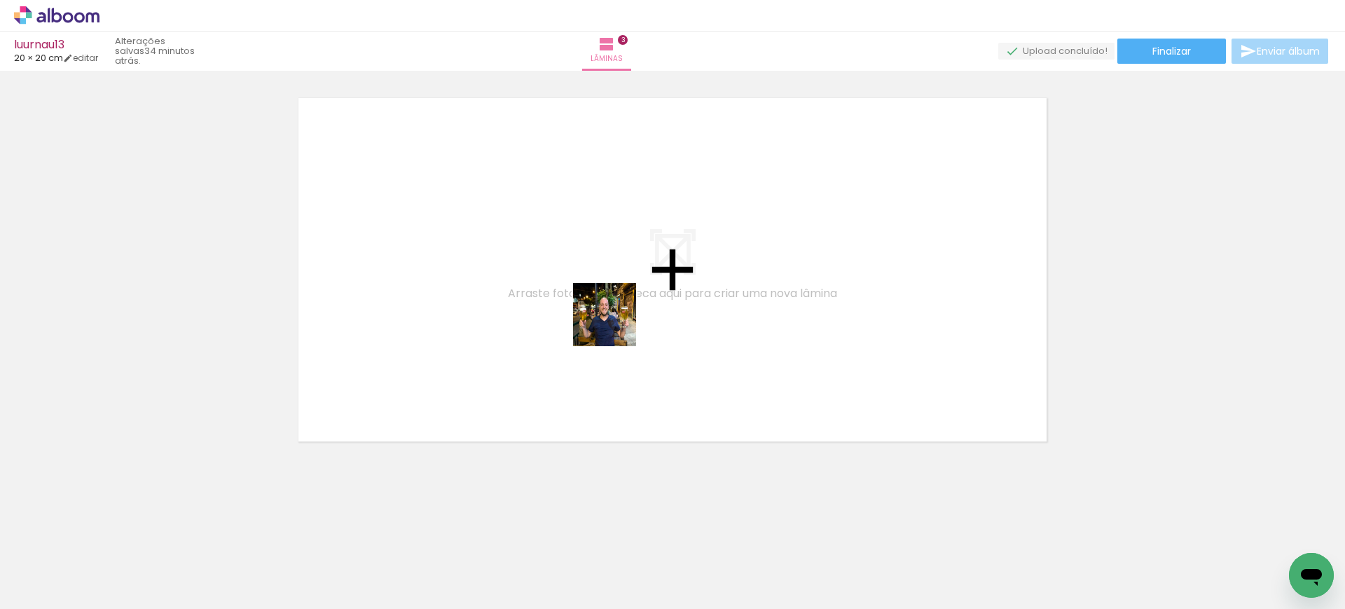
drag, startPoint x: 693, startPoint y: 565, endPoint x: 613, endPoint y: 320, distance: 258.0
click at [613, 320] on quentale-workspace at bounding box center [672, 304] width 1345 height 609
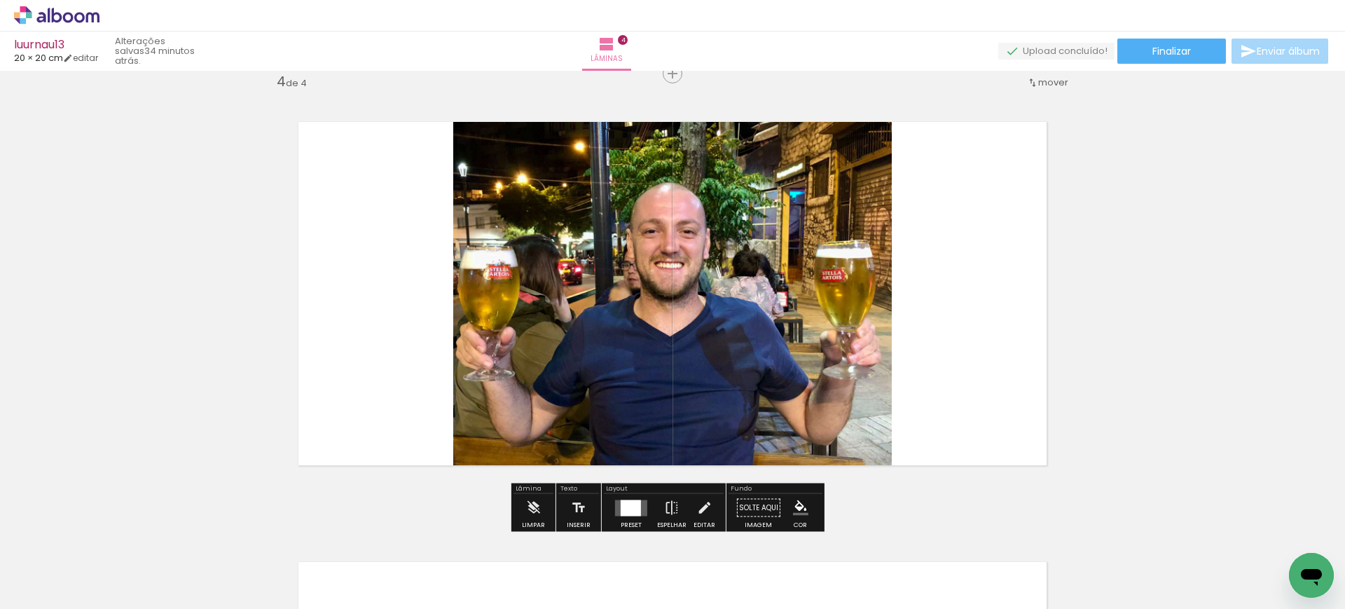
scroll to position [1338, 0]
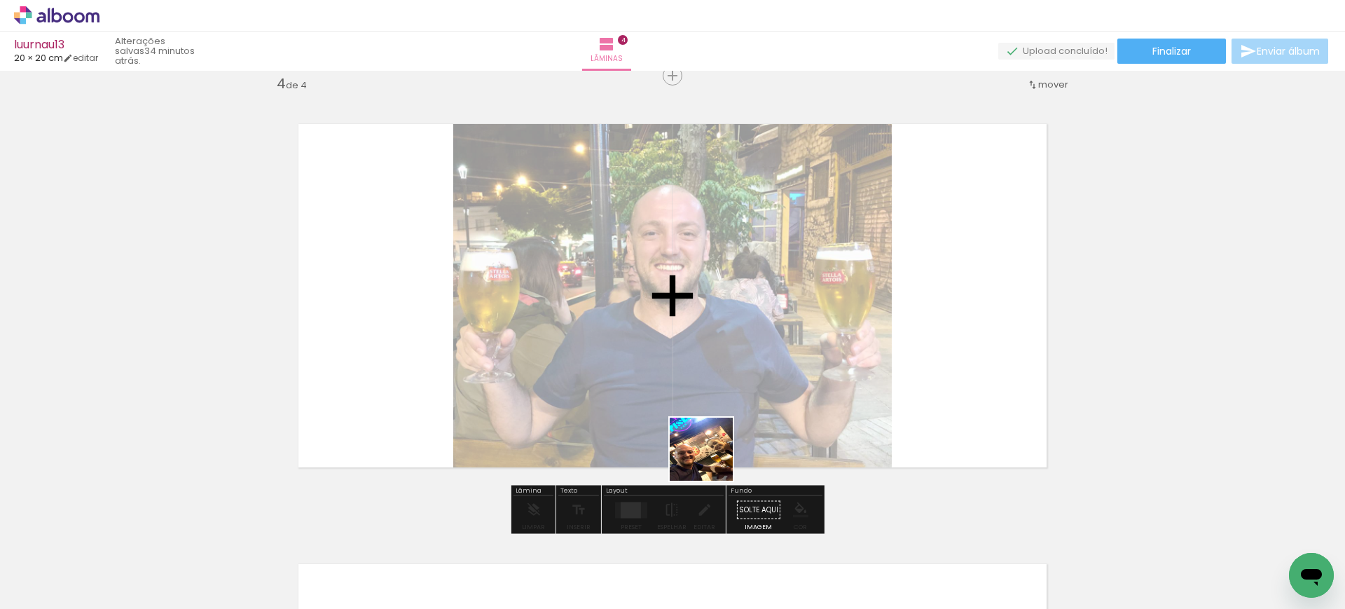
drag, startPoint x: 771, startPoint y: 564, endPoint x: 583, endPoint y: 299, distance: 324.6
click at [599, 313] on quentale-workspace at bounding box center [672, 304] width 1345 height 609
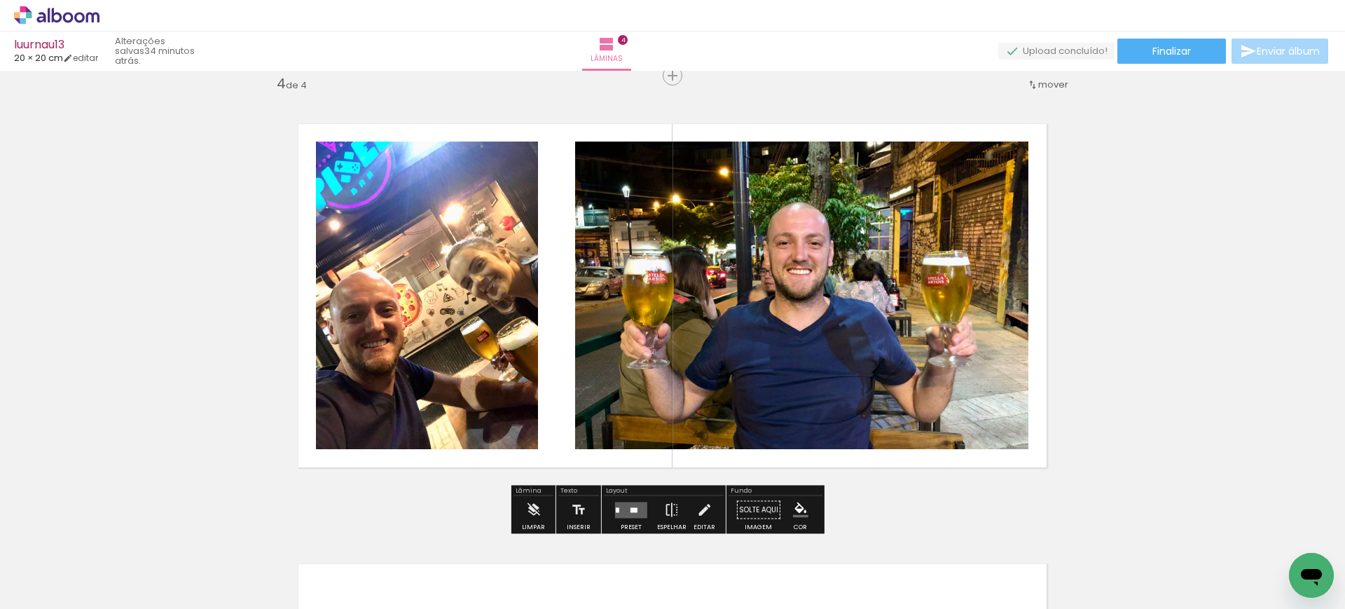
click at [633, 511] on div at bounding box center [633, 509] width 7 height 5
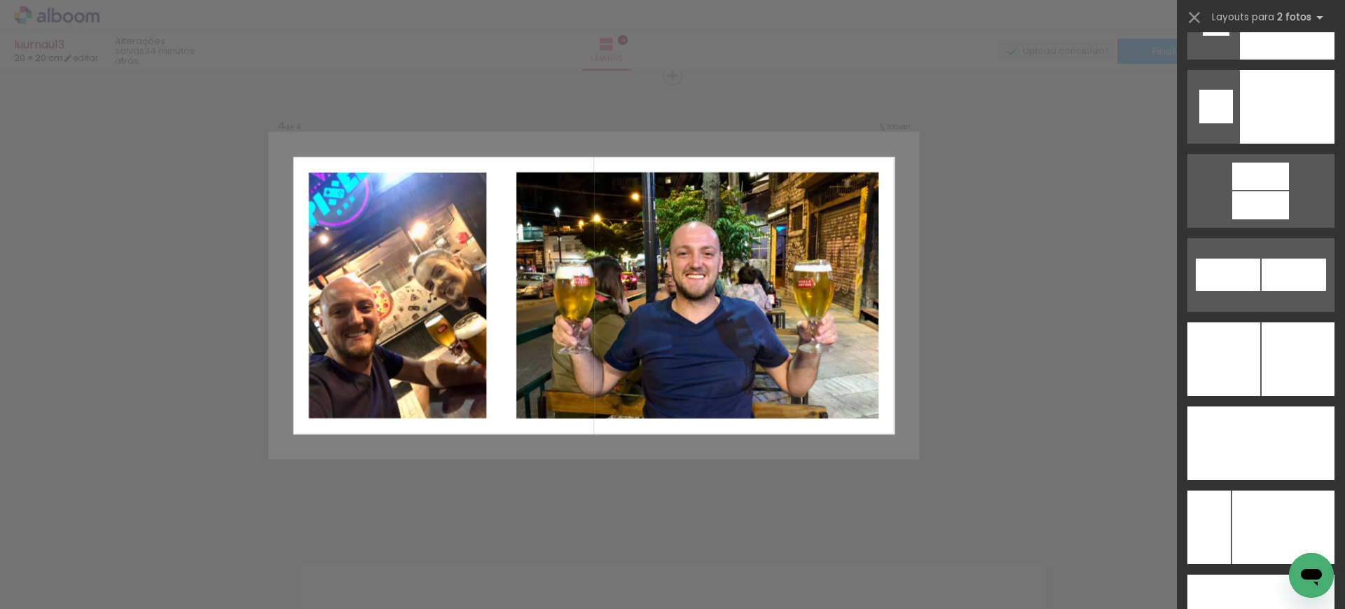
scroll to position [6045, 0]
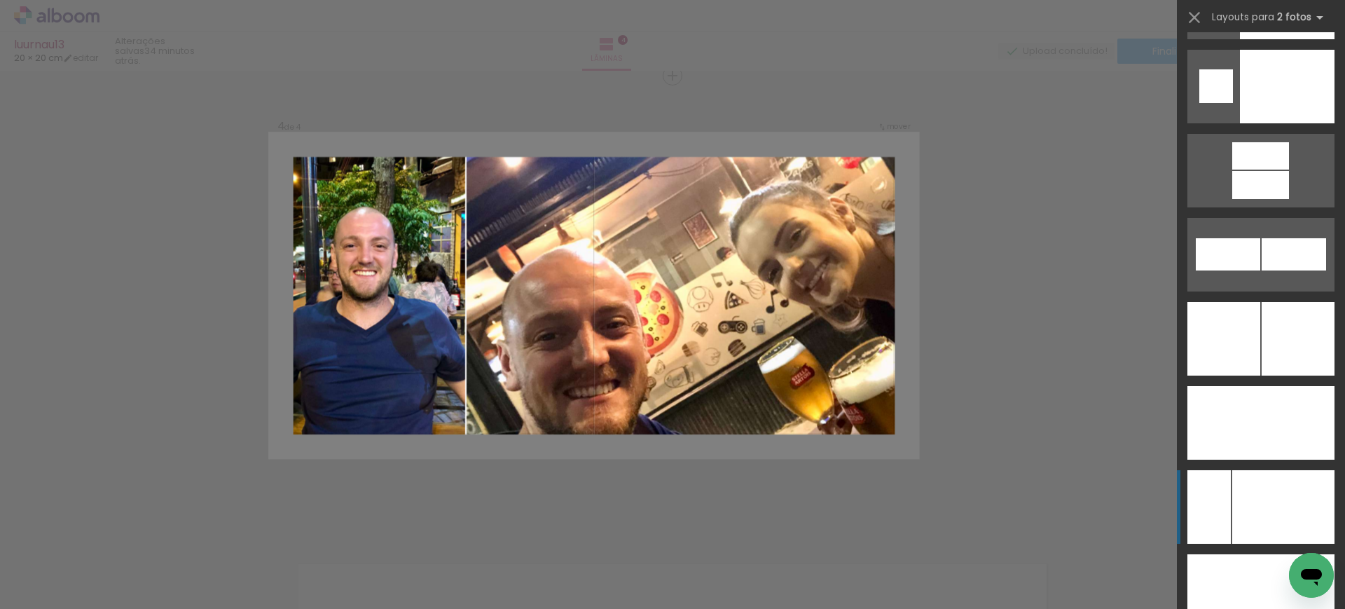
click at [1268, 554] on div at bounding box center [1286, 591] width 96 height 74
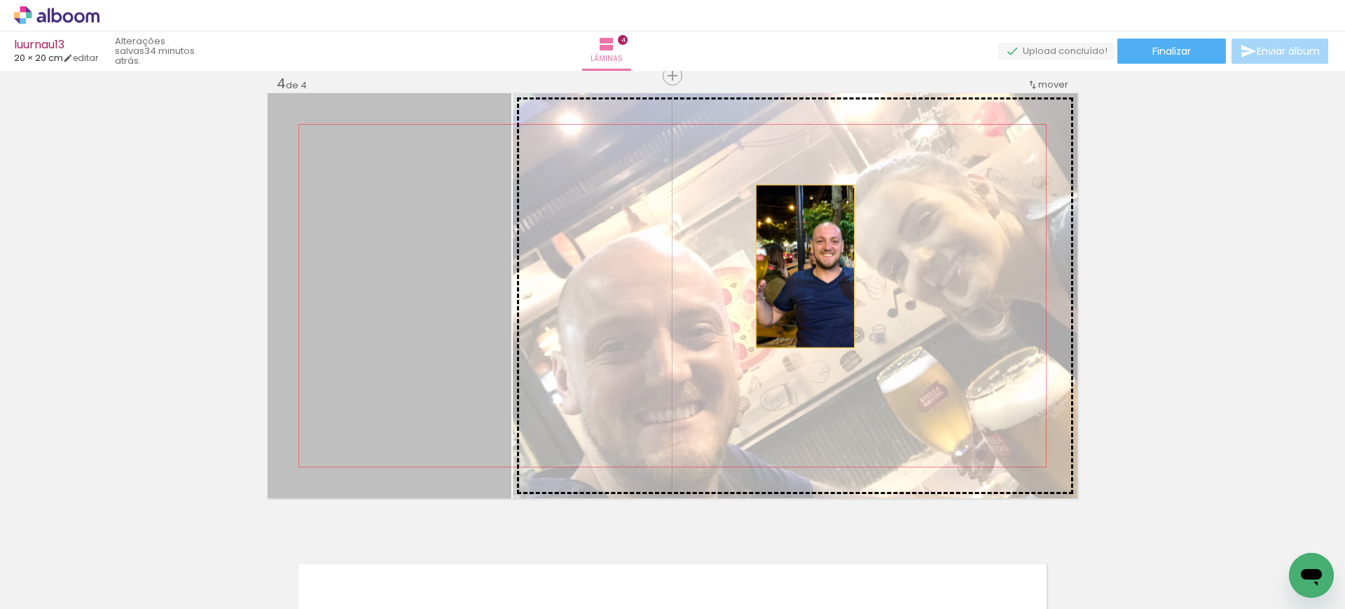
drag, startPoint x: 422, startPoint y: 271, endPoint x: 799, endPoint y: 266, distance: 376.2
click at [0, 0] on slot at bounding box center [0, 0] width 0 height 0
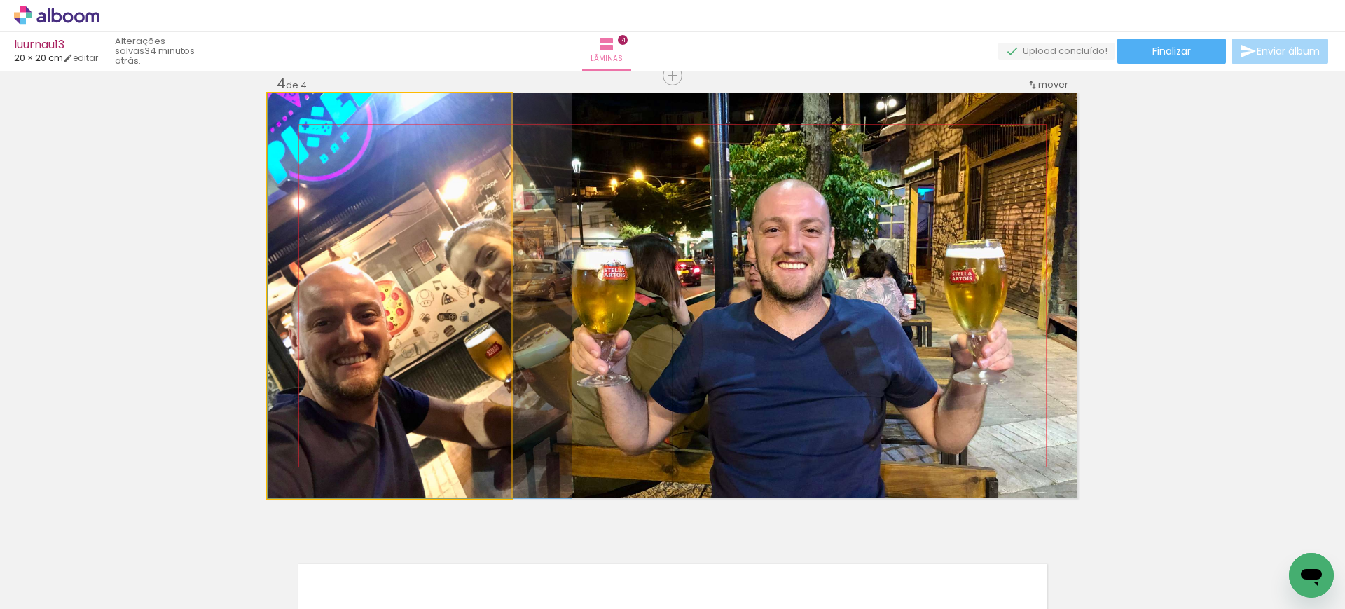
drag, startPoint x: 408, startPoint y: 237, endPoint x: 459, endPoint y: 234, distance: 50.5
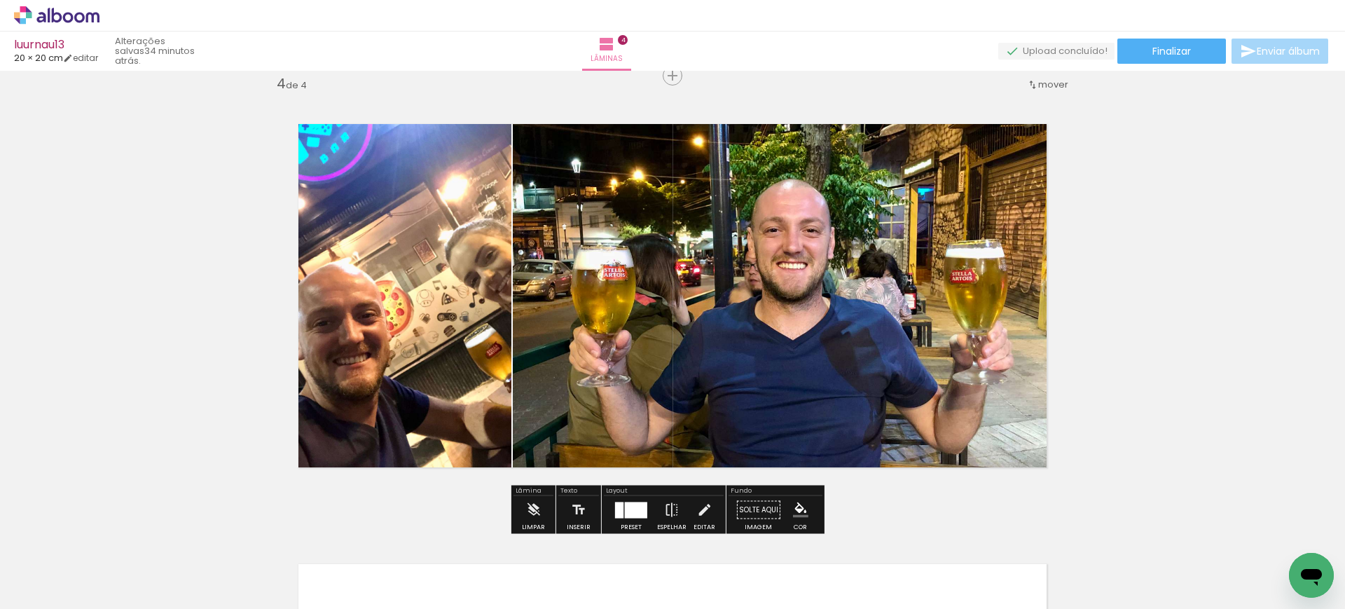
click at [614, 257] on quentale-photo at bounding box center [795, 295] width 565 height 405
click at [0, 0] on div at bounding box center [0, 0] width 0 height 0
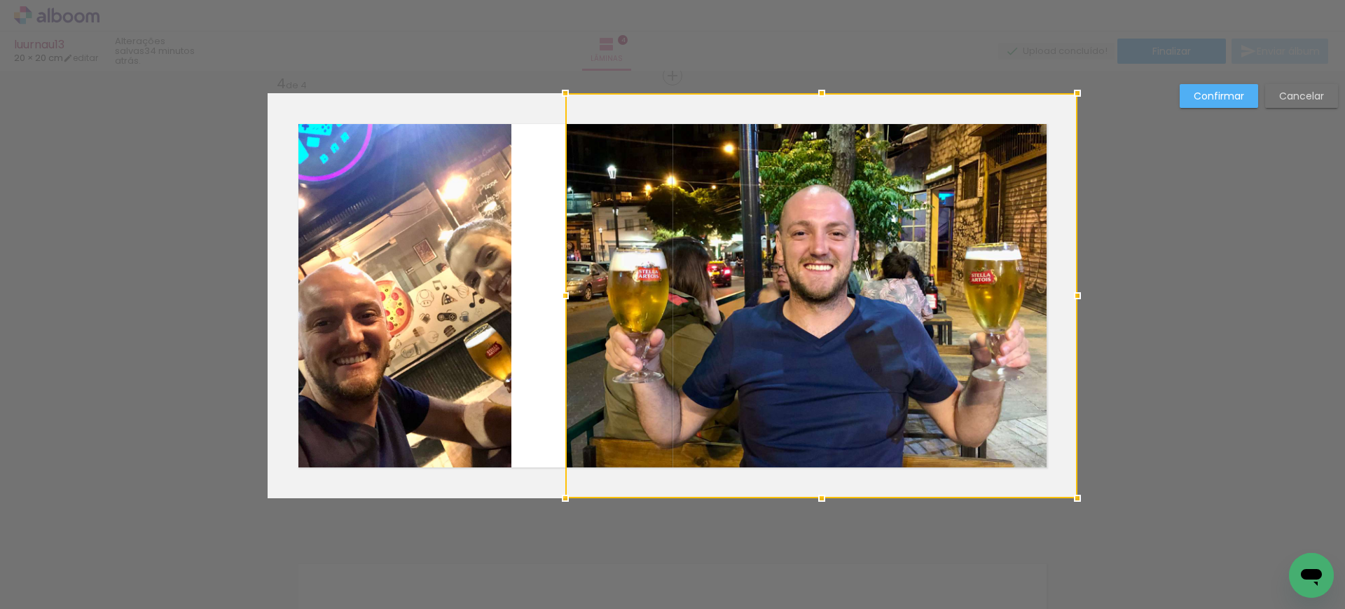
drag, startPoint x: 511, startPoint y: 293, endPoint x: 562, endPoint y: 298, distance: 51.4
click at [562, 298] on div at bounding box center [565, 296] width 28 height 28
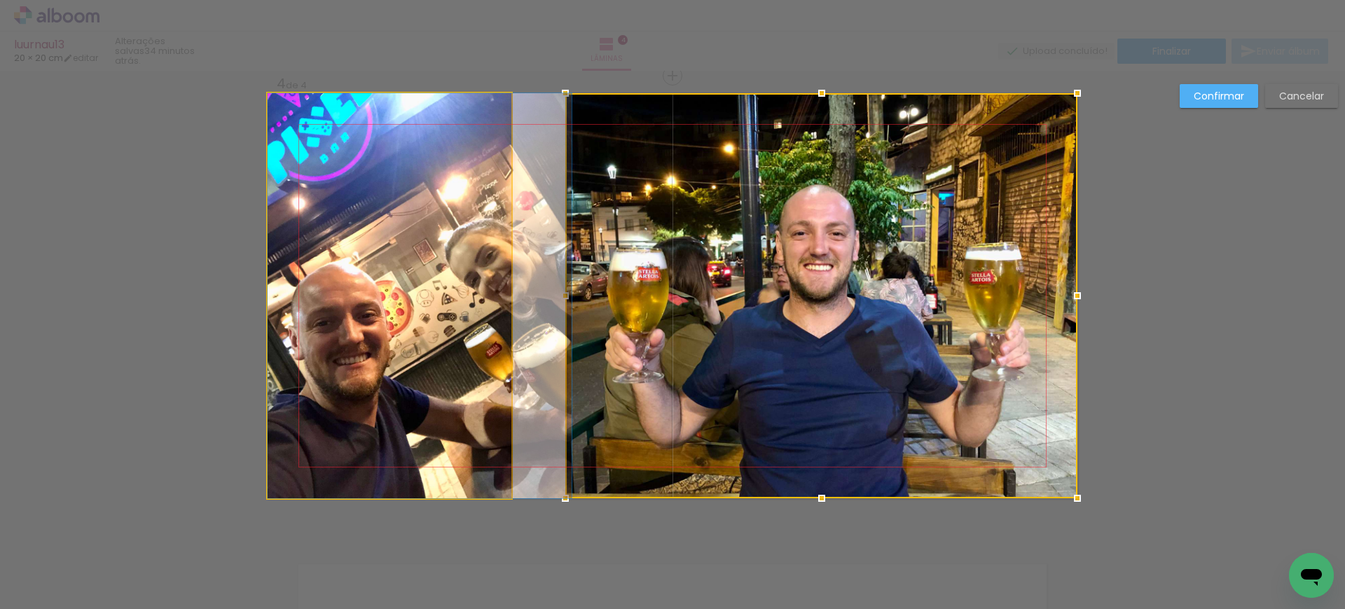
click at [490, 262] on quentale-photo at bounding box center [390, 295] width 244 height 405
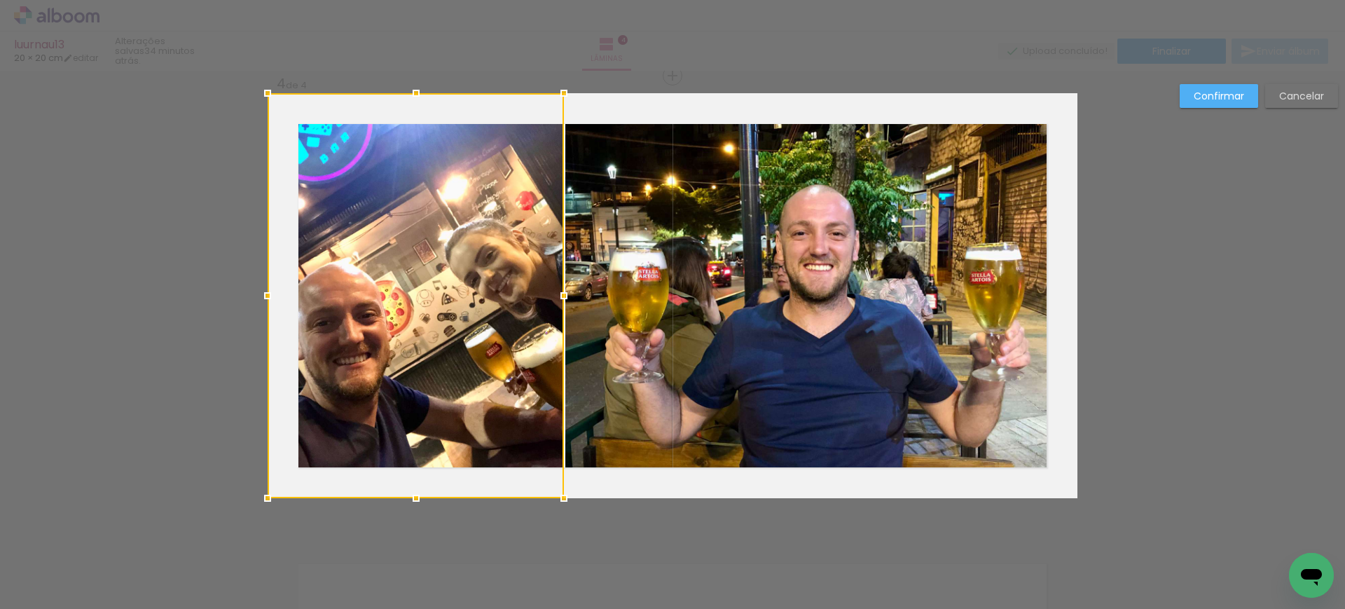
drag, startPoint x: 505, startPoint y: 293, endPoint x: 558, endPoint y: 307, distance: 54.4
click at [558, 307] on div at bounding box center [564, 296] width 28 height 28
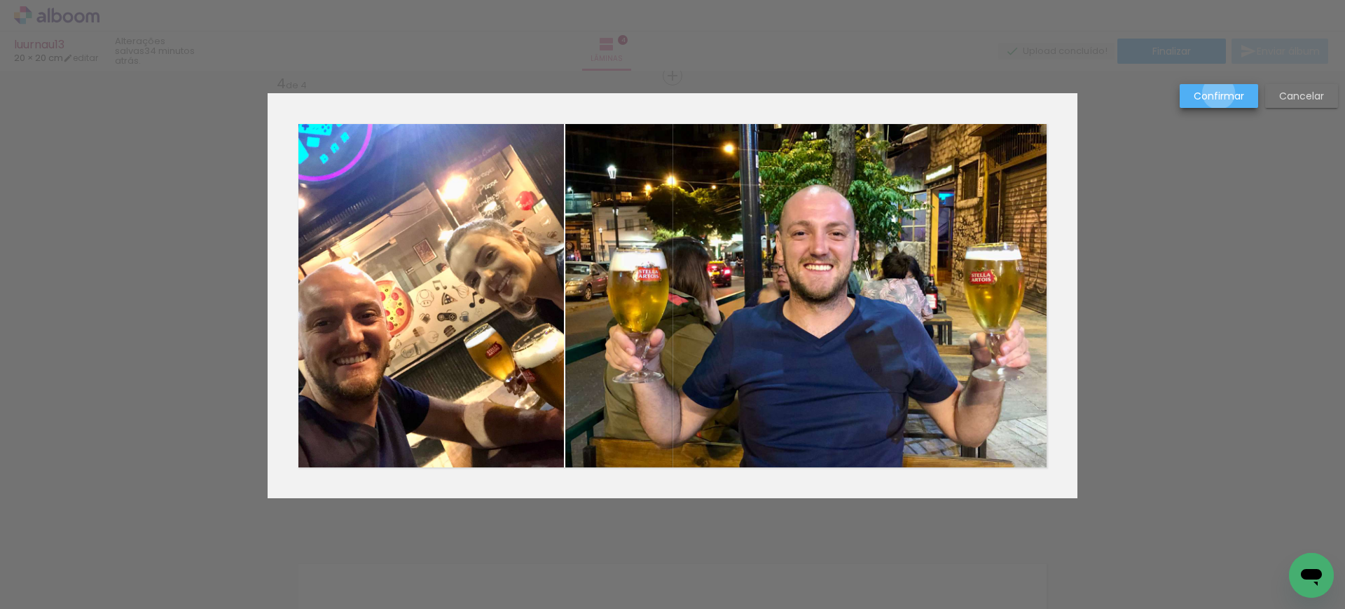
click at [0, 0] on slot "Confirmar" at bounding box center [0, 0] width 0 height 0
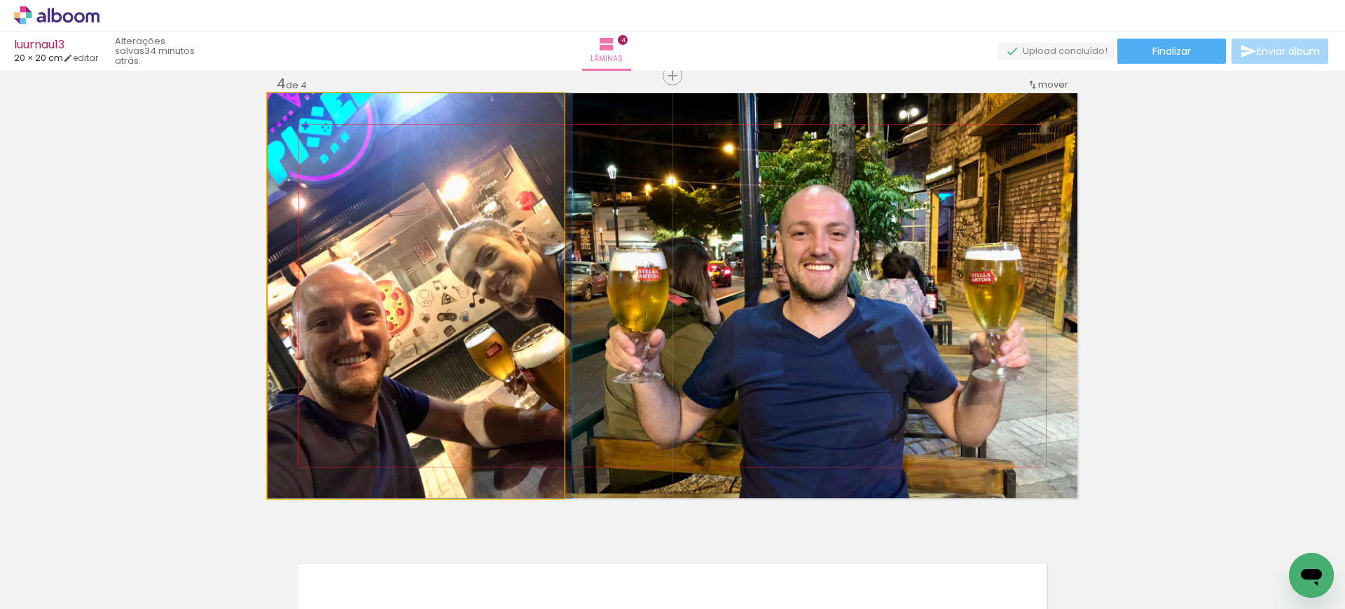
drag, startPoint x: 340, startPoint y: 282, endPoint x: 365, endPoint y: 282, distance: 25.2
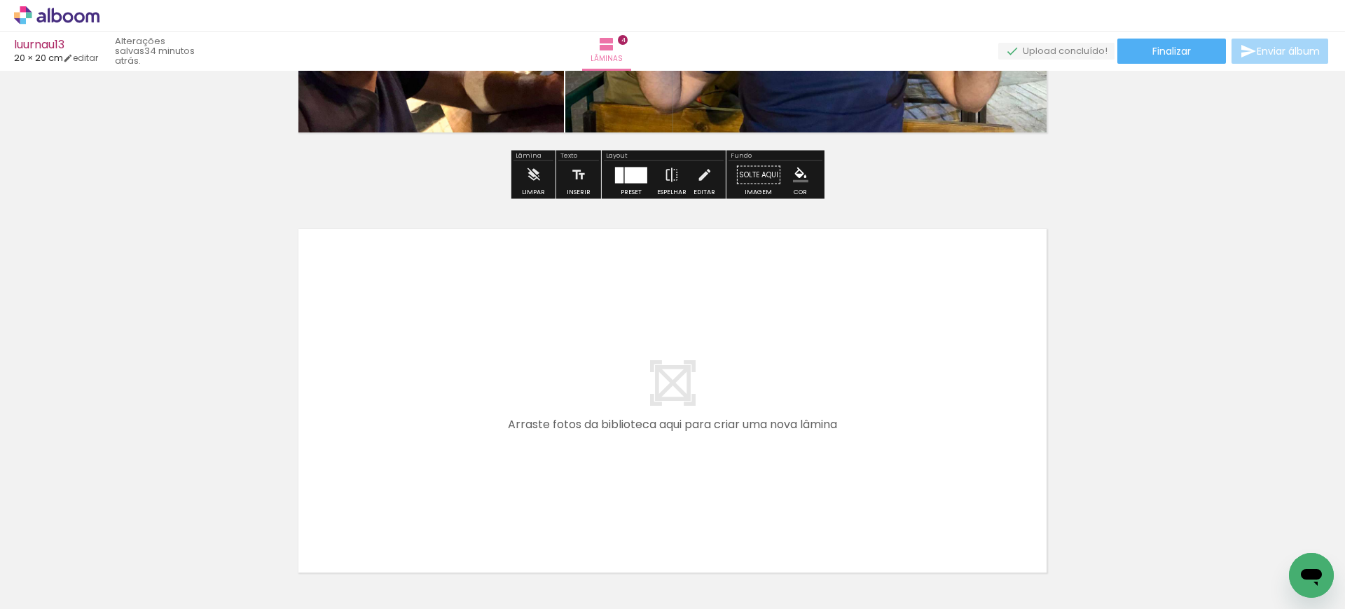
scroll to position [1675, 0]
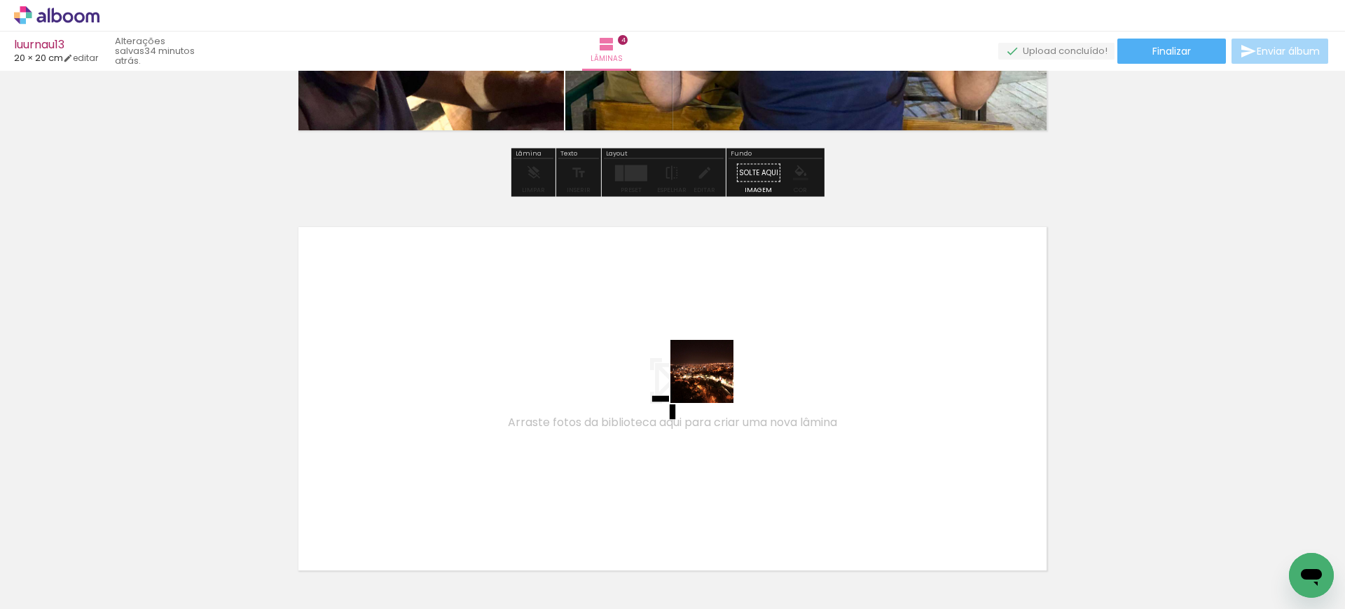
drag, startPoint x: 842, startPoint y: 554, endPoint x: 711, endPoint y: 379, distance: 218.7
click at [711, 379] on quentale-workspace at bounding box center [672, 304] width 1345 height 609
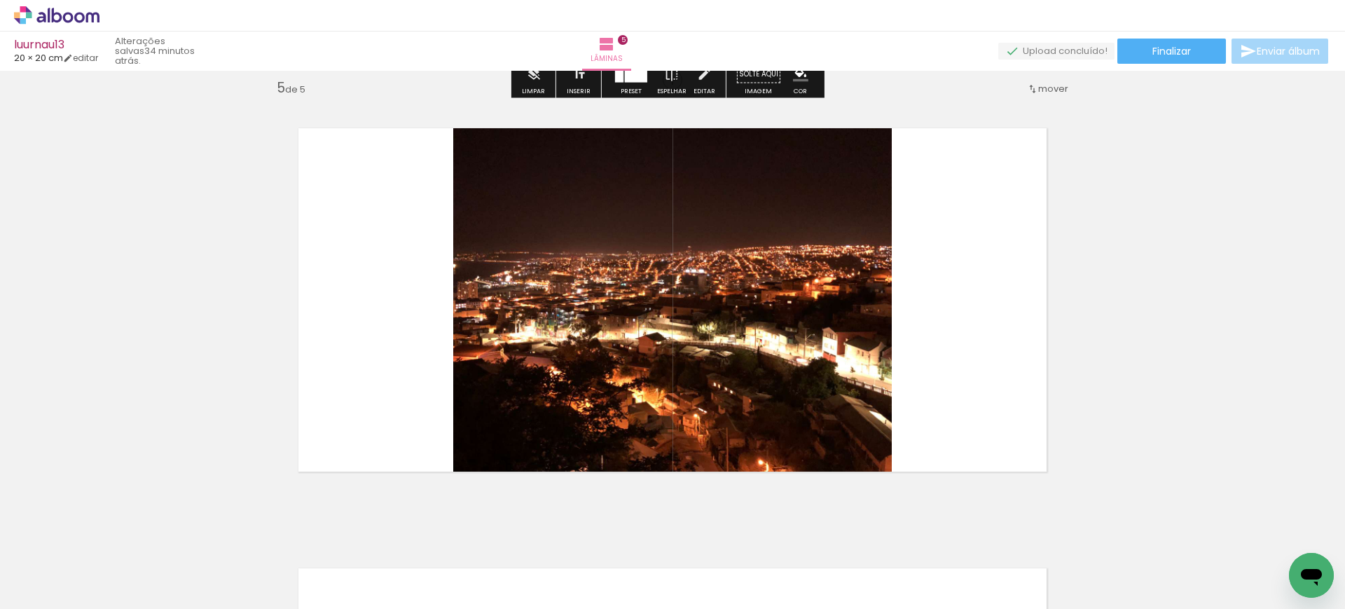
scroll to position [1778, 0]
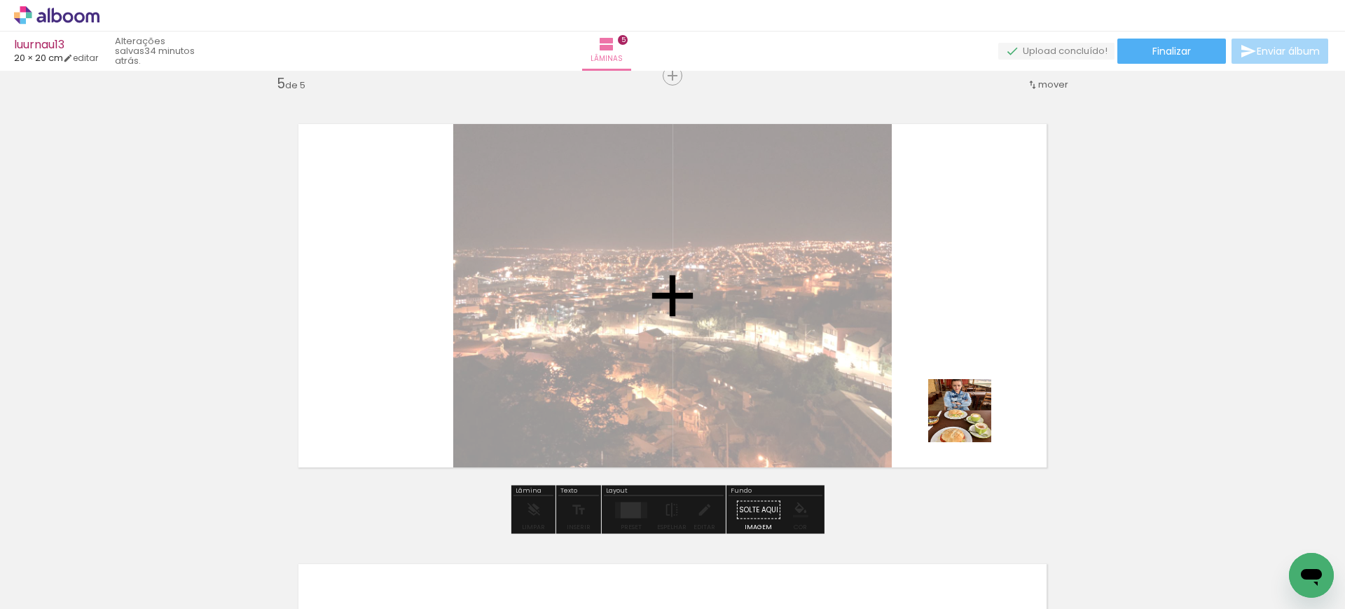
drag, startPoint x: 938, startPoint y: 563, endPoint x: 976, endPoint y: 382, distance: 184.6
click at [976, 384] on quentale-workspace at bounding box center [672, 304] width 1345 height 609
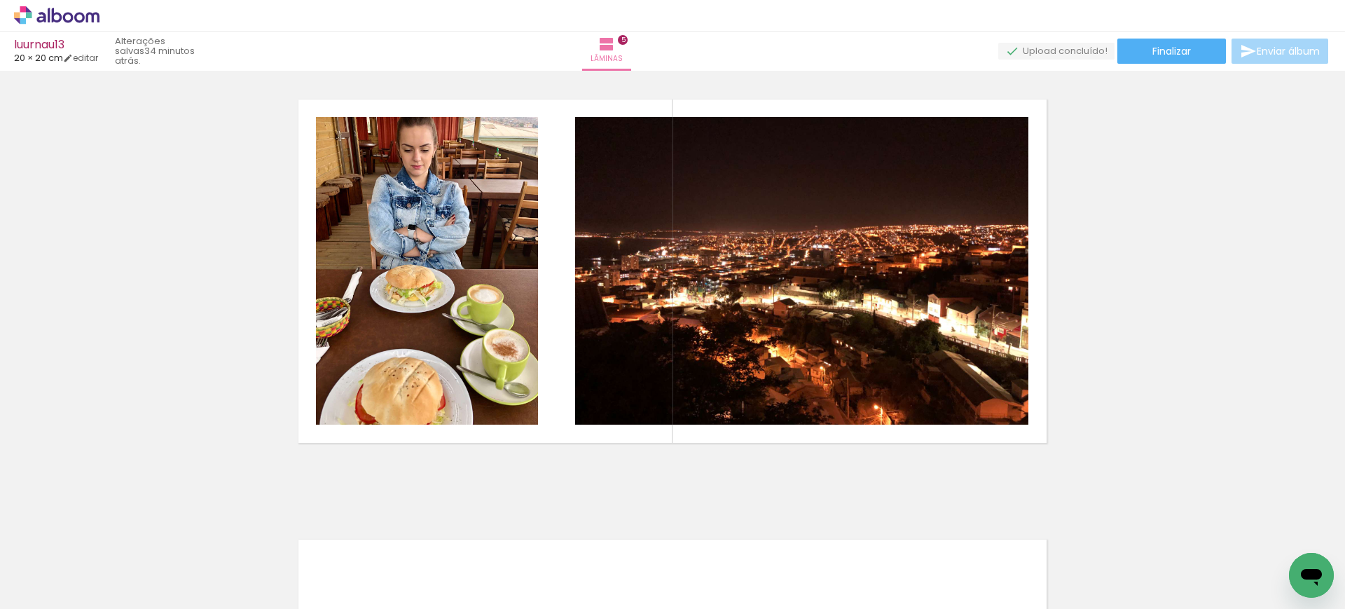
scroll to position [0, 431]
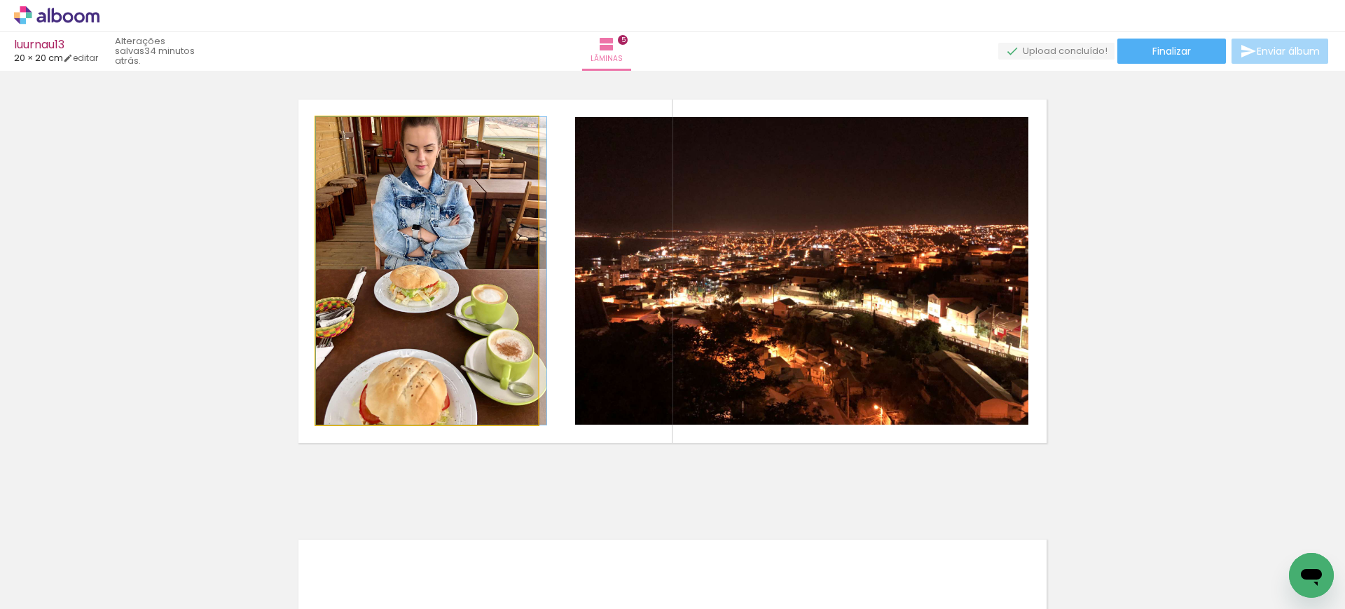
drag, startPoint x: 465, startPoint y: 378, endPoint x: 500, endPoint y: 375, distance: 35.1
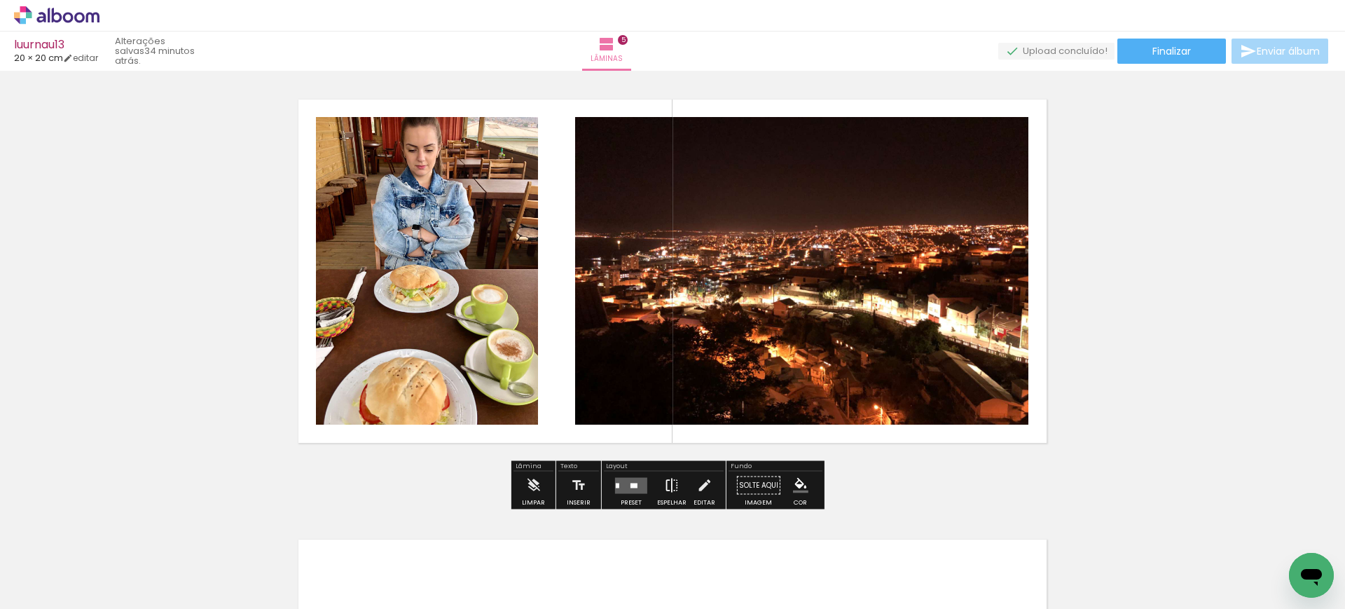
click at [670, 481] on iron-icon at bounding box center [671, 485] width 15 height 28
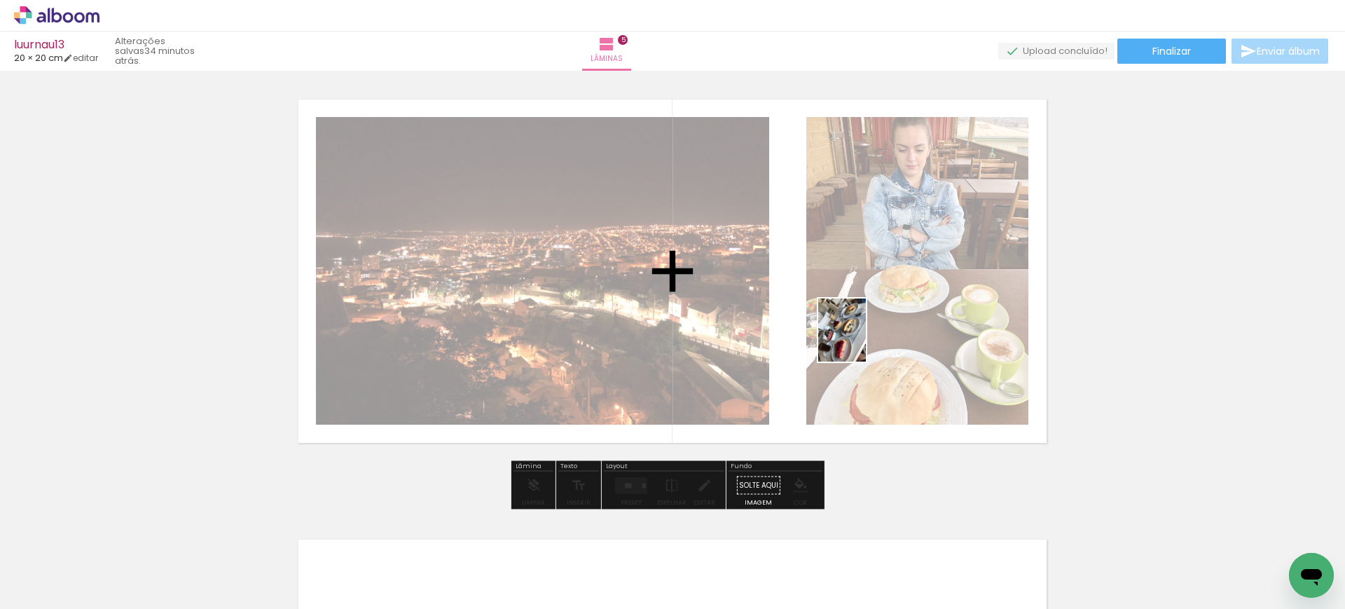
drag, startPoint x: 586, startPoint y: 558, endPoint x: 860, endPoint y: 340, distance: 350.4
click at [860, 340] on quentale-workspace at bounding box center [672, 304] width 1345 height 609
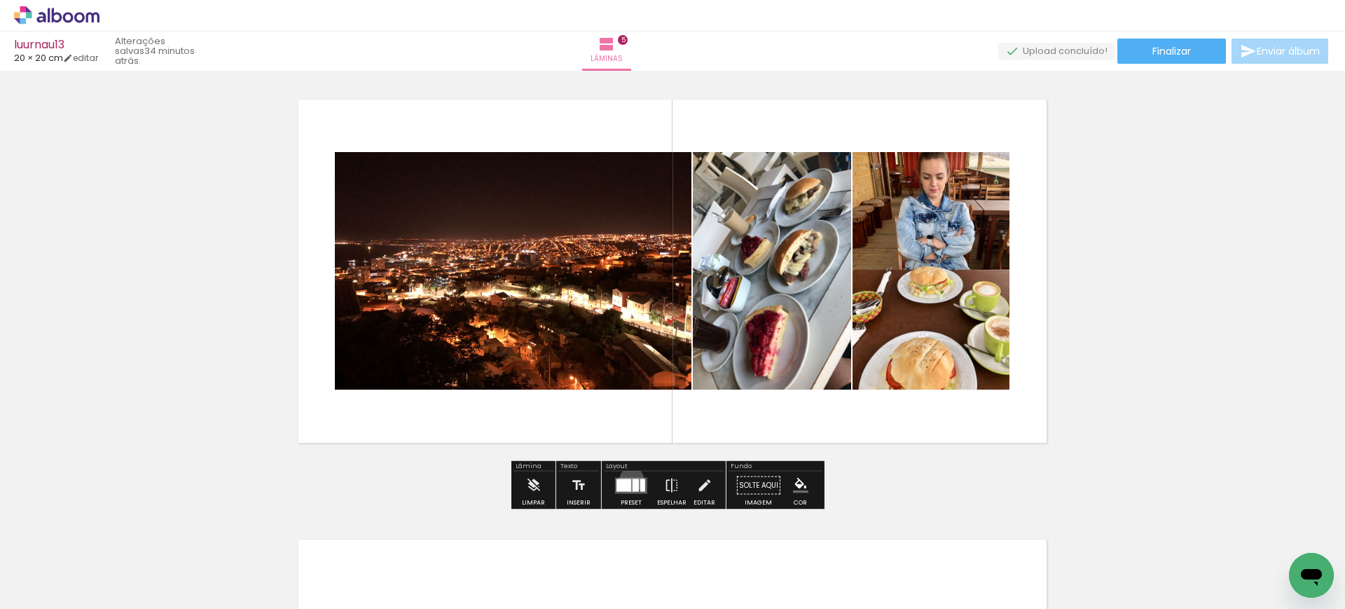
click at [628, 479] on quentale-layouter at bounding box center [631, 485] width 32 height 16
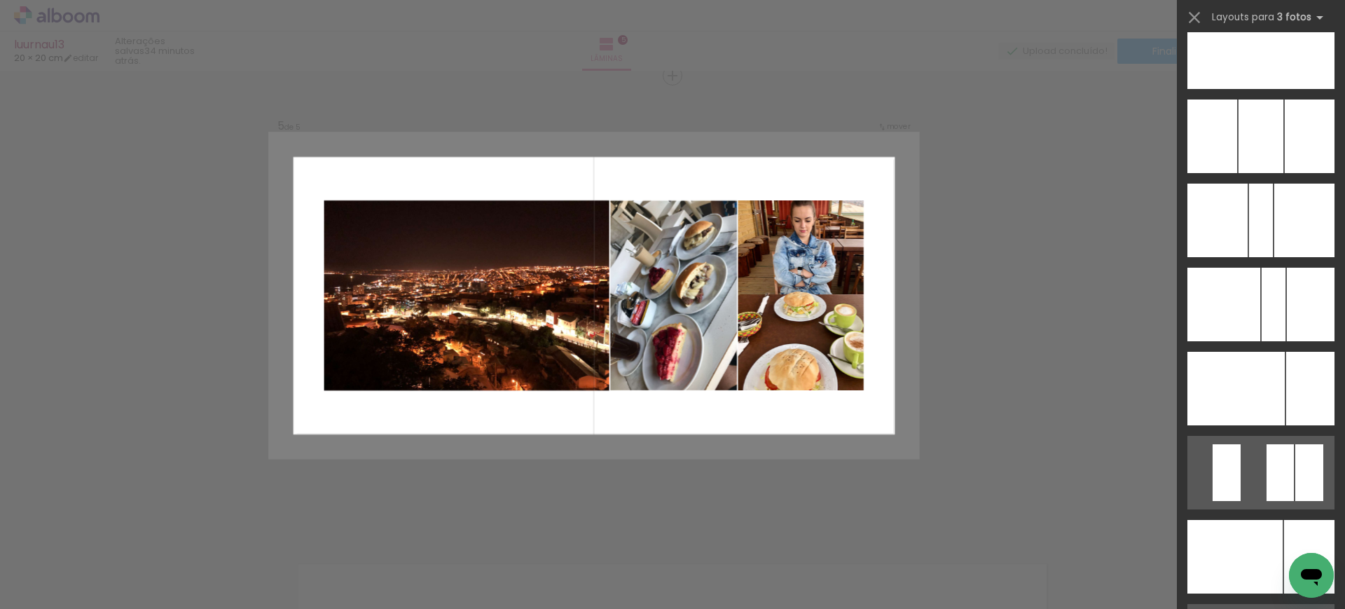
scroll to position [10164, 0]
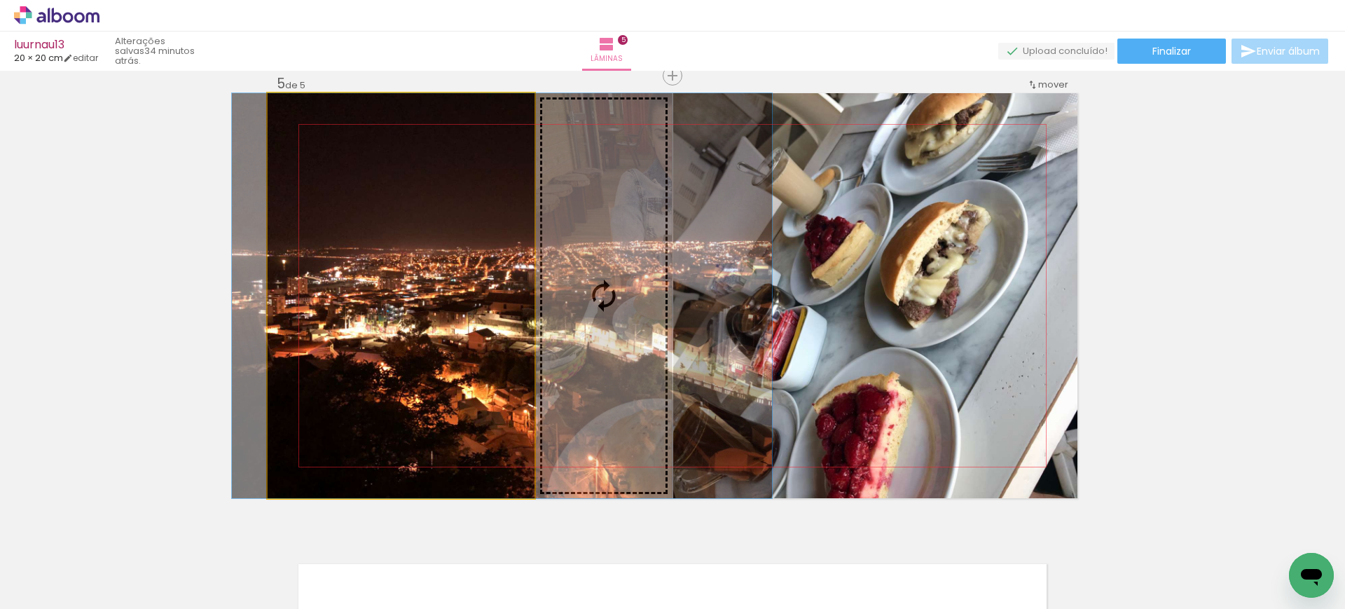
drag, startPoint x: 430, startPoint y: 286, endPoint x: 976, endPoint y: 254, distance: 547.3
click at [0, 0] on slot at bounding box center [0, 0] width 0 height 0
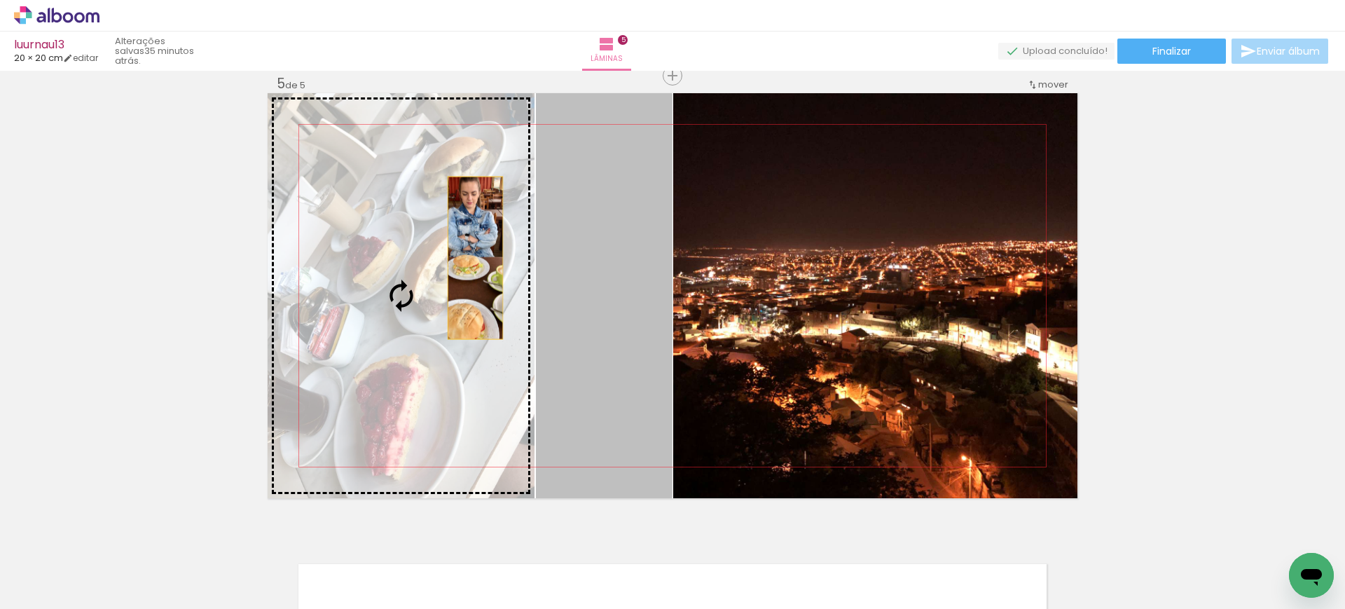
drag, startPoint x: 608, startPoint y: 265, endPoint x: 441, endPoint y: 252, distance: 167.9
click at [0, 0] on slot at bounding box center [0, 0] width 0 height 0
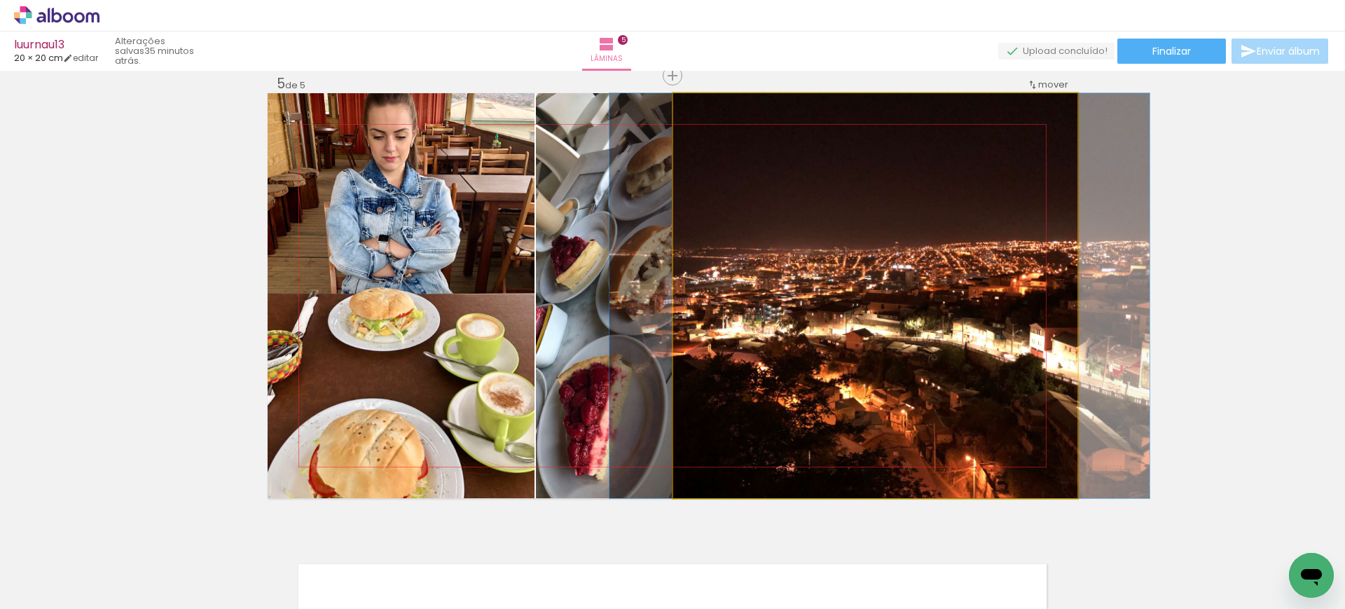
click at [759, 264] on quentale-photo at bounding box center [875, 295] width 404 height 405
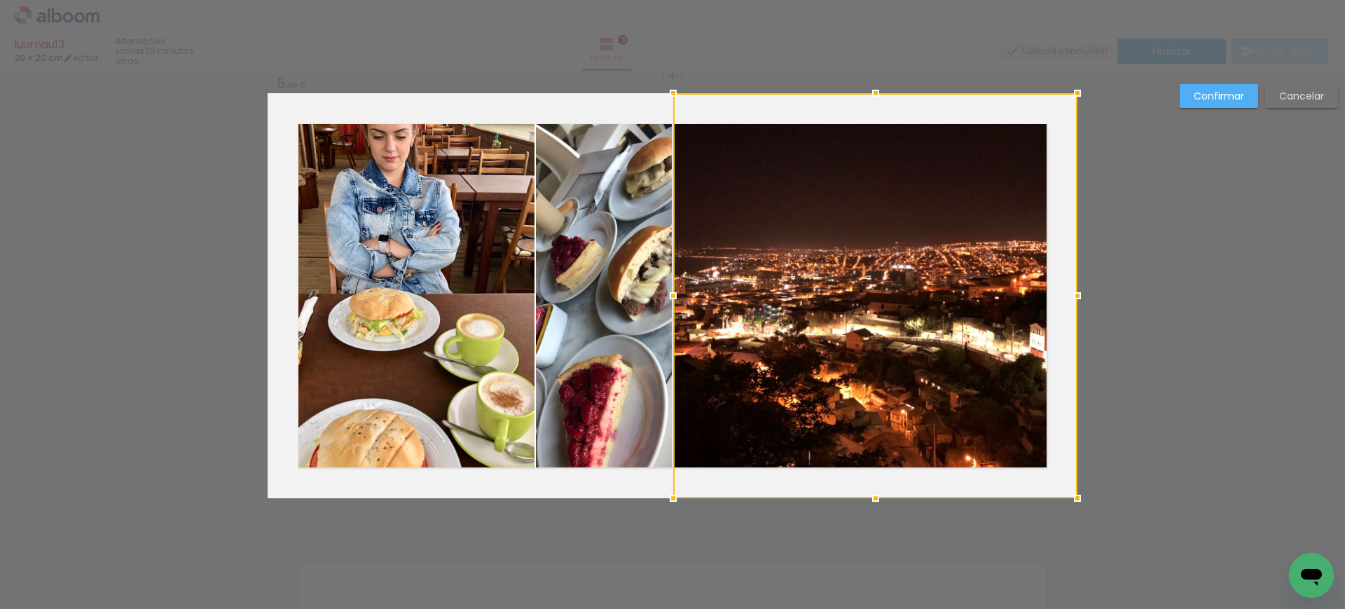
click at [759, 264] on div at bounding box center [875, 295] width 404 height 405
drag, startPoint x: 1282, startPoint y: 99, endPoint x: 1252, endPoint y: 134, distance: 46.3
click at [0, 0] on slot "Cancelar" at bounding box center [0, 0] width 0 height 0
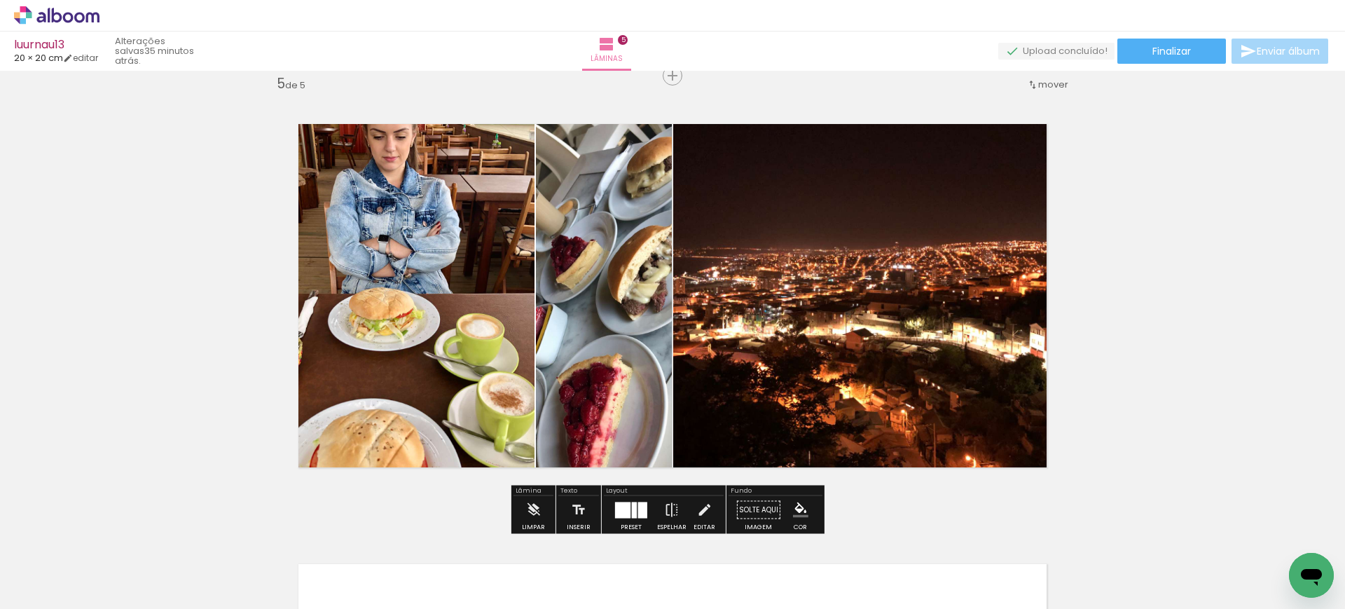
drag, startPoint x: 632, startPoint y: 503, endPoint x: 650, endPoint y: 490, distance: 22.0
click at [632, 504] on div at bounding box center [634, 510] width 5 height 16
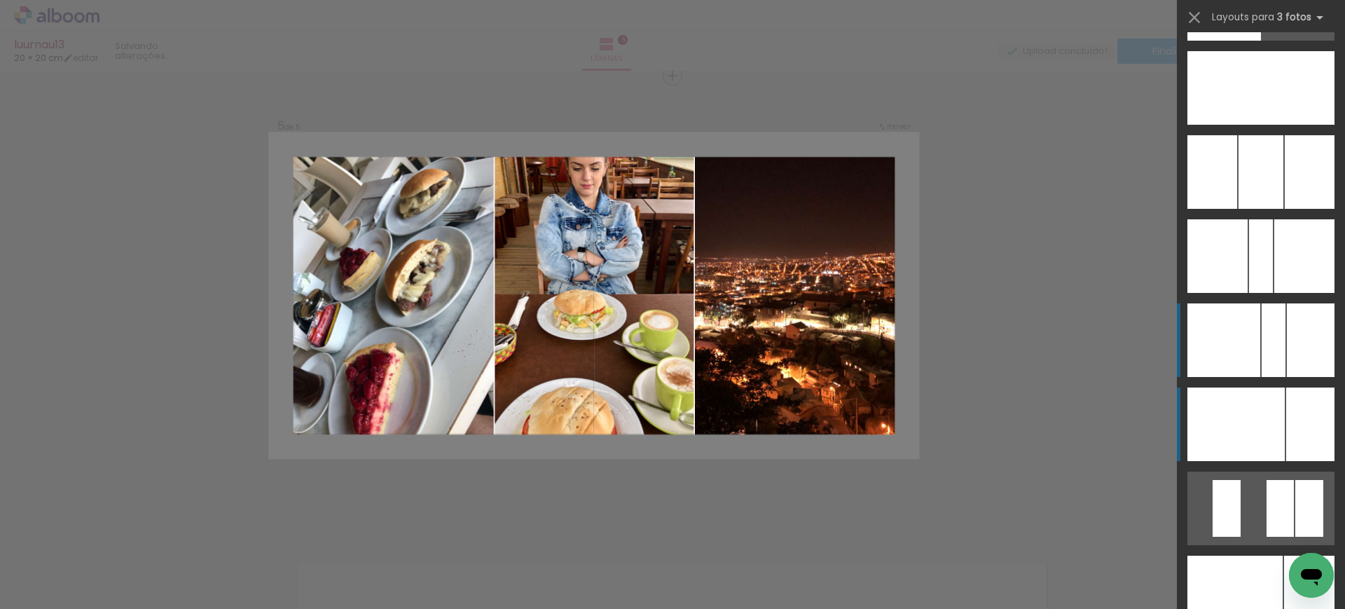
scroll to position [10245, 0]
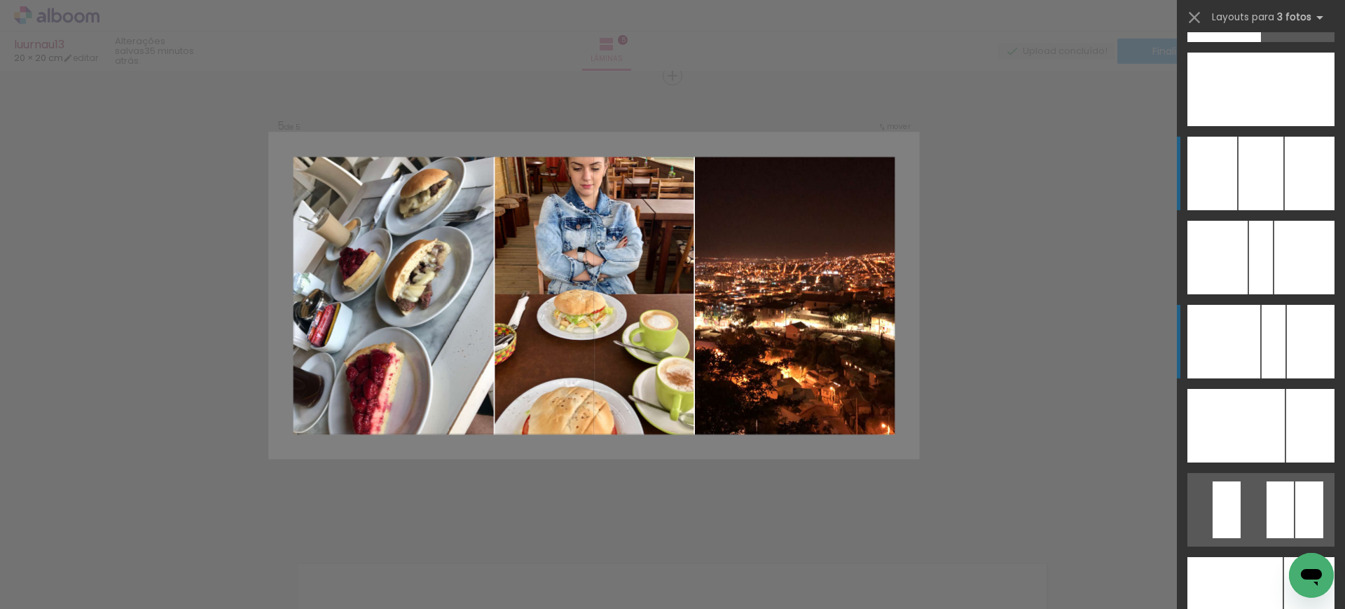
click at [1271, 179] on div at bounding box center [1260, 174] width 45 height 74
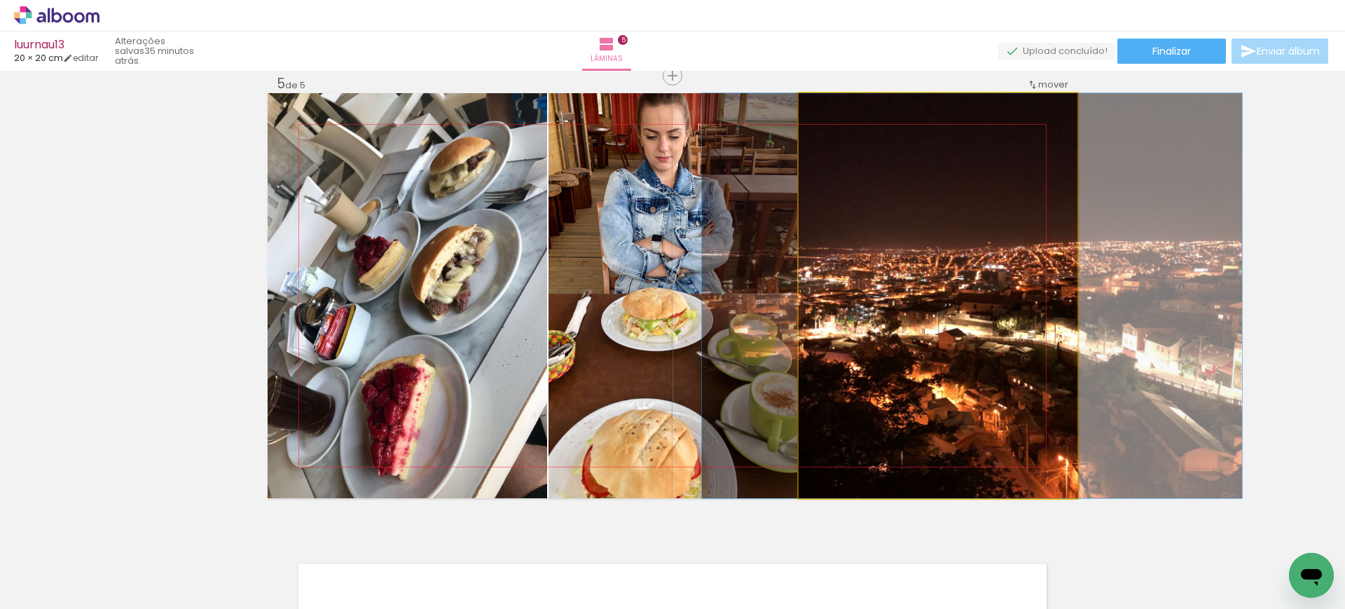
drag, startPoint x: 904, startPoint y: 300, endPoint x: 926, endPoint y: 298, distance: 21.8
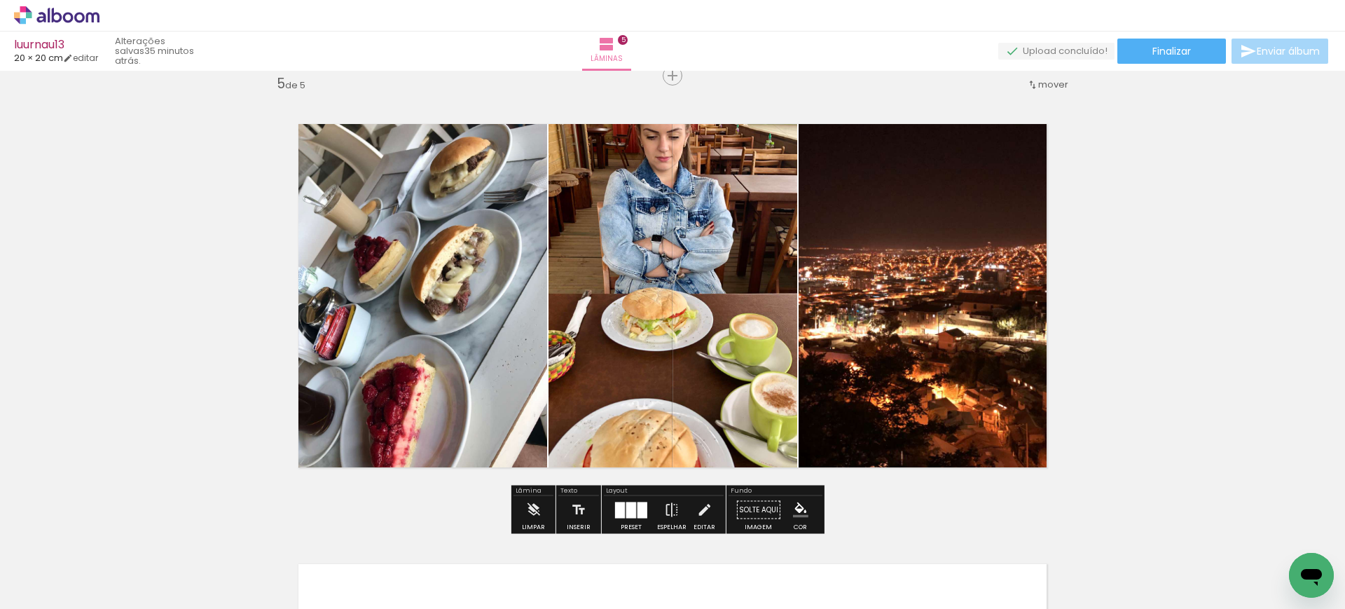
click at [471, 264] on quentale-photo at bounding box center [407, 295] width 279 height 405
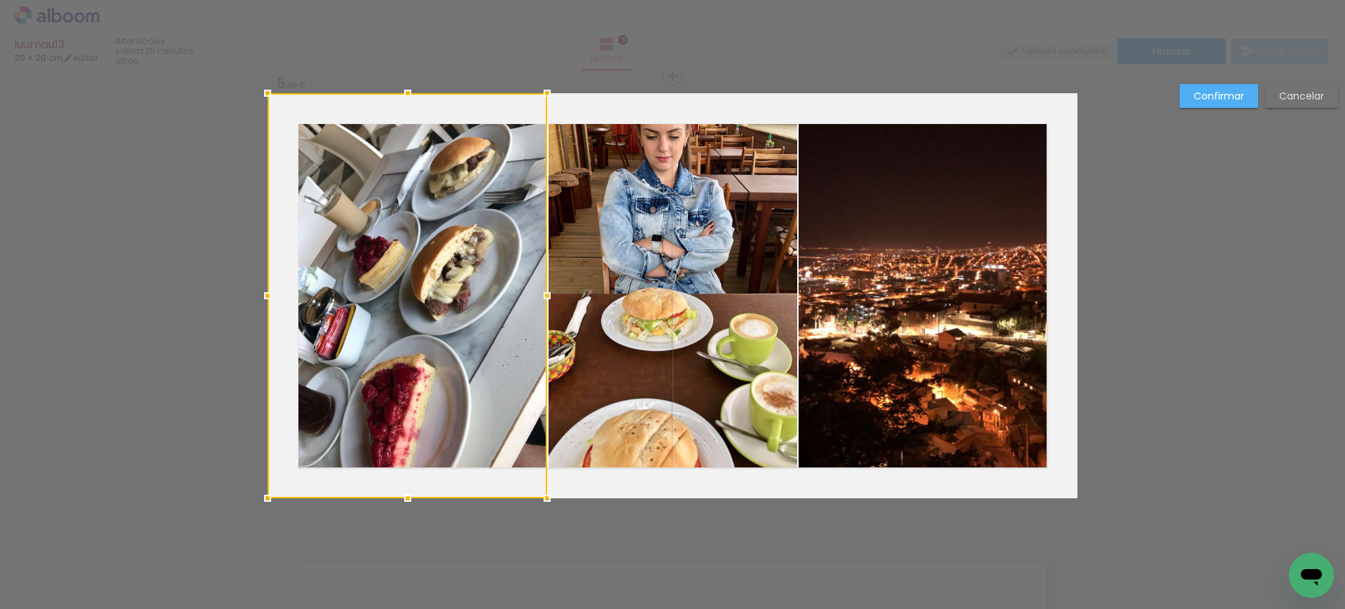
click at [706, 323] on quentale-photo at bounding box center [672, 295] width 249 height 405
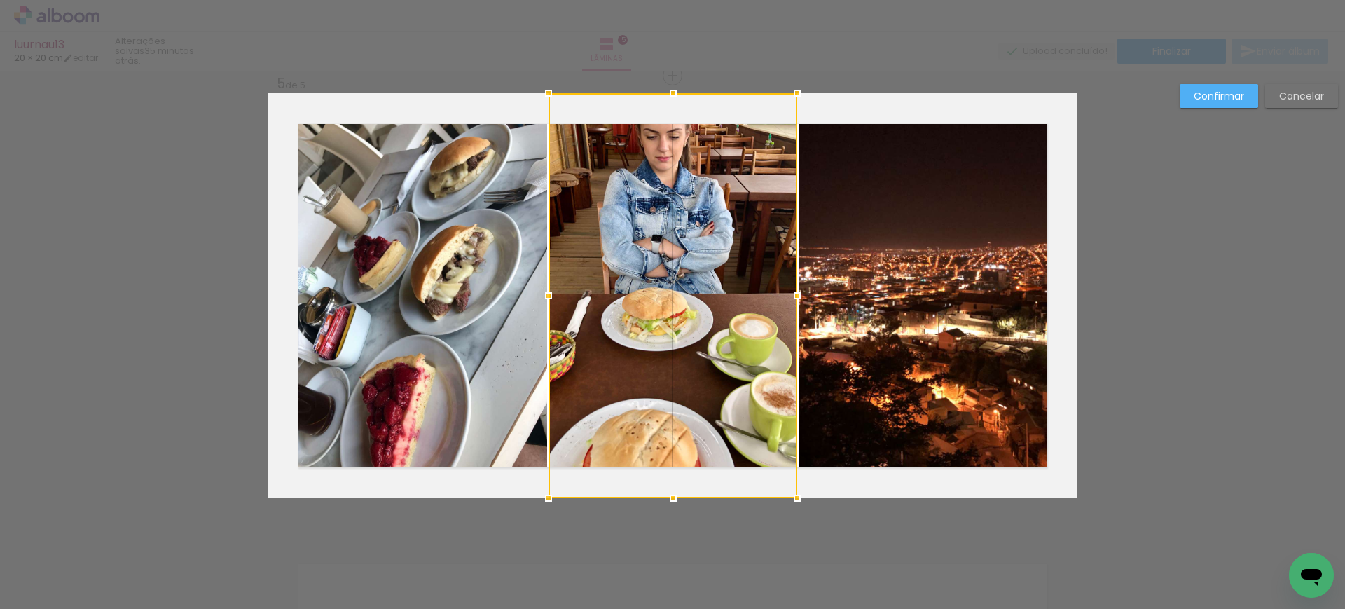
click at [503, 277] on quentale-photo at bounding box center [407, 295] width 279 height 405
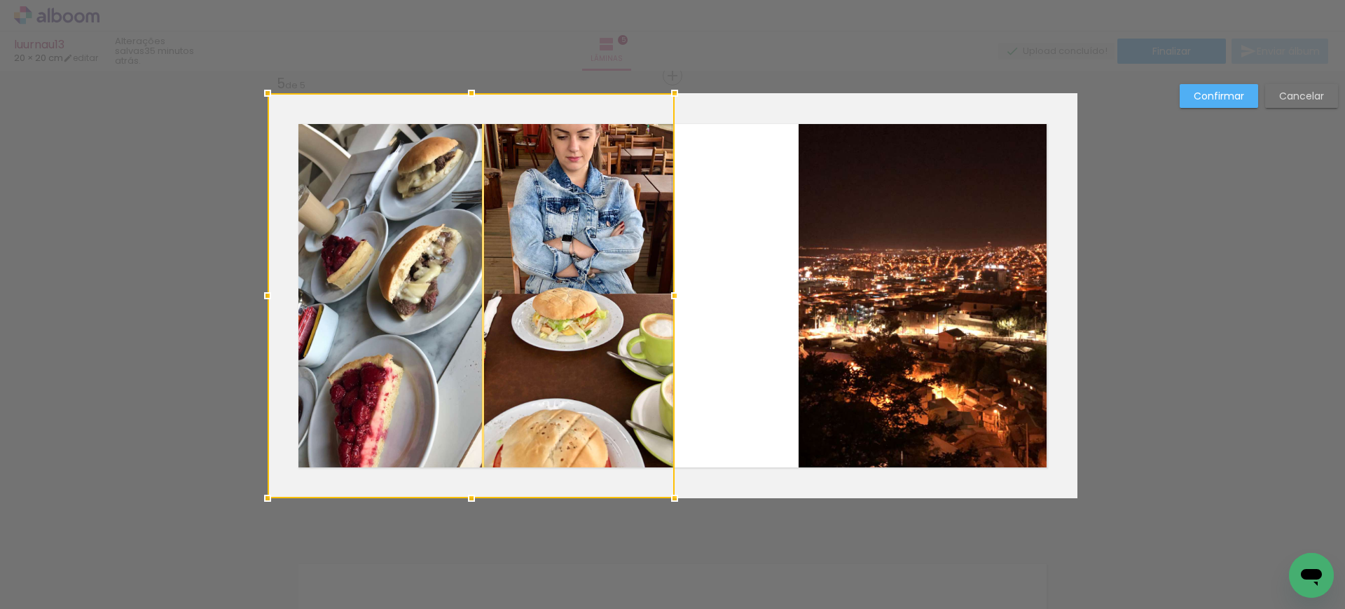
drag, startPoint x: 776, startPoint y: 292, endPoint x: 673, endPoint y: 287, distance: 103.1
click at [673, 287] on div at bounding box center [675, 296] width 28 height 28
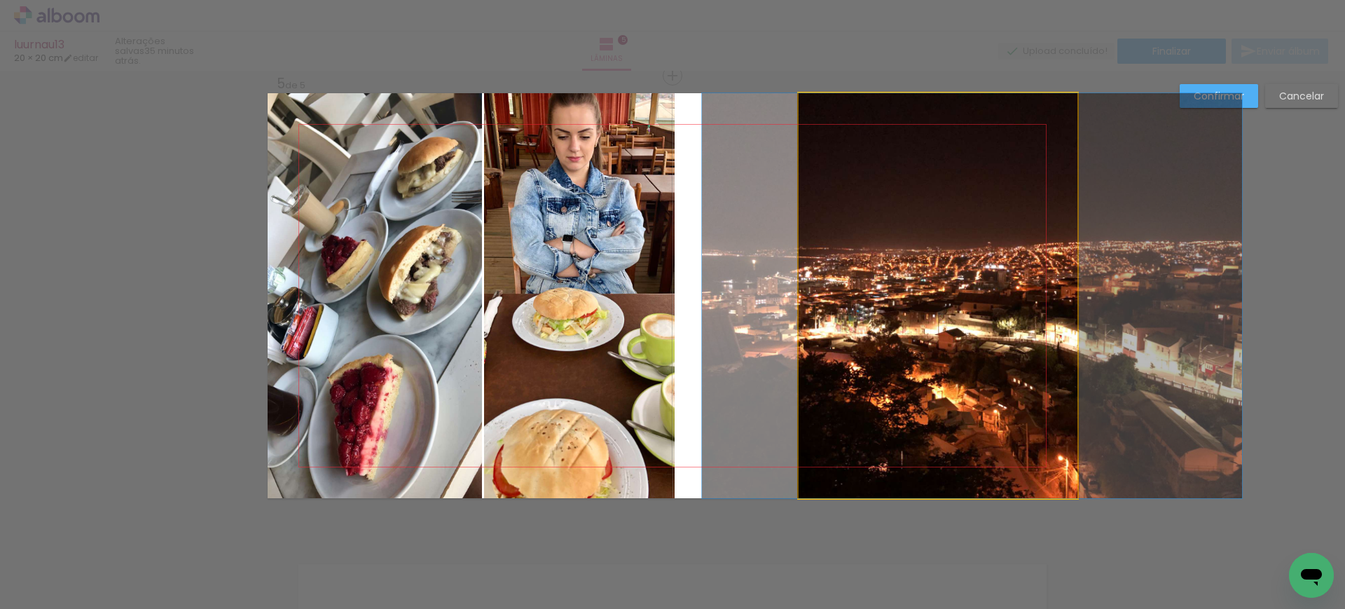
click at [869, 274] on quentale-photo at bounding box center [938, 295] width 279 height 405
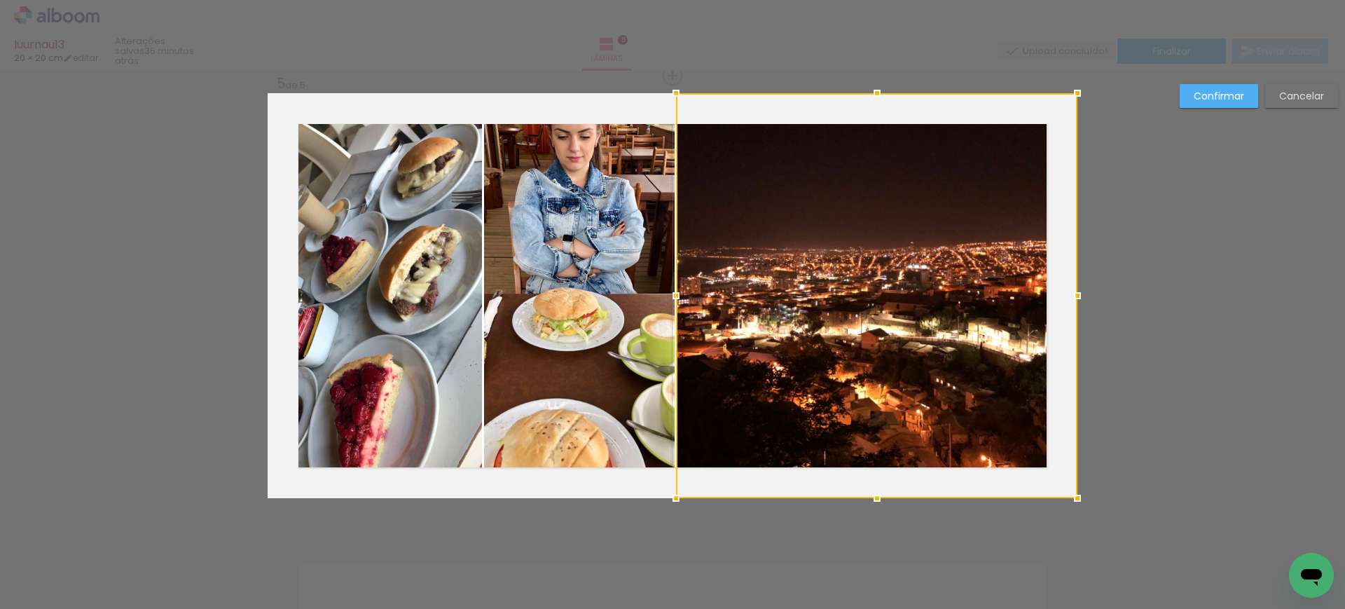
drag, startPoint x: 777, startPoint y: 294, endPoint x: 672, endPoint y: 295, distance: 105.1
click at [672, 295] on div at bounding box center [676, 296] width 28 height 28
click at [698, 278] on div at bounding box center [876, 295] width 401 height 405
click at [673, 294] on div at bounding box center [675, 296] width 28 height 28
click at [0, 0] on slot "Confirmar" at bounding box center [0, 0] width 0 height 0
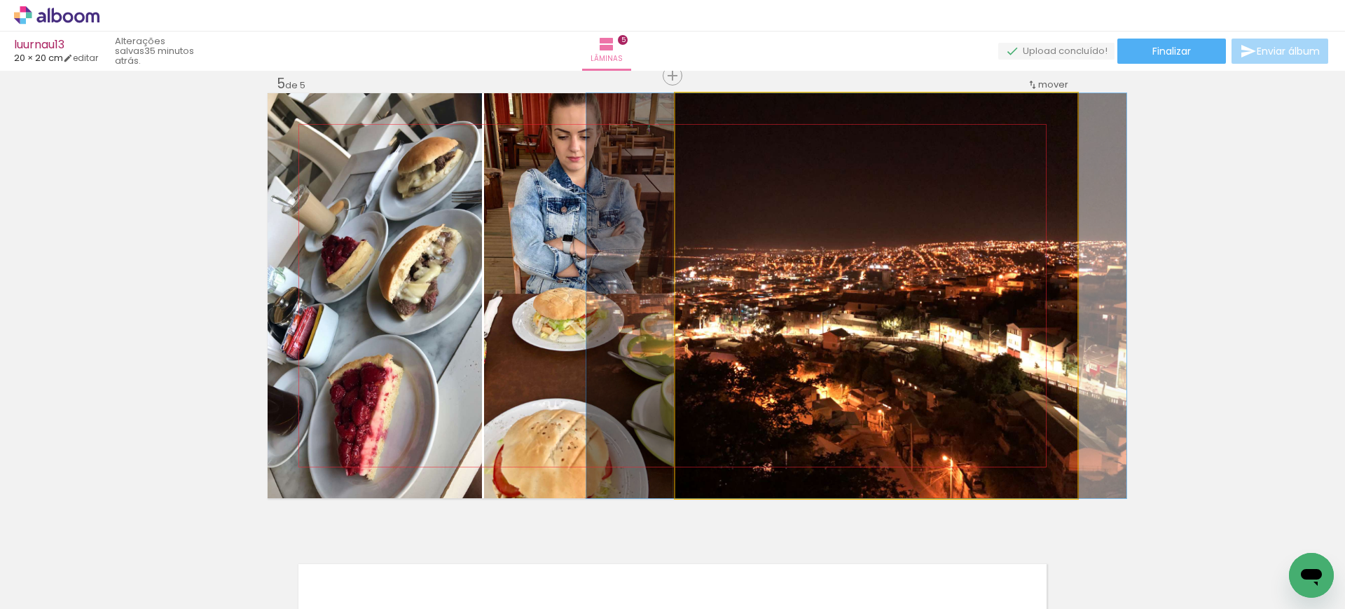
drag, startPoint x: 849, startPoint y: 258, endPoint x: 811, endPoint y: 256, distance: 37.9
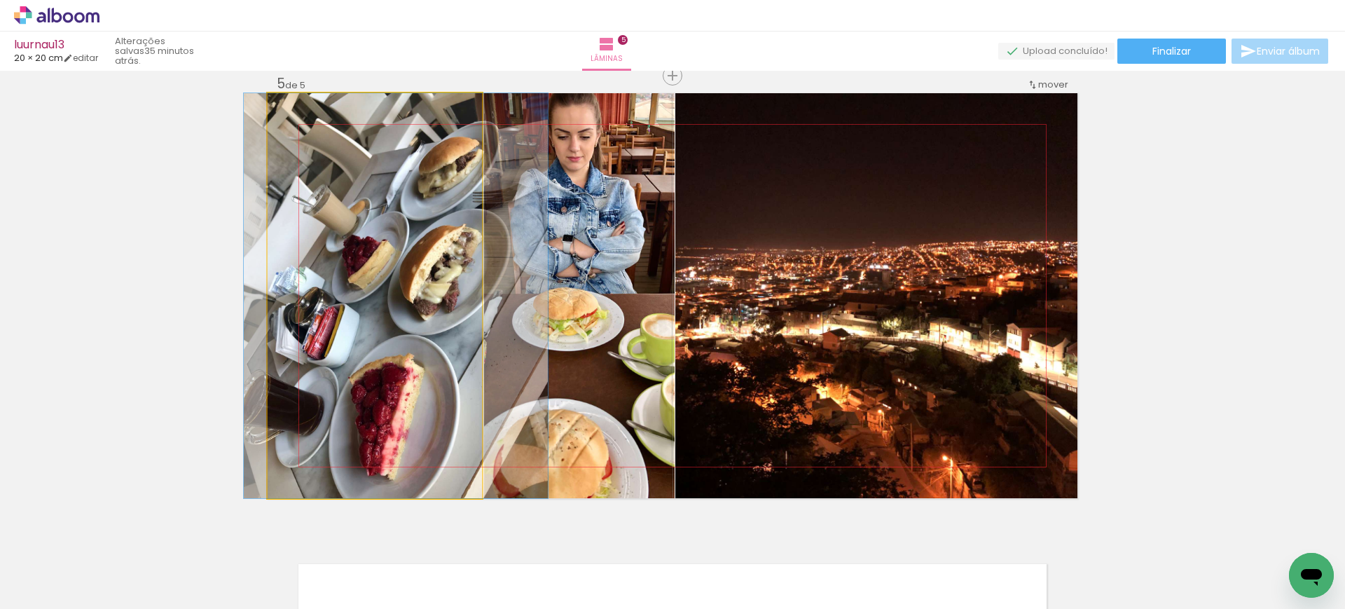
drag, startPoint x: 380, startPoint y: 256, endPoint x: 401, endPoint y: 256, distance: 21.0
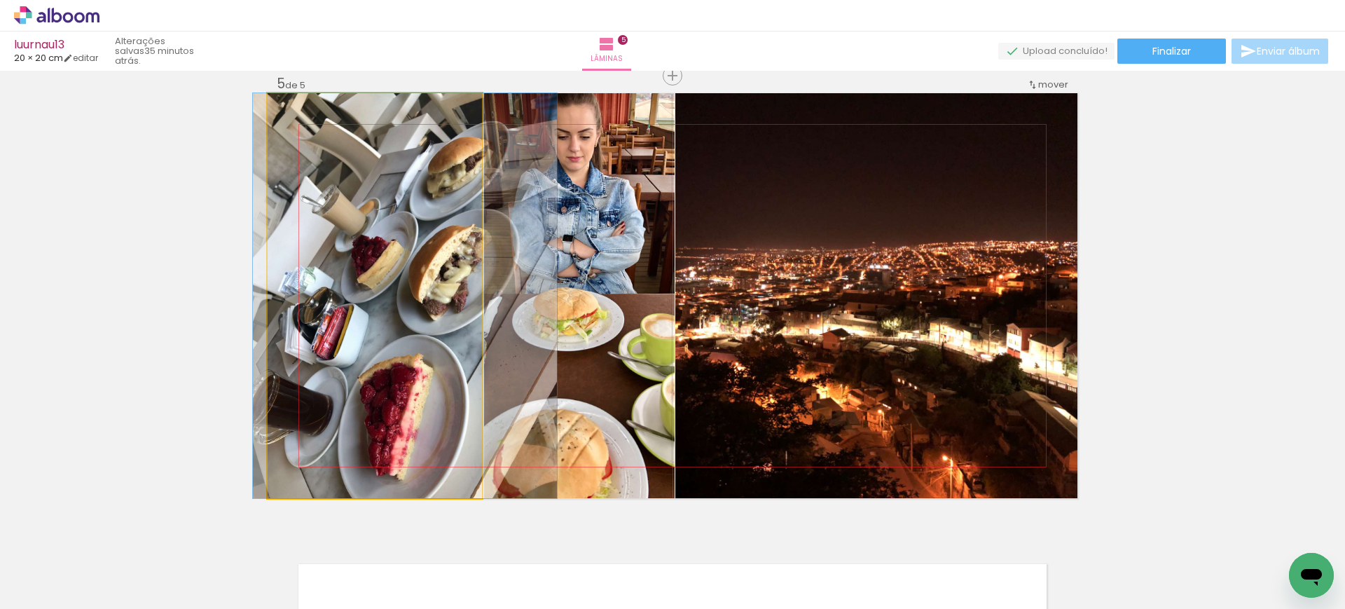
drag, startPoint x: 359, startPoint y: 251, endPoint x: 368, endPoint y: 252, distance: 9.2
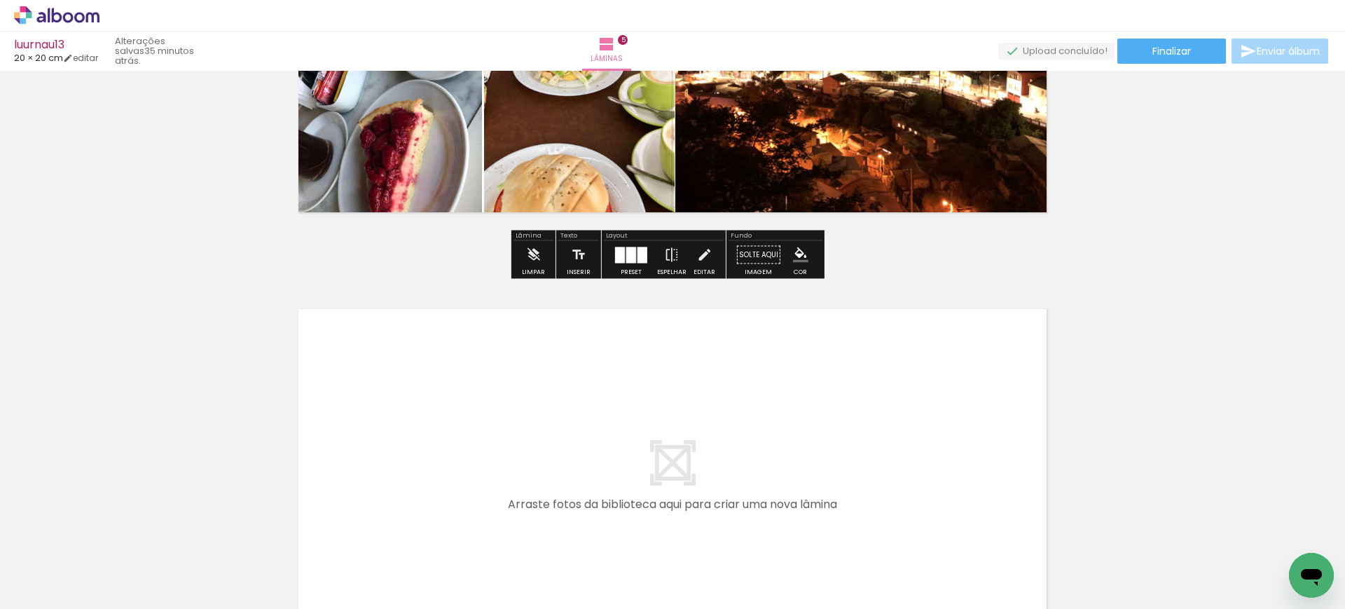
scroll to position [2047, 0]
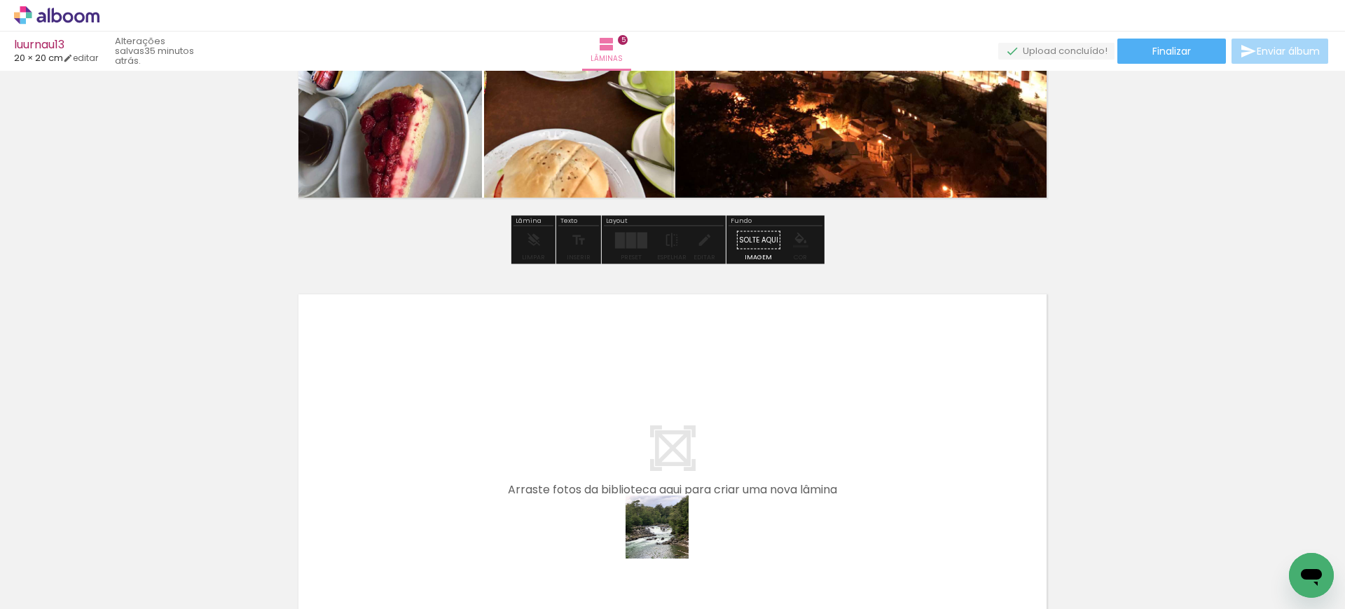
drag, startPoint x: 672, startPoint y: 548, endPoint x: 622, endPoint y: 394, distance: 162.6
click at [622, 394] on quentale-workspace at bounding box center [672, 304] width 1345 height 609
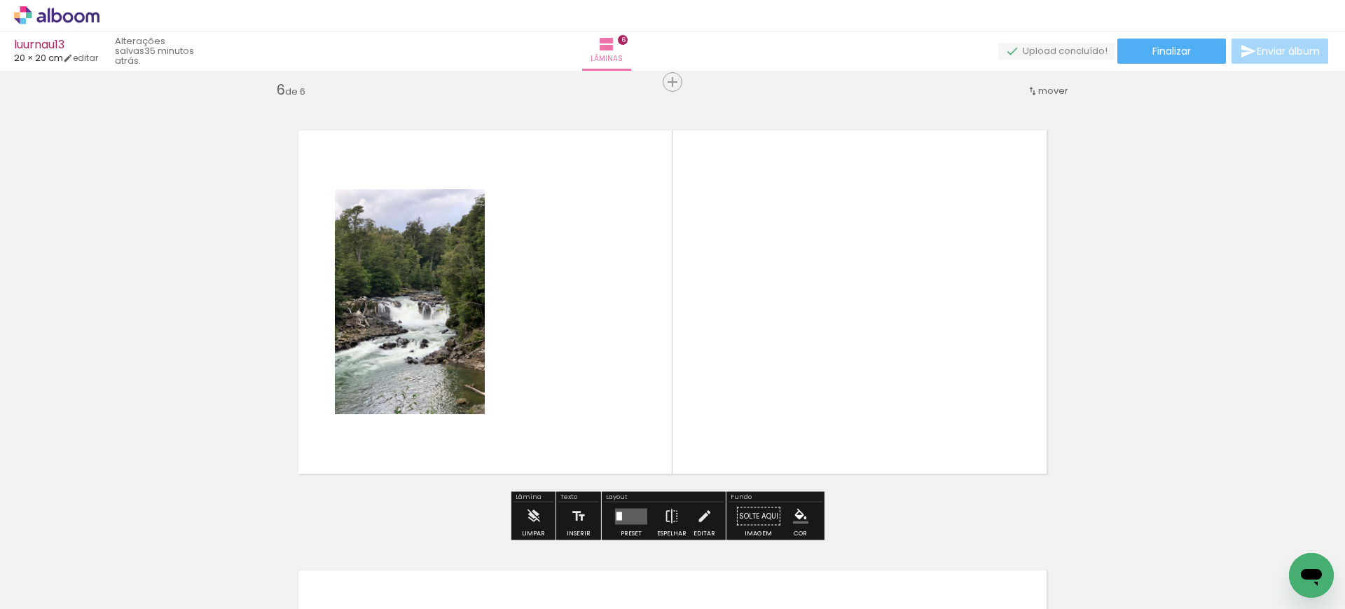
scroll to position [2218, 0]
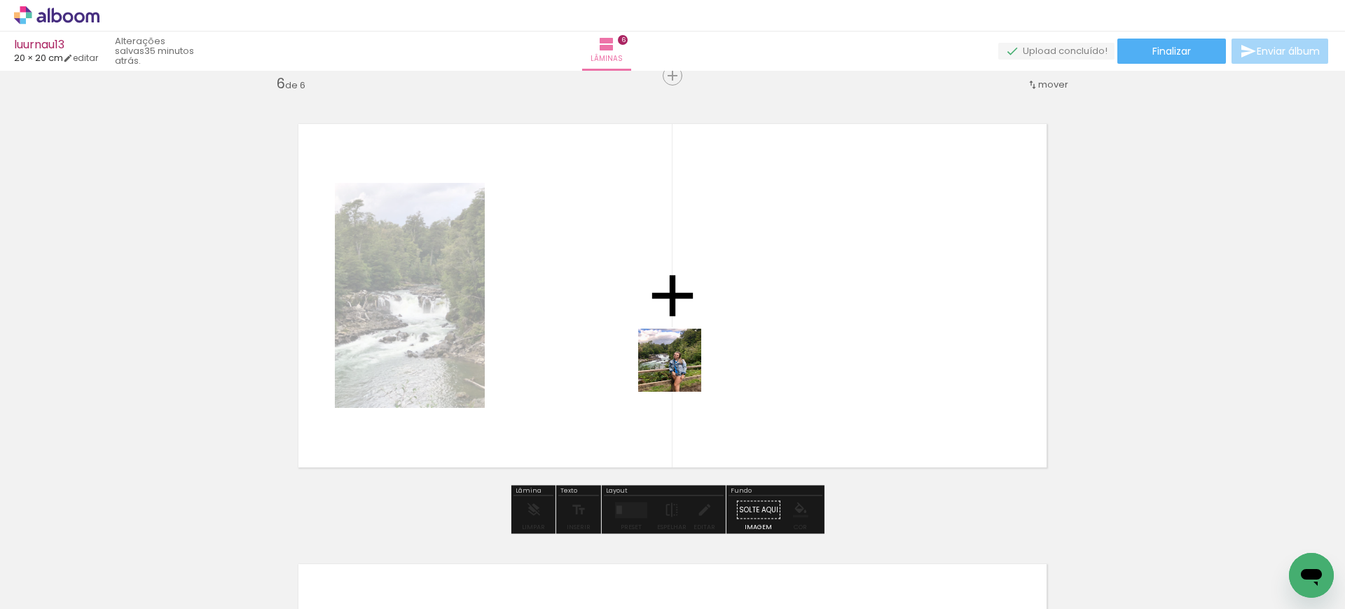
drag, startPoint x: 734, startPoint y: 546, endPoint x: 701, endPoint y: 385, distance: 164.4
click at [679, 368] on quentale-workspace at bounding box center [672, 304] width 1345 height 609
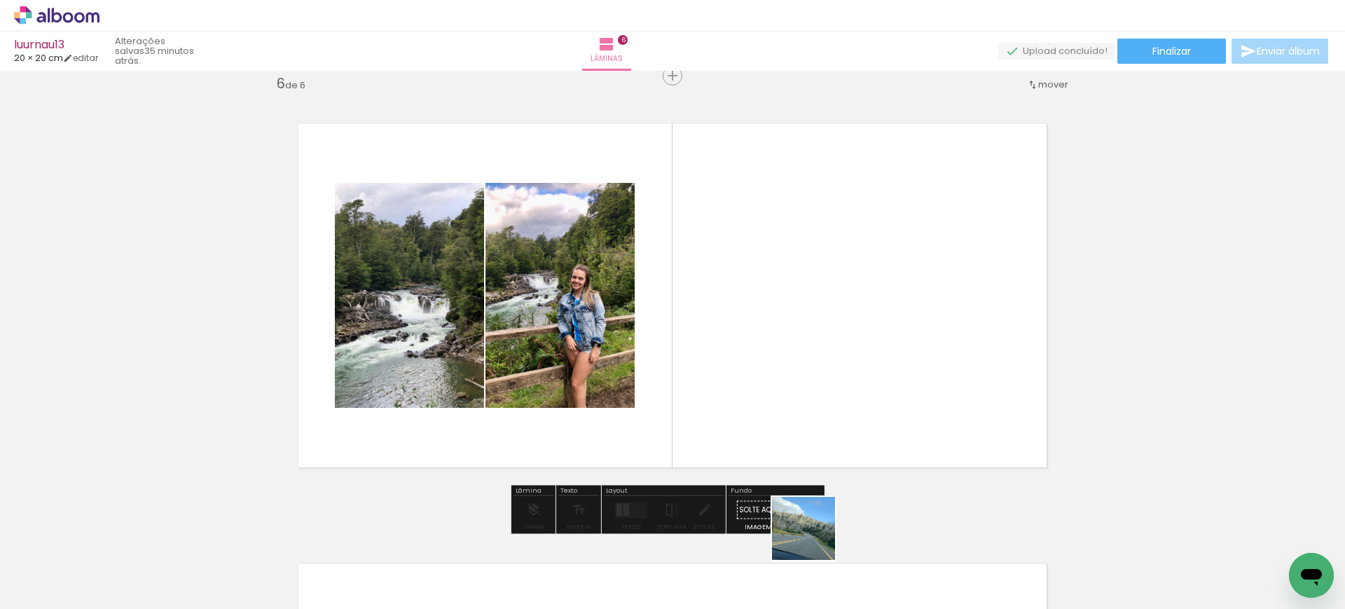
drag, startPoint x: 814, startPoint y: 539, endPoint x: 792, endPoint y: 346, distance: 193.8
click at [791, 361] on quentale-workspace at bounding box center [672, 304] width 1345 height 609
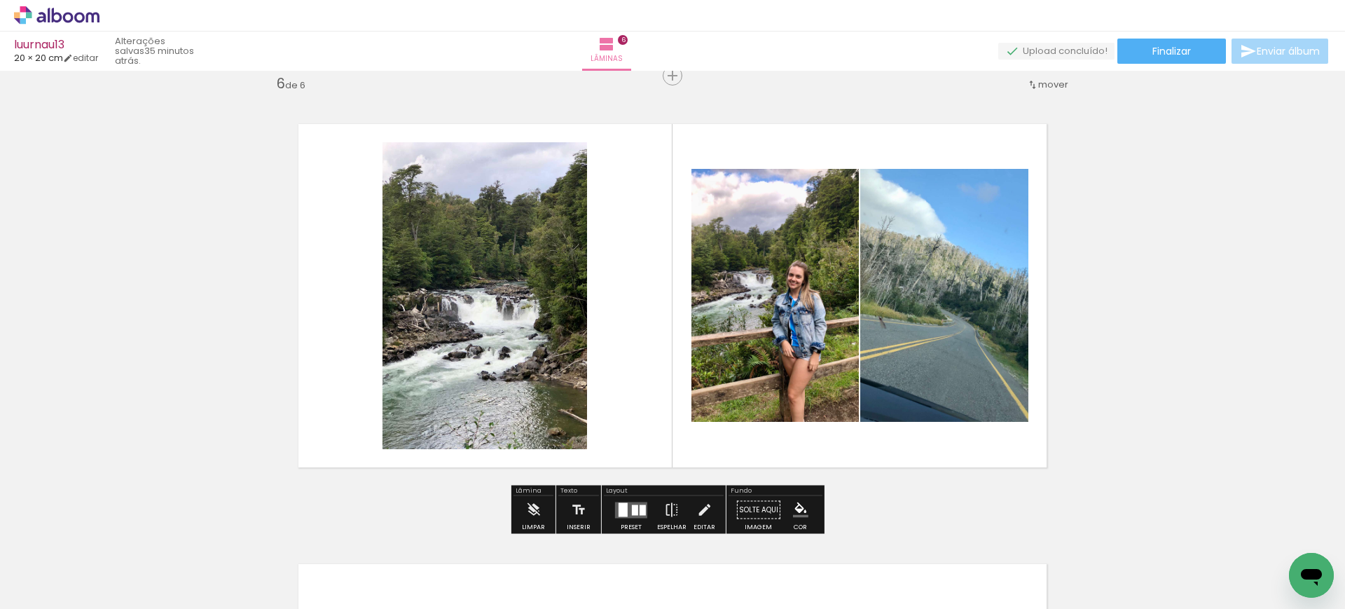
click at [632, 504] on div at bounding box center [635, 509] width 6 height 11
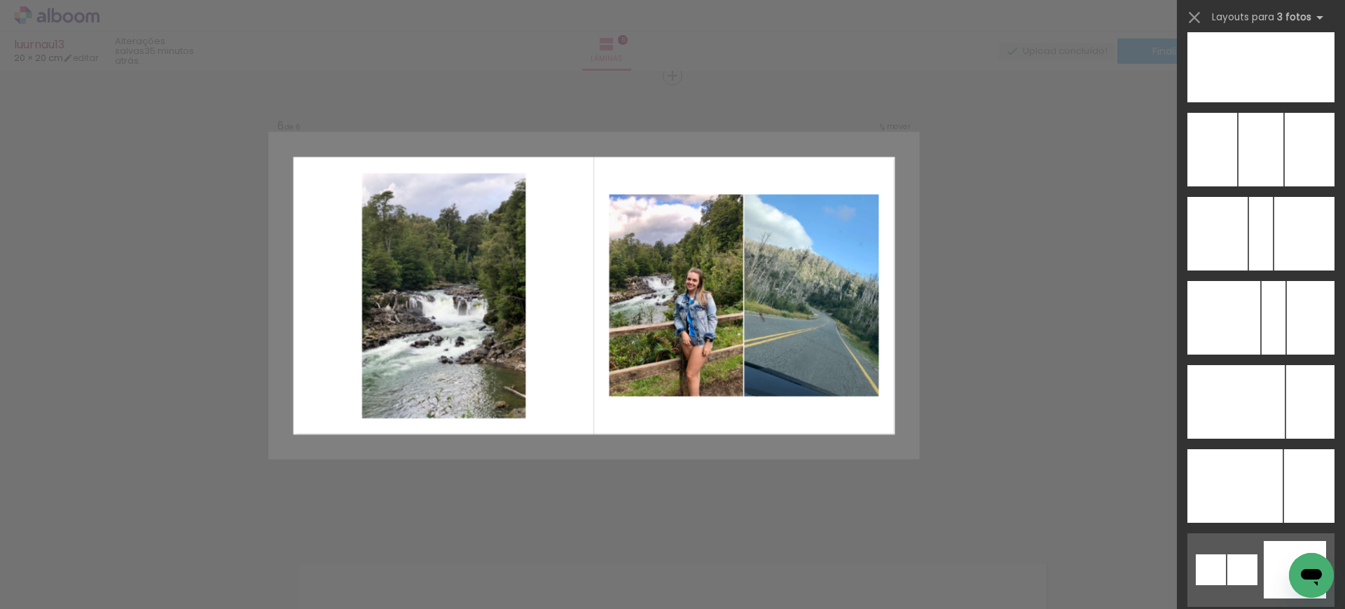
scroll to position [10399, 0]
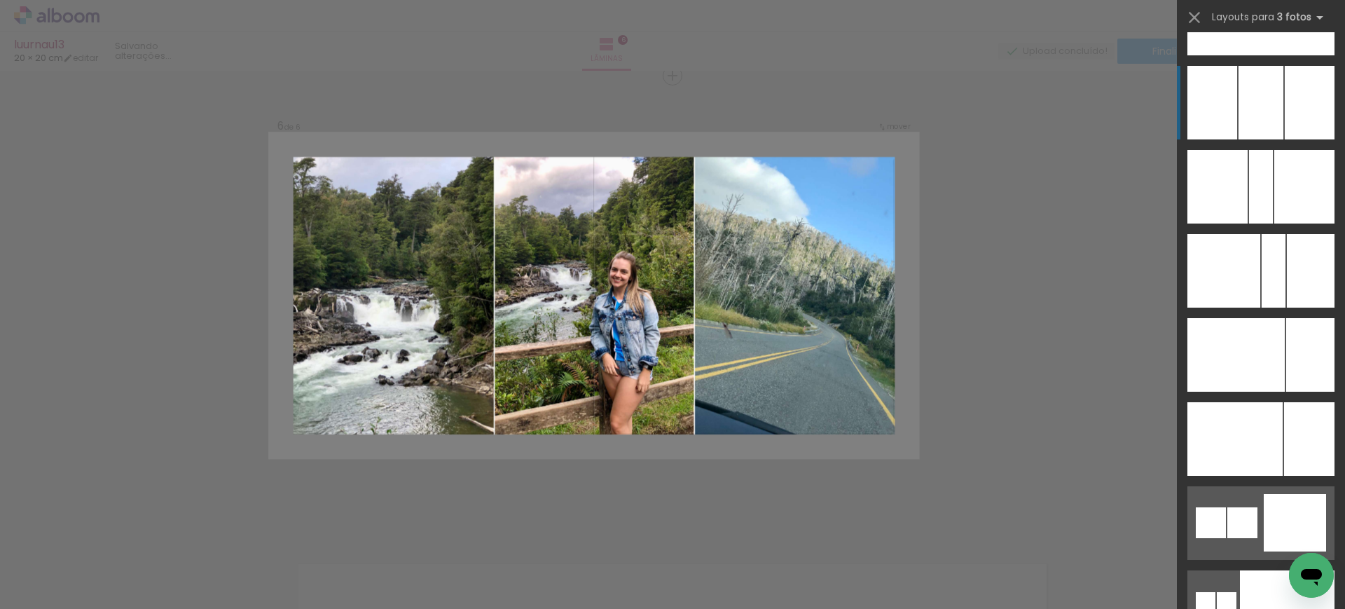
click at [1268, 55] on div at bounding box center [1261, 19] width 48 height 74
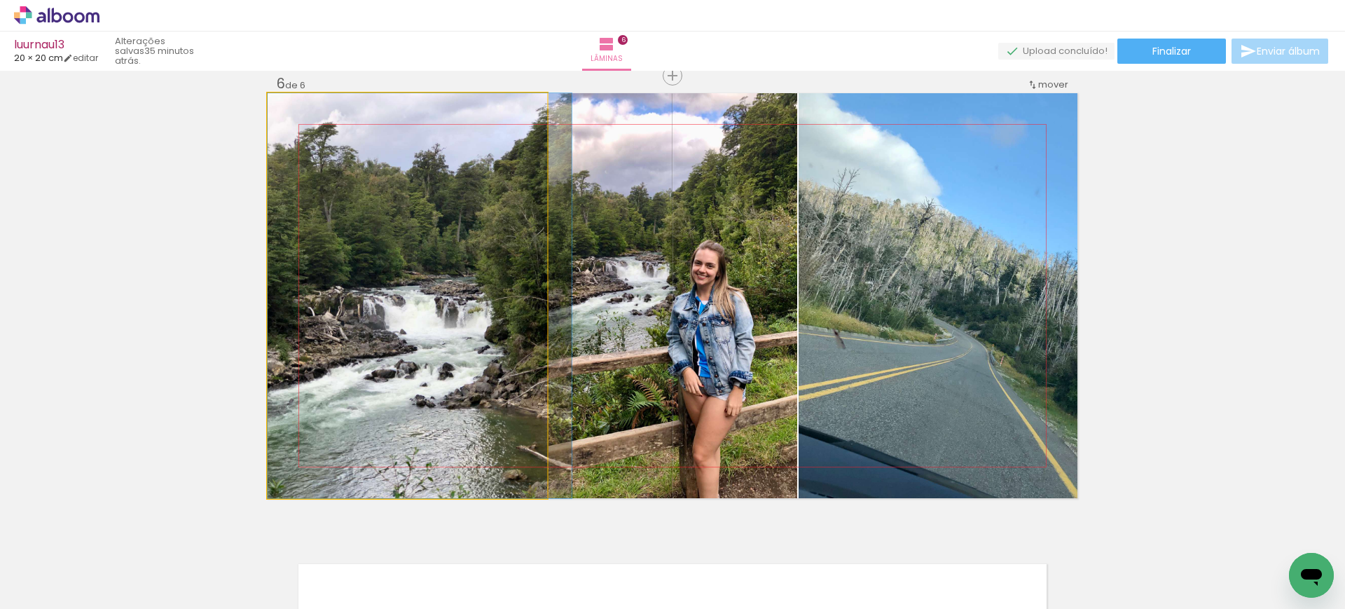
drag, startPoint x: 380, startPoint y: 268, endPoint x: 620, endPoint y: 271, distance: 239.6
click at [0, 0] on slot at bounding box center [0, 0] width 0 height 0
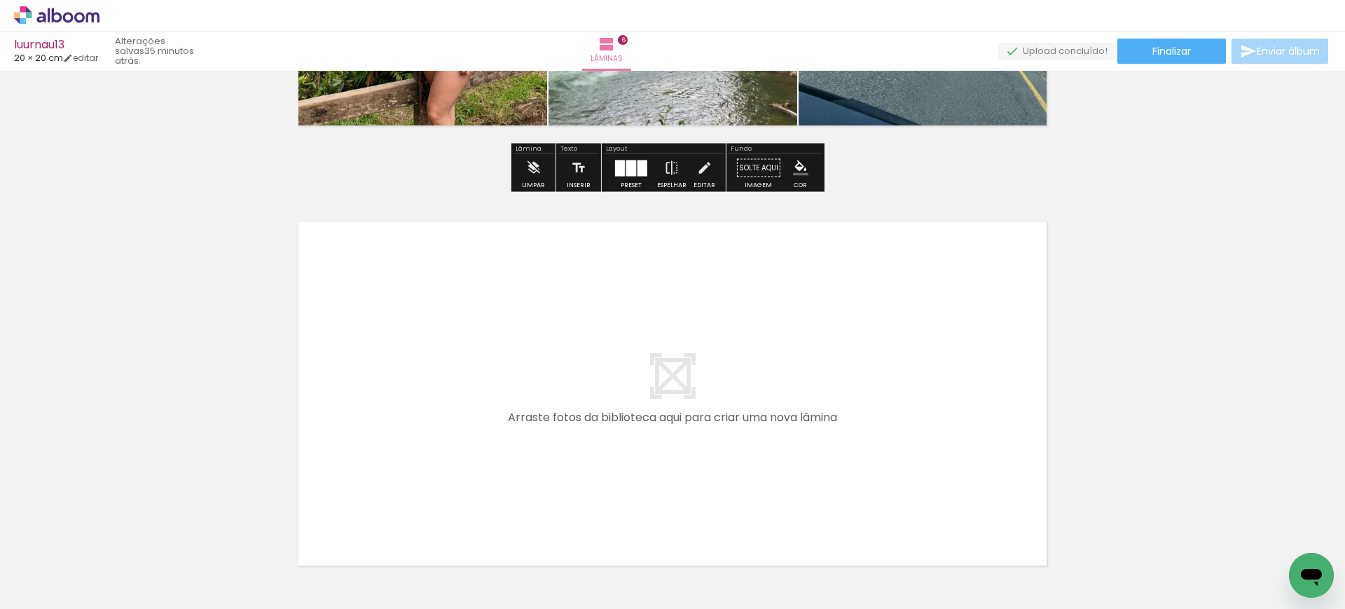
drag, startPoint x: 880, startPoint y: 555, endPoint x: 737, endPoint y: 390, distance: 218.4
click at [737, 390] on quentale-workspace at bounding box center [672, 304] width 1345 height 609
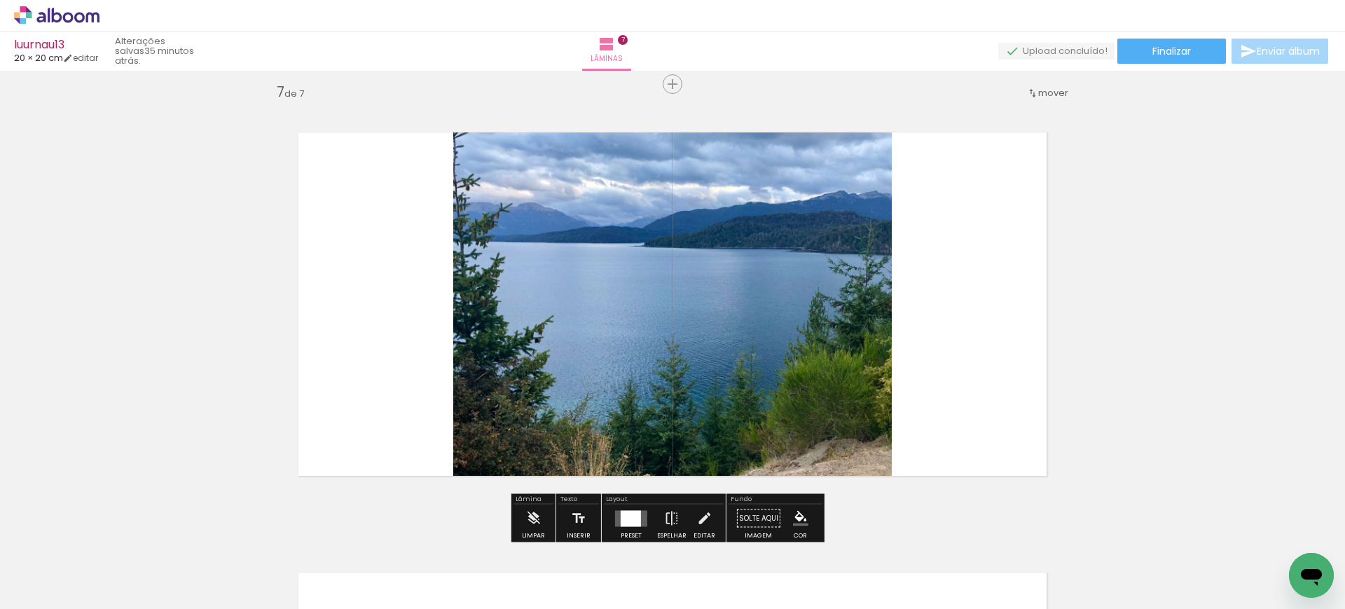
scroll to position [2657, 0]
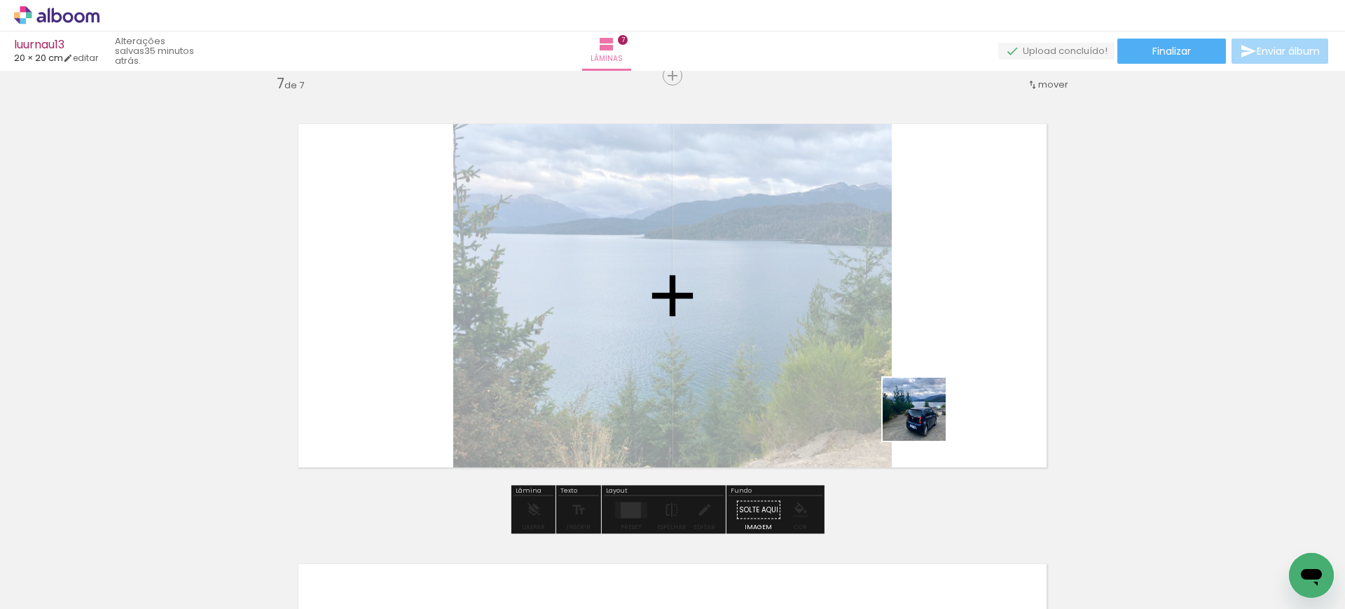
drag, startPoint x: 975, startPoint y: 560, endPoint x: 888, endPoint y: 364, distance: 214.5
click at [888, 364] on quentale-workspace at bounding box center [672, 304] width 1345 height 609
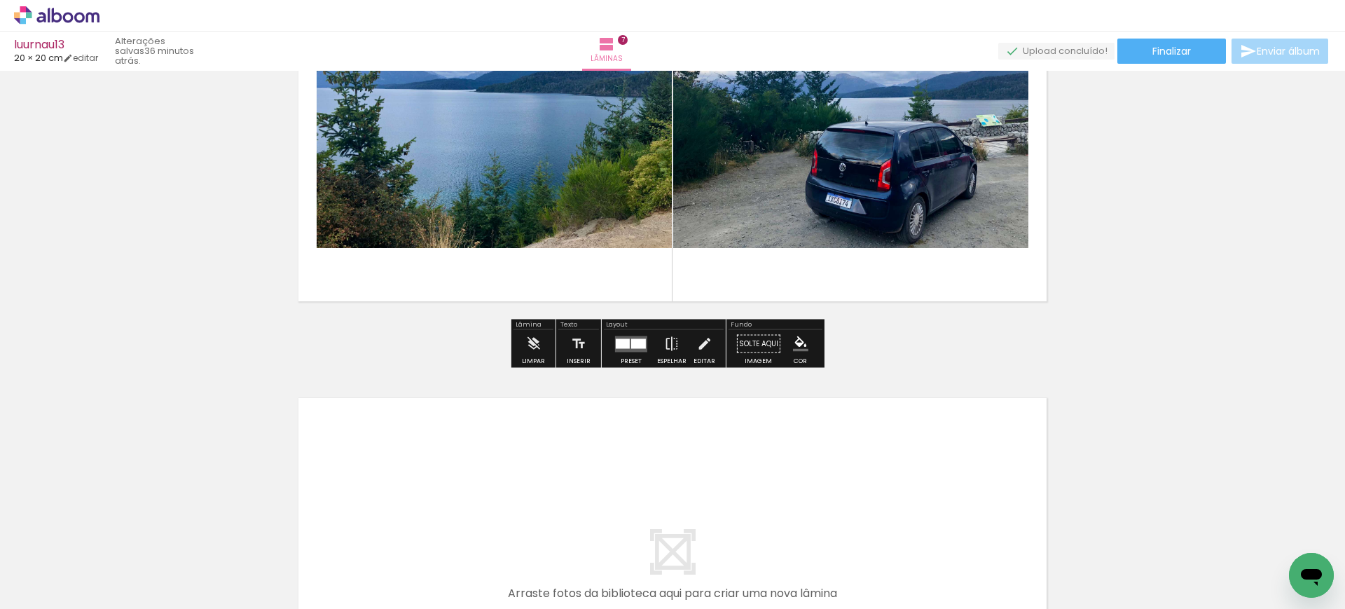
scroll to position [2824, 0]
click at [631, 340] on div at bounding box center [638, 343] width 15 height 10
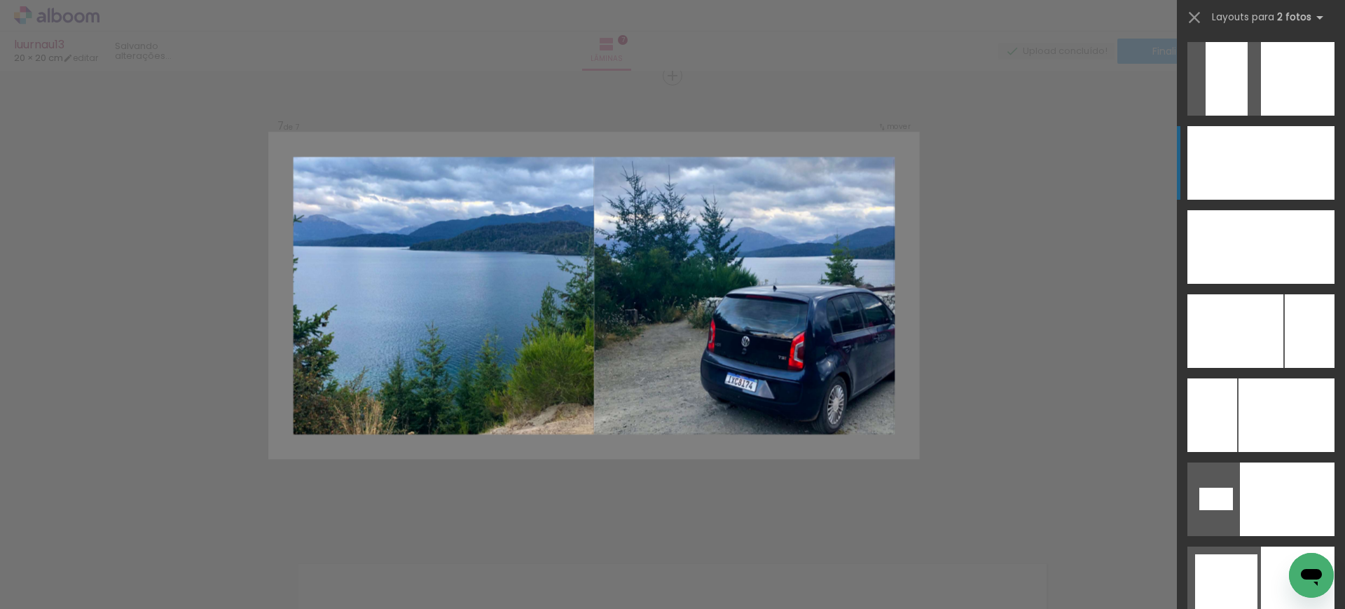
scroll to position [6052, 0]
click at [1250, 157] on div at bounding box center [1224, 164] width 74 height 74
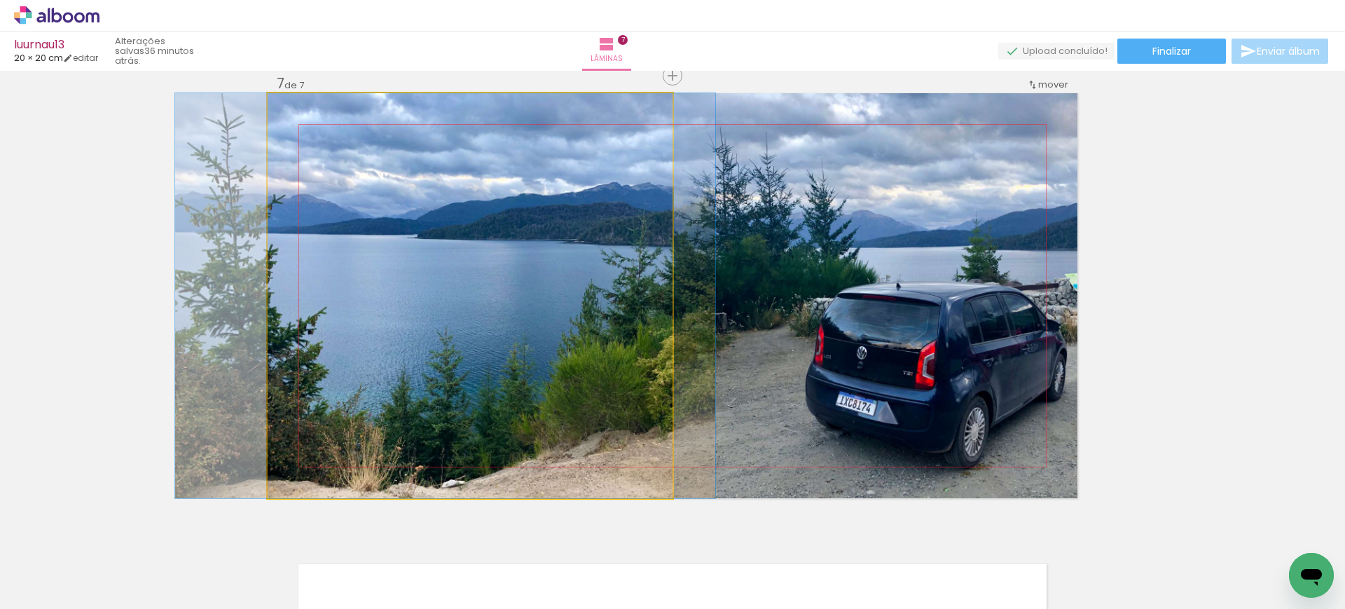
drag, startPoint x: 520, startPoint y: 276, endPoint x: 502, endPoint y: 268, distance: 19.1
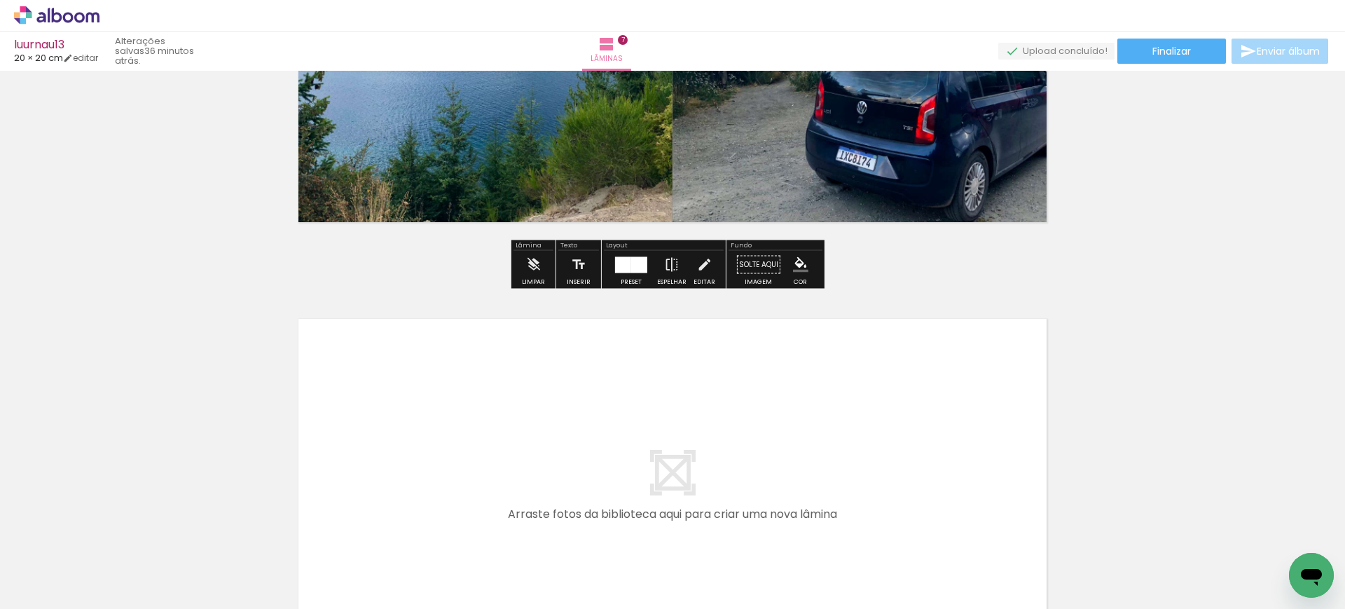
scroll to position [0, 861]
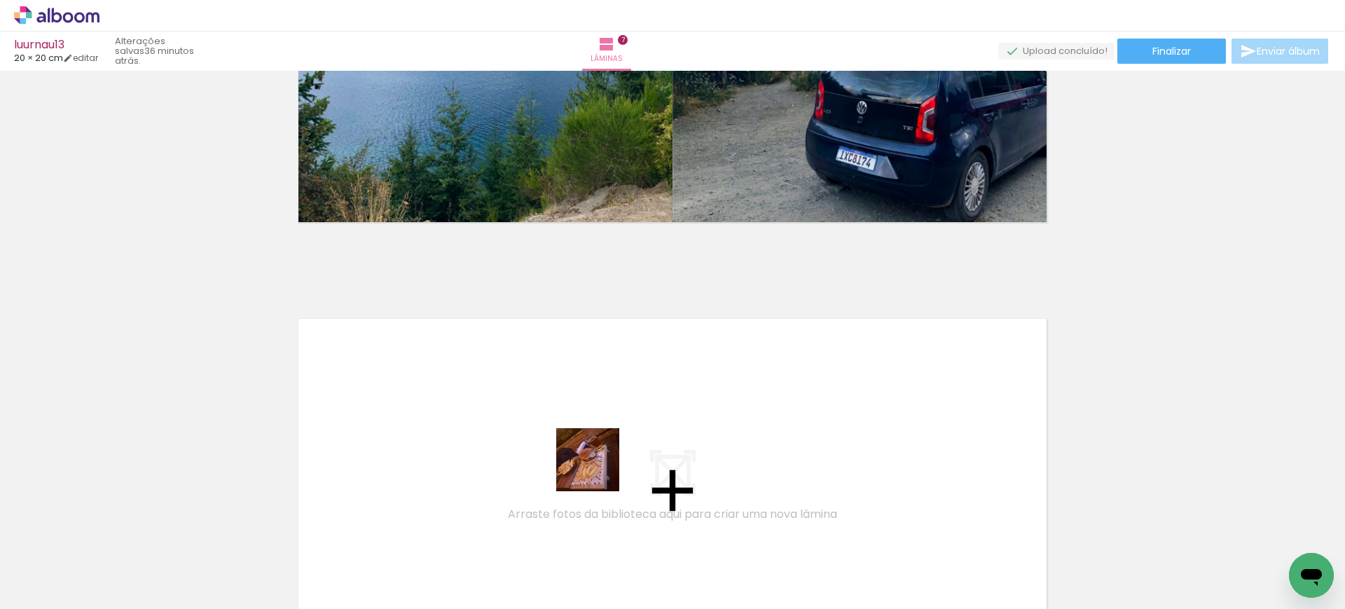
drag, startPoint x: 607, startPoint y: 546, endPoint x: 591, endPoint y: 444, distance: 103.5
click at [591, 444] on quentale-workspace at bounding box center [672, 304] width 1345 height 609
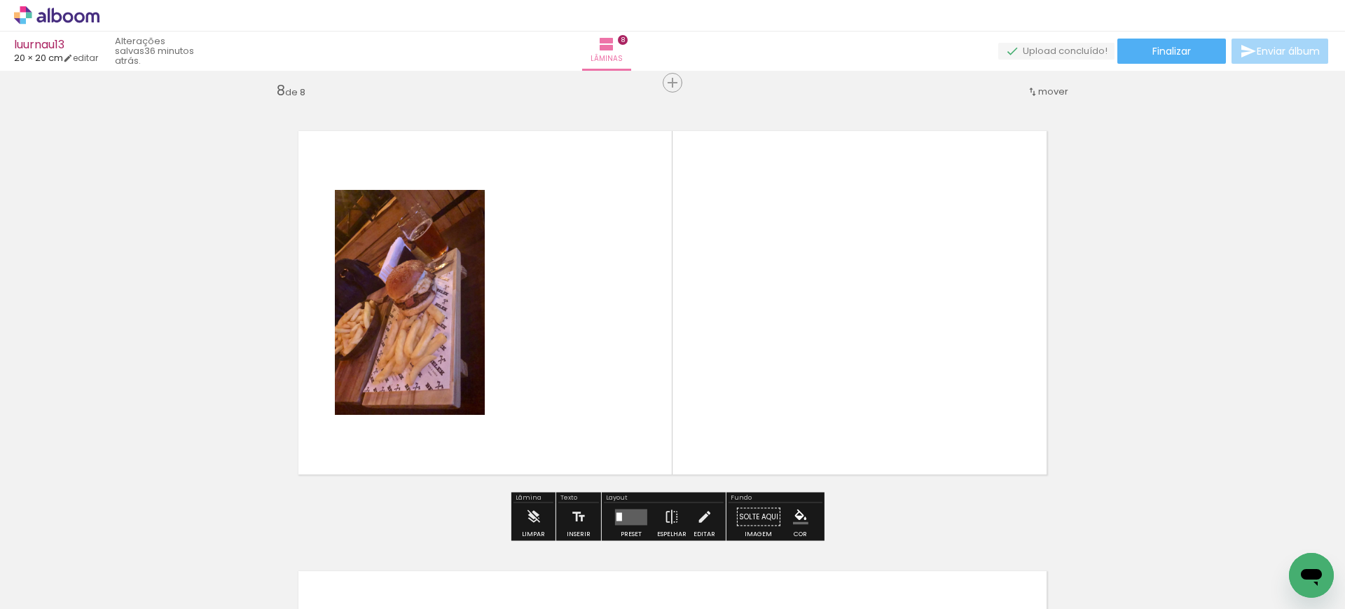
scroll to position [3097, 0]
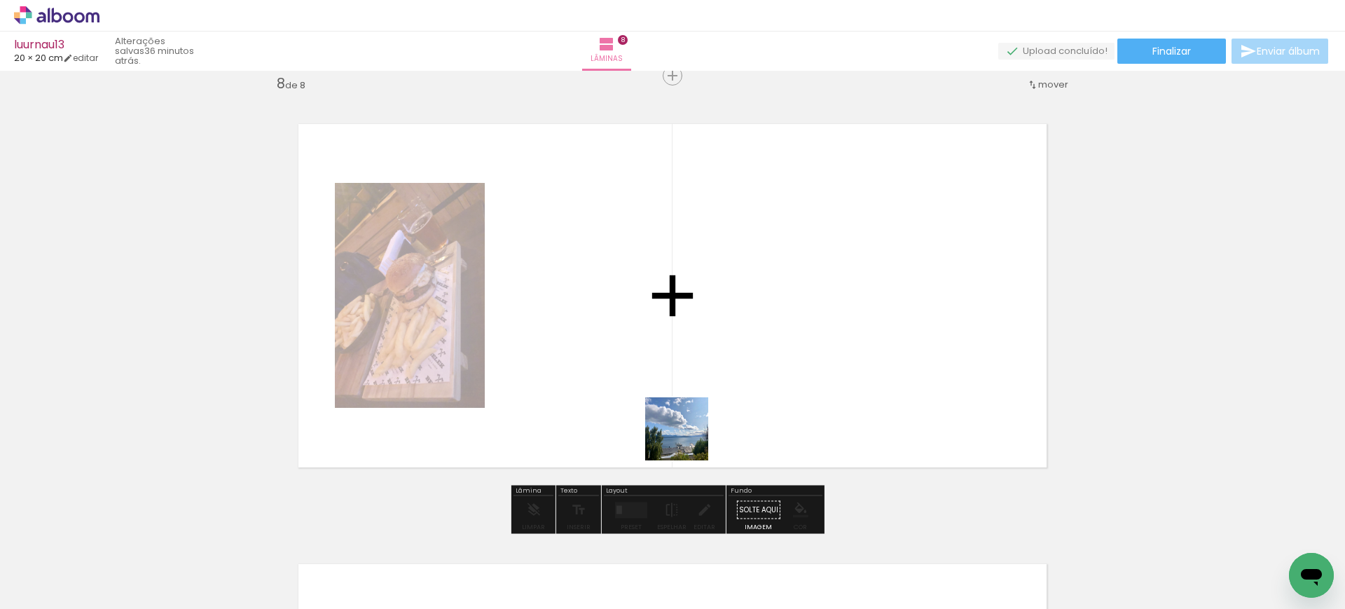
drag, startPoint x: 705, startPoint y: 567, endPoint x: 677, endPoint y: 385, distance: 184.3
click at [677, 385] on quentale-workspace at bounding box center [672, 304] width 1345 height 609
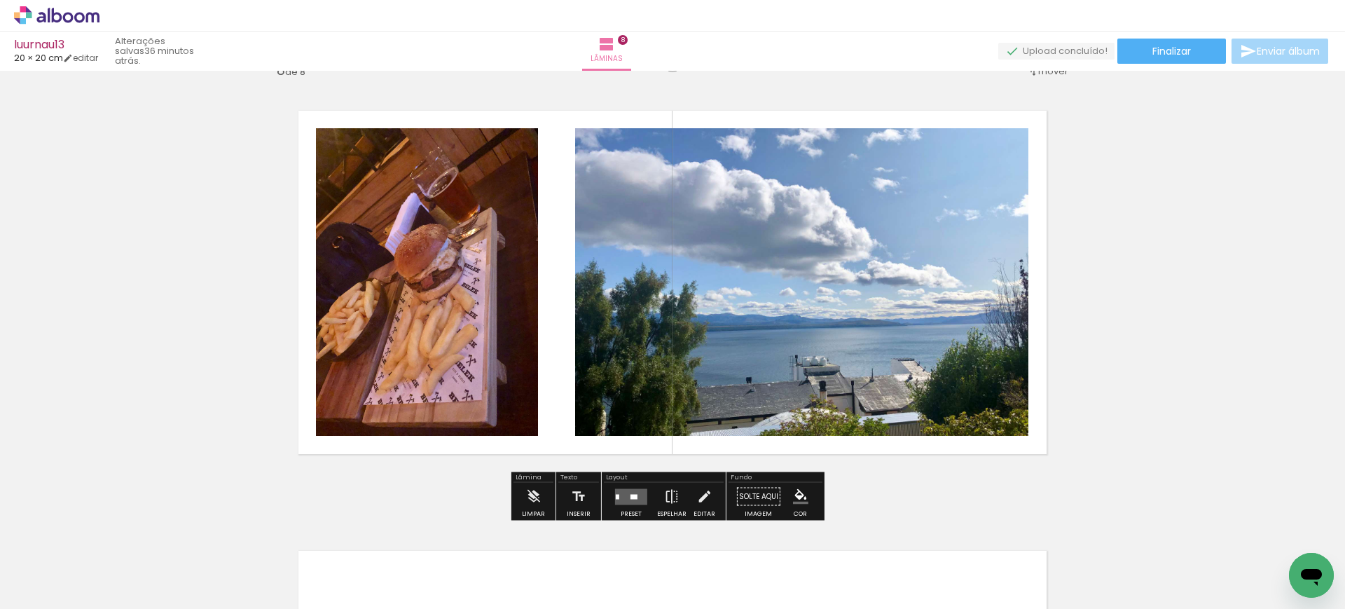
scroll to position [3112, 0]
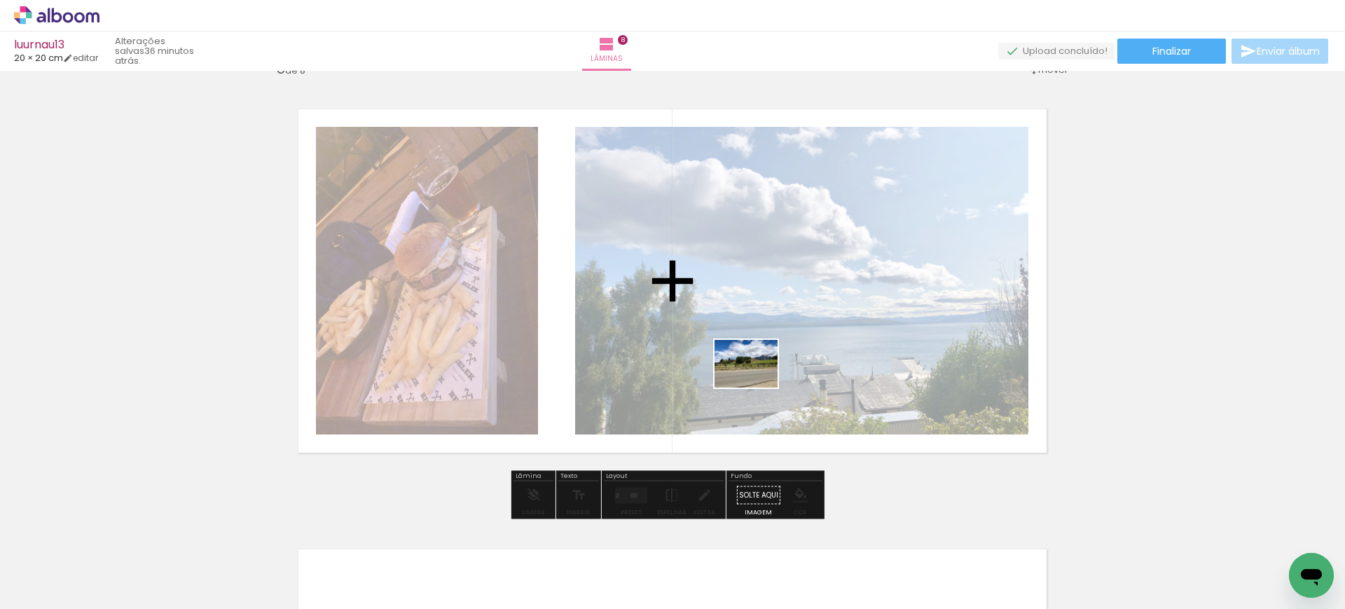
drag, startPoint x: 757, startPoint y: 558, endPoint x: 756, endPoint y: 378, distance: 179.3
click at [756, 378] on quentale-workspace at bounding box center [672, 304] width 1345 height 609
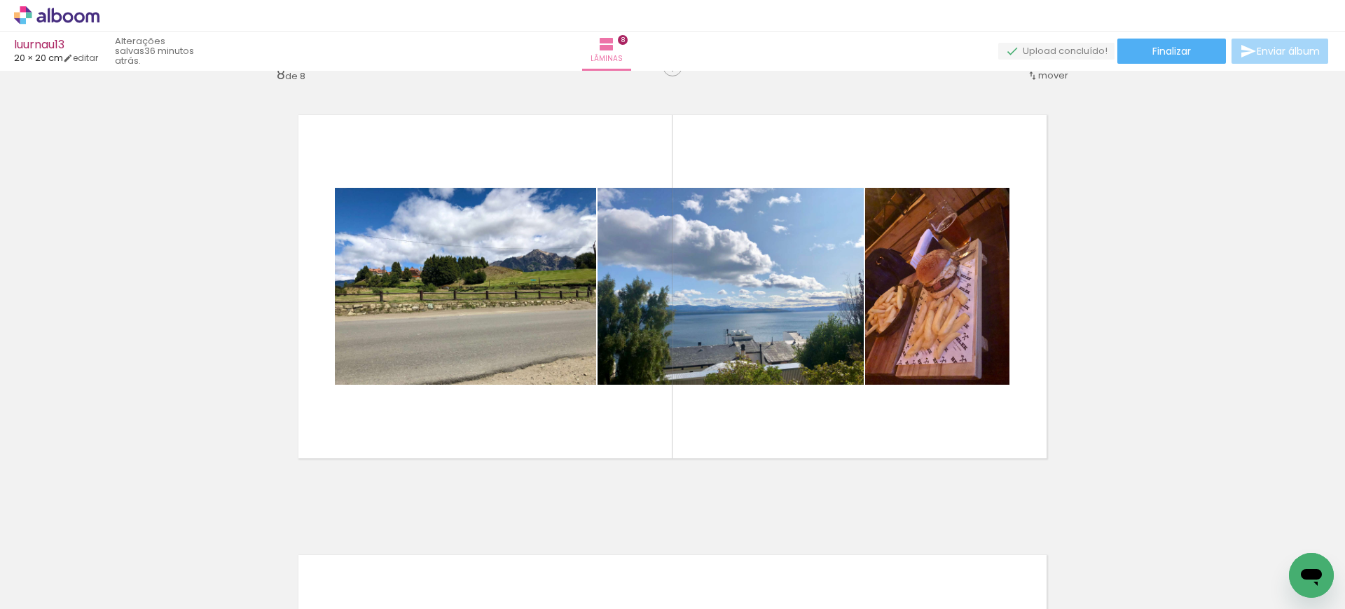
scroll to position [3107, 0]
click at [977, 265] on quentale-photo at bounding box center [937, 285] width 144 height 197
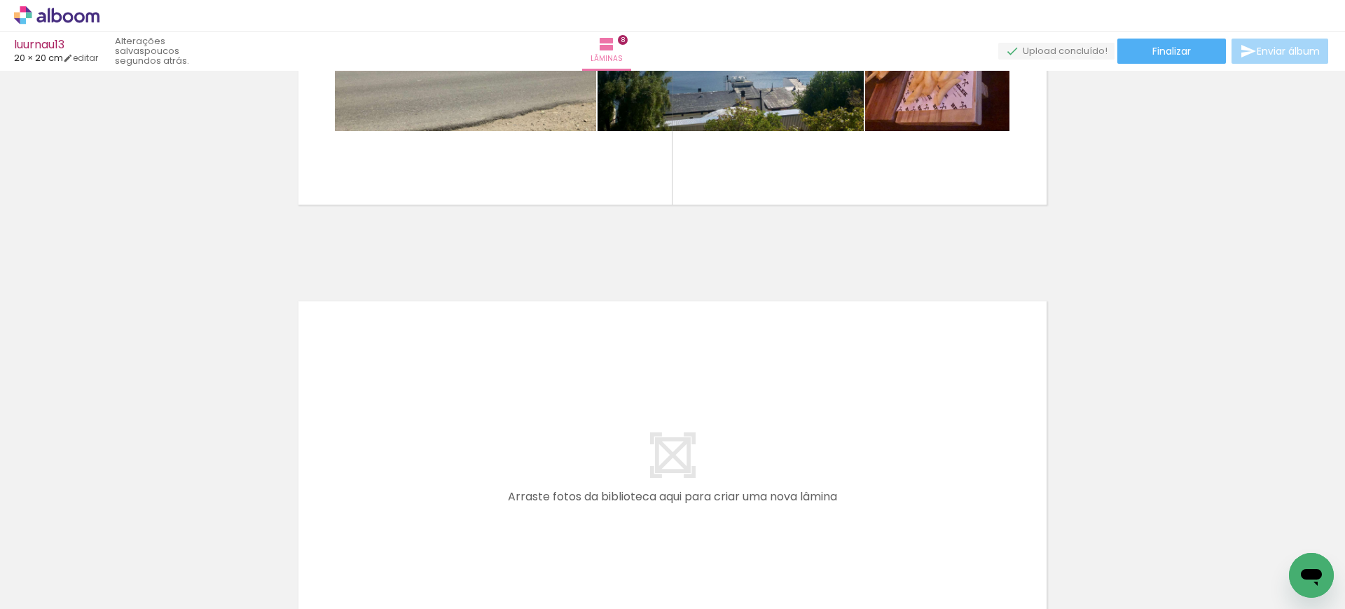
scroll to position [3365, 0]
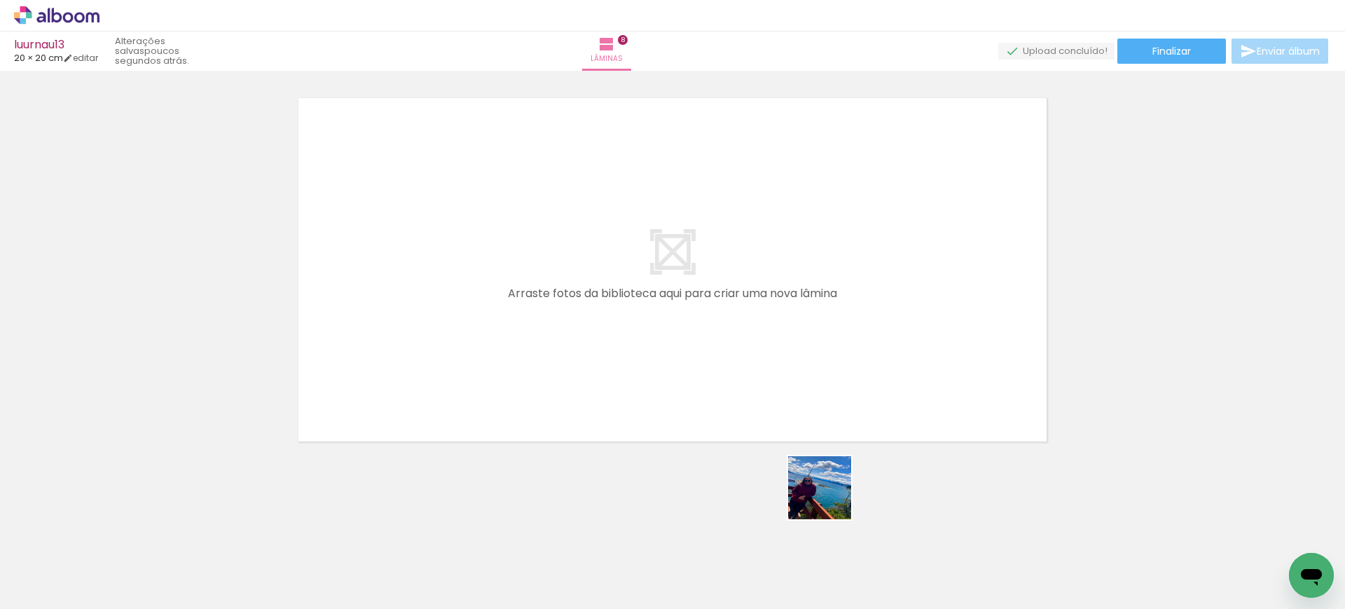
drag, startPoint x: 850, startPoint y: 539, endPoint x: 791, endPoint y: 375, distance: 174.1
click at [719, 314] on quentale-workspace at bounding box center [672, 304] width 1345 height 609
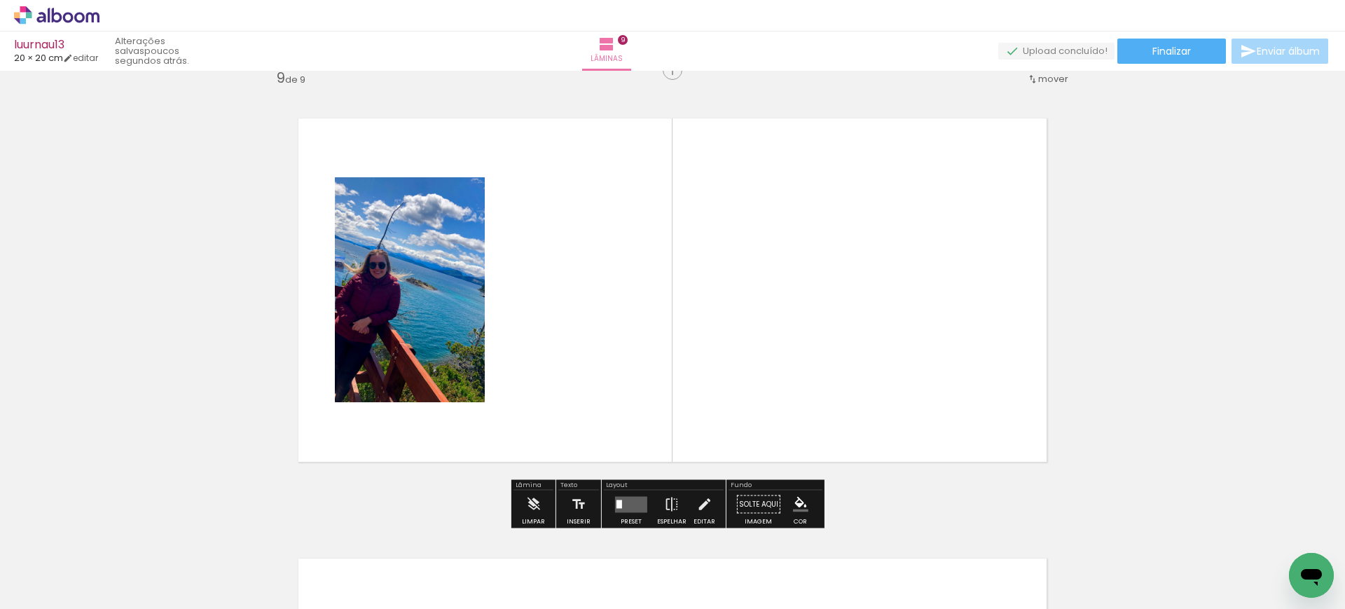
scroll to position [3537, 0]
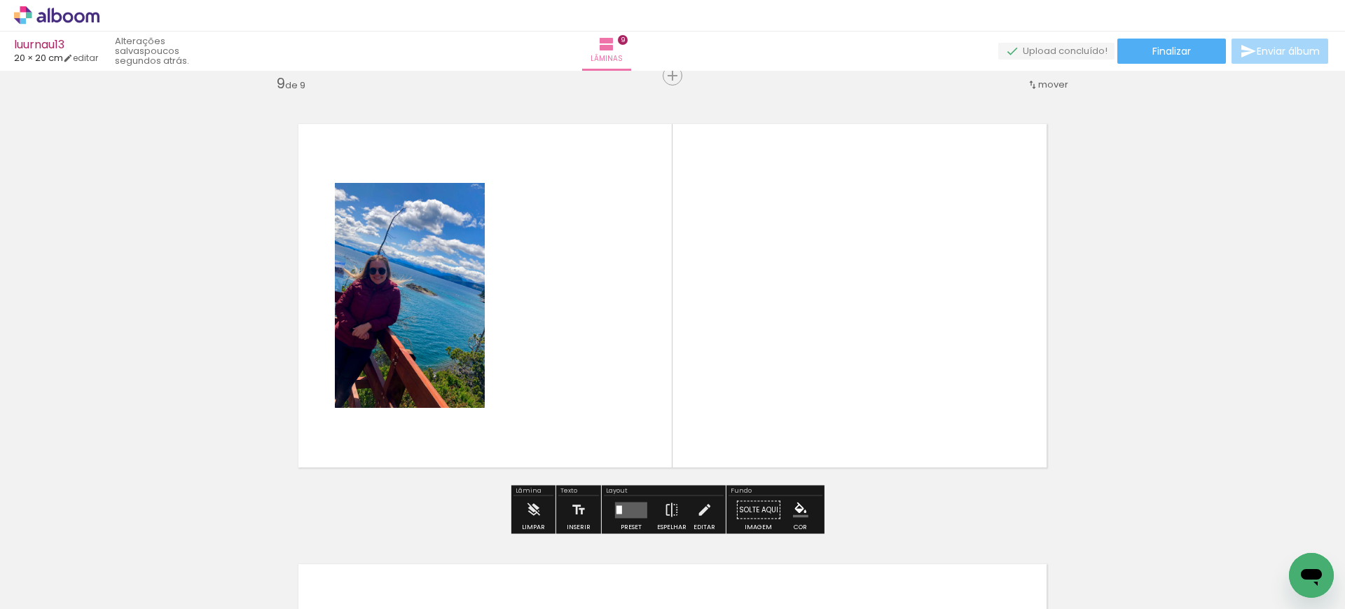
drag, startPoint x: 934, startPoint y: 555, endPoint x: 752, endPoint y: 321, distance: 297.0
click at [758, 326] on quentale-workspace at bounding box center [672, 304] width 1345 height 609
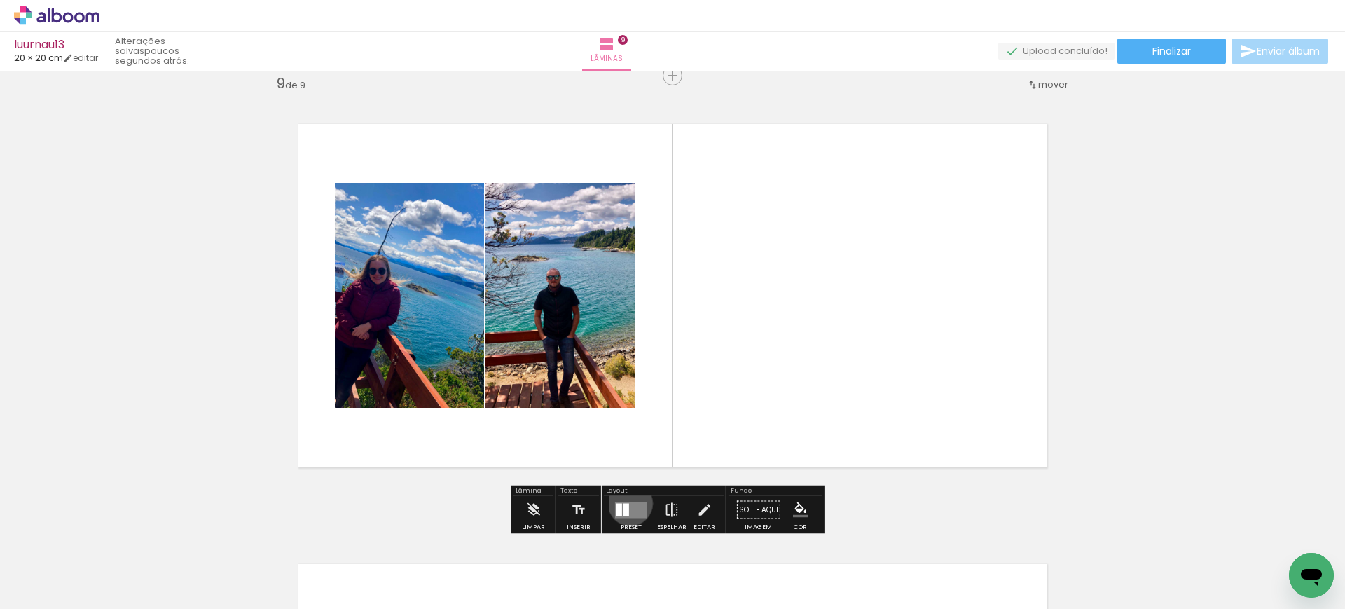
click at [625, 503] on quentale-layouter at bounding box center [631, 510] width 32 height 16
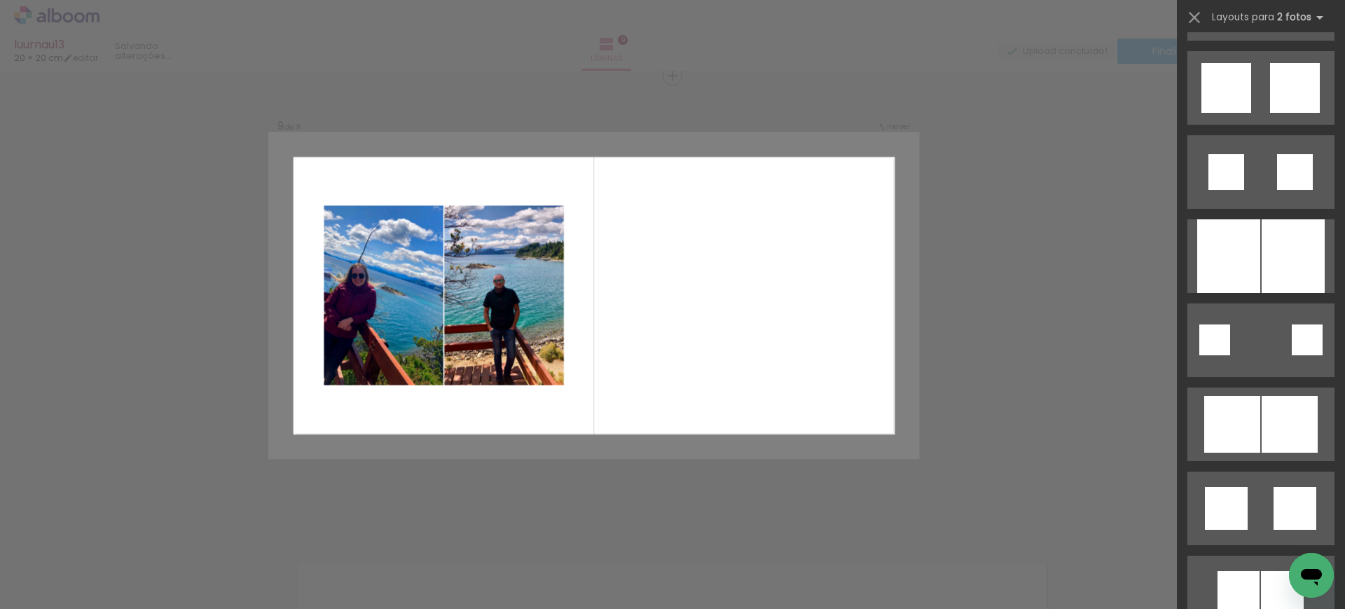
click at [1258, 214] on div at bounding box center [1261, 251] width 168 height 84
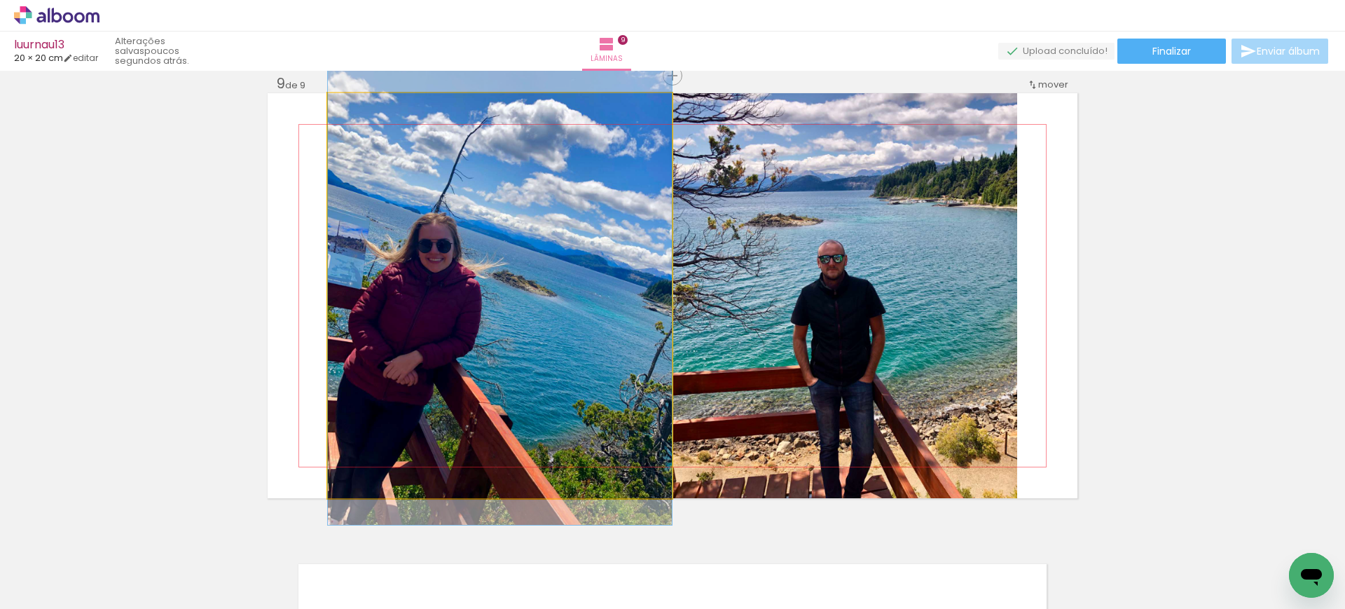
click at [488, 279] on quentale-photo at bounding box center [500, 295] width 344 height 405
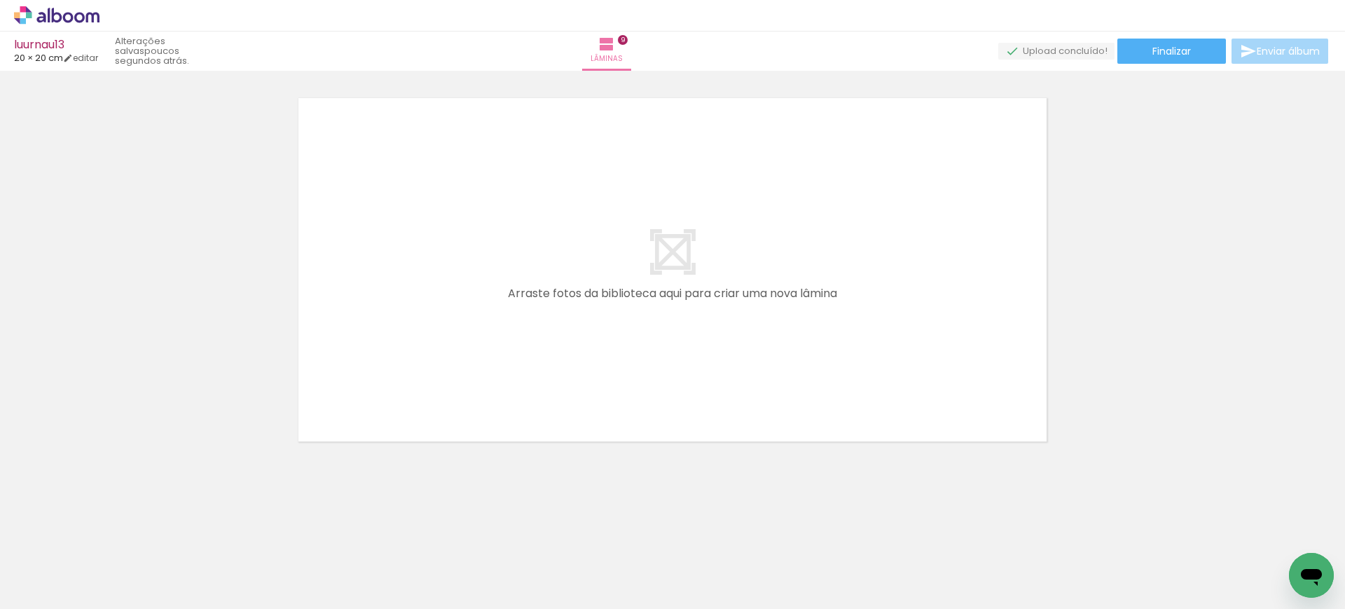
scroll to position [0, 1236]
drag, startPoint x: 616, startPoint y: 565, endPoint x: 756, endPoint y: 600, distance: 145.1
click at [610, 401] on quentale-workspace at bounding box center [672, 304] width 1345 height 609
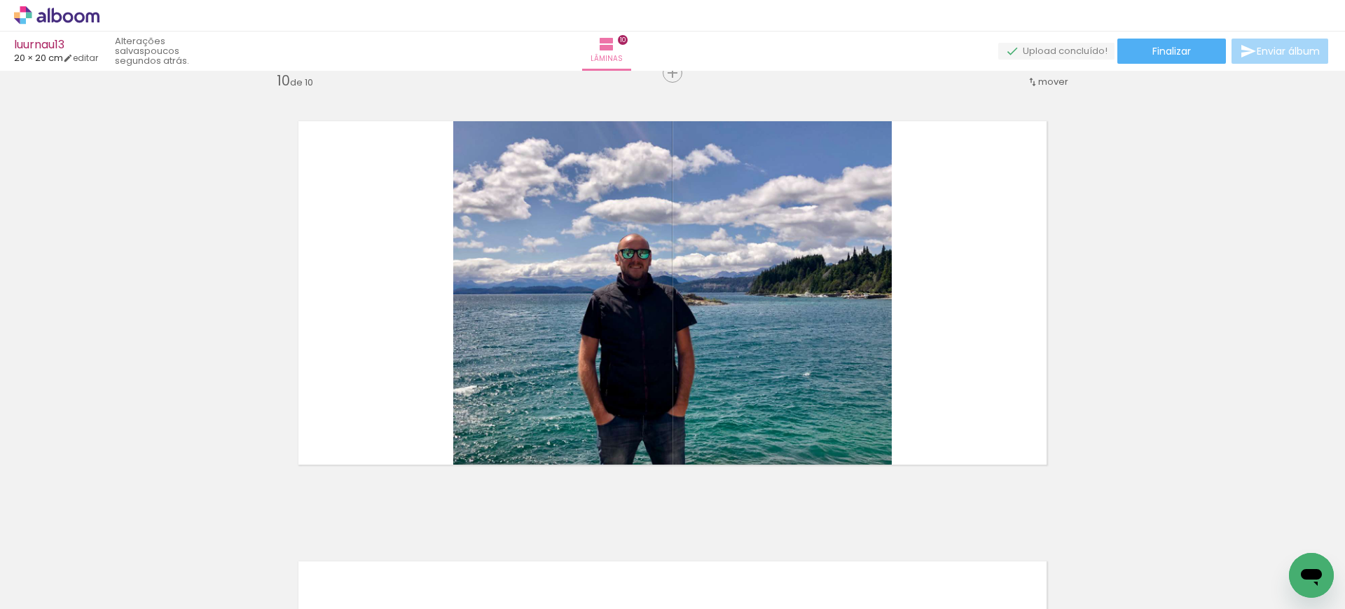
scroll to position [3977, 0]
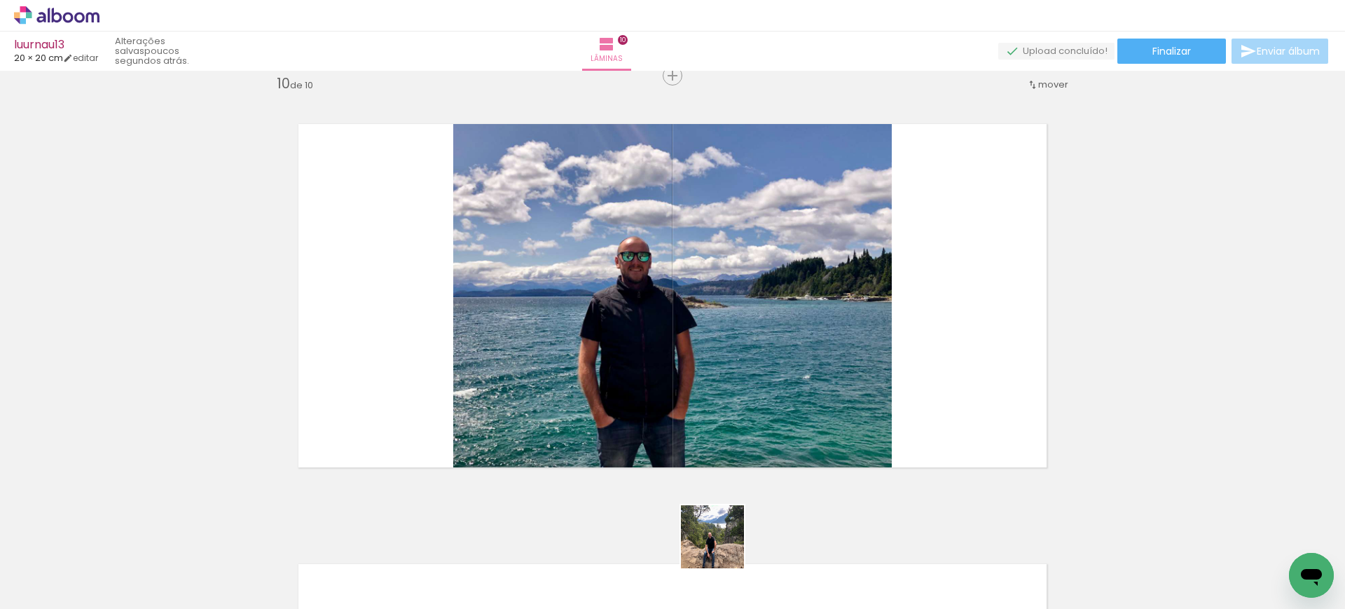
drag, startPoint x: 727, startPoint y: 567, endPoint x: 759, endPoint y: 447, distance: 124.7
click at [686, 392] on quentale-workspace at bounding box center [672, 304] width 1345 height 609
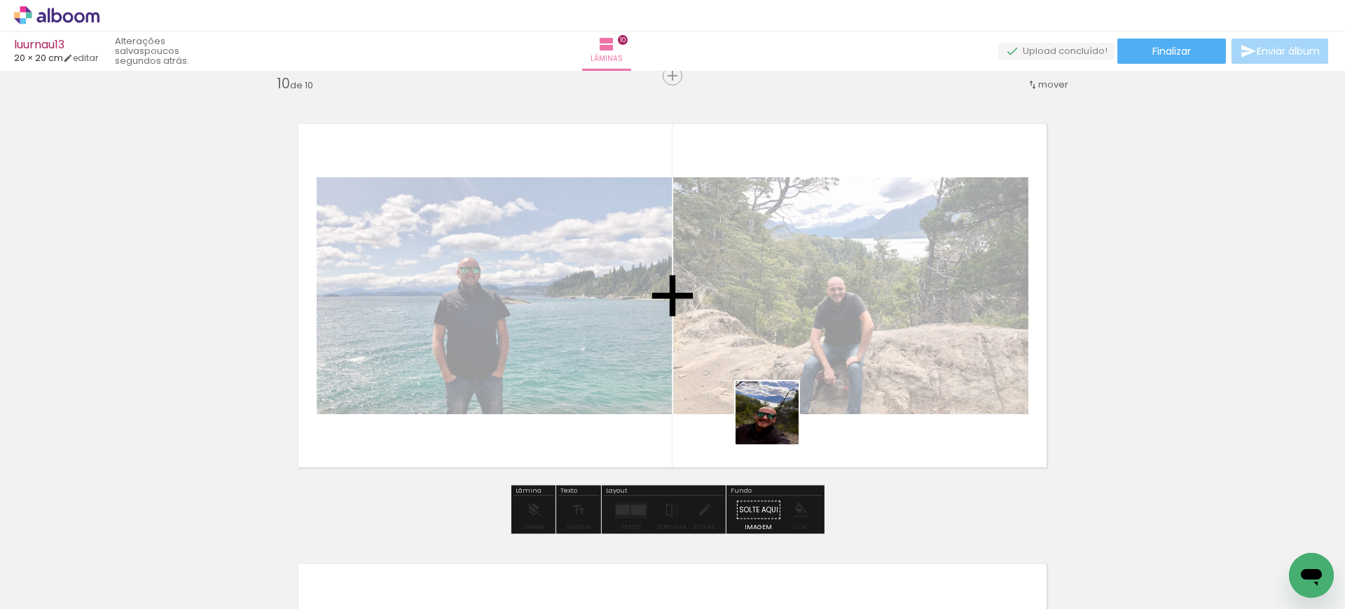
drag, startPoint x: 780, startPoint y: 463, endPoint x: 880, endPoint y: 546, distance: 130.3
click at [777, 420] on quentale-workspace at bounding box center [672, 304] width 1345 height 609
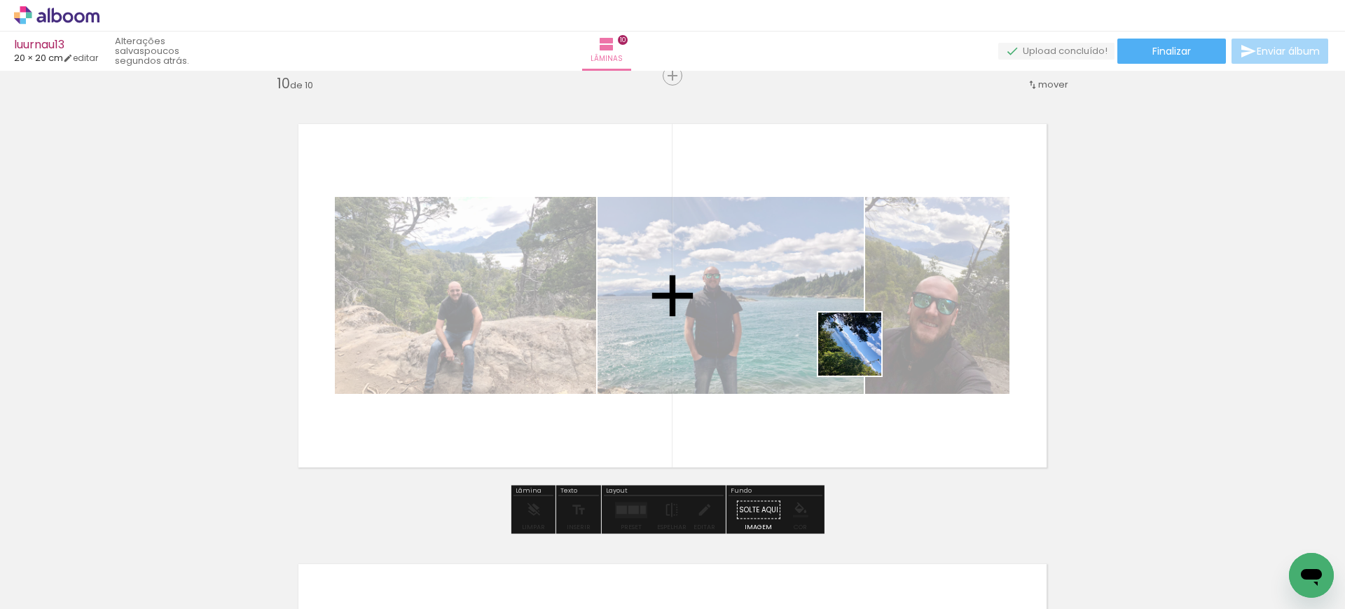
drag, startPoint x: 878, startPoint y: 558, endPoint x: 859, endPoint y: 337, distance: 222.1
click at [859, 343] on quentale-workspace at bounding box center [672, 304] width 1345 height 609
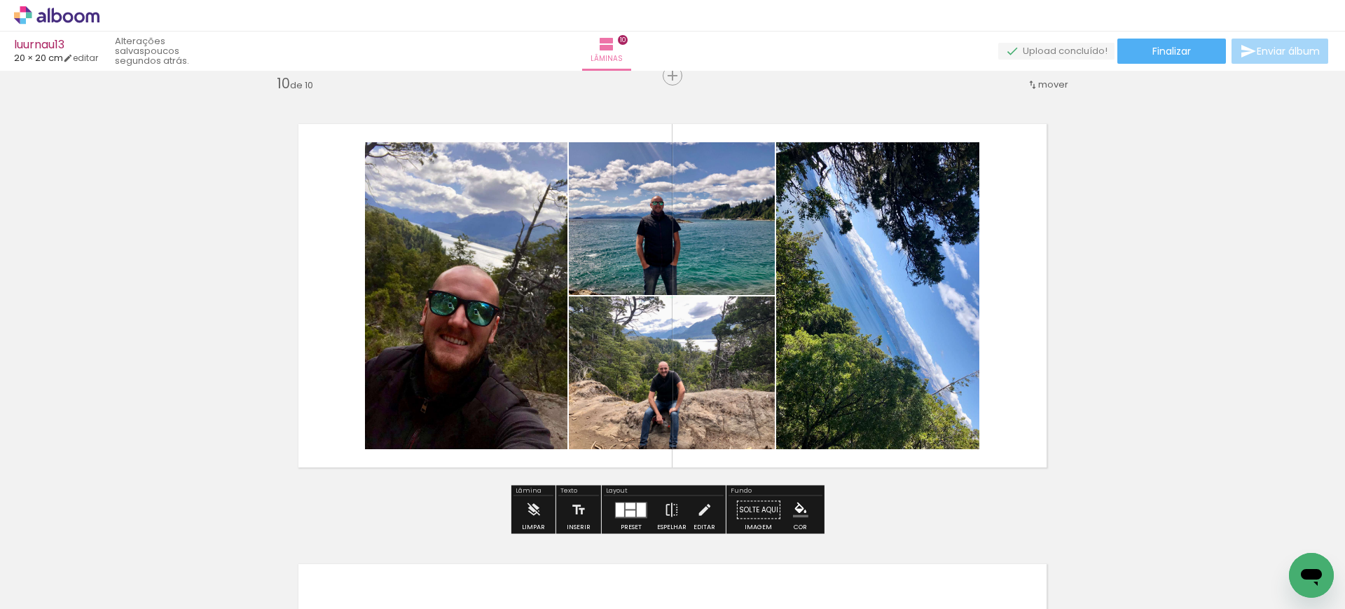
click at [640, 503] on div at bounding box center [641, 509] width 9 height 14
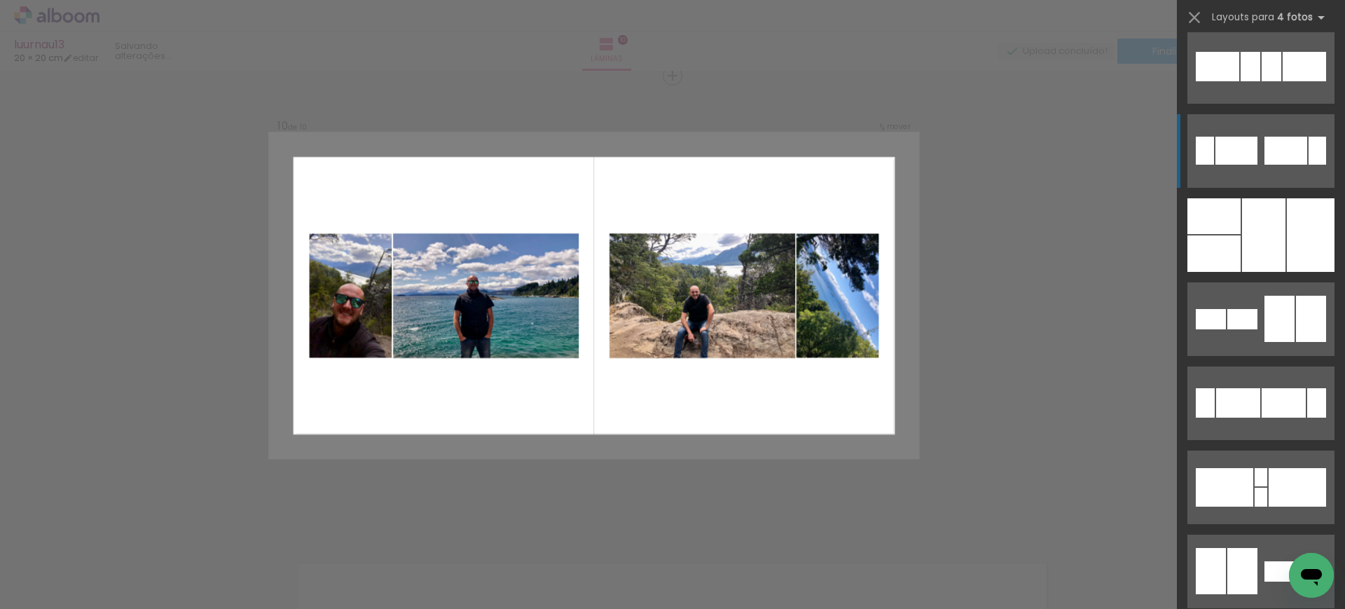
scroll to position [700, 0]
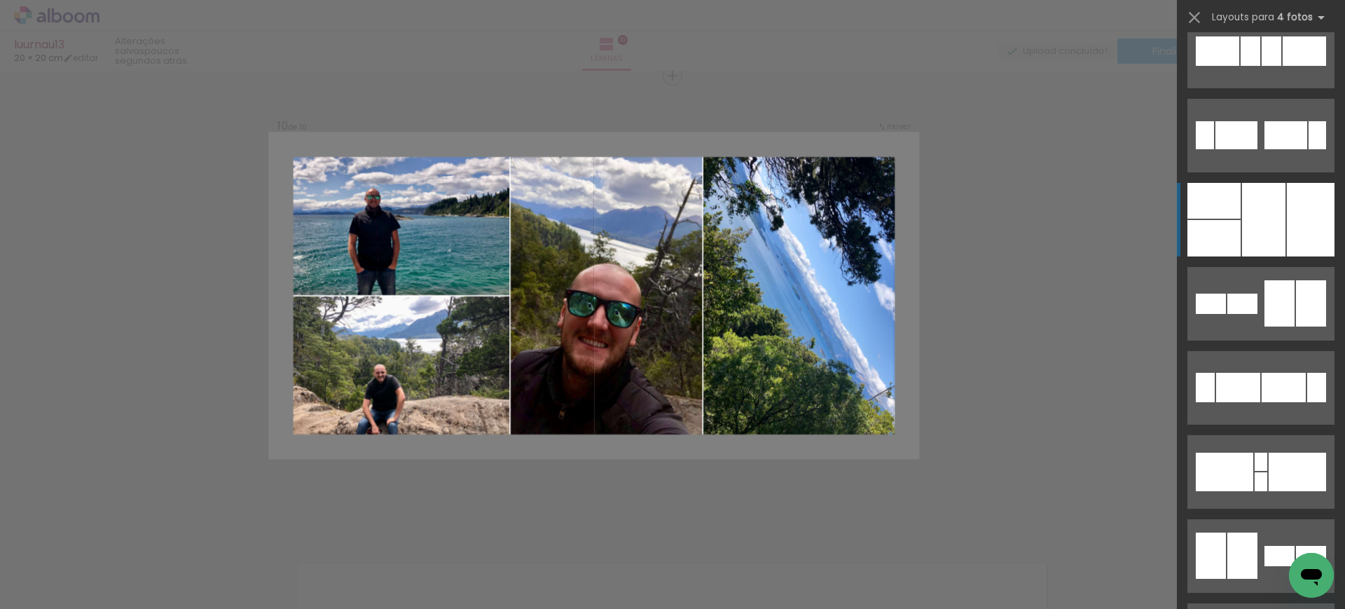
click at [1254, 211] on div at bounding box center [1263, 220] width 43 height 74
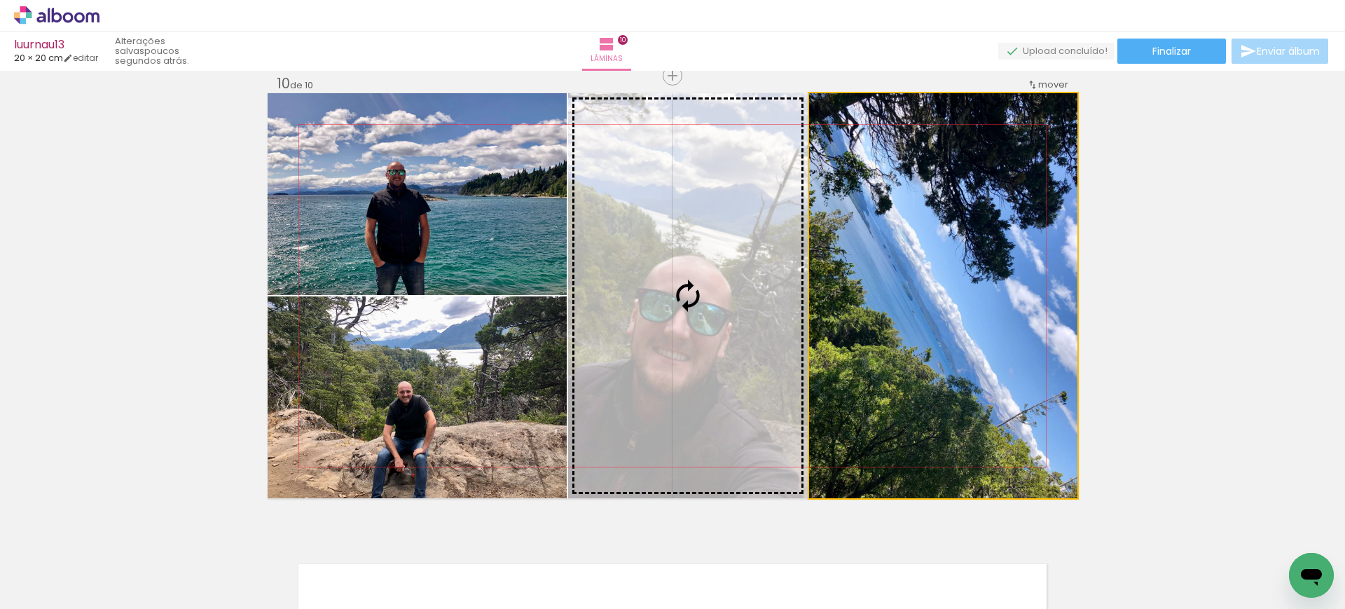
drag, startPoint x: 969, startPoint y: 277, endPoint x: 692, endPoint y: 235, distance: 279.7
click at [0, 0] on slot at bounding box center [0, 0] width 0 height 0
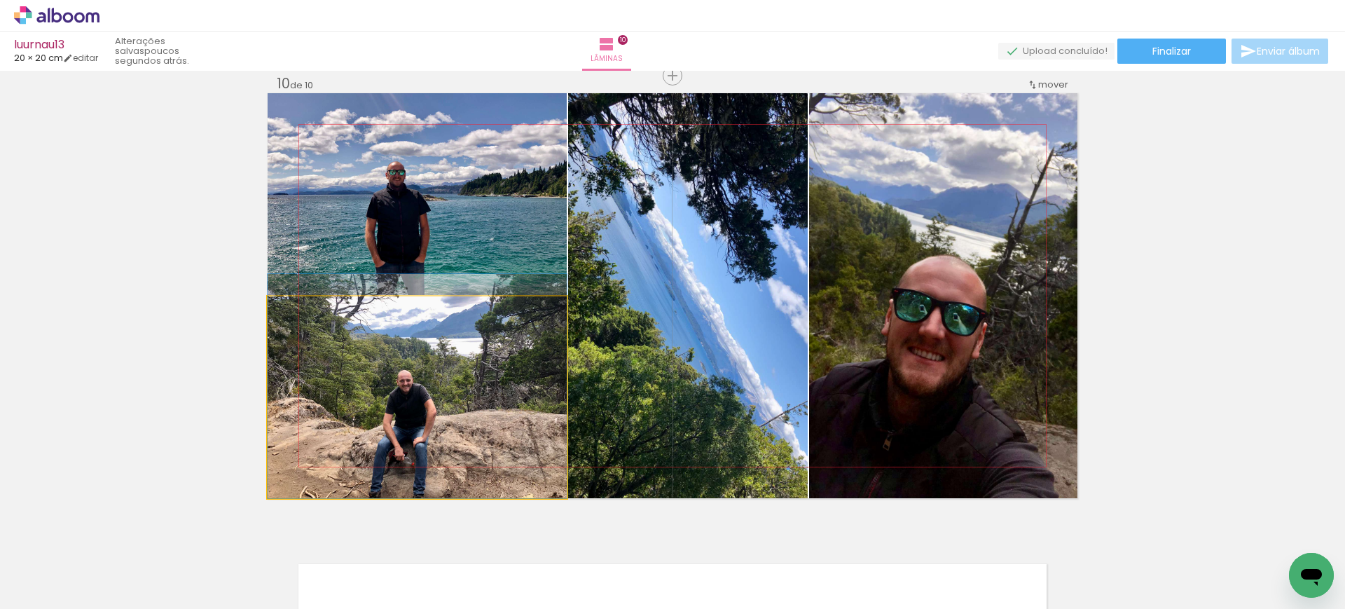
drag, startPoint x: 466, startPoint y: 382, endPoint x: 466, endPoint y: 356, distance: 25.9
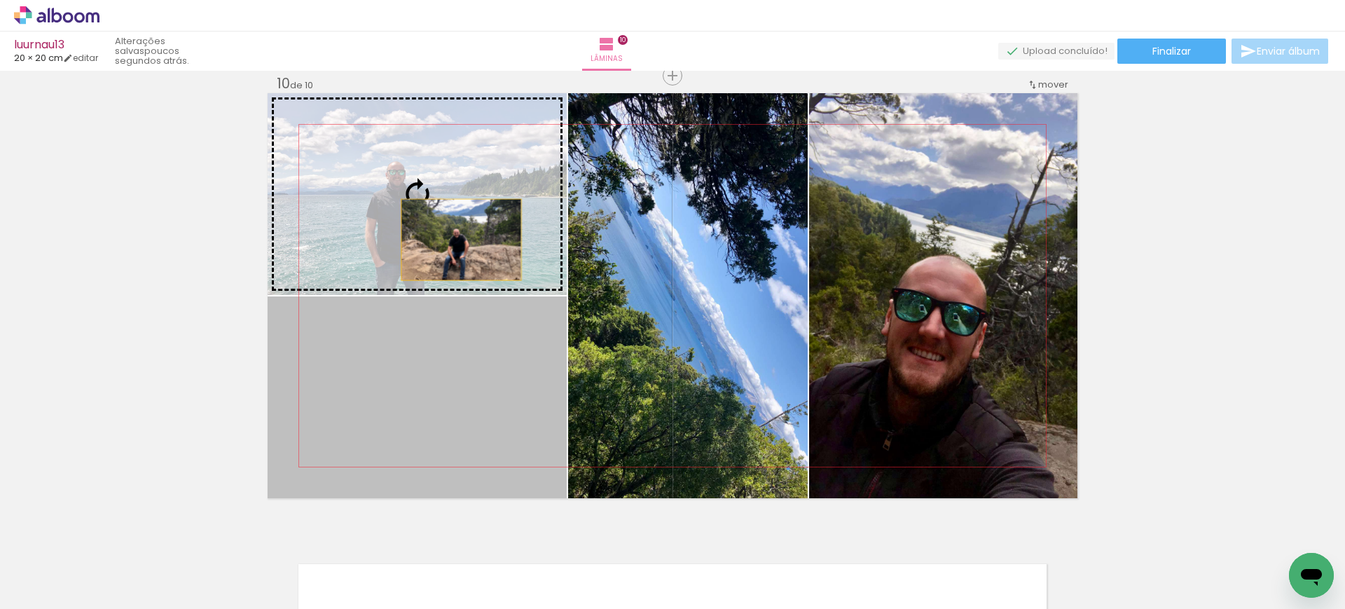
drag, startPoint x: 457, startPoint y: 354, endPoint x: 454, endPoint y: 230, distance: 124.0
click at [0, 0] on slot at bounding box center [0, 0] width 0 height 0
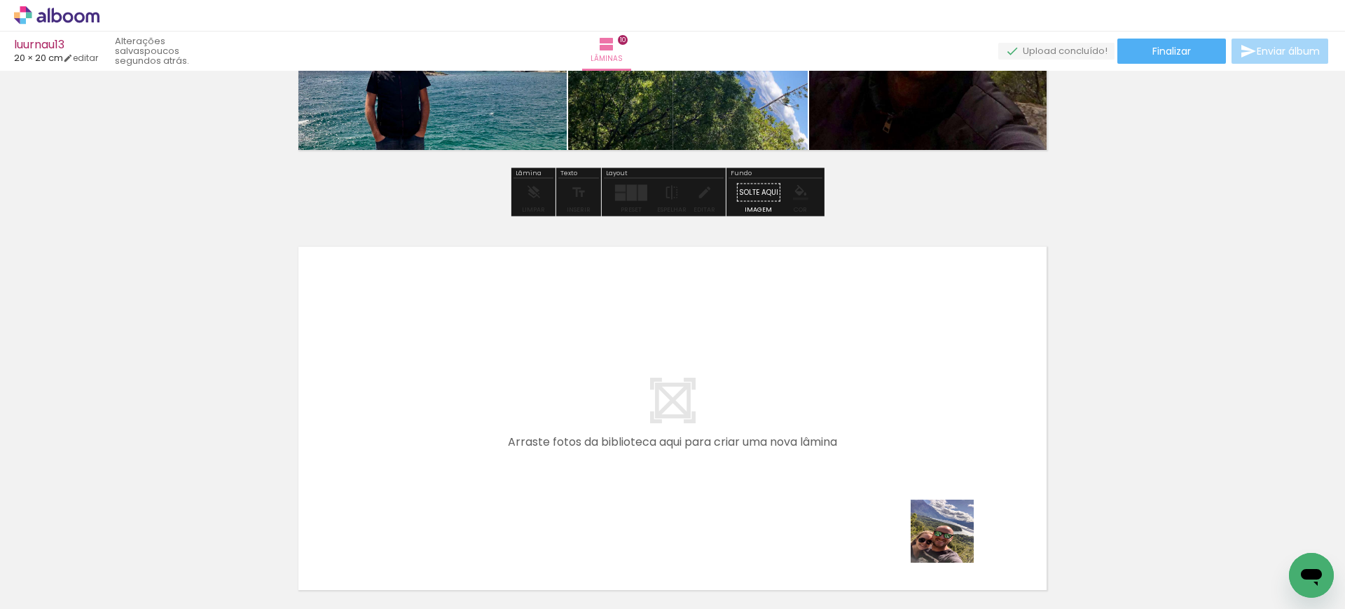
drag, startPoint x: 967, startPoint y: 557, endPoint x: 841, endPoint y: 364, distance: 230.8
click at [841, 364] on quentale-workspace at bounding box center [672, 304] width 1345 height 609
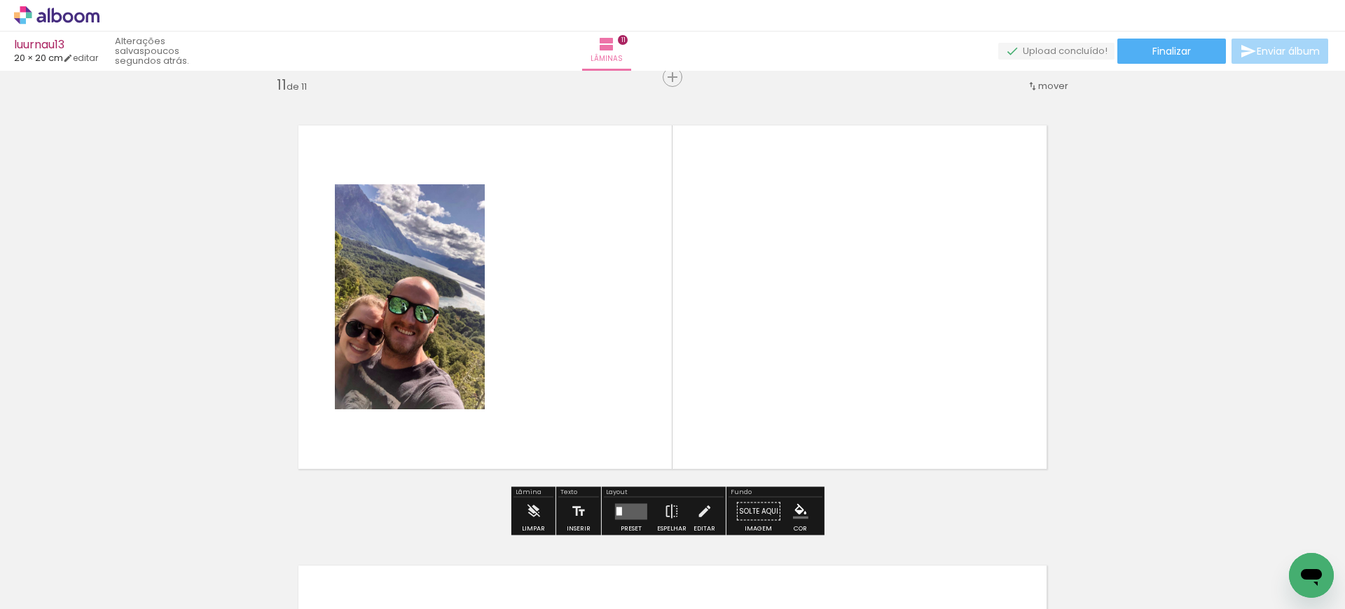
scroll to position [4417, 0]
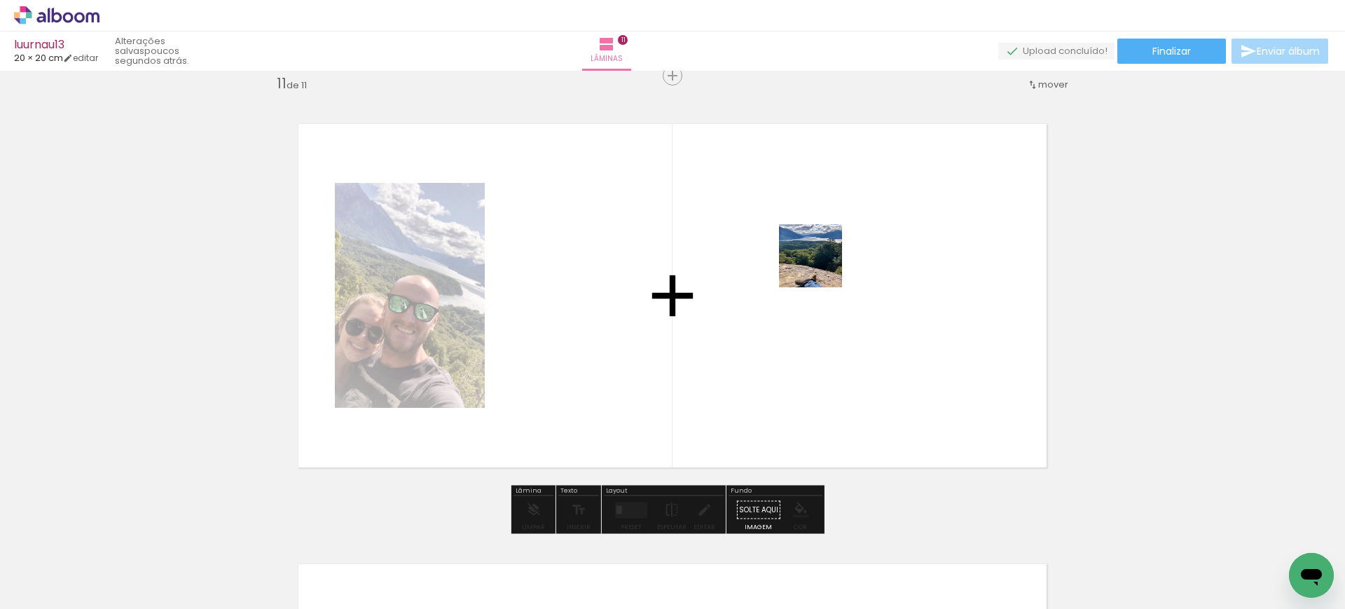
drag, startPoint x: 1025, startPoint y: 551, endPoint x: 829, endPoint y: 272, distance: 341.8
click at [820, 264] on quentale-workspace at bounding box center [672, 304] width 1345 height 609
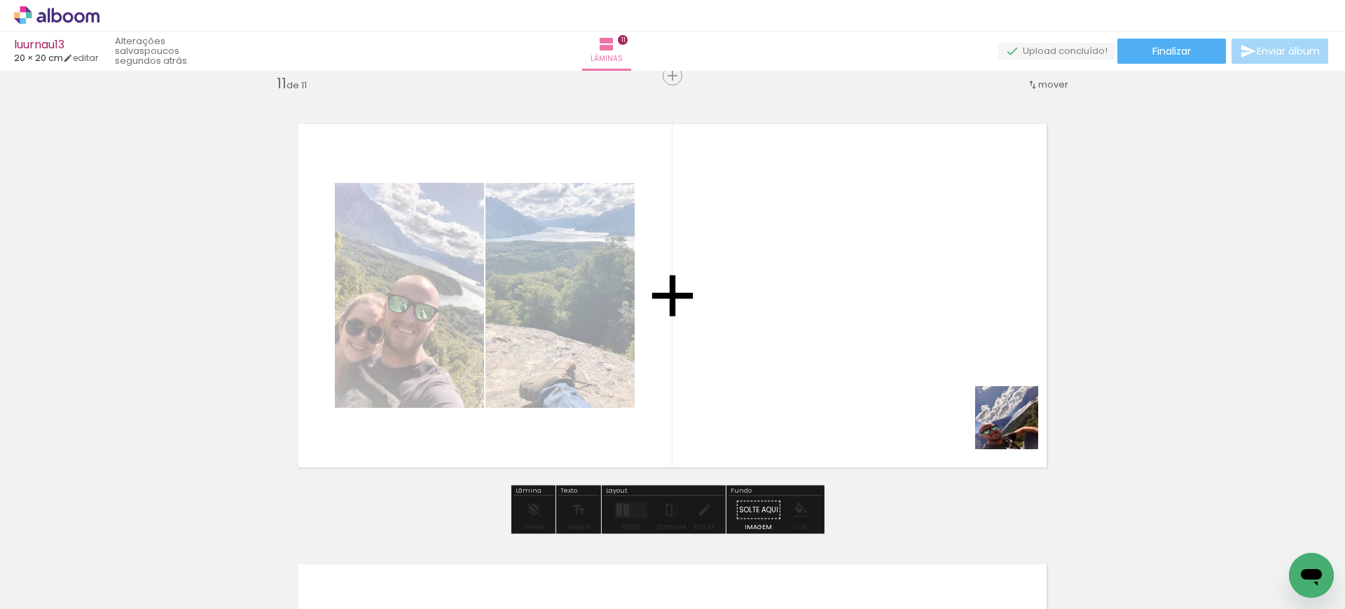
drag, startPoint x: 1017, startPoint y: 428, endPoint x: 925, endPoint y: 301, distance: 156.9
click at [925, 301] on quentale-workspace at bounding box center [672, 304] width 1345 height 609
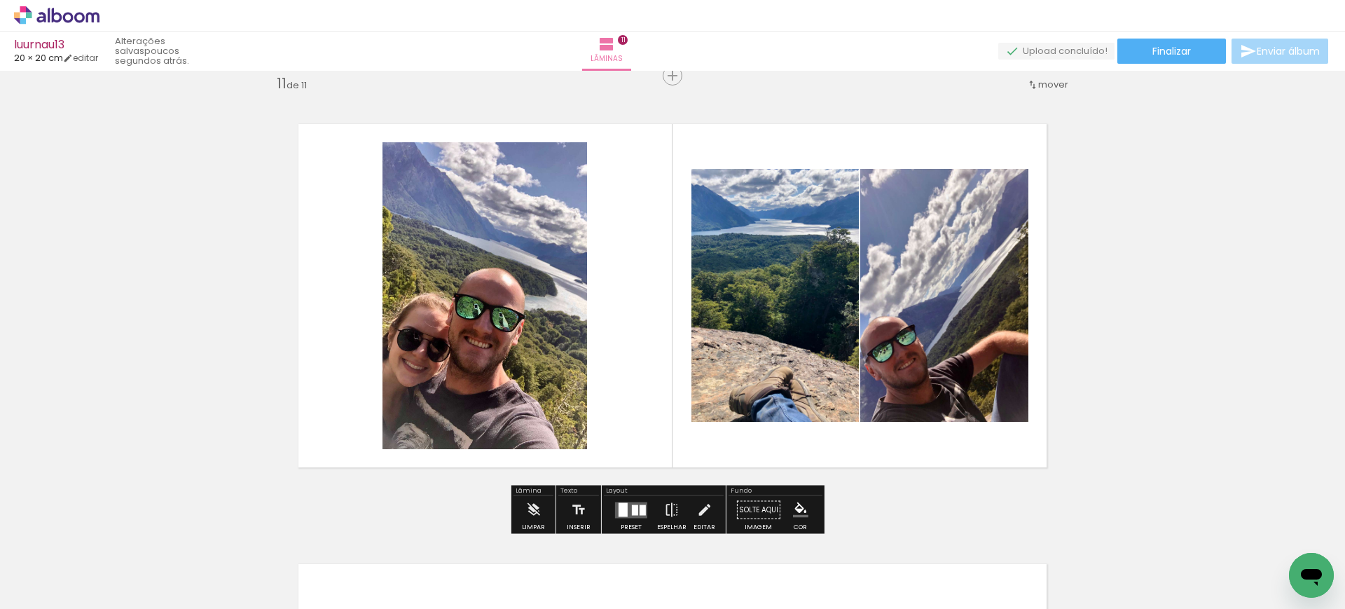
drag, startPoint x: 623, startPoint y: 503, endPoint x: 669, endPoint y: 478, distance: 51.7
click at [623, 503] on div at bounding box center [622, 509] width 9 height 14
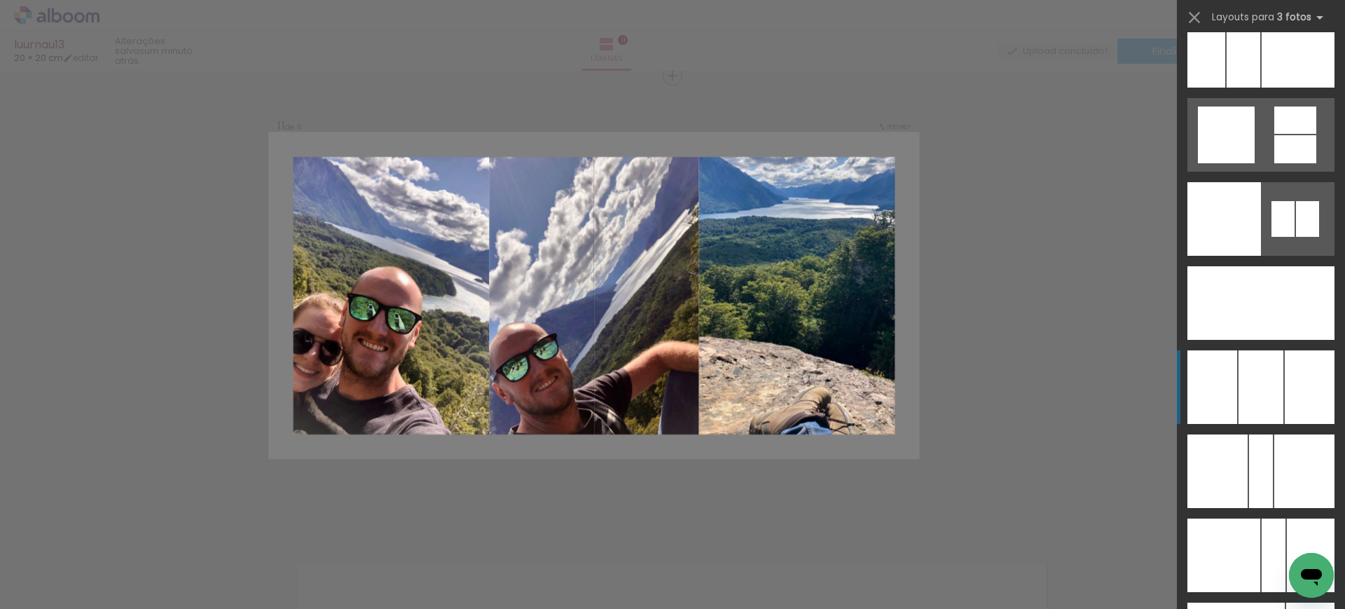
scroll to position [10116, 0]
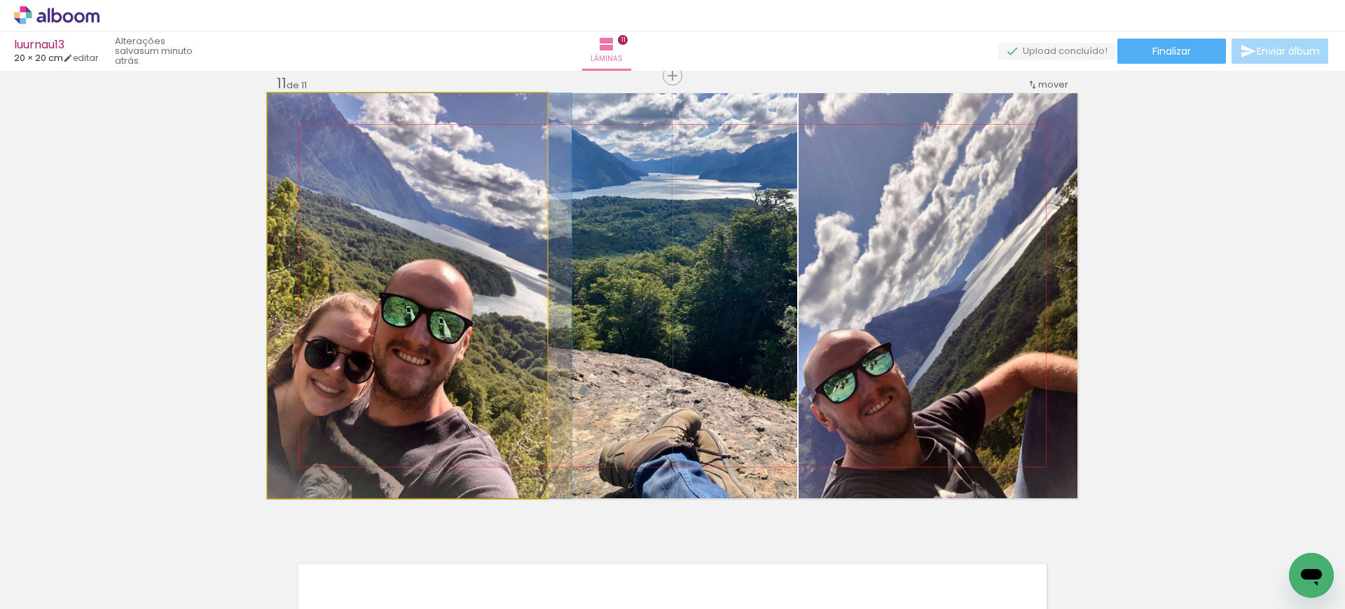
drag, startPoint x: 417, startPoint y: 313, endPoint x: 467, endPoint y: 314, distance: 50.4
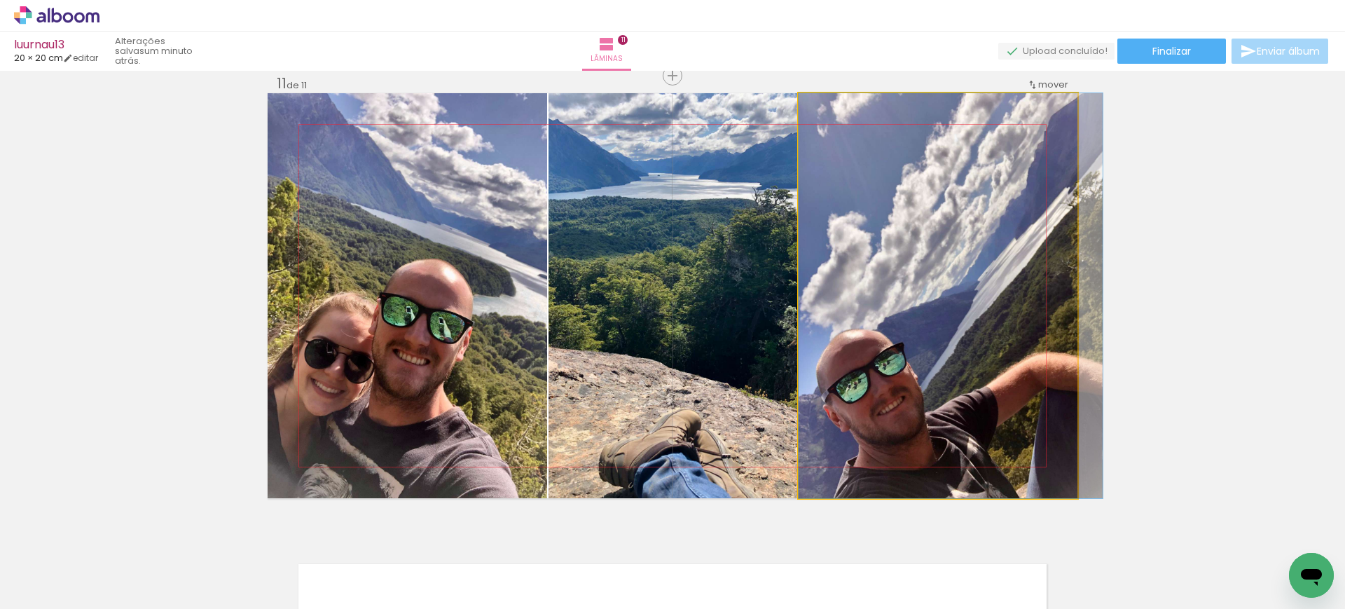
drag, startPoint x: 860, startPoint y: 324, endPoint x: 884, endPoint y: 324, distance: 23.8
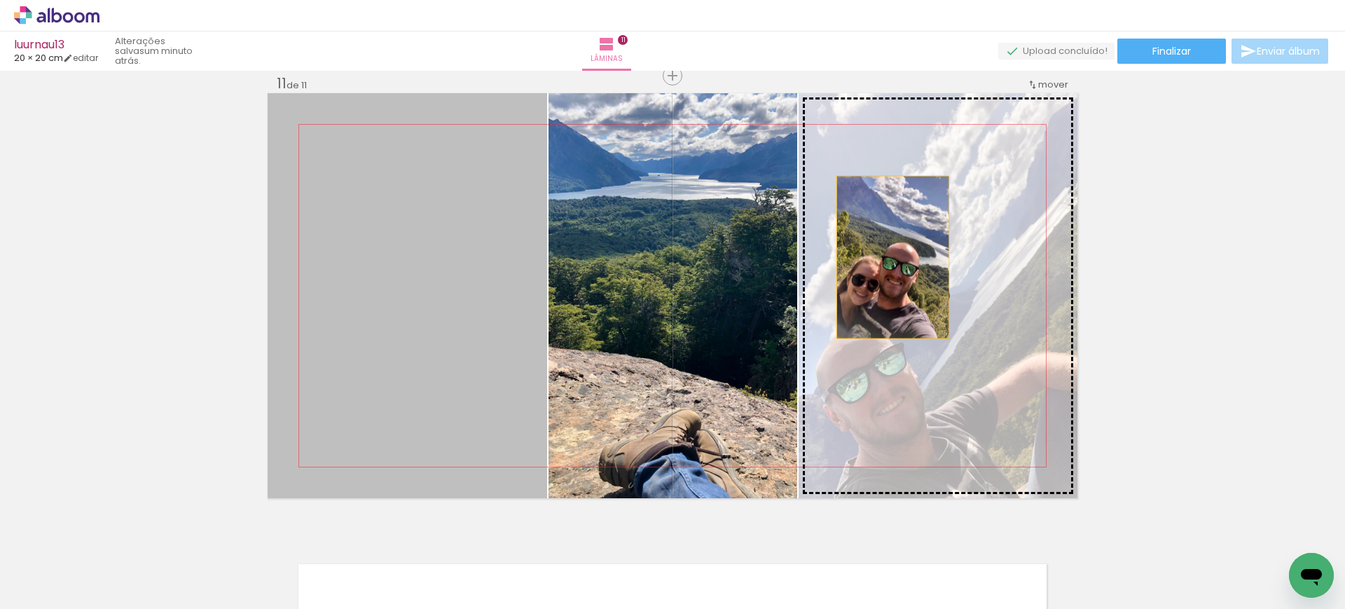
drag, startPoint x: 423, startPoint y: 297, endPoint x: 886, endPoint y: 258, distance: 464.7
click at [0, 0] on slot at bounding box center [0, 0] width 0 height 0
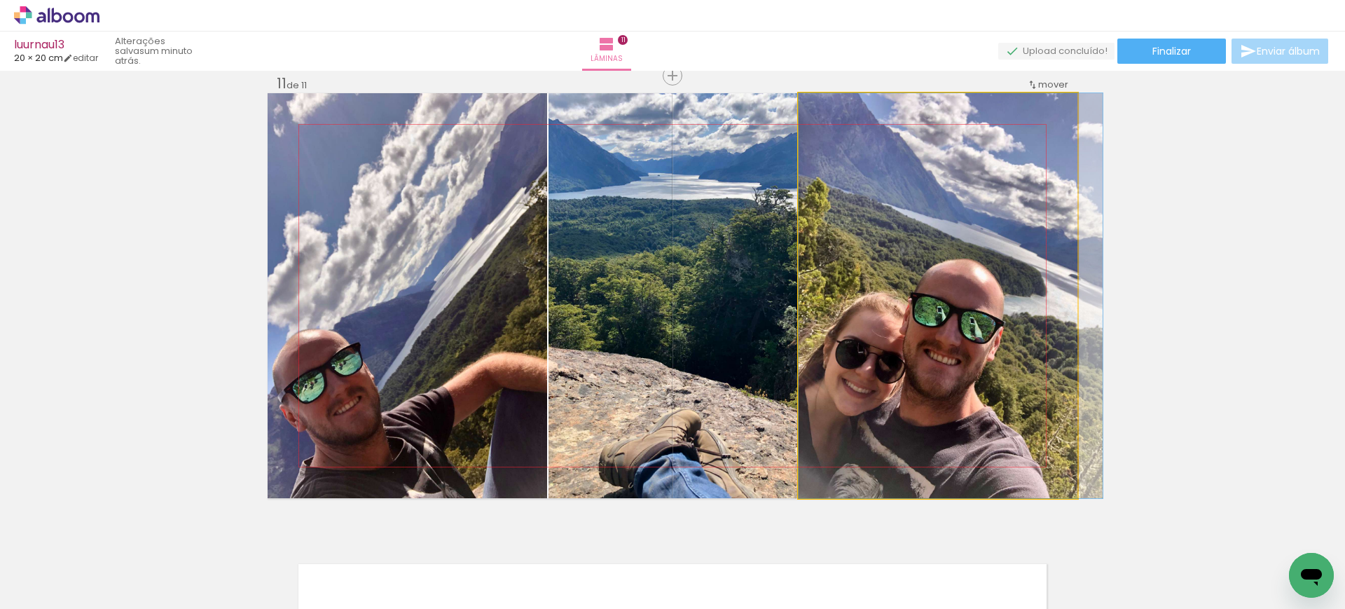
drag, startPoint x: 924, startPoint y: 289, endPoint x: 950, endPoint y: 289, distance: 25.9
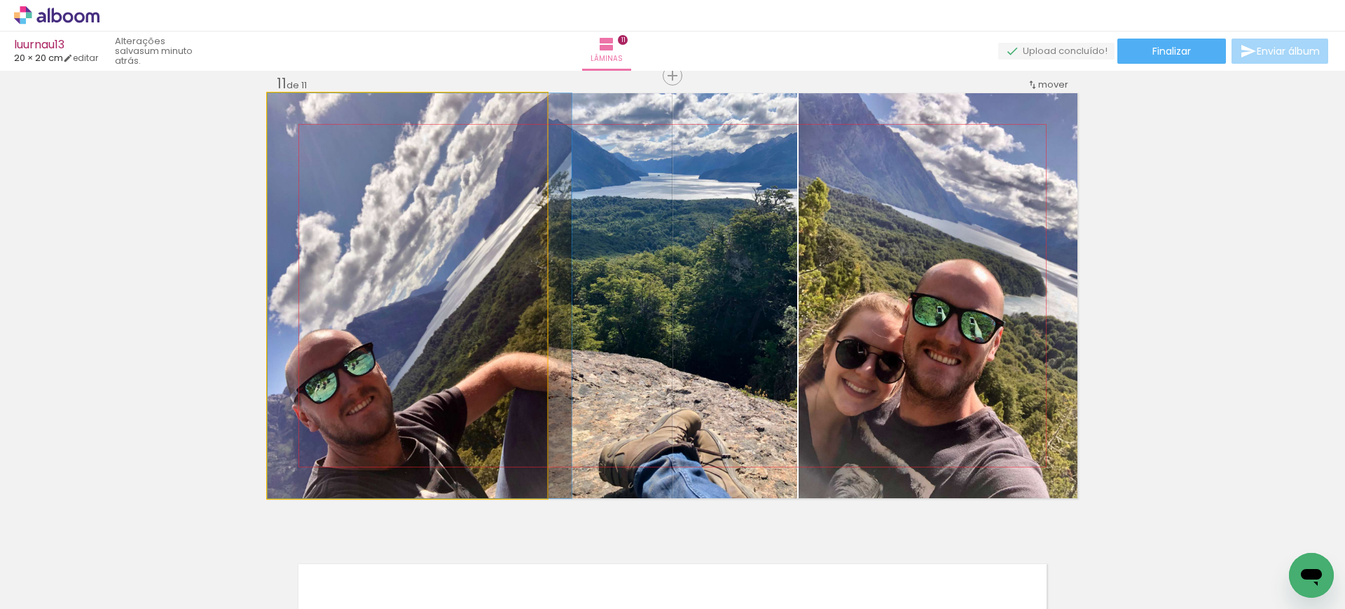
drag, startPoint x: 317, startPoint y: 293, endPoint x: 417, endPoint y: 289, distance: 99.6
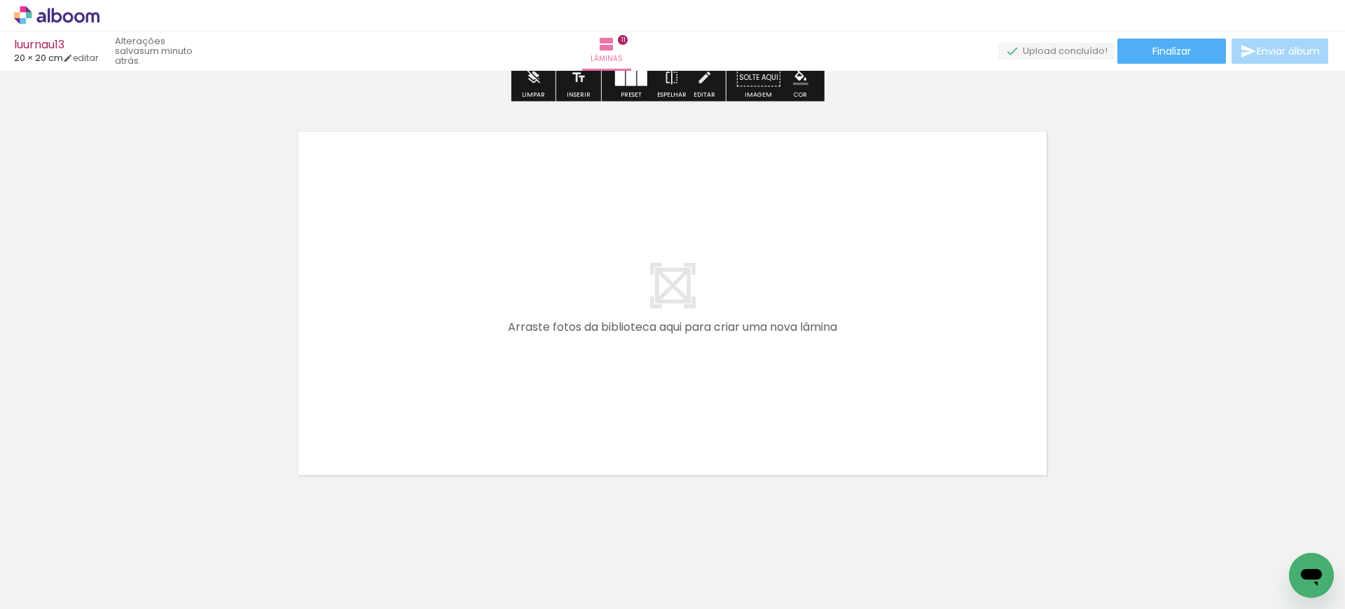
scroll to position [0, 1910]
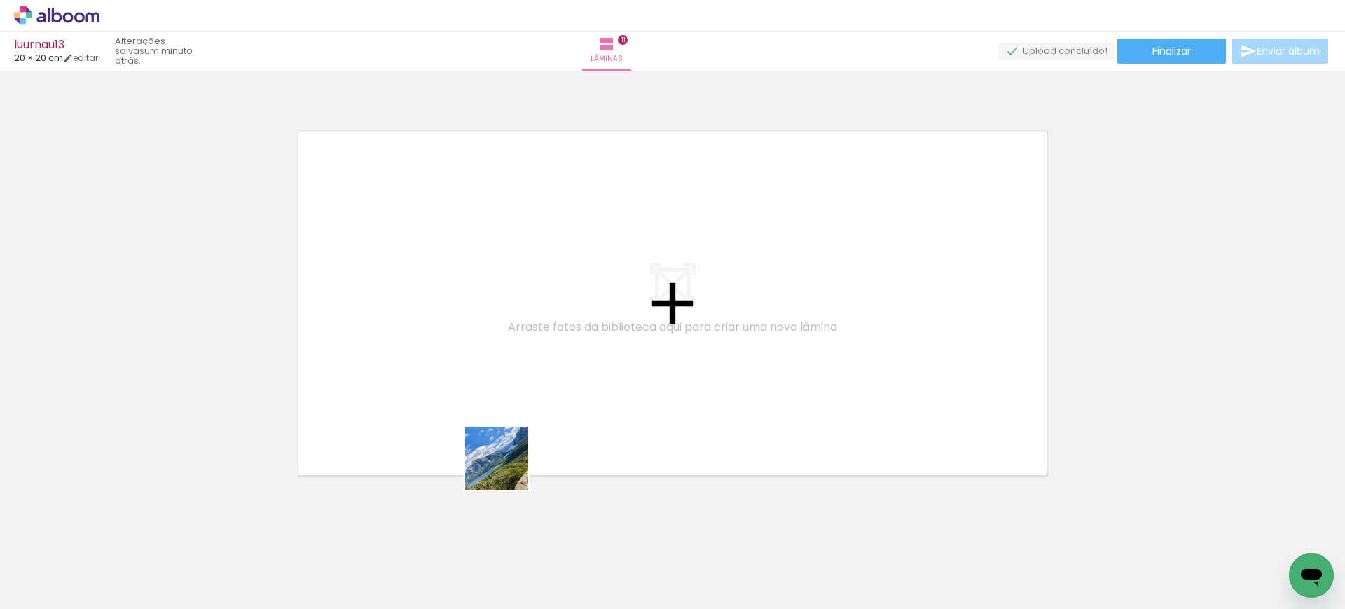
drag, startPoint x: 505, startPoint y: 561, endPoint x: 585, endPoint y: 499, distance: 100.9
click at [510, 390] on quentale-workspace at bounding box center [672, 304] width 1345 height 609
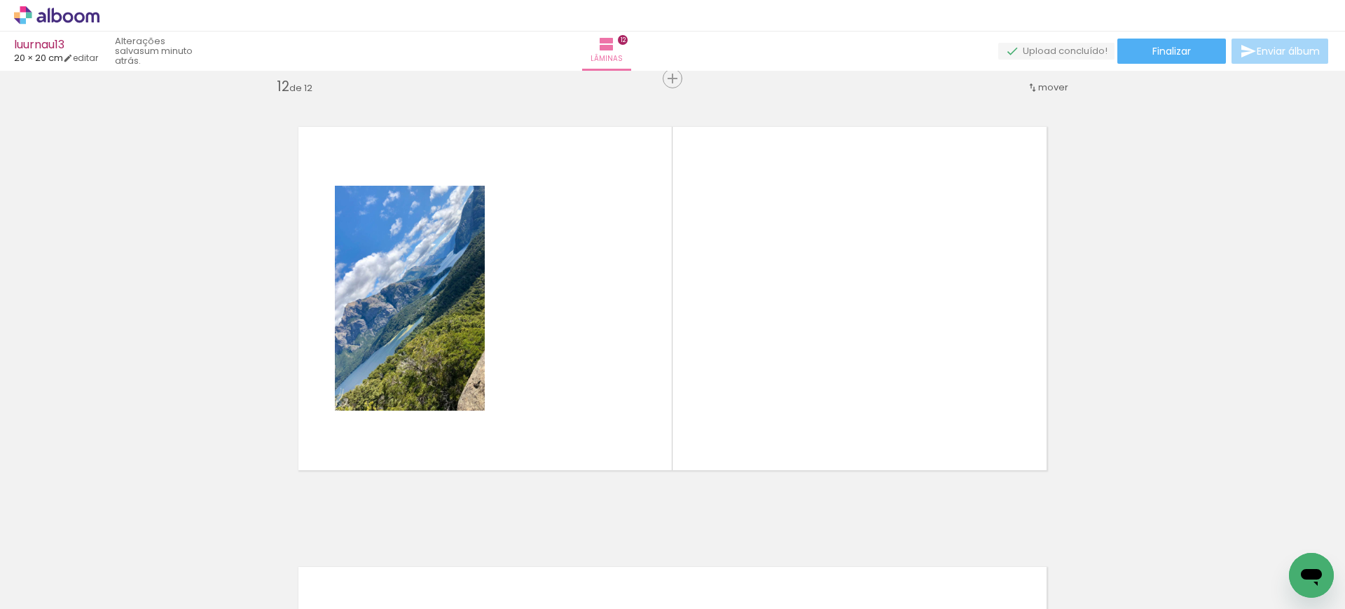
scroll to position [4857, 0]
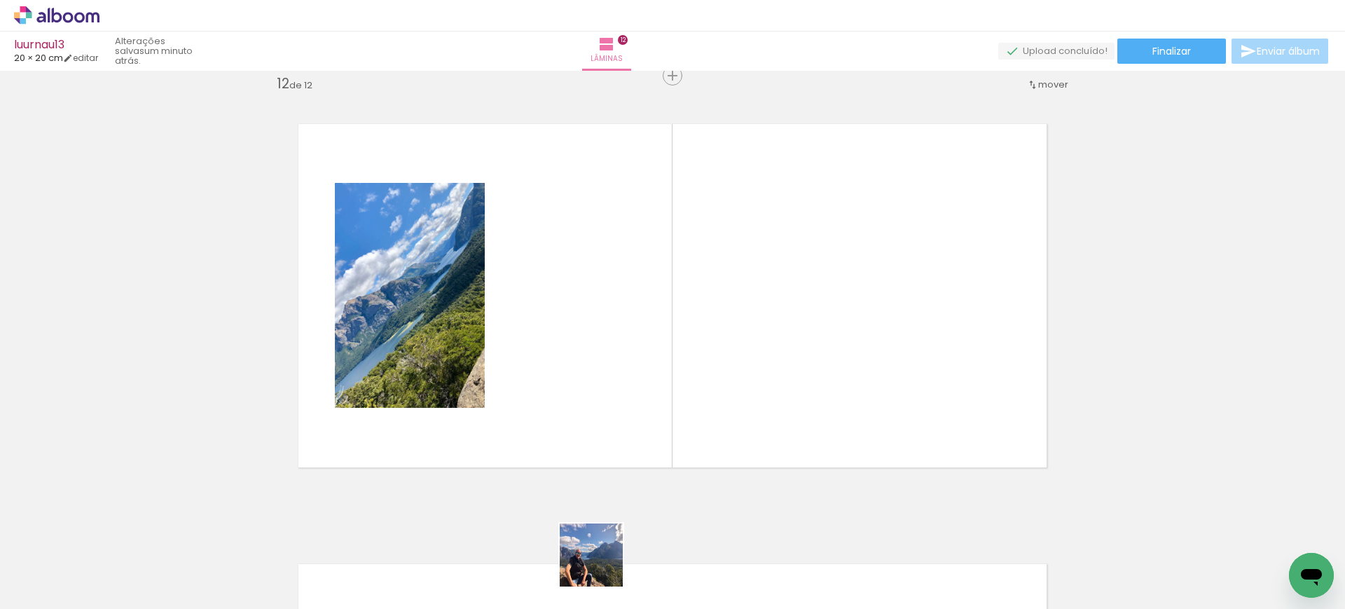
drag, startPoint x: 602, startPoint y: 565, endPoint x: 598, endPoint y: 354, distance: 210.9
click at [598, 354] on quentale-workspace at bounding box center [672, 304] width 1345 height 609
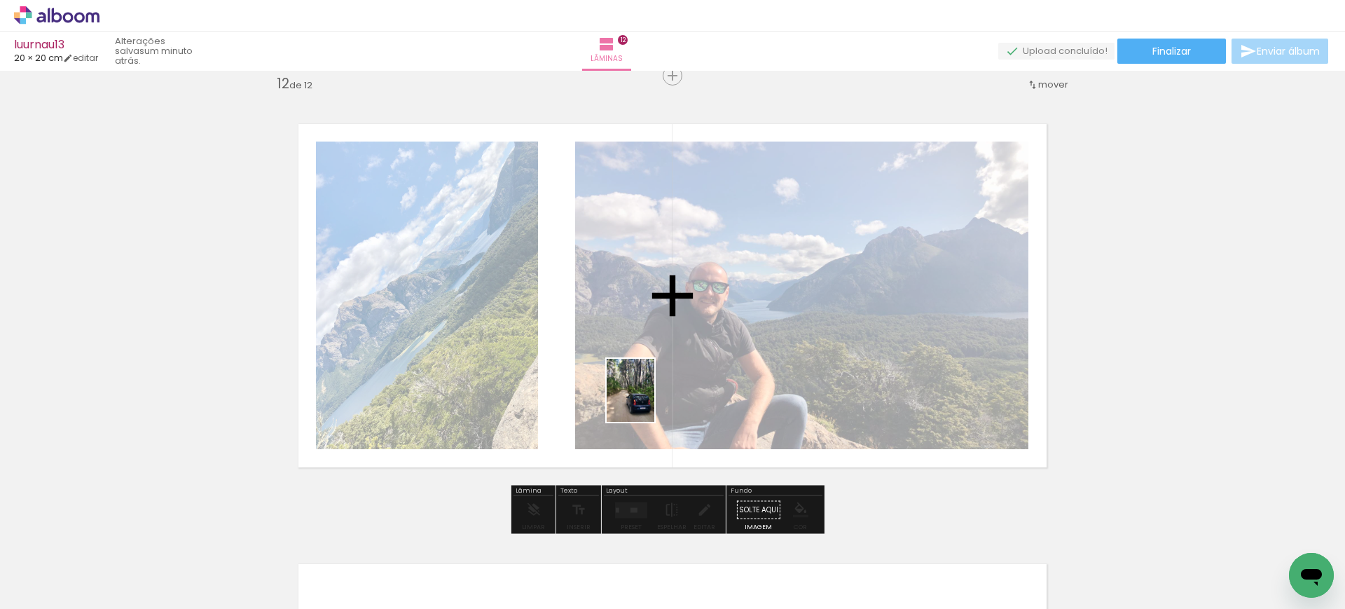
drag, startPoint x: 658, startPoint y: 567, endPoint x: 648, endPoint y: 398, distance: 169.1
click at [648, 398] on quentale-workspace at bounding box center [672, 304] width 1345 height 609
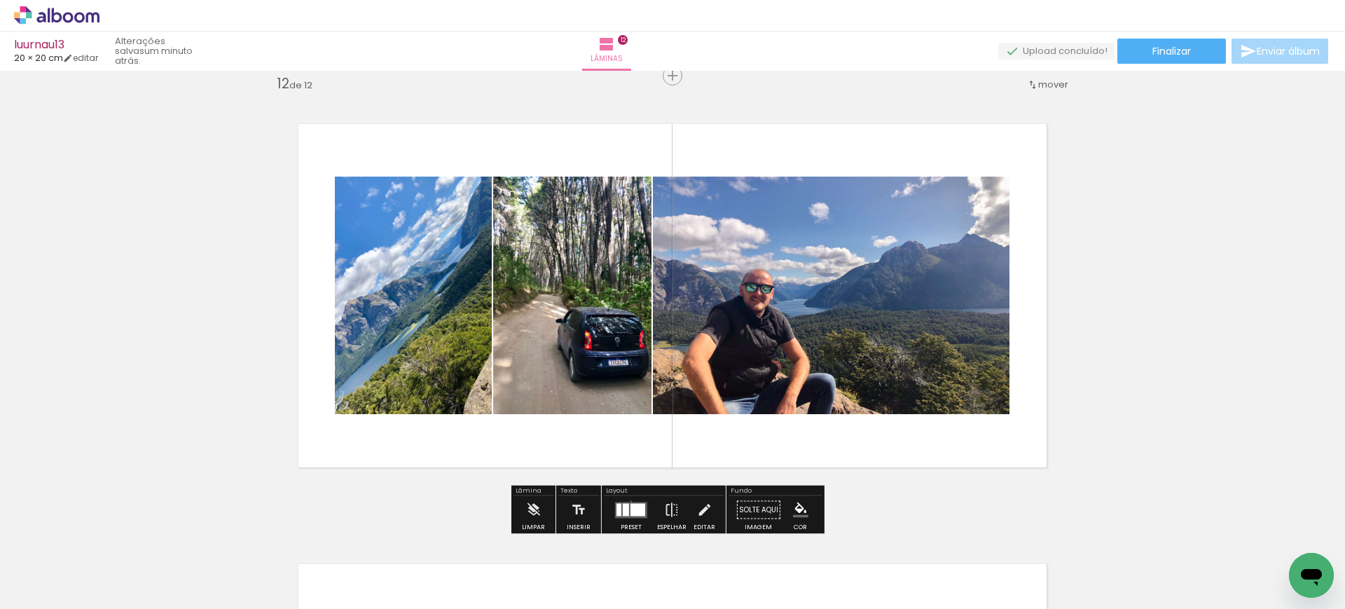
click at [628, 500] on div at bounding box center [631, 510] width 38 height 28
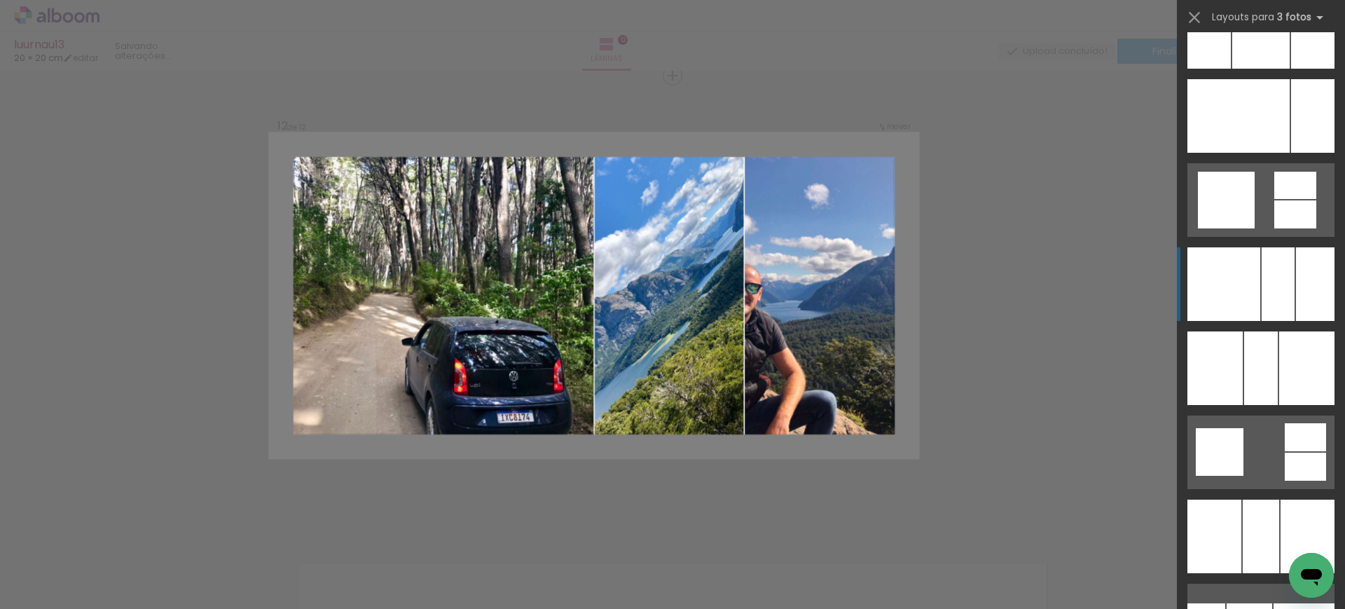
scroll to position [9124, 0]
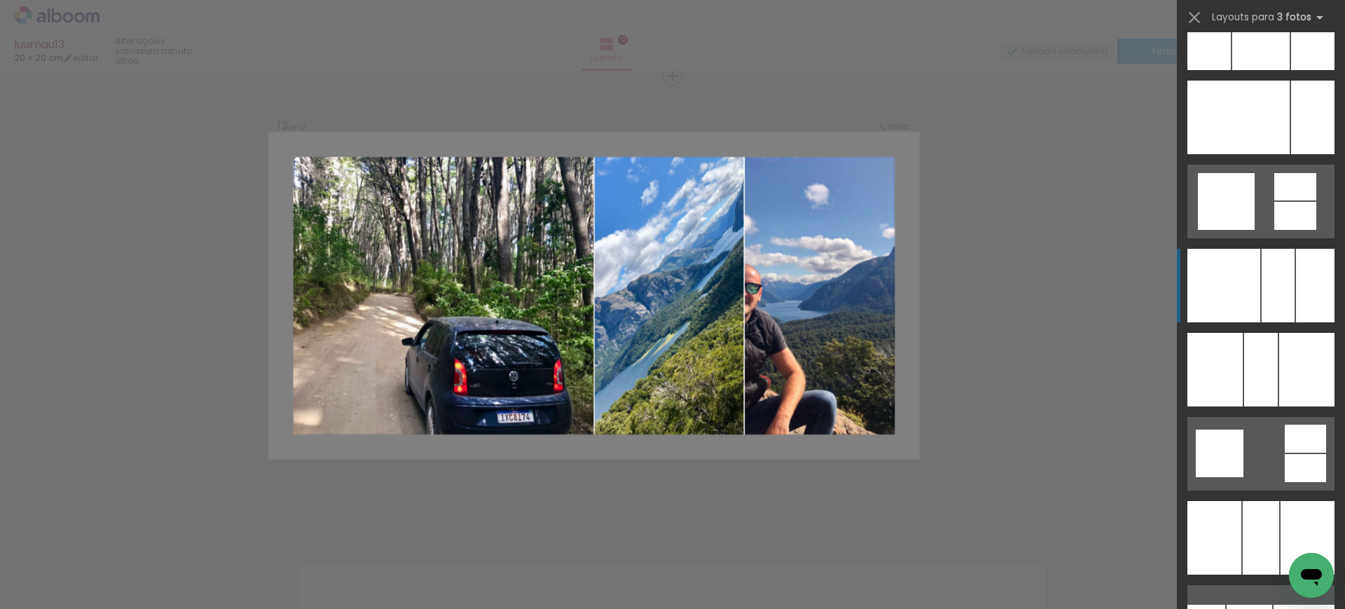
click at [1261, 154] on div at bounding box center [1275, 118] width 29 height 74
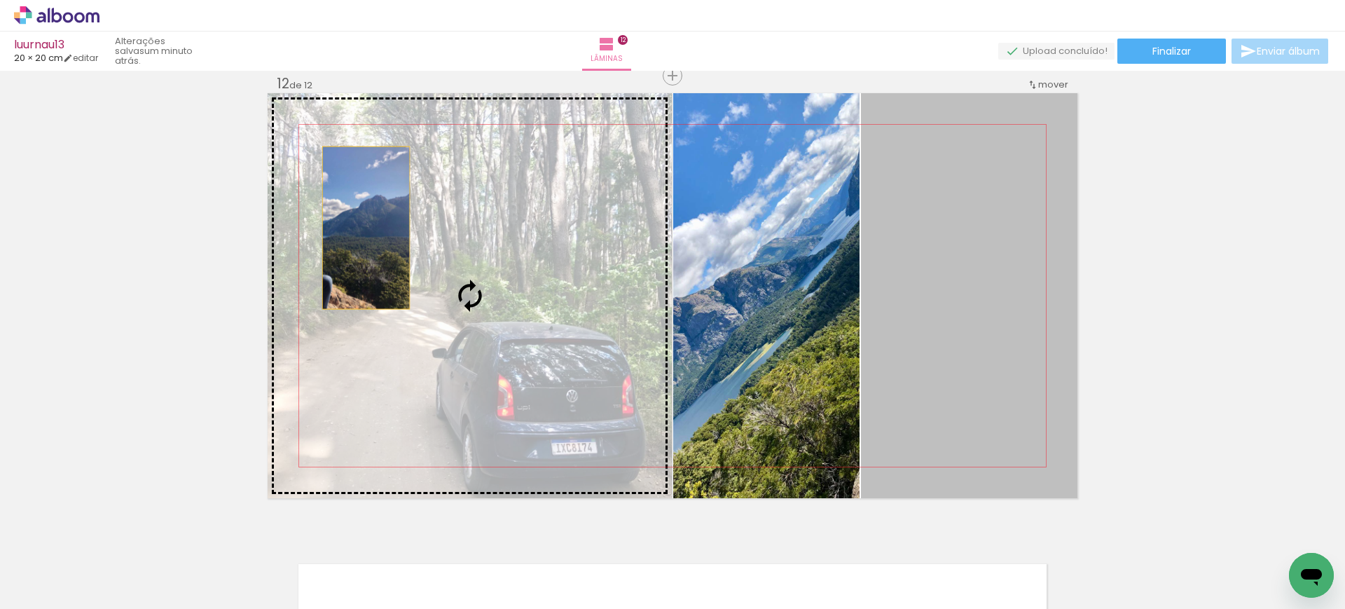
drag, startPoint x: 953, startPoint y: 286, endPoint x: 359, endPoint y: 228, distance: 596.1
click at [0, 0] on slot at bounding box center [0, 0] width 0 height 0
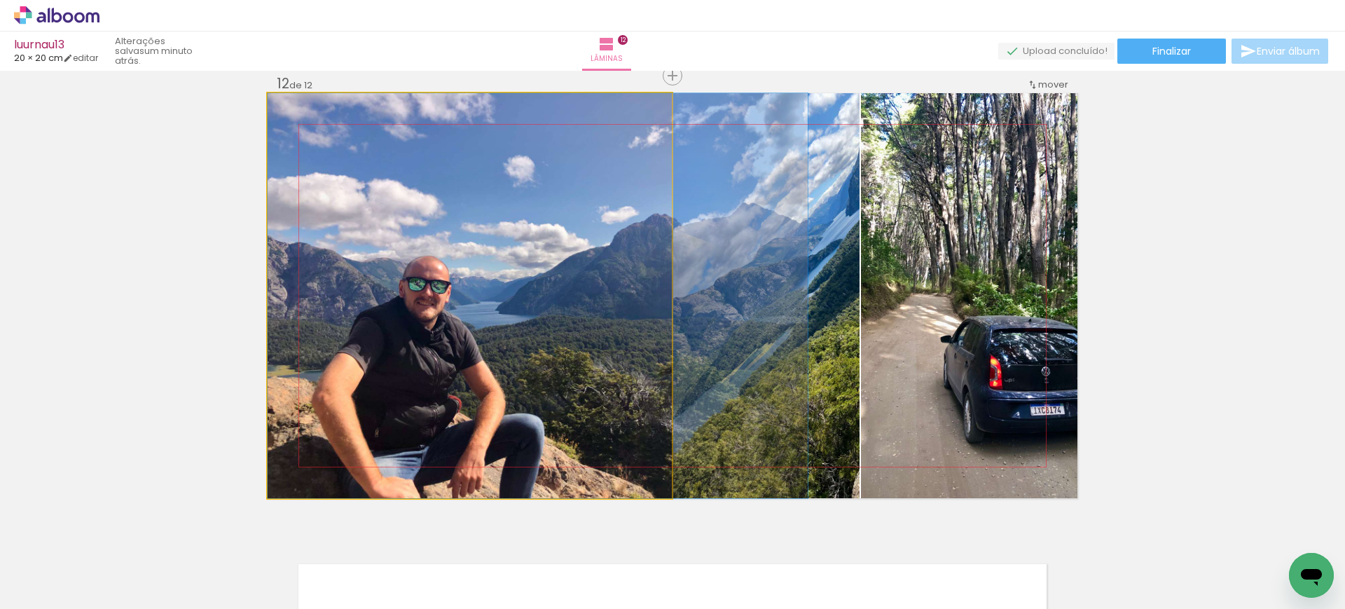
drag, startPoint x: 404, startPoint y: 266, endPoint x: 513, endPoint y: 265, distance: 109.3
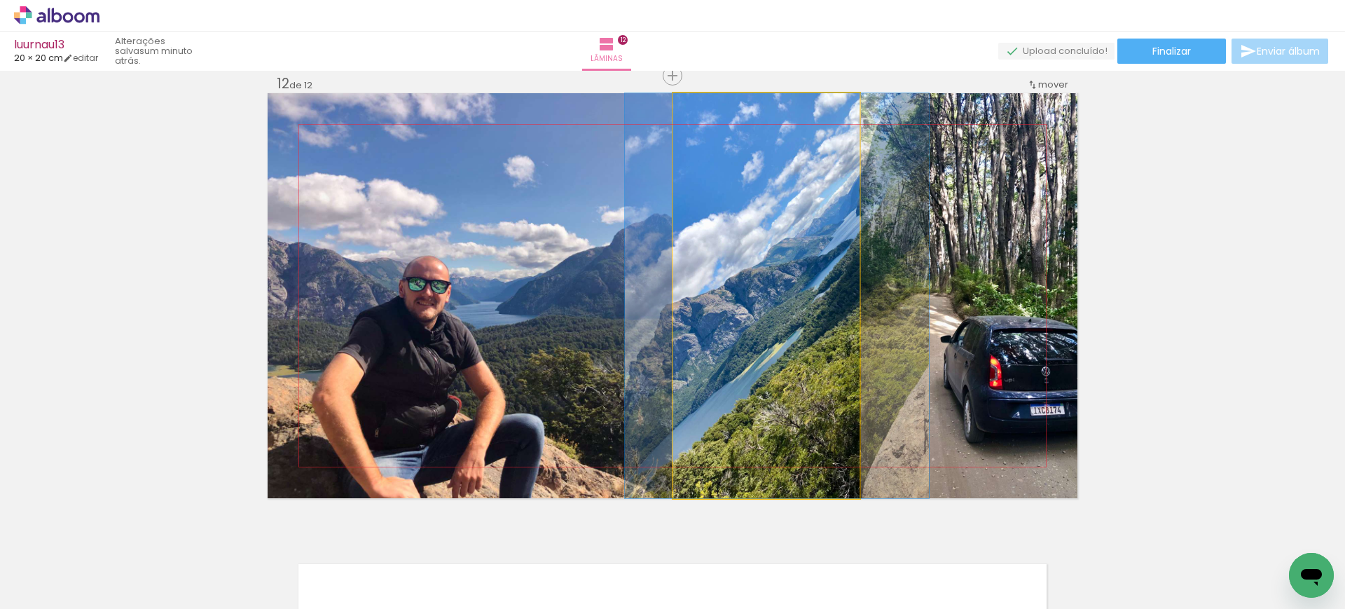
drag, startPoint x: 756, startPoint y: 286, endPoint x: 766, endPoint y: 287, distance: 10.5
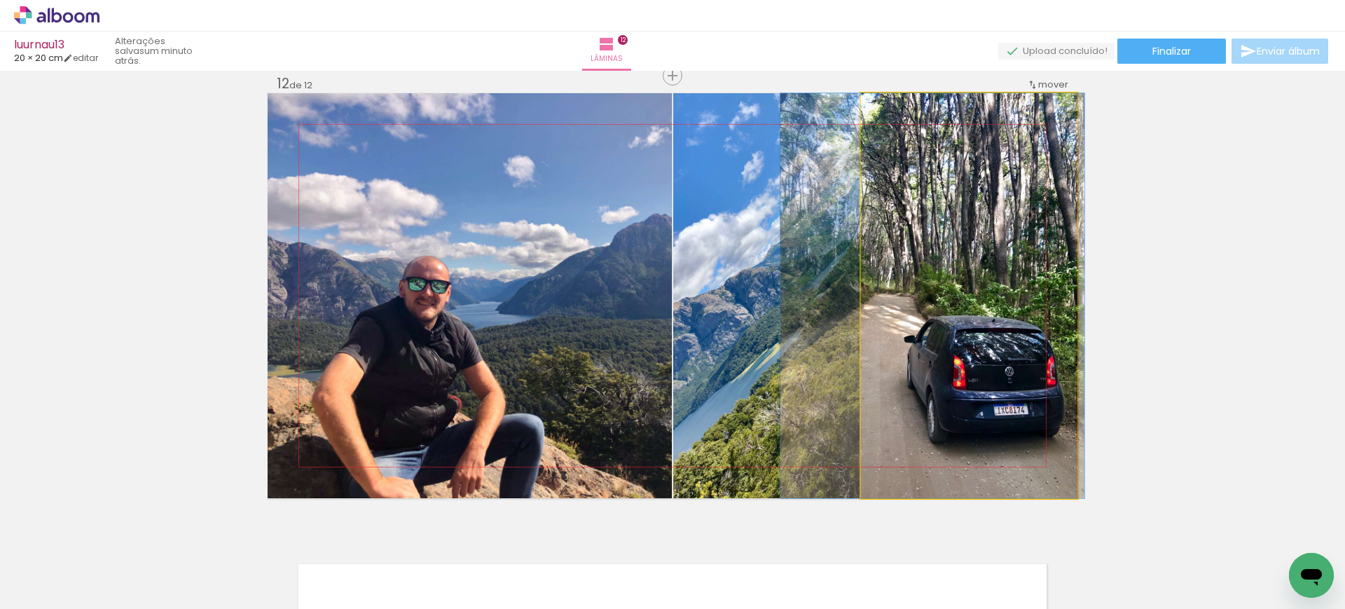
drag, startPoint x: 952, startPoint y: 300, endPoint x: 915, endPoint y: 292, distance: 37.4
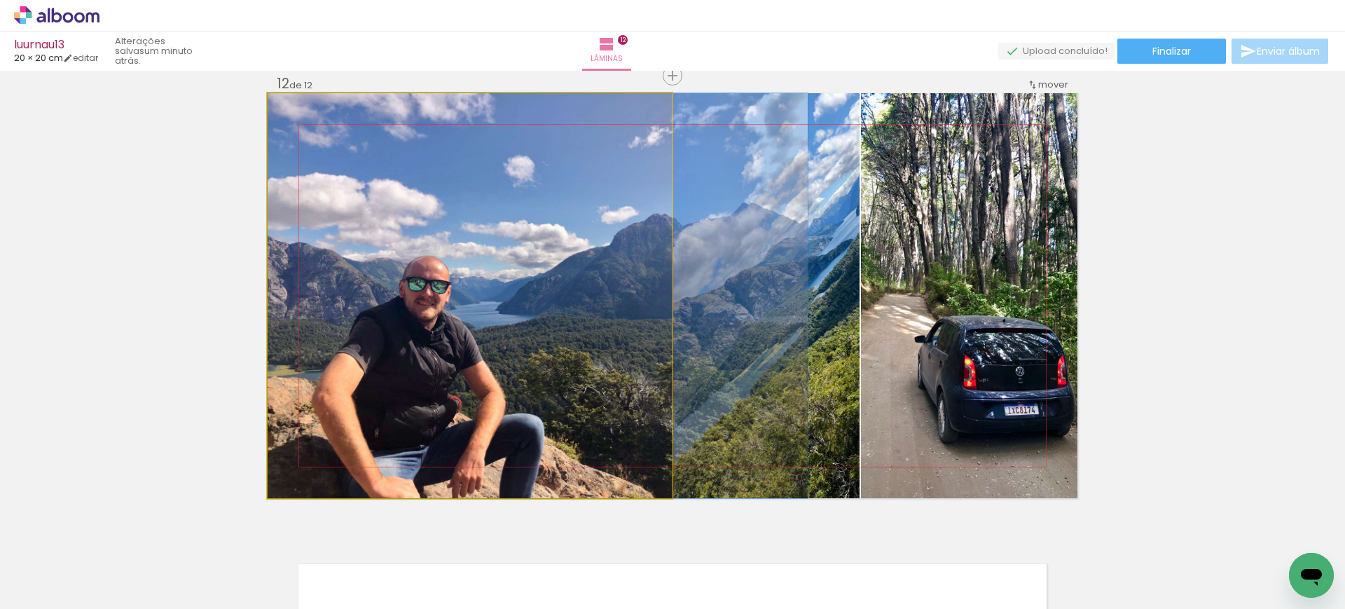
drag, startPoint x: 528, startPoint y: 299, endPoint x: 568, endPoint y: 297, distance: 40.0
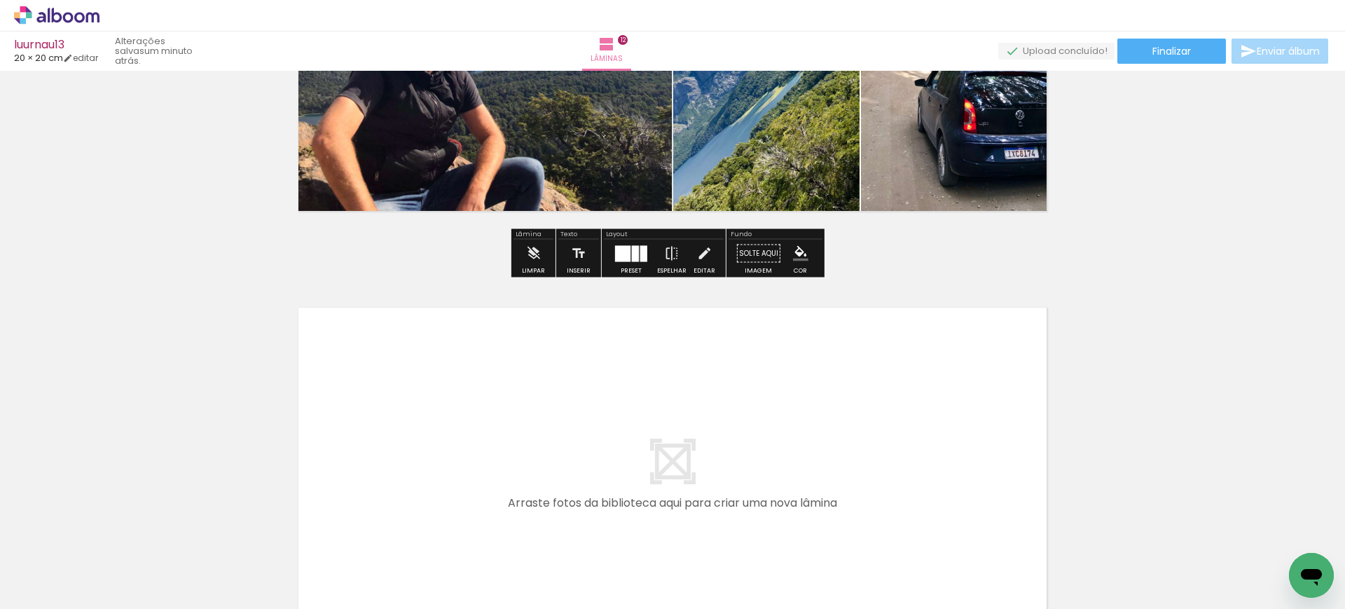
scroll to position [0, 1965]
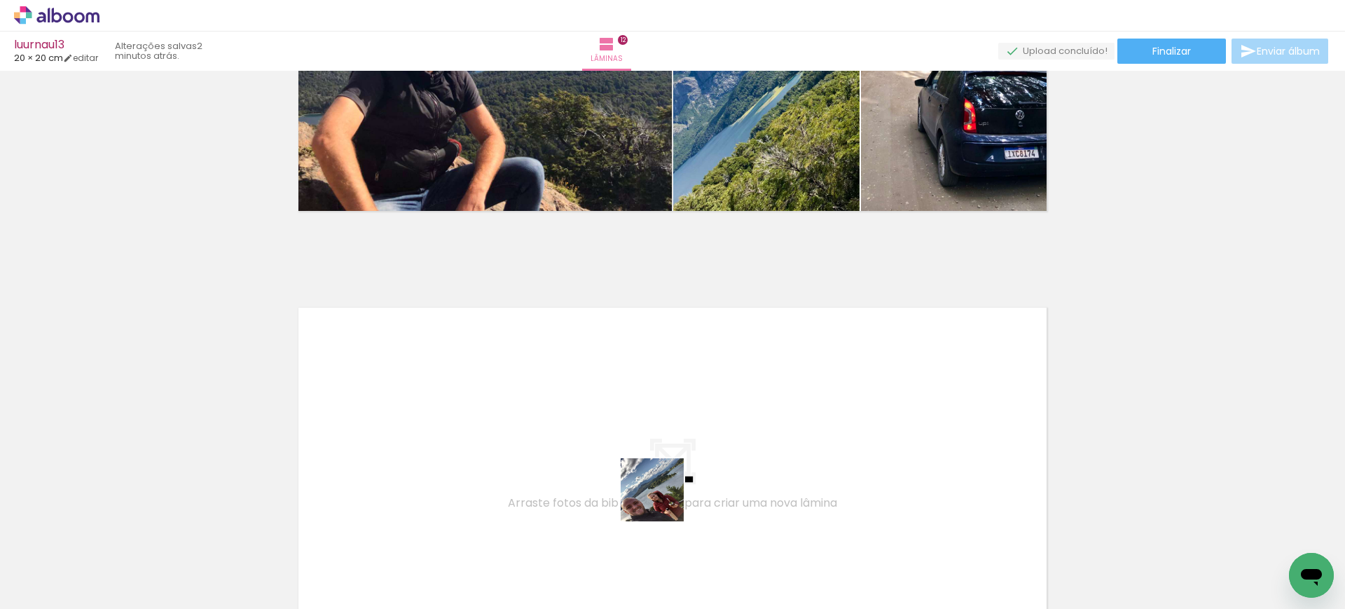
drag, startPoint x: 681, startPoint y: 558, endPoint x: 639, endPoint y: 432, distance: 132.2
click at [639, 432] on quentale-workspace at bounding box center [672, 304] width 1345 height 609
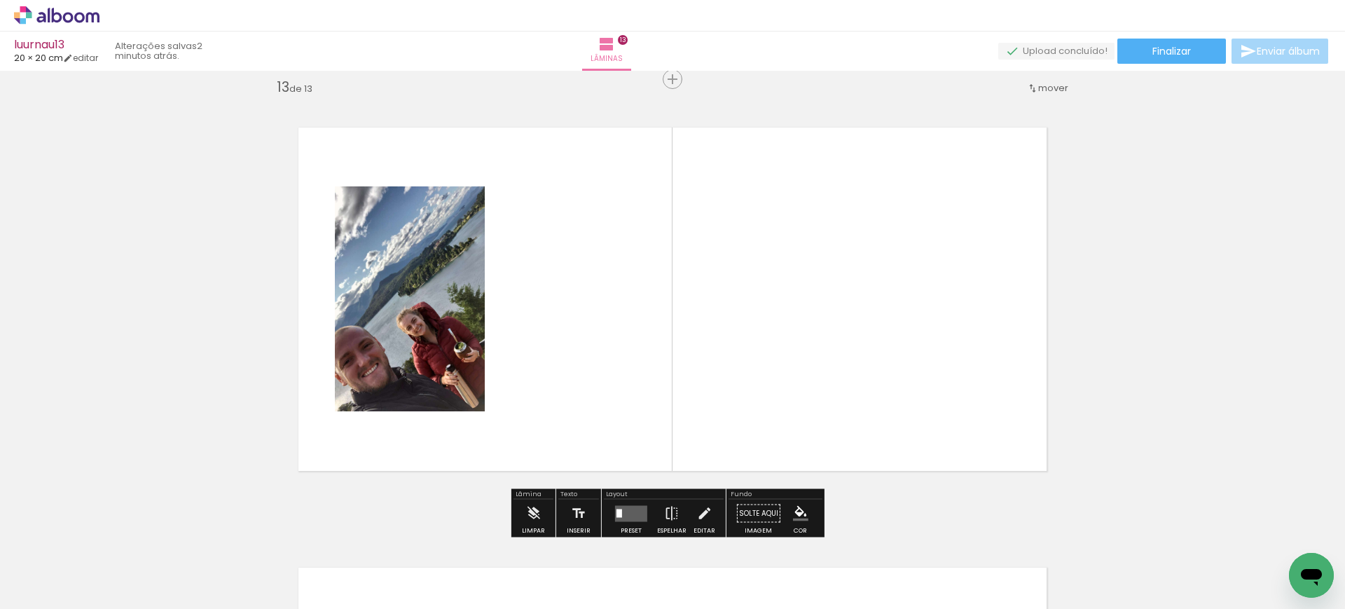
scroll to position [5297, 0]
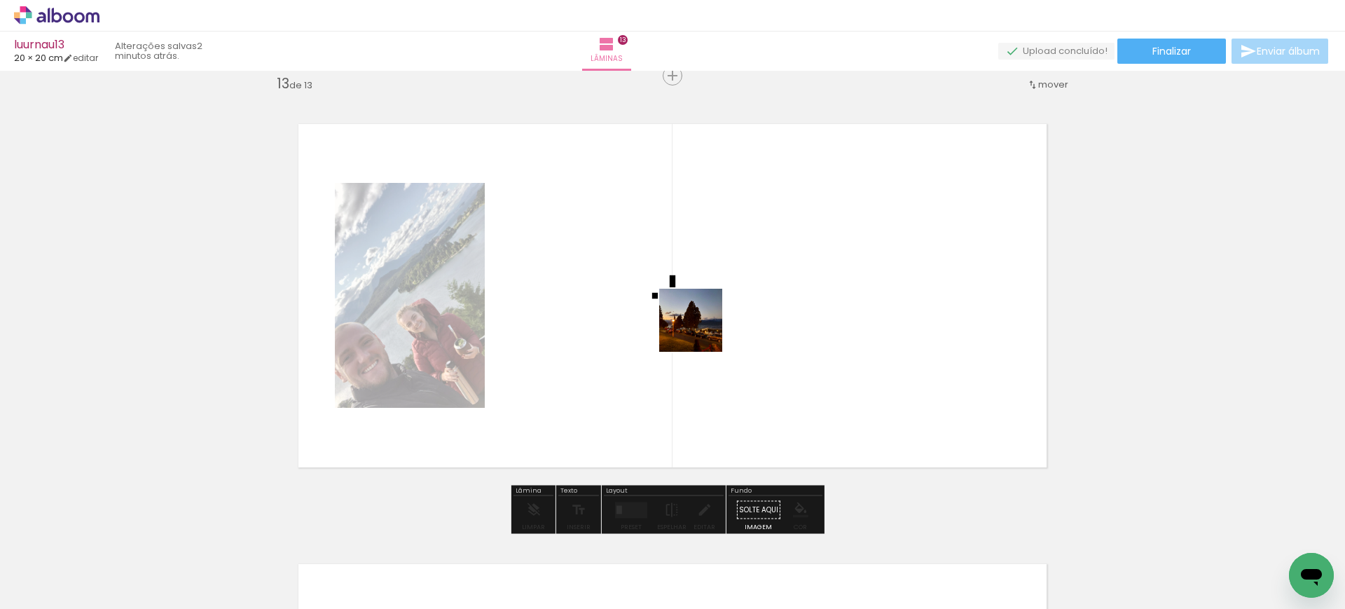
drag, startPoint x: 759, startPoint y: 562, endPoint x: 699, endPoint y: 320, distance: 248.9
click at [699, 320] on quentale-workspace at bounding box center [672, 304] width 1345 height 609
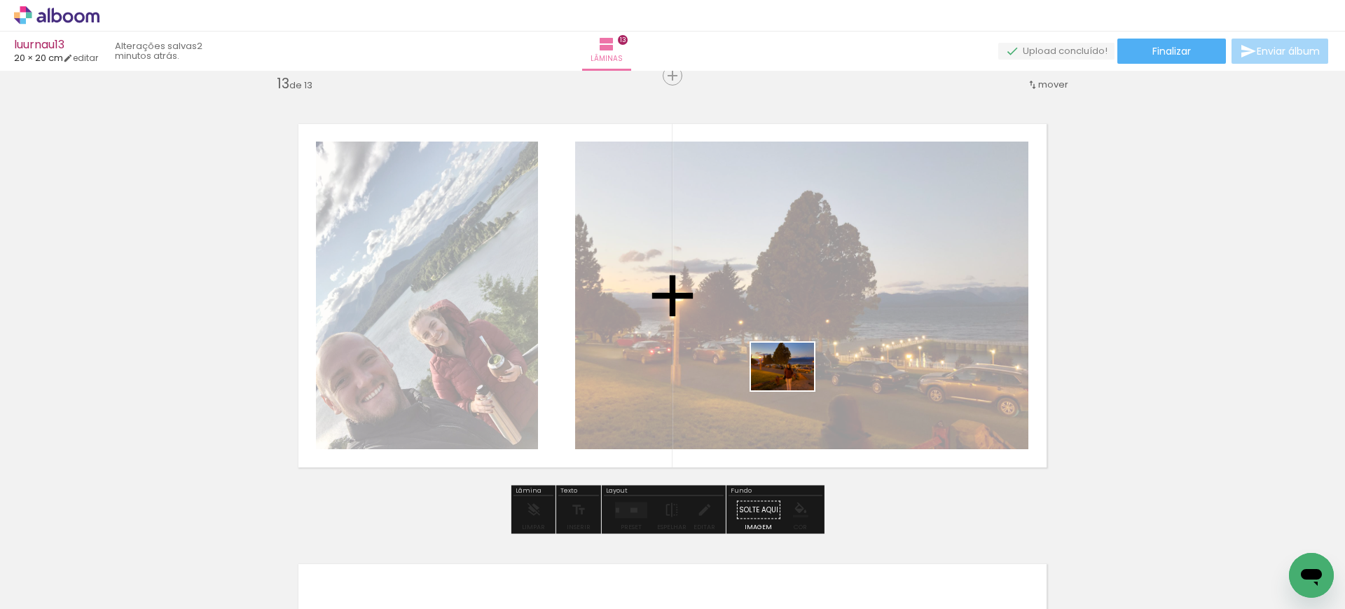
drag, startPoint x: 847, startPoint y: 560, endPoint x: 793, endPoint y: 385, distance: 183.2
click at [793, 385] on quentale-workspace at bounding box center [672, 304] width 1345 height 609
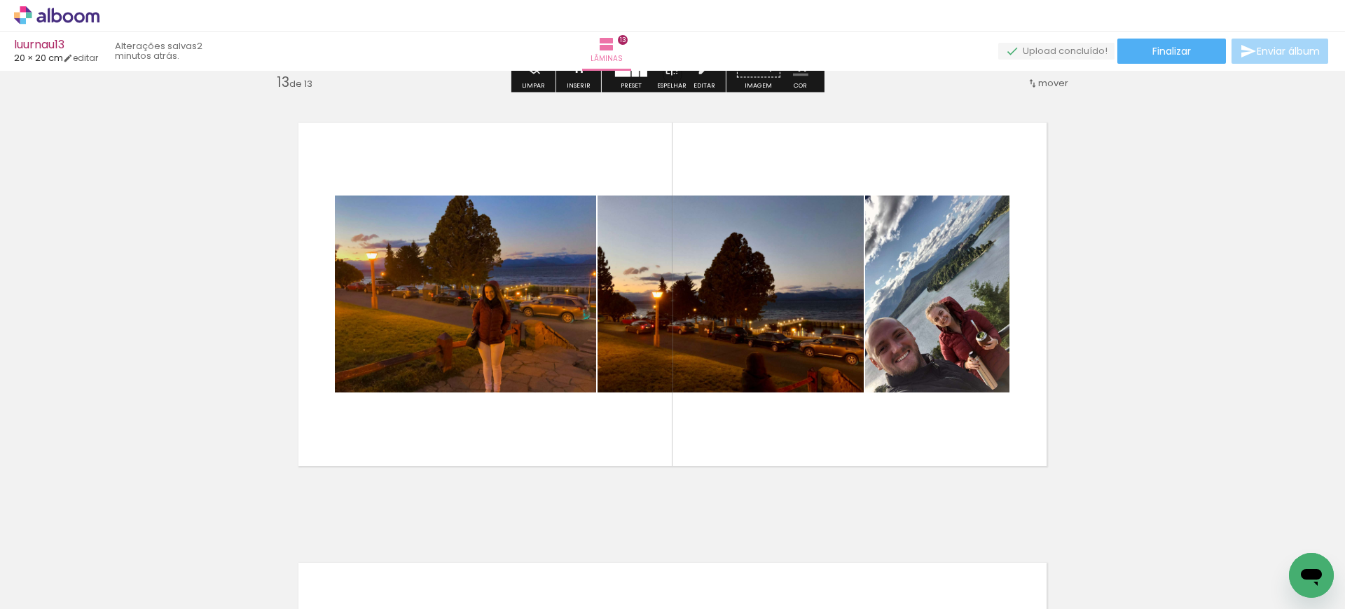
scroll to position [5299, 0]
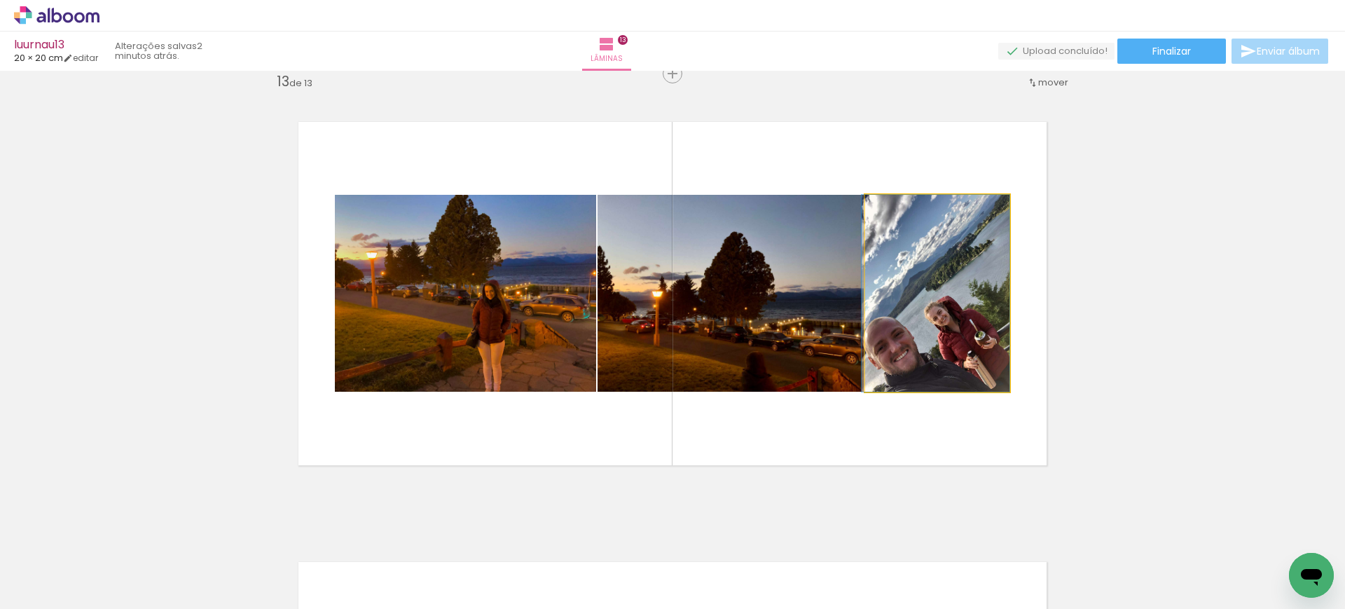
drag, startPoint x: 971, startPoint y: 324, endPoint x: 956, endPoint y: 346, distance: 26.2
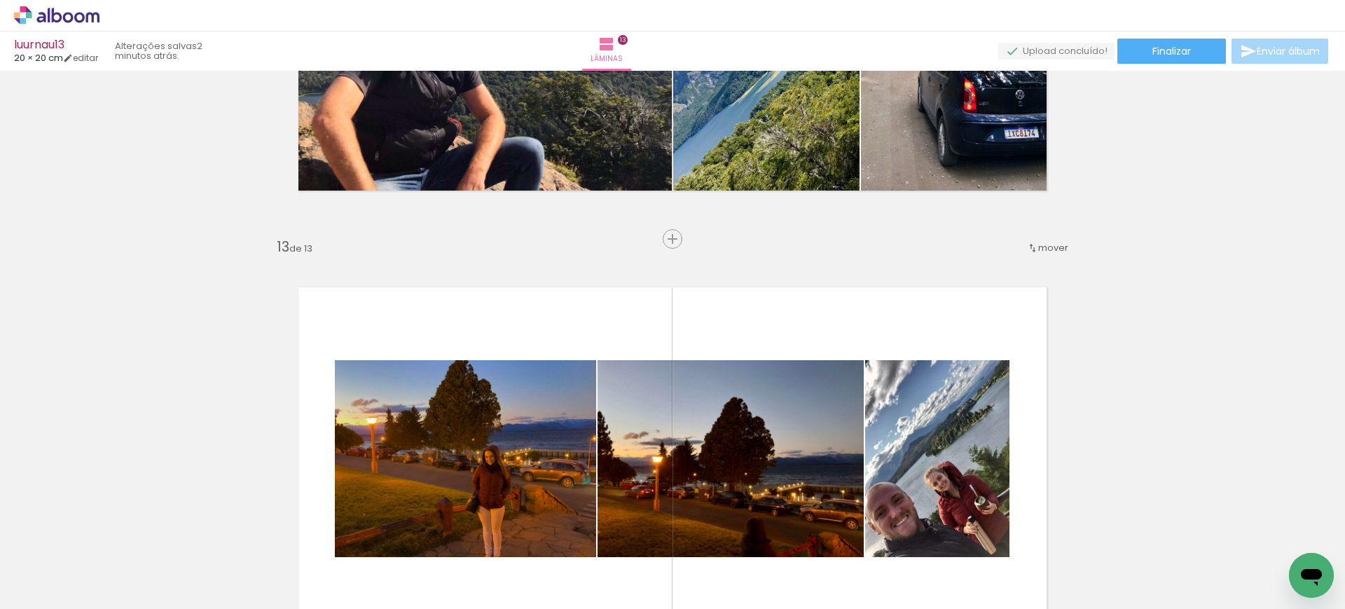
scroll to position [5134, 0]
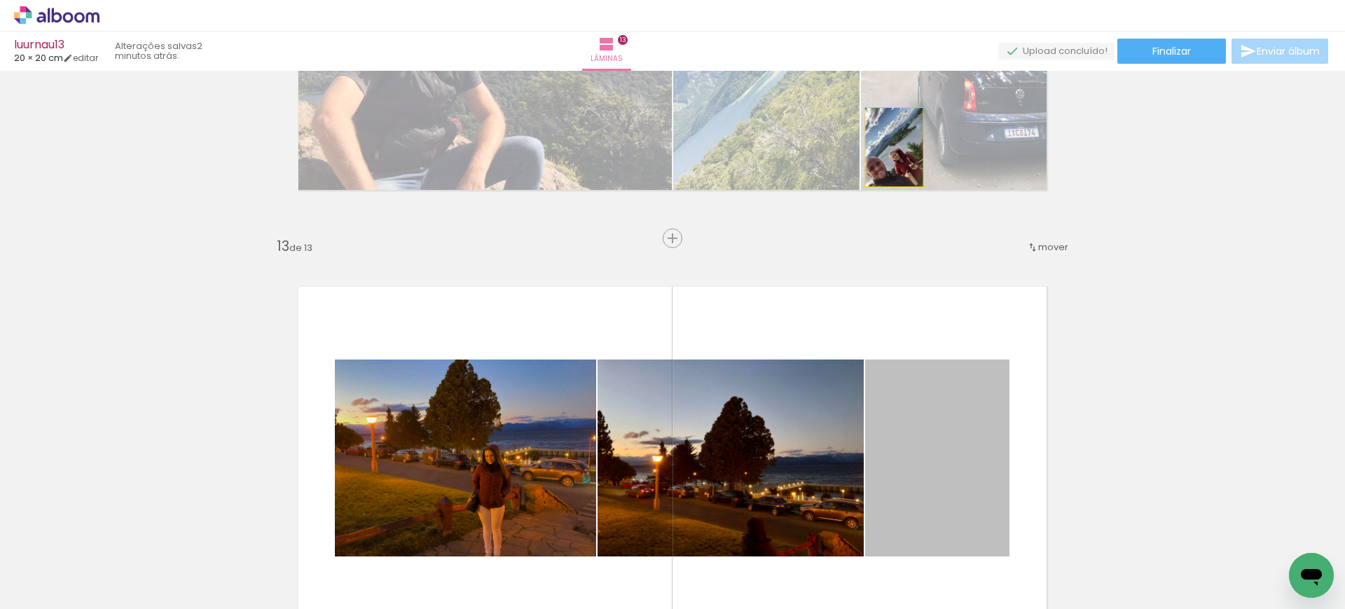
drag, startPoint x: 966, startPoint y: 441, endPoint x: 882, endPoint y: 132, distance: 320.1
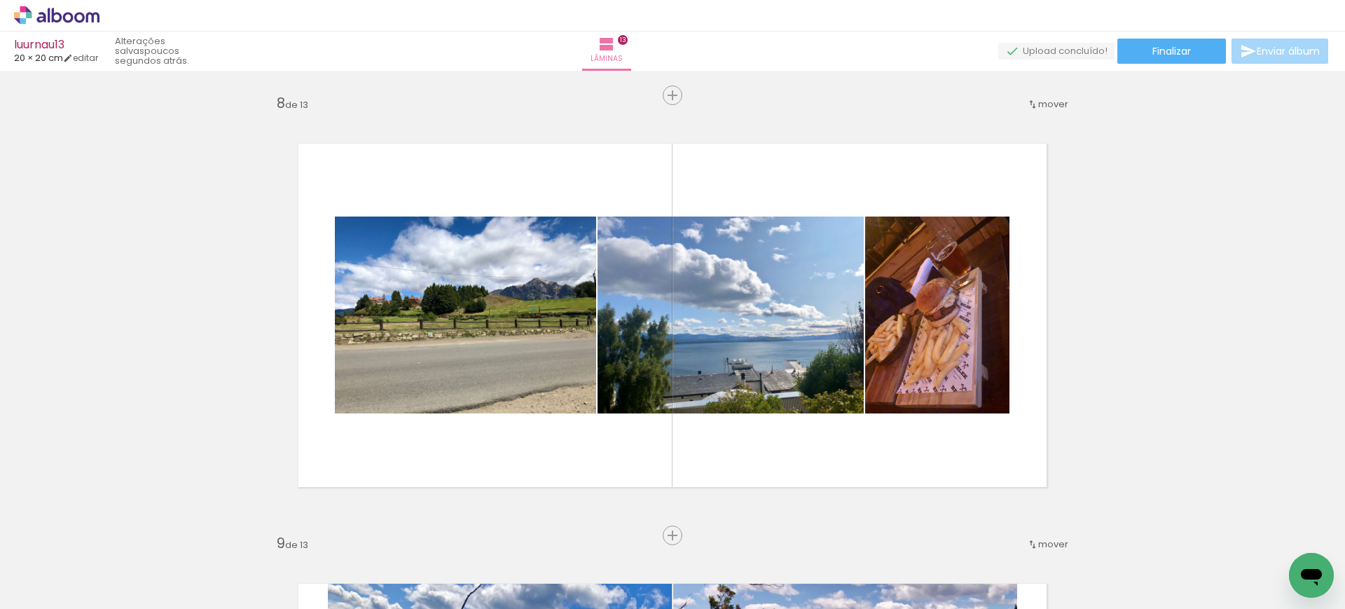
scroll to position [3080, 0]
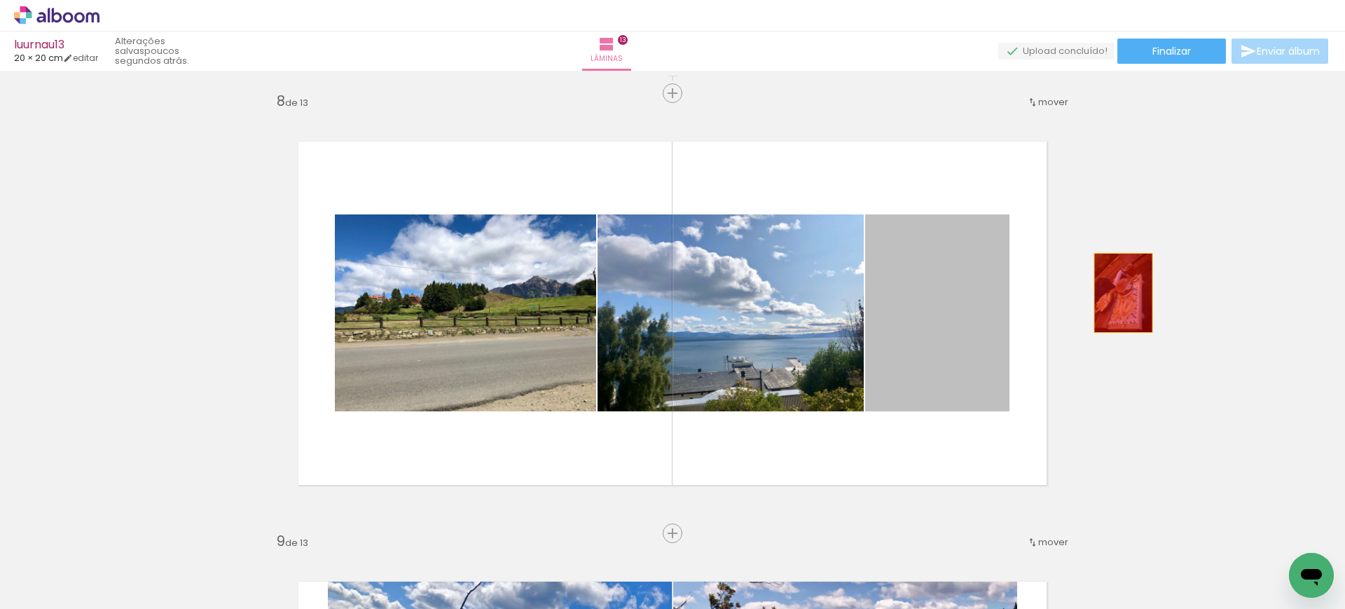
drag, startPoint x: 940, startPoint y: 309, endPoint x: 1117, endPoint y: 293, distance: 177.2
click at [1117, 293] on div "Inserir lâmina 1 de 13 Inserir lâmina 2 de 13 Inserir lâmina 3 de 13 Inserir lâ…" at bounding box center [672, 75] width 1345 height 6159
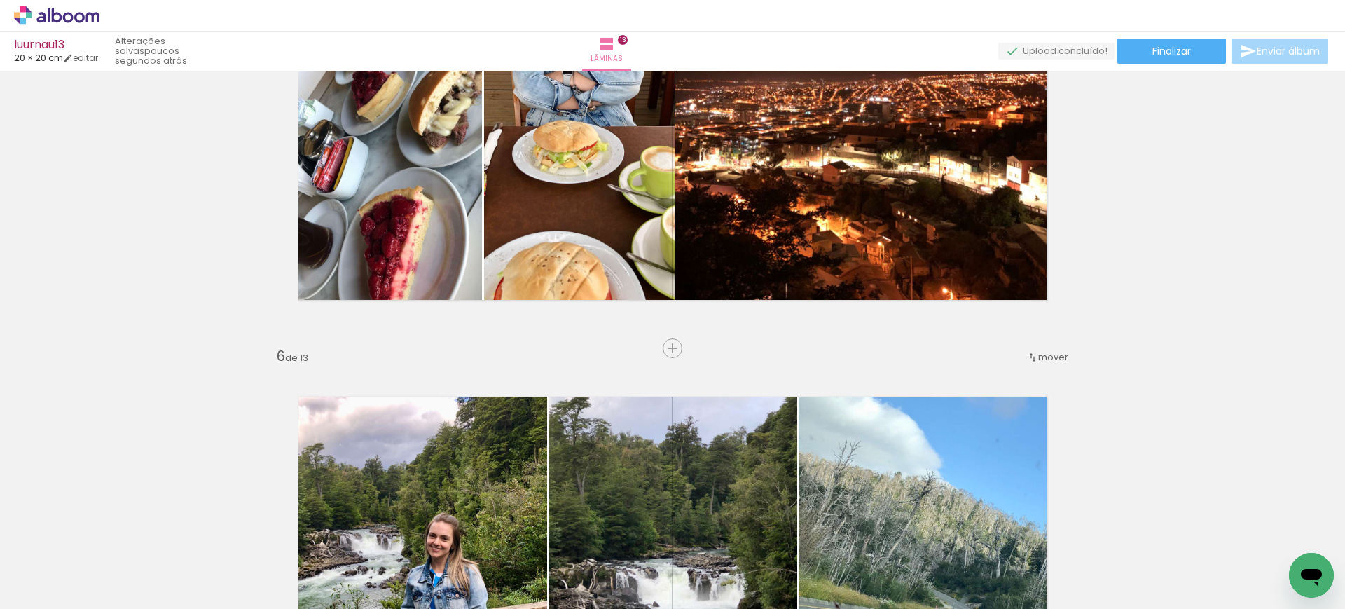
scroll to position [1942, 0]
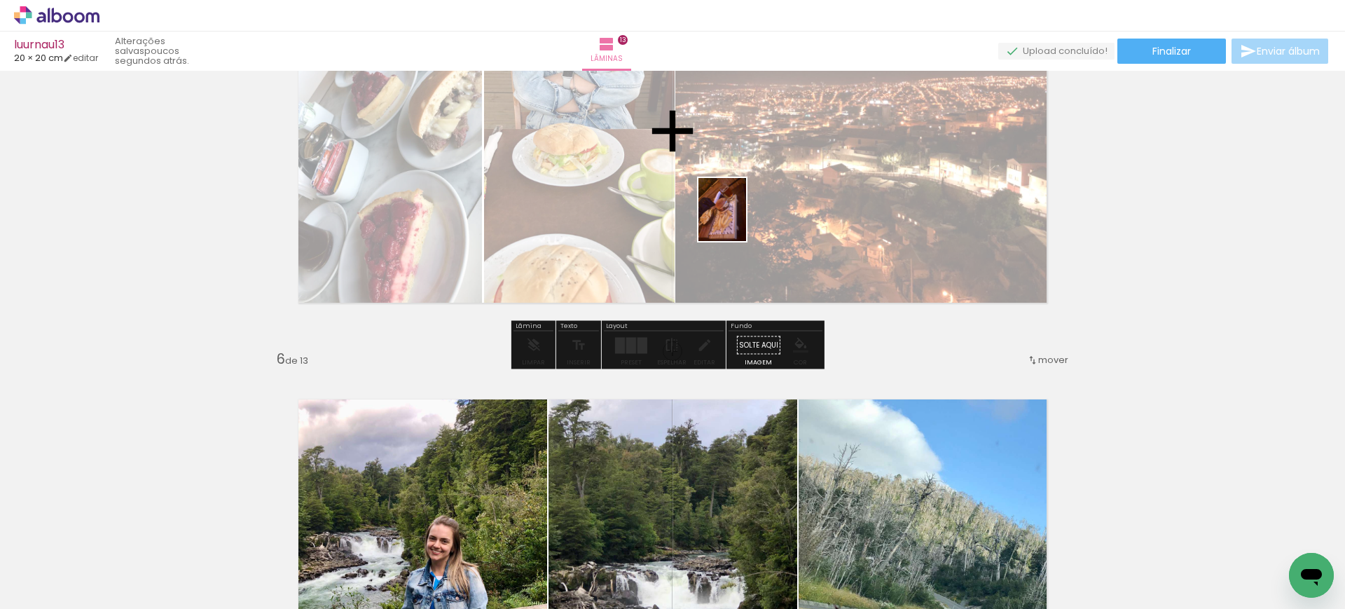
drag, startPoint x: 330, startPoint y: 572, endPoint x: 759, endPoint y: 200, distance: 567.5
click at [747, 216] on quentale-workspace at bounding box center [672, 304] width 1345 height 609
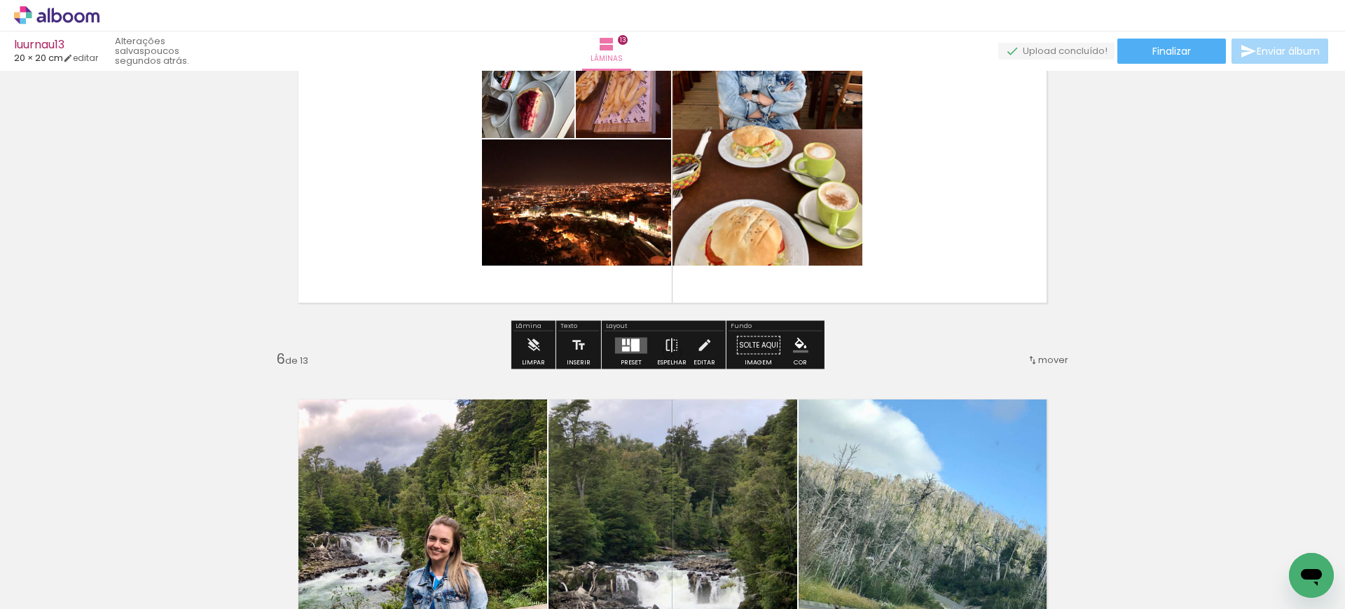
click at [631, 344] on div at bounding box center [635, 344] width 8 height 13
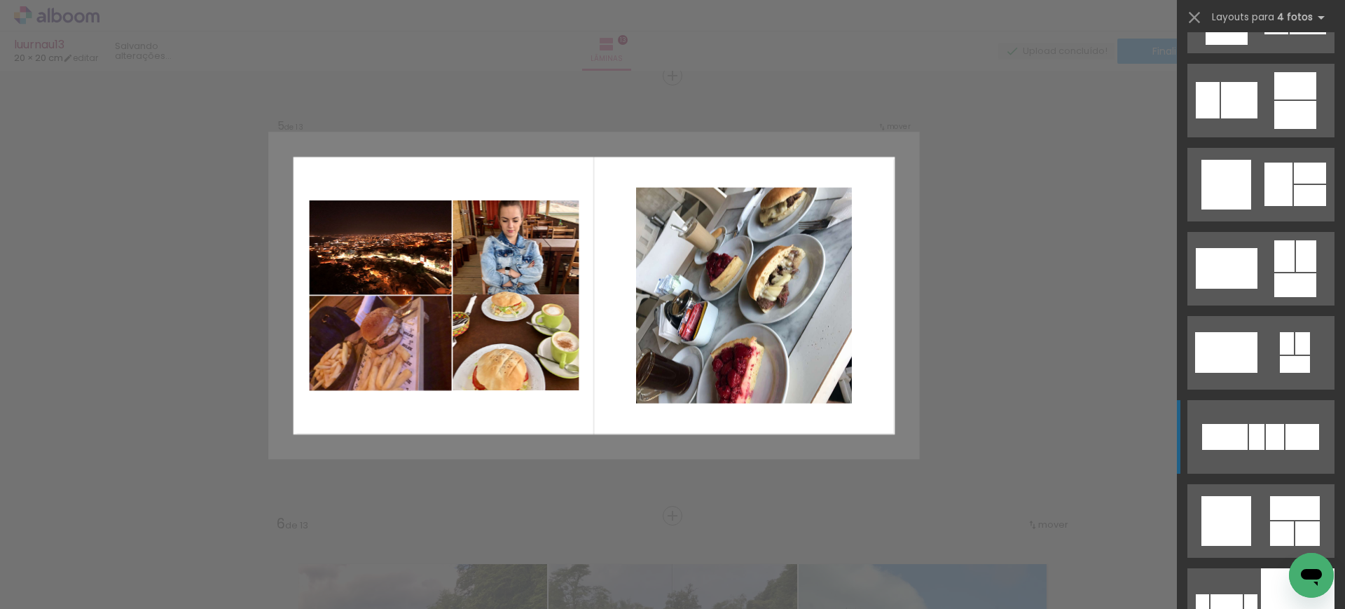
scroll to position [15026, 0]
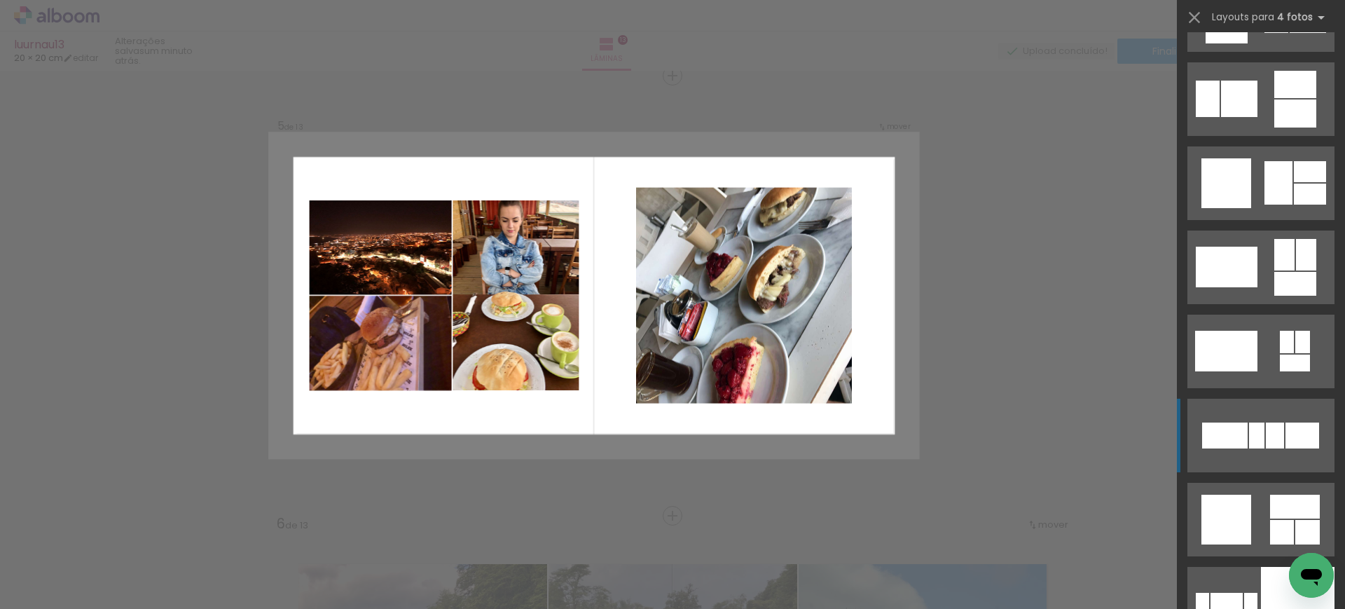
click at [1262, 230] on quentale-layouter at bounding box center [1260, 267] width 147 height 74
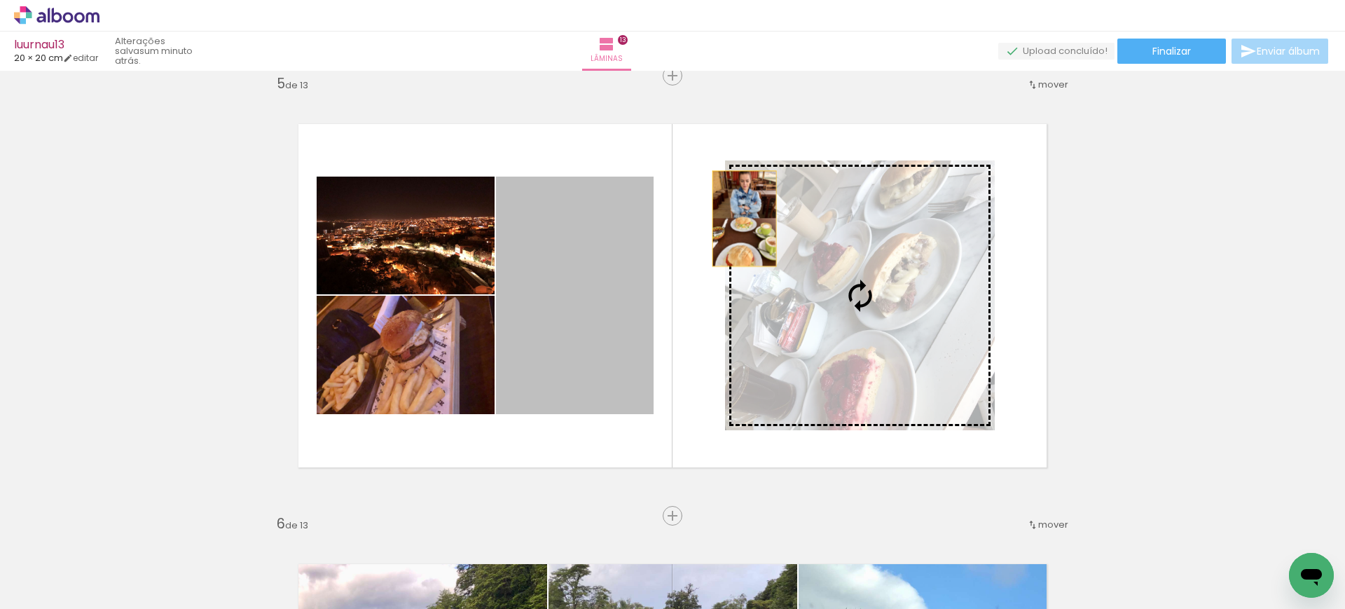
drag, startPoint x: 582, startPoint y: 238, endPoint x: 894, endPoint y: 219, distance: 313.0
click at [0, 0] on slot at bounding box center [0, 0] width 0 height 0
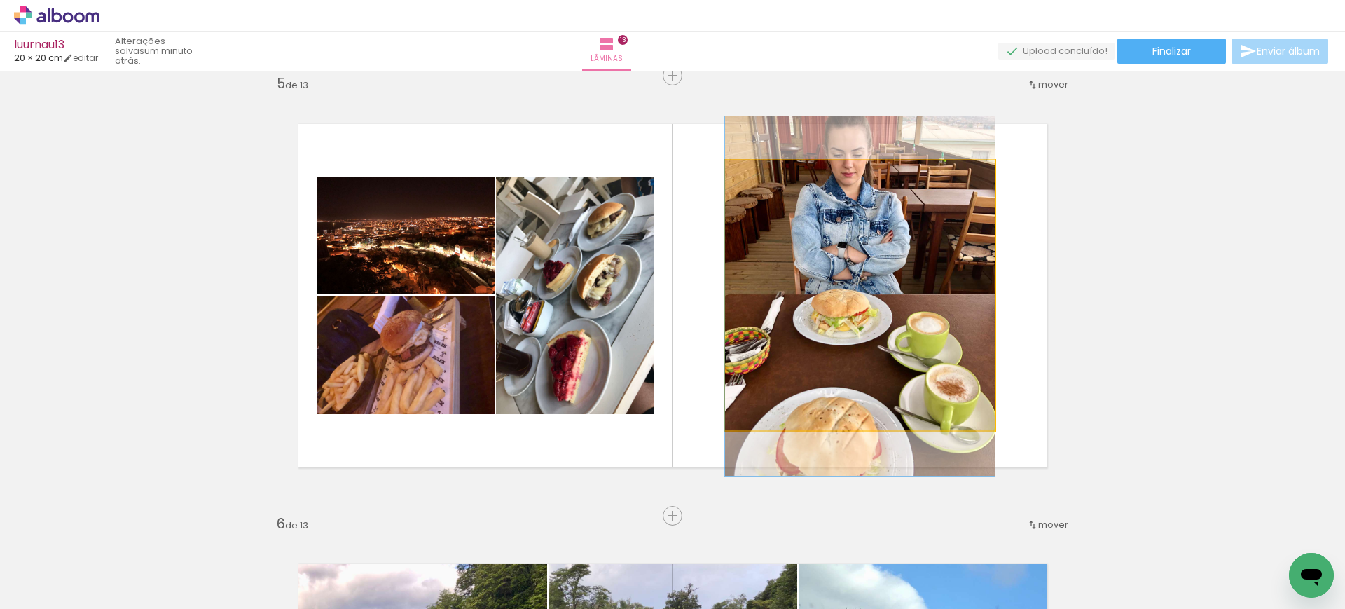
drag, startPoint x: 908, startPoint y: 273, endPoint x: 918, endPoint y: 274, distance: 9.1
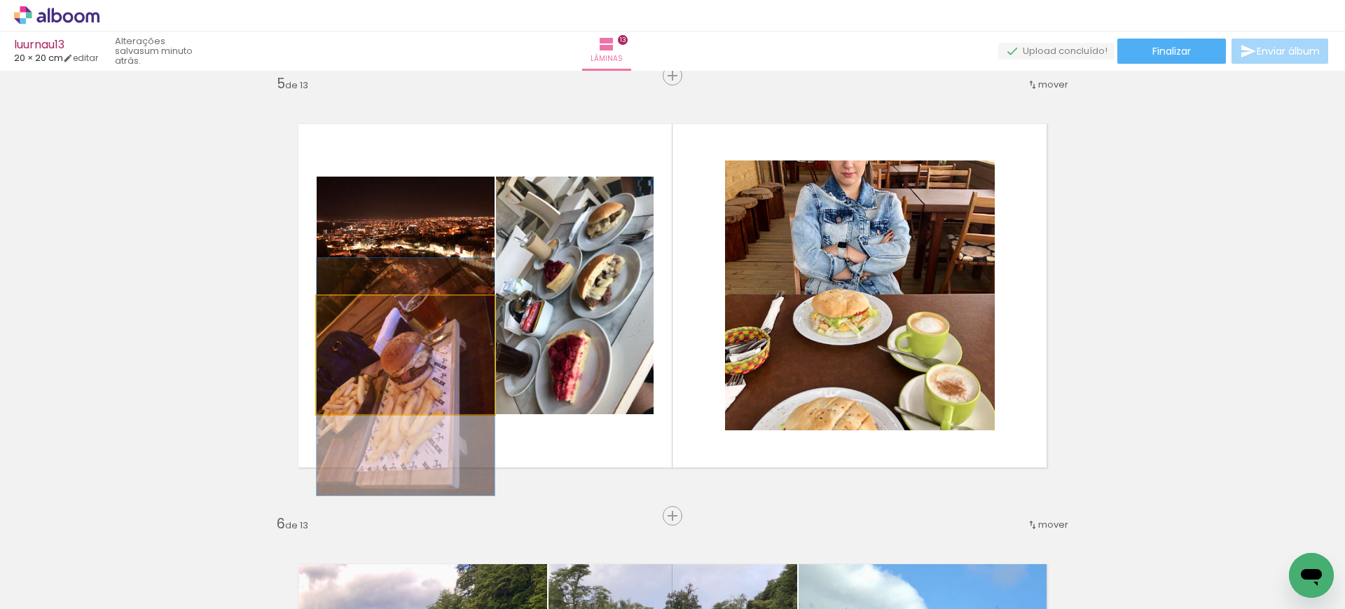
drag, startPoint x: 428, startPoint y: 331, endPoint x: 436, endPoint y: 354, distance: 23.9
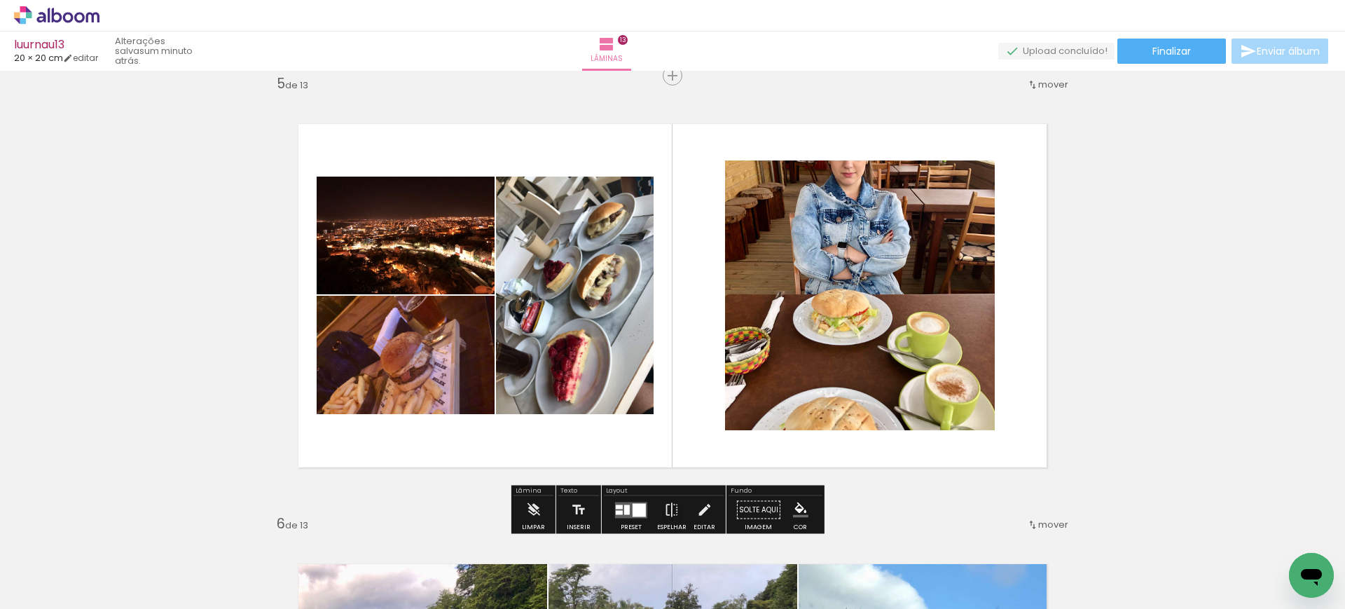
click at [618, 503] on quentale-layouter at bounding box center [631, 510] width 32 height 16
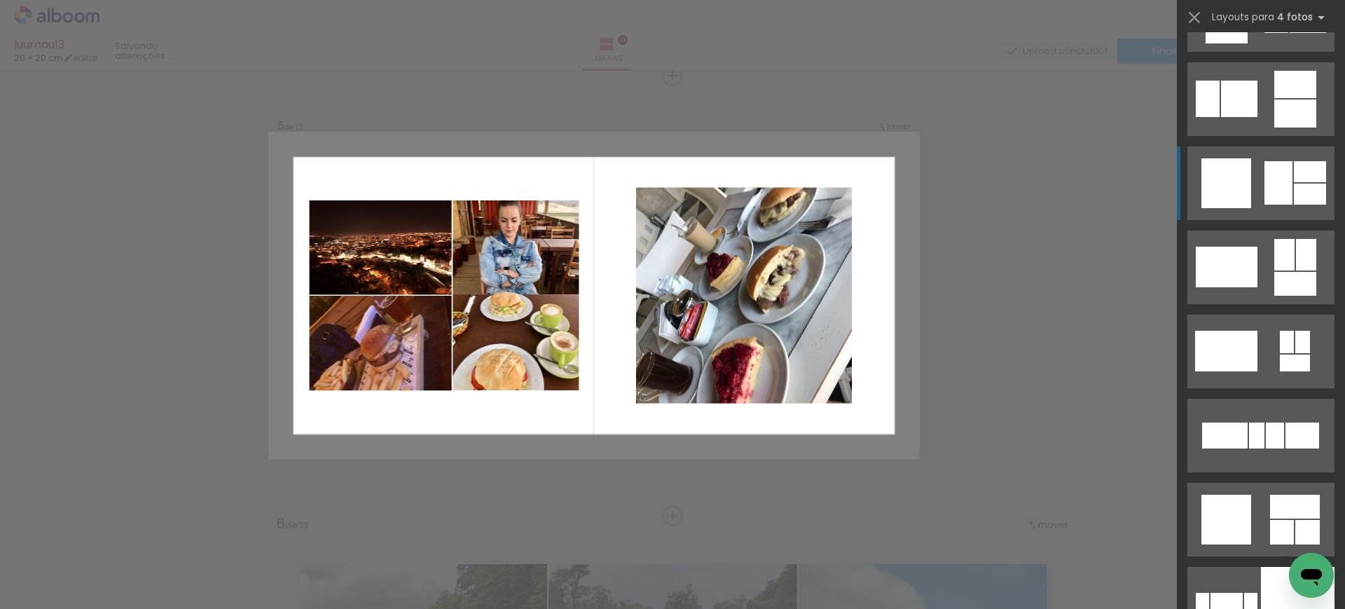
scroll to position [15130, 0]
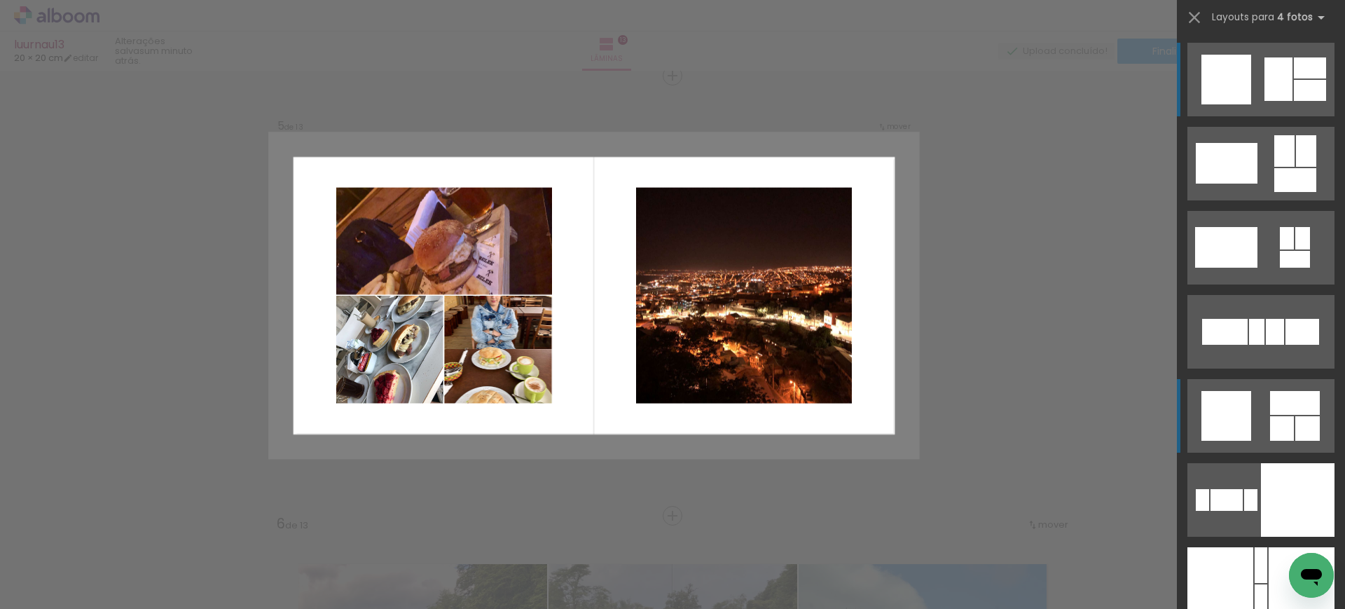
click at [1296, 167] on div at bounding box center [1306, 151] width 20 height 32
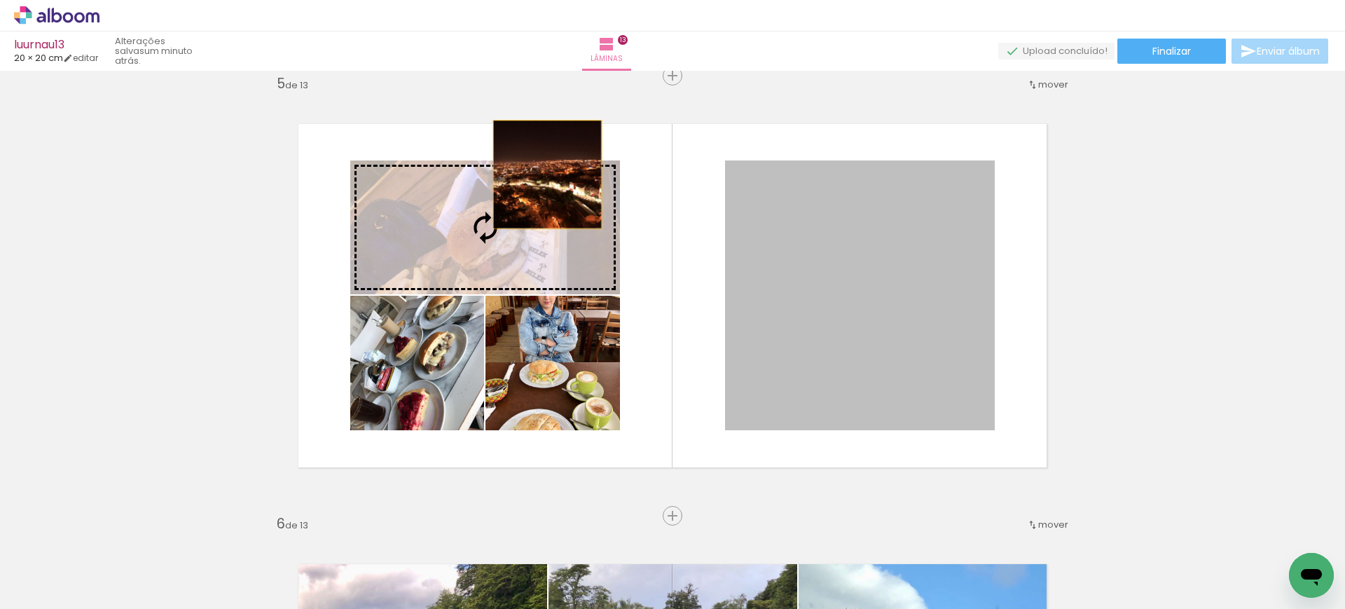
drag, startPoint x: 922, startPoint y: 286, endPoint x: 534, endPoint y: 174, distance: 403.2
click at [0, 0] on slot at bounding box center [0, 0] width 0 height 0
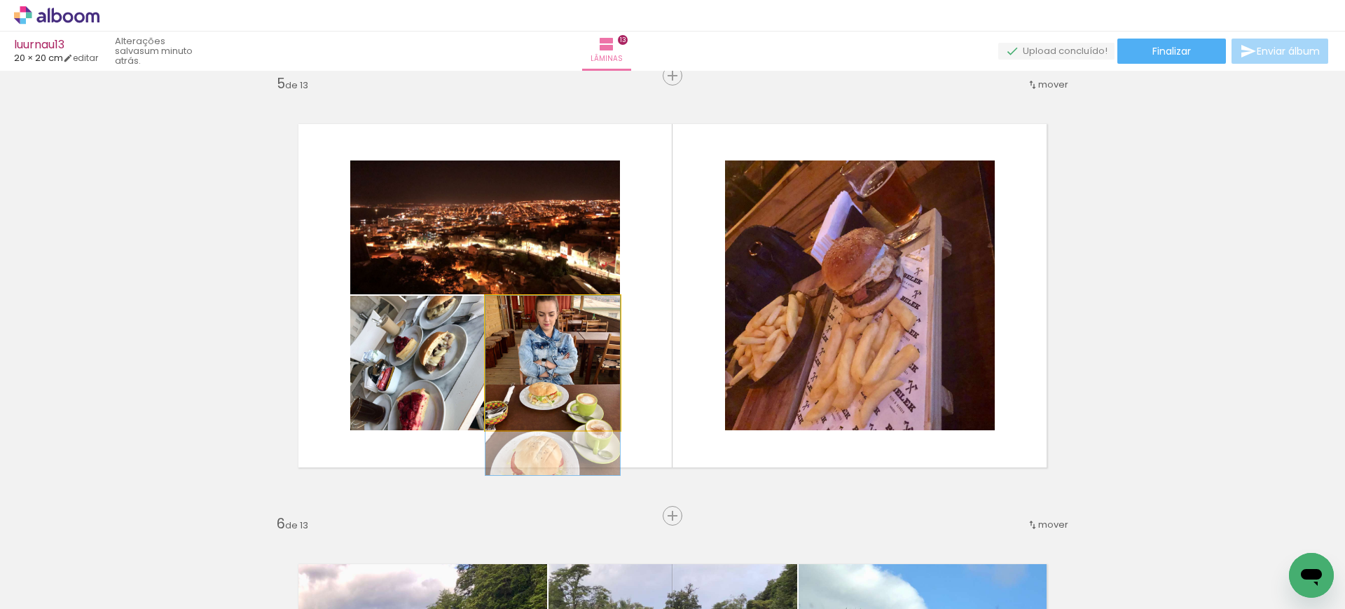
drag, startPoint x: 592, startPoint y: 343, endPoint x: 599, endPoint y: 380, distance: 37.8
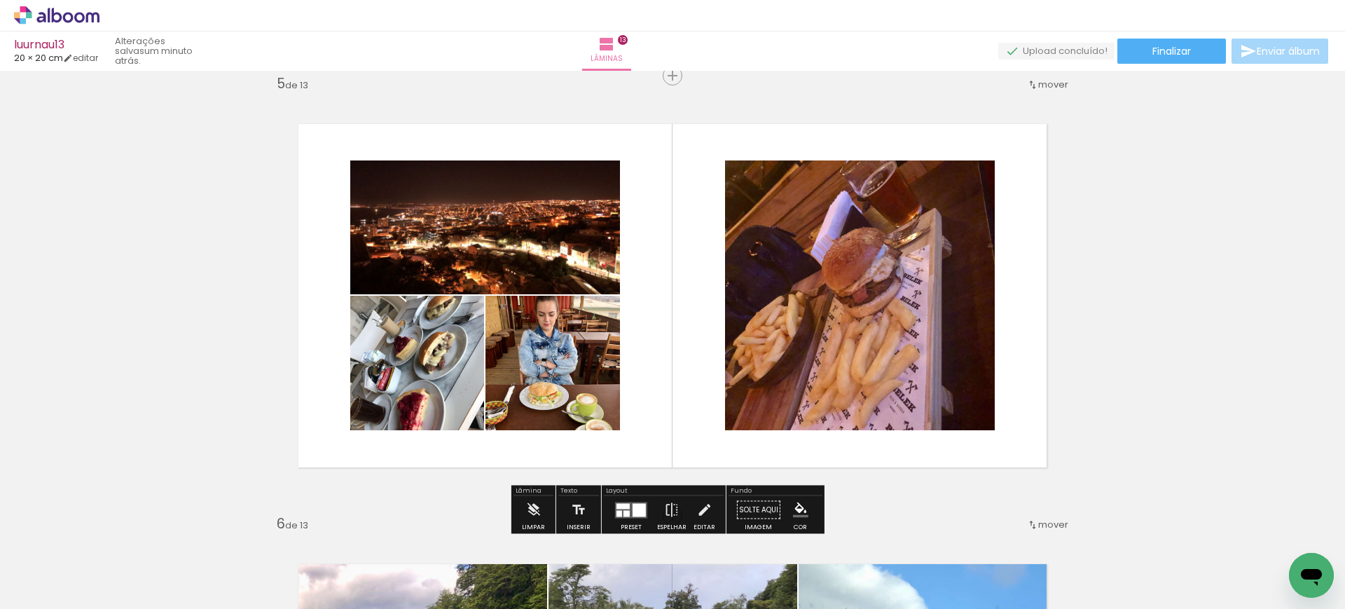
click at [808, 309] on quentale-photo at bounding box center [860, 295] width 270 height 270
click at [625, 502] on quentale-layouter at bounding box center [631, 510] width 32 height 16
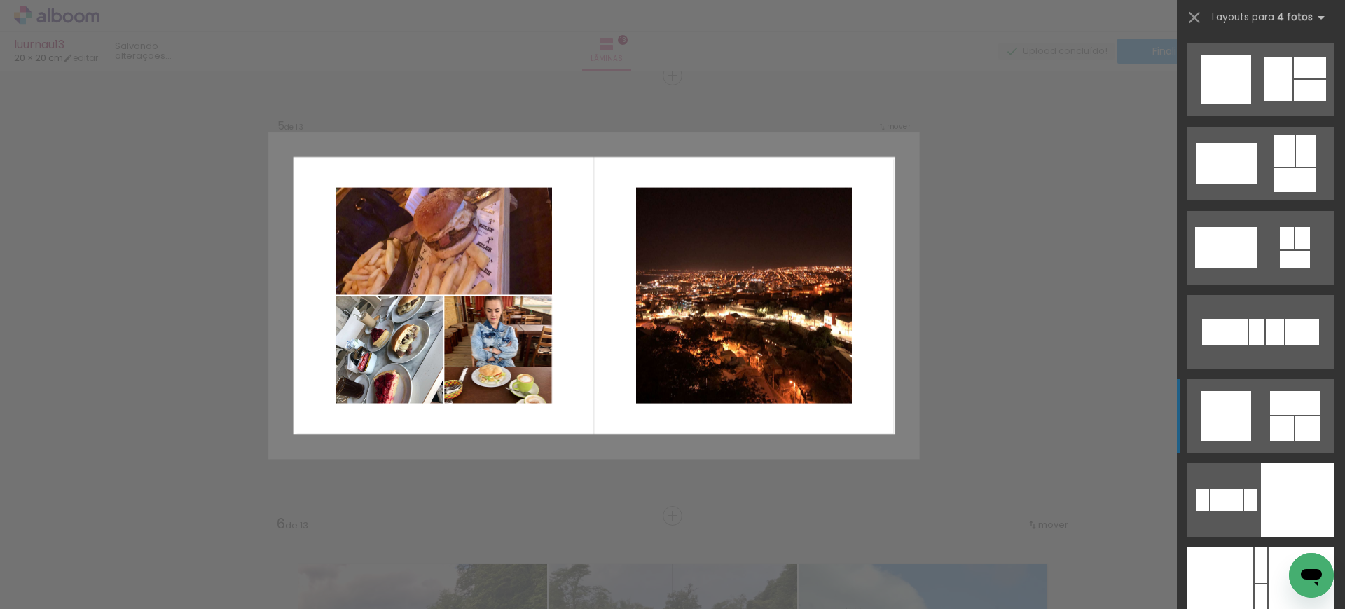
scroll to position [15466, 0]
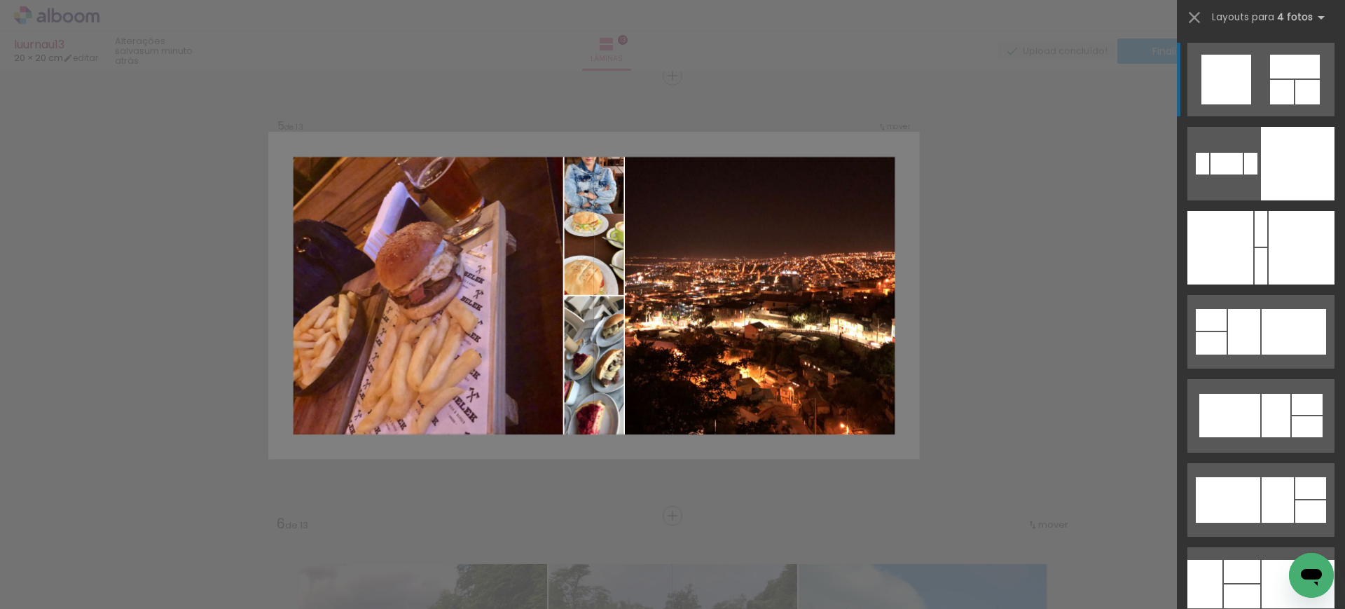
click at [449, 270] on quentale-photo at bounding box center [416, 296] width 293 height 324
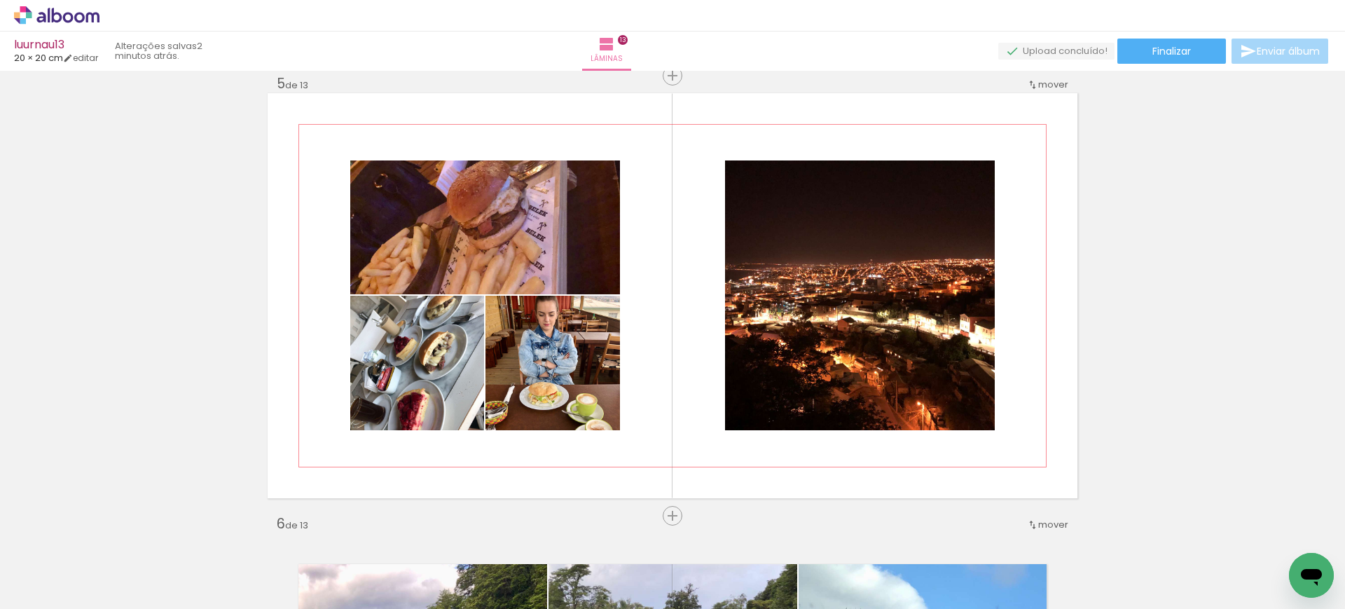
scroll to position [0, 1154]
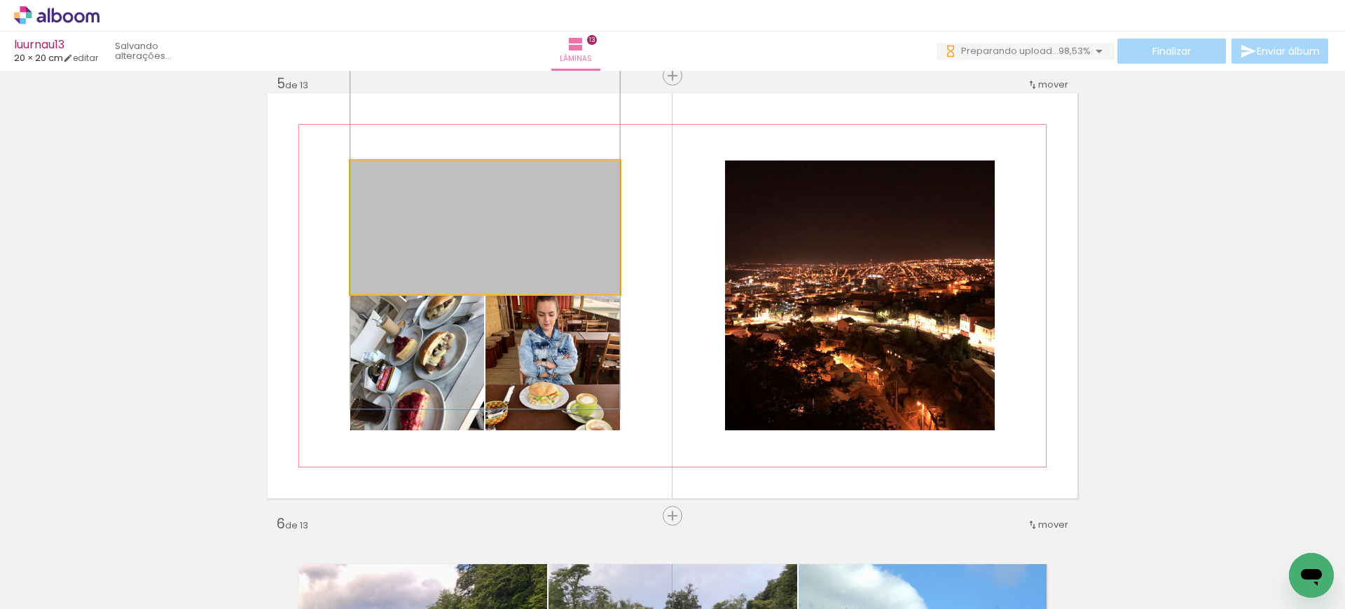
drag, startPoint x: 544, startPoint y: 235, endPoint x: 579, endPoint y: 247, distance: 37.7
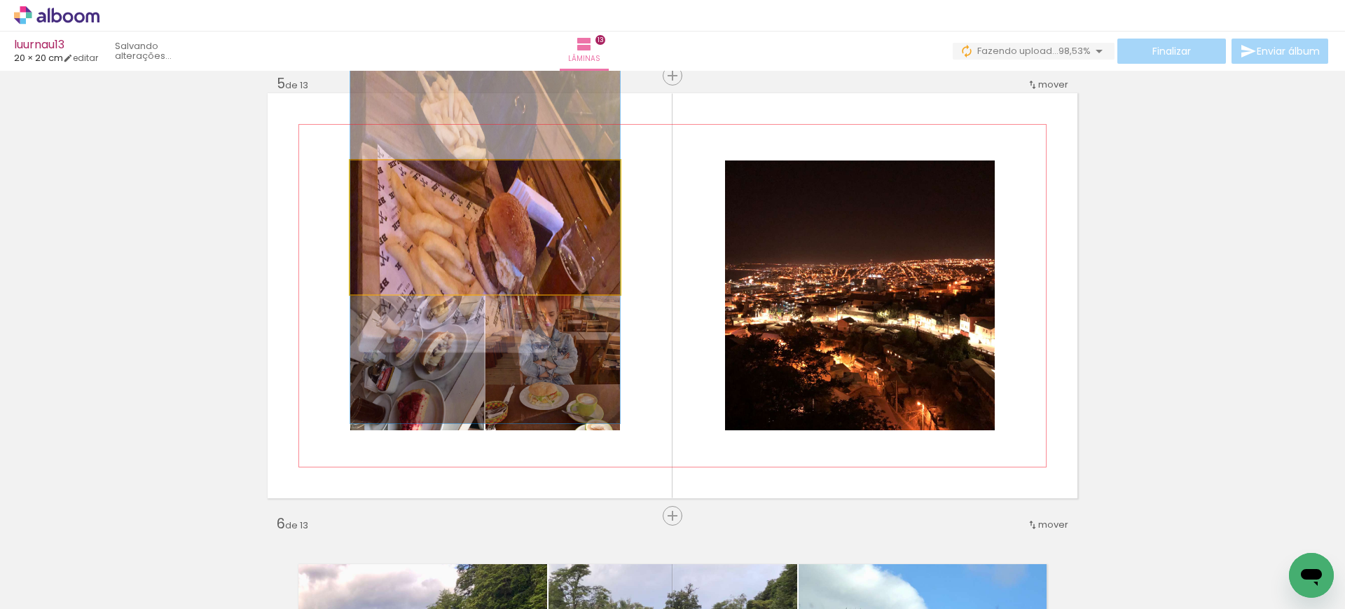
drag, startPoint x: 542, startPoint y: 241, endPoint x: 562, endPoint y: 244, distance: 19.9
click at [562, 244] on quentale-photo at bounding box center [485, 227] width 270 height 134
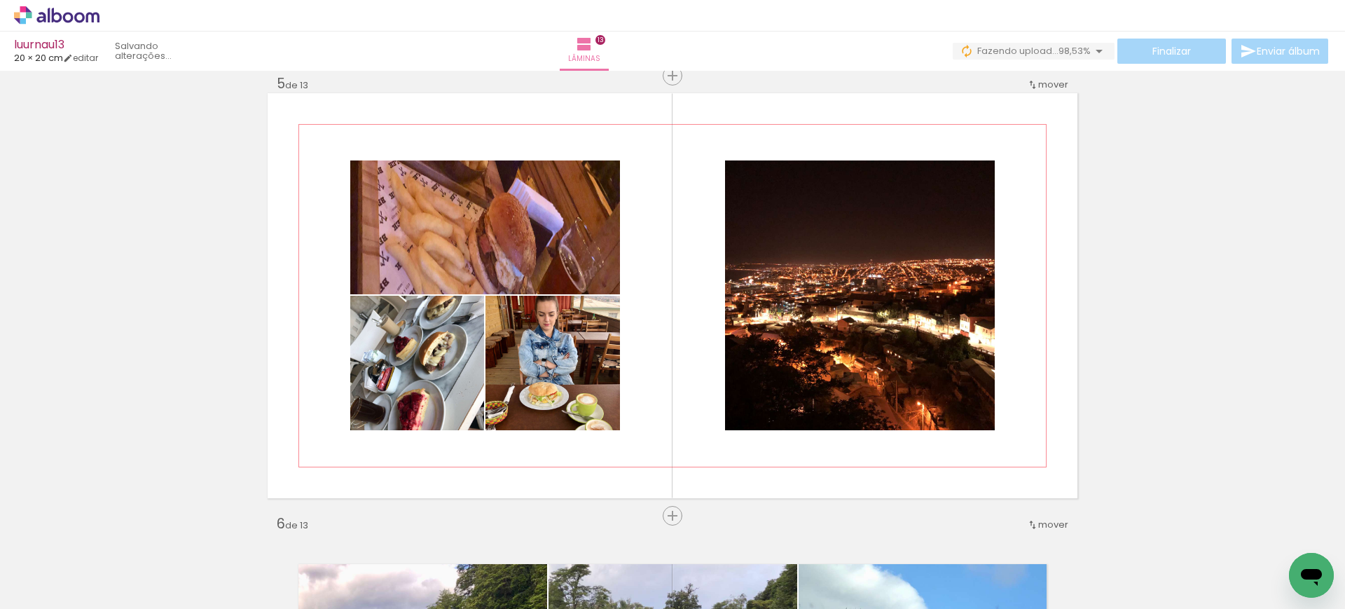
scroll to position [0, 4096]
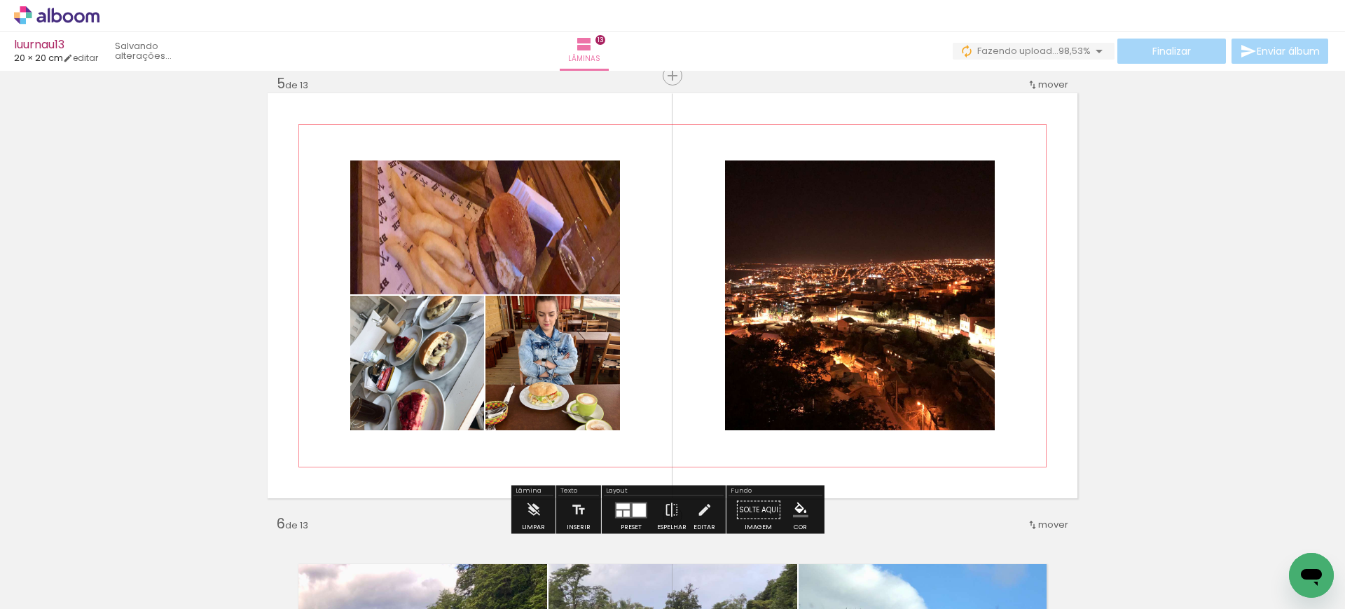
click at [632, 511] on div at bounding box center [638, 509] width 13 height 13
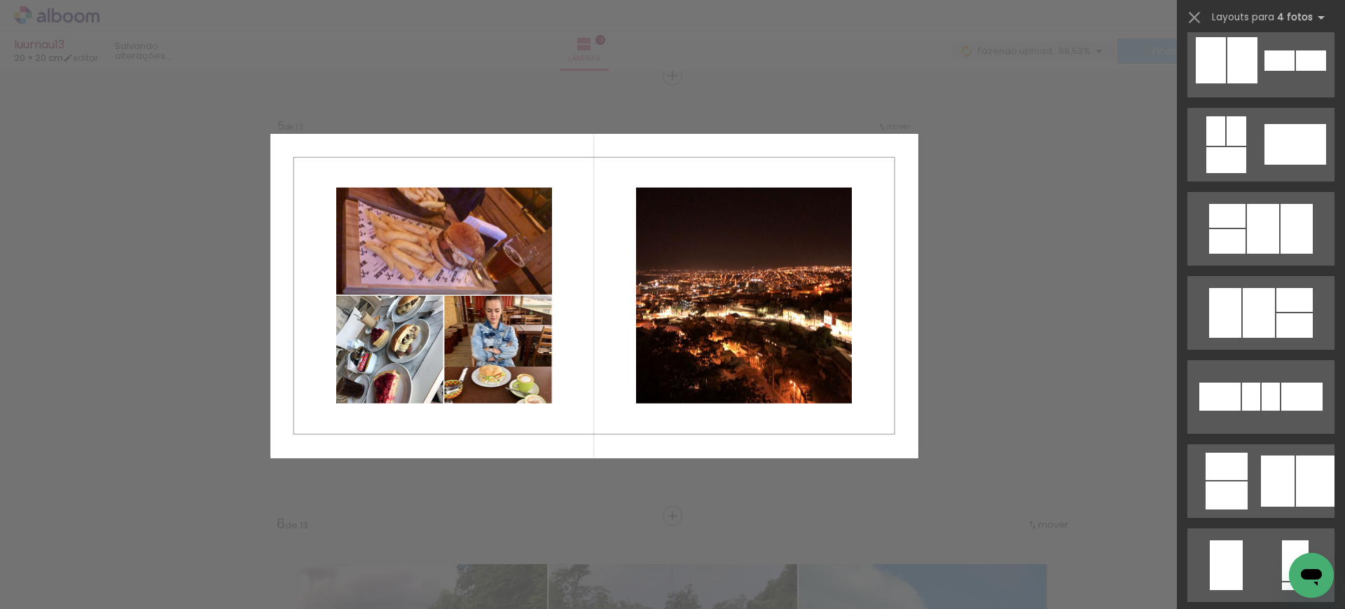
scroll to position [0, 0]
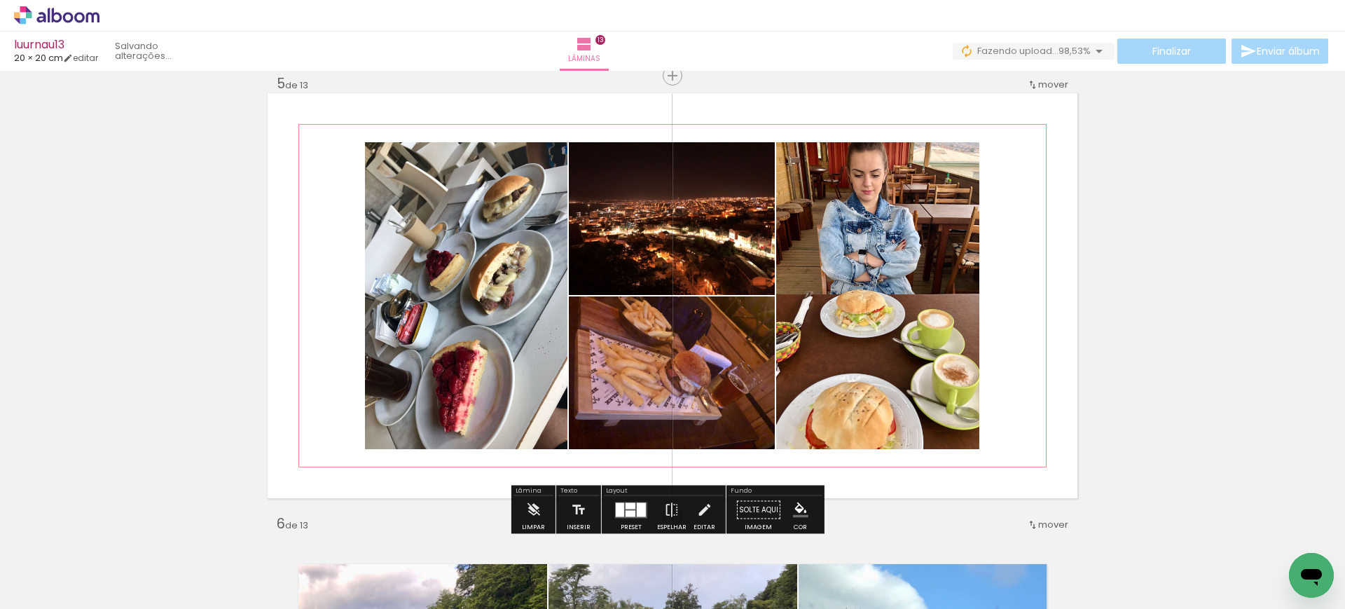
click at [637, 511] on div at bounding box center [641, 509] width 9 height 14
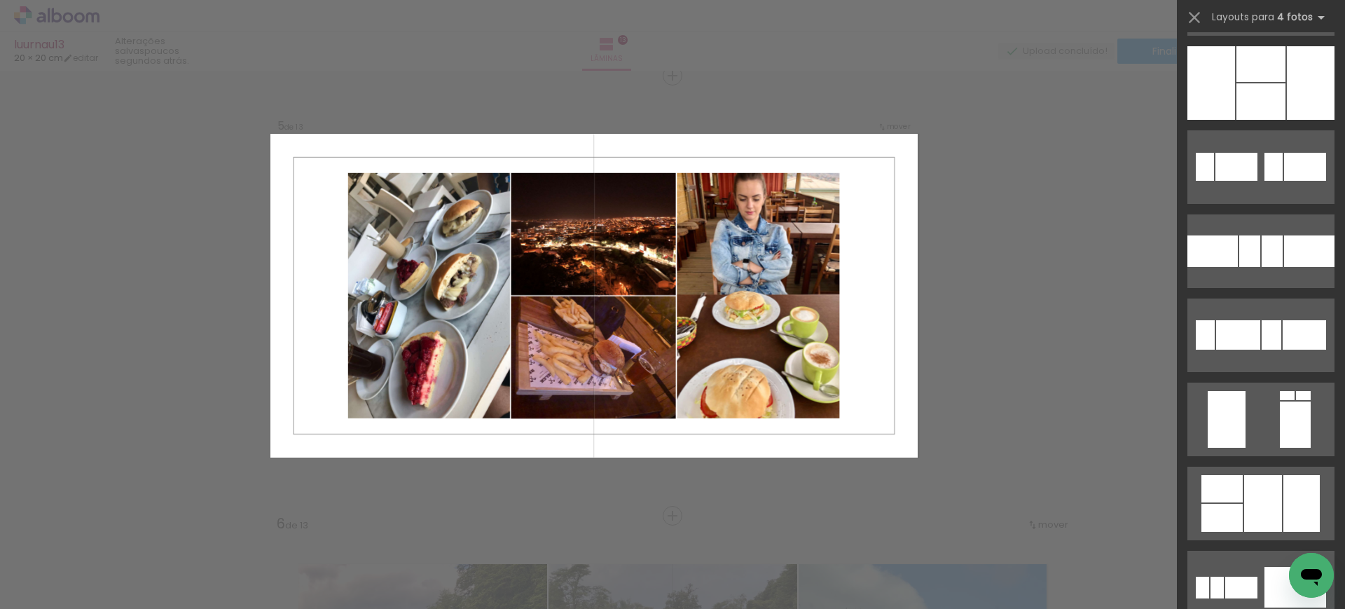
scroll to position [2941, 0]
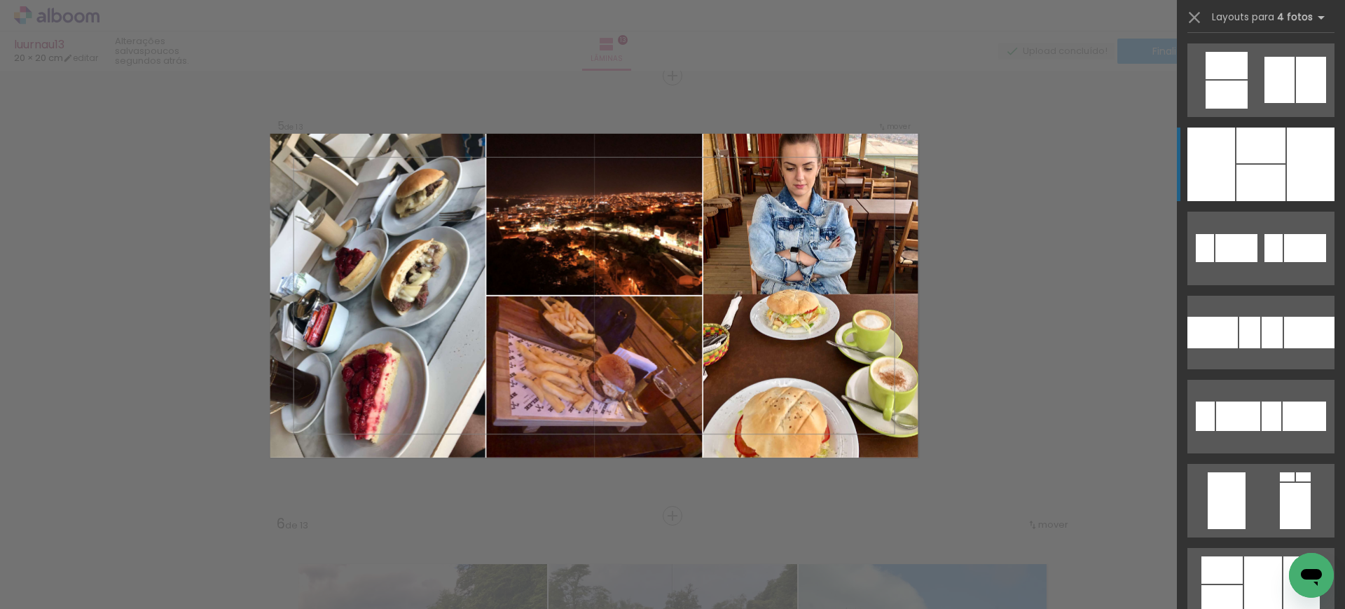
click at [1284, 317] on div at bounding box center [1309, 333] width 50 height 32
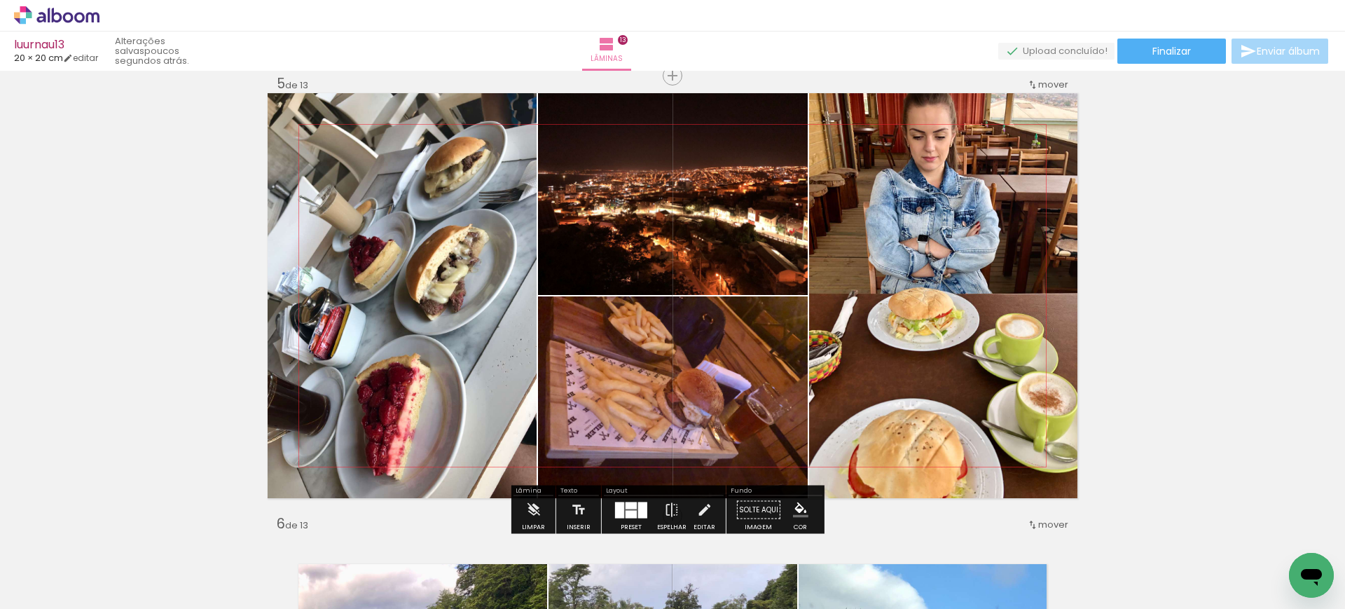
click at [628, 511] on div at bounding box center [630, 514] width 11 height 8
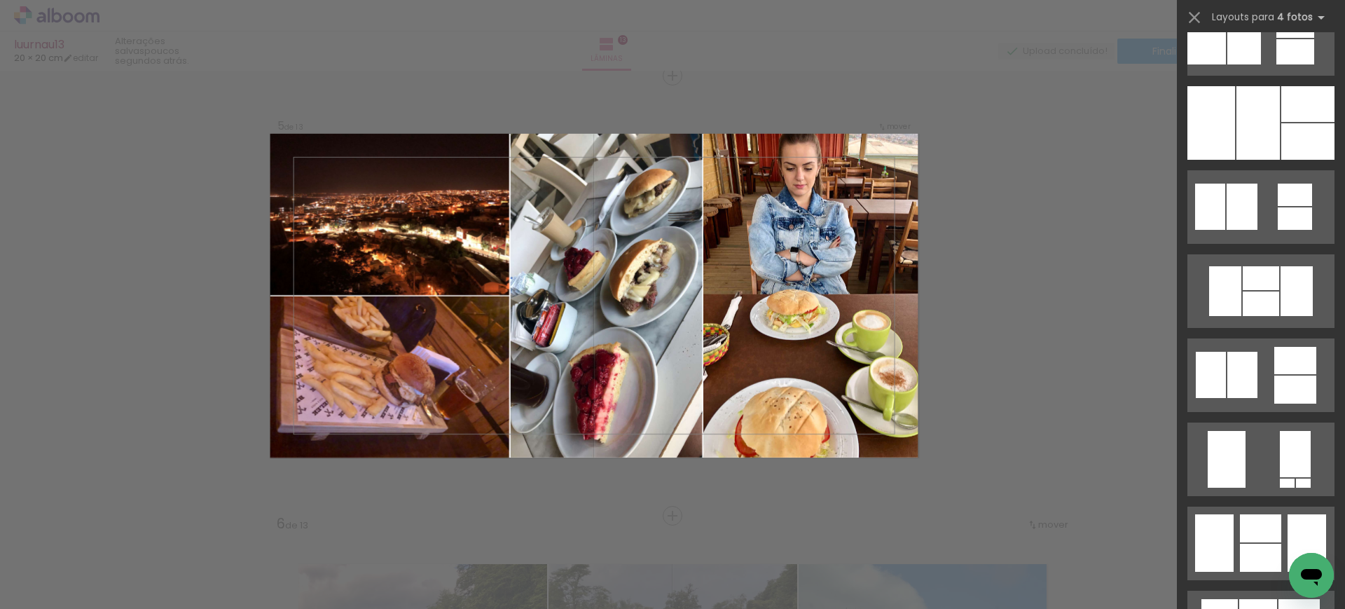
scroll to position [1889, 0]
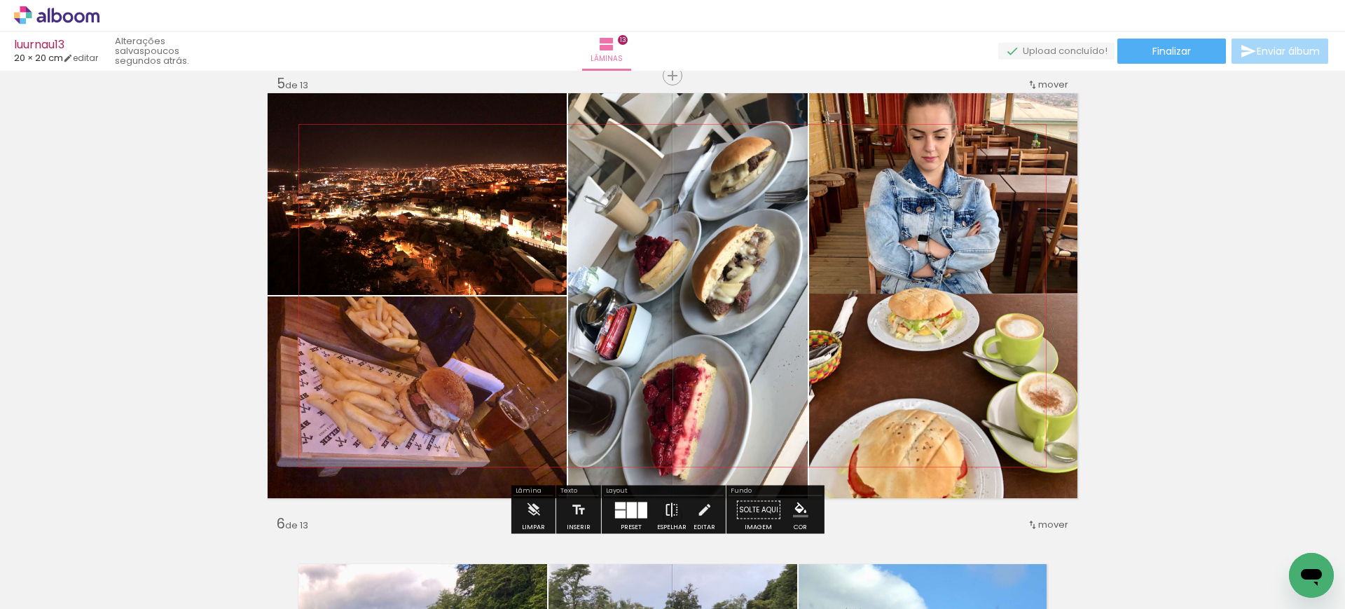
click at [668, 506] on iron-icon at bounding box center [671, 510] width 15 height 28
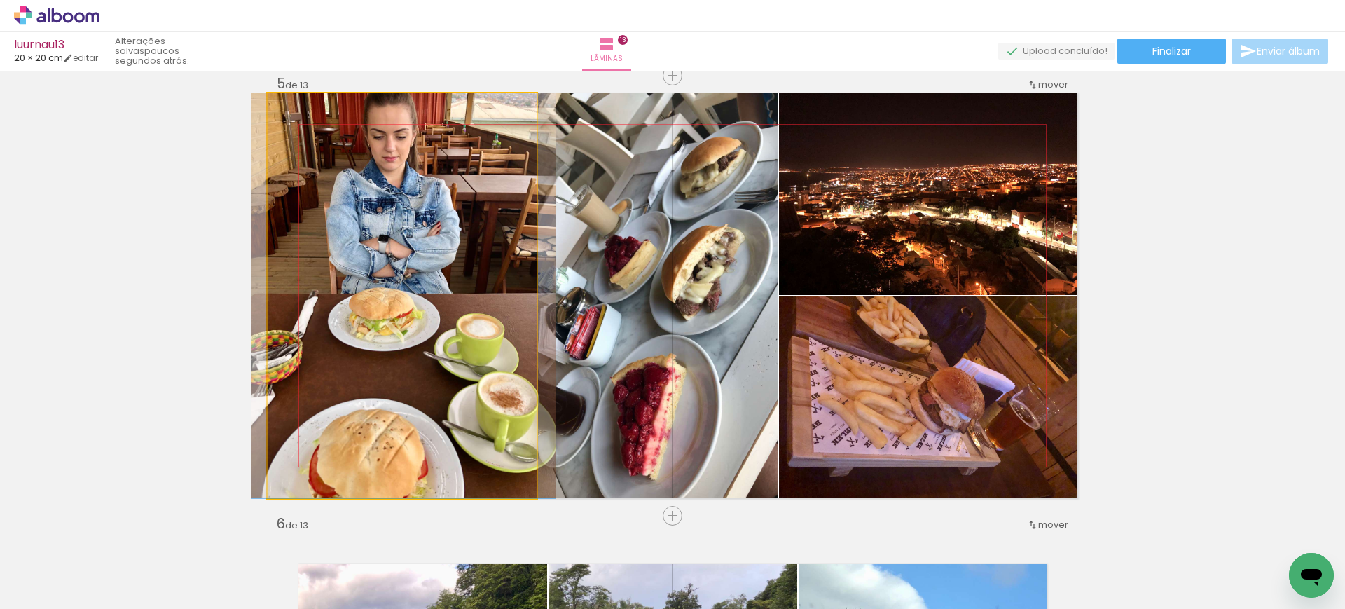
drag, startPoint x: 417, startPoint y: 362, endPoint x: 418, endPoint y: 388, distance: 26.0
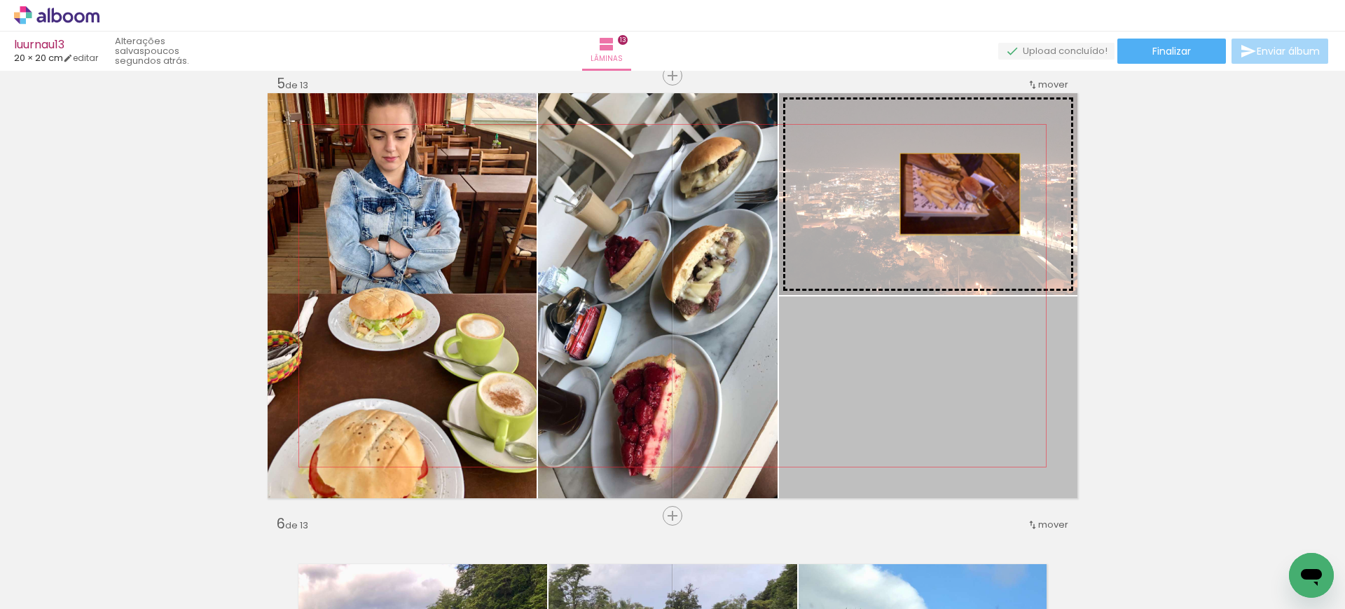
drag, startPoint x: 930, startPoint y: 367, endPoint x: 953, endPoint y: 194, distance: 174.5
click at [0, 0] on slot at bounding box center [0, 0] width 0 height 0
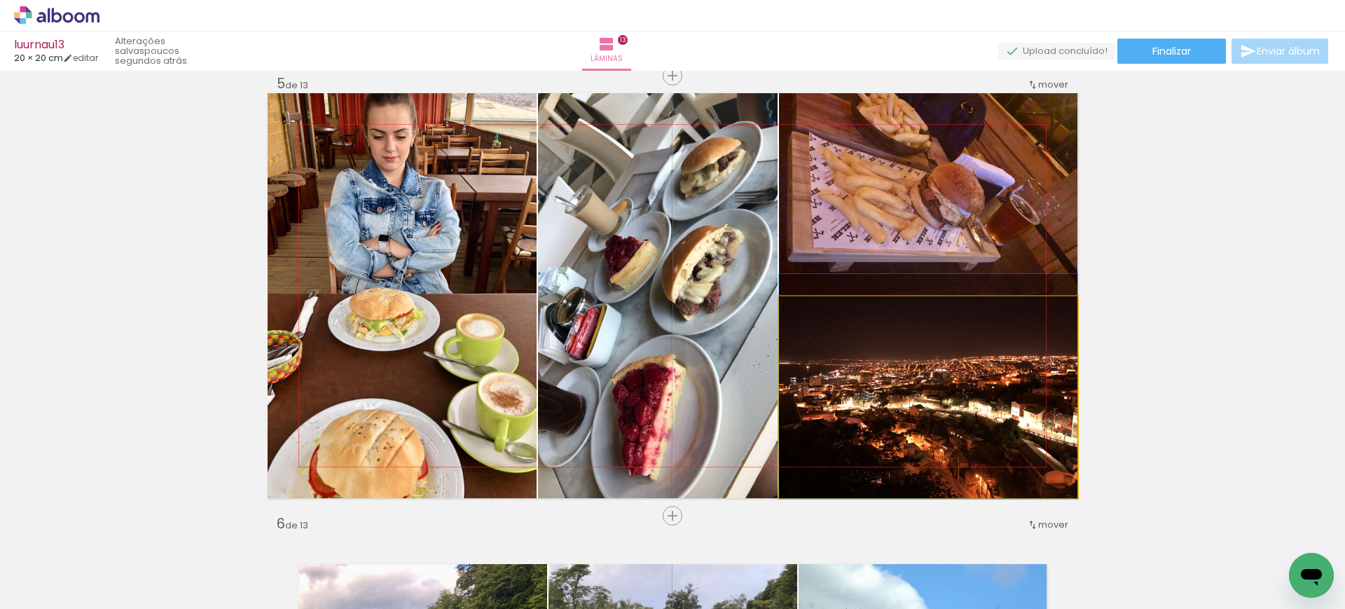
drag, startPoint x: 956, startPoint y: 415, endPoint x: 955, endPoint y: 368, distance: 47.7
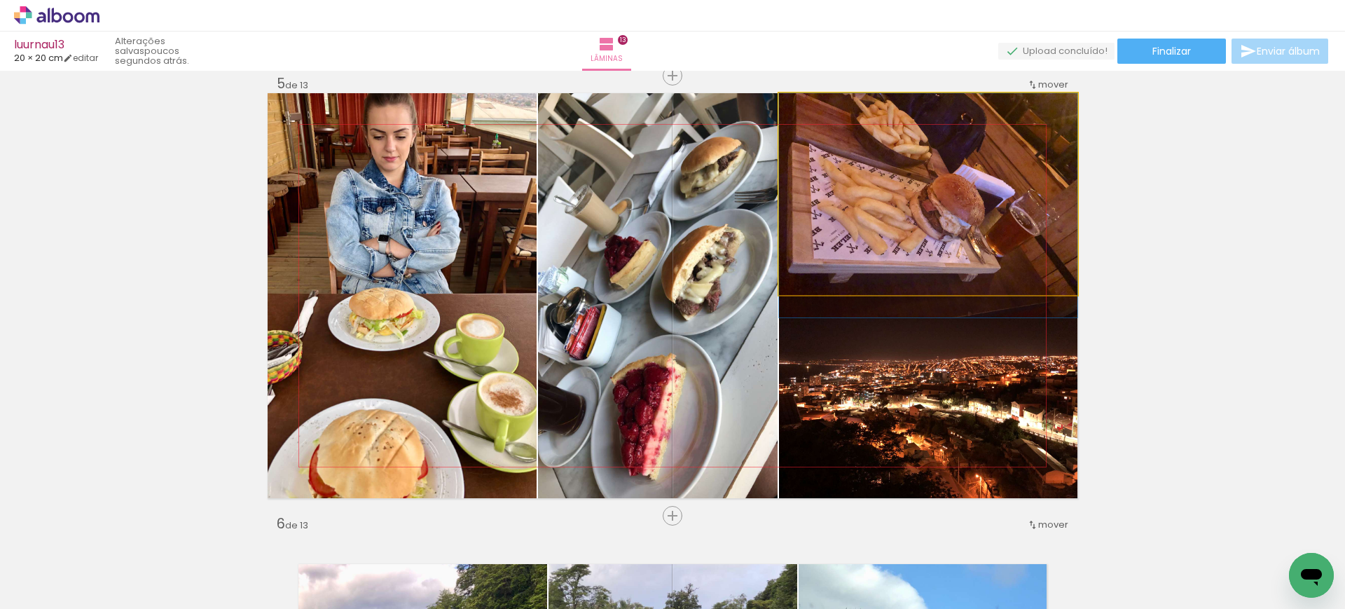
drag, startPoint x: 975, startPoint y: 173, endPoint x: 976, endPoint y: 214, distance: 41.3
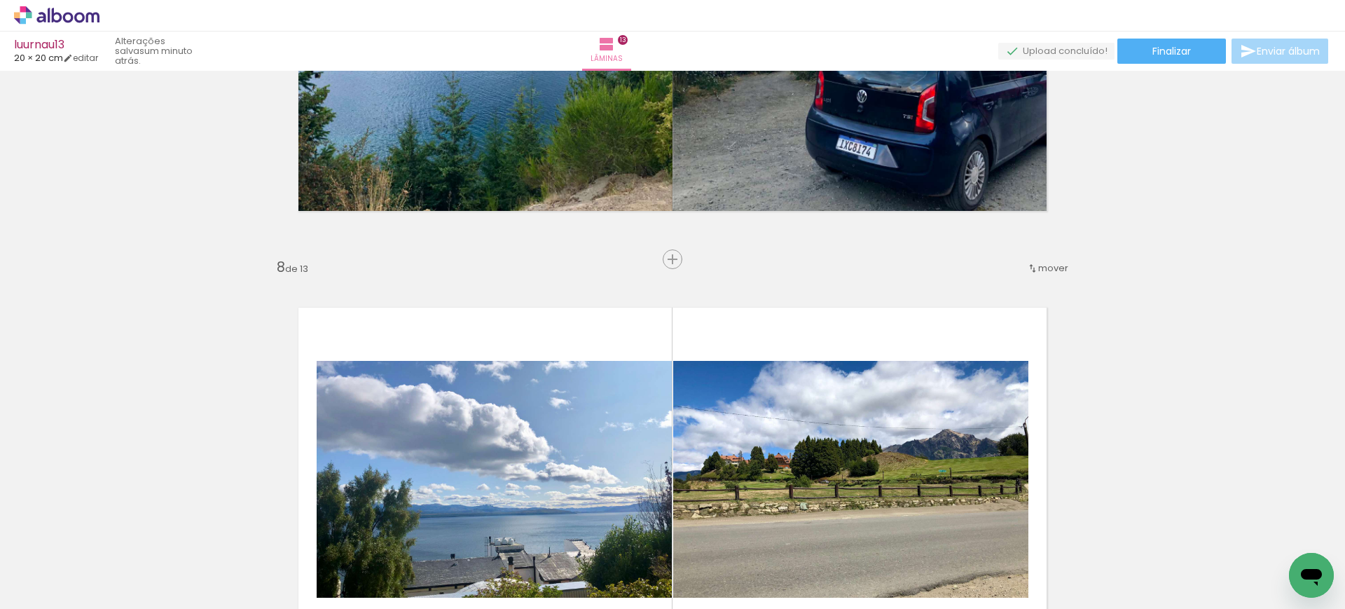
scroll to position [2903, 0]
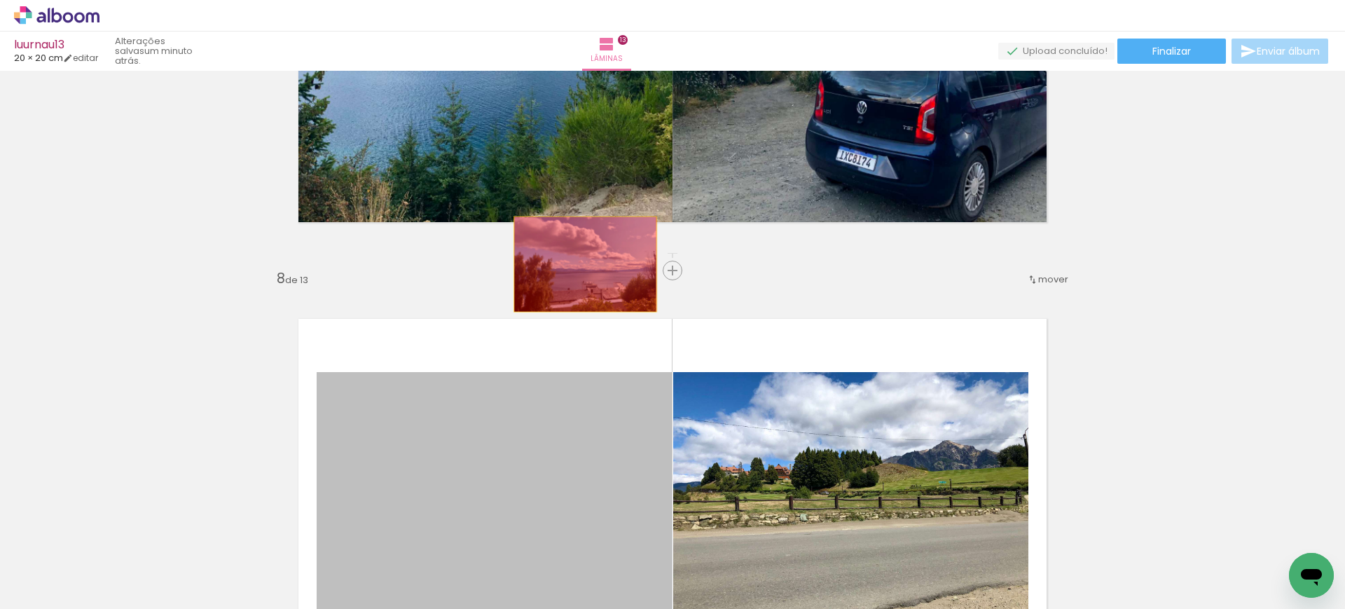
drag, startPoint x: 529, startPoint y: 421, endPoint x: 620, endPoint y: 167, distance: 269.4
click at [616, 170] on div "Inserir lâmina 1 de 13 Inserir lâmina 2 de 13 Inserir lâmina 3 de 13 Inserir lâ…" at bounding box center [672, 252] width 1345 height 6159
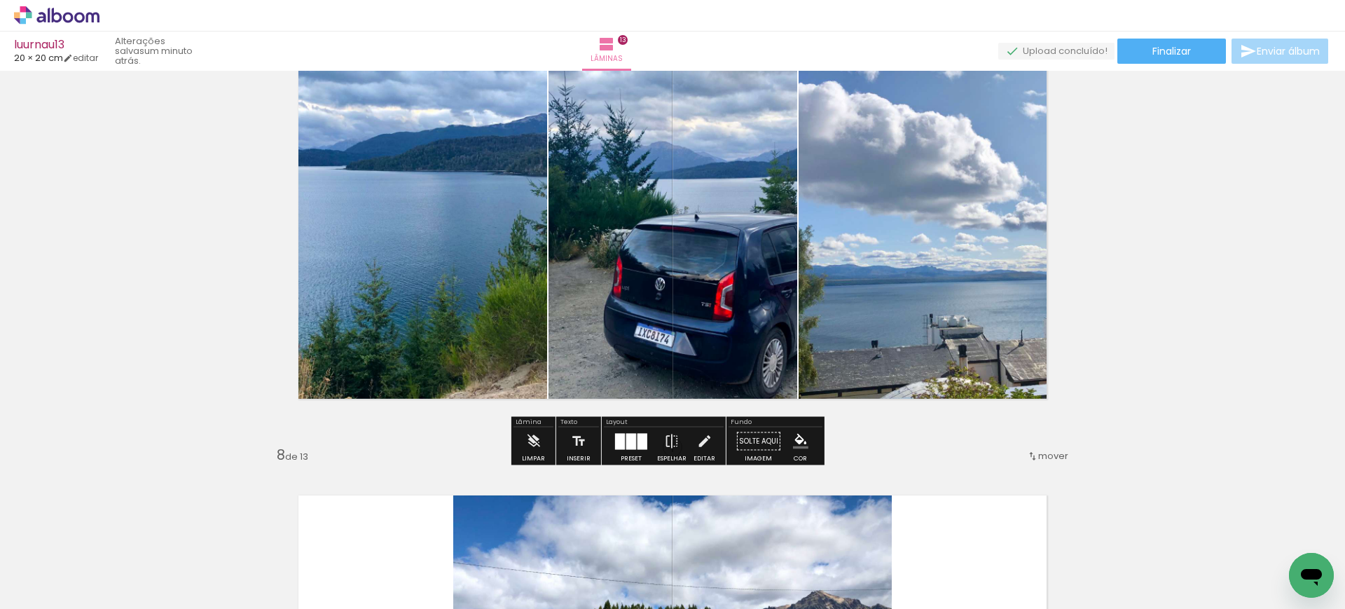
scroll to position [2727, 0]
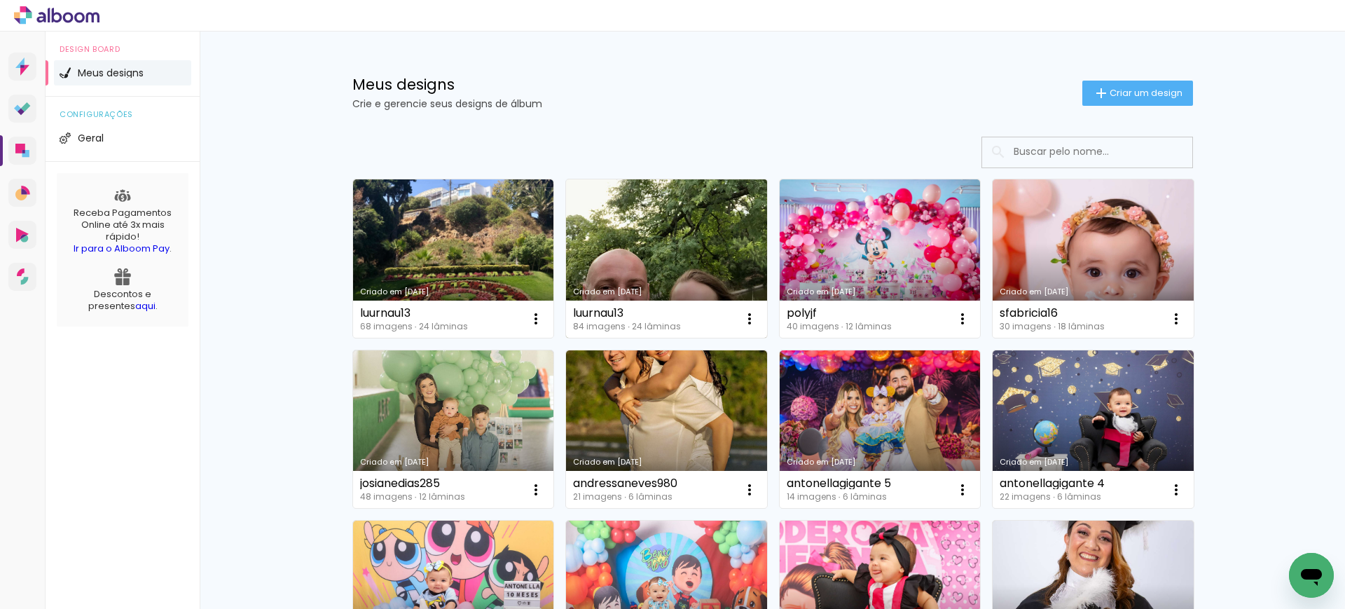
click at [643, 227] on link "Criado em [DATE]" at bounding box center [666, 258] width 201 height 158
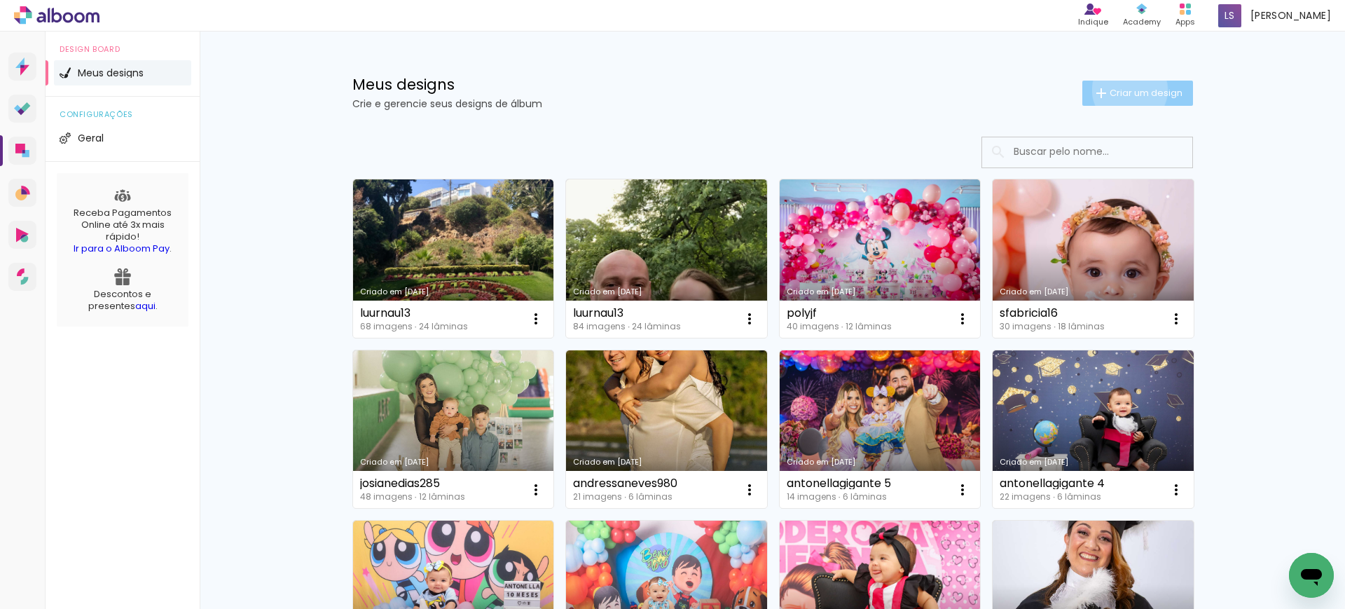
click at [1120, 90] on span "Criar um design" at bounding box center [1145, 92] width 73 height 9
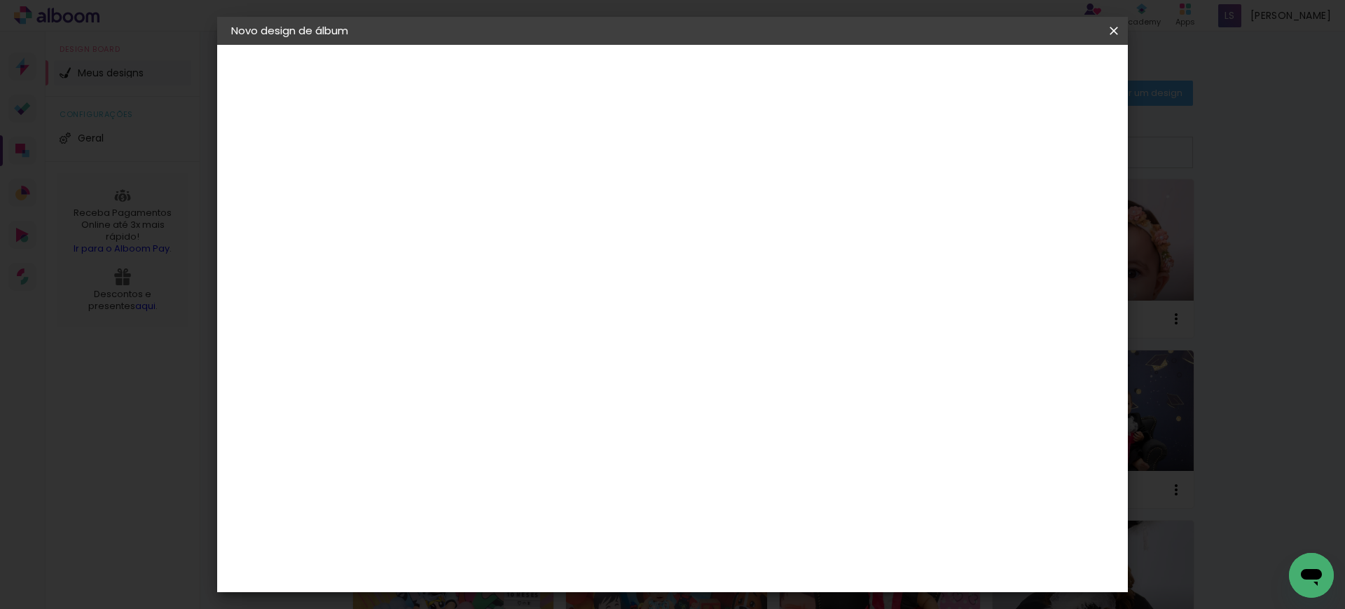
click at [460, 193] on input at bounding box center [460, 188] width 0 height 22
type input "joycezarpellonmarquescos"
type paper-input "joycezarpellonmarquescos"
click at [0, 0] on slot "Avançar" at bounding box center [0, 0] width 0 height 0
click at [0, 0] on slot "Tamanho Livre" at bounding box center [0, 0] width 0 height 0
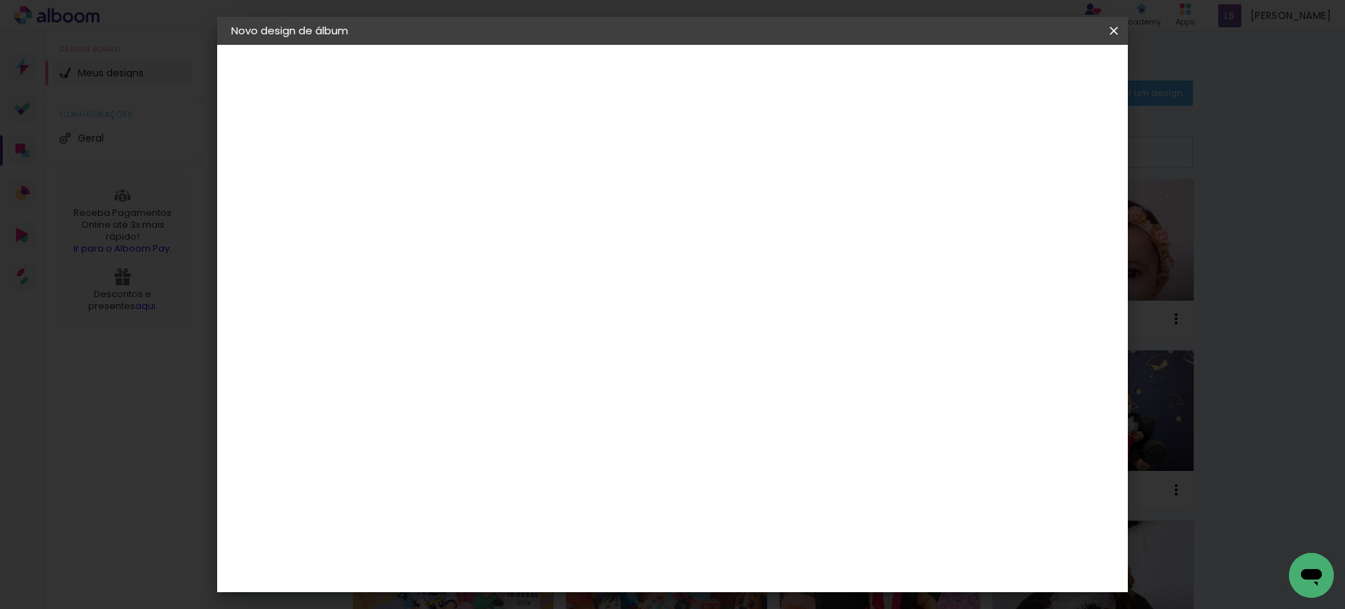
click at [0, 0] on slot "Avançar" at bounding box center [0, 0] width 0 height 0
click at [431, 389] on input "30" at bounding box center [416, 397] width 36 height 21
type input "27,7"
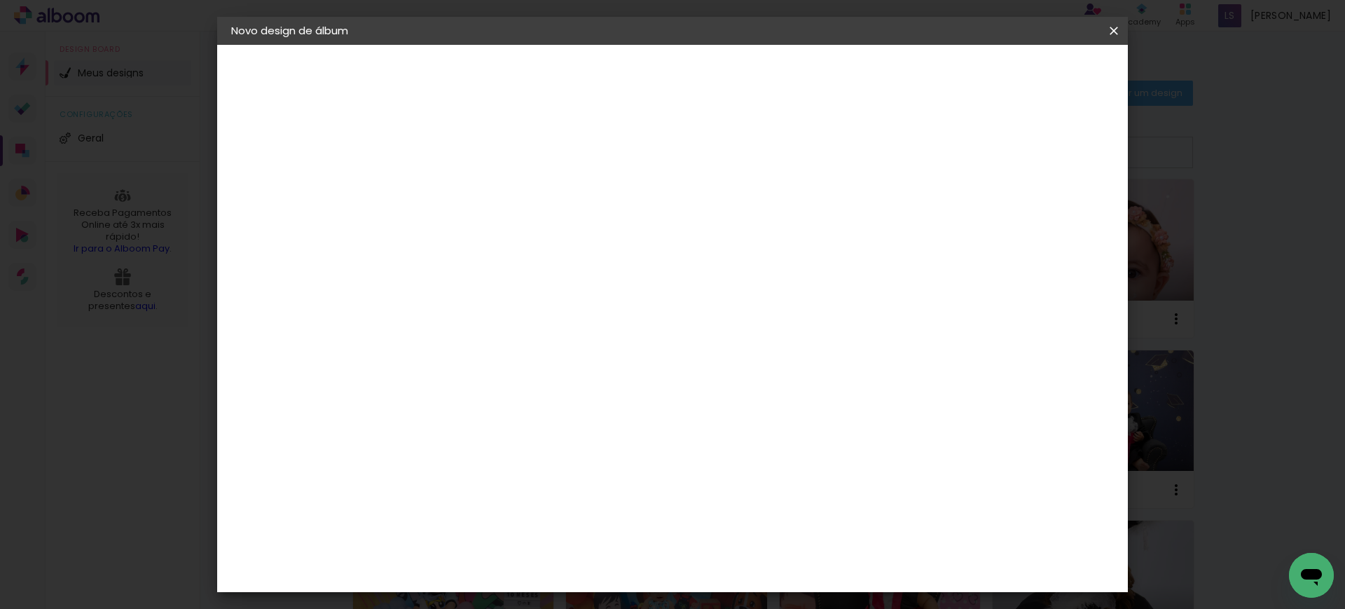
type paper-input "27,7"
click at [749, 557] on input "60" at bounding box center [749, 561] width 36 height 21
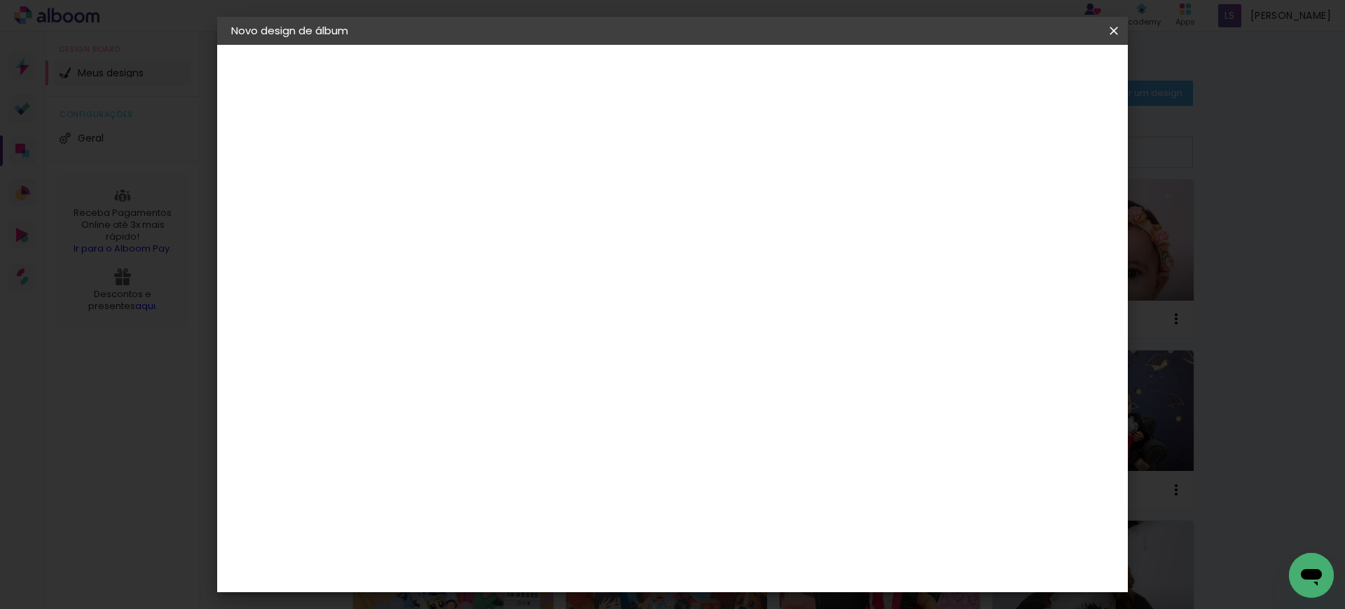
type input "40"
type paper-input "40"
drag, startPoint x: 1035, startPoint y: 202, endPoint x: 1028, endPoint y: 202, distance: 7.7
type input "13"
type paper-input "13"
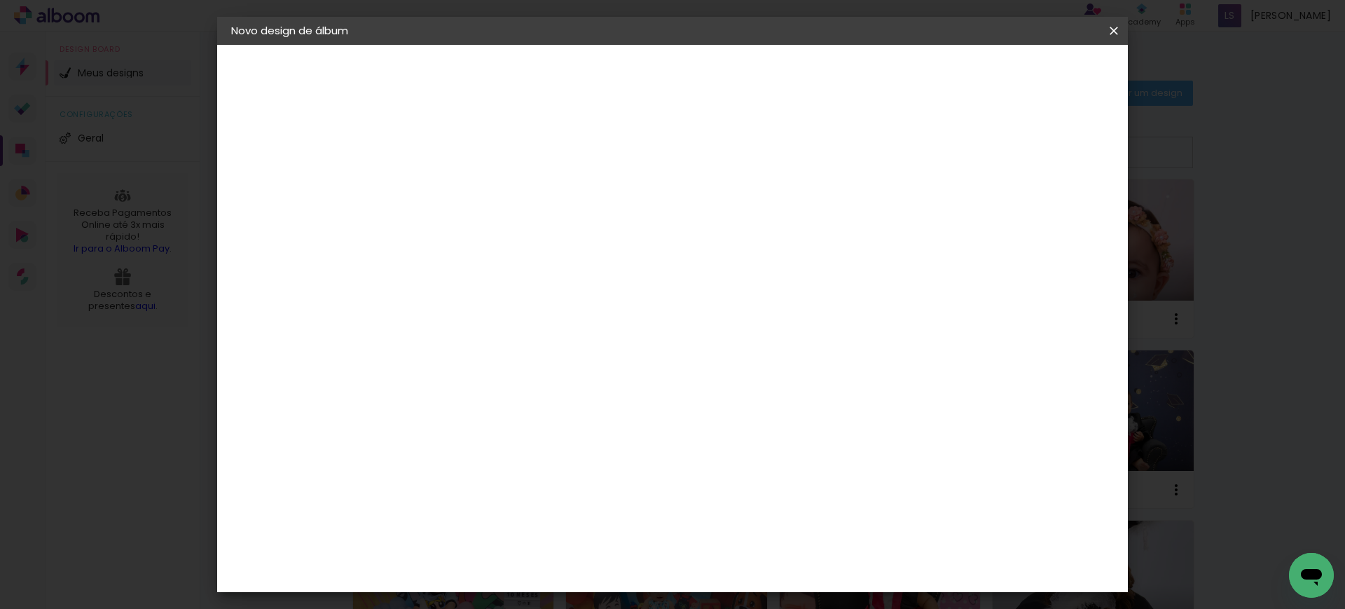
click at [1028, 202] on input "13" at bounding box center [1023, 211] width 25 height 21
type input "14"
type paper-input "14"
click at [1019, 202] on input "14" at bounding box center [1012, 211] width 25 height 21
type input "15"
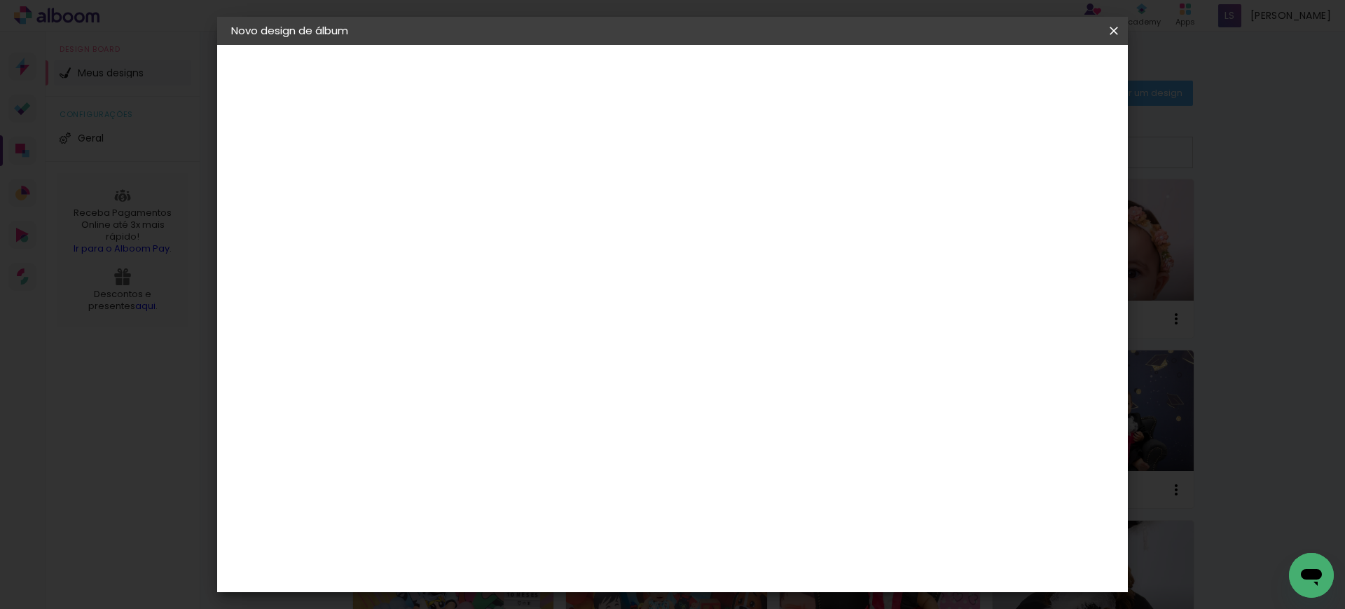
type paper-input "15"
click at [1019, 202] on input "15" at bounding box center [1009, 211] width 25 height 21
type input "1"
type paper-input "1"
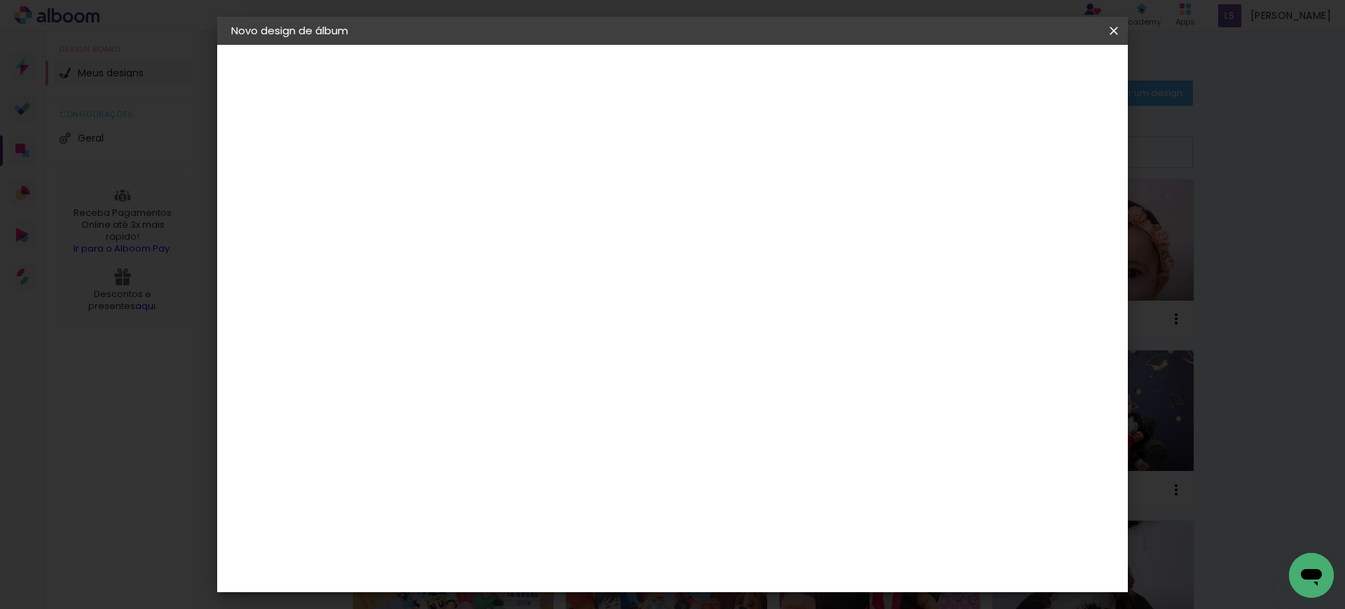
click at [466, 161] on input "1" at bounding box center [451, 161] width 48 height 18
click at [1023, 72] on span "Iniciar design" at bounding box center [992, 74] width 64 height 10
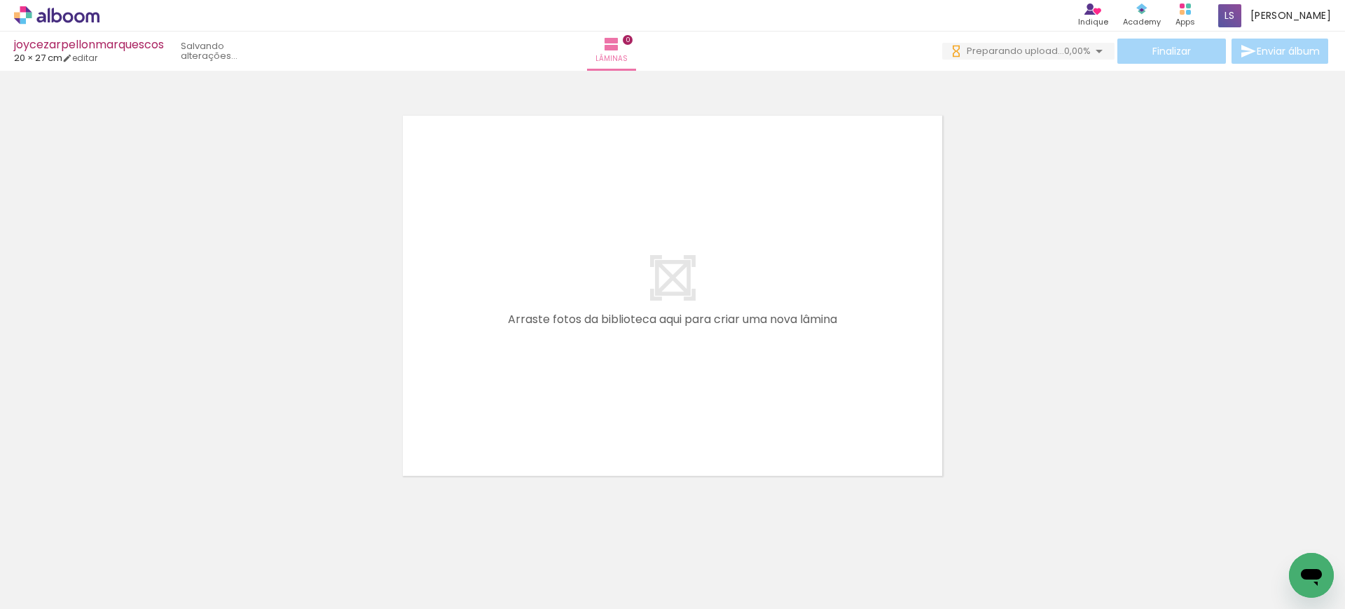
click at [775, 273] on quentale-layouter at bounding box center [672, 295] width 584 height 405
drag, startPoint x: 147, startPoint y: 570, endPoint x: 588, endPoint y: 237, distance: 552.5
click at [588, 237] on quentale-workspace at bounding box center [672, 304] width 1345 height 609
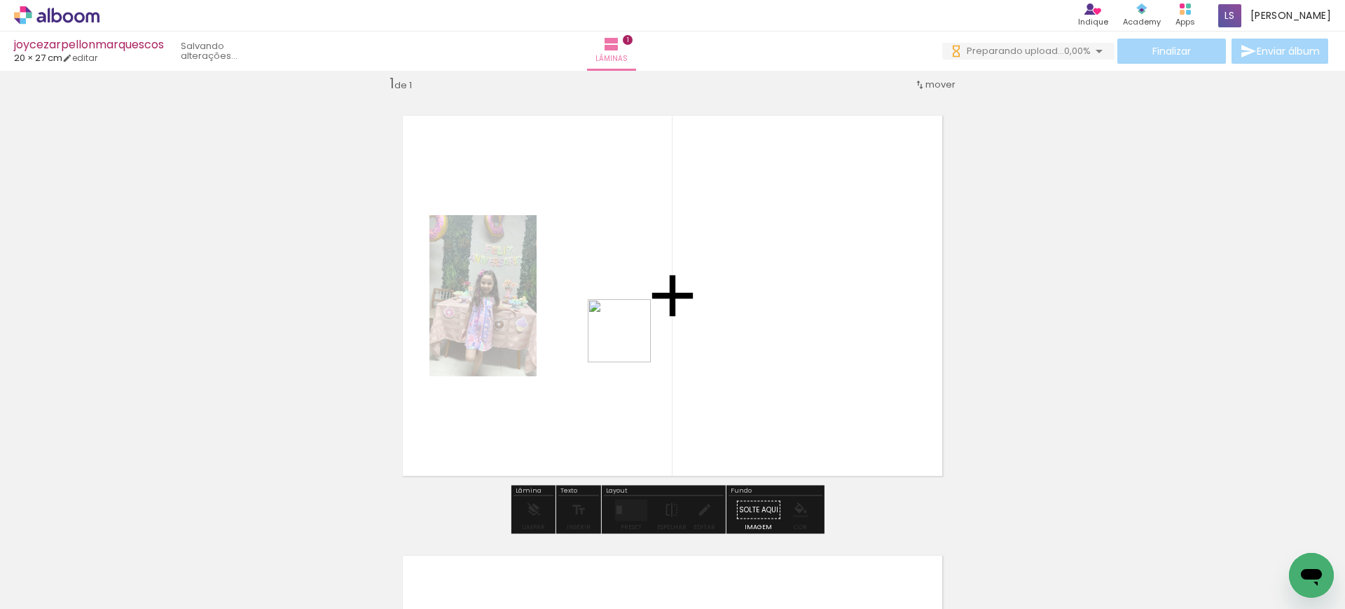
drag, startPoint x: 229, startPoint y: 574, endPoint x: 632, endPoint y: 339, distance: 466.7
click at [632, 339] on quentale-workspace at bounding box center [672, 304] width 1345 height 609
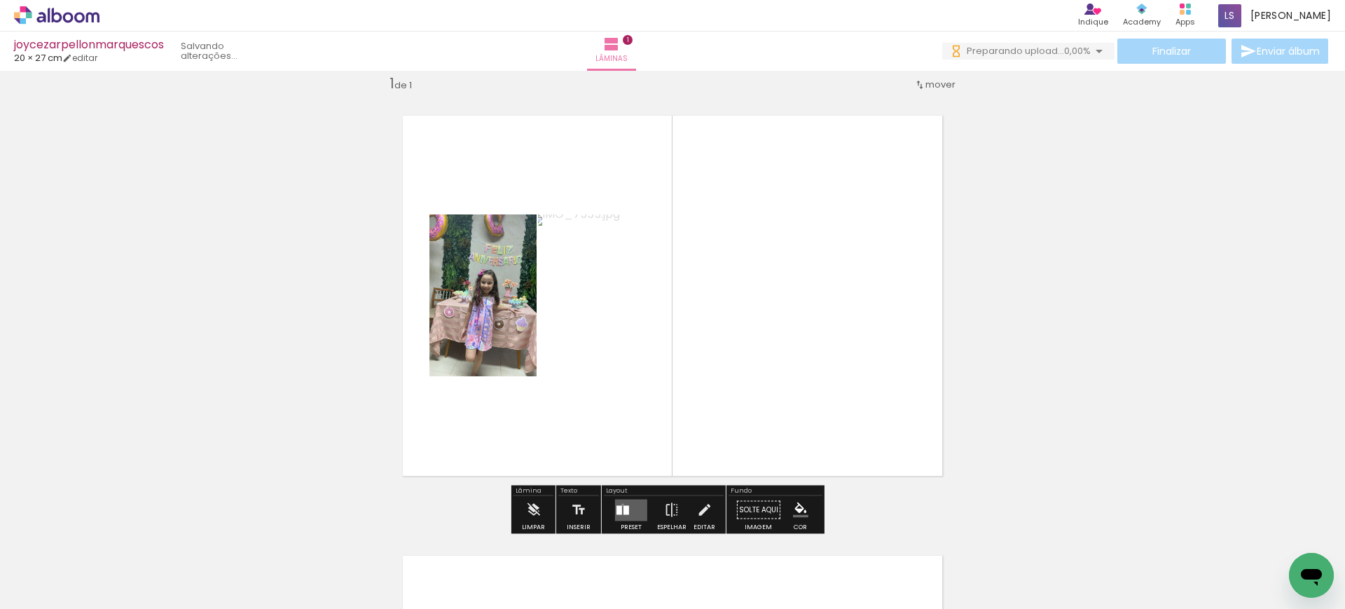
click at [620, 504] on quentale-layouter at bounding box center [631, 510] width 32 height 22
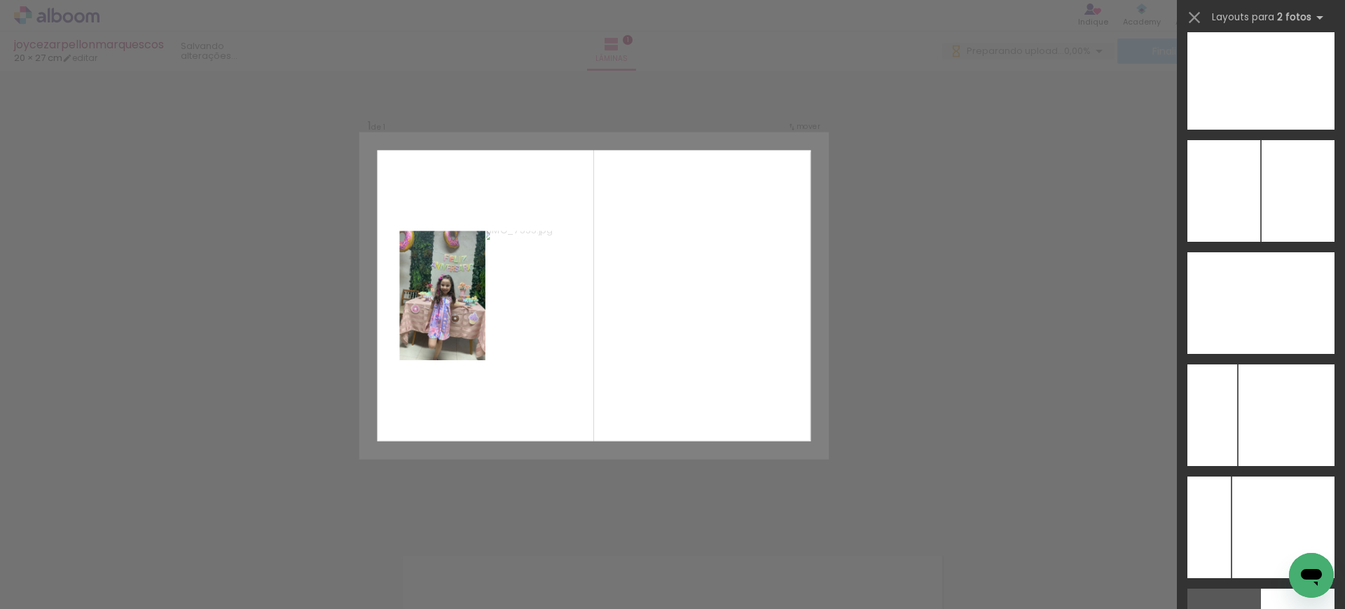
scroll to position [5772, 0]
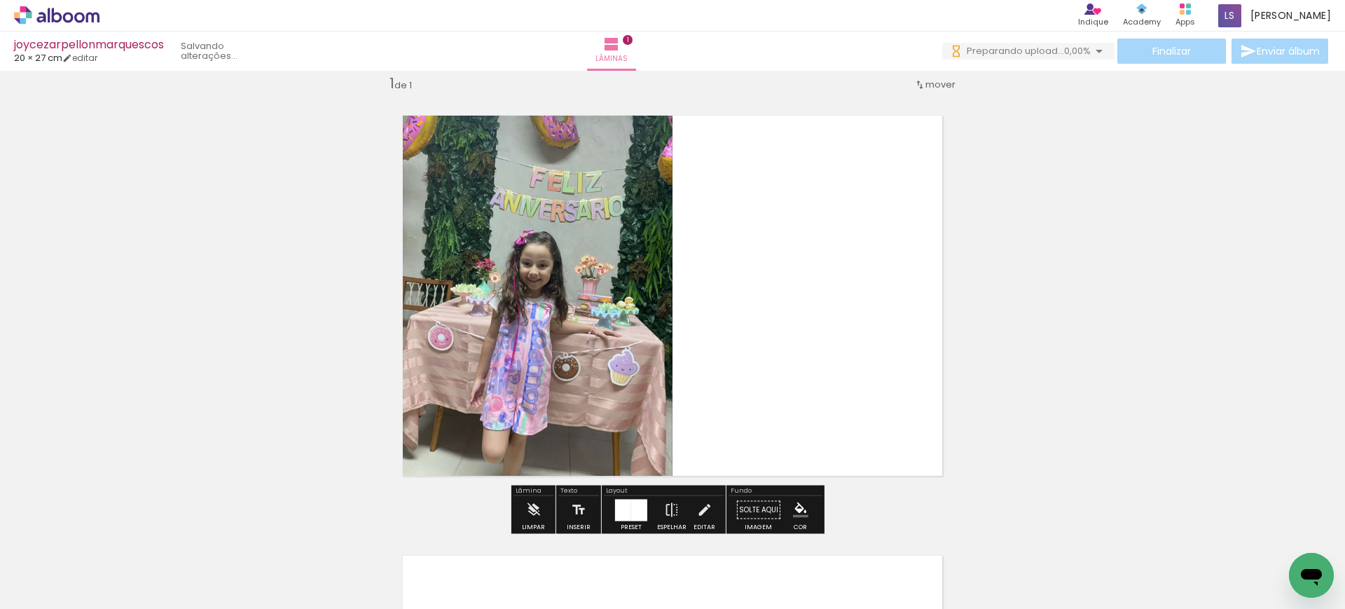
scroll to position [0, 0]
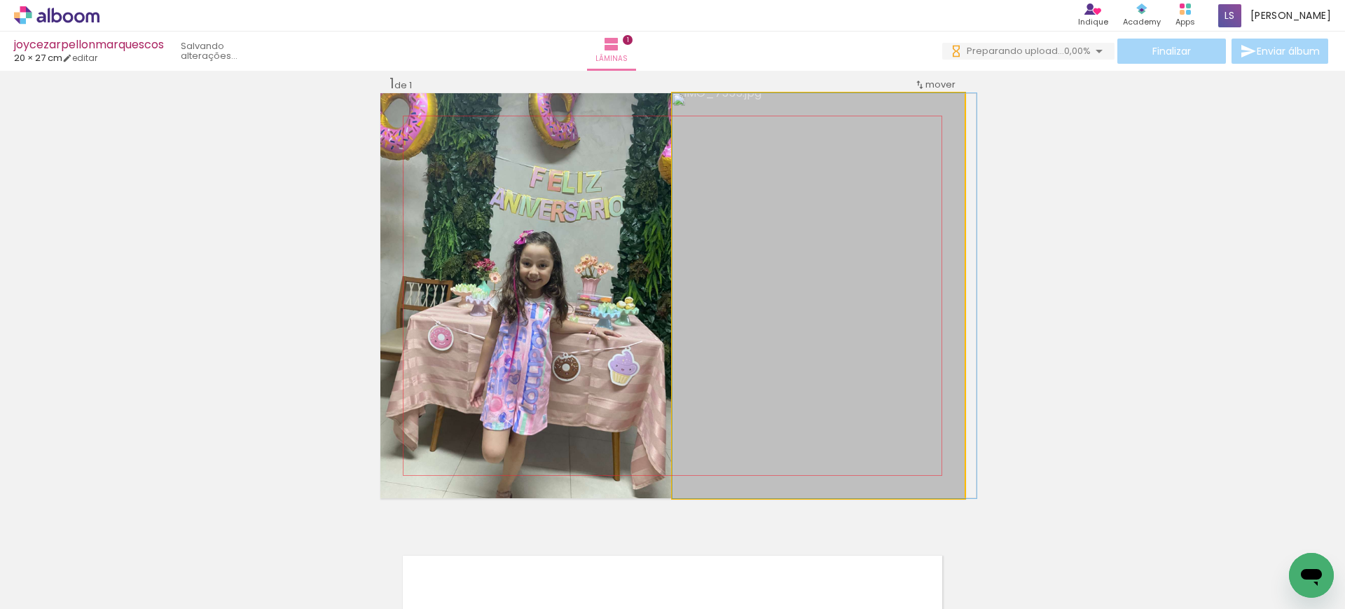
drag, startPoint x: 768, startPoint y: 319, endPoint x: 787, endPoint y: 290, distance: 35.0
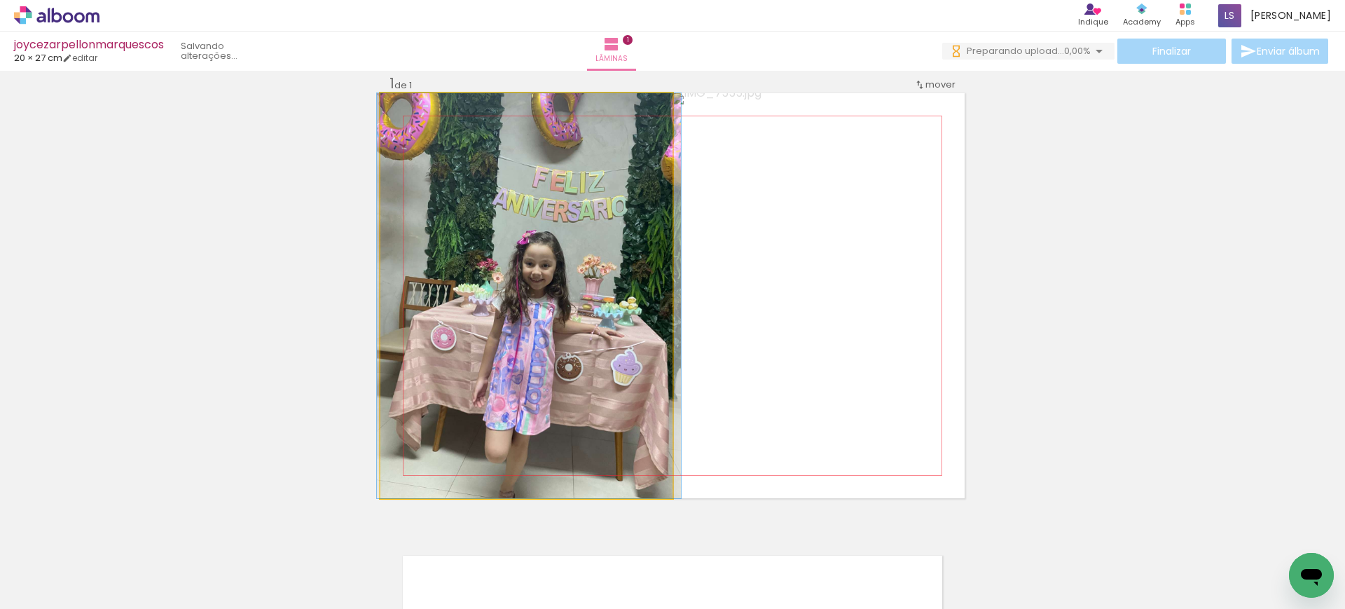
drag, startPoint x: 601, startPoint y: 309, endPoint x: 604, endPoint y: 255, distance: 54.0
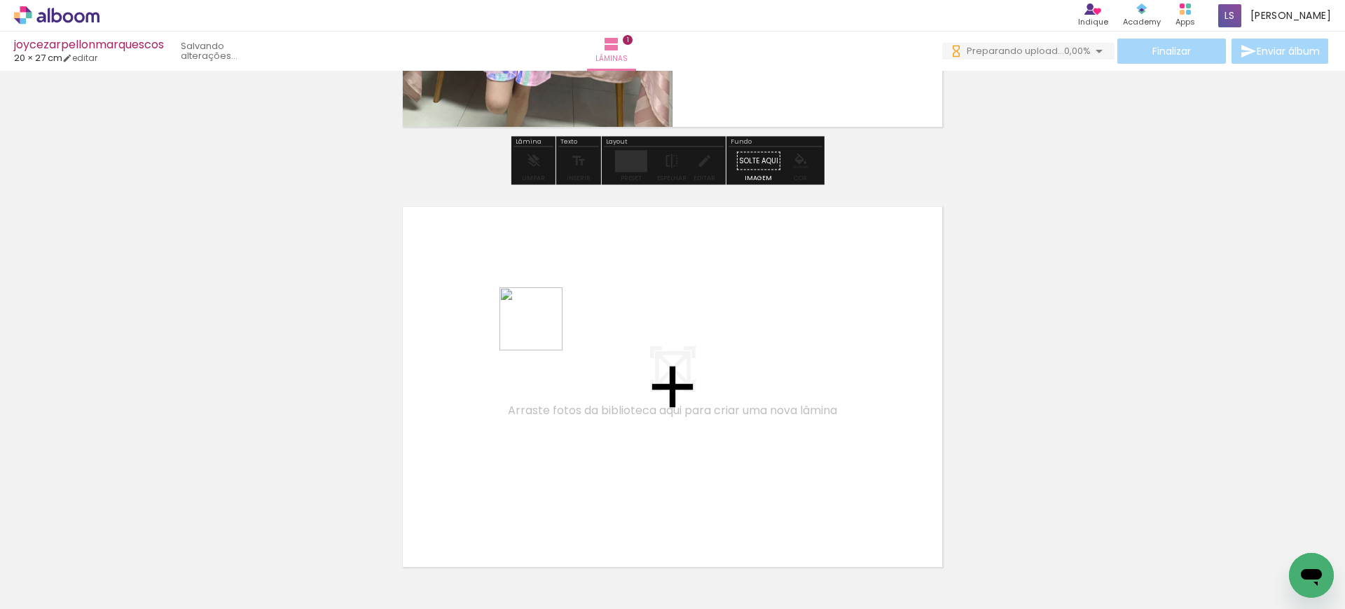
drag, startPoint x: 309, startPoint y: 551, endPoint x: 551, endPoint y: 323, distance: 332.0
click at [551, 323] on quentale-workspace at bounding box center [672, 304] width 1345 height 609
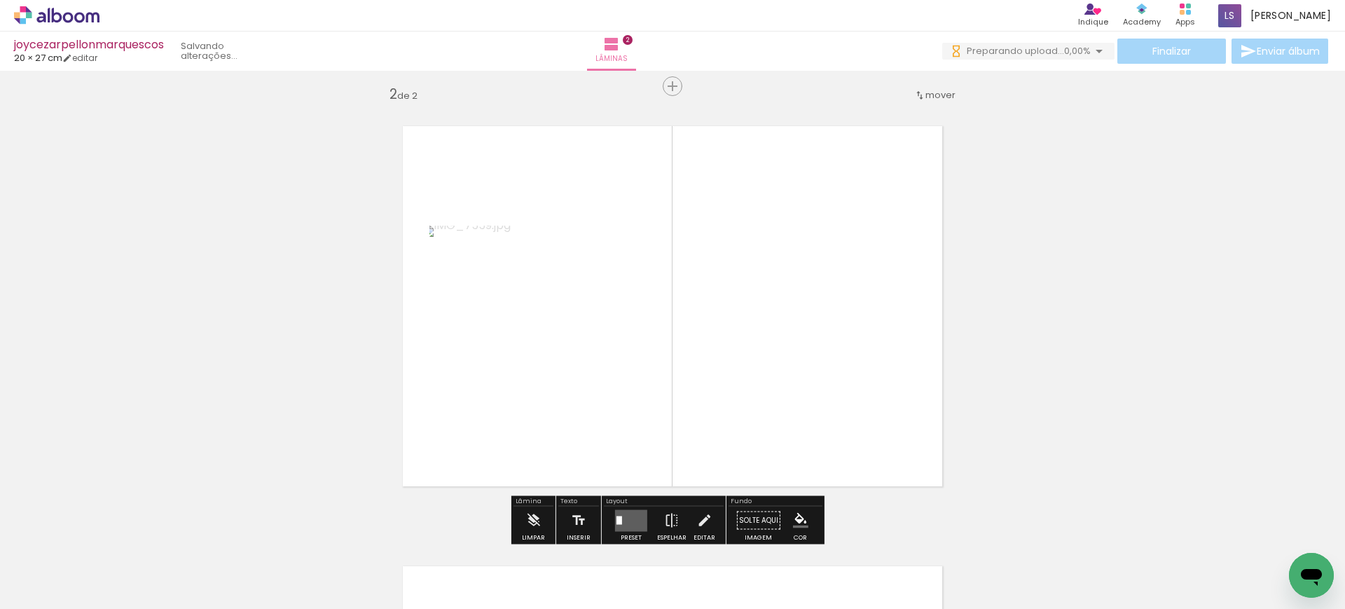
scroll to position [458, 0]
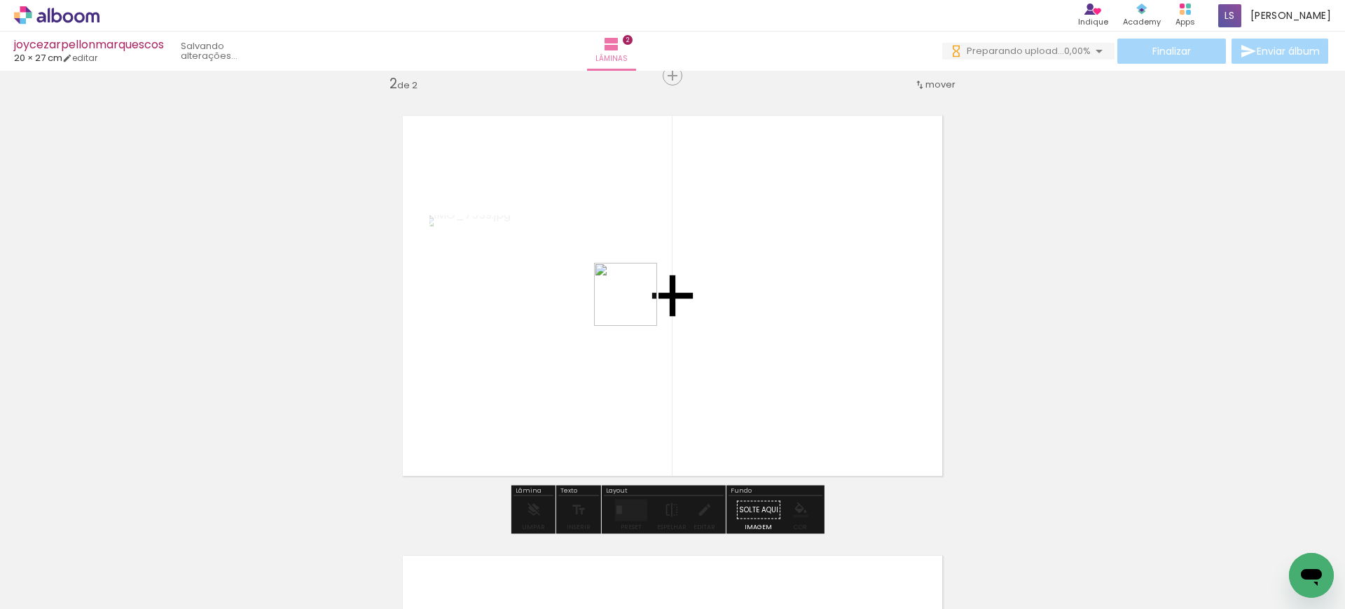
drag, startPoint x: 387, startPoint y: 554, endPoint x: 658, endPoint y: 286, distance: 380.4
click at [658, 286] on quentale-workspace at bounding box center [672, 304] width 1345 height 609
drag, startPoint x: 481, startPoint y: 577, endPoint x: 711, endPoint y: 415, distance: 282.0
click at [709, 415] on quentale-workspace at bounding box center [672, 304] width 1345 height 609
click at [634, 509] on div at bounding box center [635, 509] width 6 height 11
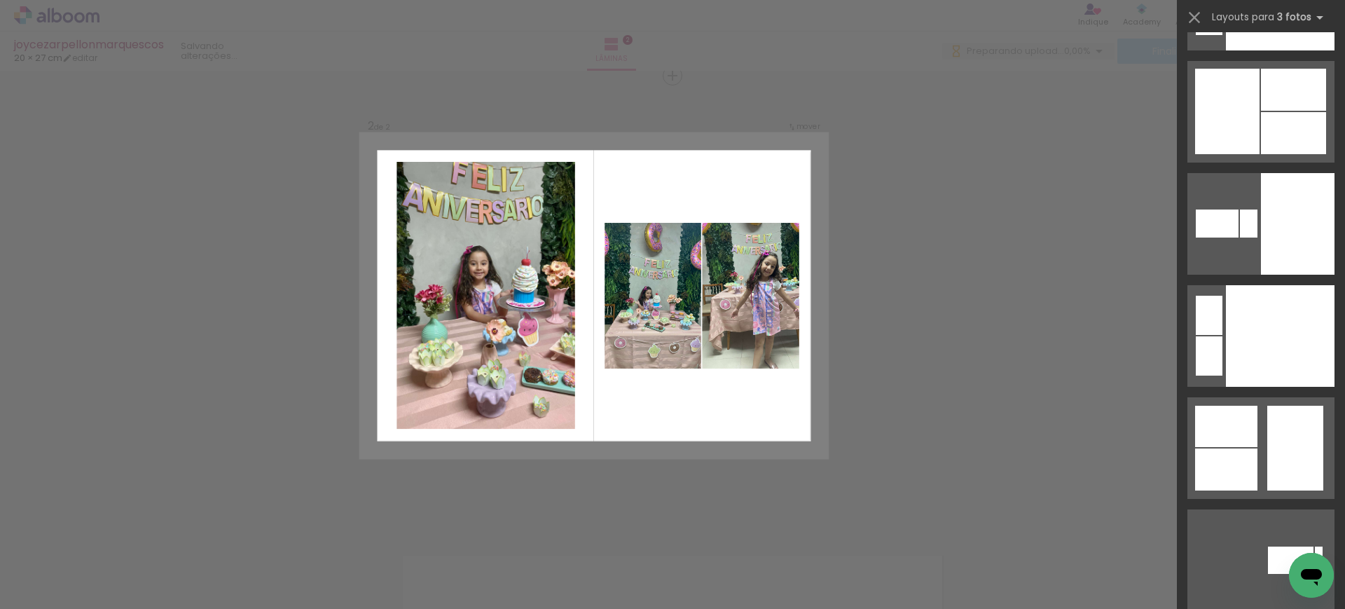
scroll to position [11557, 0]
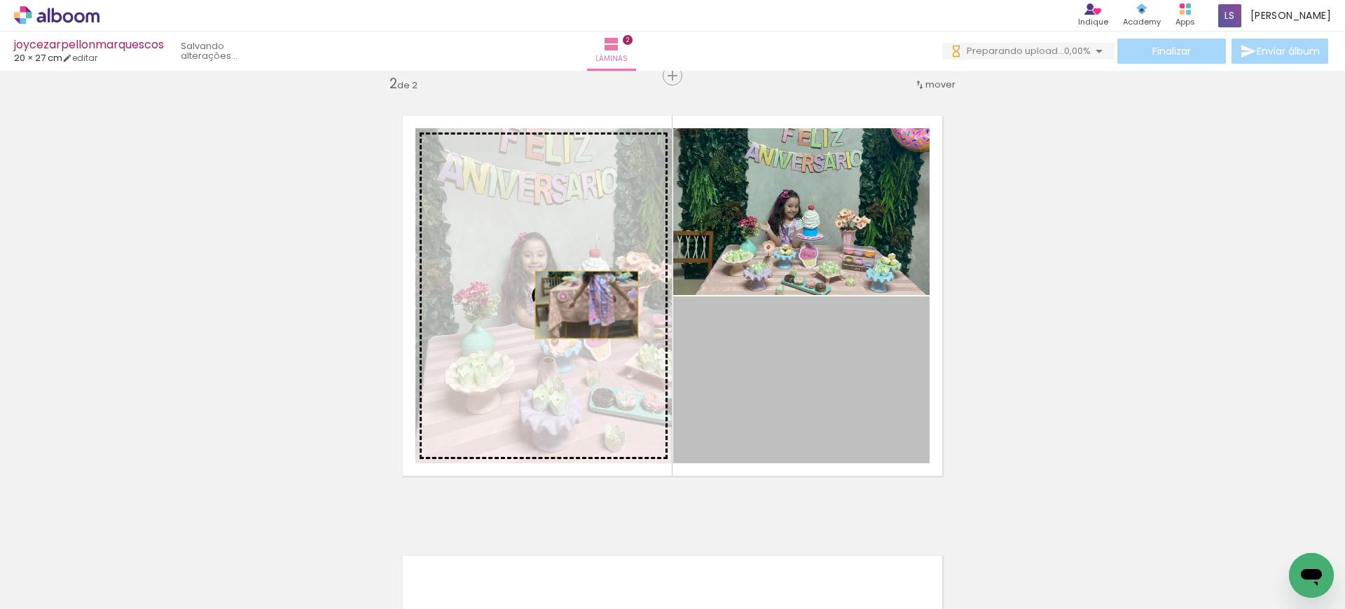
drag, startPoint x: 785, startPoint y: 389, endPoint x: 567, endPoint y: 297, distance: 237.3
click at [0, 0] on slot at bounding box center [0, 0] width 0 height 0
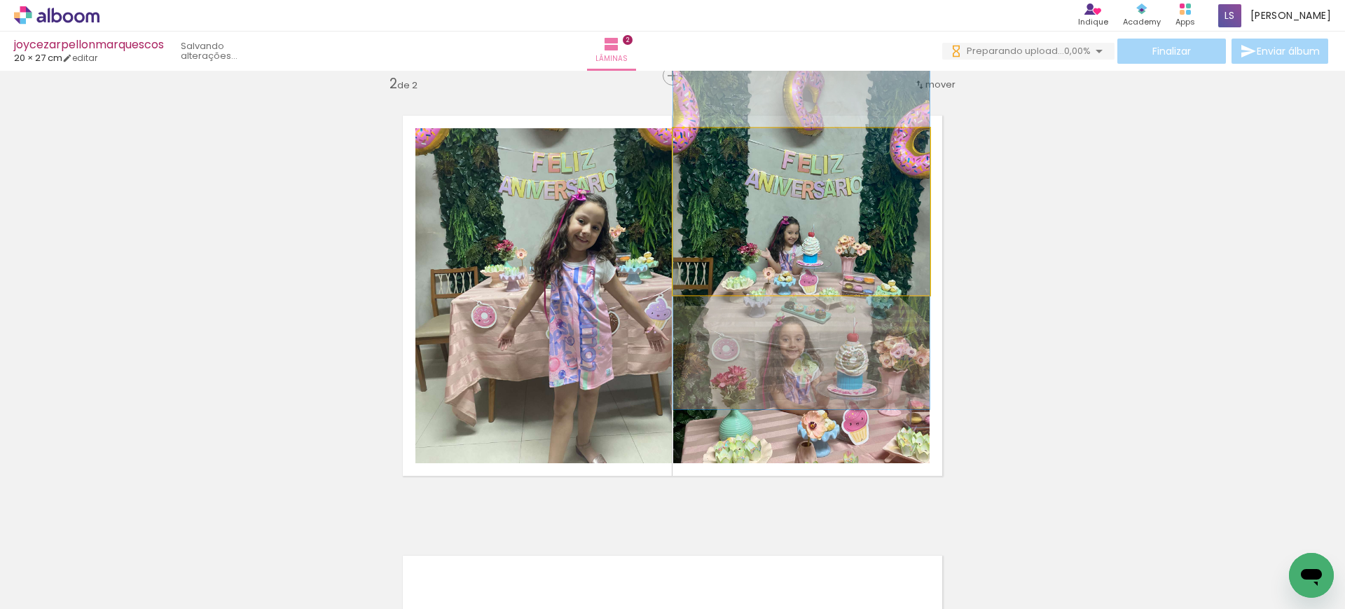
drag, startPoint x: 863, startPoint y: 254, endPoint x: 879, endPoint y: 281, distance: 31.7
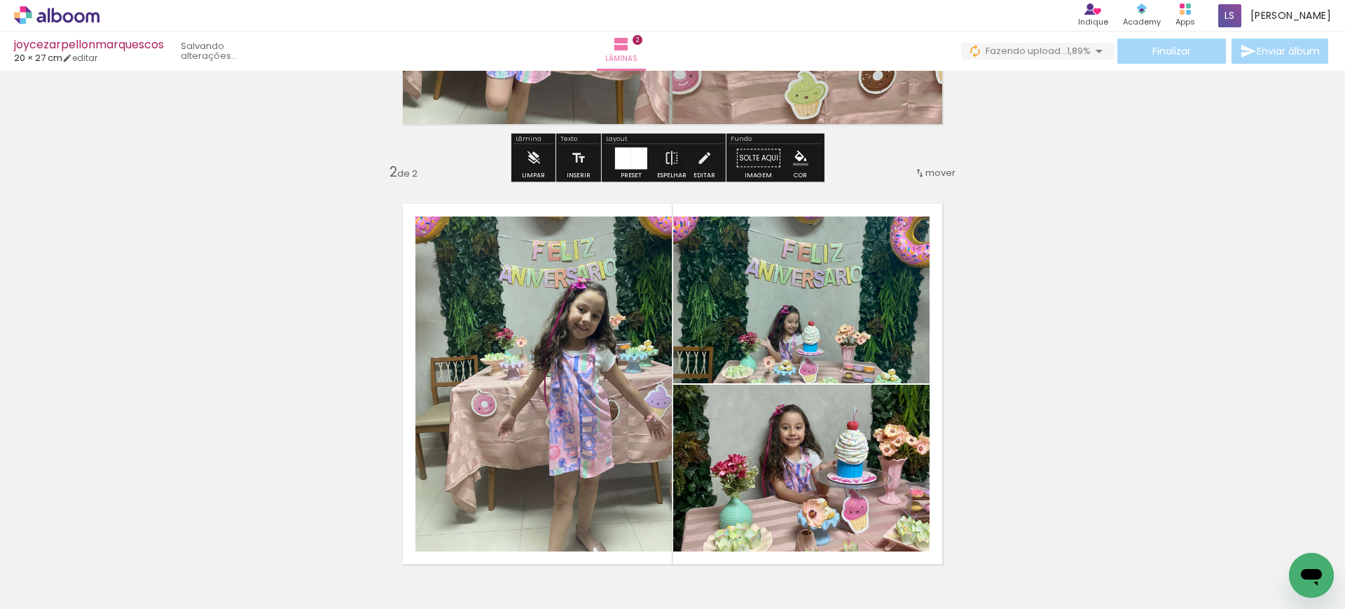
scroll to position [371, 0]
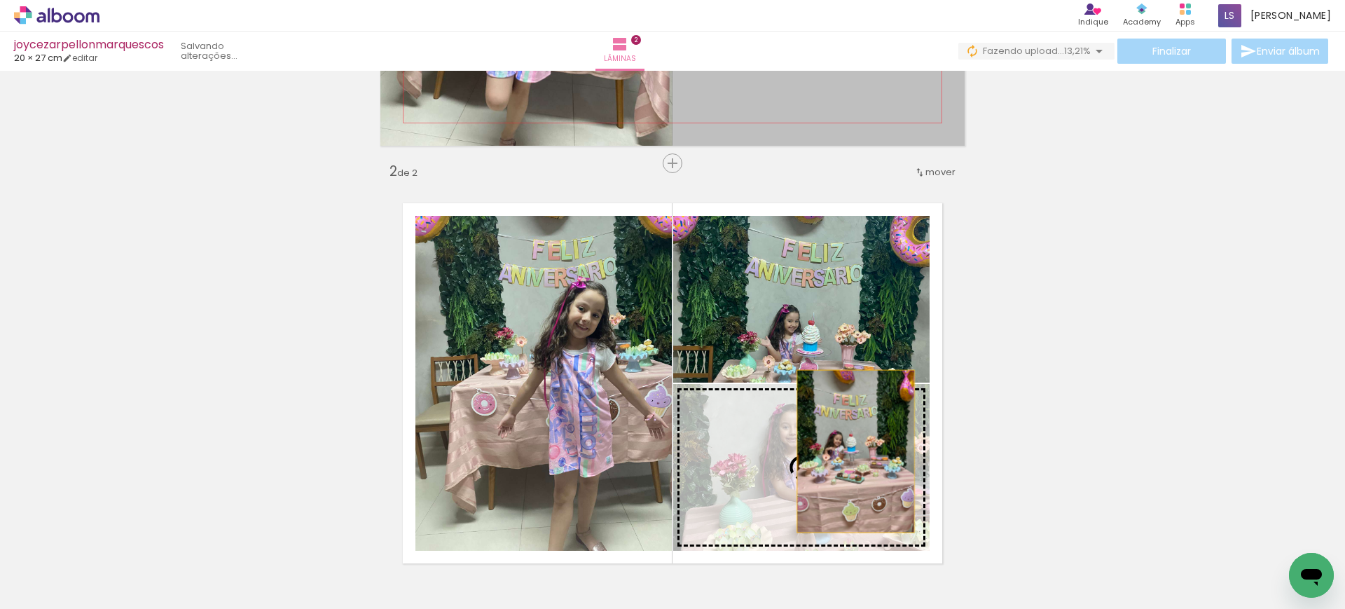
drag, startPoint x: 876, startPoint y: 122, endPoint x: 849, endPoint y: 451, distance: 330.3
click at [849, 451] on div "Inserir lâmina 1 de 2 Inserir lâmina 2 de 2" at bounding box center [672, 365] width 1345 height 1320
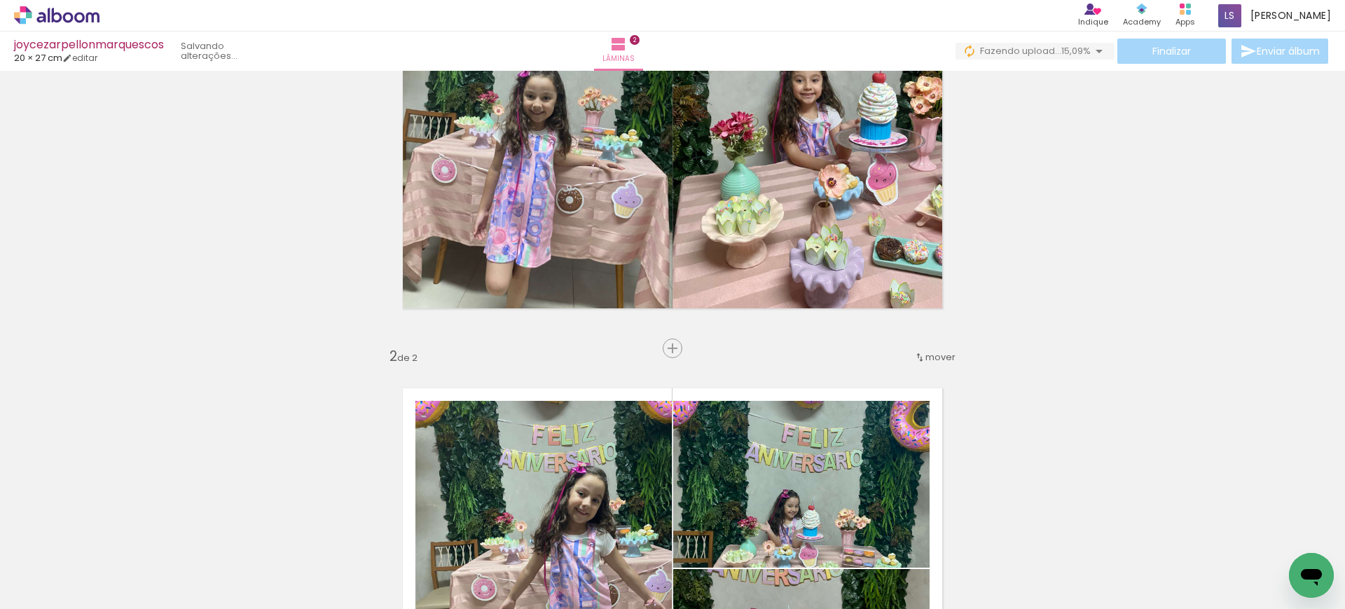
scroll to position [0, 0]
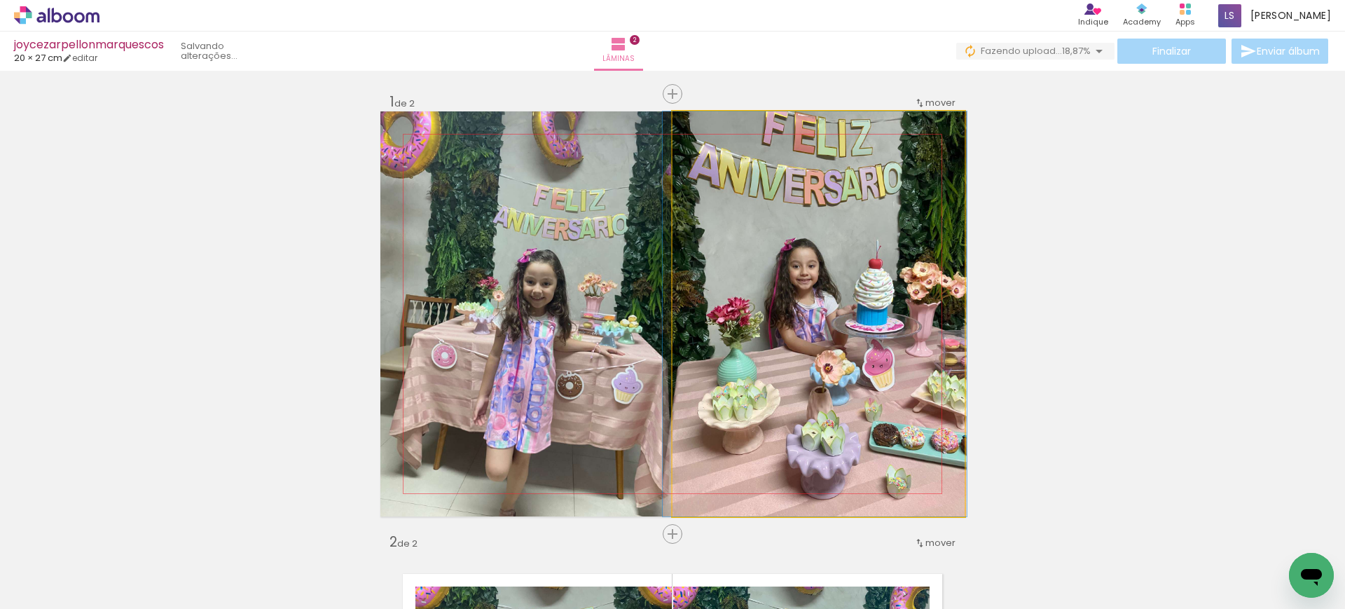
drag, startPoint x: 855, startPoint y: 318, endPoint x: 777, endPoint y: 372, distance: 94.0
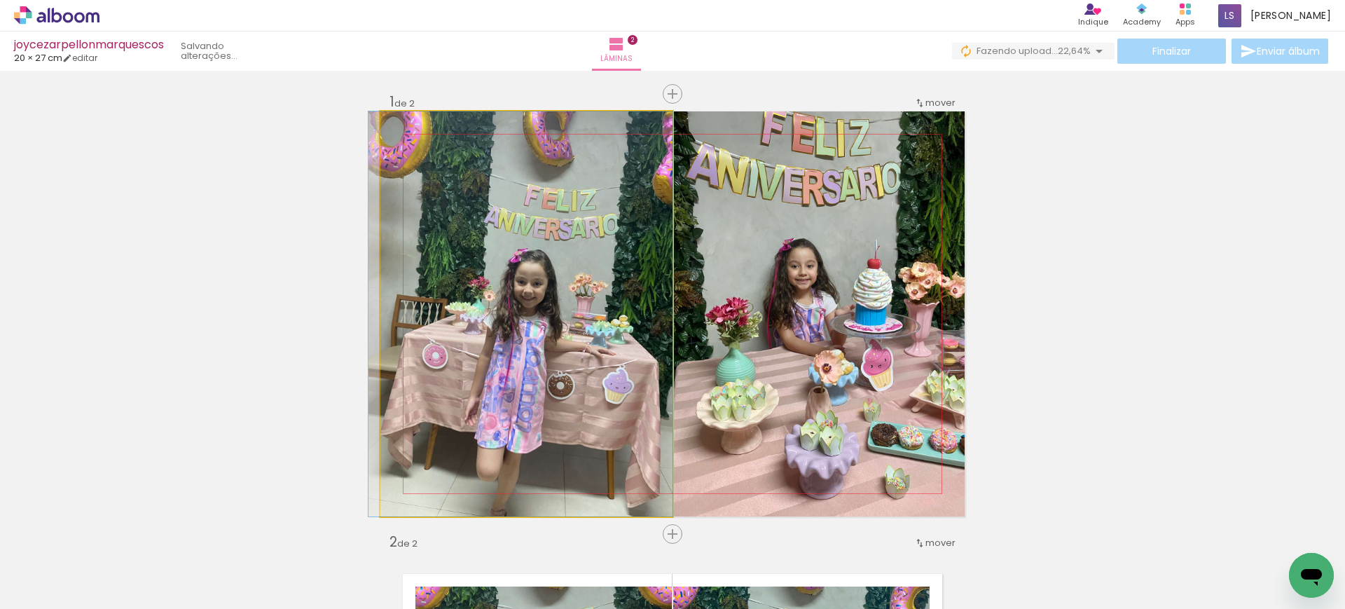
drag, startPoint x: 599, startPoint y: 357, endPoint x: 583, endPoint y: 355, distance: 16.2
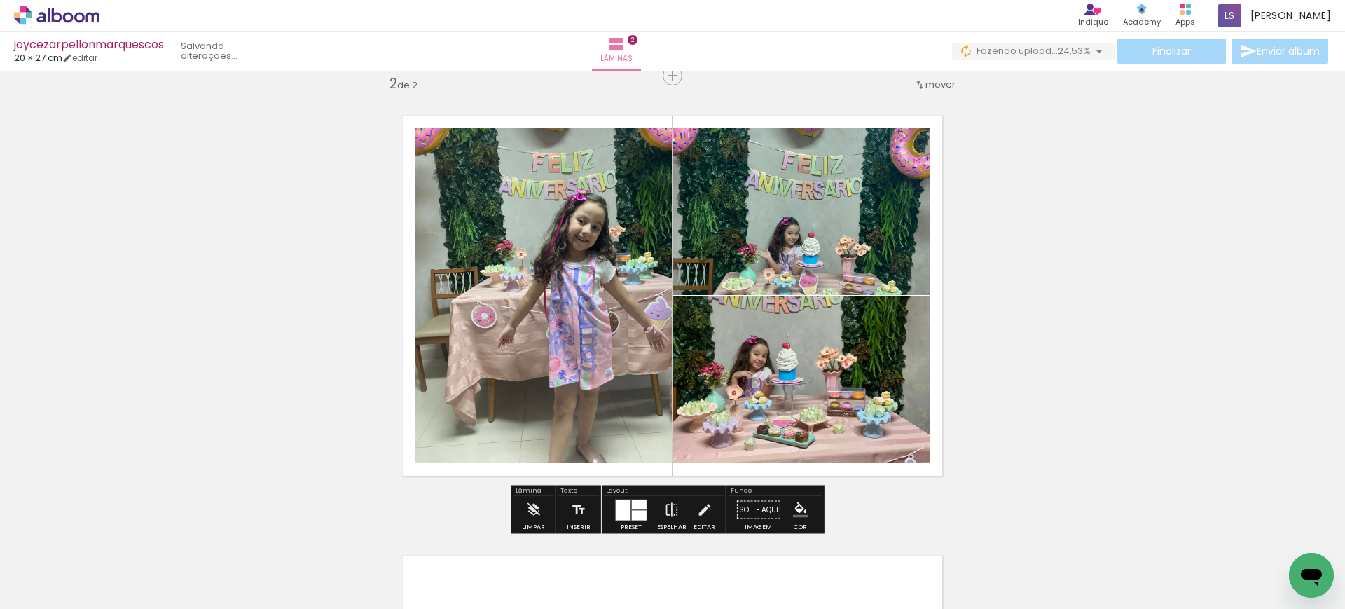
scroll to position [459, 0]
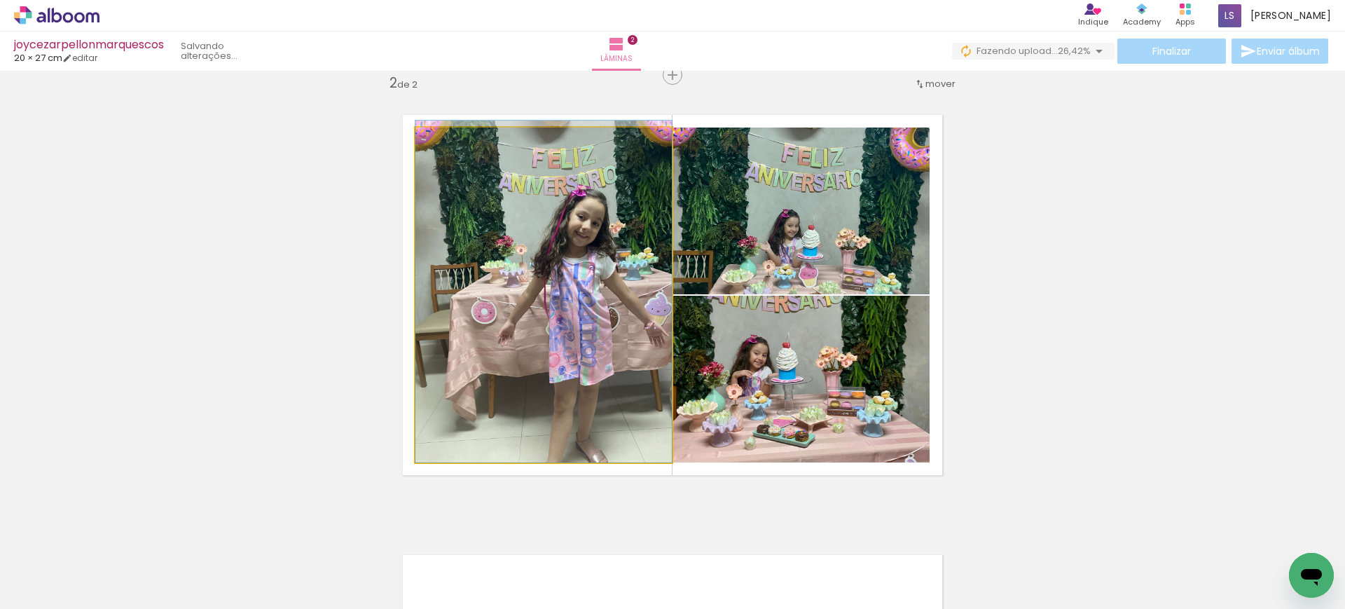
drag, startPoint x: 586, startPoint y: 287, endPoint x: 546, endPoint y: 260, distance: 48.4
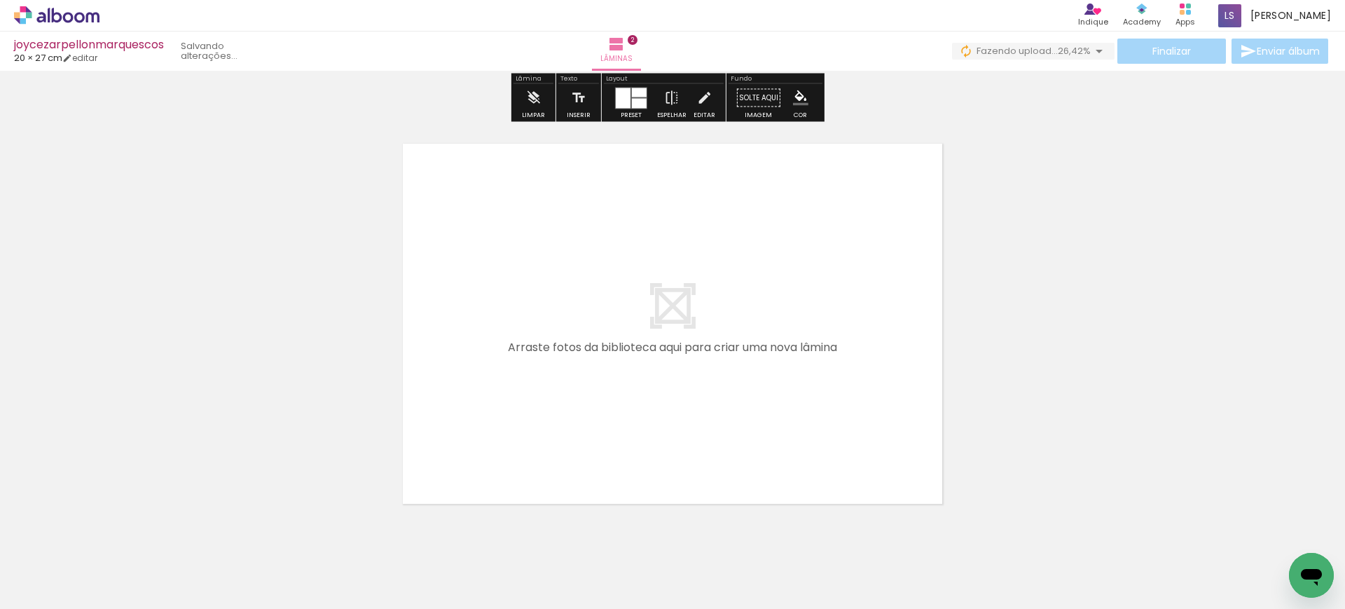
scroll to position [894, 0]
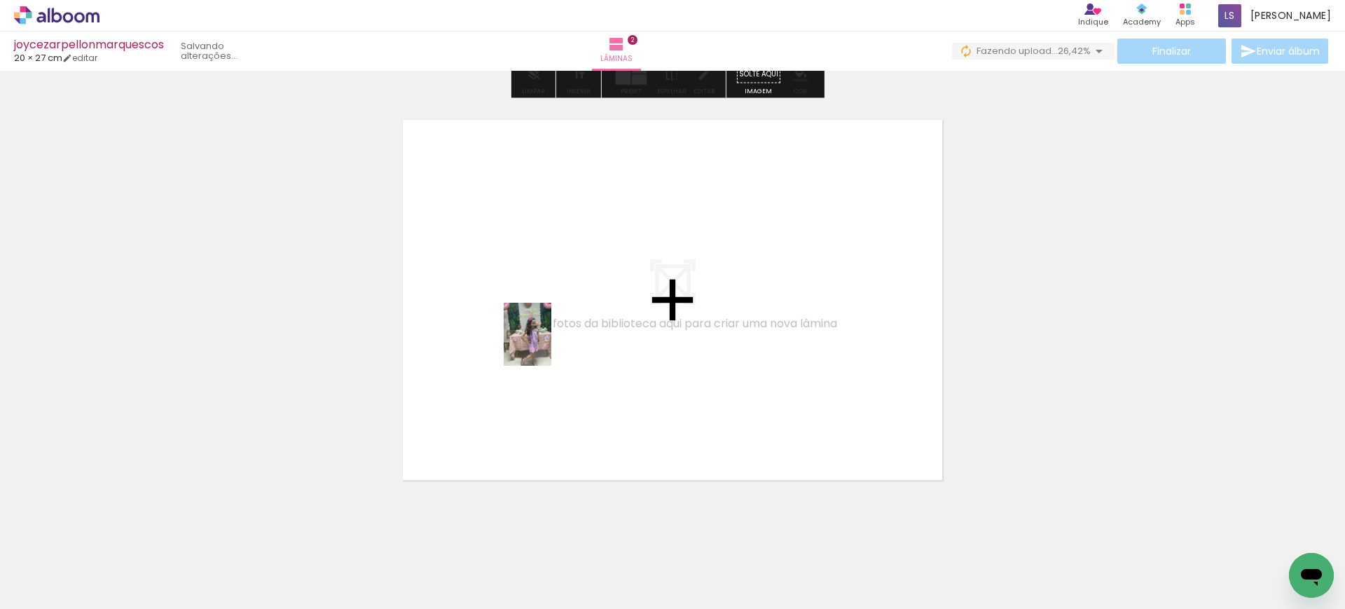
drag, startPoint x: 540, startPoint y: 562, endPoint x: 546, endPoint y: 344, distance: 218.6
click at [546, 344] on quentale-workspace at bounding box center [672, 304] width 1345 height 609
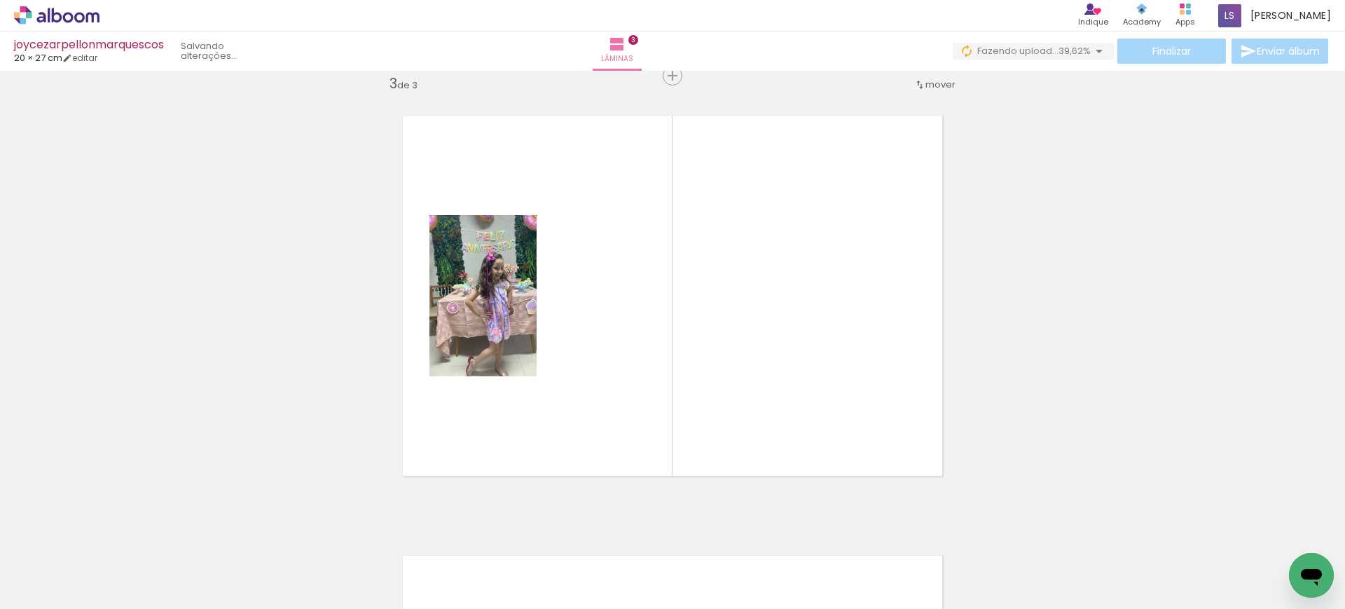
scroll to position [0, 672]
